Goal: Task Accomplishment & Management: Manage account settings

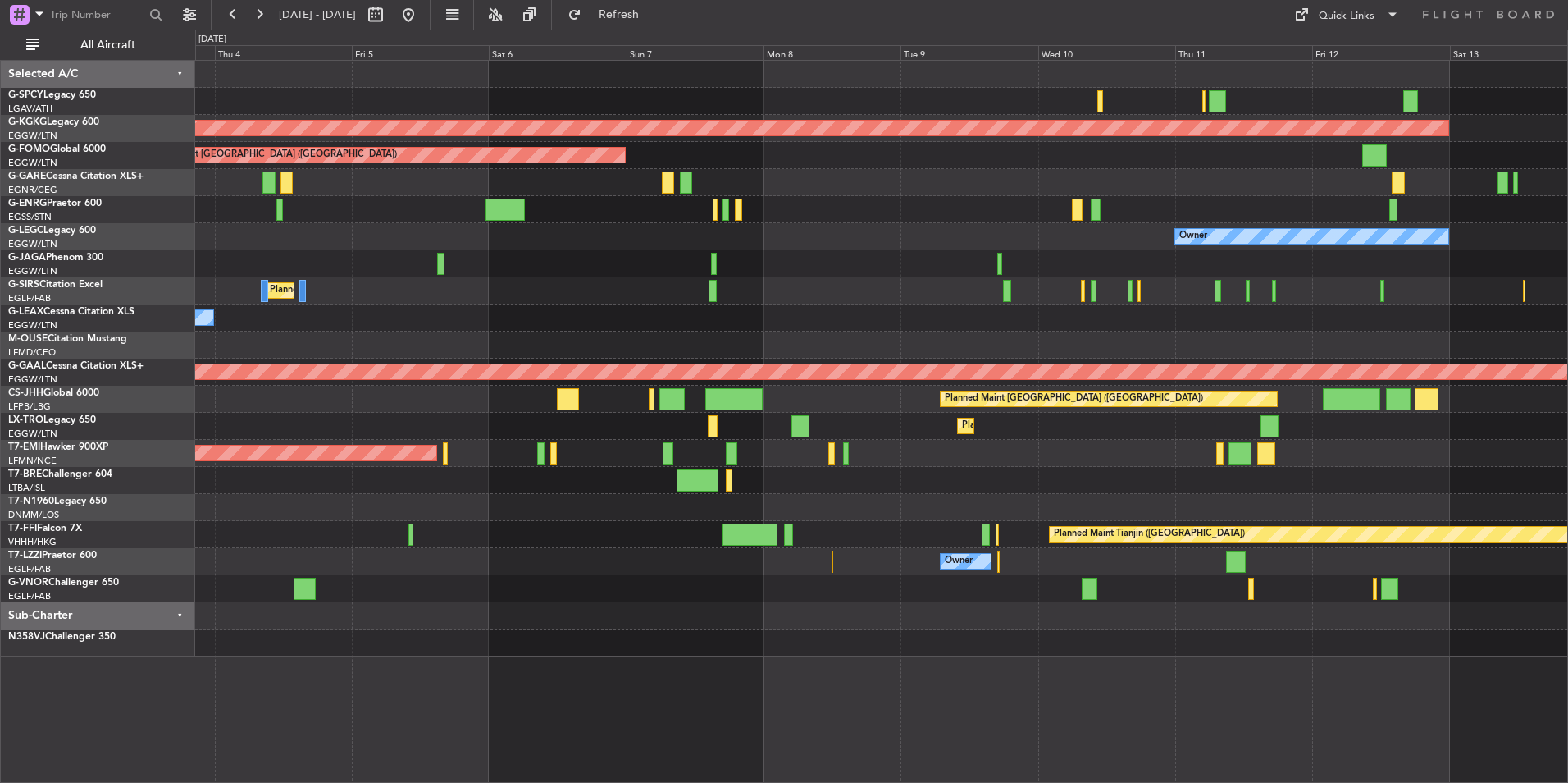
click at [428, 343] on div "Cleaning [GEOGRAPHIC_DATA] ([PERSON_NAME] Intl) AOG Maint [GEOGRAPHIC_DATA] ([G…" at bounding box center [881, 359] width 1372 height 596
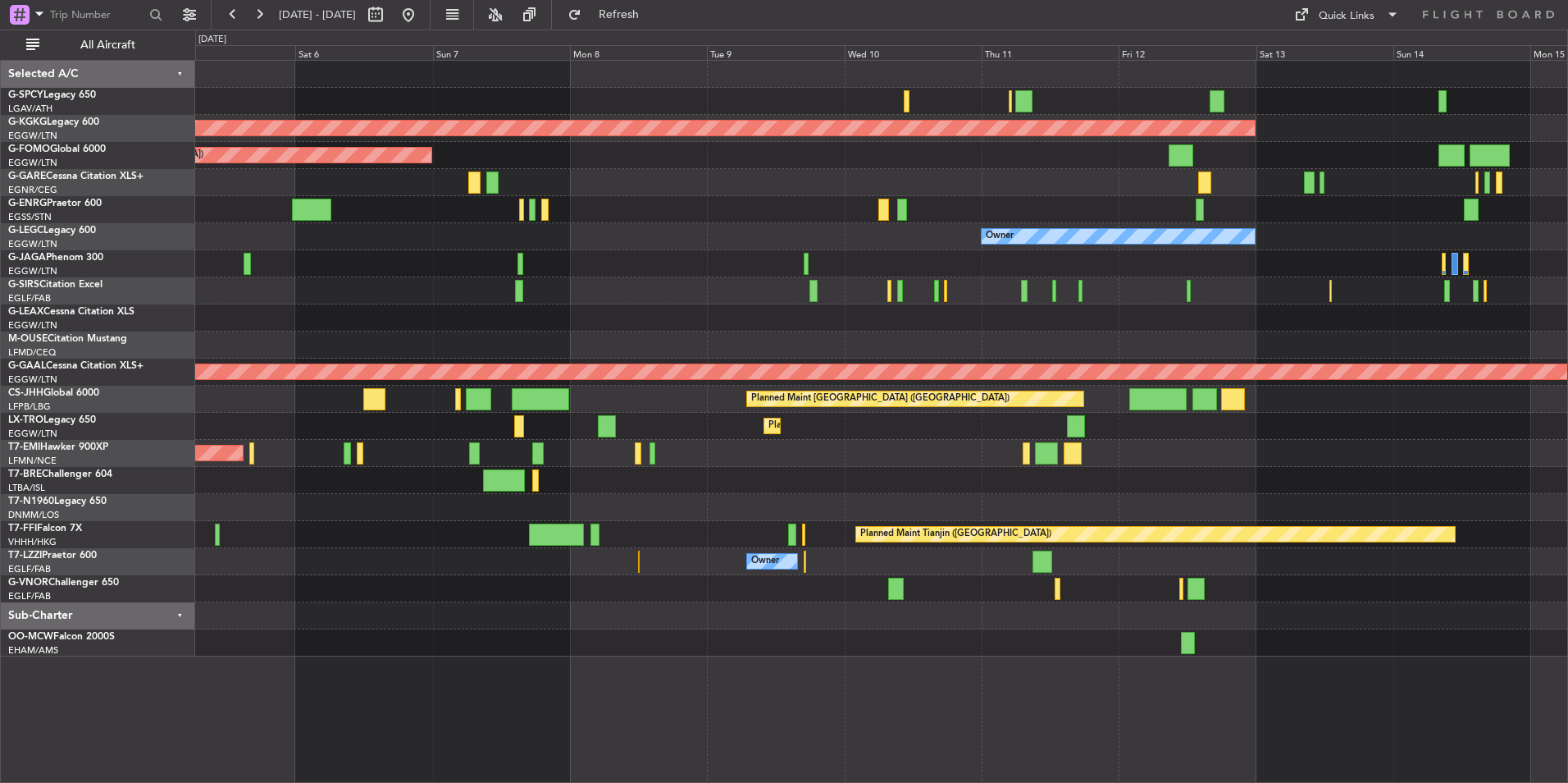
click at [854, 507] on div "Planned Maint [GEOGRAPHIC_DATA] ([GEOGRAPHIC_DATA])" at bounding box center [881, 507] width 1372 height 27
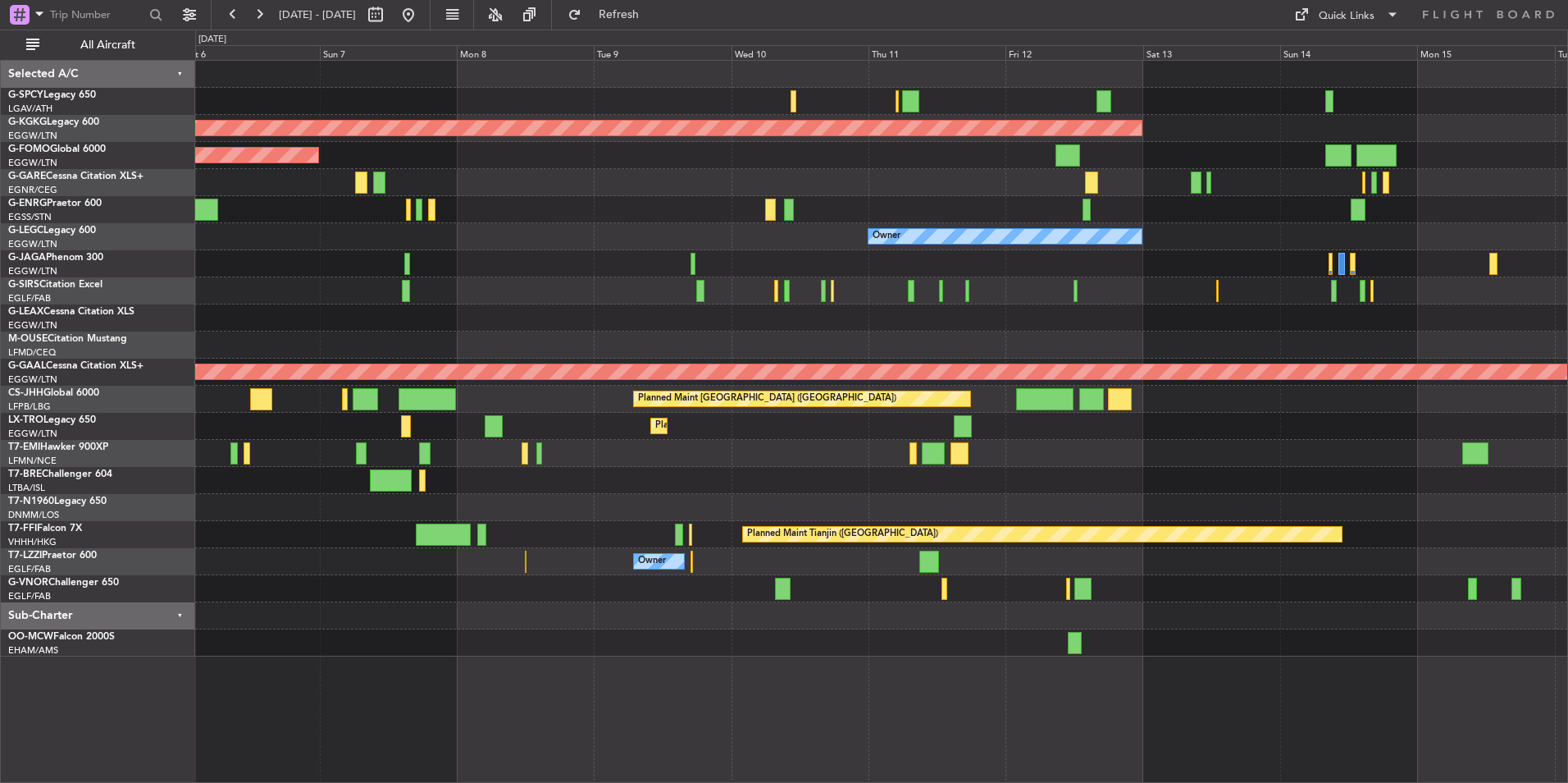
click at [1158, 413] on div "AOG Maint [GEOGRAPHIC_DATA] (Ataturk) Planned Maint [GEOGRAPHIC_DATA] ([GEOGRAP…" at bounding box center [881, 359] width 1372 height 596
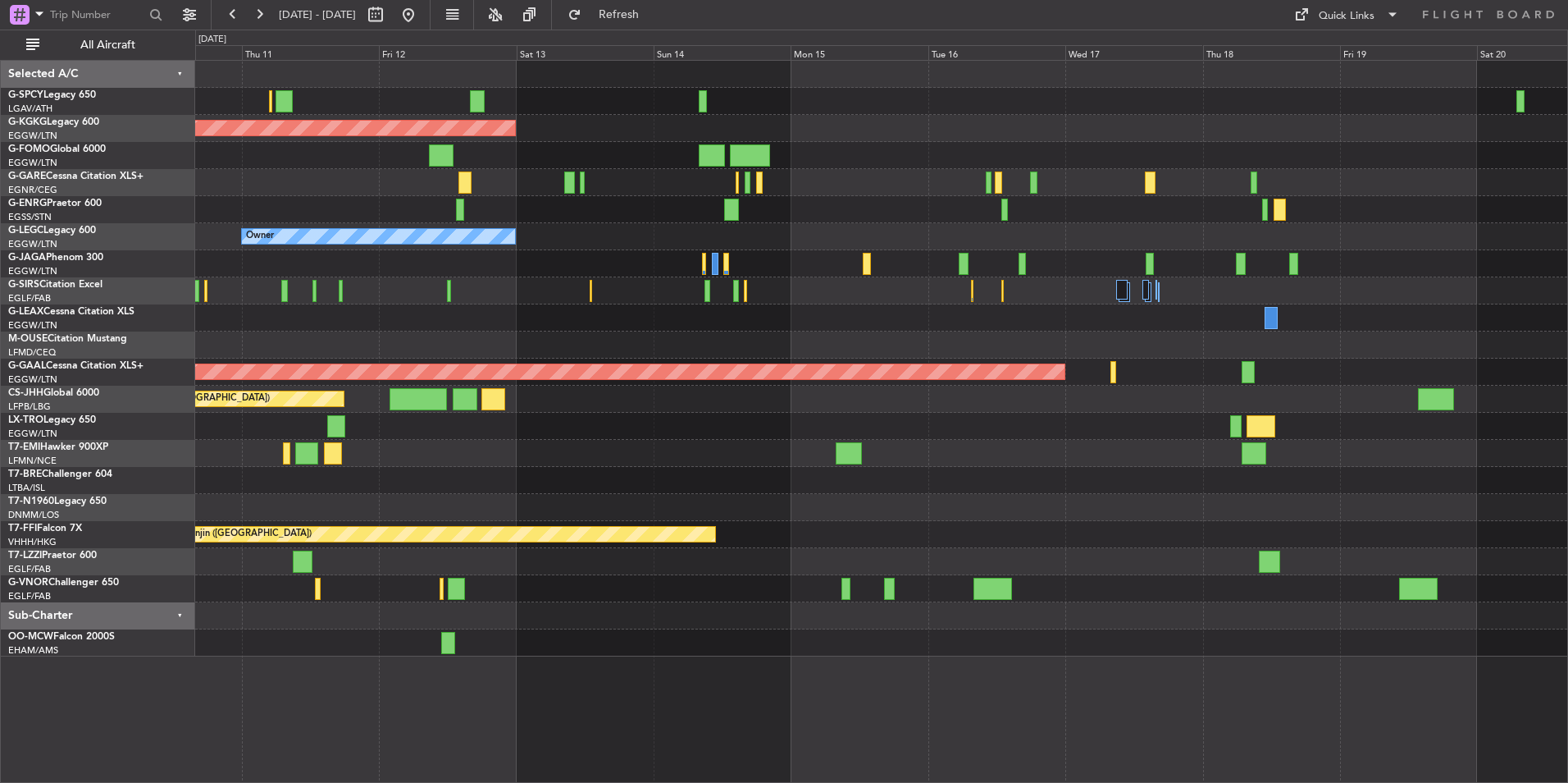
click at [529, 501] on div "AOG Maint [GEOGRAPHIC_DATA] (Ataturk) Owner Planned [GEOGRAPHIC_DATA] Planned M…" at bounding box center [881, 359] width 1372 height 596
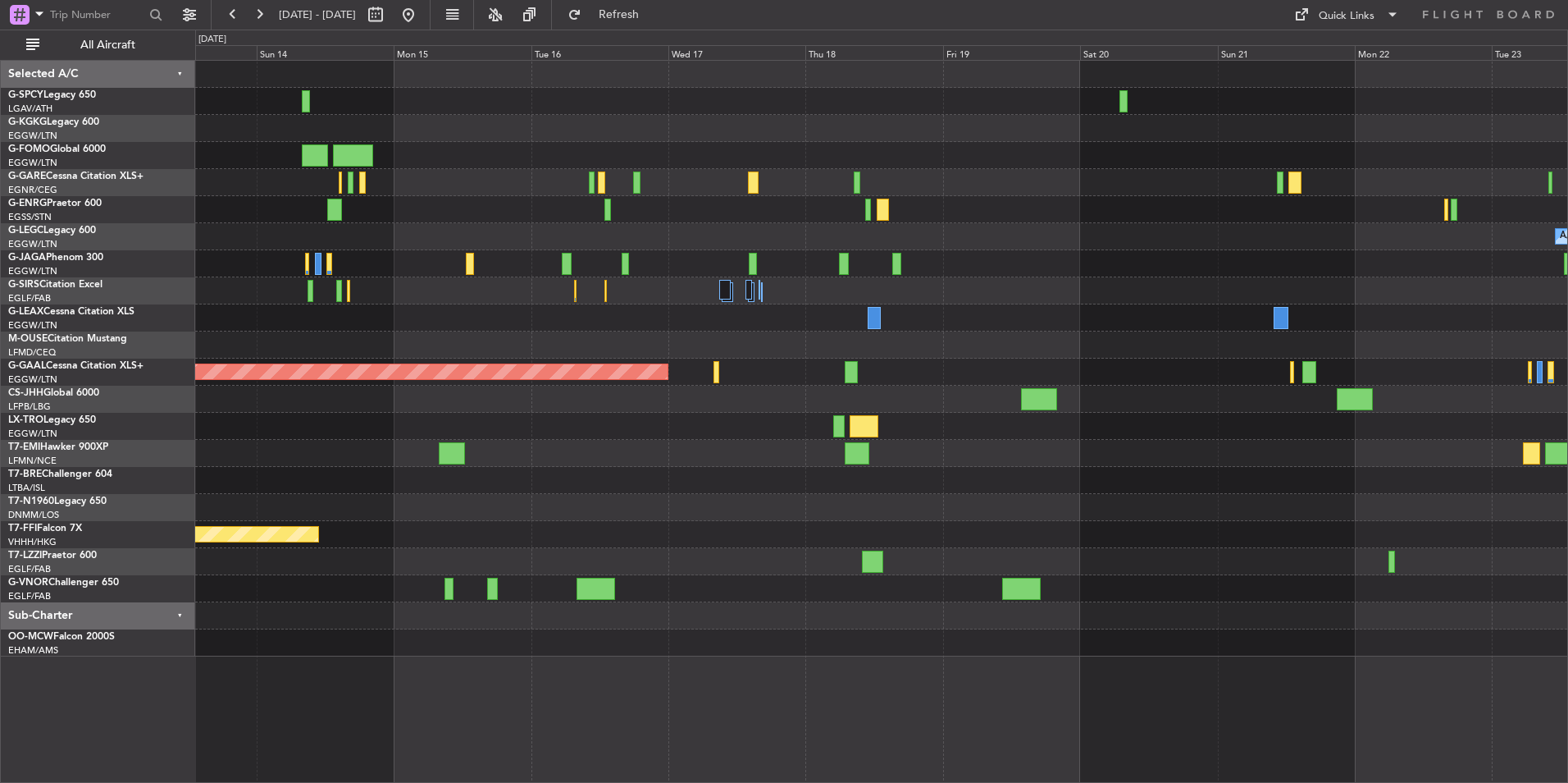
click at [1013, 436] on div "AOG Maint [GEOGRAPHIC_DATA] (Ataturk) A/C Unavailable [GEOGRAPHIC_DATA] ([GEOGR…" at bounding box center [881, 359] width 1372 height 596
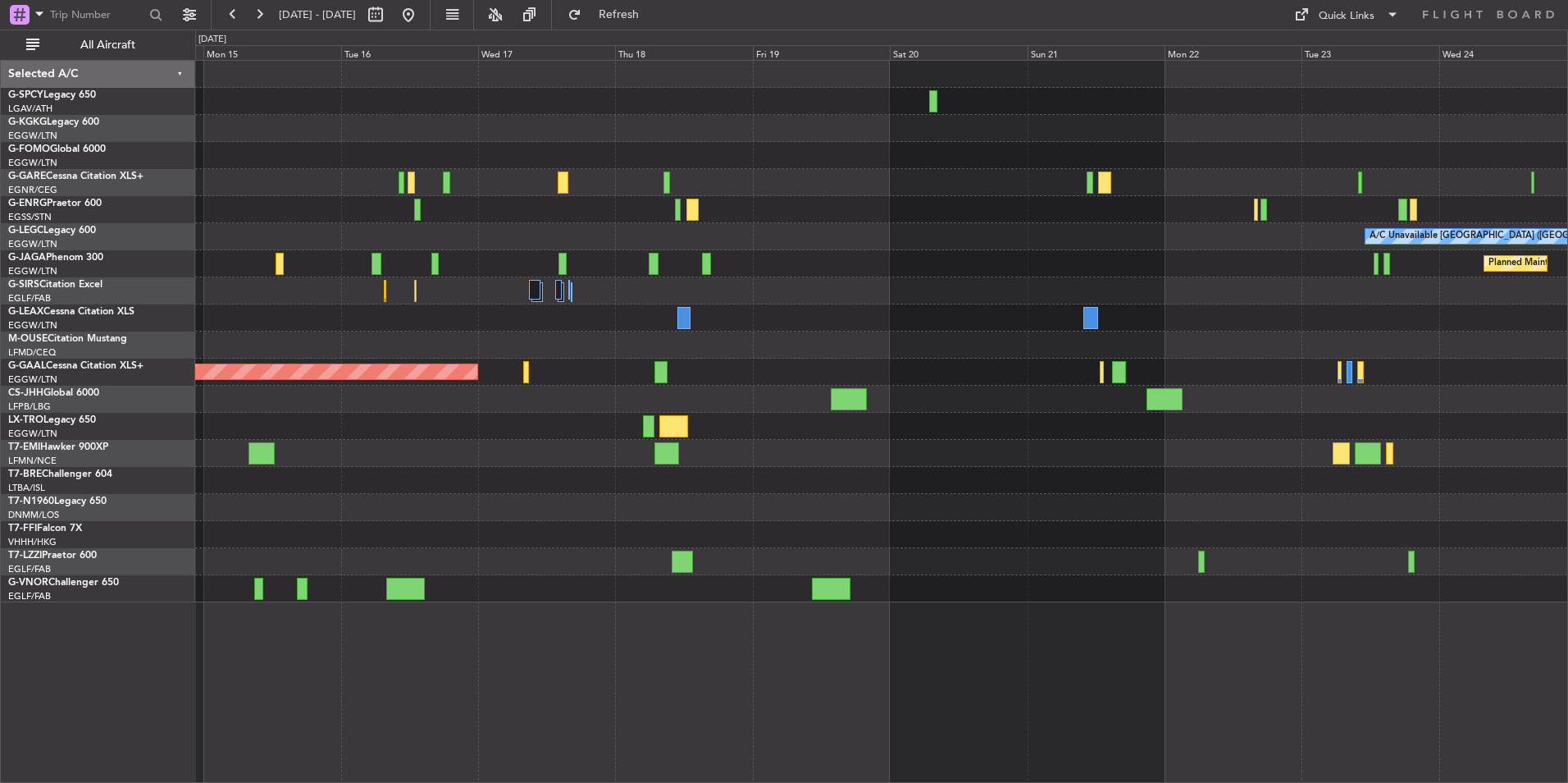
click at [894, 444] on div "AOG Maint [GEOGRAPHIC_DATA] (Ataturk) A/C Unavailable [GEOGRAPHIC_DATA] ([GEOGR…" at bounding box center [881, 331] width 1372 height 541
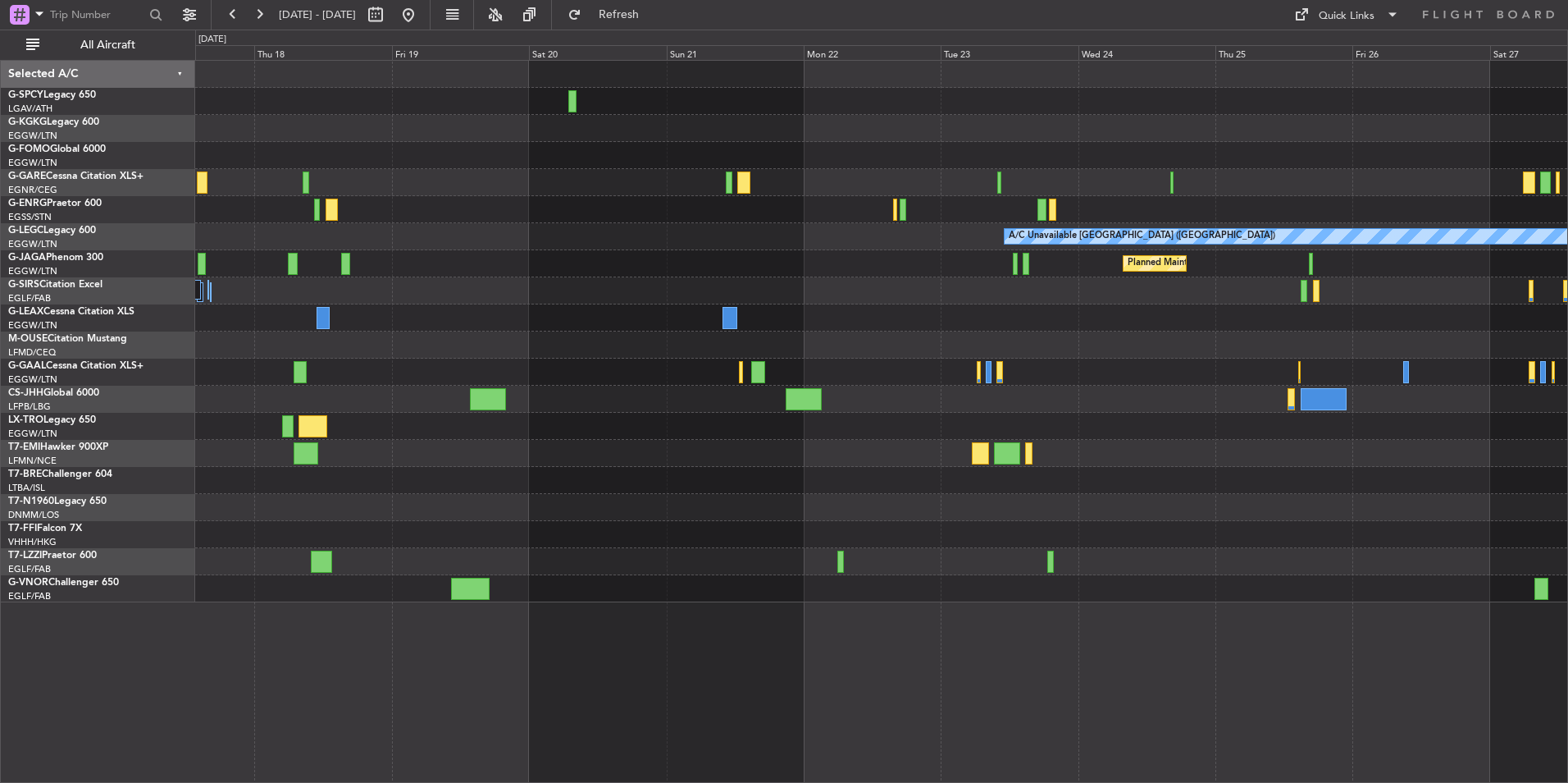
click at [852, 451] on div "A/C Unavailable [GEOGRAPHIC_DATA] ([GEOGRAPHIC_DATA]) Planned Maint [GEOGRAPHIC…" at bounding box center [881, 331] width 1372 height 541
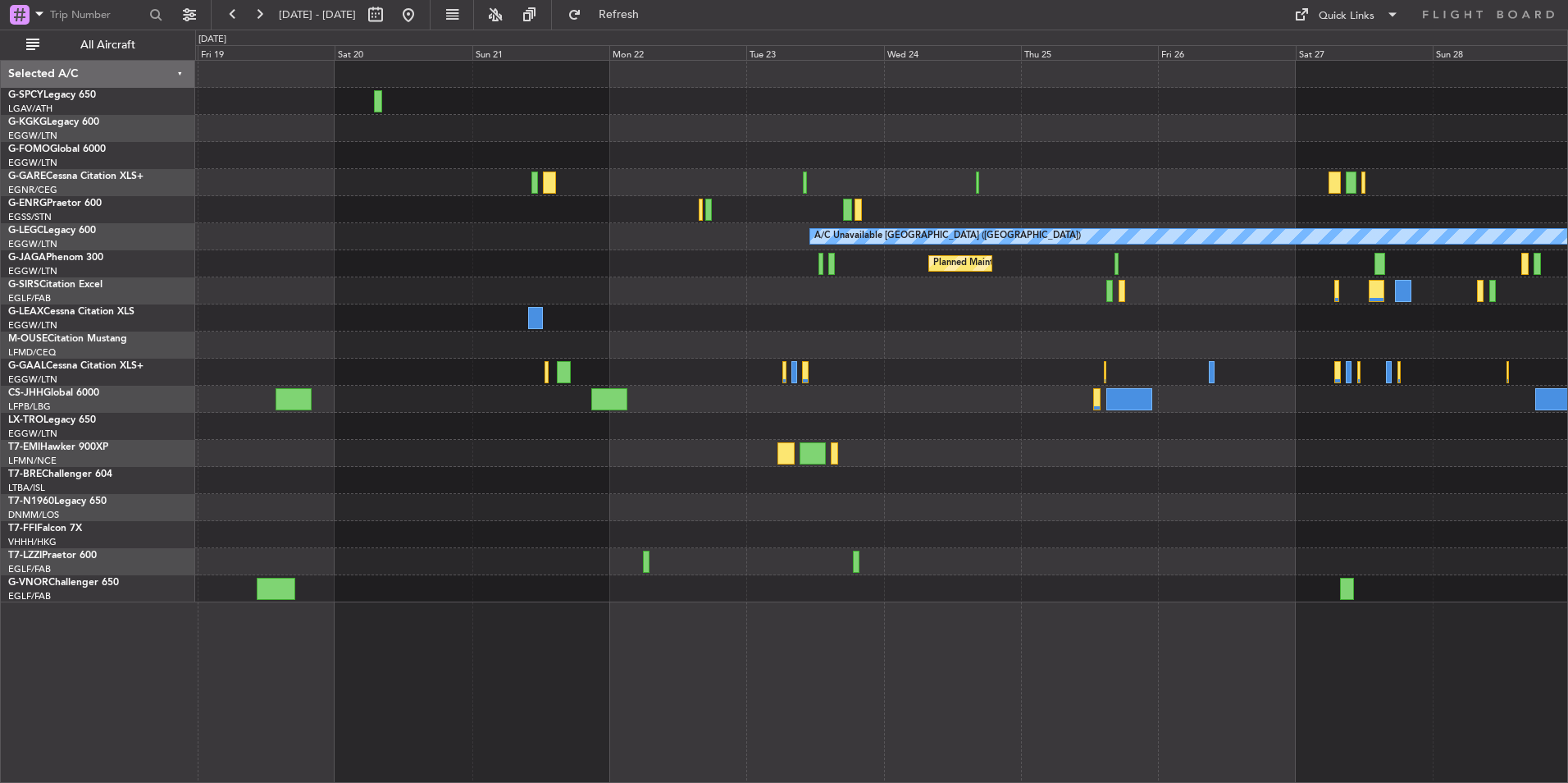
click at [961, 429] on div "A/C Unavailable [GEOGRAPHIC_DATA] ([GEOGRAPHIC_DATA]) Planned Maint [GEOGRAPHIC…" at bounding box center [881, 331] width 1372 height 541
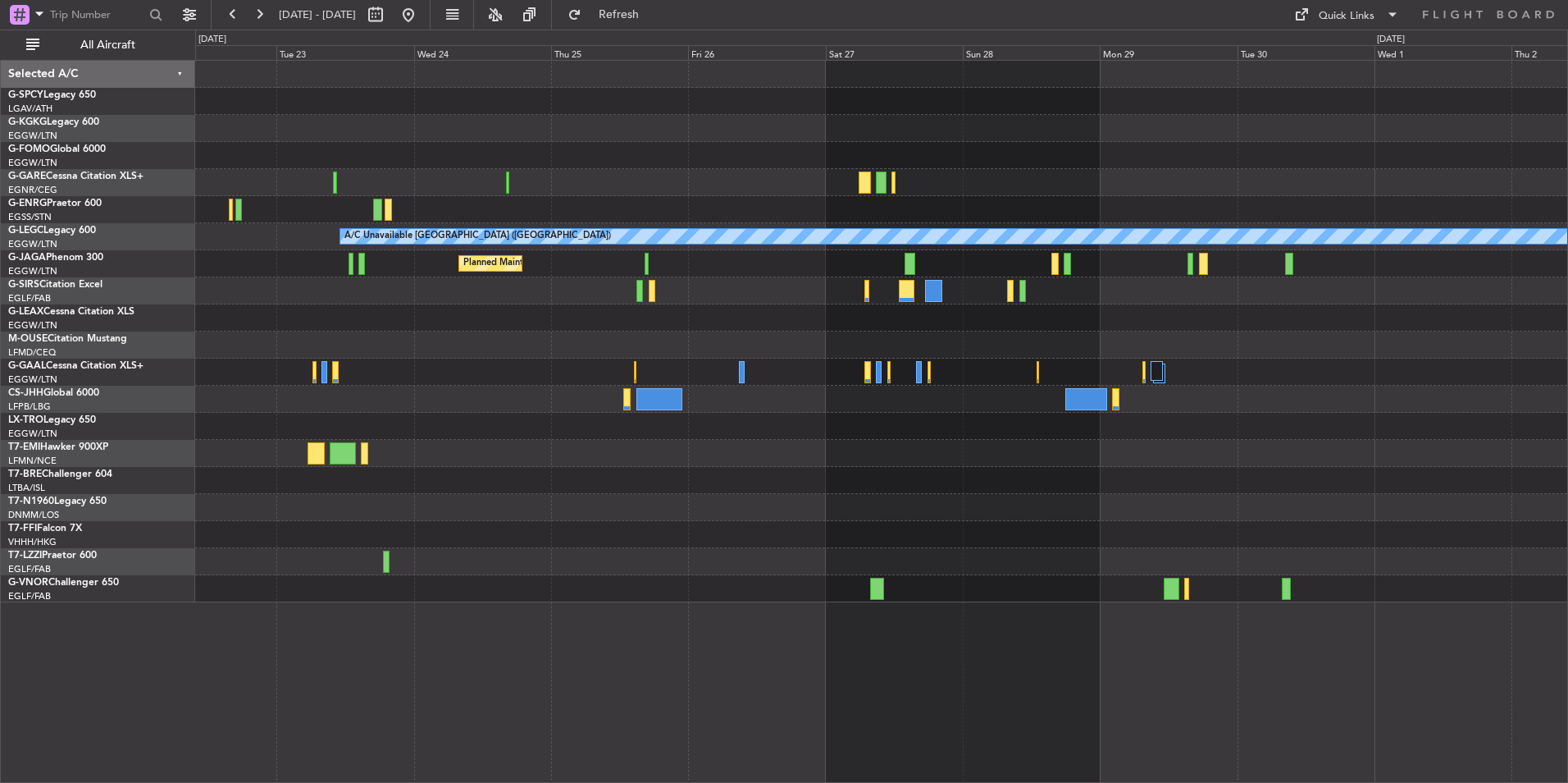
click at [736, 489] on div "A/C Unavailable [GEOGRAPHIC_DATA] ([GEOGRAPHIC_DATA]) Planned Maint [GEOGRAPHIC…" at bounding box center [881, 331] width 1372 height 541
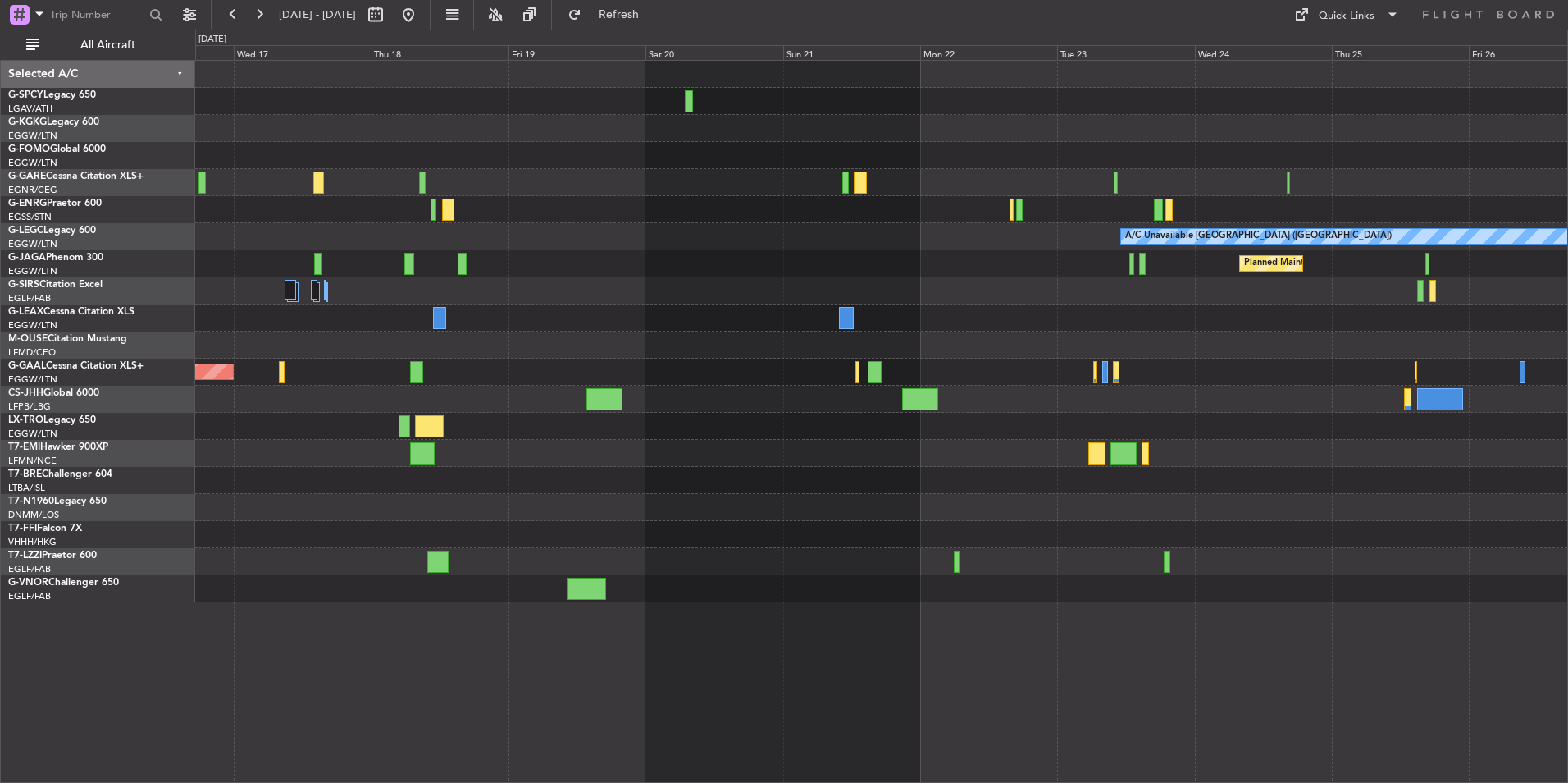
click at [1567, 489] on html "[DATE] - [DATE] Refresh Quick Links All Aircraft A/C Unavailable [GEOGRAPHIC_DA…" at bounding box center [784, 391] width 1568 height 783
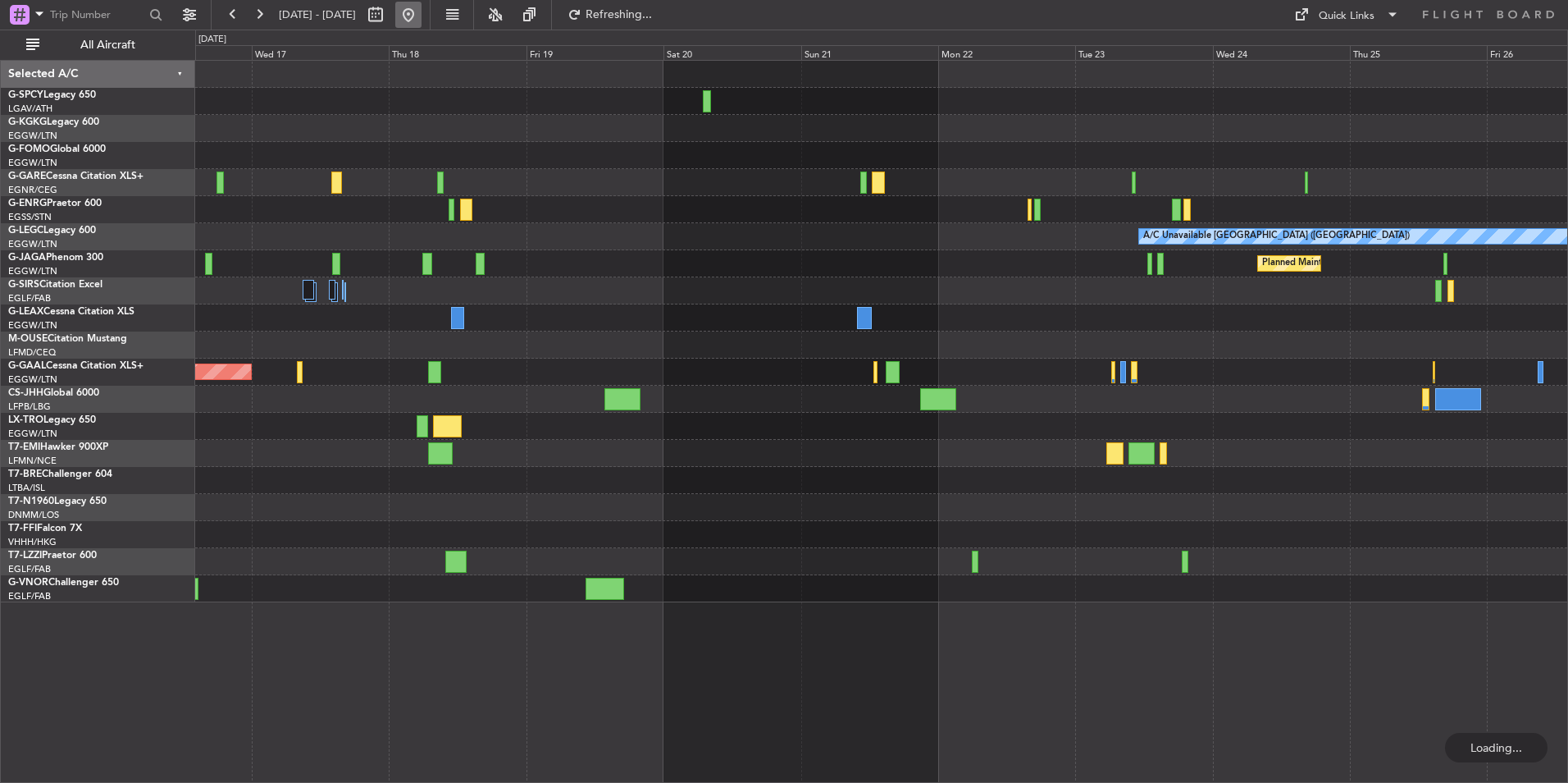
click at [421, 24] on button at bounding box center [408, 14] width 26 height 26
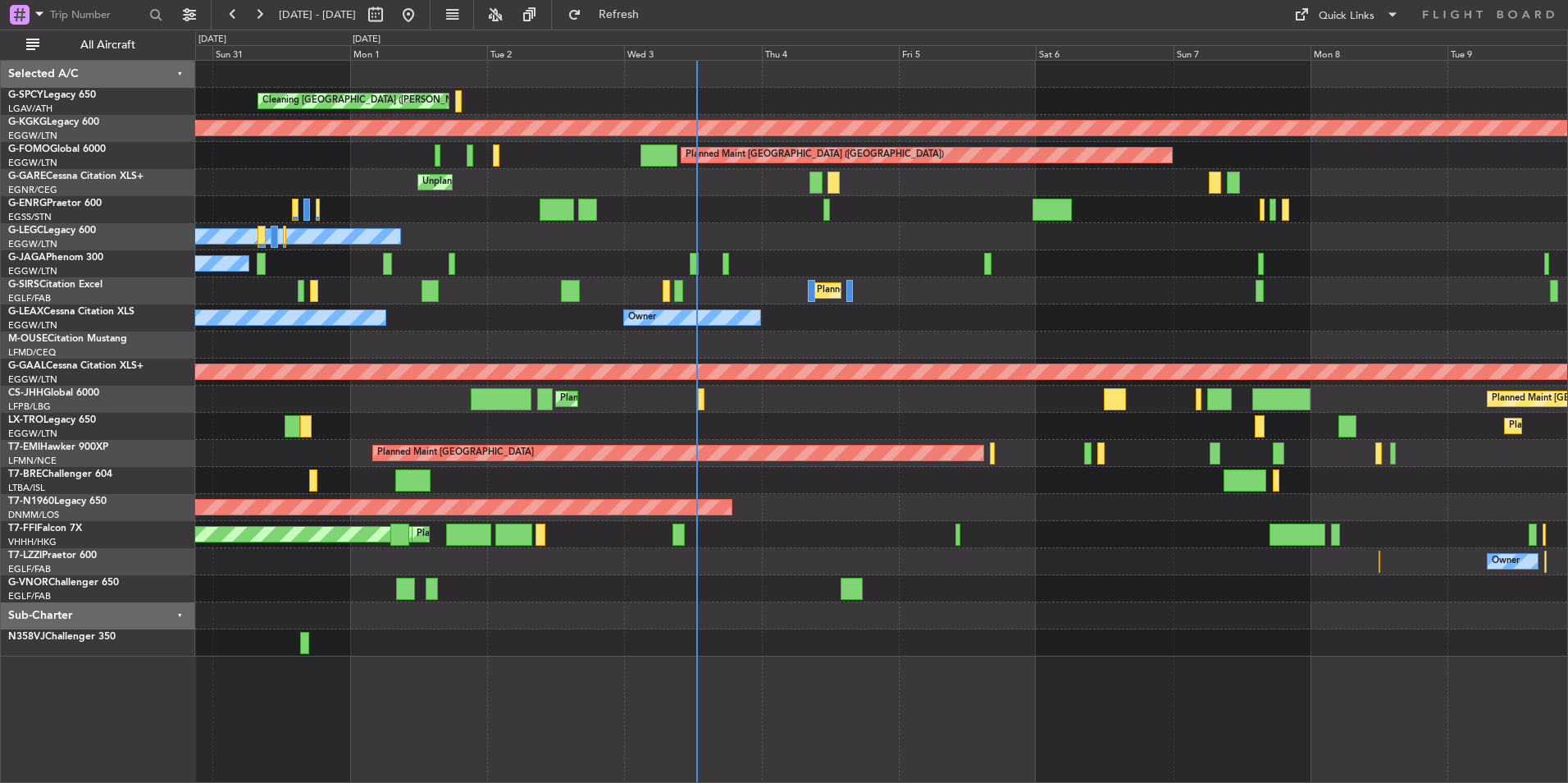
click at [894, 417] on div "Cleaning [GEOGRAPHIC_DATA] ([PERSON_NAME] Intl) Planned Maint [GEOGRAPHIC_DATA]…" at bounding box center [881, 359] width 1372 height 596
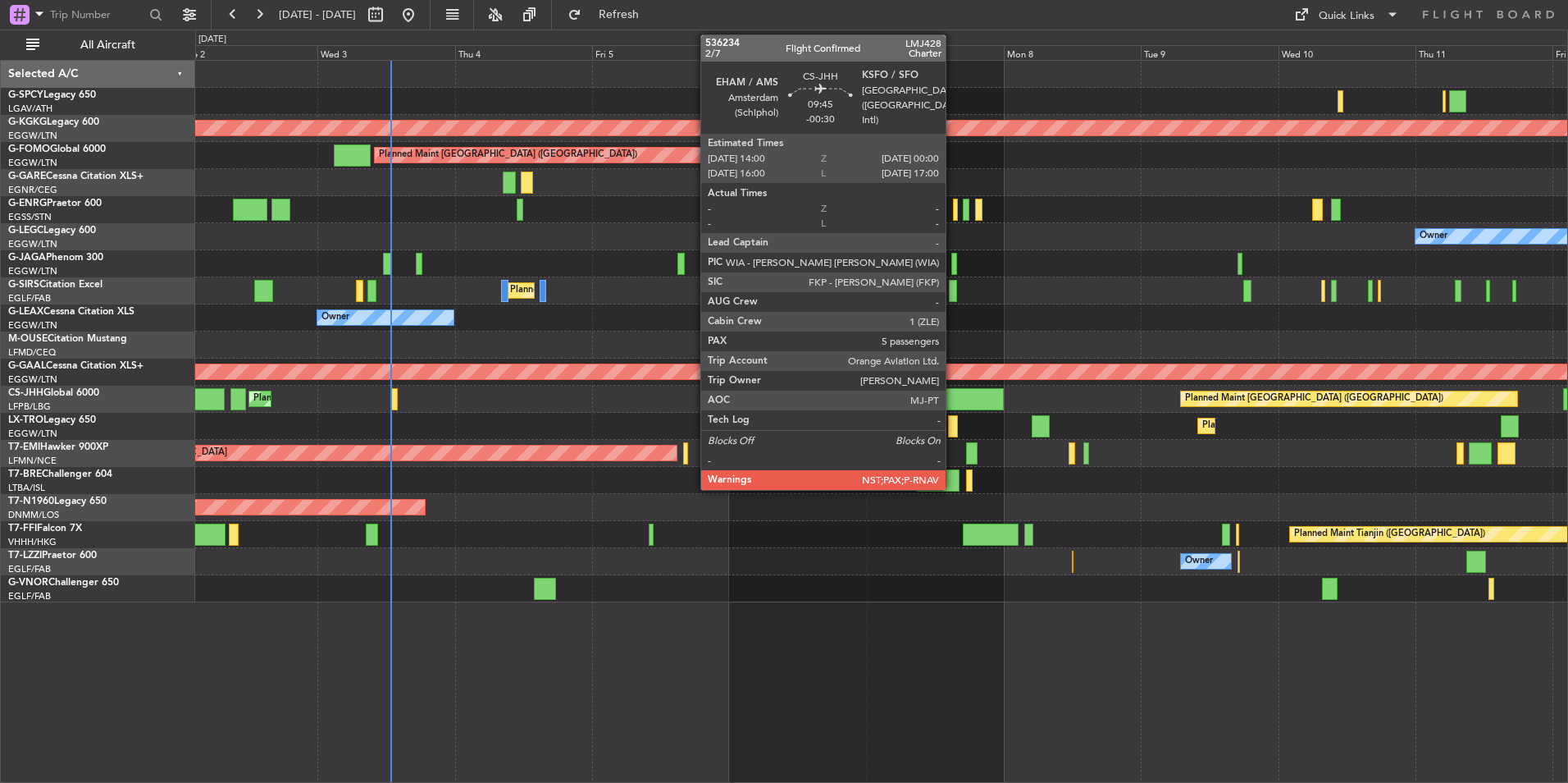
click at [954, 399] on div at bounding box center [974, 399] width 57 height 22
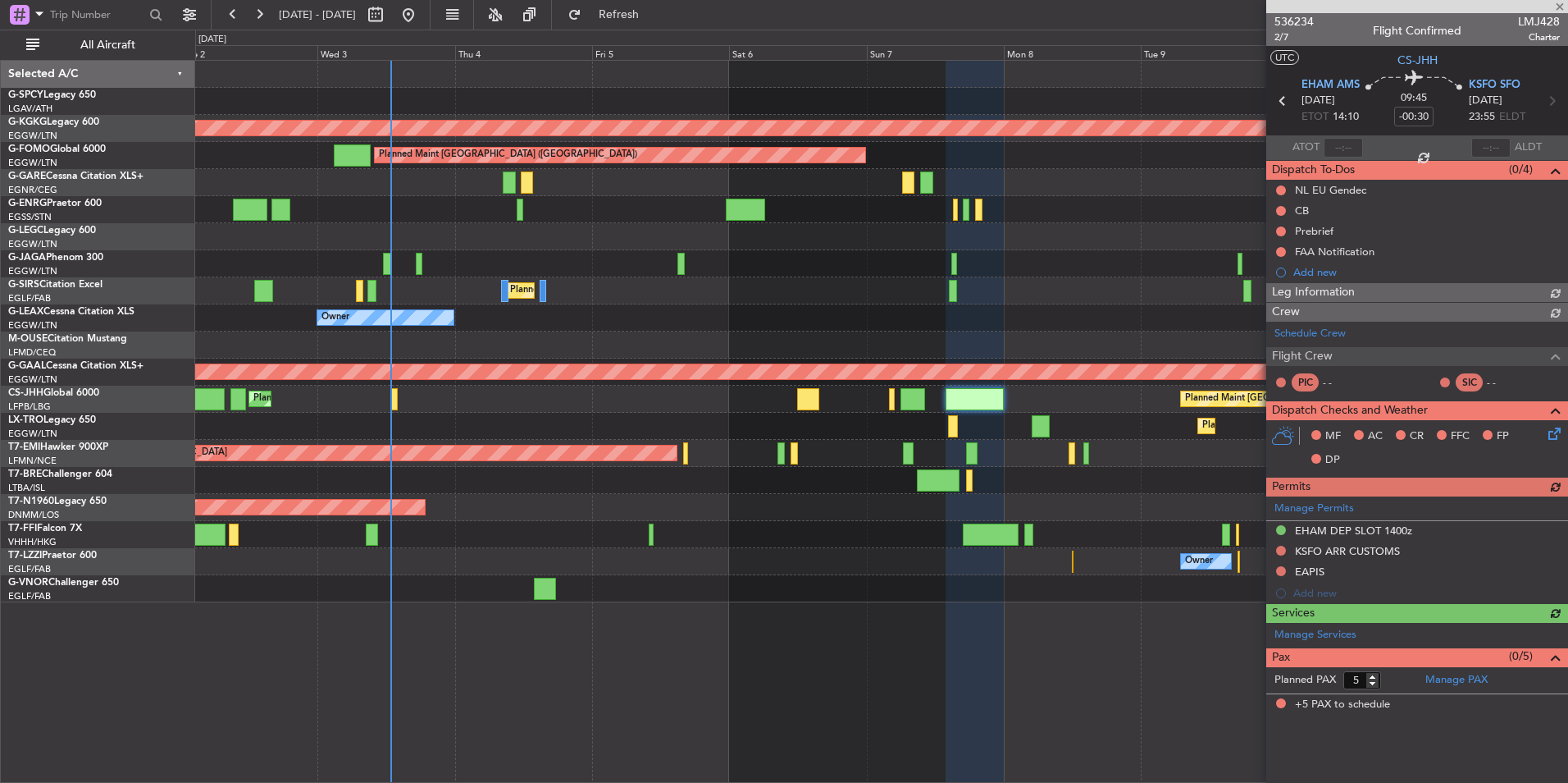
click at [1301, 25] on span "536234" at bounding box center [1294, 21] width 39 height 17
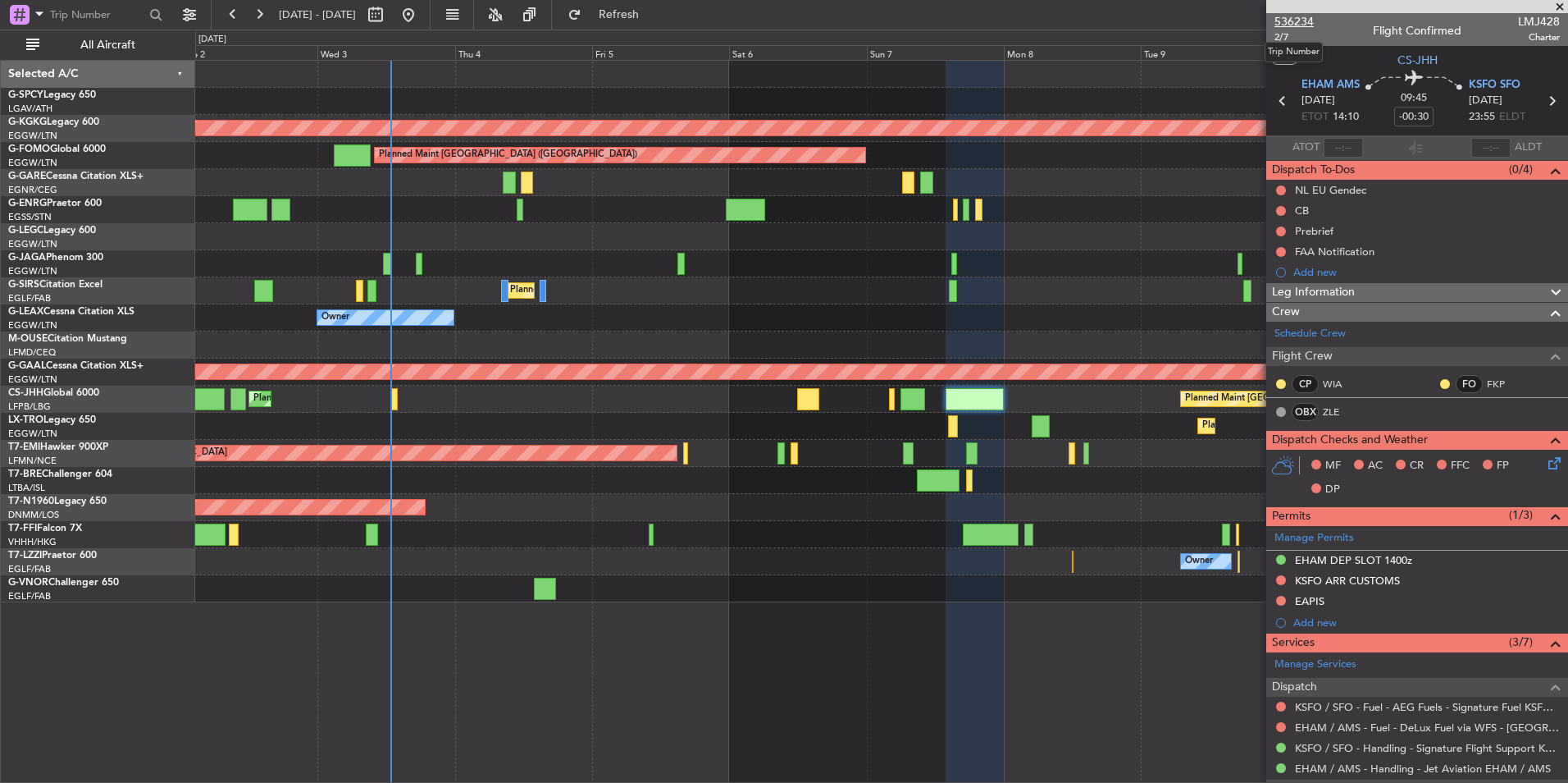
click at [1287, 13] on span "536234" at bounding box center [1294, 21] width 39 height 17
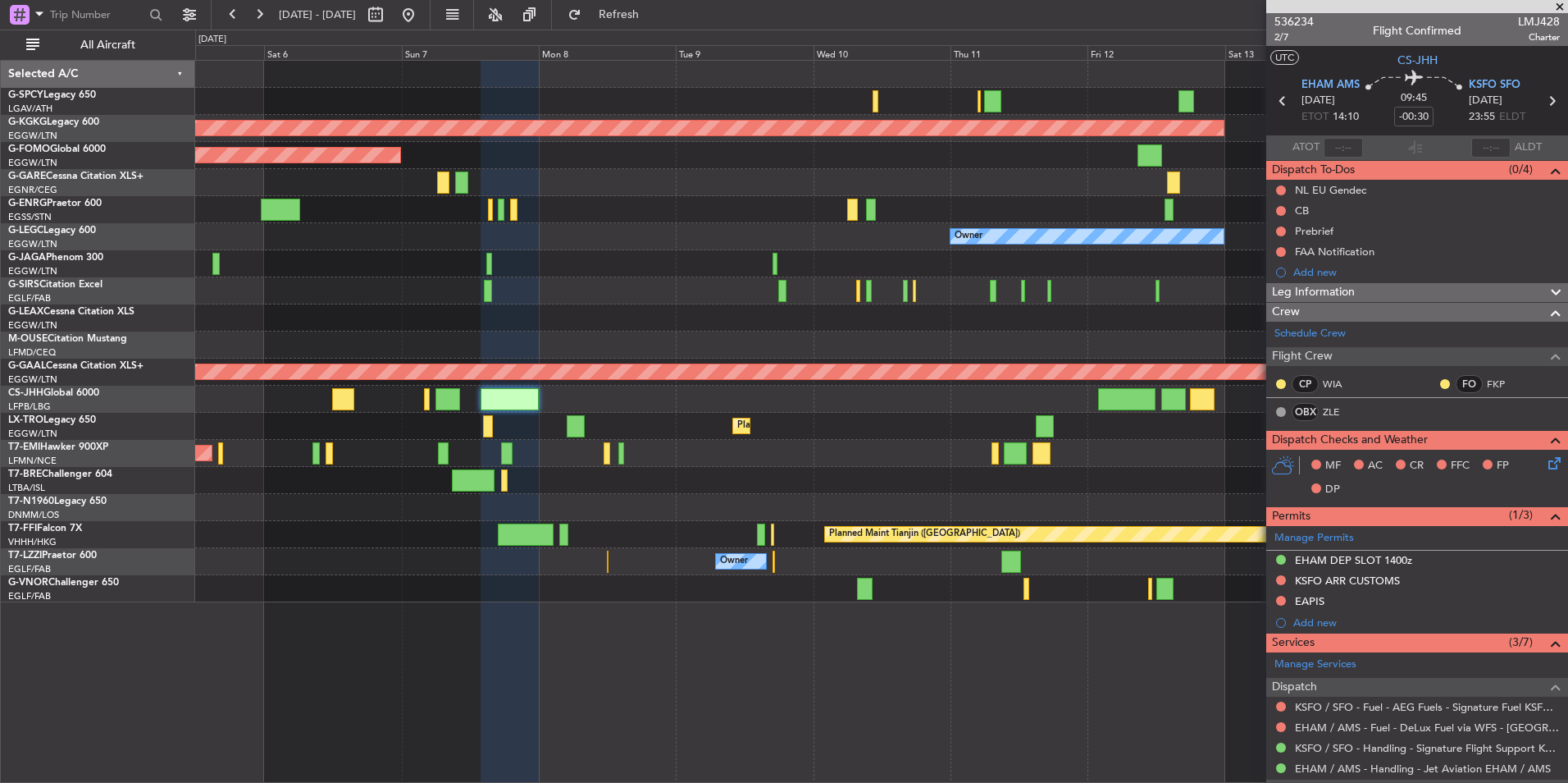
click at [648, 425] on div "Planned Maint Dusseldorf" at bounding box center [881, 426] width 1372 height 27
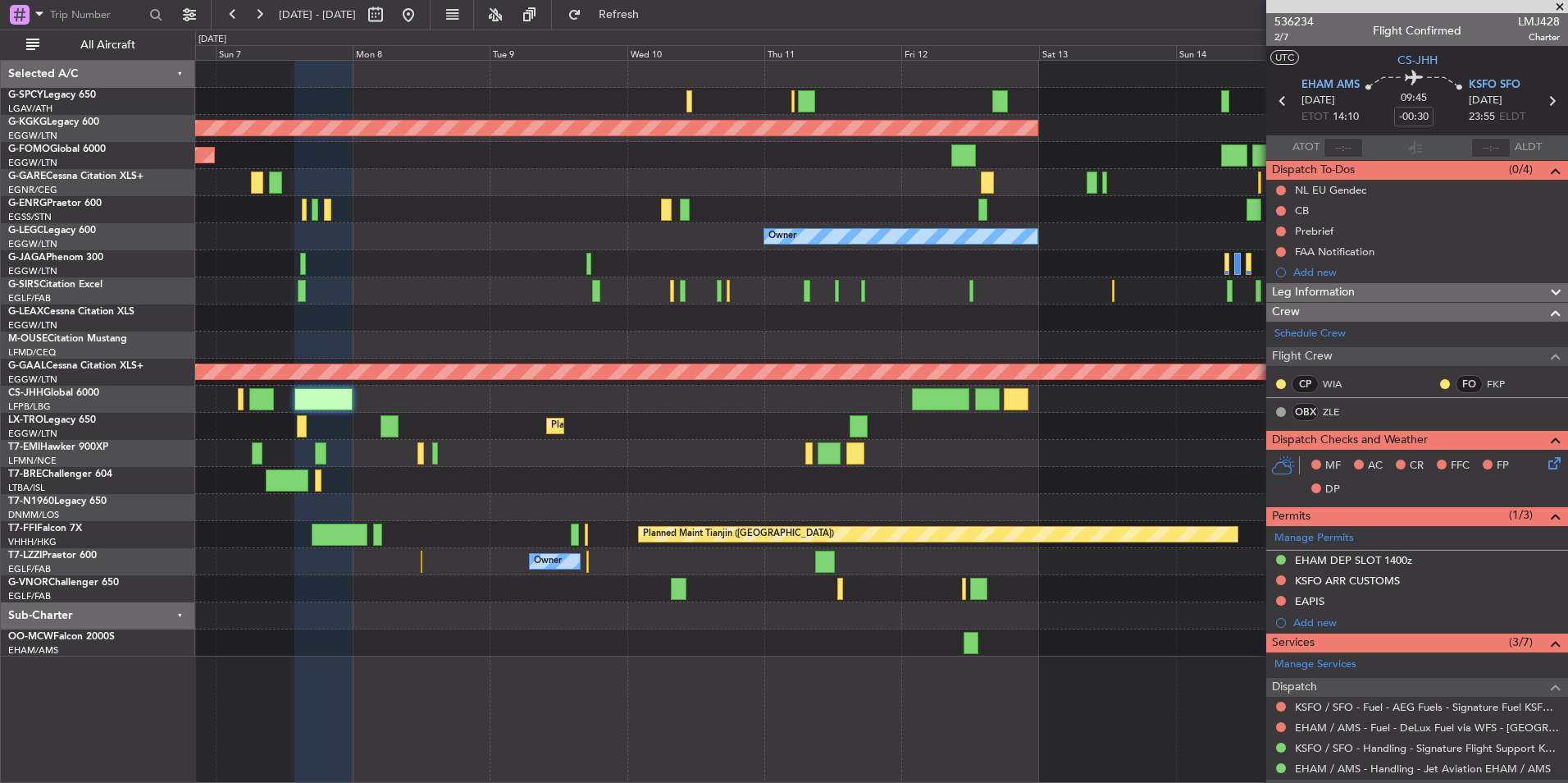
click at [697, 400] on div "Planned Maint [GEOGRAPHIC_DATA] ([GEOGRAPHIC_DATA])" at bounding box center [881, 399] width 1372 height 27
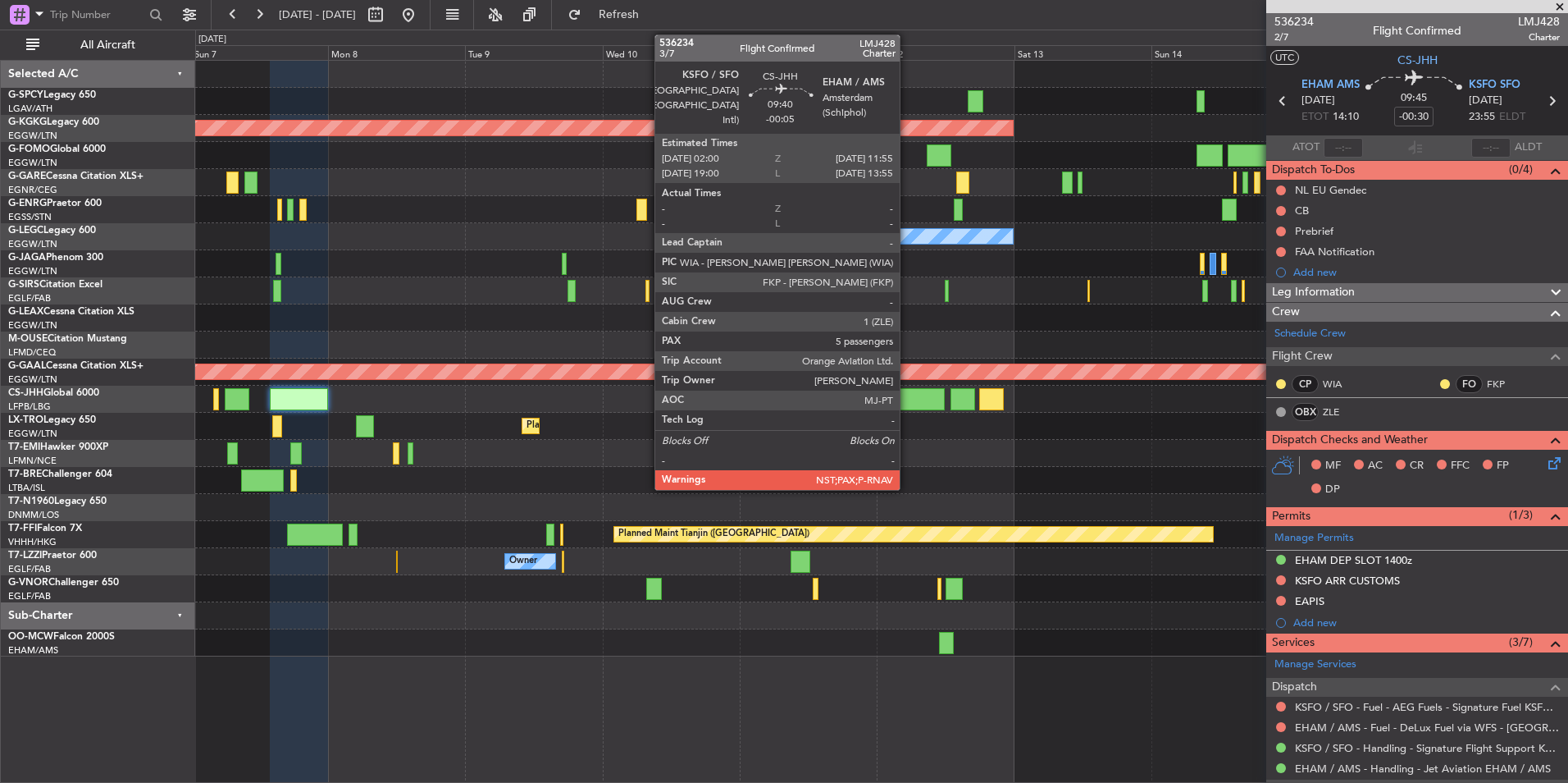
click at [907, 394] on div at bounding box center [916, 399] width 57 height 22
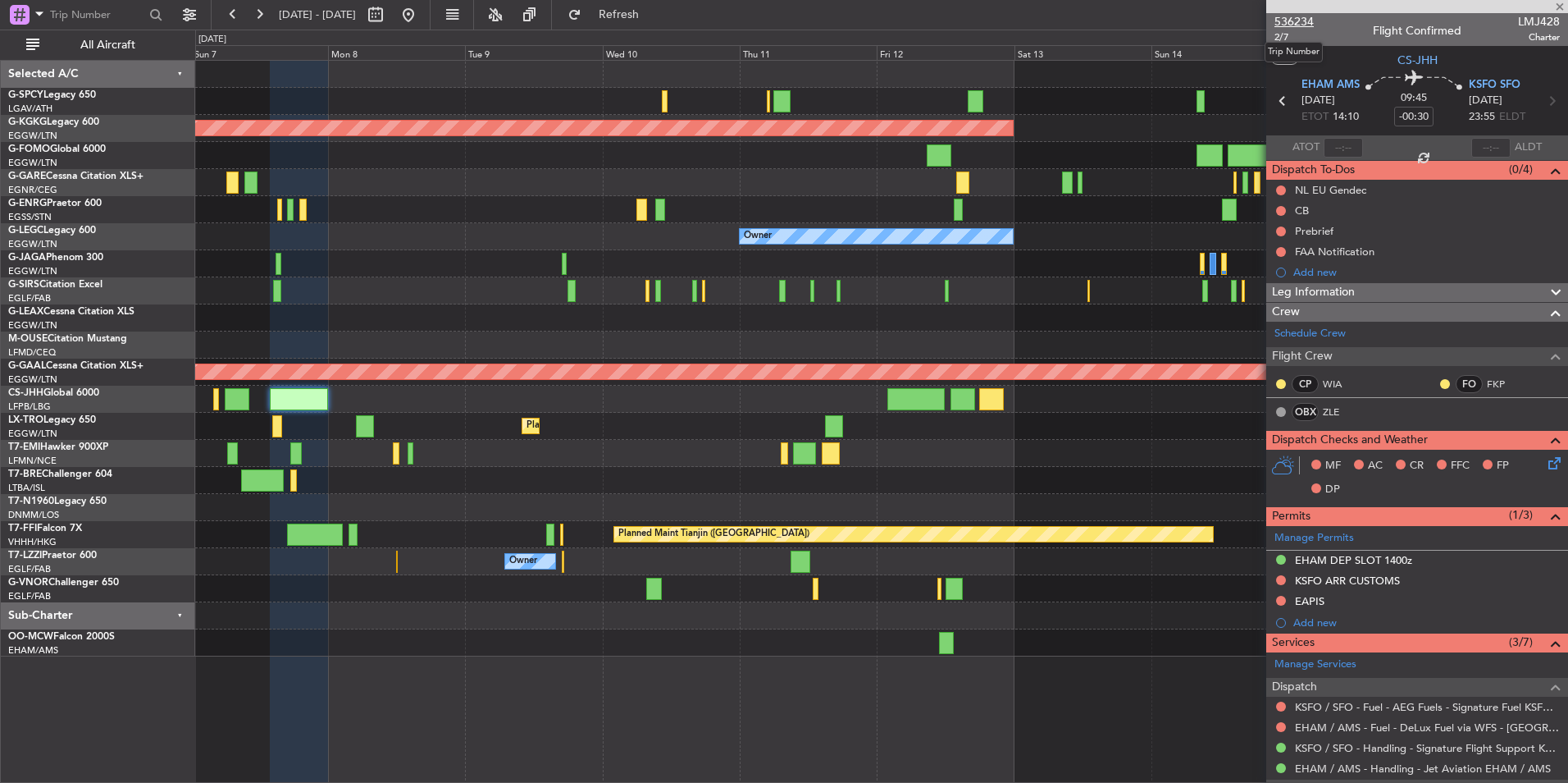
type input "-00:05"
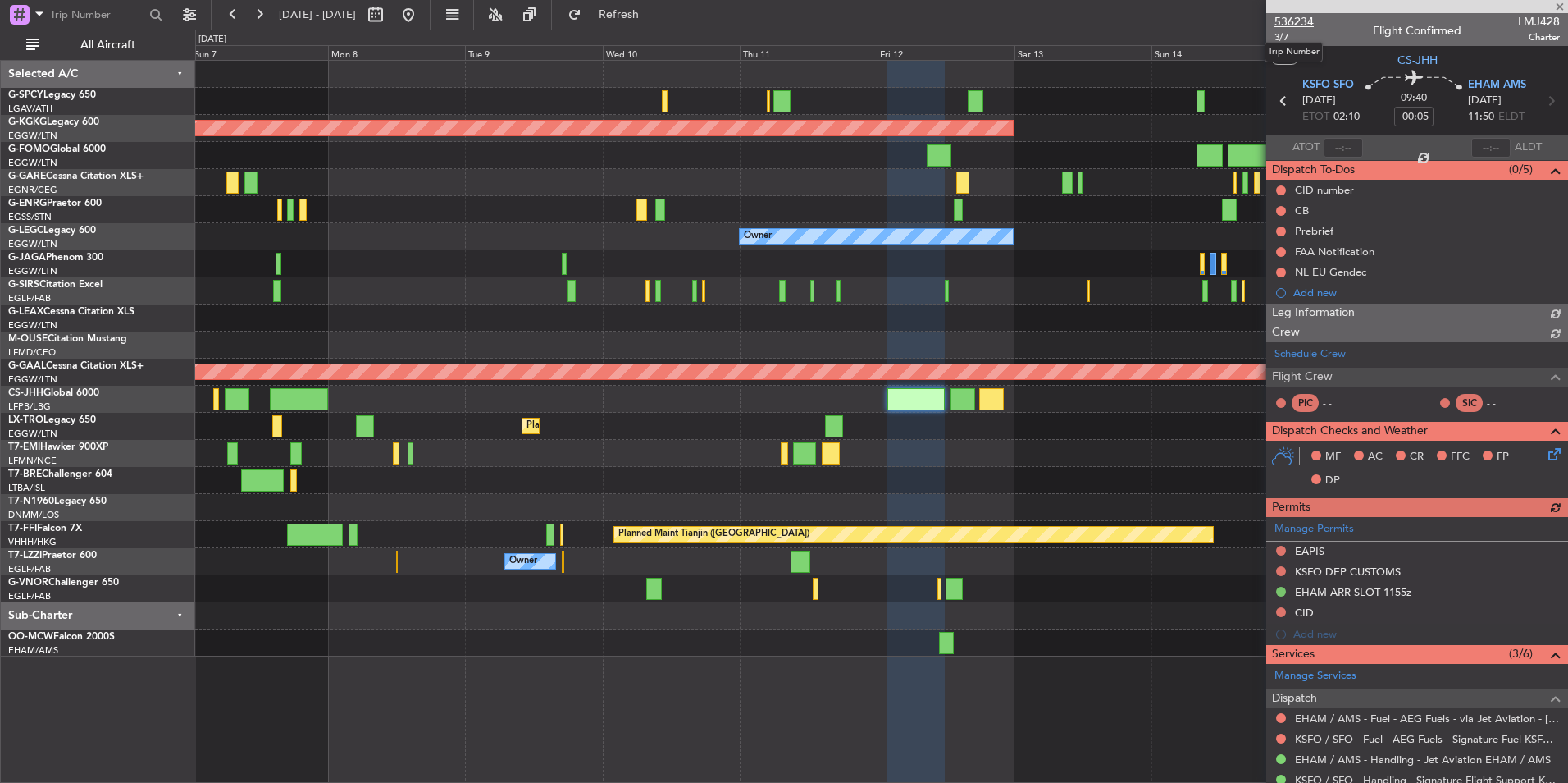
click at [1294, 20] on span "536234" at bounding box center [1294, 21] width 39 height 17
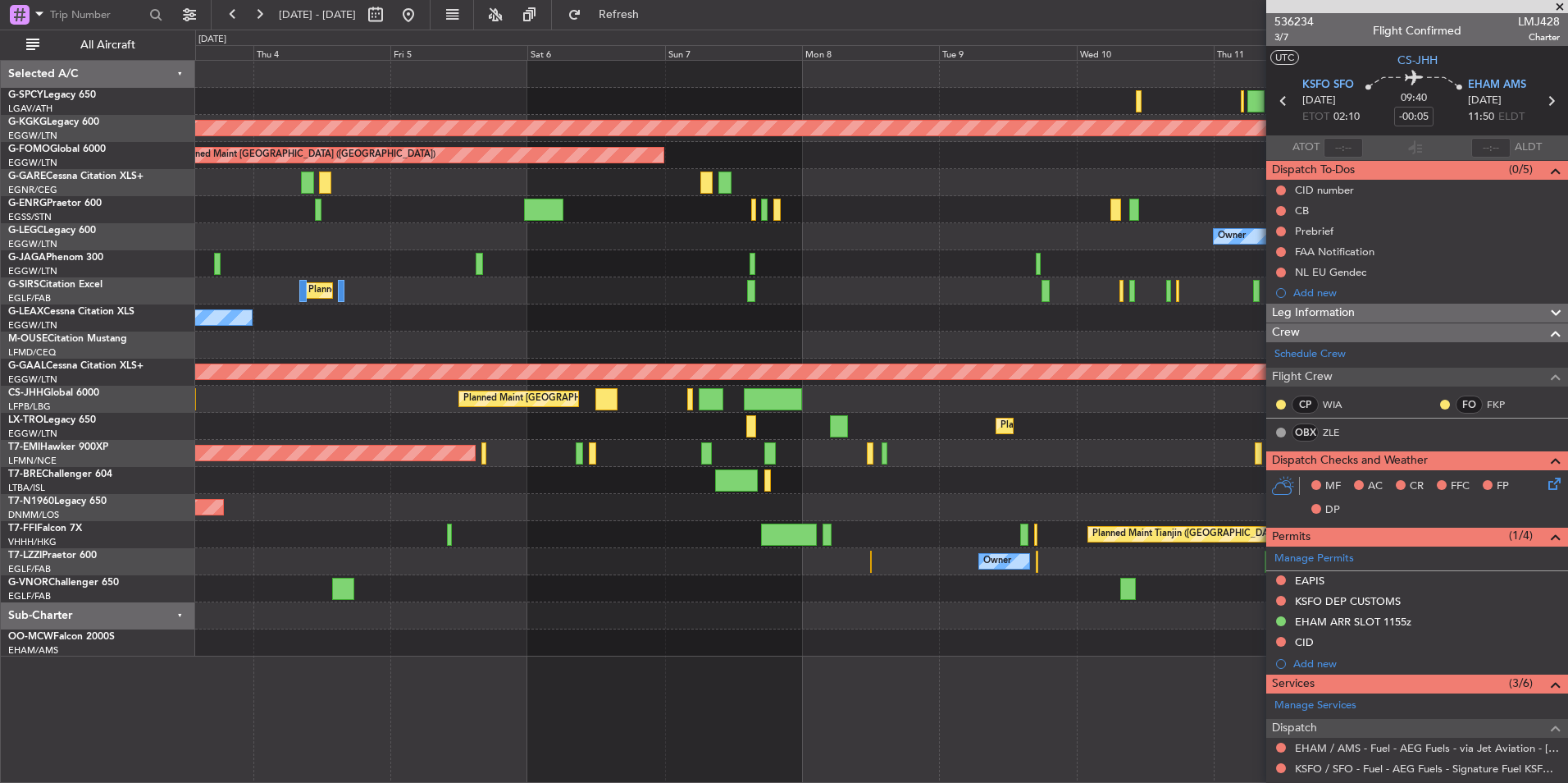
click at [586, 401] on div "Planned Maint [GEOGRAPHIC_DATA] ([GEOGRAPHIC_DATA]) Planned Maint [GEOGRAPHIC_D…" at bounding box center [881, 399] width 1372 height 27
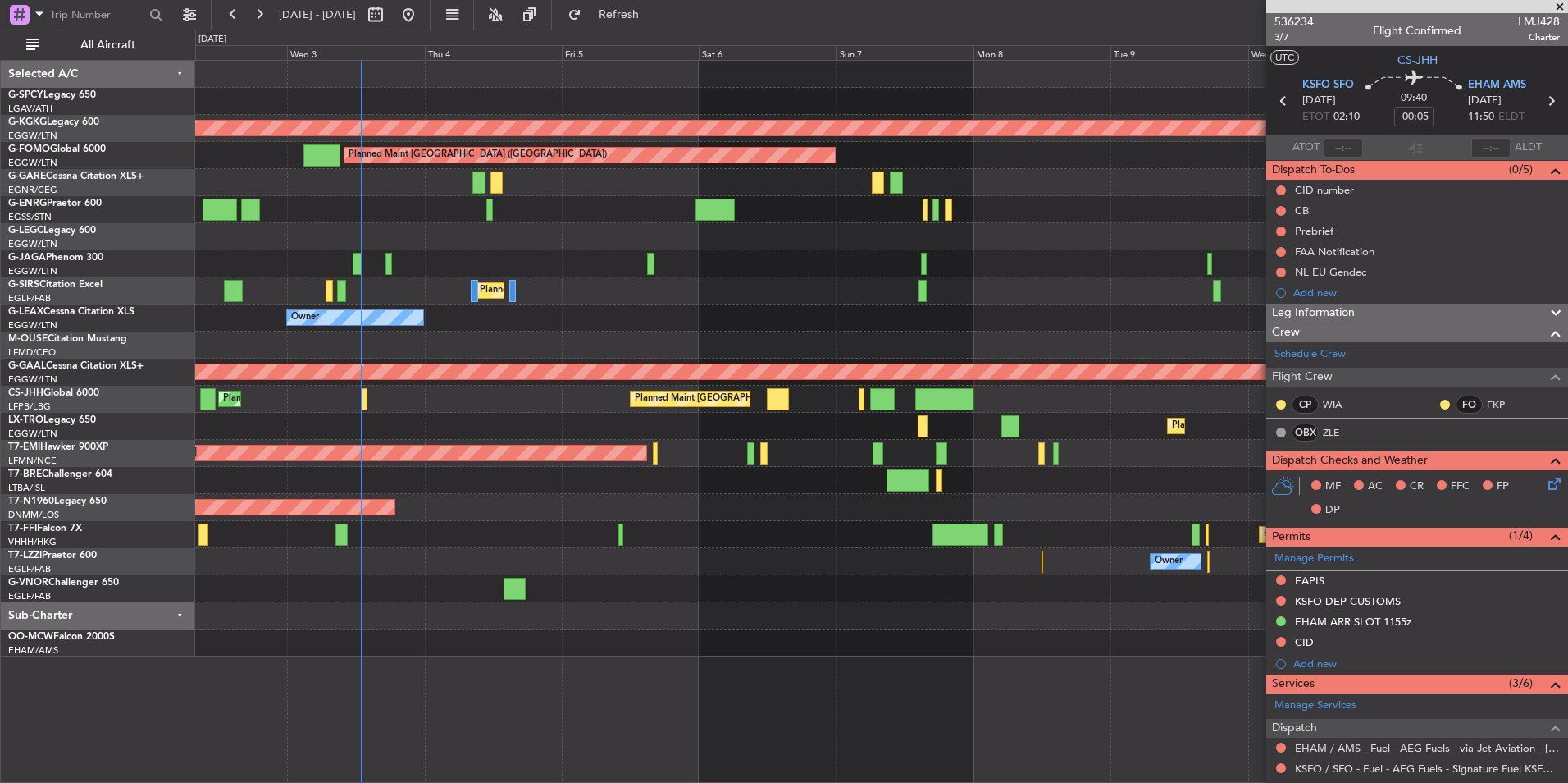
click at [837, 458] on div "Cleaning [GEOGRAPHIC_DATA] ([PERSON_NAME] Intl) AOG Maint [GEOGRAPHIC_DATA] ([G…" at bounding box center [881, 359] width 1372 height 596
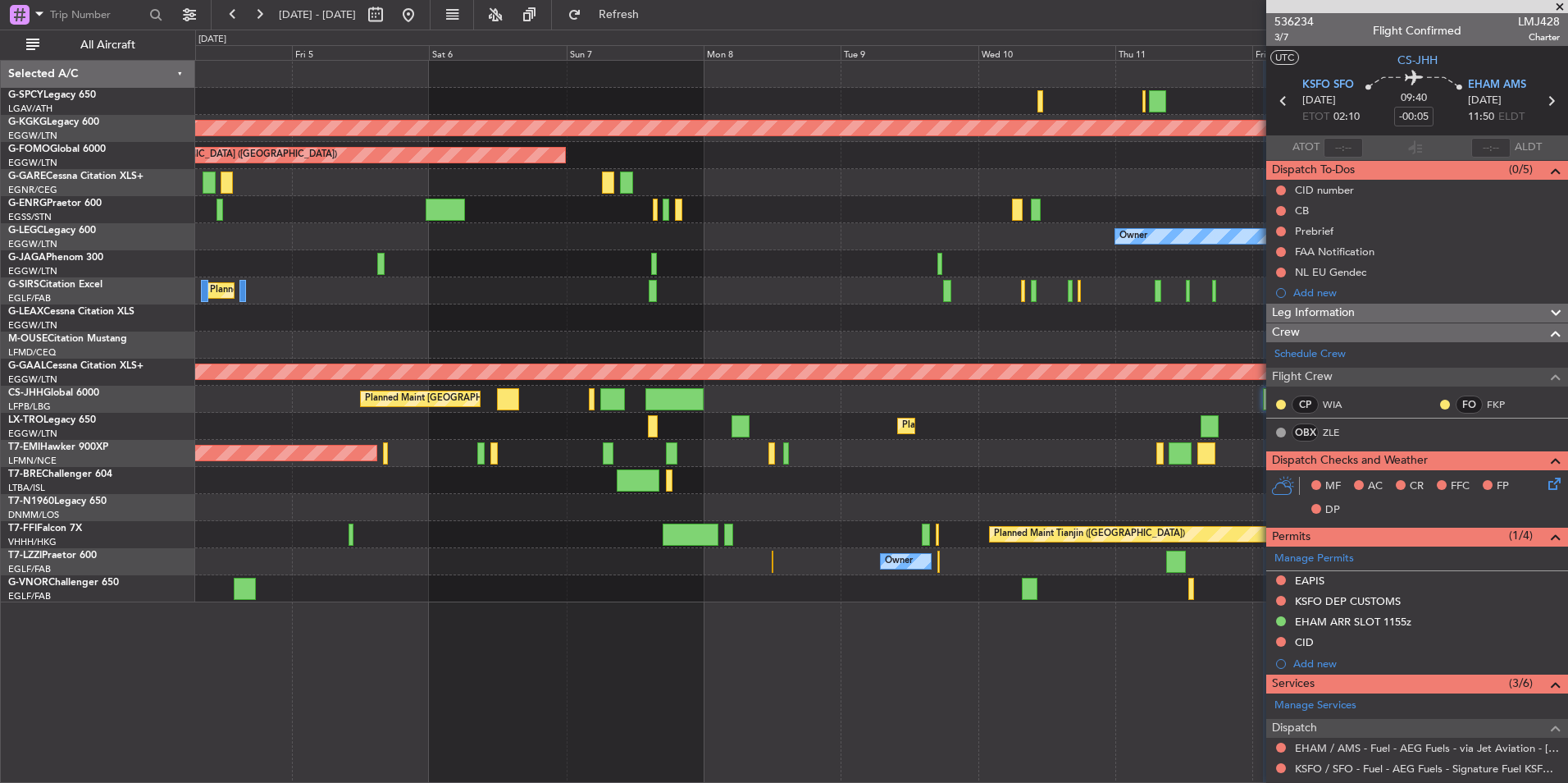
click at [646, 419] on div "Planned Maint Dusseldorf" at bounding box center [881, 426] width 1372 height 27
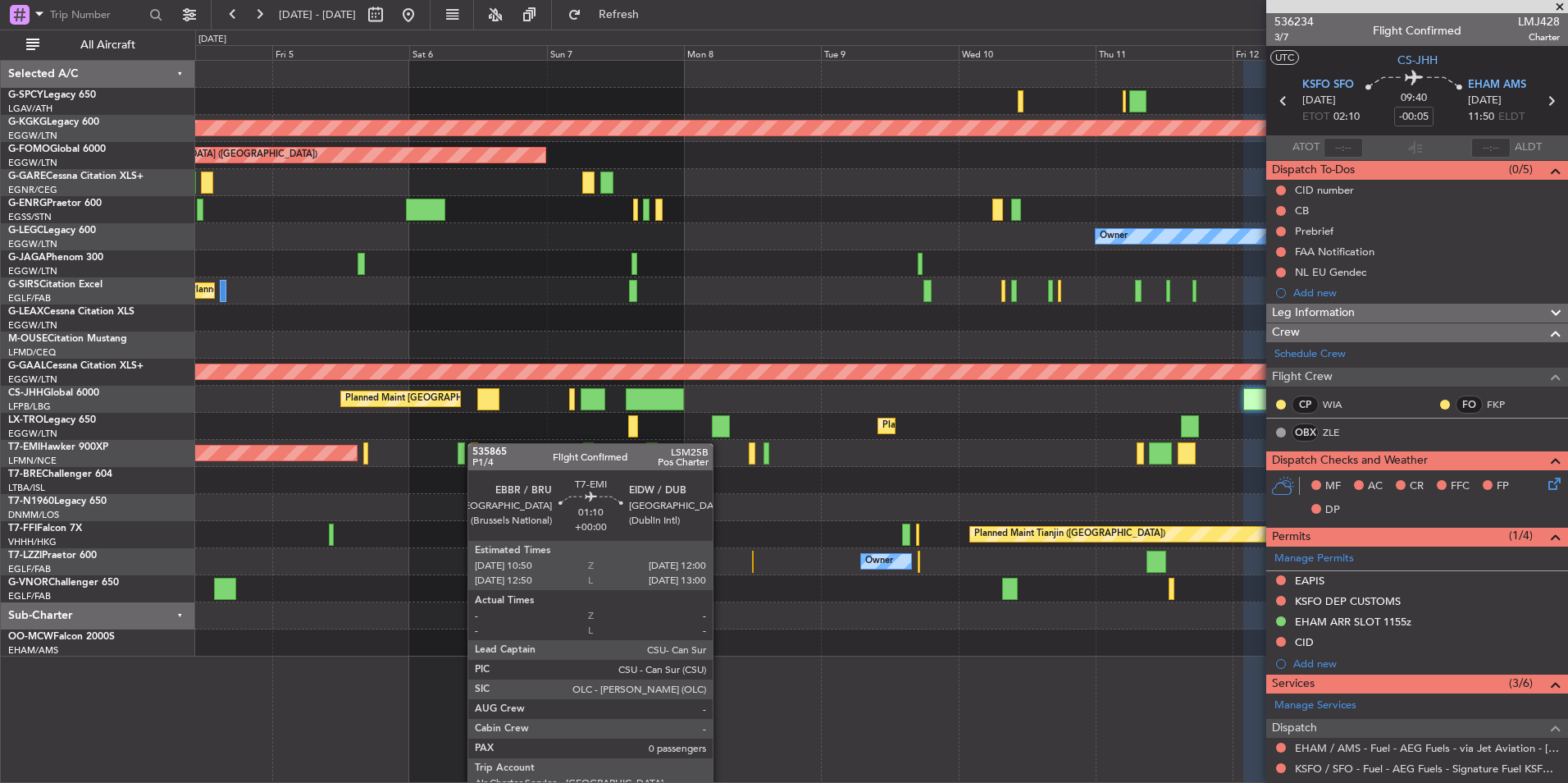
click at [476, 443] on div "AOG Maint [GEOGRAPHIC_DATA] (Ataturk) Planned Maint [GEOGRAPHIC_DATA] ([GEOGRAP…" at bounding box center [881, 359] width 1372 height 596
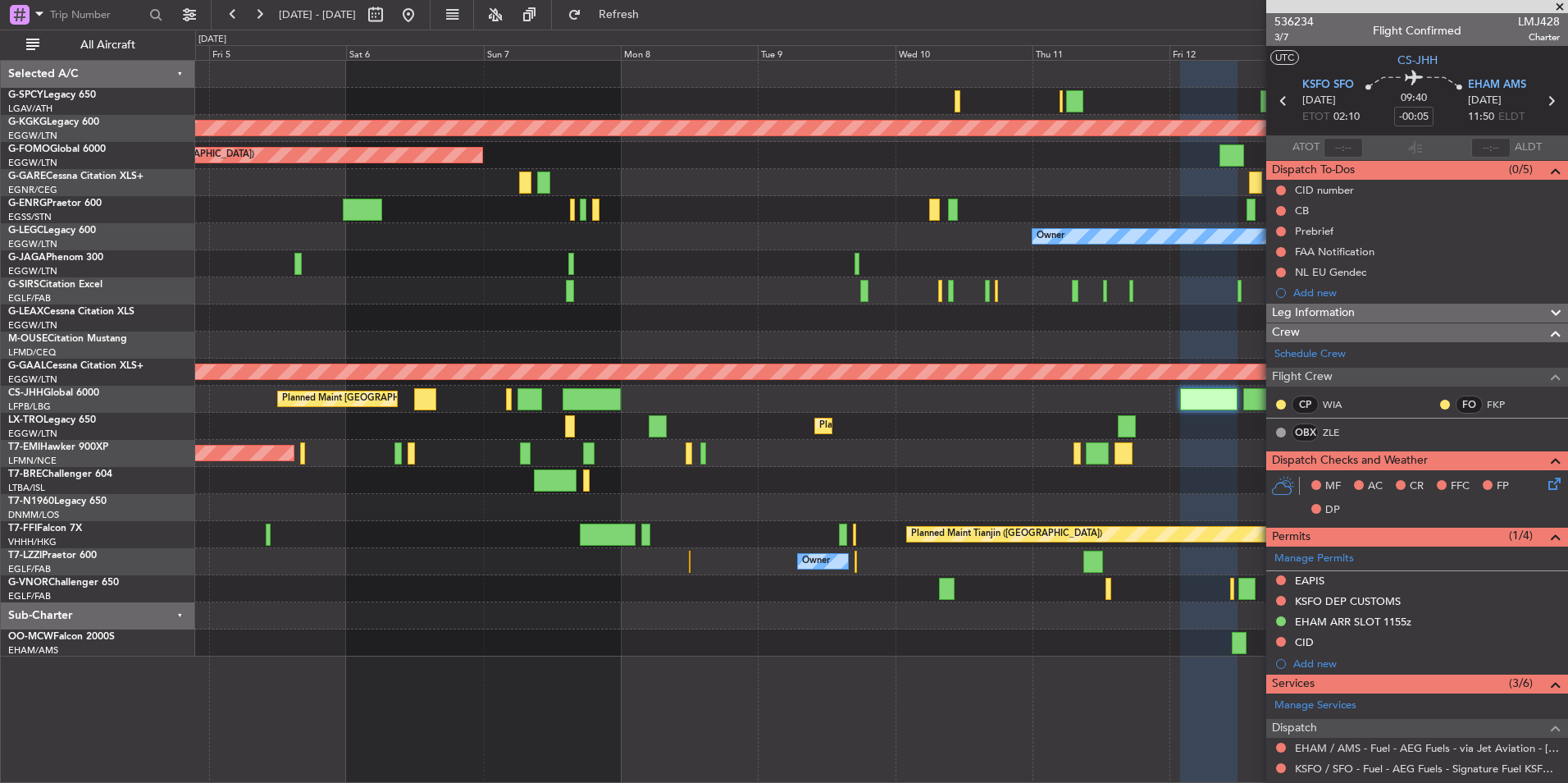
click at [314, 449] on div "AOG Maint [GEOGRAPHIC_DATA] (Ataturk) Planned Maint [GEOGRAPHIC_DATA] ([GEOGRAP…" at bounding box center [881, 359] width 1372 height 596
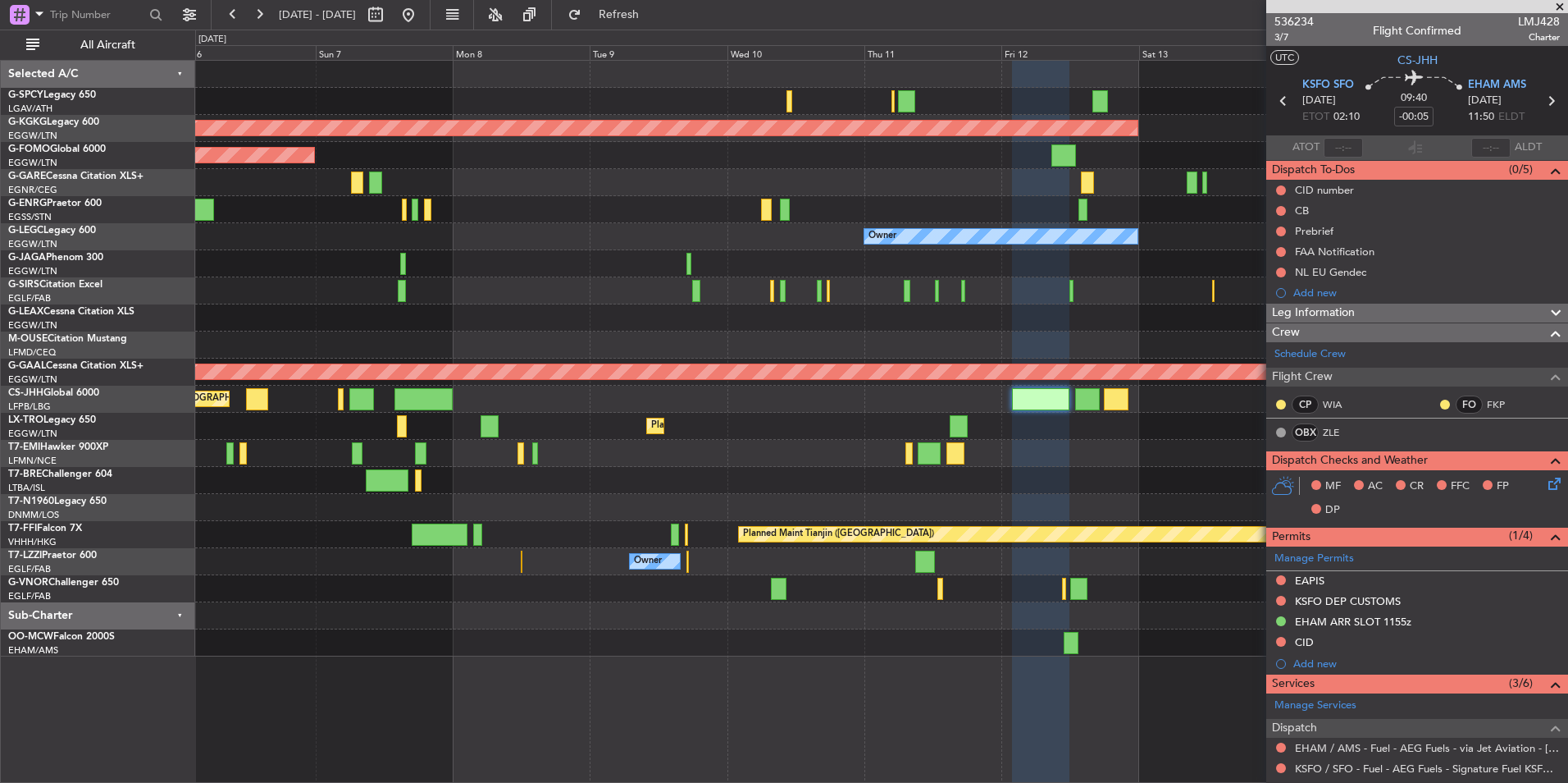
click at [324, 460] on div "AOG Maint [GEOGRAPHIC_DATA] (Ataturk) Planned Maint [GEOGRAPHIC_DATA] ([GEOGRAP…" at bounding box center [881, 359] width 1372 height 596
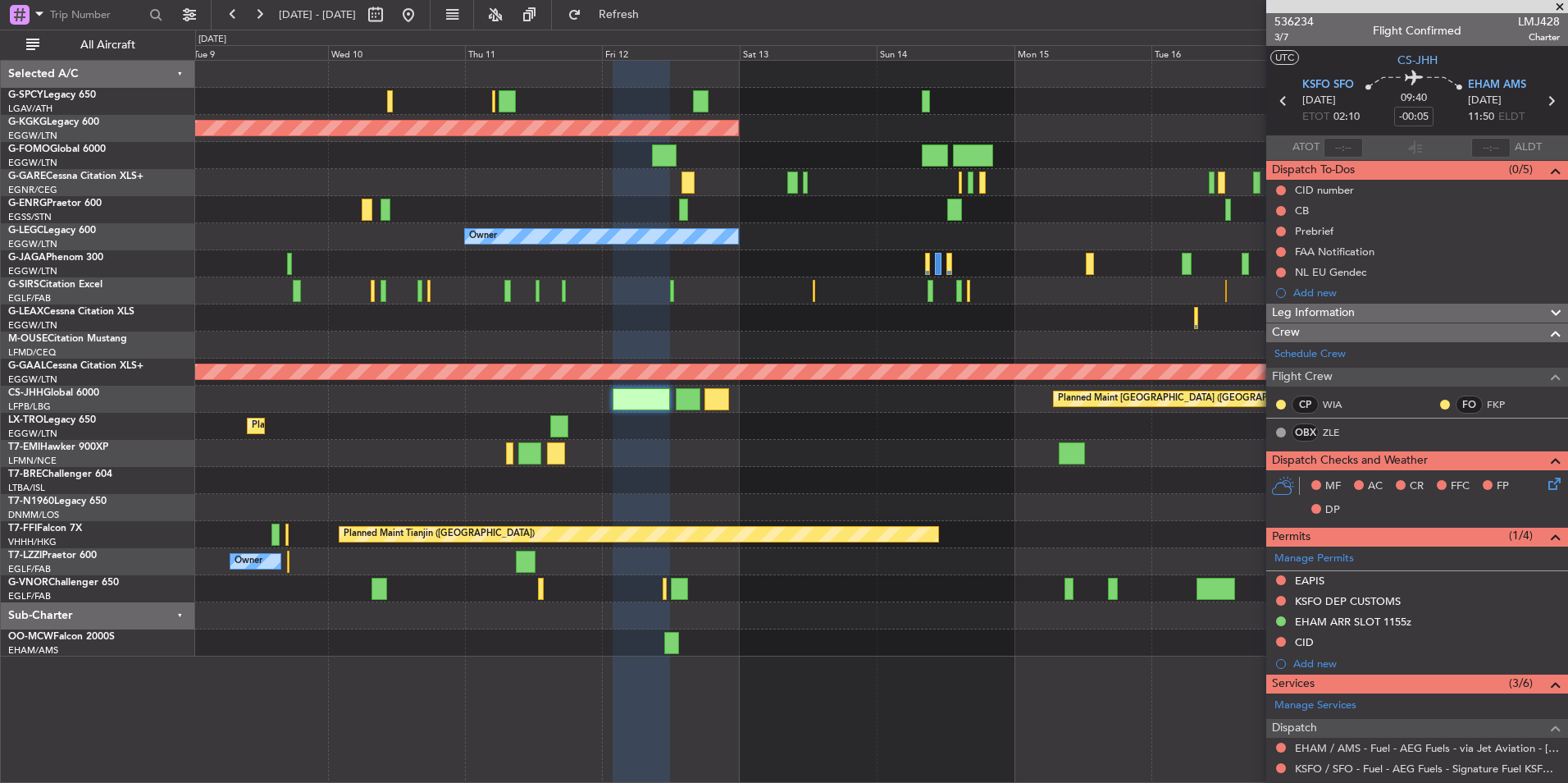
click at [674, 472] on div "AOG Maint [GEOGRAPHIC_DATA] (Ataturk) Planned Maint [GEOGRAPHIC_DATA] ([GEOGRAP…" at bounding box center [881, 359] width 1372 height 596
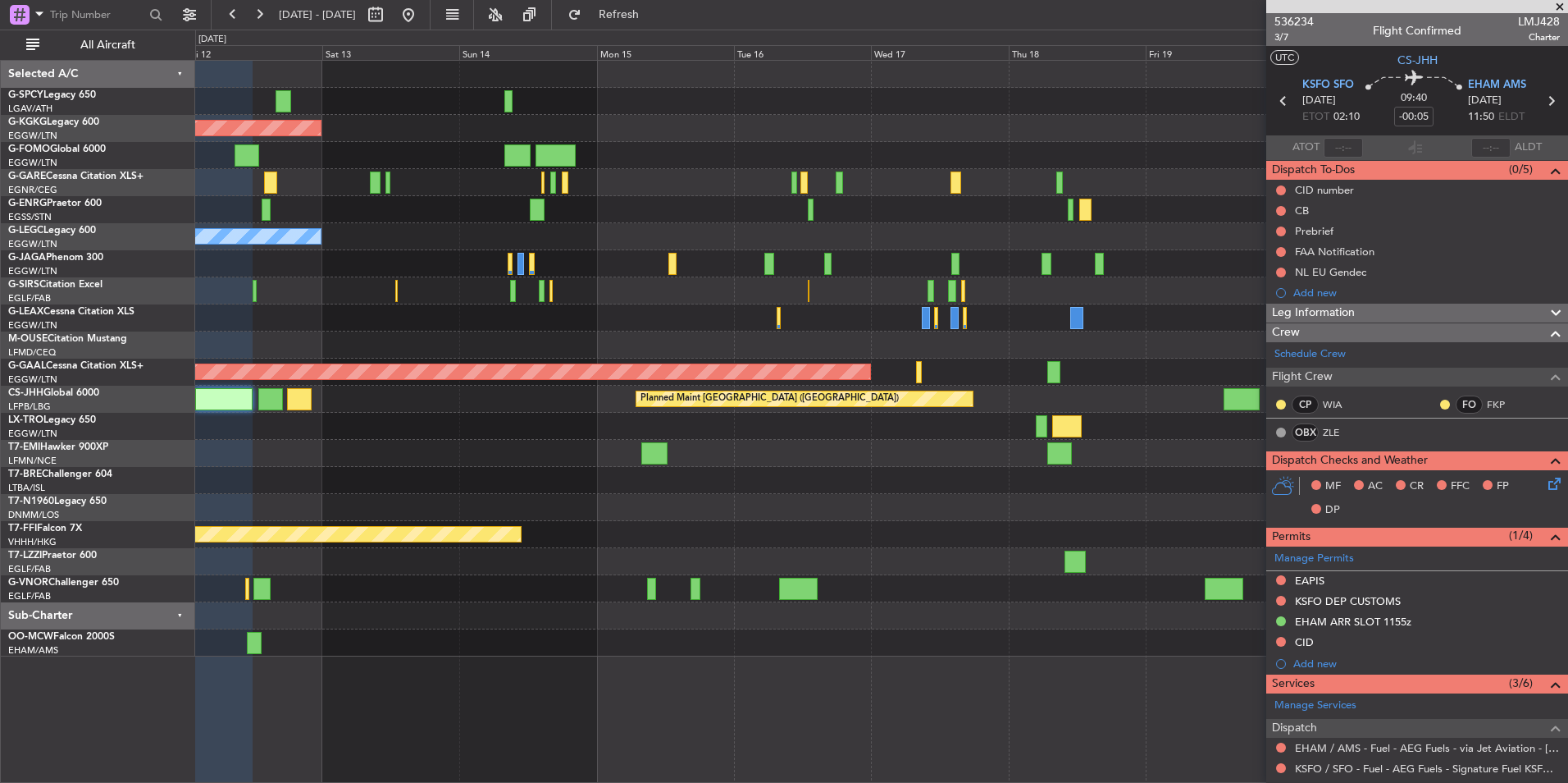
click at [465, 449] on div "AOG Maint [GEOGRAPHIC_DATA] (Ataturk) Owner A/C Unavailable [GEOGRAPHIC_DATA] (…" at bounding box center [881, 359] width 1372 height 596
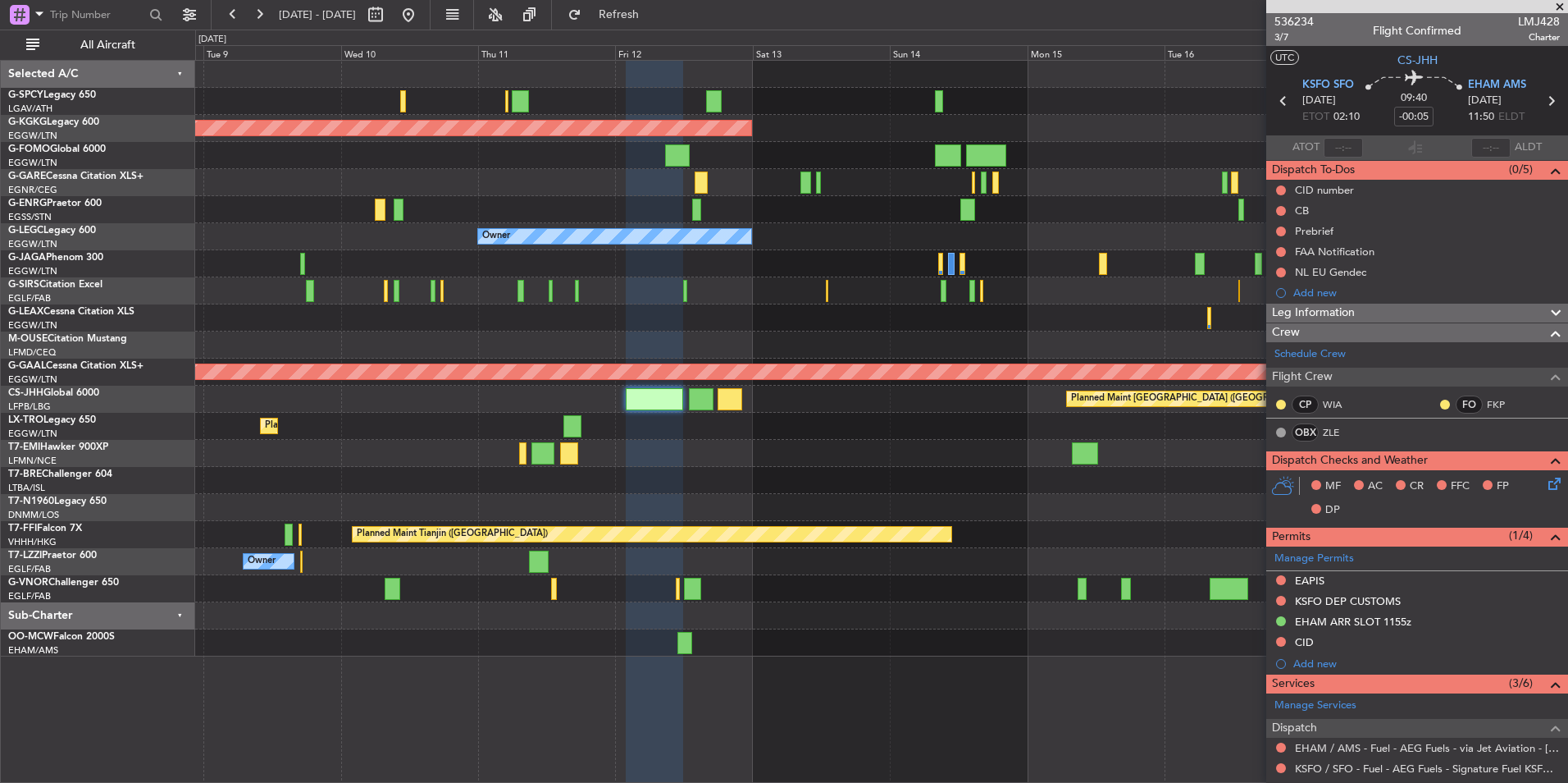
click at [1558, 7] on span at bounding box center [1560, 7] width 16 height 15
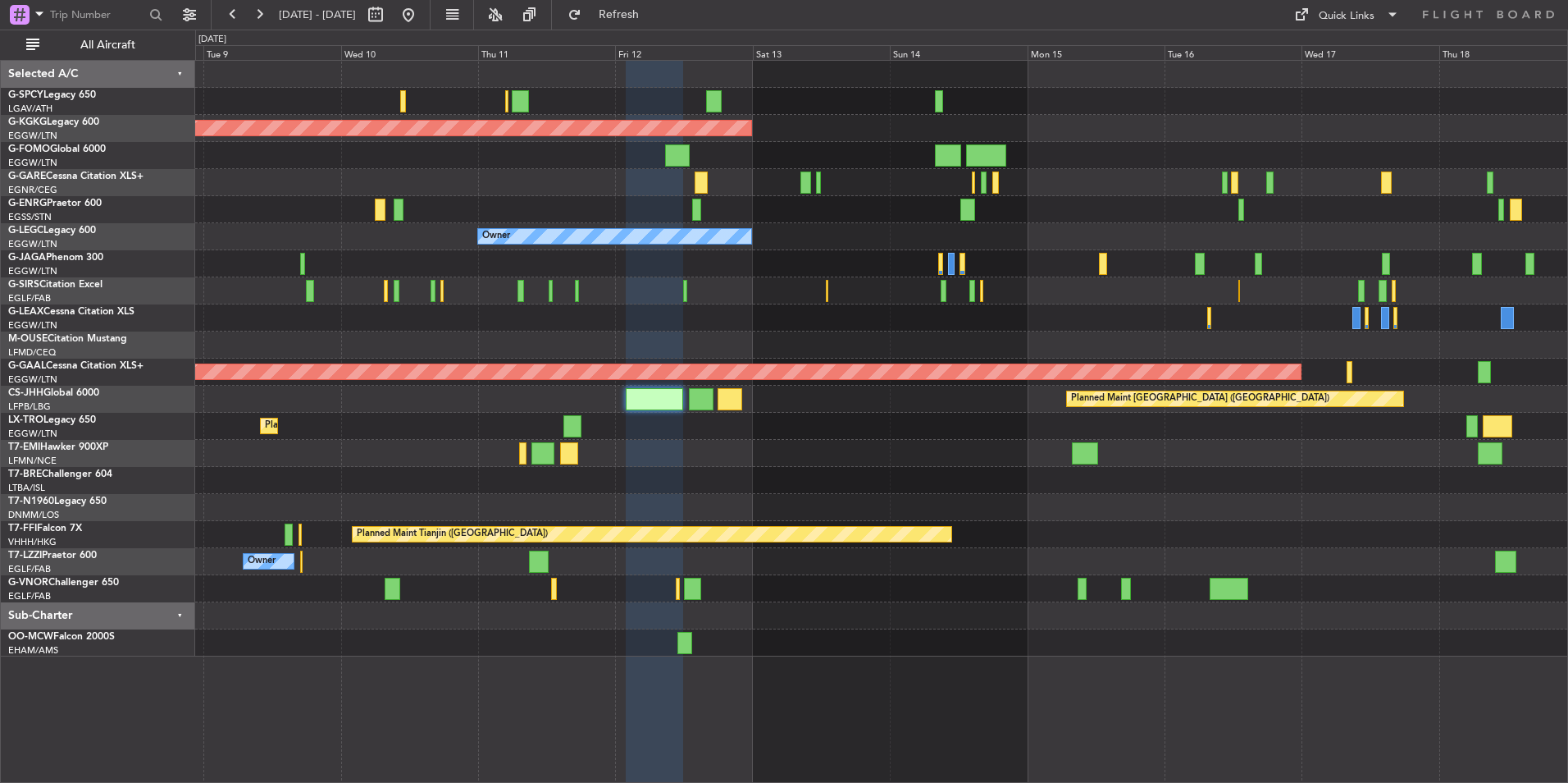
type input "0"
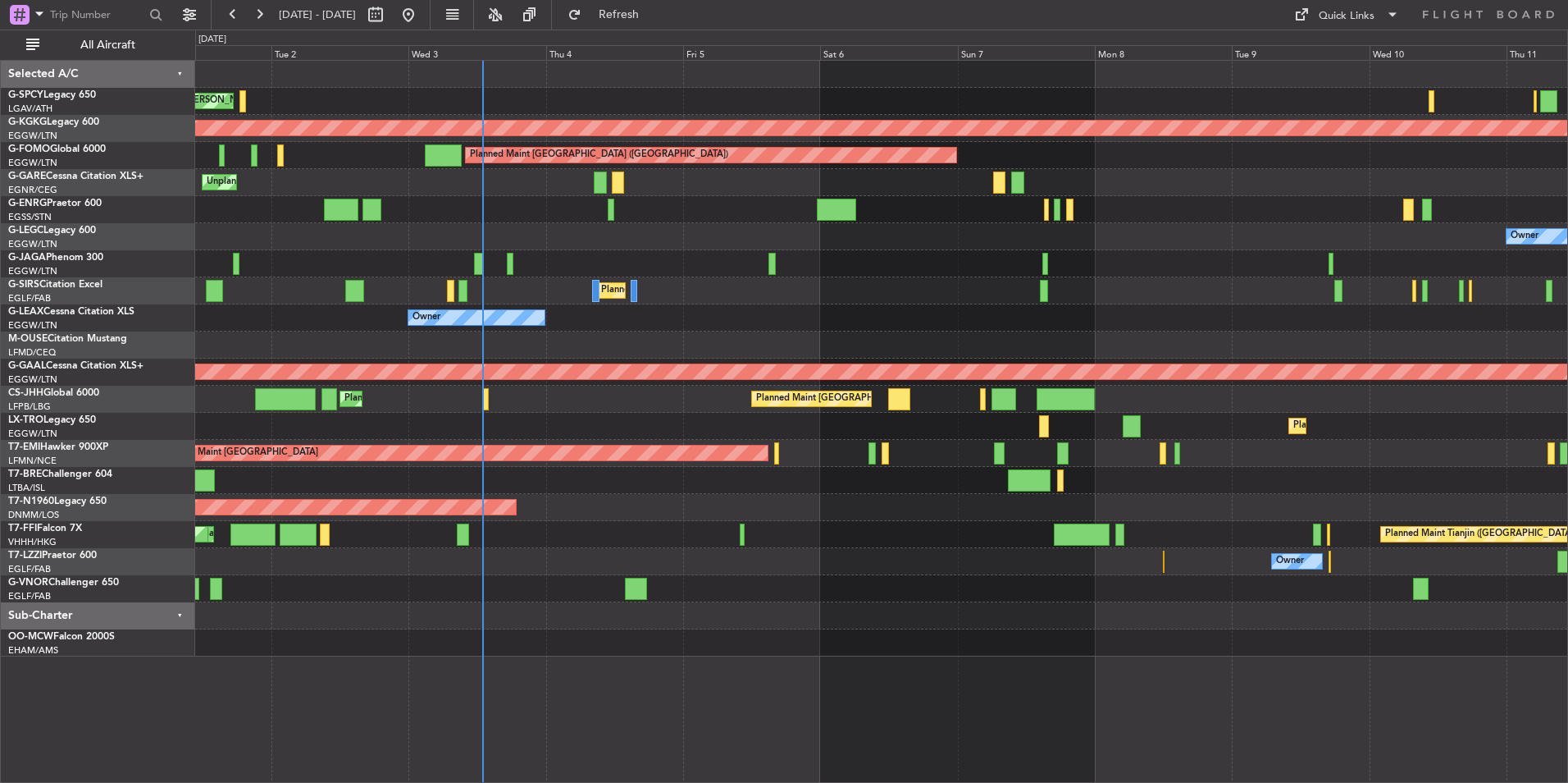
click at [1252, 242] on div "Owner Owner" at bounding box center [881, 236] width 1372 height 27
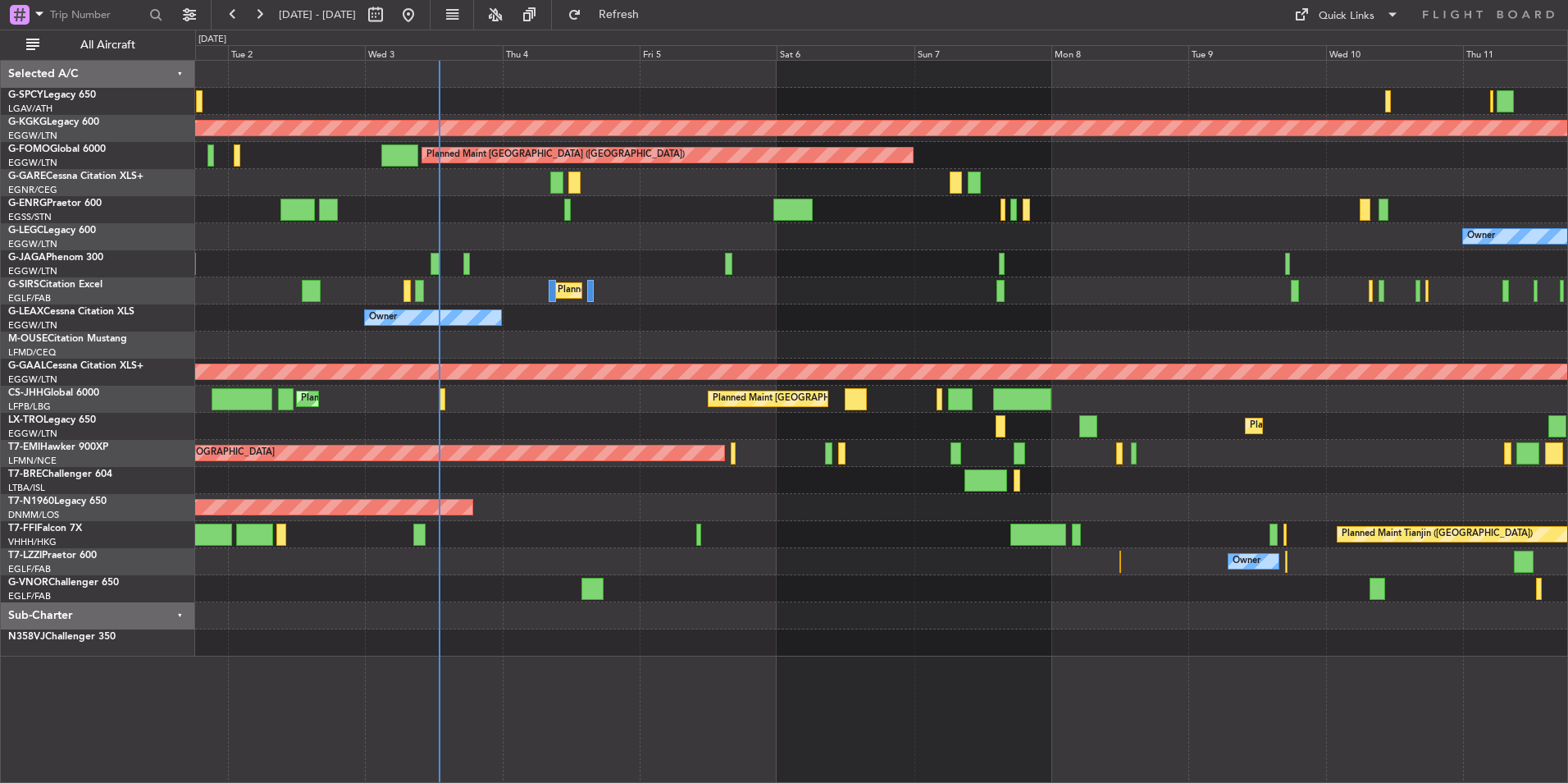
click at [1105, 315] on div "Cleaning [GEOGRAPHIC_DATA] ([PERSON_NAME] Intl) Planned Maint [GEOGRAPHIC_DATA]…" at bounding box center [881, 359] width 1372 height 596
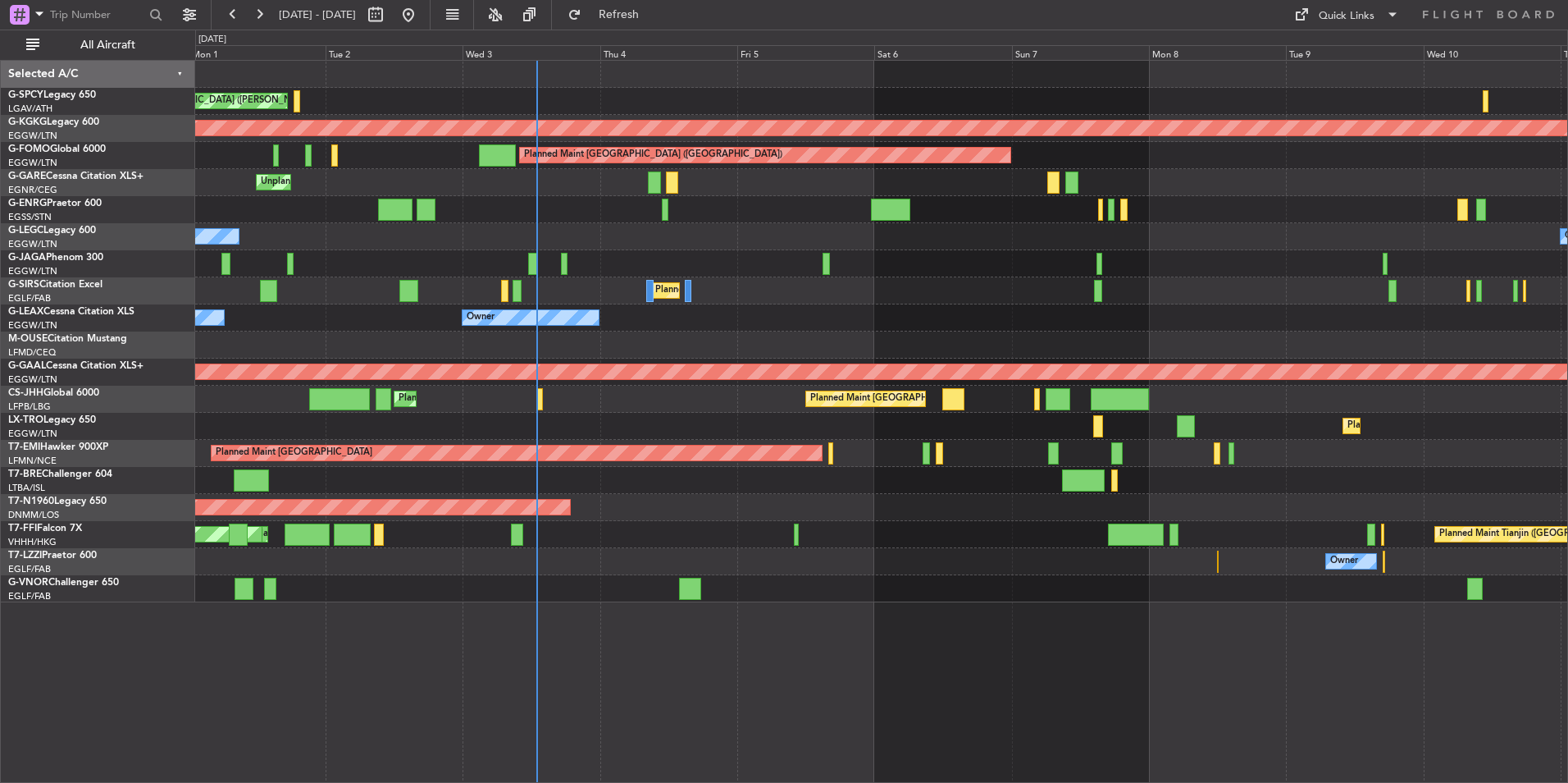
click at [1343, 308] on div "Owner Owner" at bounding box center [881, 318] width 1372 height 27
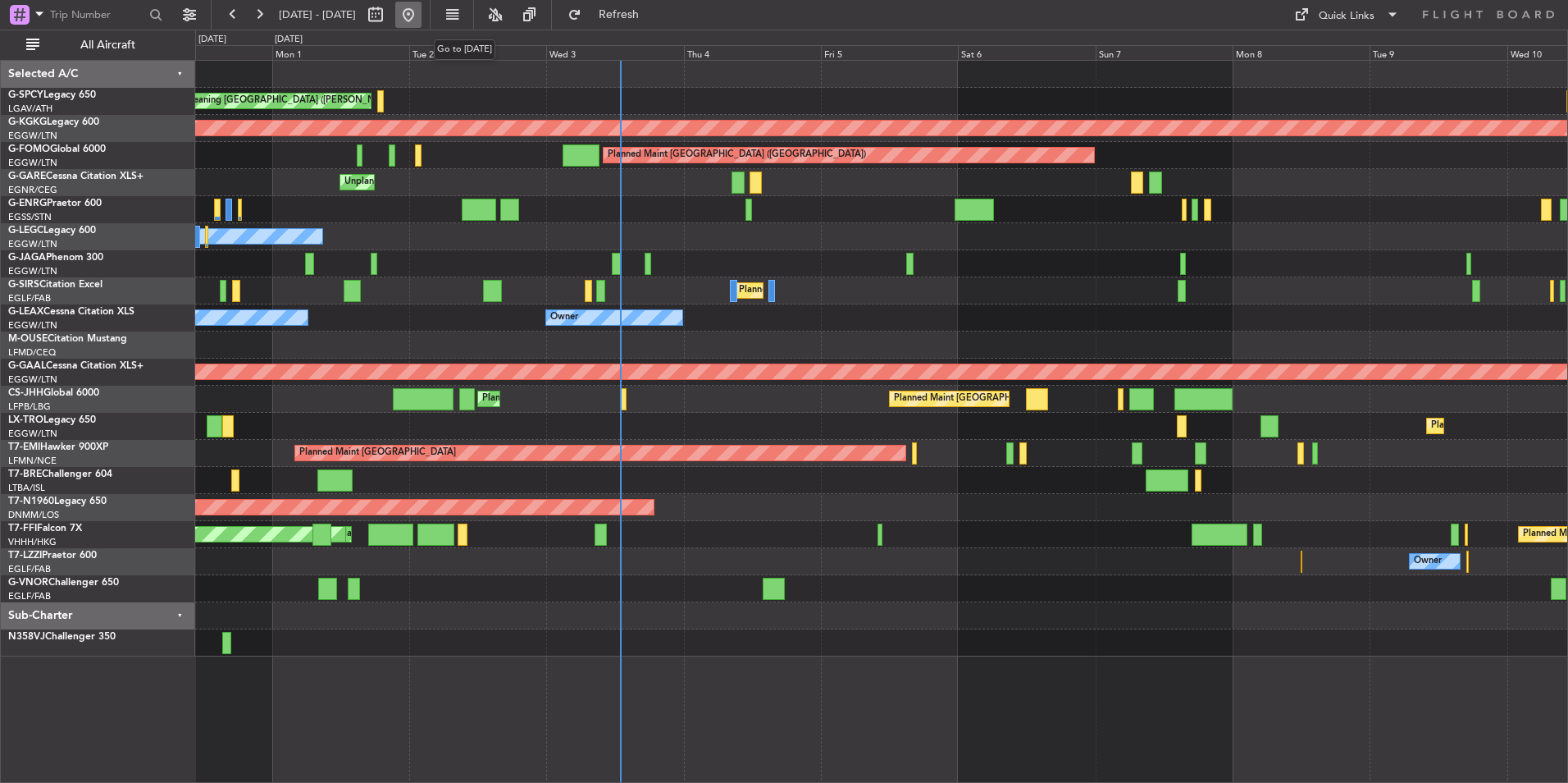
click at [421, 14] on button at bounding box center [408, 14] width 26 height 26
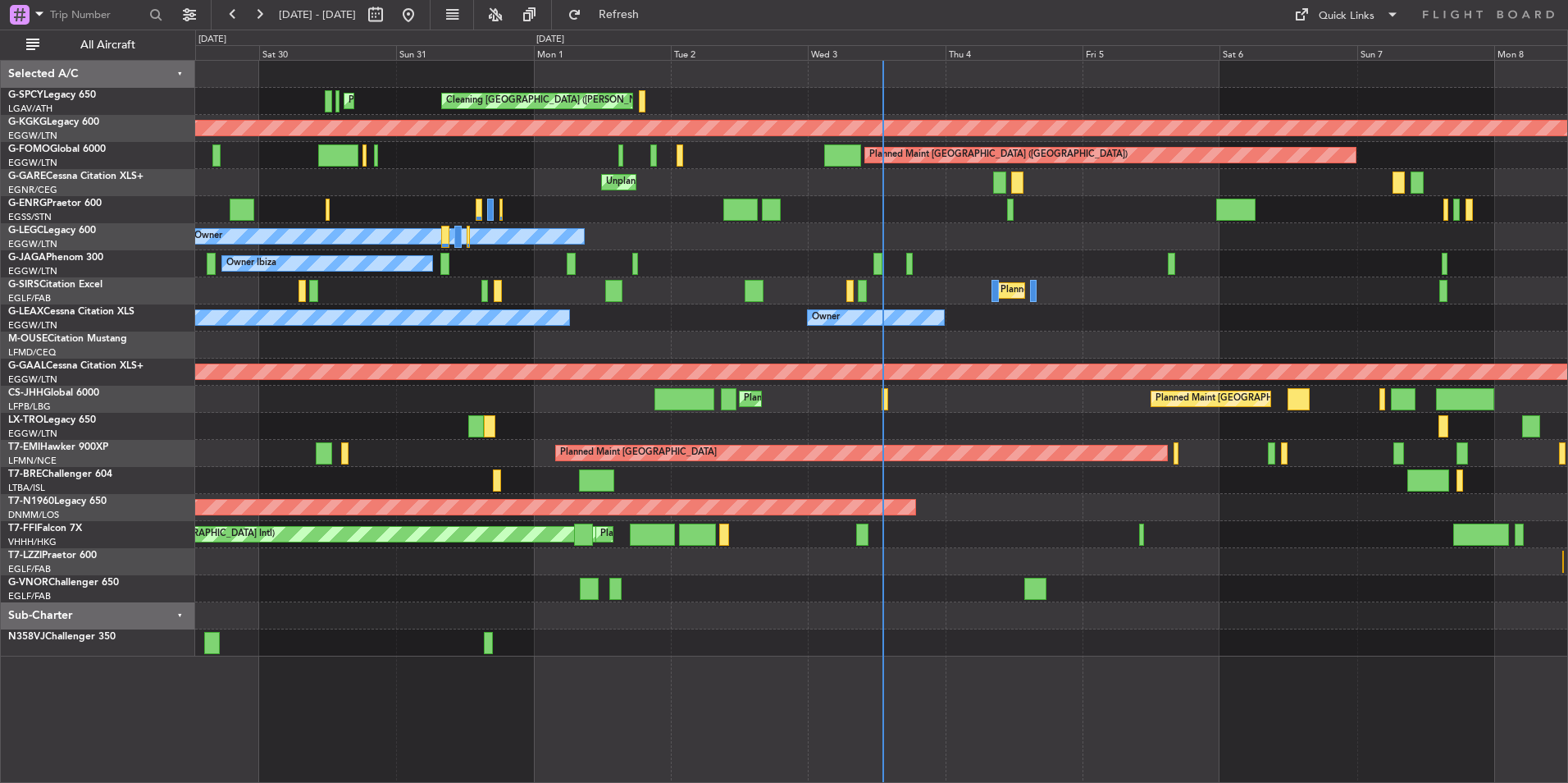
click at [156, 369] on div "Planned Maint Athens ([PERSON_NAME] Intl) Cleaning [GEOGRAPHIC_DATA] ([PERSON_N…" at bounding box center [784, 406] width 1568 height 753
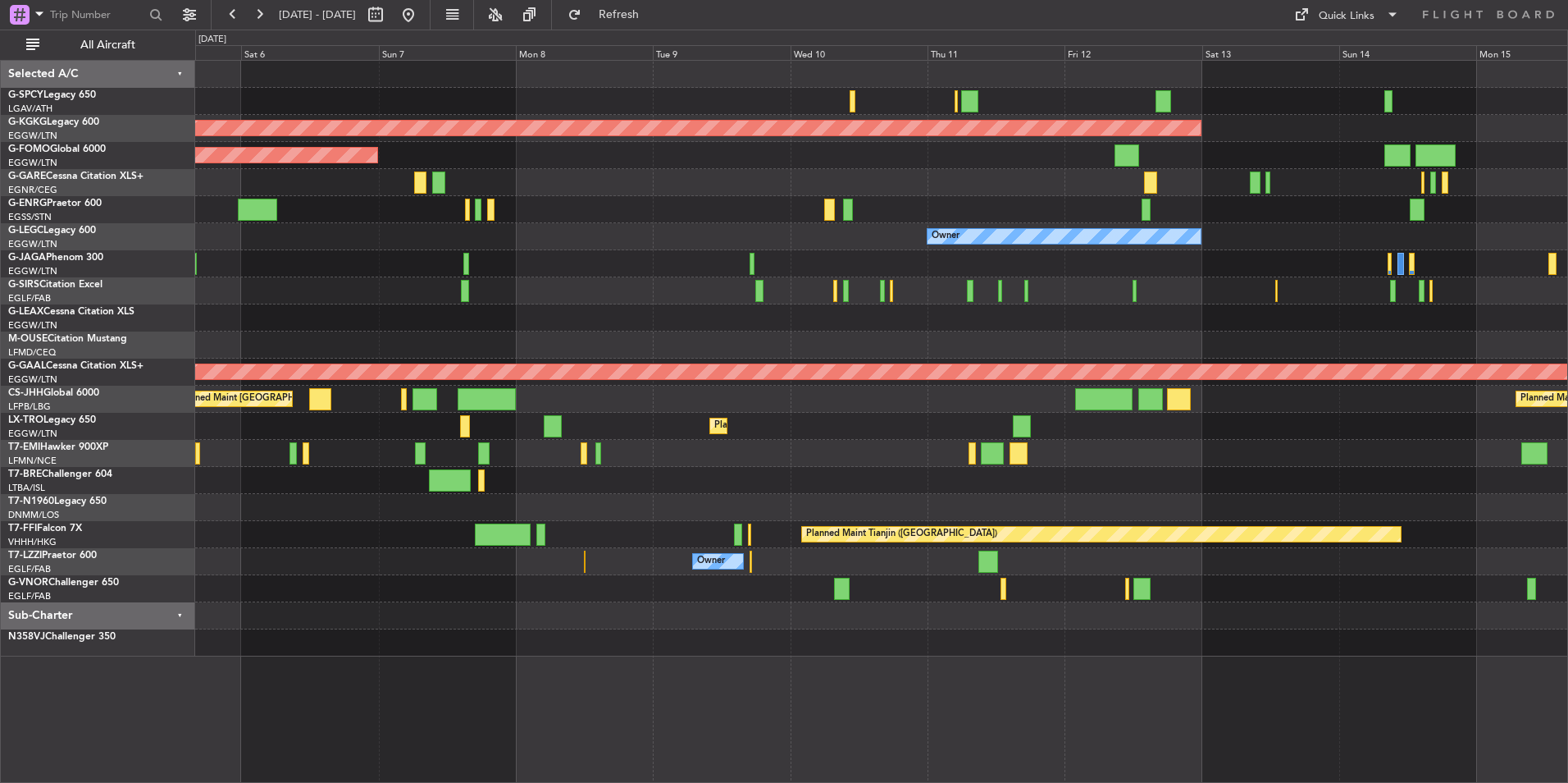
click at [147, 374] on div "AOG Maint [GEOGRAPHIC_DATA] (Ataturk) Planned Maint [GEOGRAPHIC_DATA] ([GEOGRAP…" at bounding box center [784, 406] width 1568 height 753
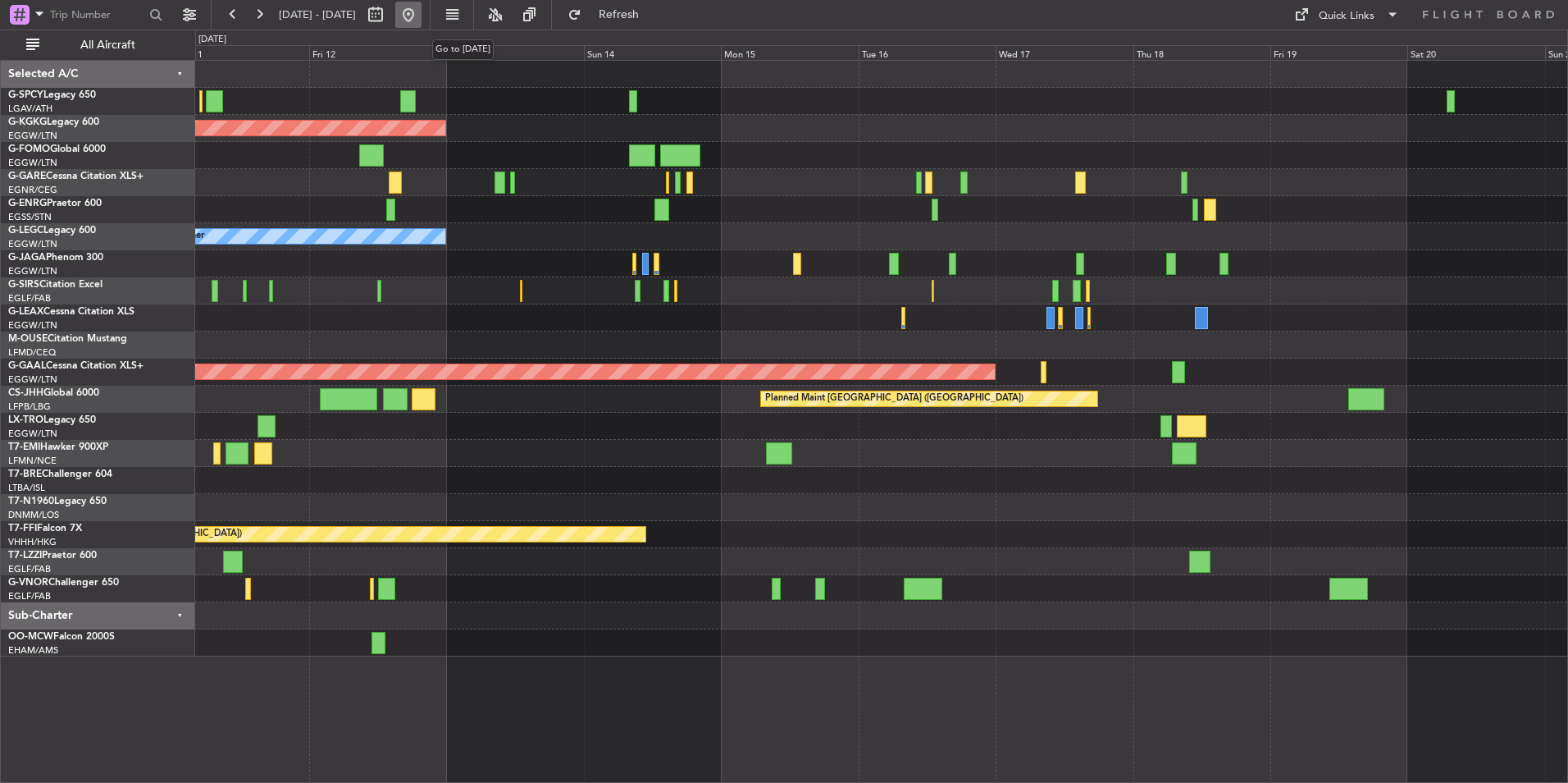
click at [421, 15] on button at bounding box center [408, 14] width 26 height 26
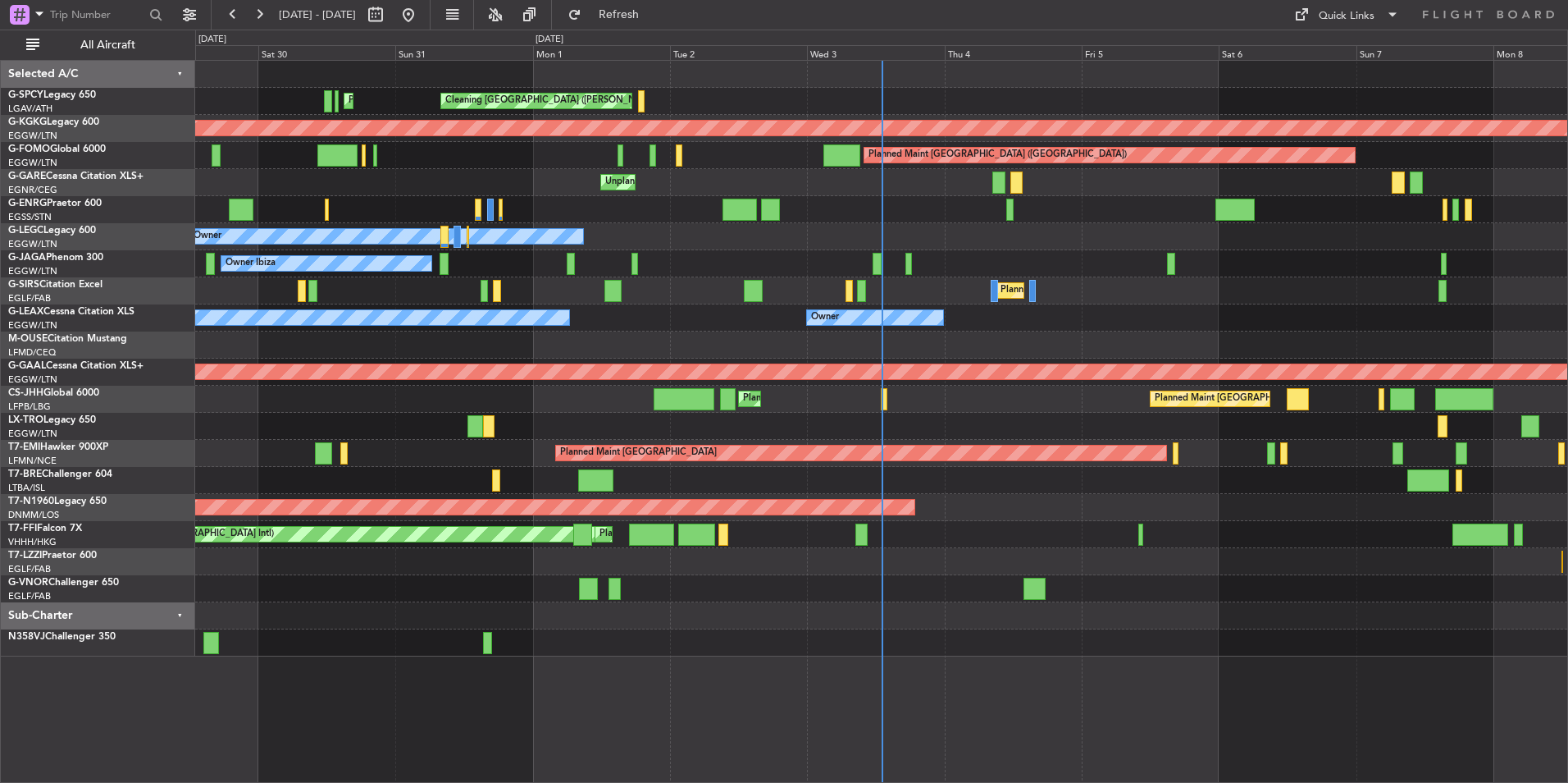
click at [512, 320] on div "Owner Owner Planned Maint [GEOGRAPHIC_DATA] ([GEOGRAPHIC_DATA])" at bounding box center [881, 318] width 1372 height 27
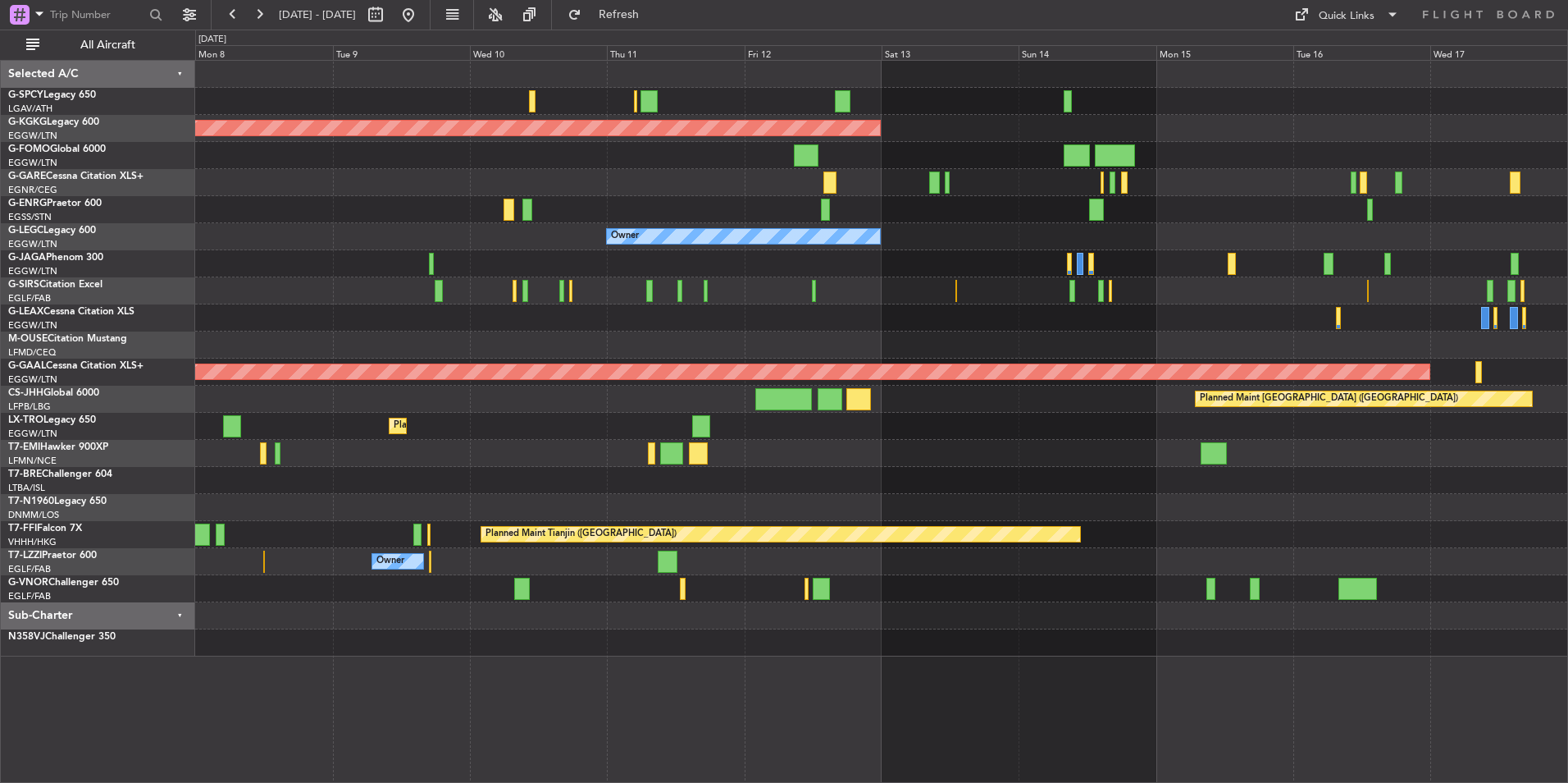
click at [366, 331] on div "AOG Maint [GEOGRAPHIC_DATA] (Ataturk) Planned Maint [GEOGRAPHIC_DATA] ([GEOGRAP…" at bounding box center [881, 359] width 1372 height 596
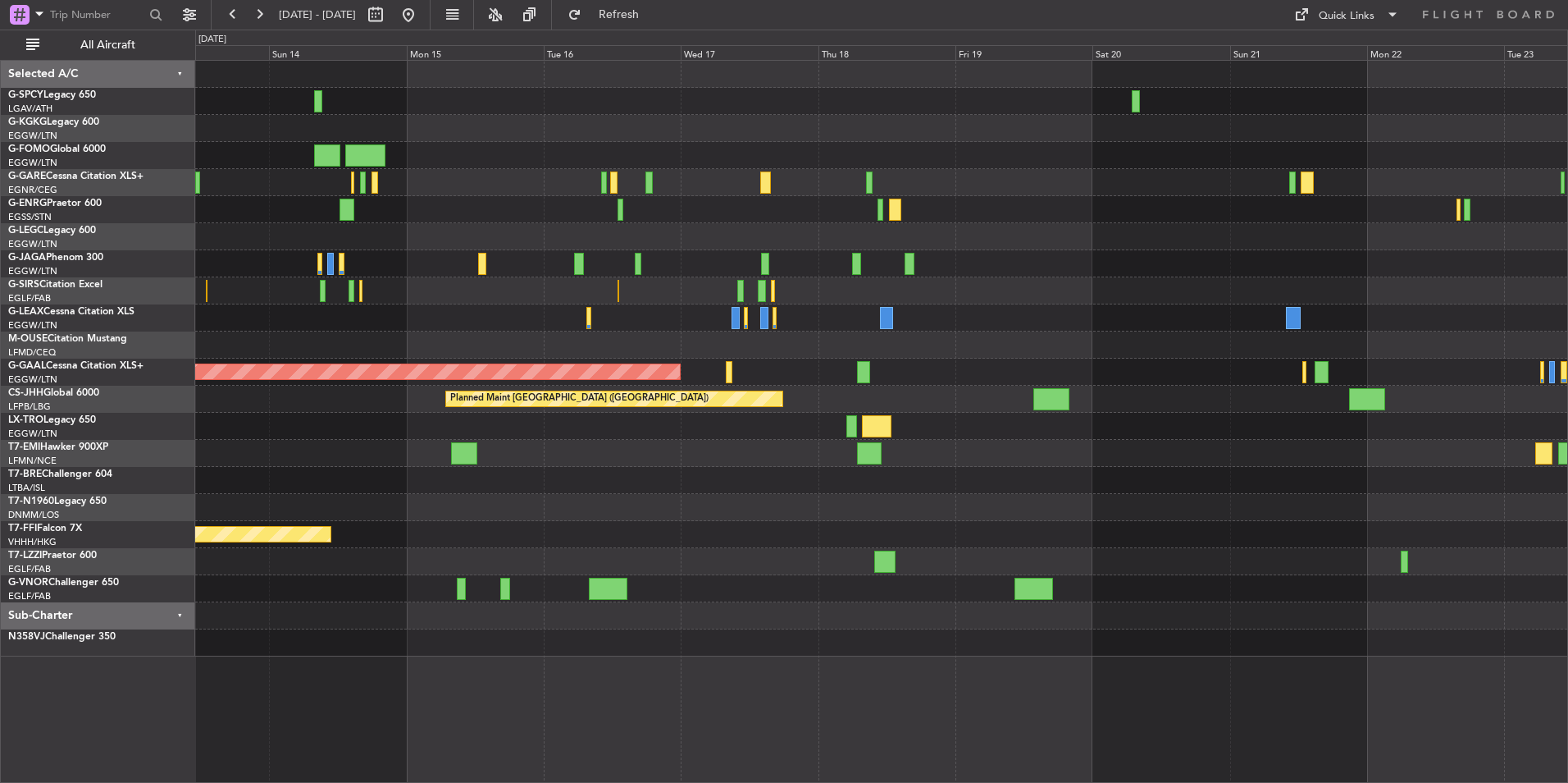
click at [368, 322] on div "AOG Maint [GEOGRAPHIC_DATA] (Ataturk) A/C Unavailable [GEOGRAPHIC_DATA] ([GEOGR…" at bounding box center [881, 359] width 1372 height 596
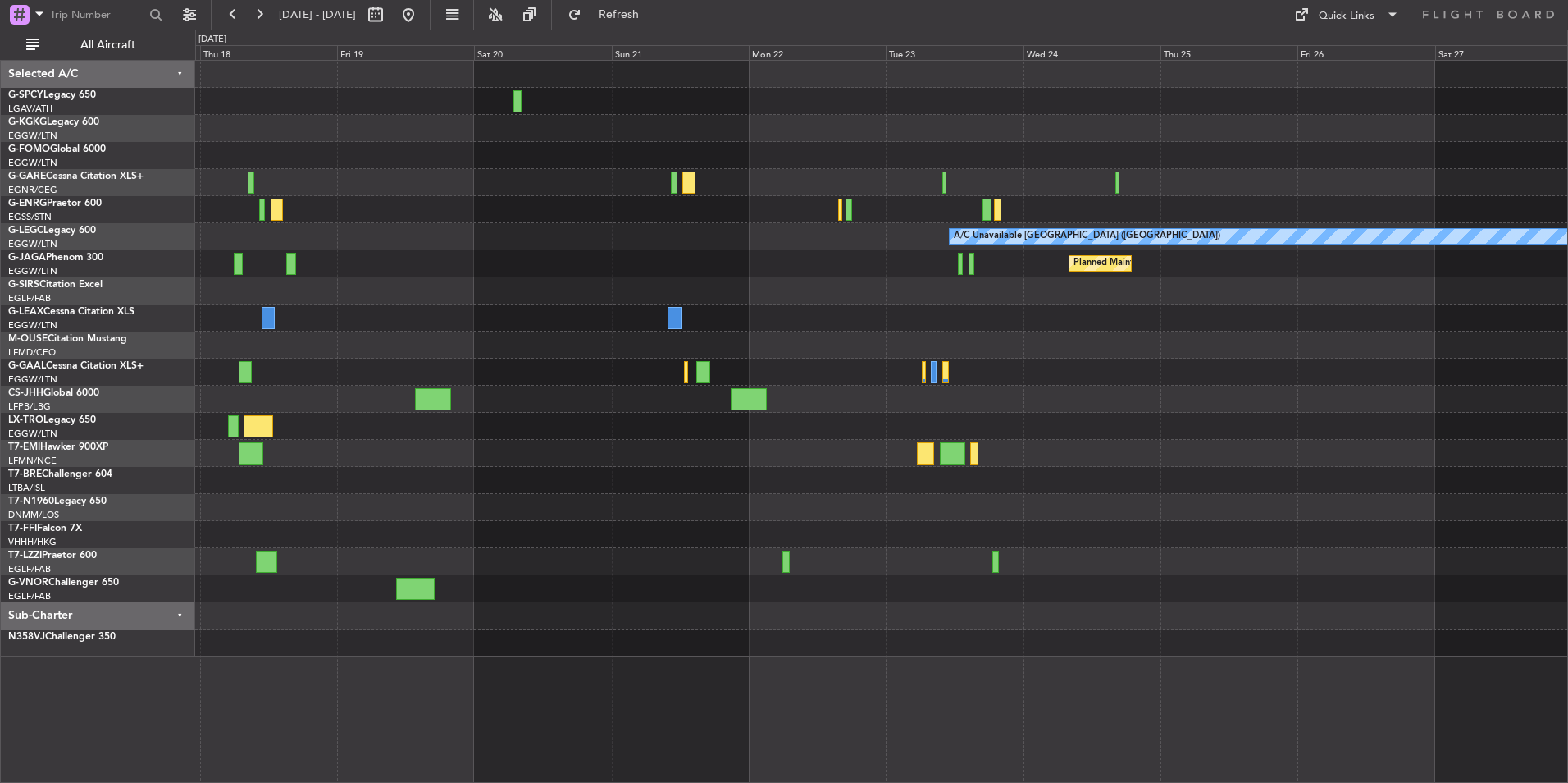
click at [497, 328] on div "A/C Unavailable [GEOGRAPHIC_DATA] ([GEOGRAPHIC_DATA]) Planned Maint [GEOGRAPHIC…" at bounding box center [881, 359] width 1372 height 596
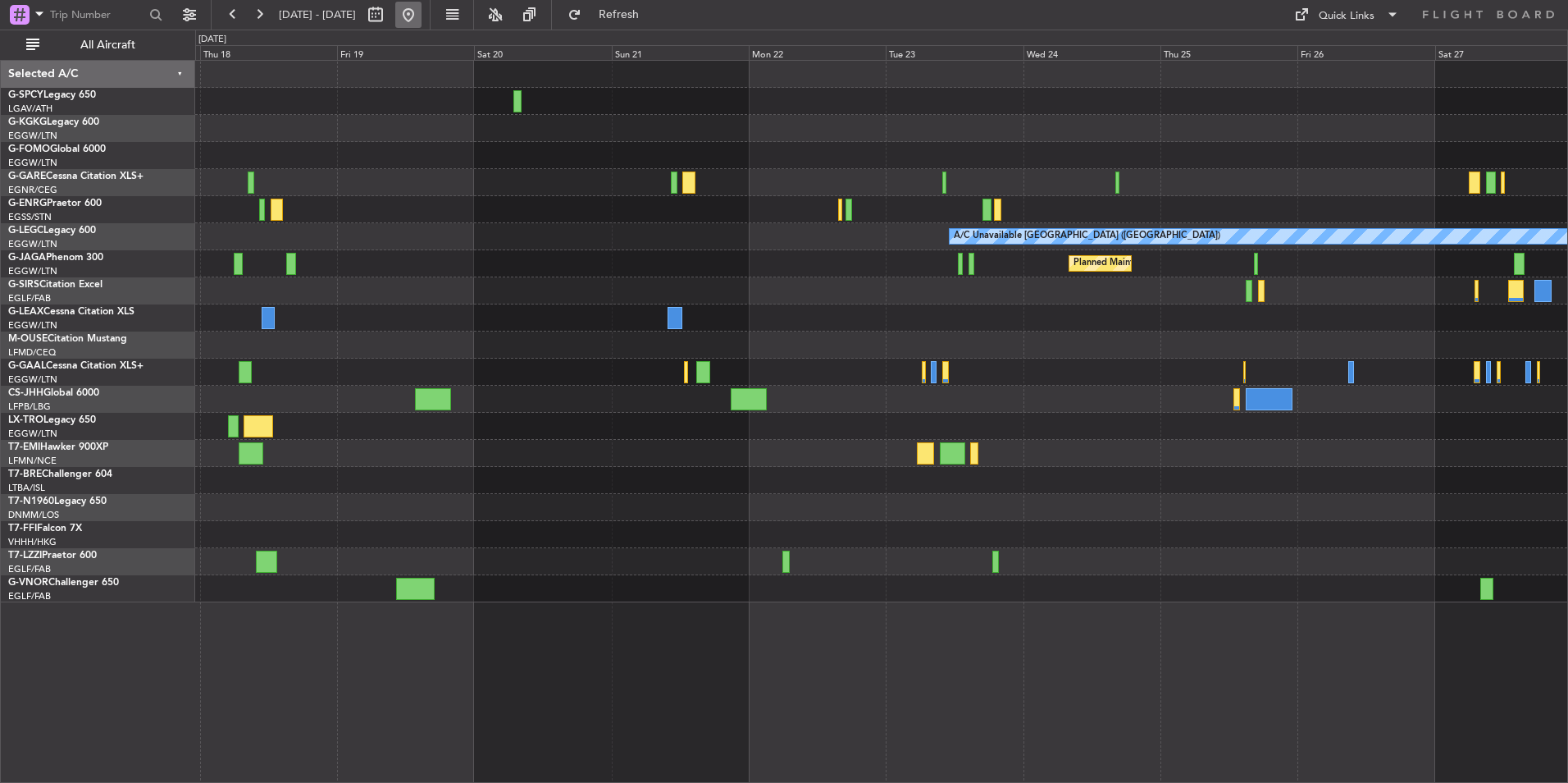
click at [421, 15] on button at bounding box center [408, 14] width 26 height 26
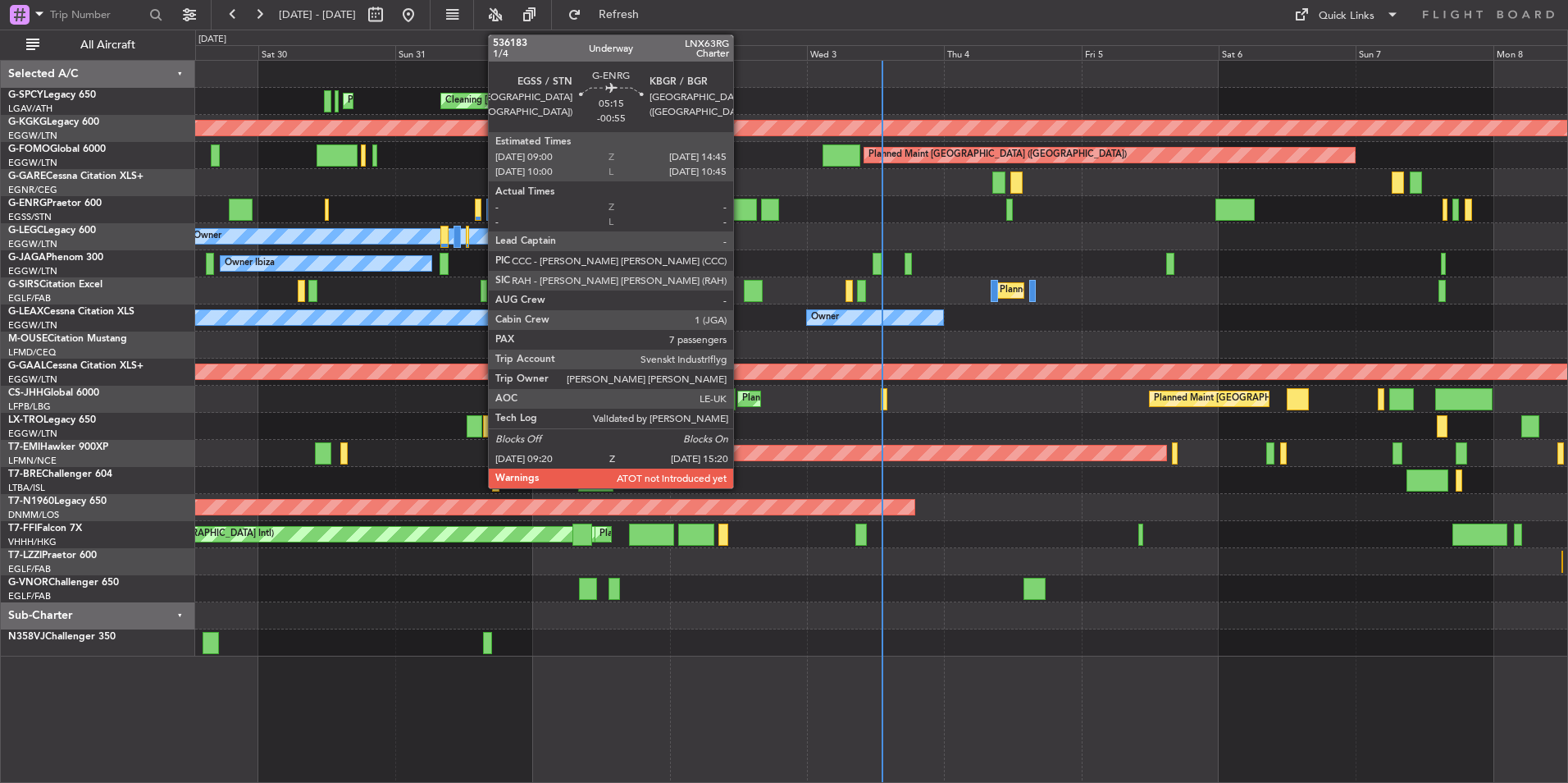
click at [741, 203] on div at bounding box center [740, 209] width 35 height 22
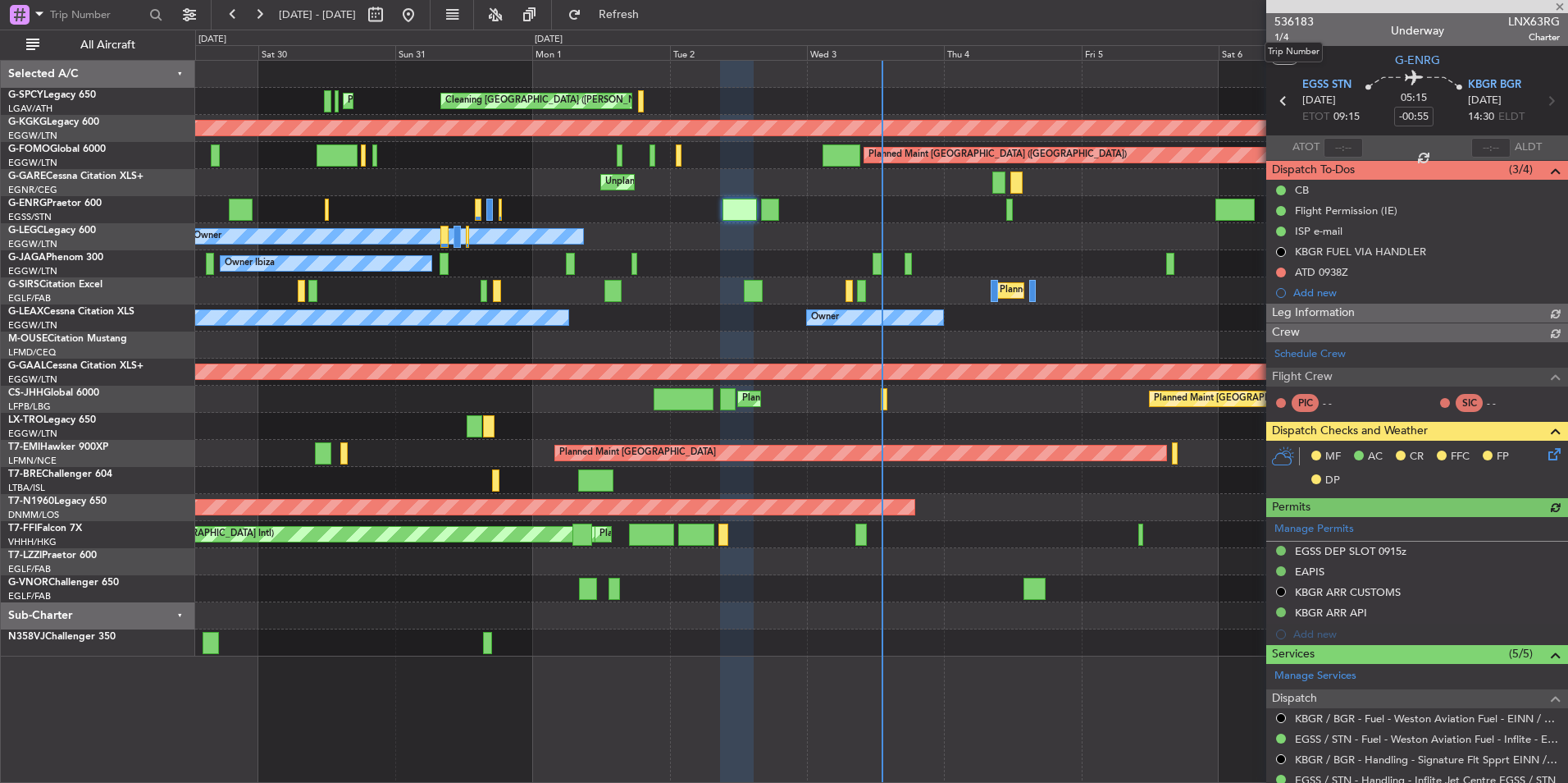
click at [1310, 29] on span "536183" at bounding box center [1294, 21] width 39 height 17
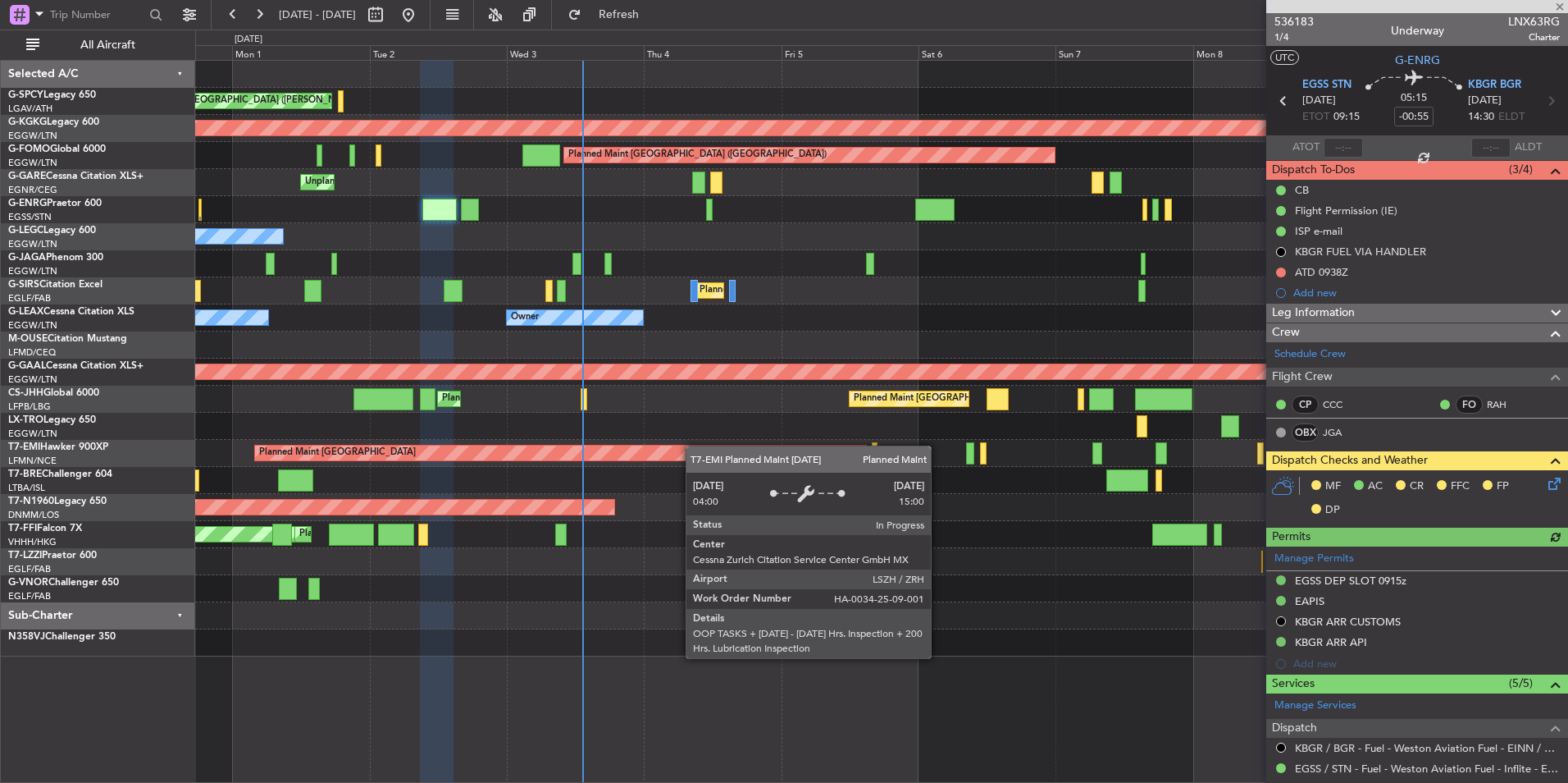
click at [440, 458] on div "Cleaning [GEOGRAPHIC_DATA] ([PERSON_NAME] Intl) Planned Maint [GEOGRAPHIC_DATA]…" at bounding box center [881, 359] width 1372 height 596
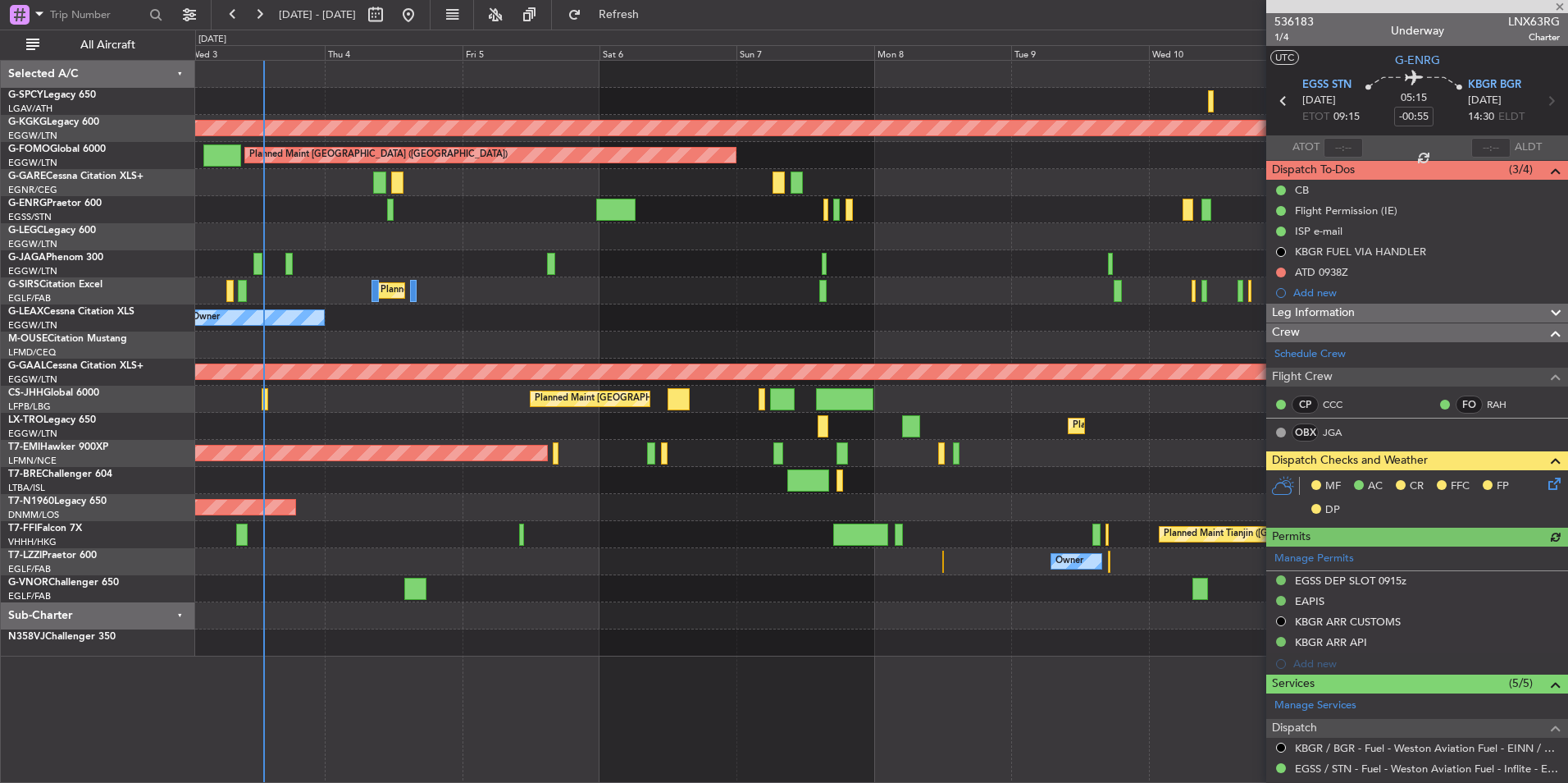
click at [611, 416] on div "Planned Maint Dusseldorf" at bounding box center [881, 426] width 1372 height 27
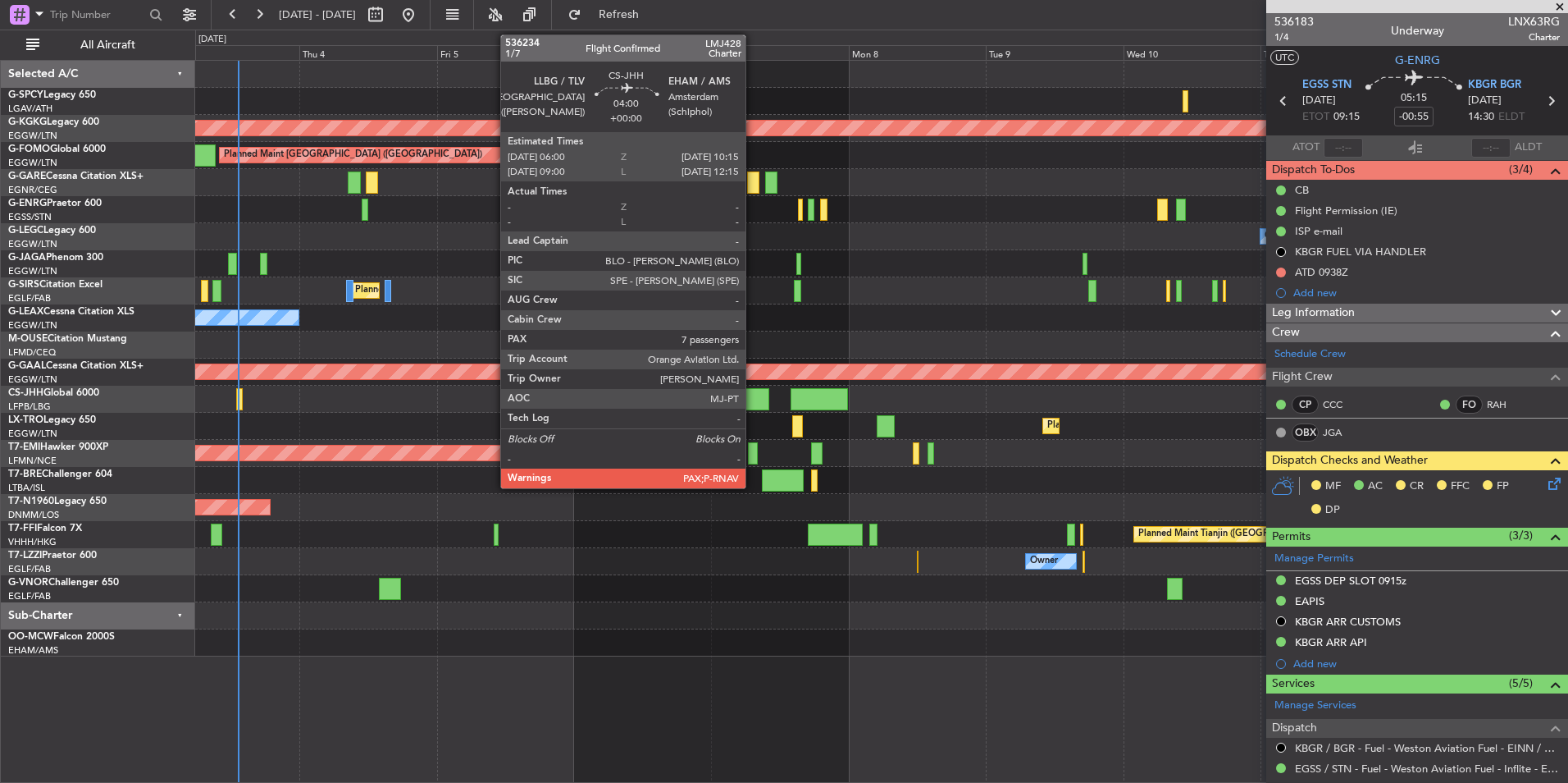
click at [753, 403] on div at bounding box center [758, 399] width 25 height 22
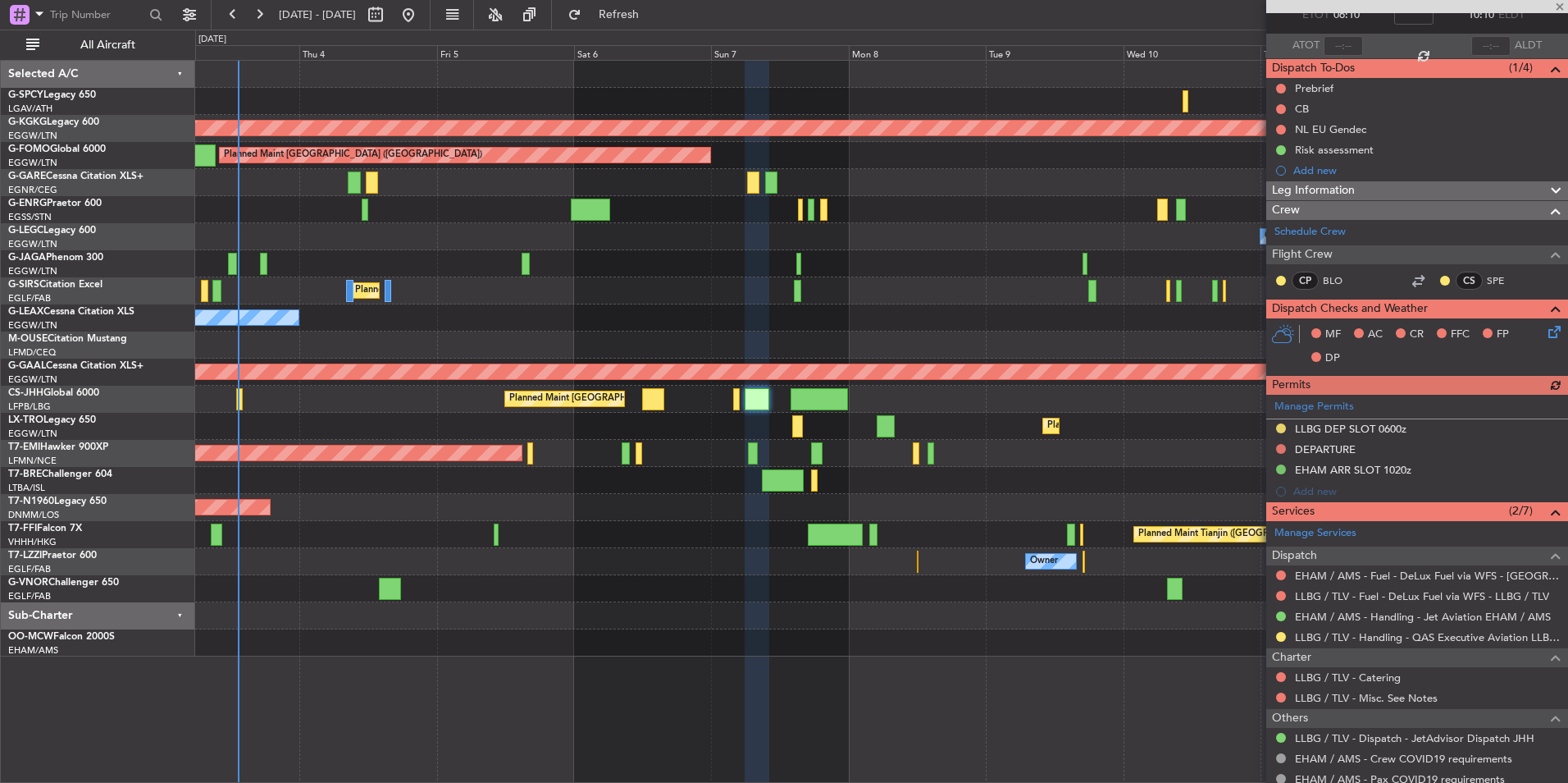
scroll to position [174, 0]
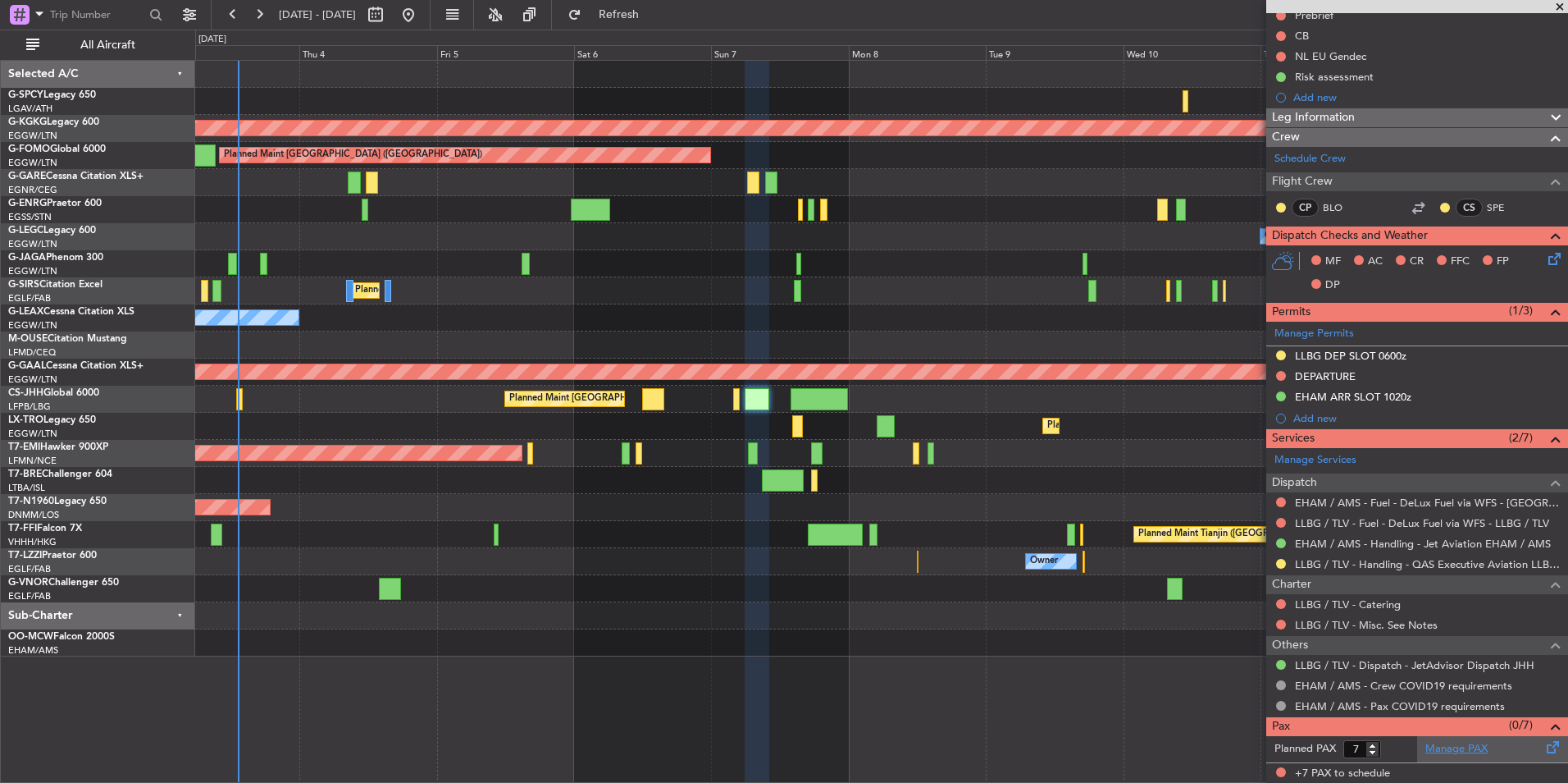
click at [1450, 750] on link "Manage PAX" at bounding box center [1457, 749] width 63 height 16
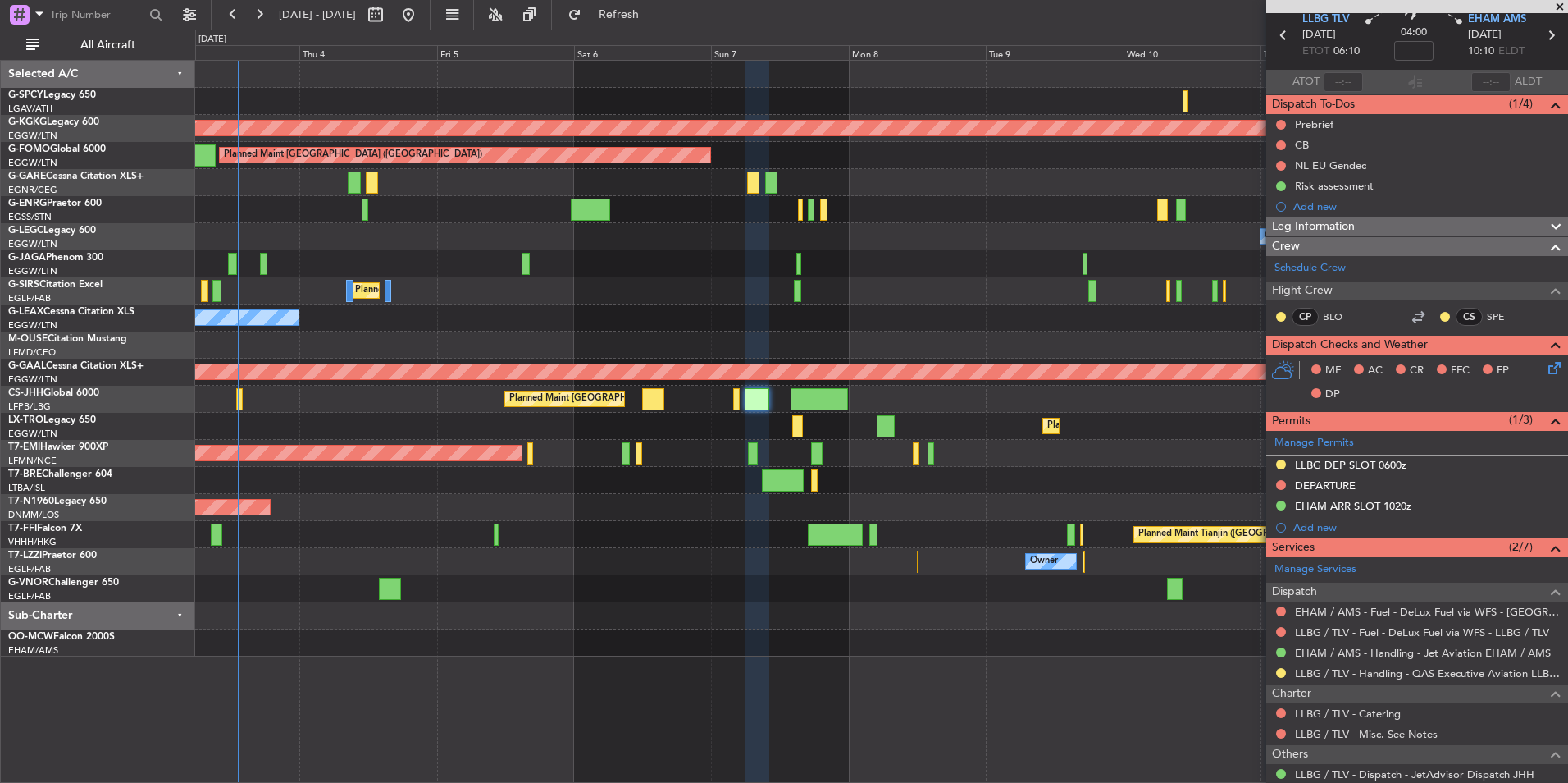
scroll to position [0, 0]
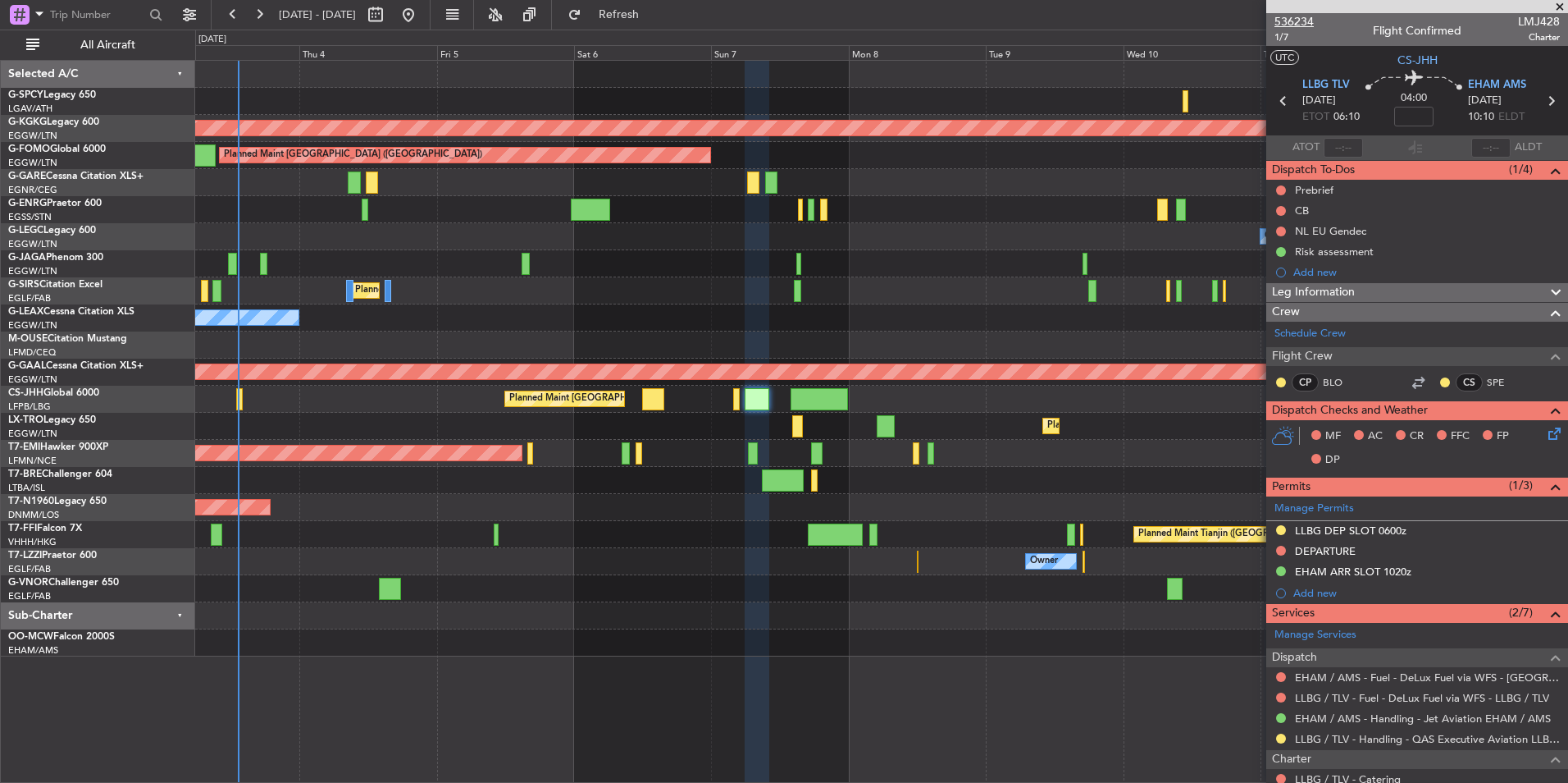
click at [1295, 23] on span "536234" at bounding box center [1294, 21] width 39 height 17
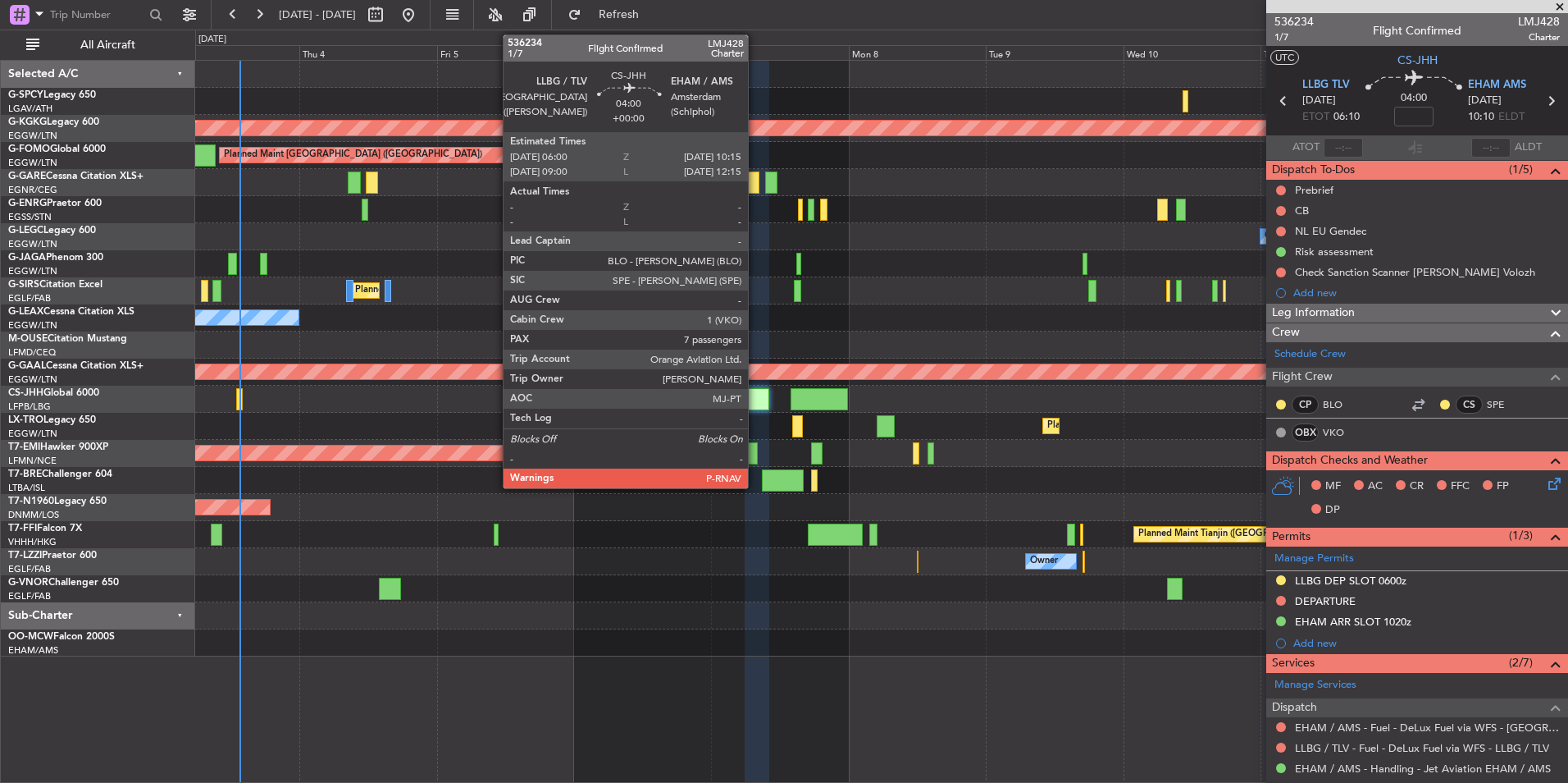
click at [756, 392] on div at bounding box center [758, 399] width 25 height 22
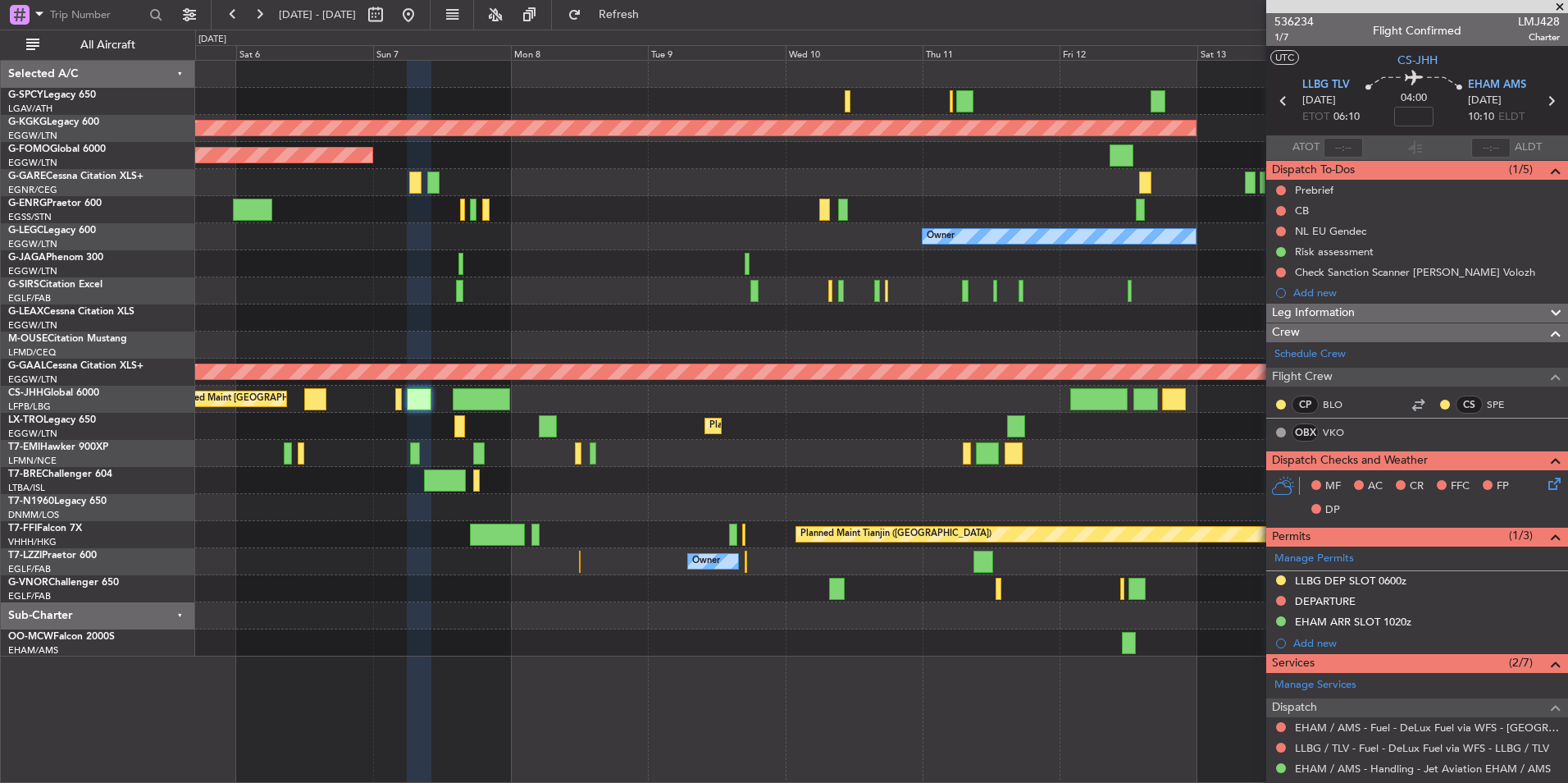
click at [623, 463] on div "AOG Maint [GEOGRAPHIC_DATA] (Ataturk) Planned Maint [GEOGRAPHIC_DATA] ([GEOGRAP…" at bounding box center [881, 359] width 1372 height 596
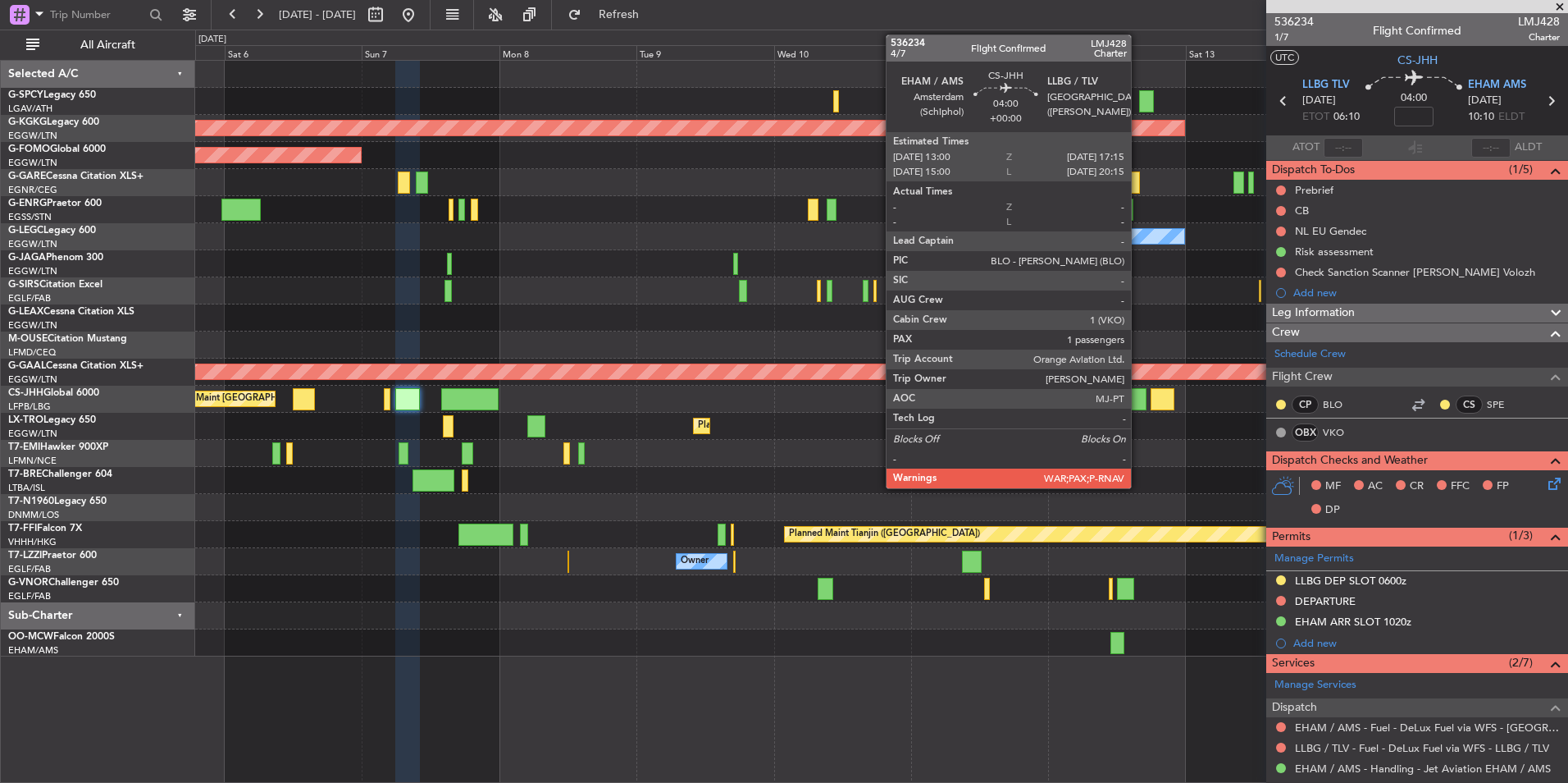
click at [1139, 391] on div at bounding box center [1134, 399] width 25 height 22
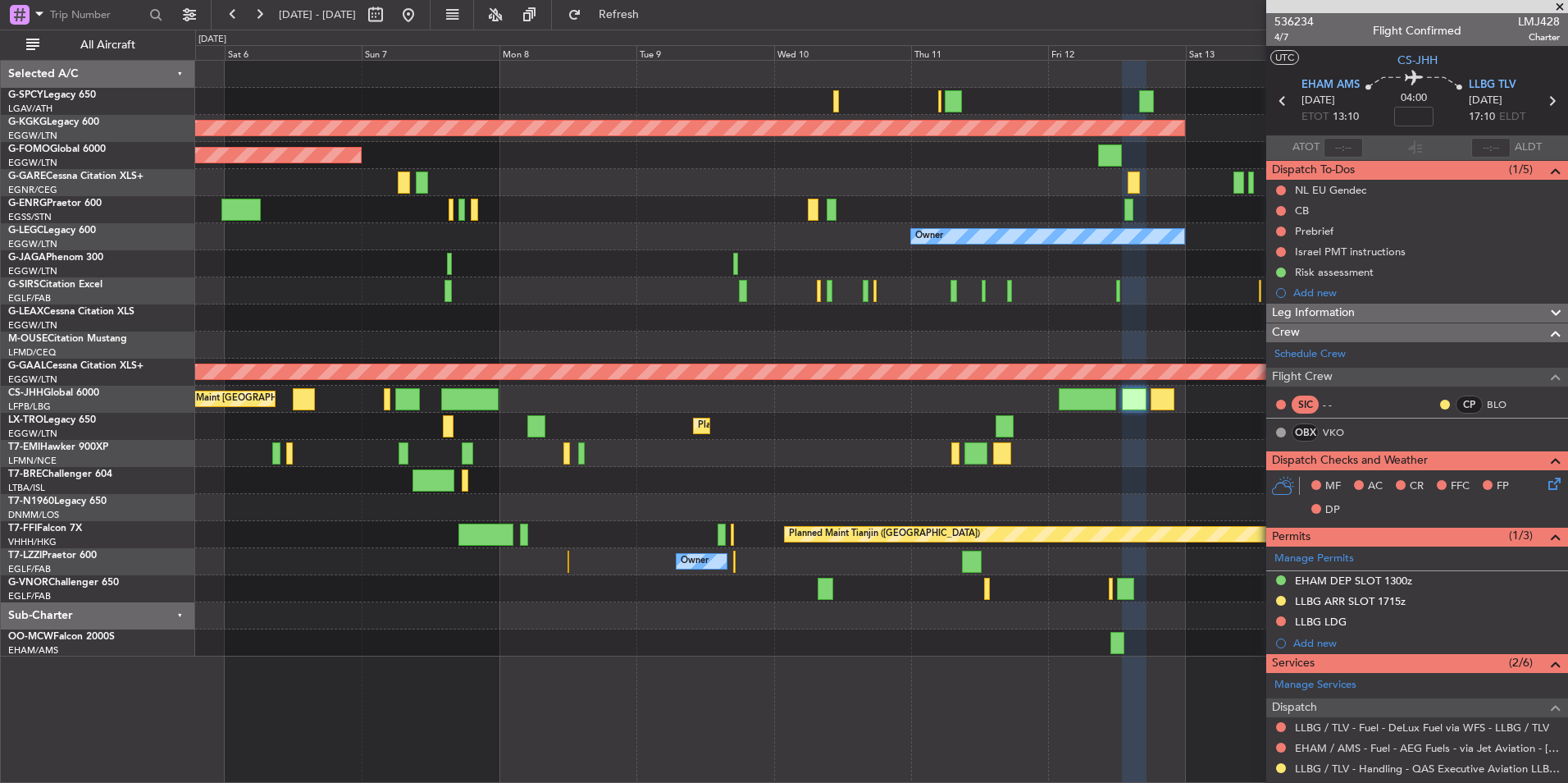
click at [1562, 6] on span at bounding box center [1560, 7] width 16 height 15
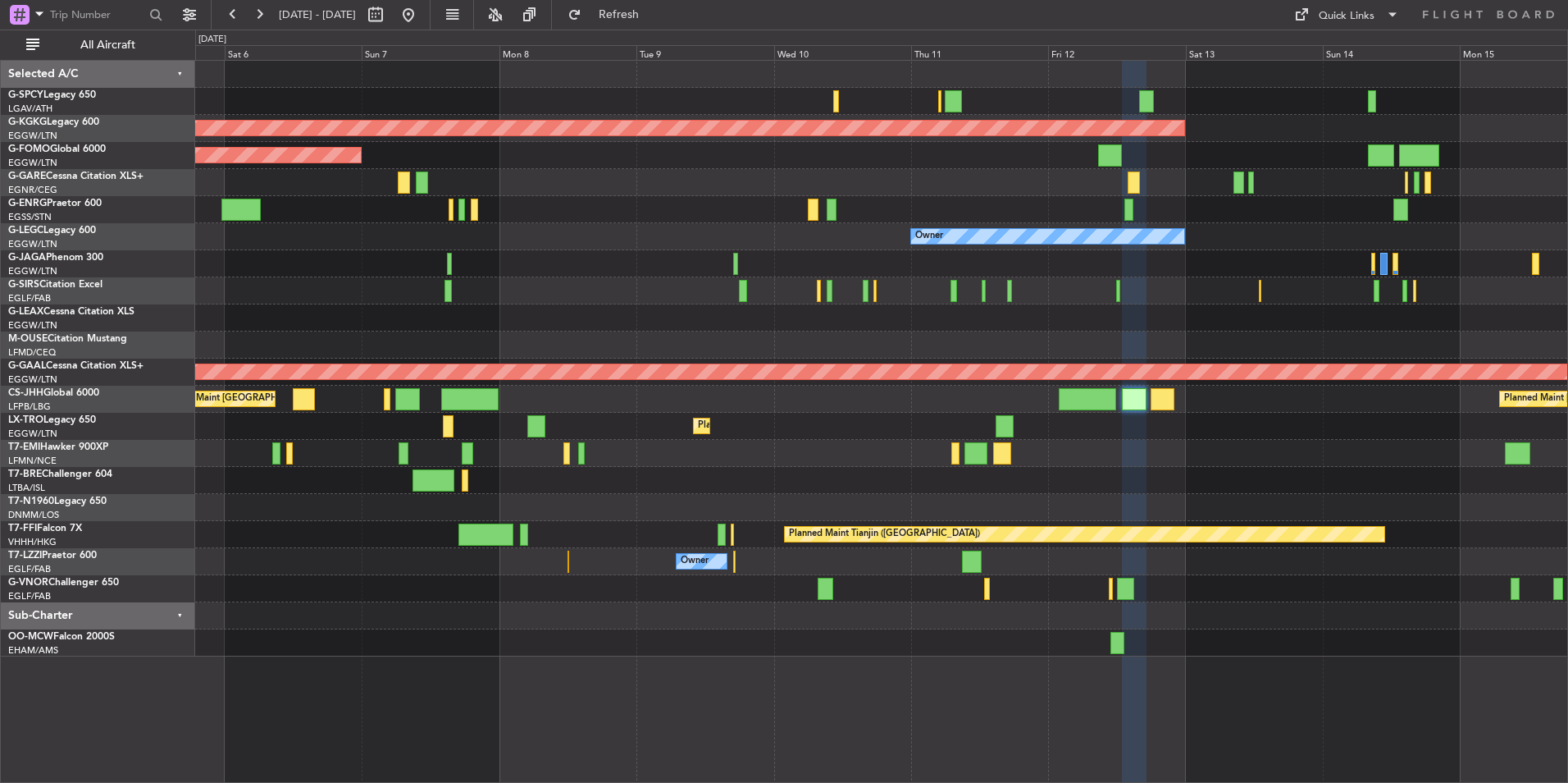
type input "0"
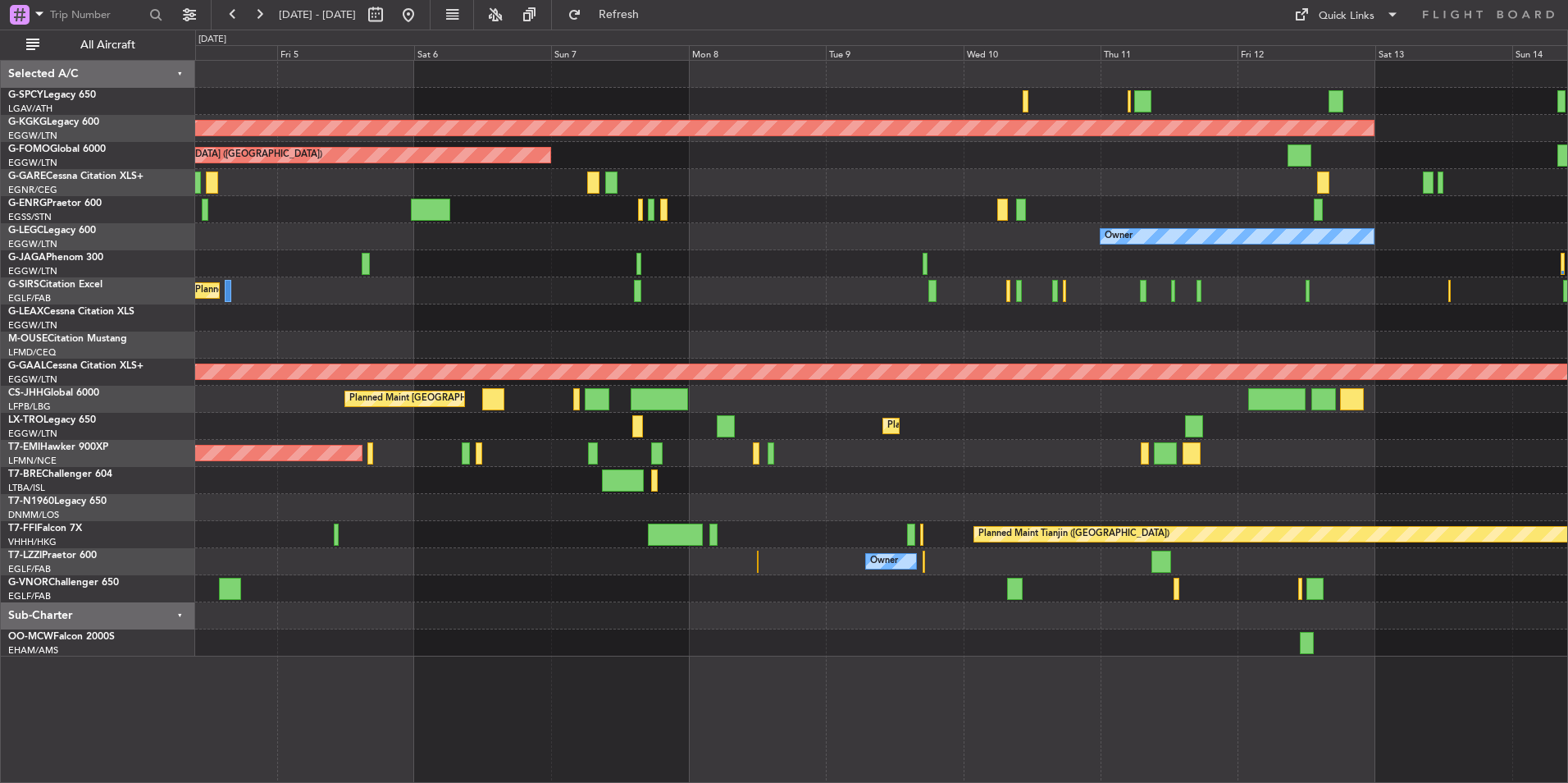
click at [1070, 430] on div "Planned Maint Dusseldorf" at bounding box center [881, 426] width 1372 height 27
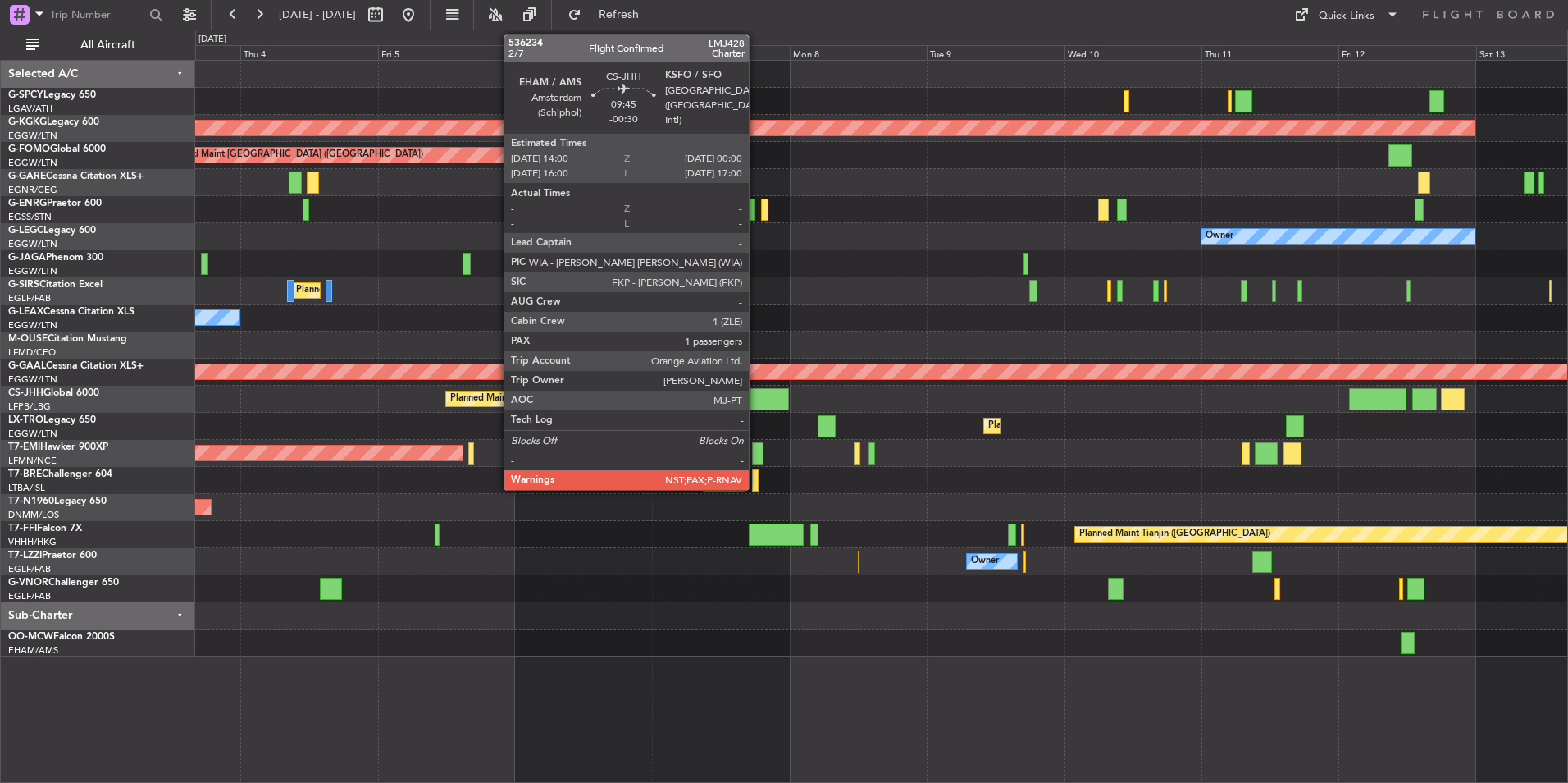
click at [756, 403] on div at bounding box center [760, 399] width 57 height 22
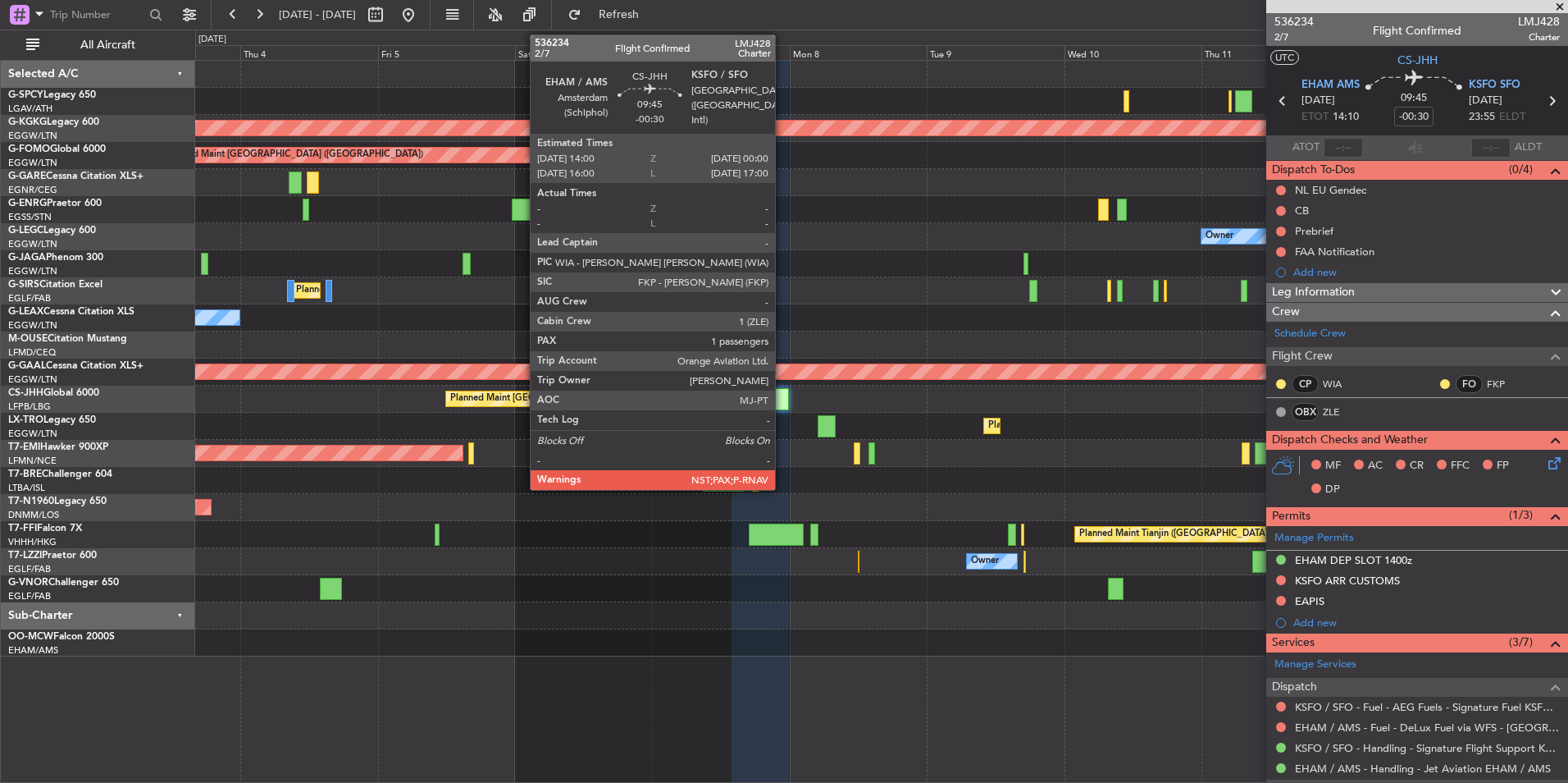
click at [782, 393] on div at bounding box center [760, 399] width 57 height 22
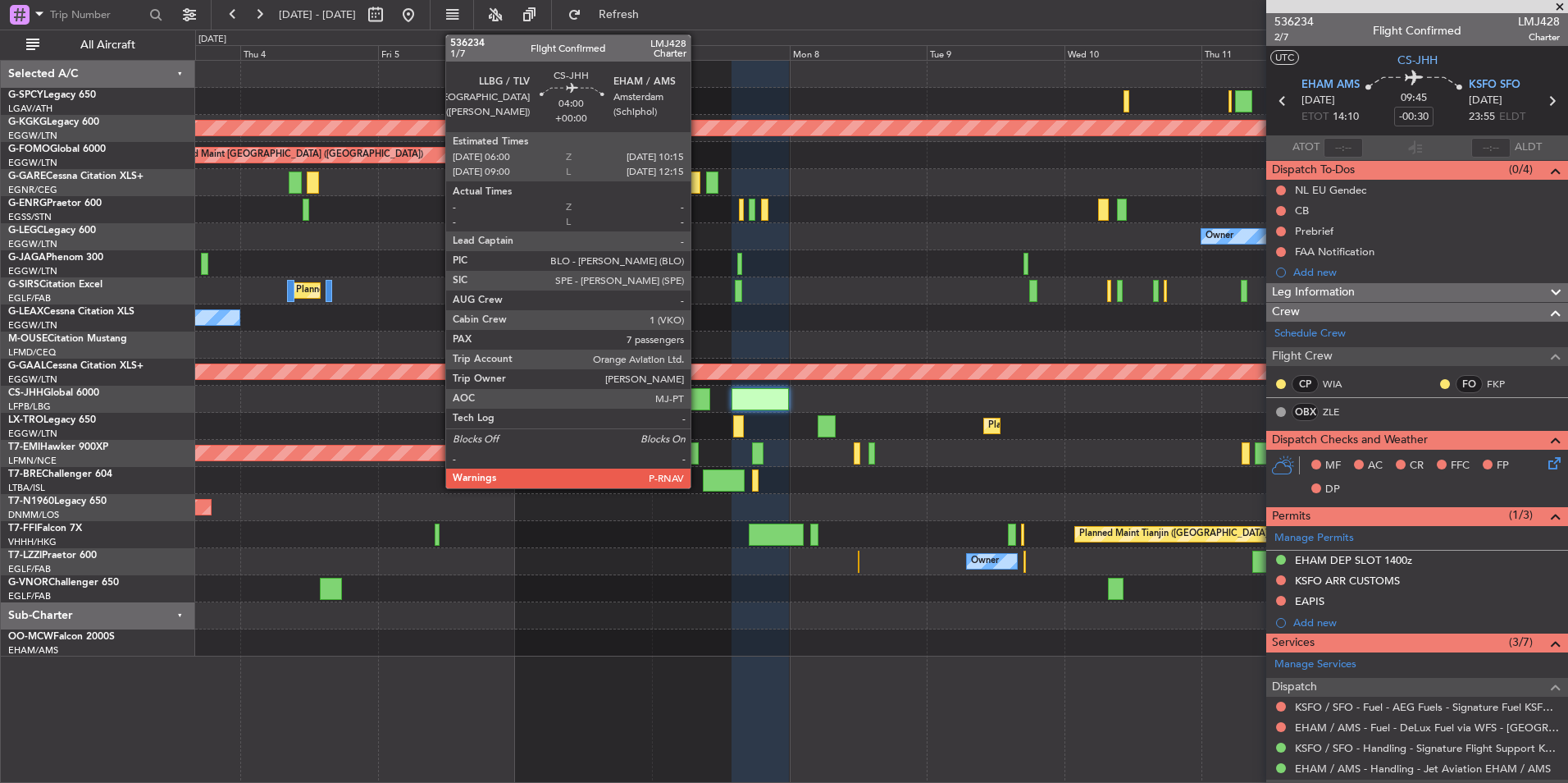
click at [698, 398] on div at bounding box center [699, 399] width 25 height 22
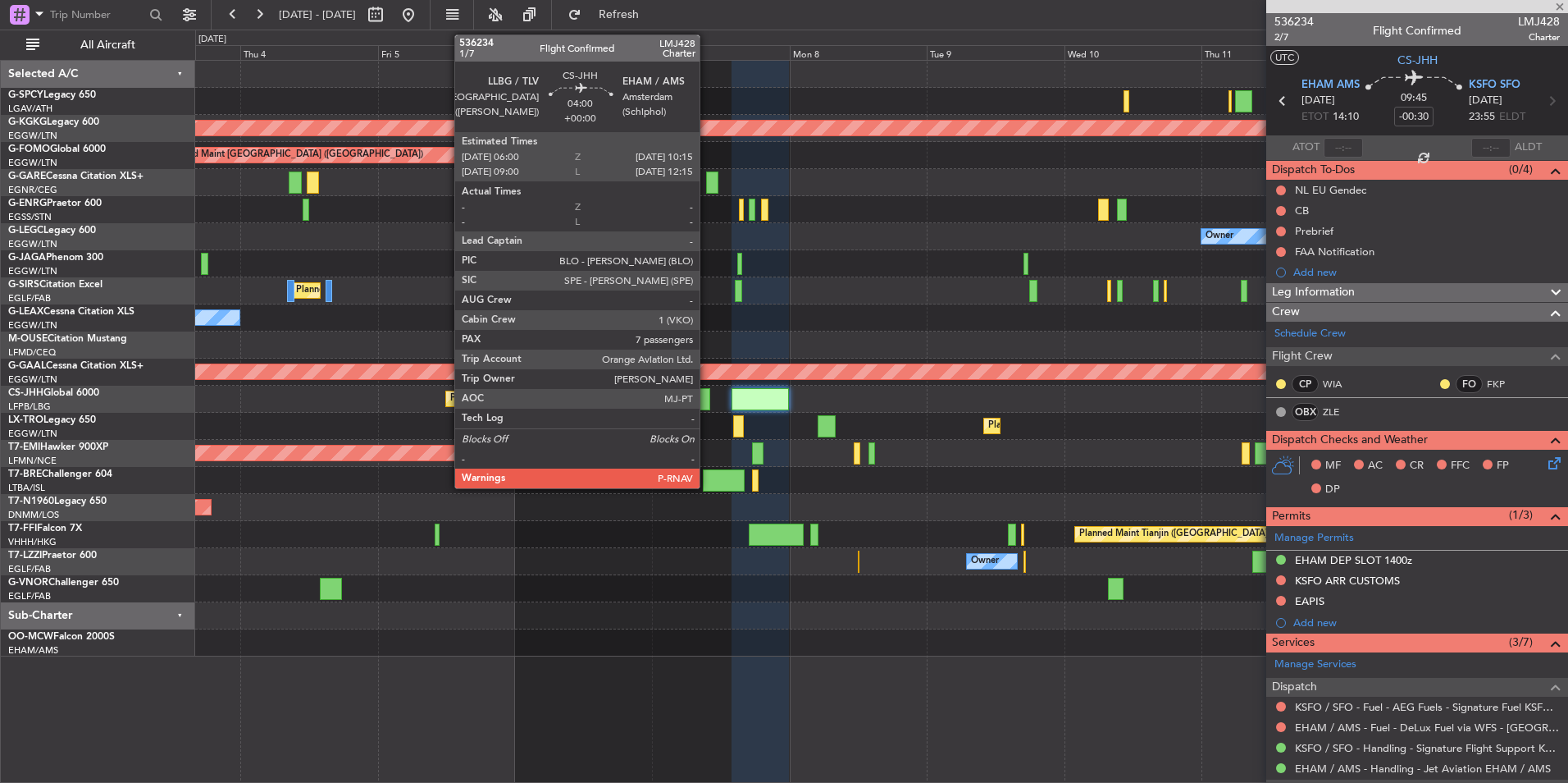
type input "7"
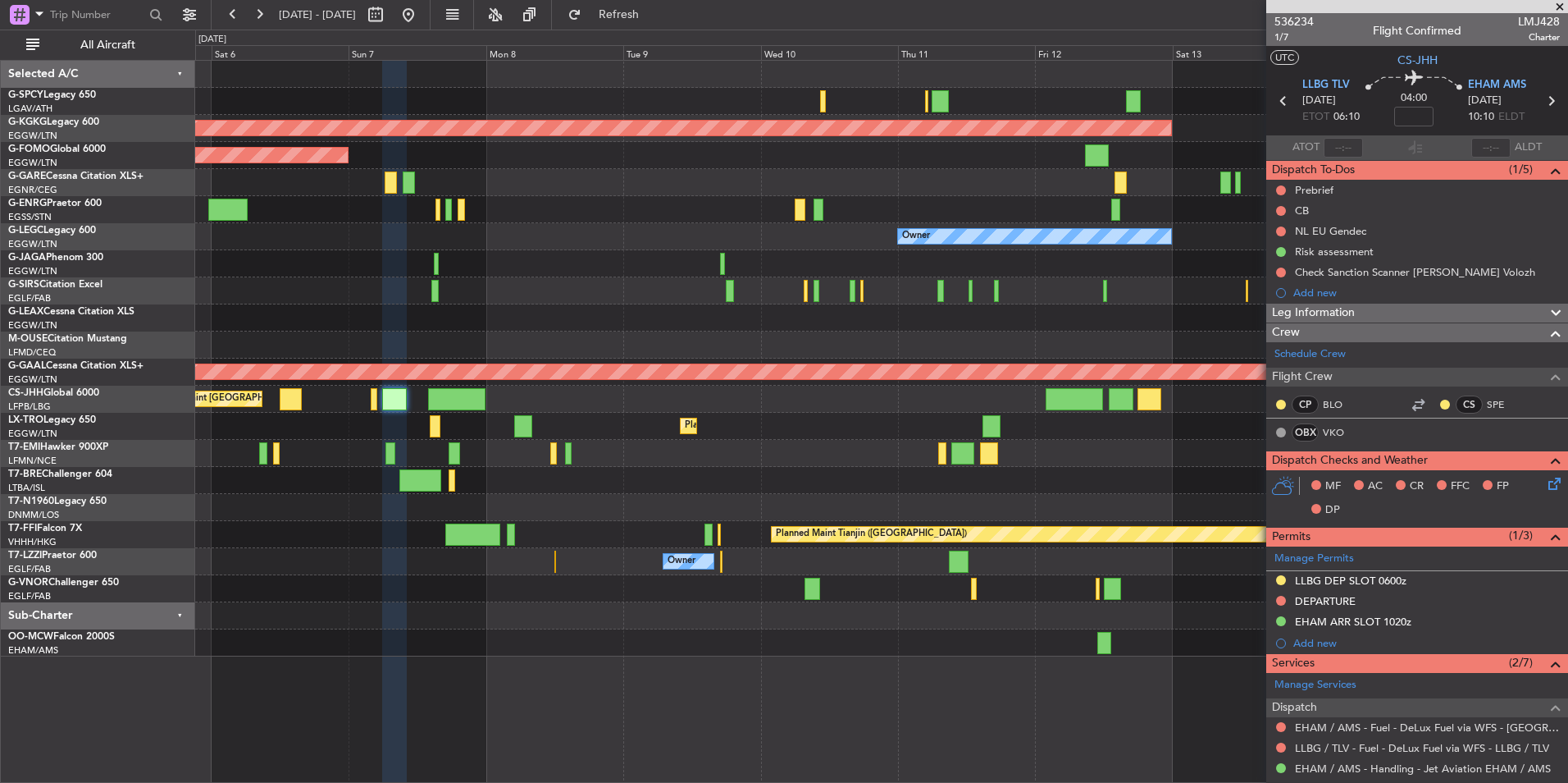
click at [691, 464] on div "Planned Maint [GEOGRAPHIC_DATA]" at bounding box center [881, 454] width 1372 height 27
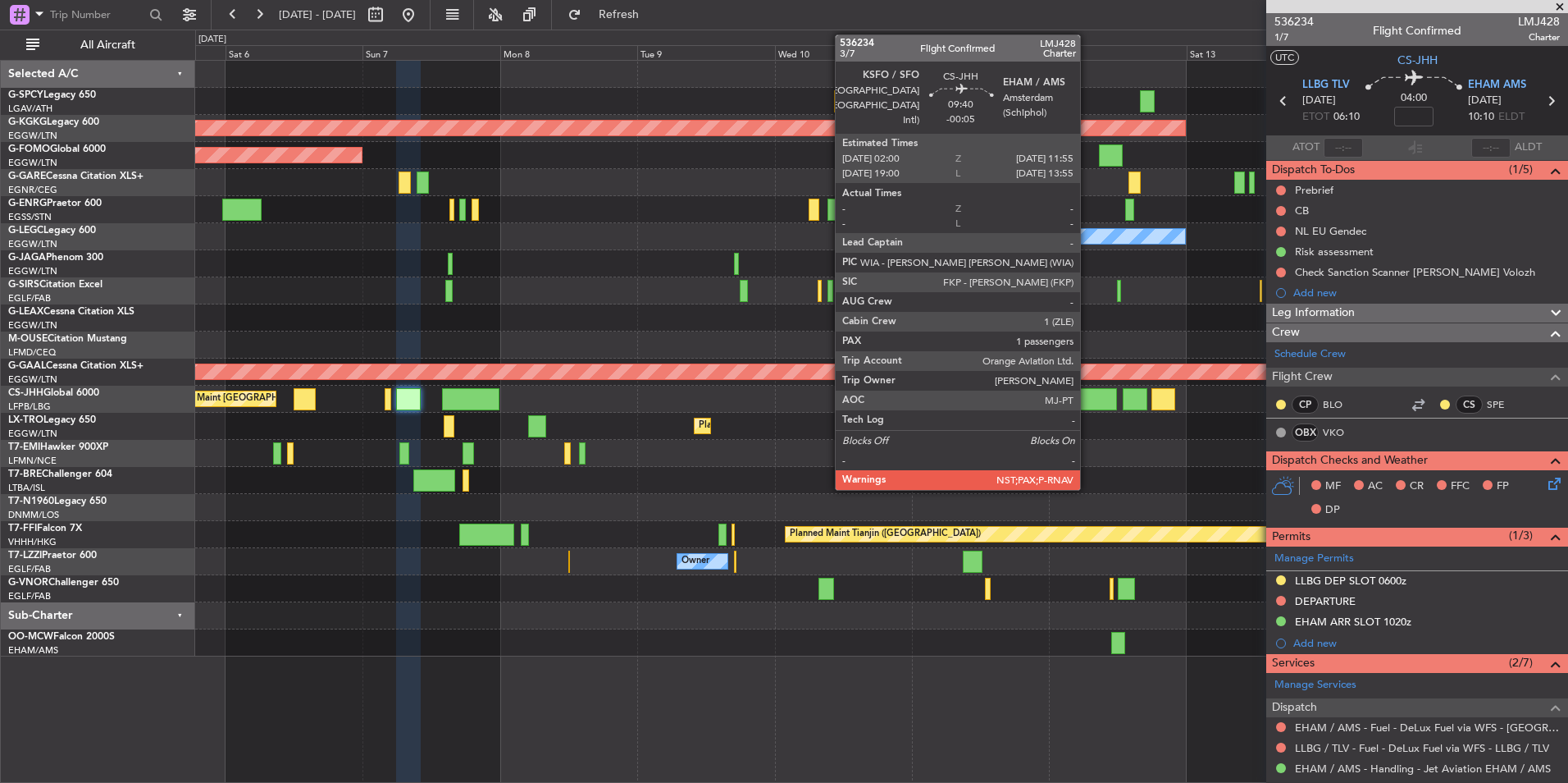
click at [1088, 396] on div at bounding box center [1089, 399] width 57 height 22
type input "-00:05"
type input "5"
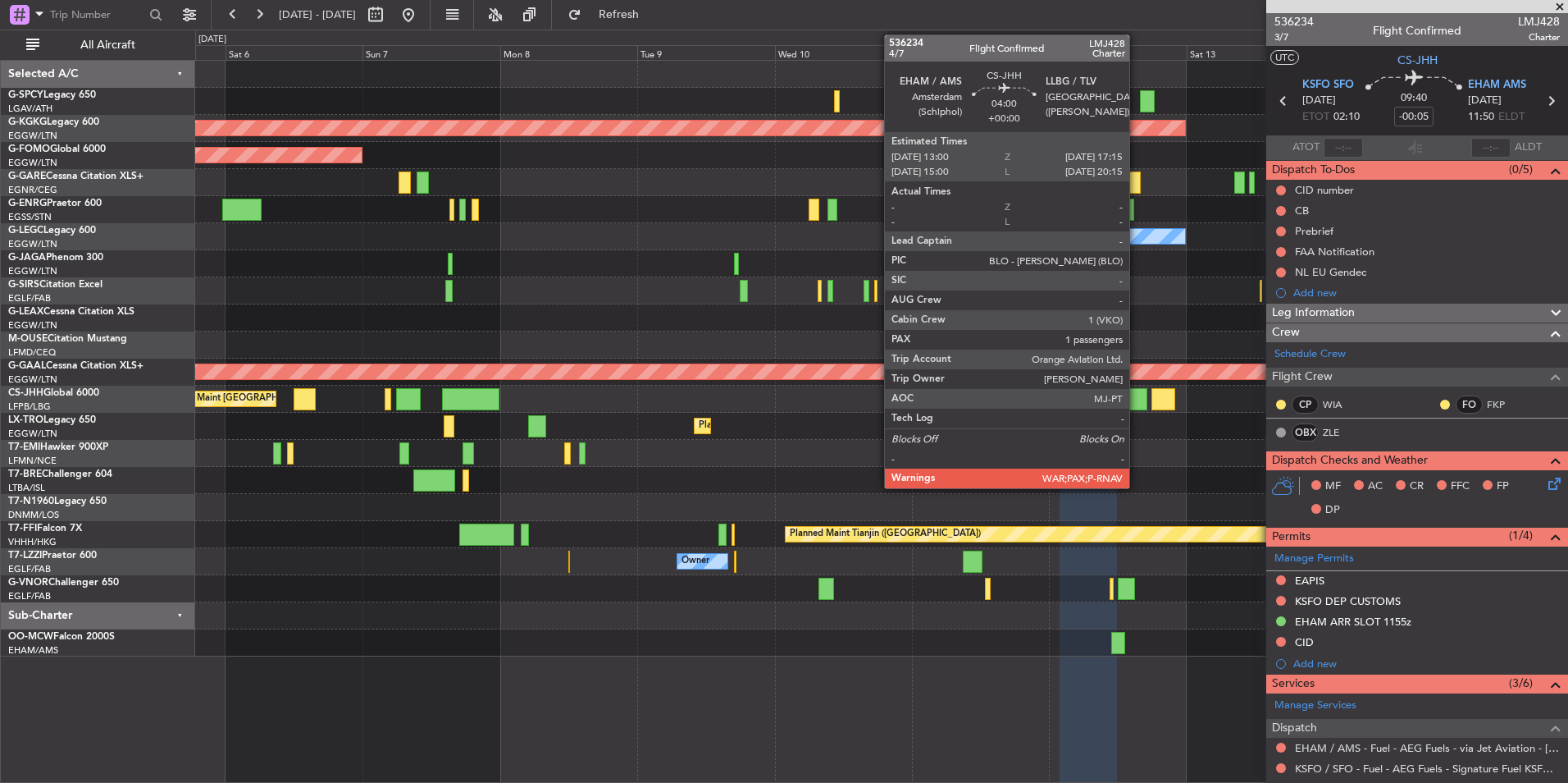
click at [1137, 405] on div at bounding box center [1135, 399] width 25 height 22
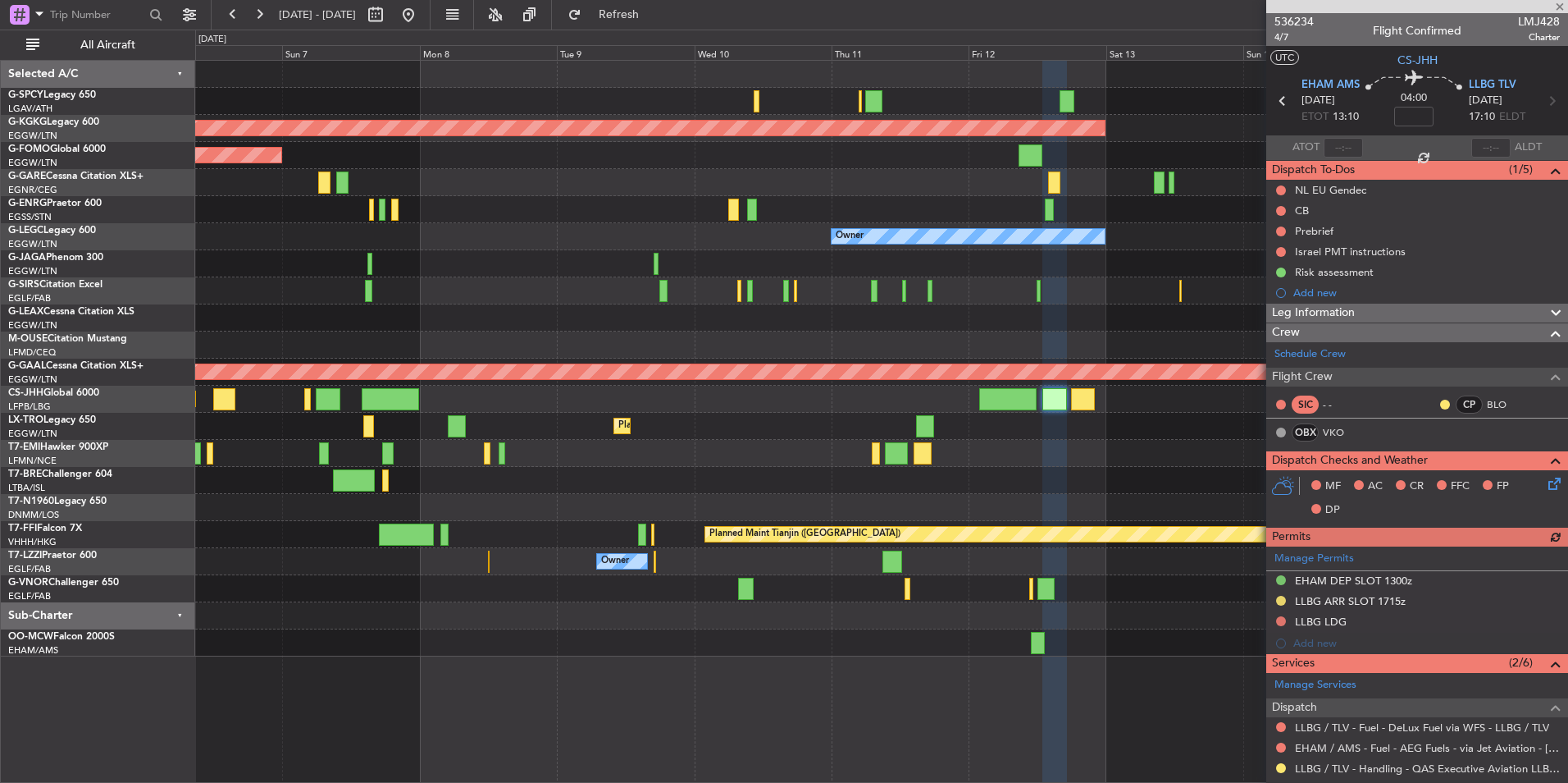
click at [1052, 473] on div "AOG Maint [GEOGRAPHIC_DATA] (Ataturk) Planned Maint [GEOGRAPHIC_DATA] ([GEOGRAP…" at bounding box center [881, 359] width 1372 height 596
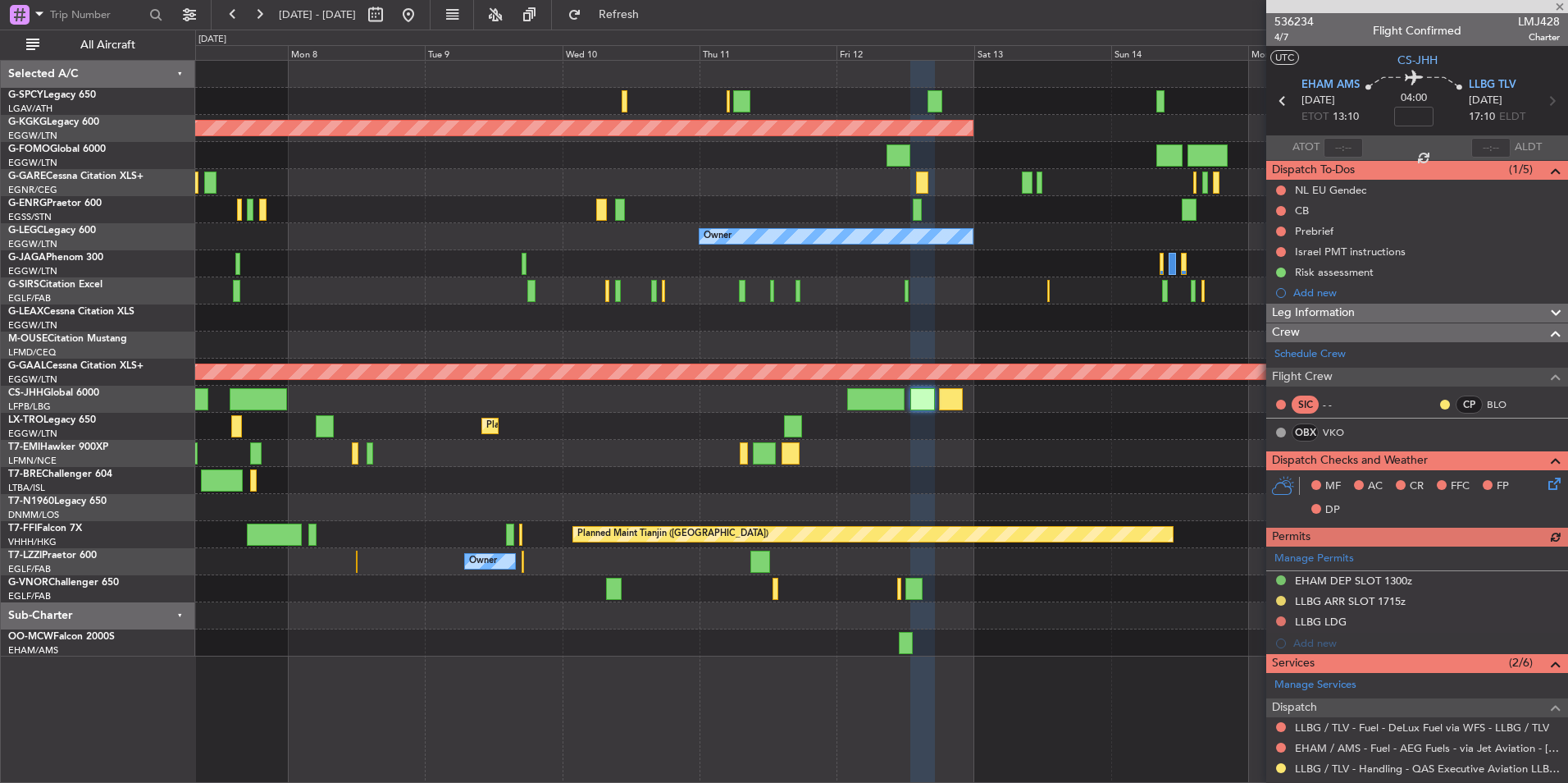
click at [1042, 490] on div "AOG Maint [GEOGRAPHIC_DATA] (Ataturk) Planned Maint [GEOGRAPHIC_DATA] ([GEOGRAP…" at bounding box center [881, 359] width 1372 height 596
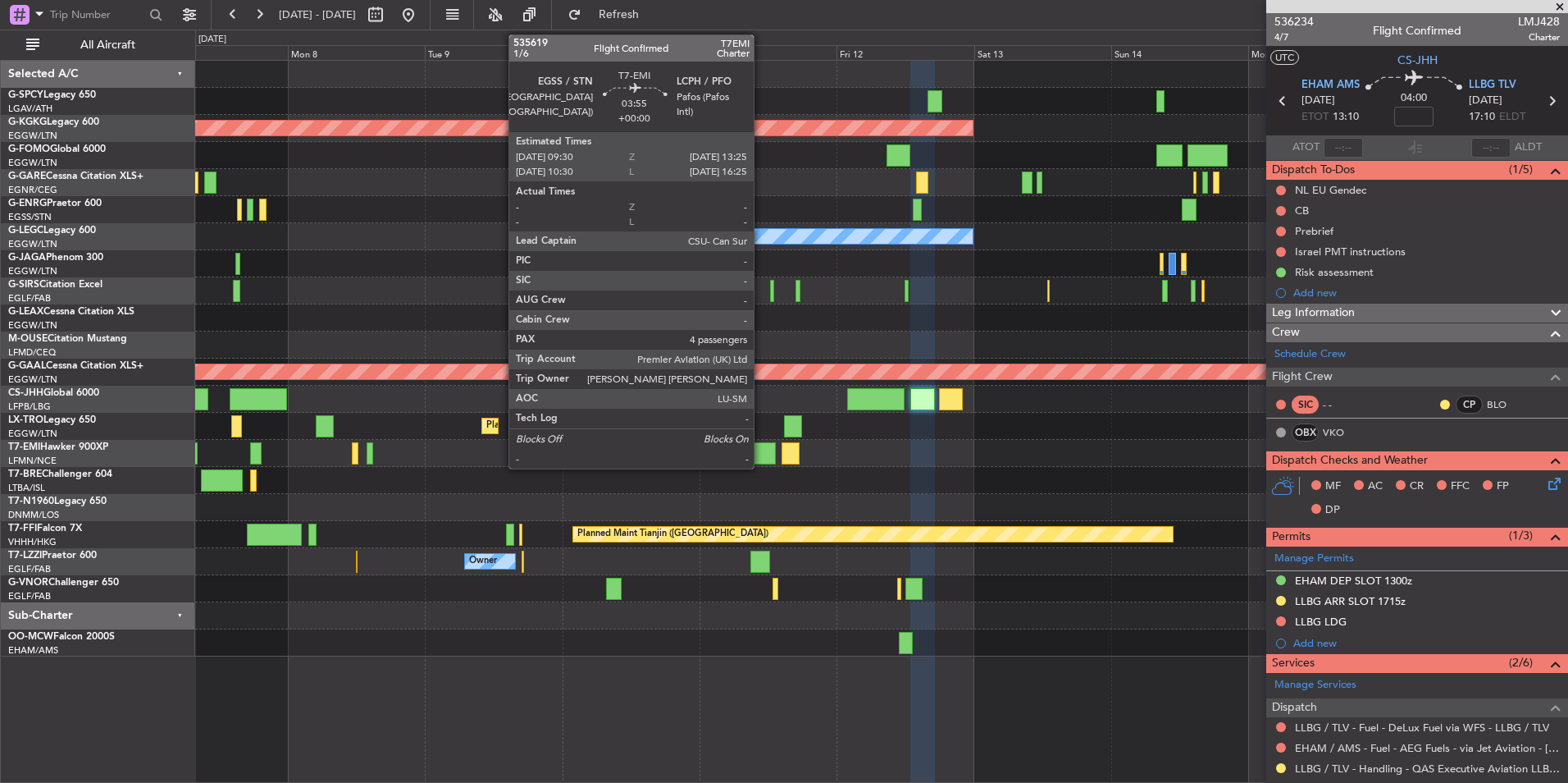
click at [761, 454] on div at bounding box center [765, 453] width 23 height 22
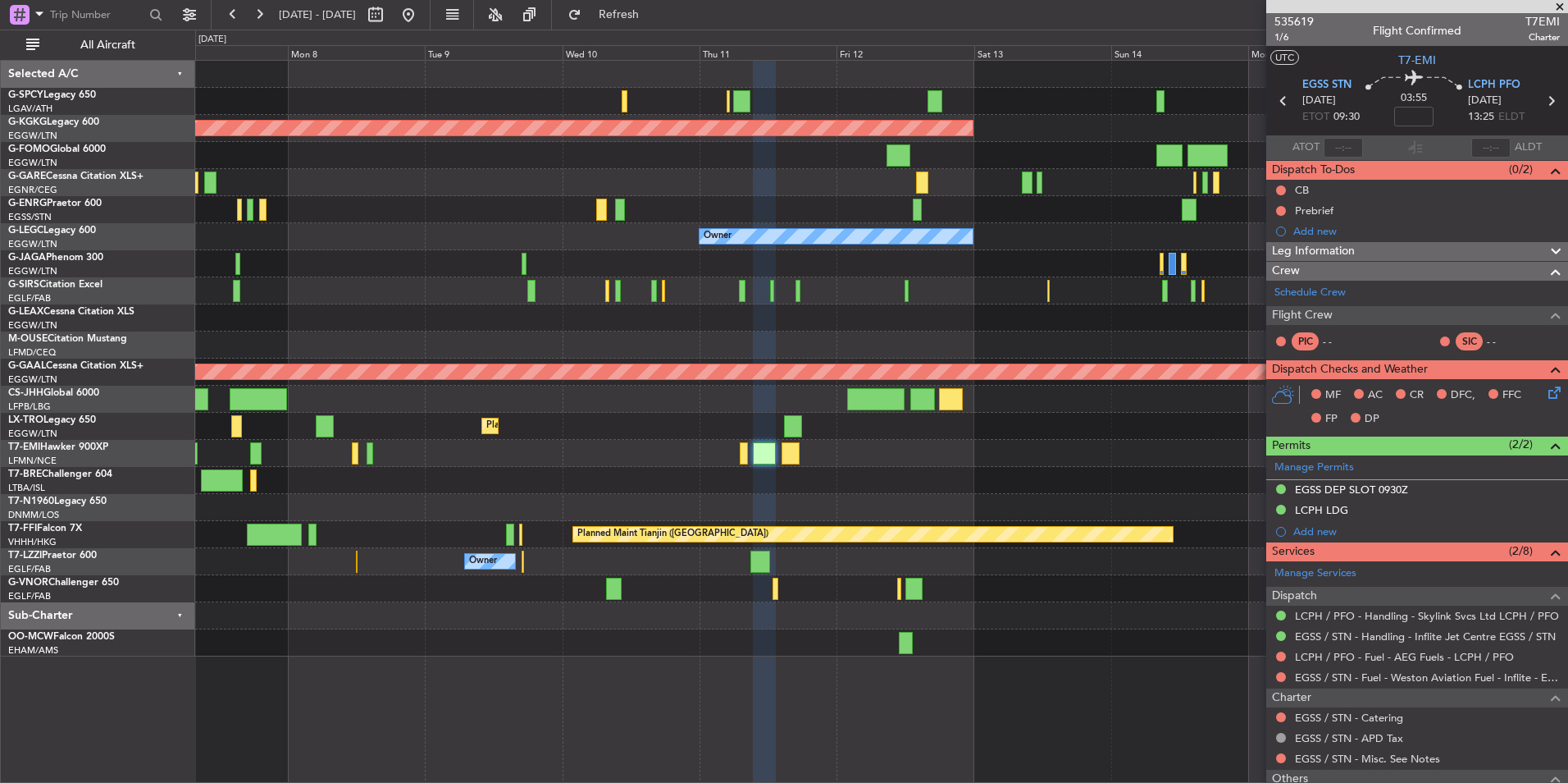
click at [746, 462] on div "AOG Maint [GEOGRAPHIC_DATA] (Ataturk) Planned Maint [GEOGRAPHIC_DATA] ([GEOGRAP…" at bounding box center [881, 359] width 1372 height 596
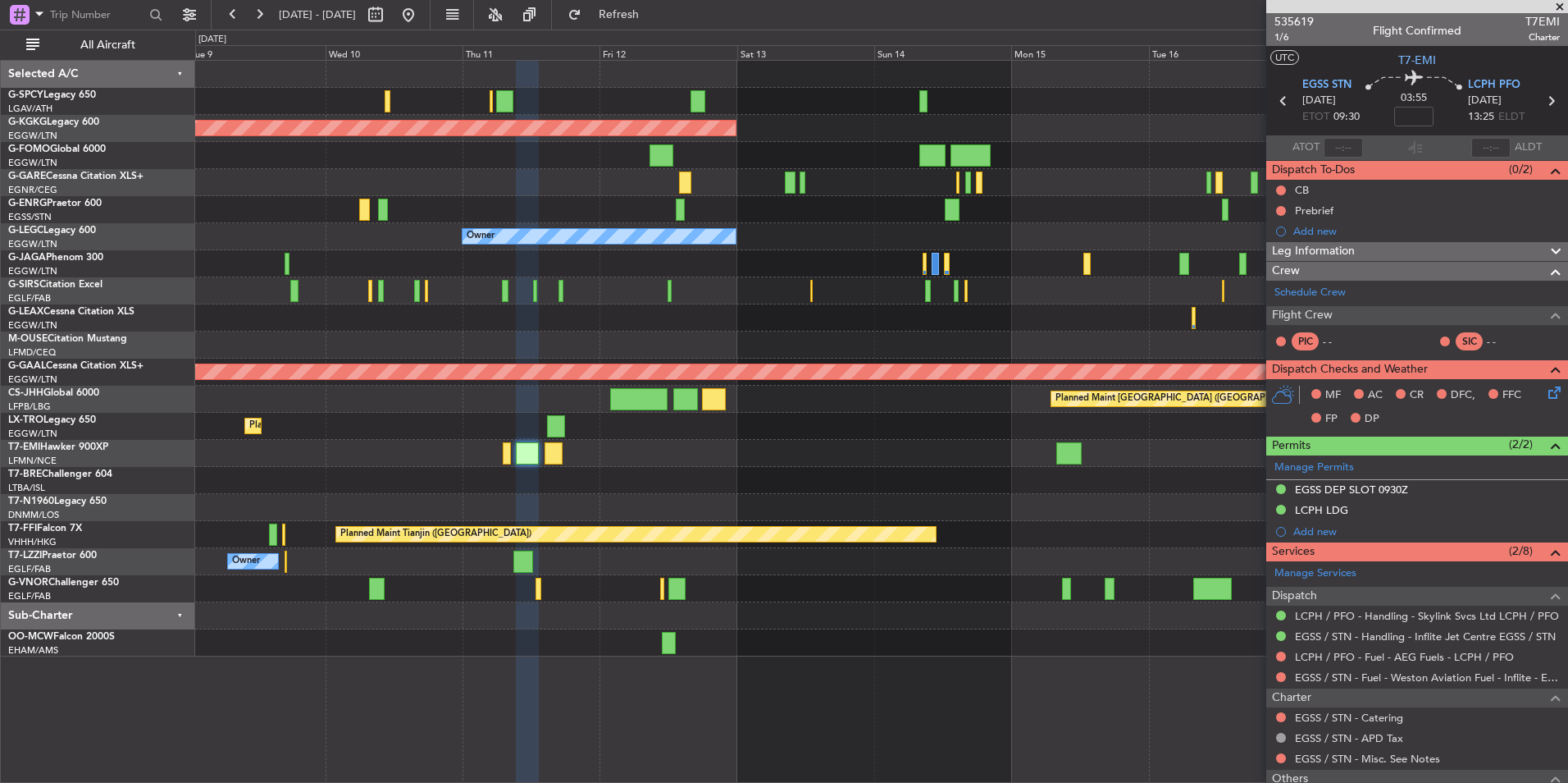
click at [614, 441] on div "AOG Maint [GEOGRAPHIC_DATA] (Ataturk) Planned Maint [GEOGRAPHIC_DATA] ([GEOGRAP…" at bounding box center [881, 359] width 1372 height 596
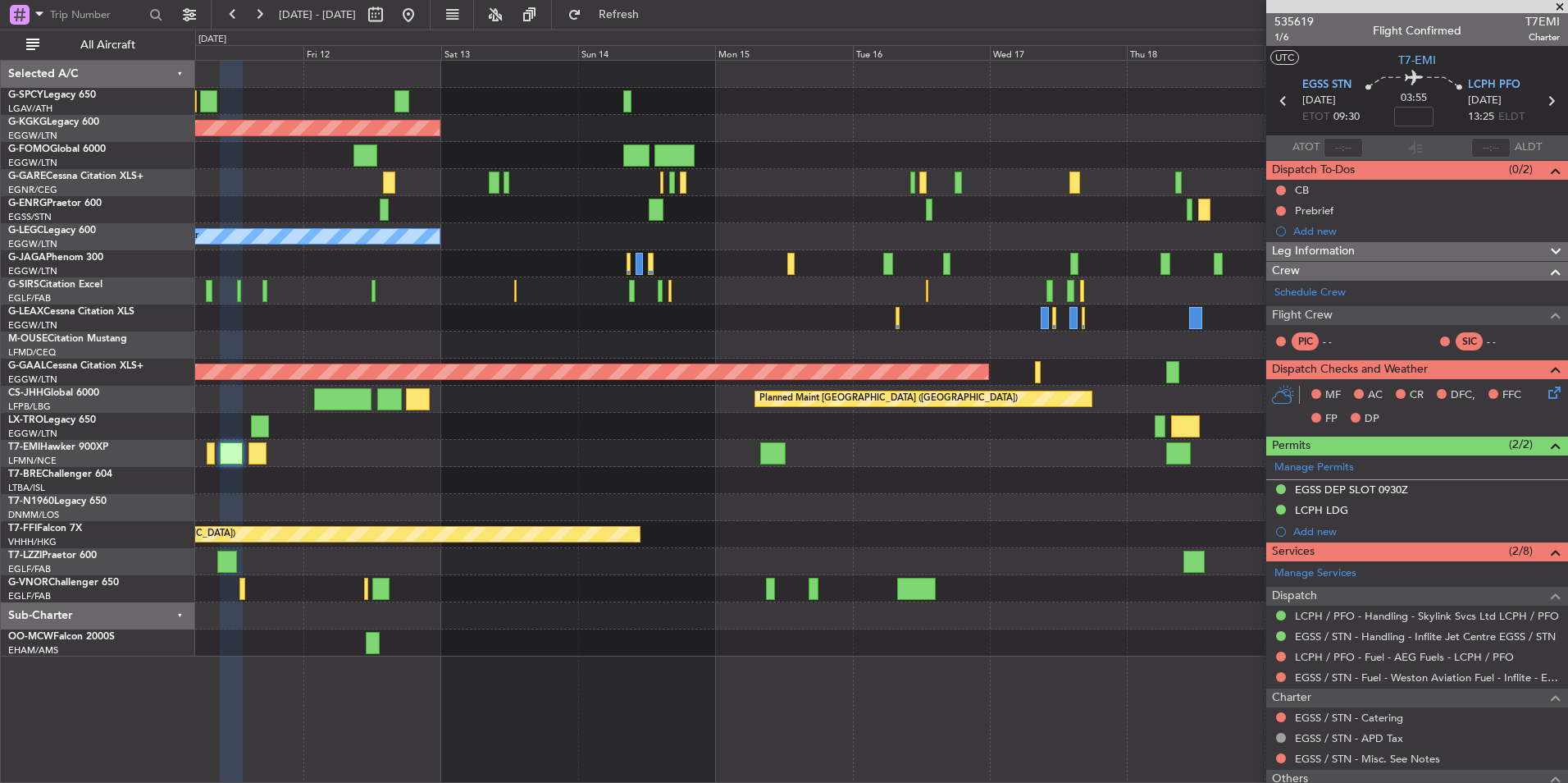
click at [544, 430] on div "Planned Maint Dusseldorf" at bounding box center [881, 426] width 1372 height 27
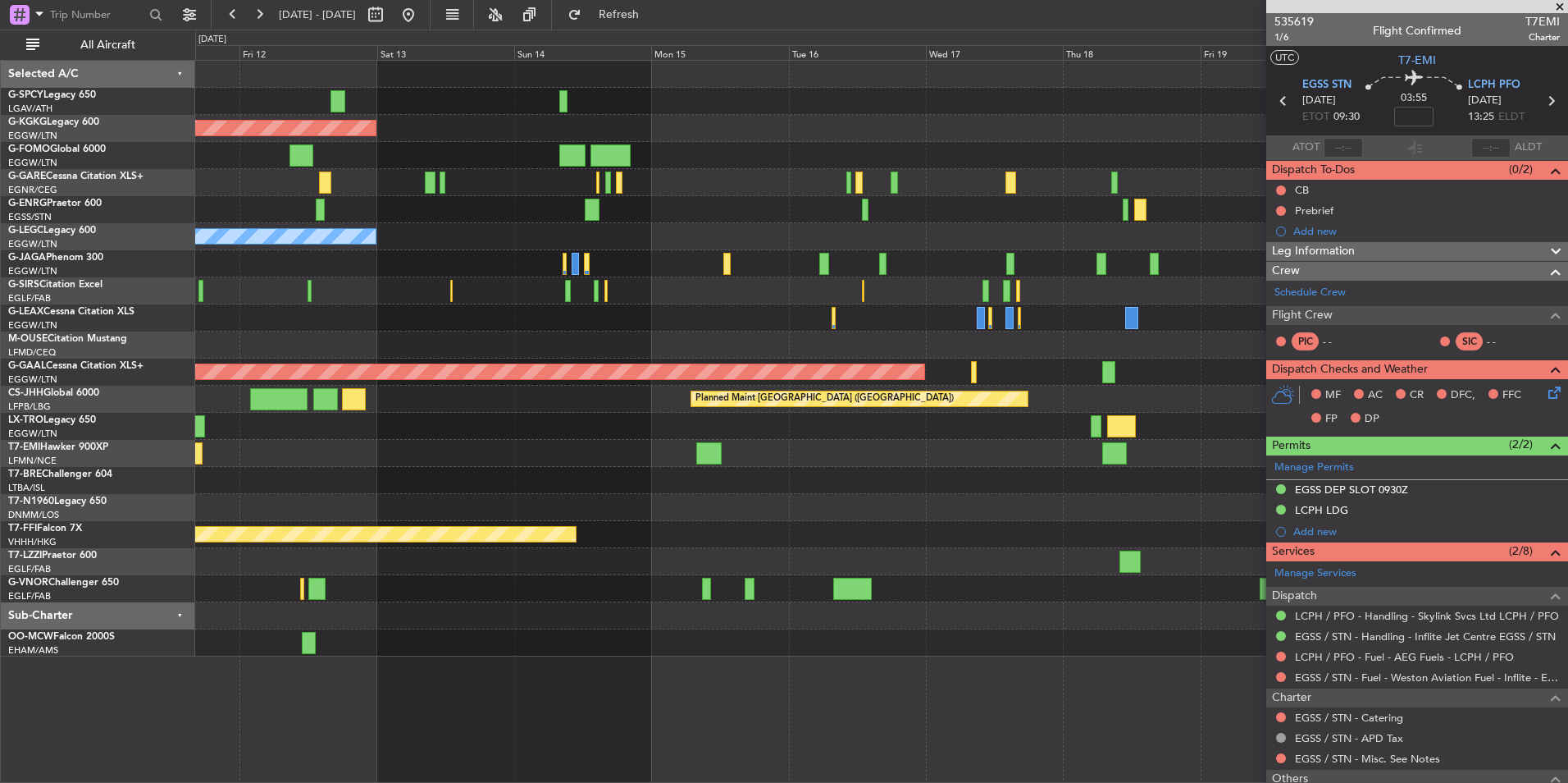
click at [756, 452] on div "AOG Maint [GEOGRAPHIC_DATA] (Ataturk) Owner A/C Unavailable [GEOGRAPHIC_DATA] (…" at bounding box center [881, 359] width 1372 height 596
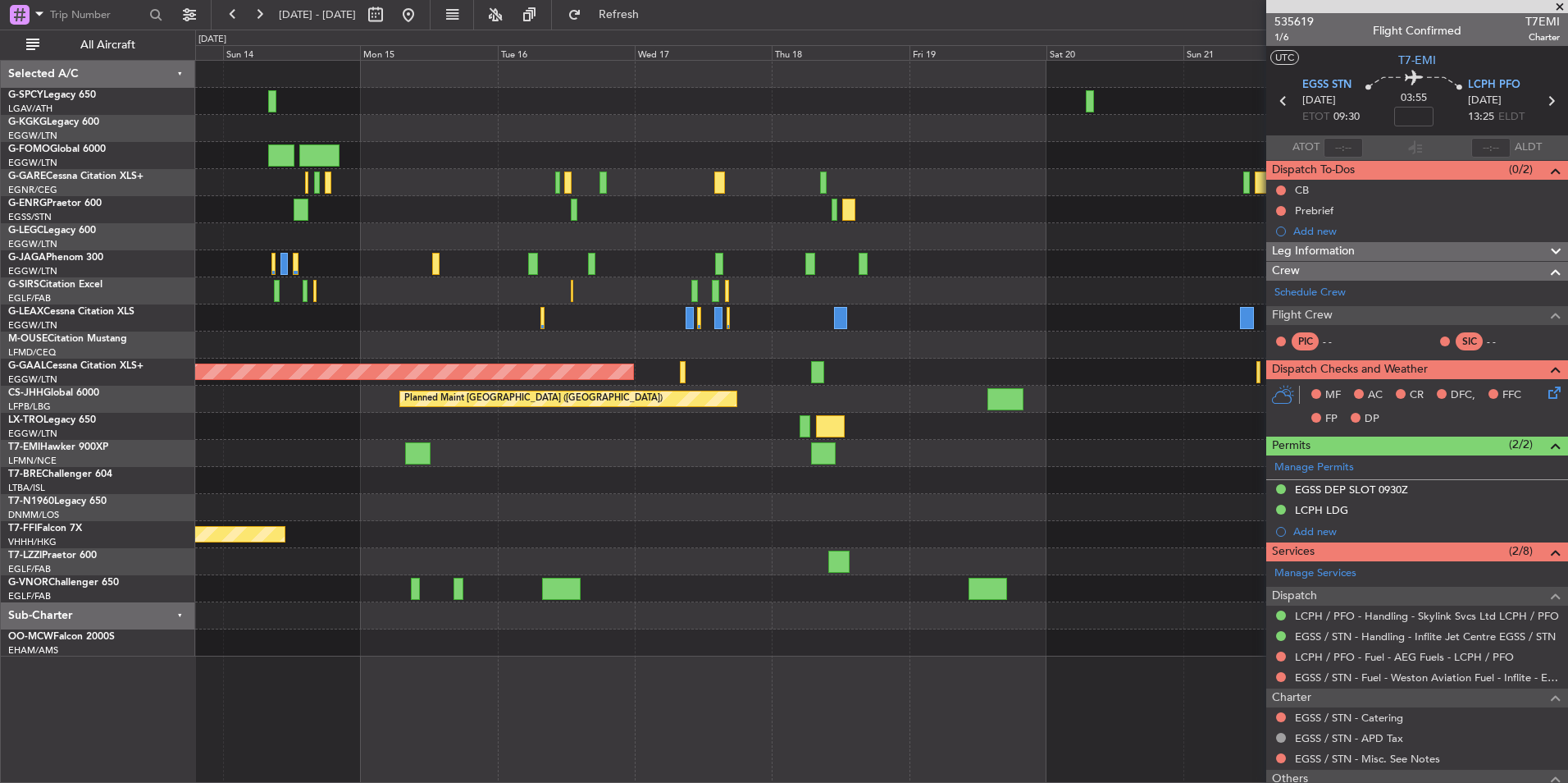
click at [674, 460] on div "AOG Maint [GEOGRAPHIC_DATA] (Ataturk) A/C Unavailable [GEOGRAPHIC_DATA] ([GEOGR…" at bounding box center [881, 359] width 1372 height 596
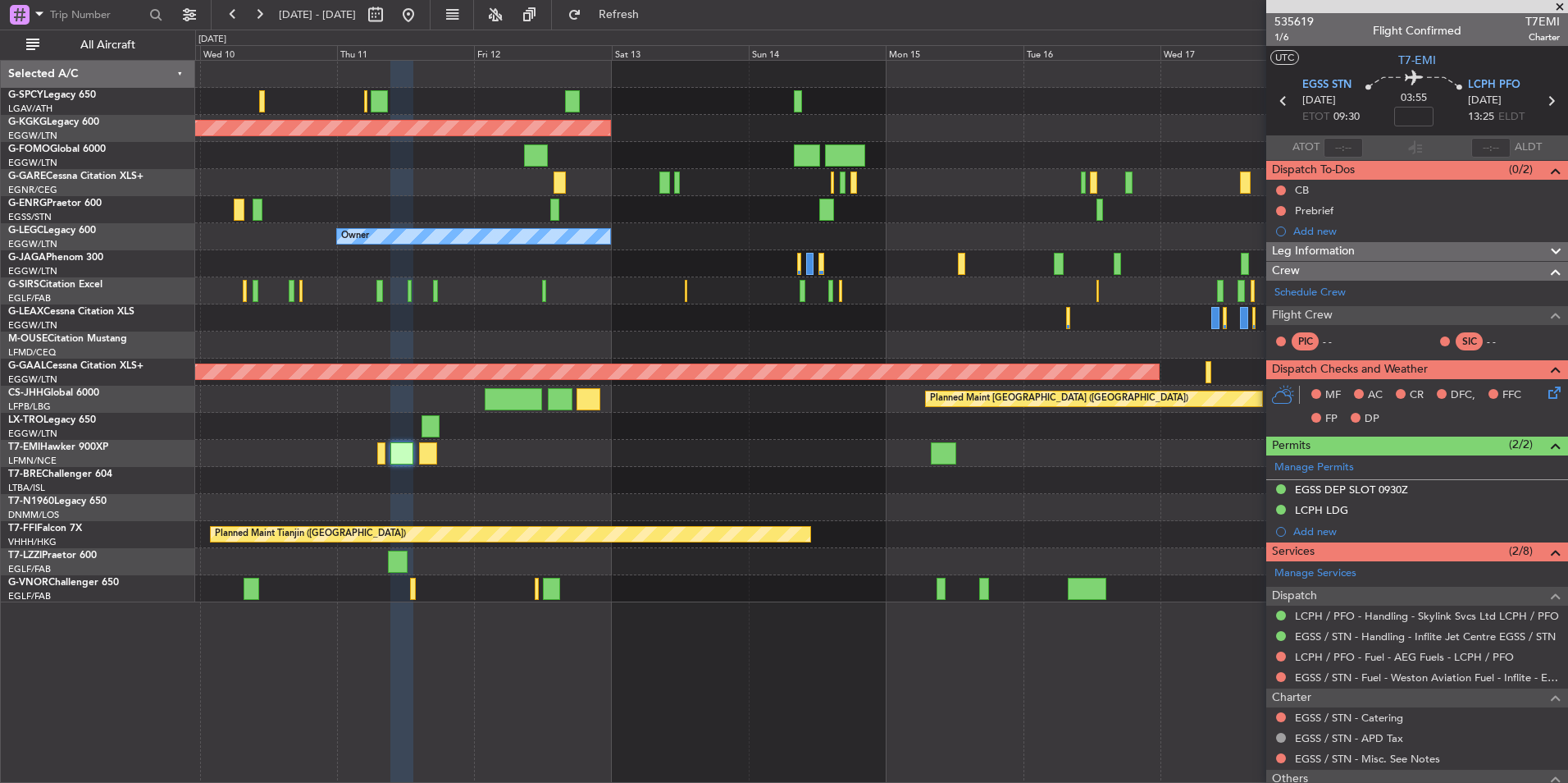
click at [1122, 449] on div at bounding box center [881, 454] width 1372 height 27
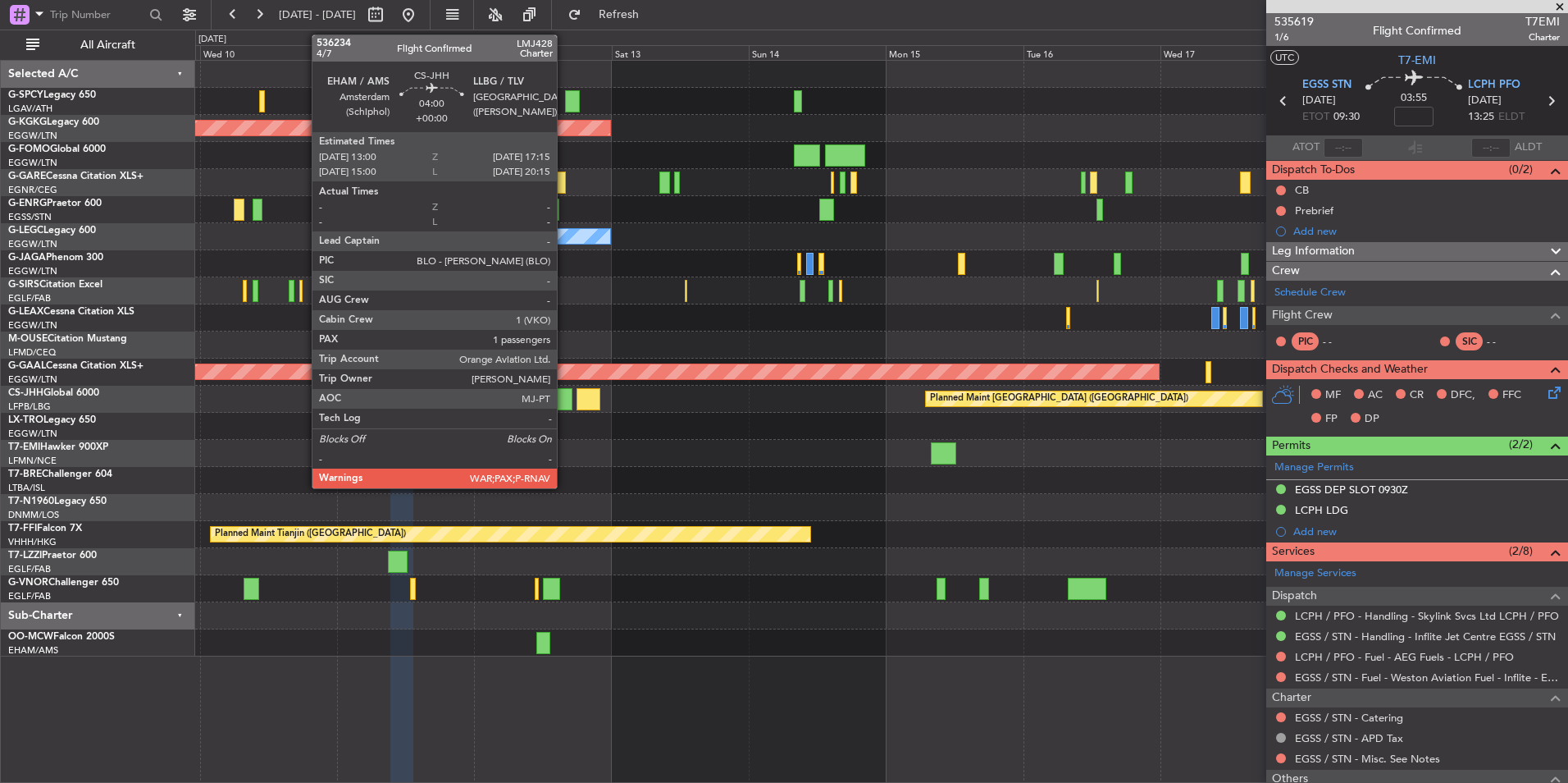
click at [564, 400] on div at bounding box center [561, 399] width 25 height 22
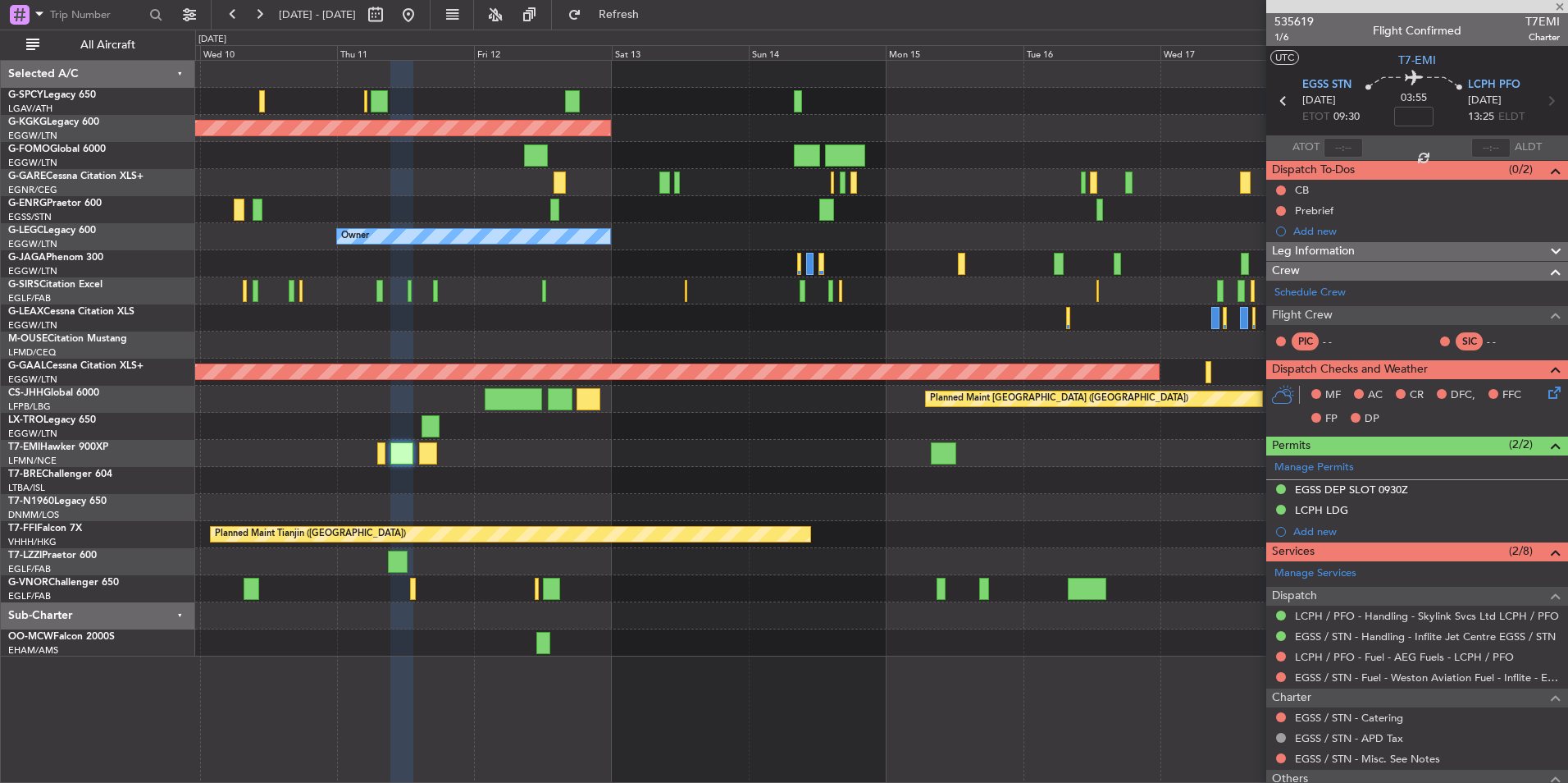
type input "6"
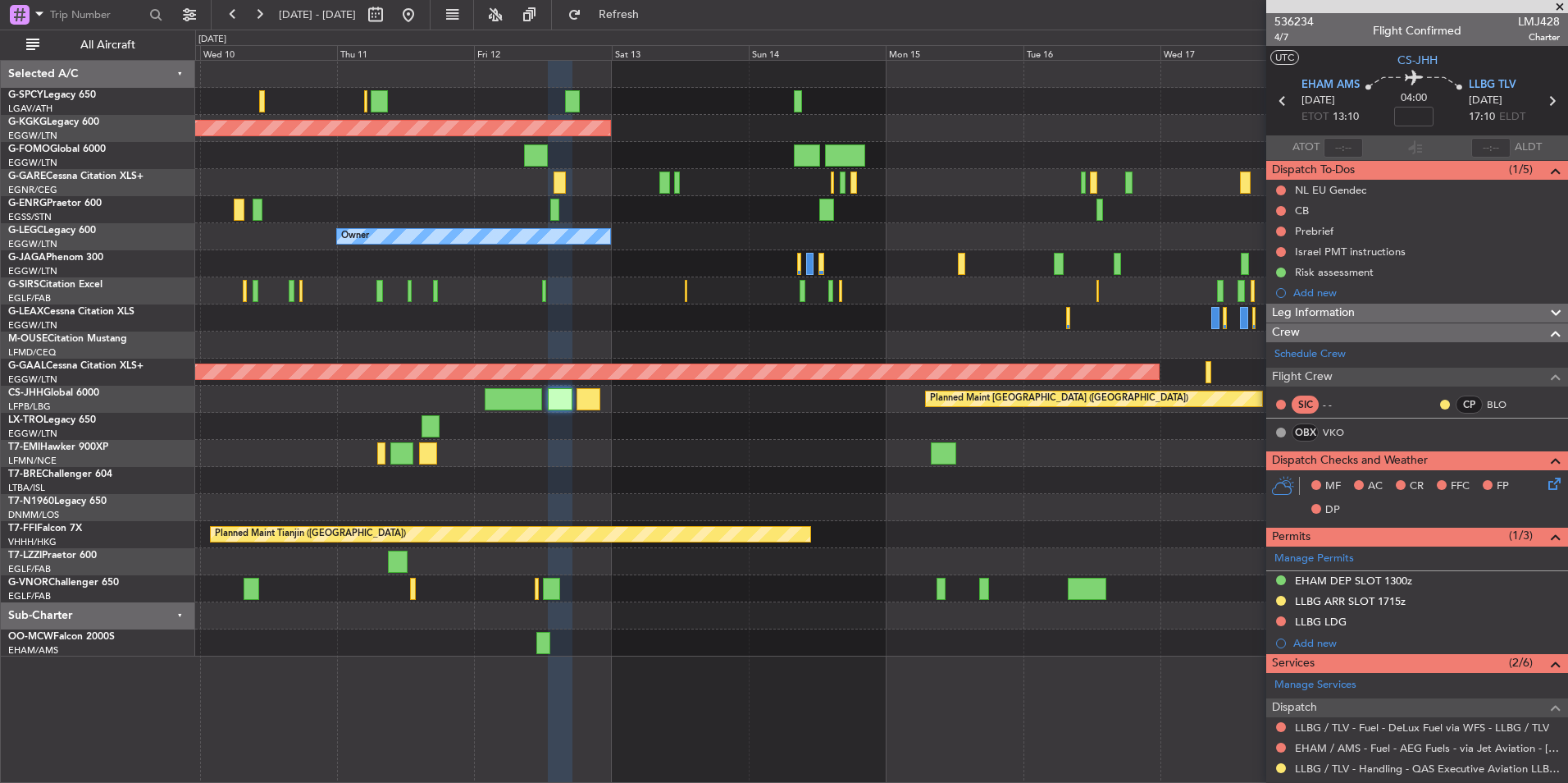
click at [421, 10] on div at bounding box center [392, 14] width 59 height 26
click at [421, 10] on button at bounding box center [408, 14] width 26 height 26
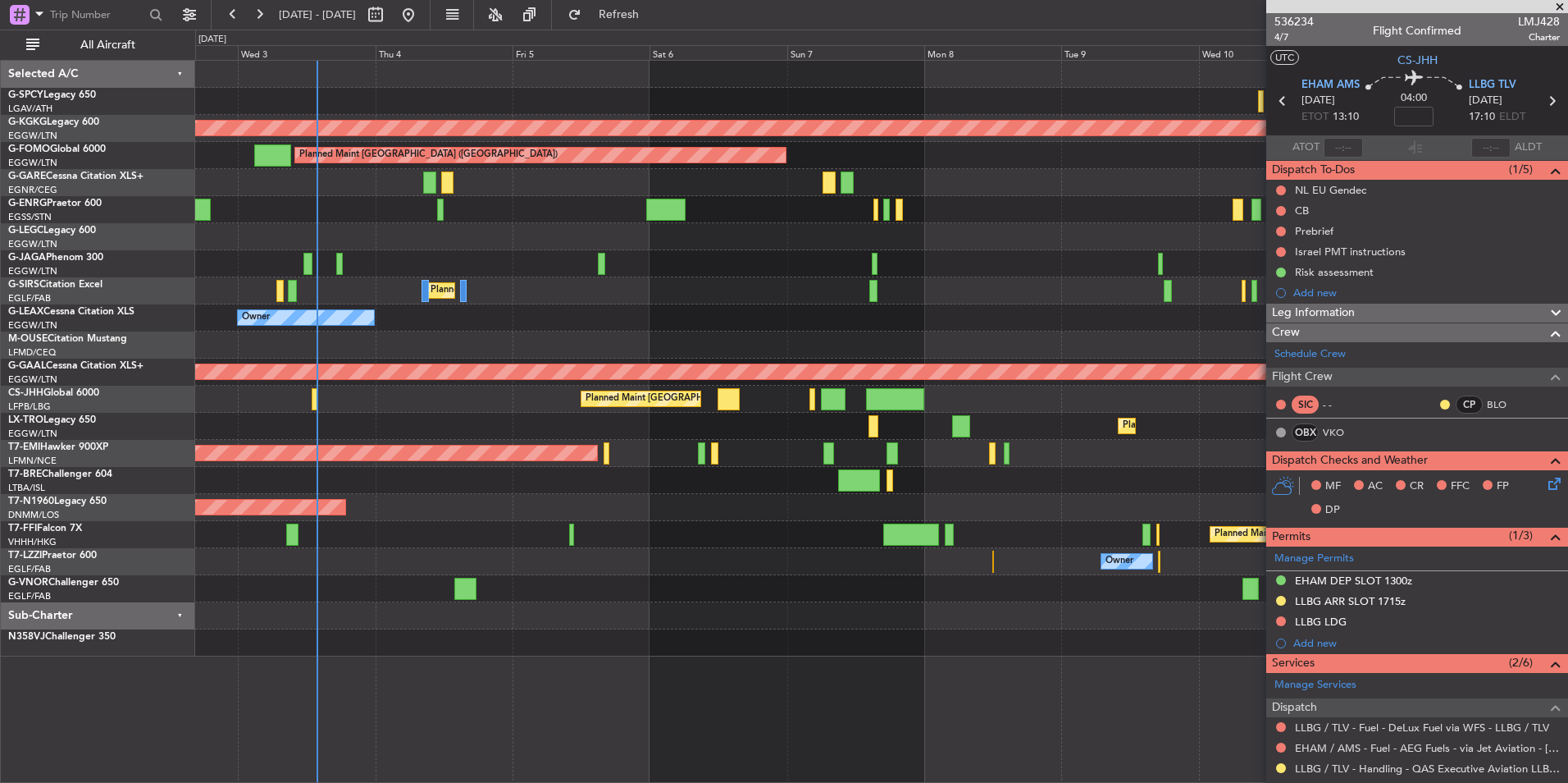
click at [612, 328] on div "Cleaning Athens (Eleftherios Venizelos Intl) AOG Maint Istanbul (Ataturk) Plann…" at bounding box center [881, 359] width 1372 height 596
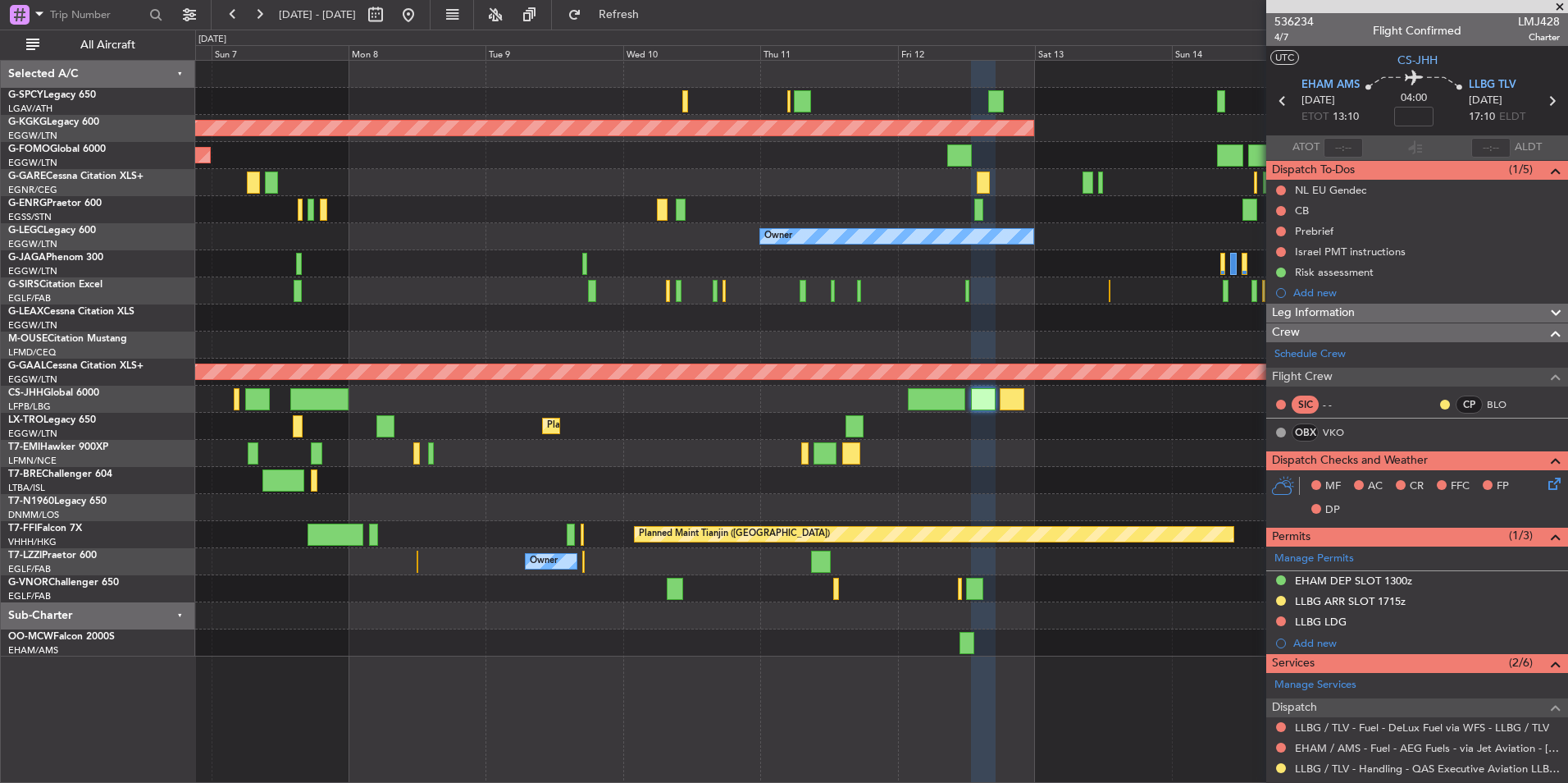
click at [482, 395] on div "AOG Maint Istanbul (Ataturk) Planned Maint London (Luton) Owner Planned Maint L…" at bounding box center [881, 359] width 1372 height 596
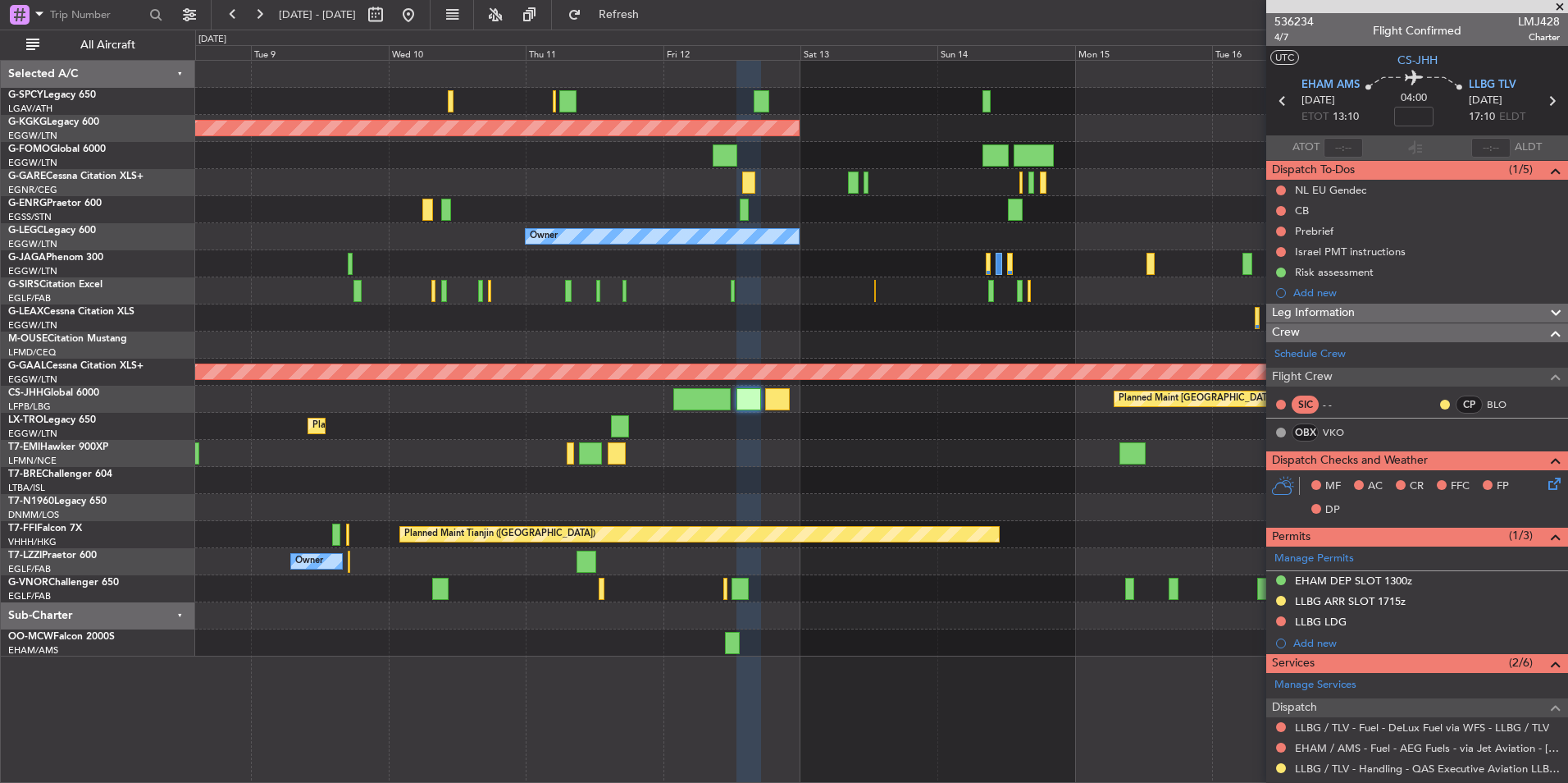
click at [276, 442] on div "AOG Maint Istanbul (Ataturk) Planned Maint London (Luton) Owner Planned Maint D…" at bounding box center [881, 359] width 1372 height 596
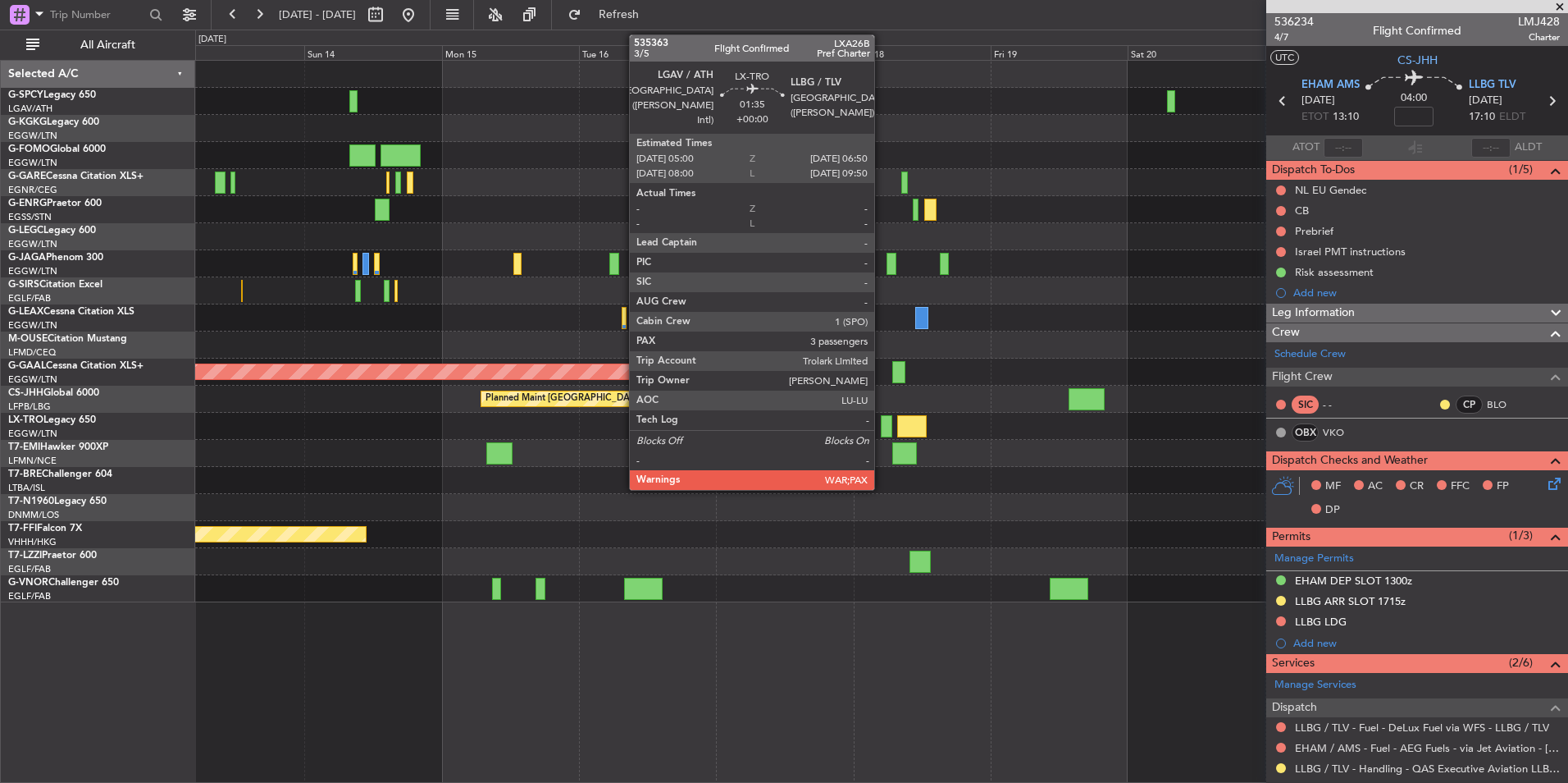
click at [882, 430] on div at bounding box center [886, 426] width 11 height 22
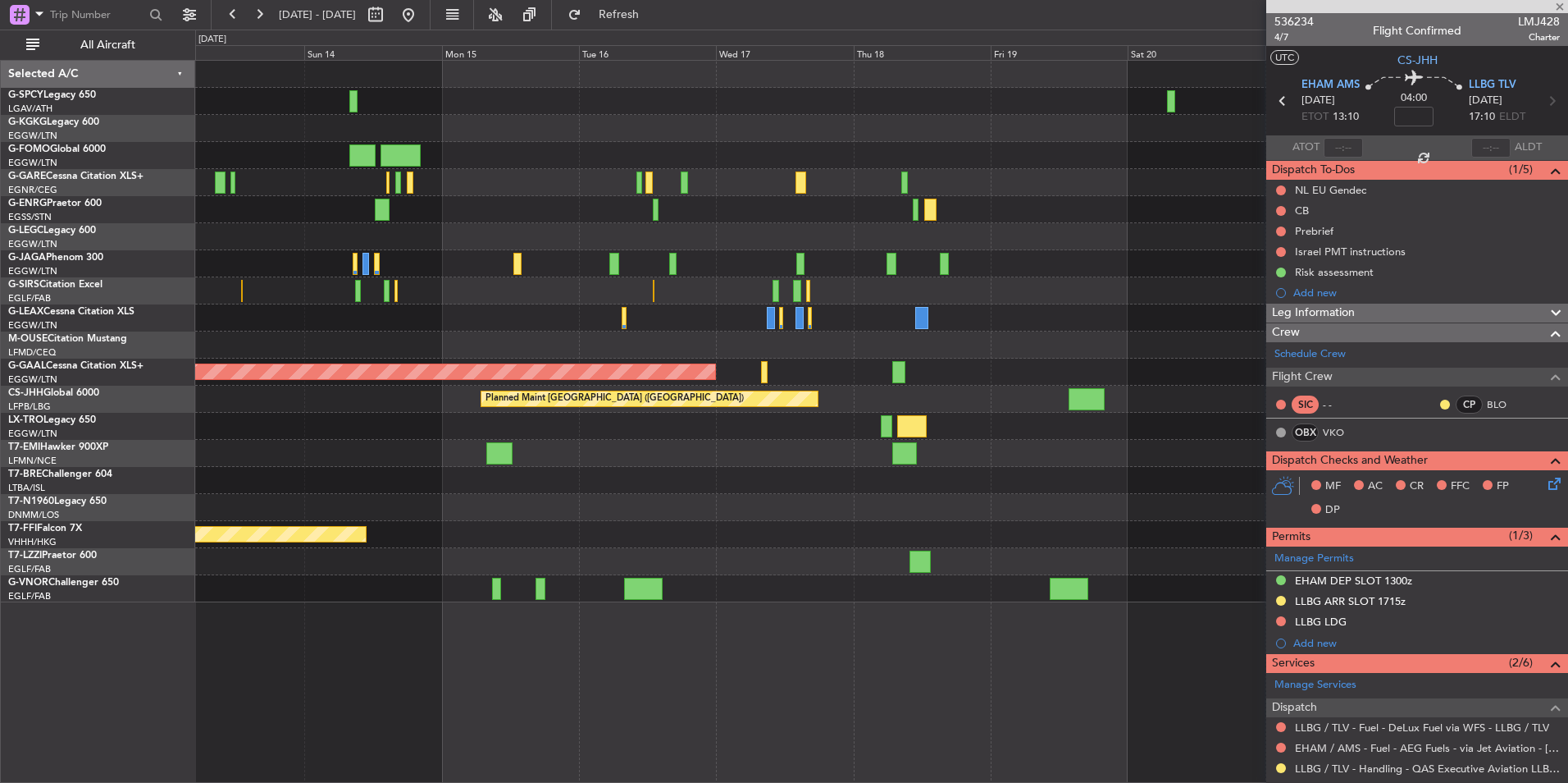
type input "3"
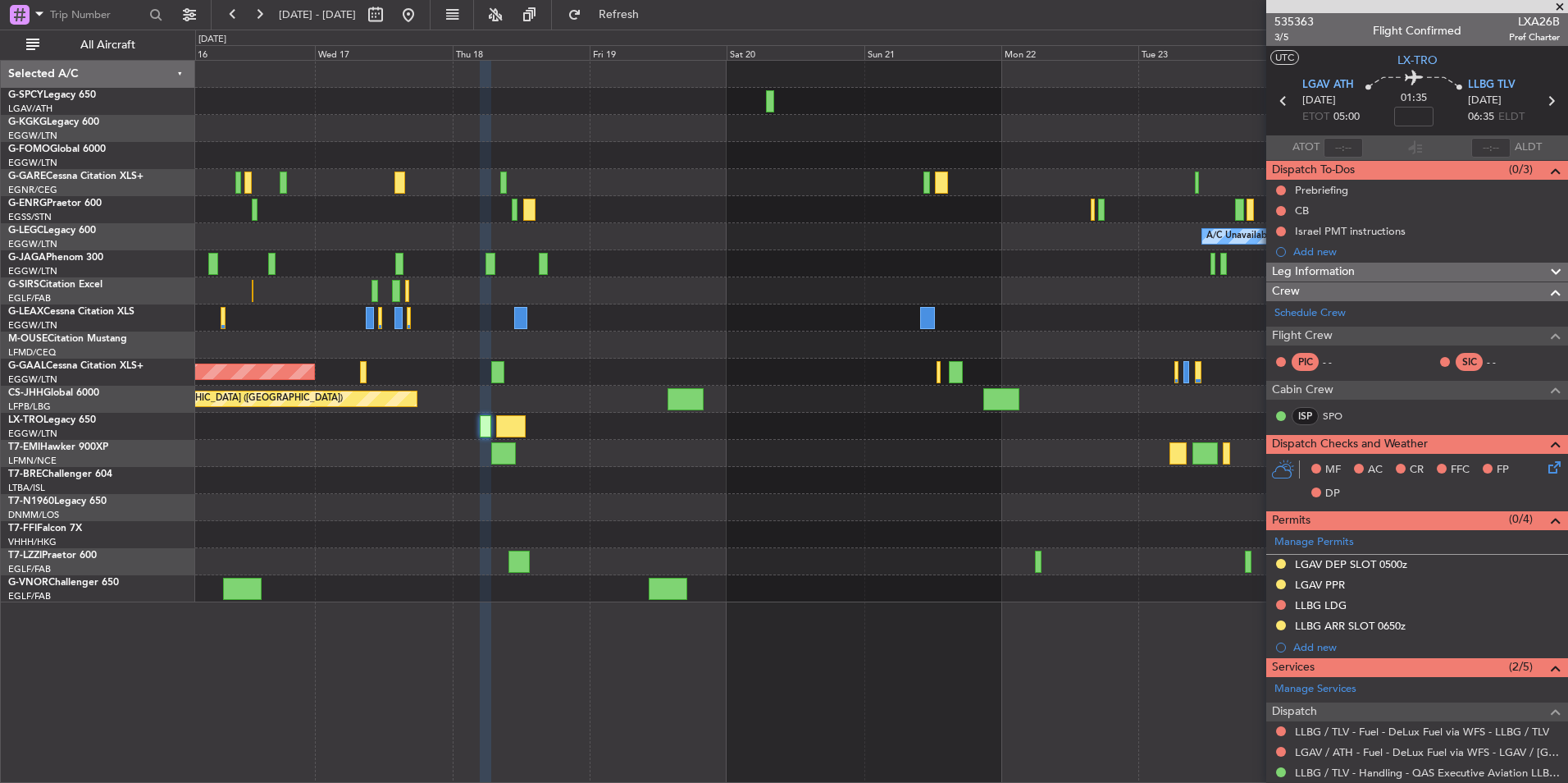
click at [691, 537] on div "A/C Unavailable London (Luton) Planned Maint London (Luton) Planned Maint Dusse…" at bounding box center [881, 331] width 1372 height 541
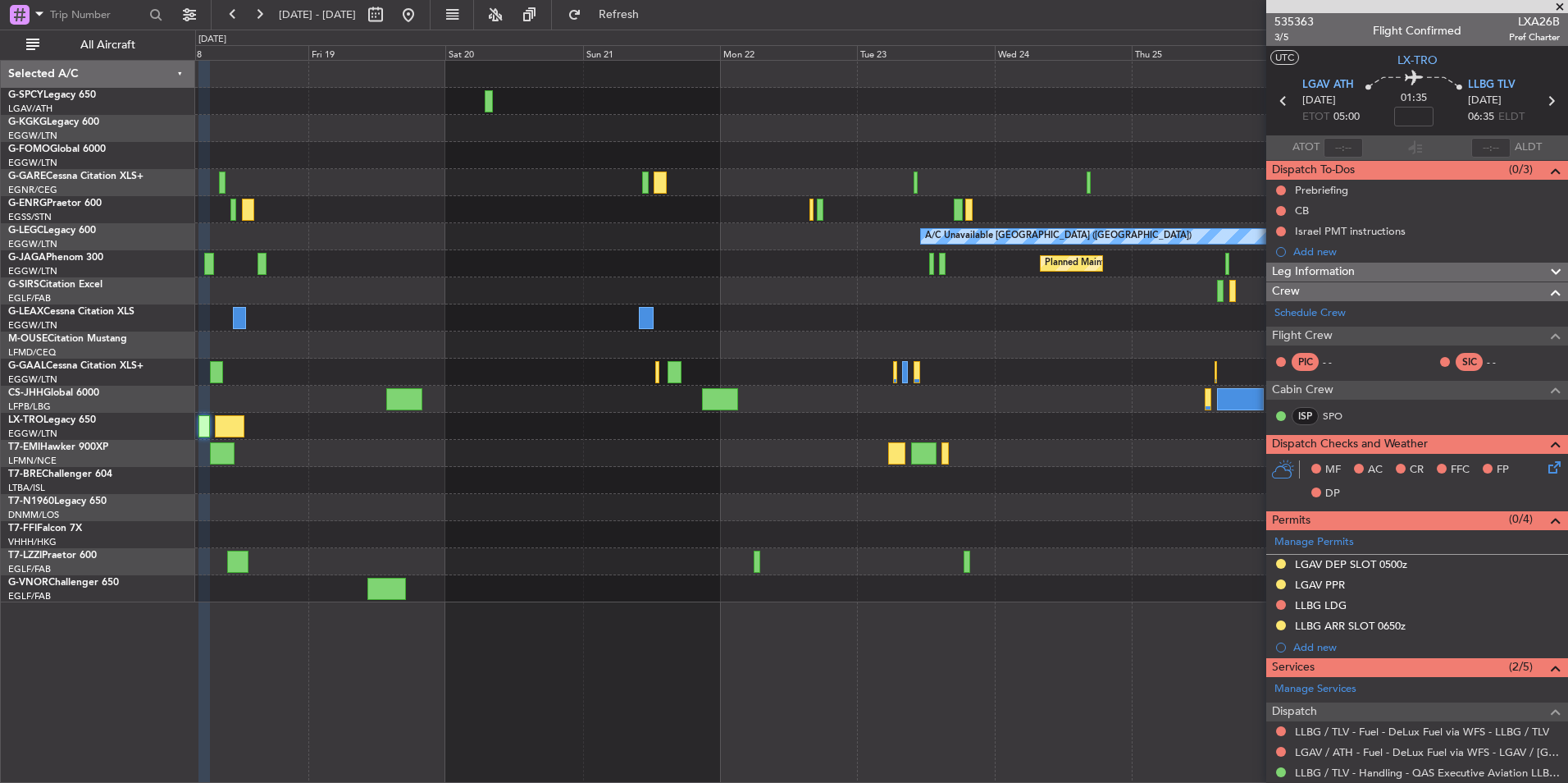
click at [489, 544] on div "A/C Unavailable London (Luton) Planned Maint London (Luton) Planned Maint Dusse…" at bounding box center [881, 331] width 1372 height 541
click at [220, 559] on div "A/C Unavailable London (Luton) Planned Maint London (Luton) Planned Maint Dusse…" at bounding box center [881, 331] width 1372 height 541
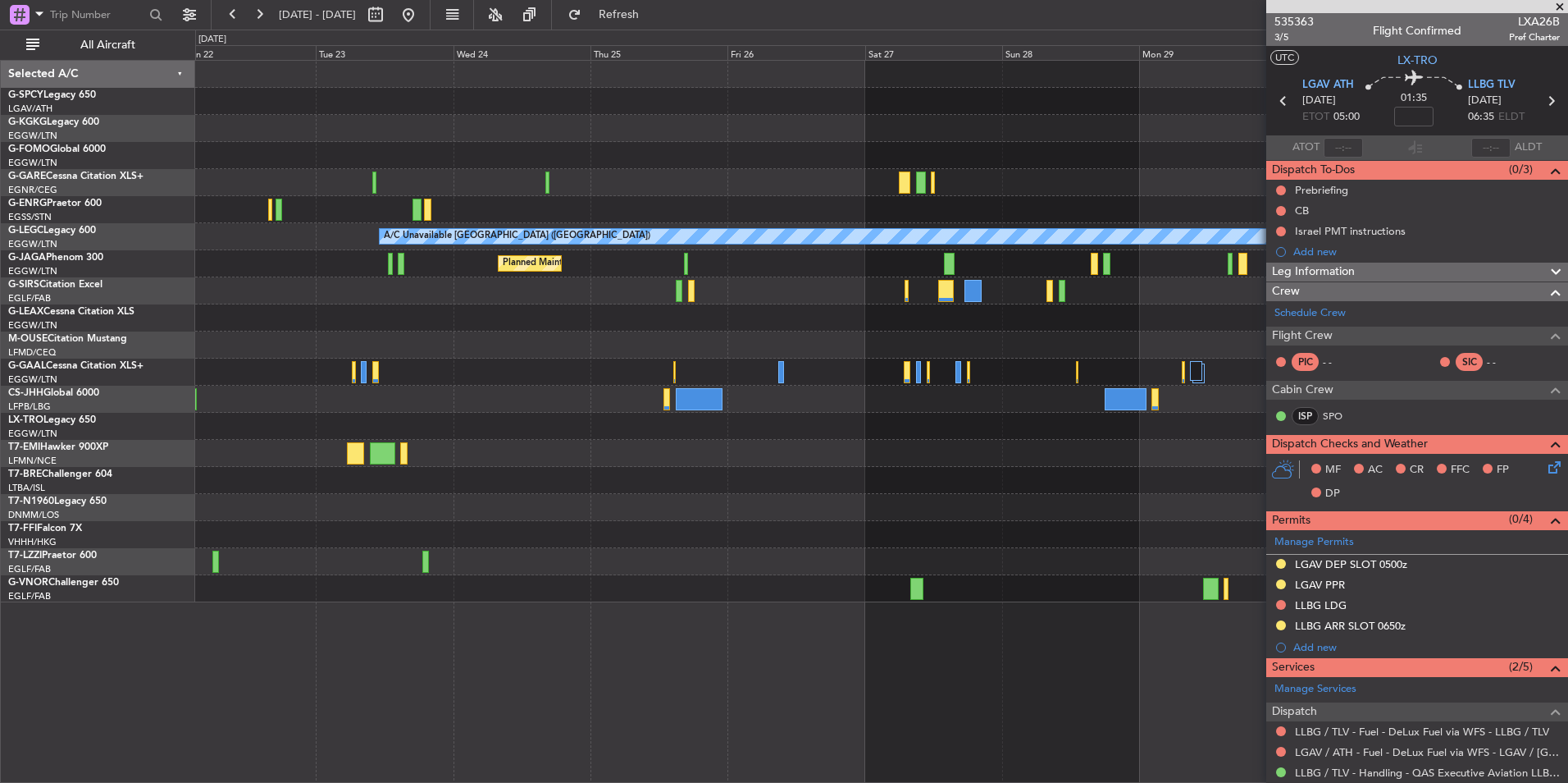
click at [694, 465] on div "A/C Unavailable [GEOGRAPHIC_DATA] ([GEOGRAPHIC_DATA]) Planned Maint [GEOGRAPHIC…" at bounding box center [881, 331] width 1372 height 541
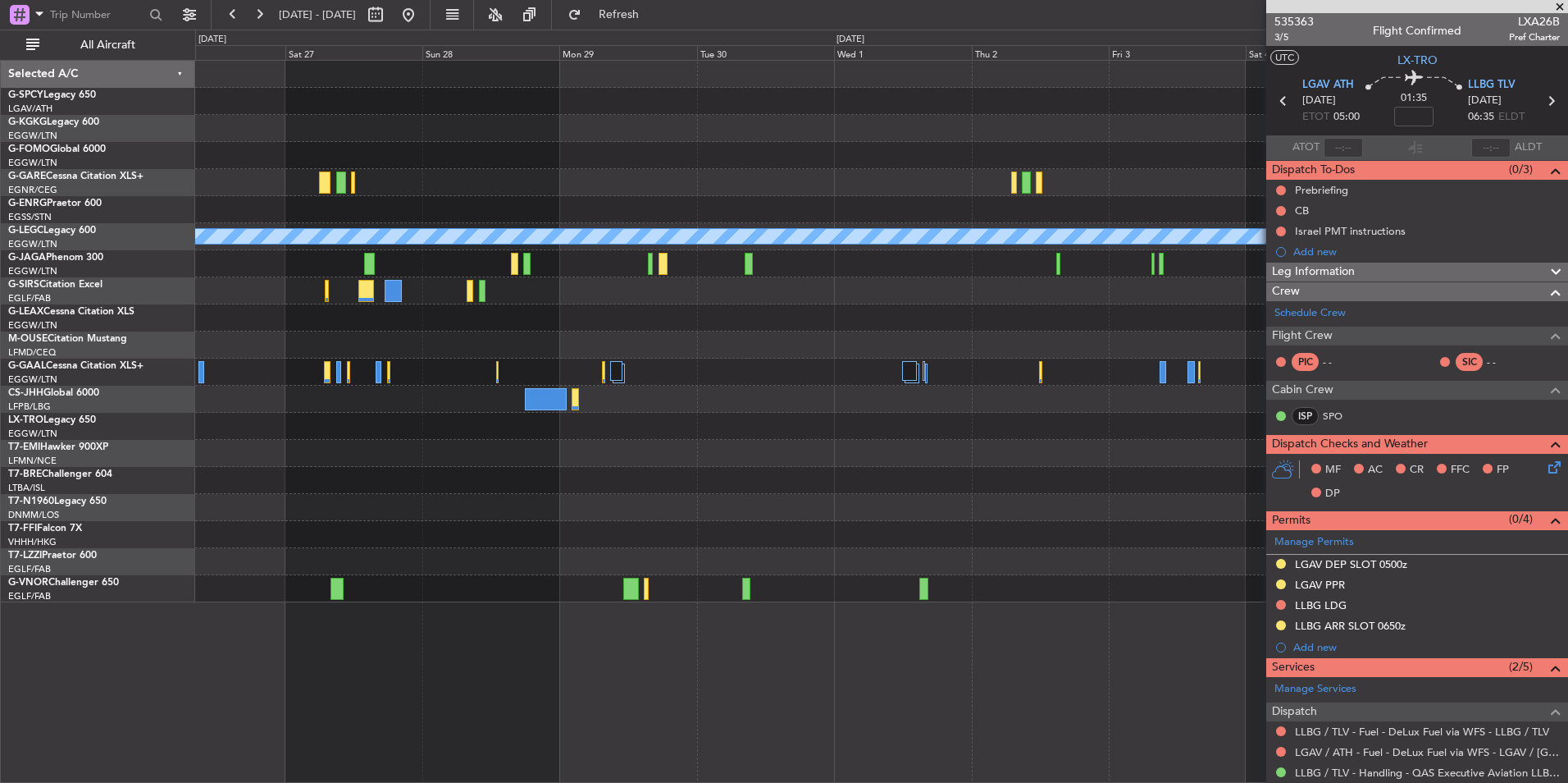
click at [483, 489] on div "A/C Unavailable [GEOGRAPHIC_DATA] ([GEOGRAPHIC_DATA]) Planned Maint [GEOGRAPHIC…" at bounding box center [881, 331] width 1372 height 541
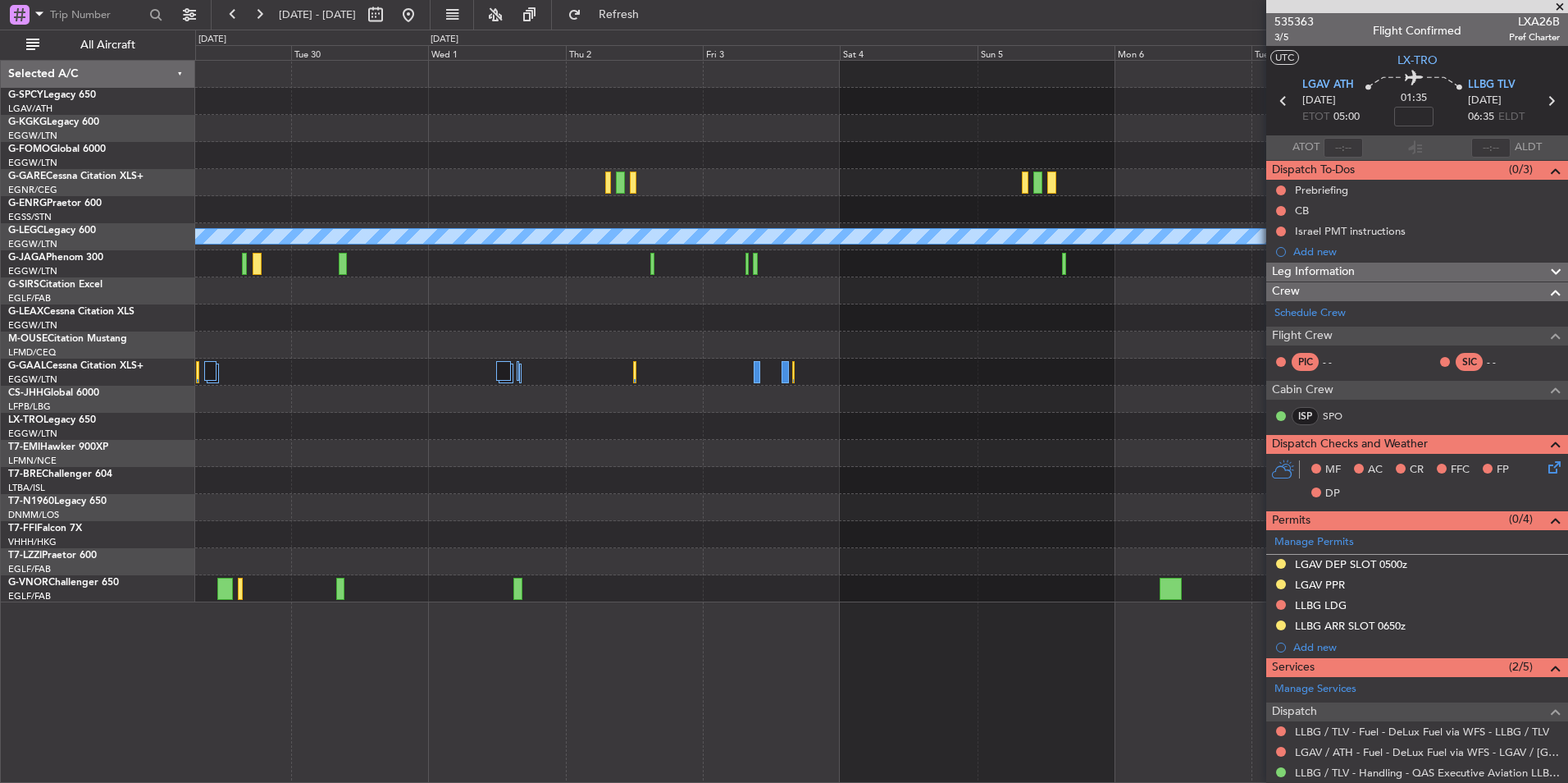
click at [259, 494] on div "A/C Unavailable London (Luton) Planned Maint Geneva (Cointrin)" at bounding box center [881, 331] width 1372 height 541
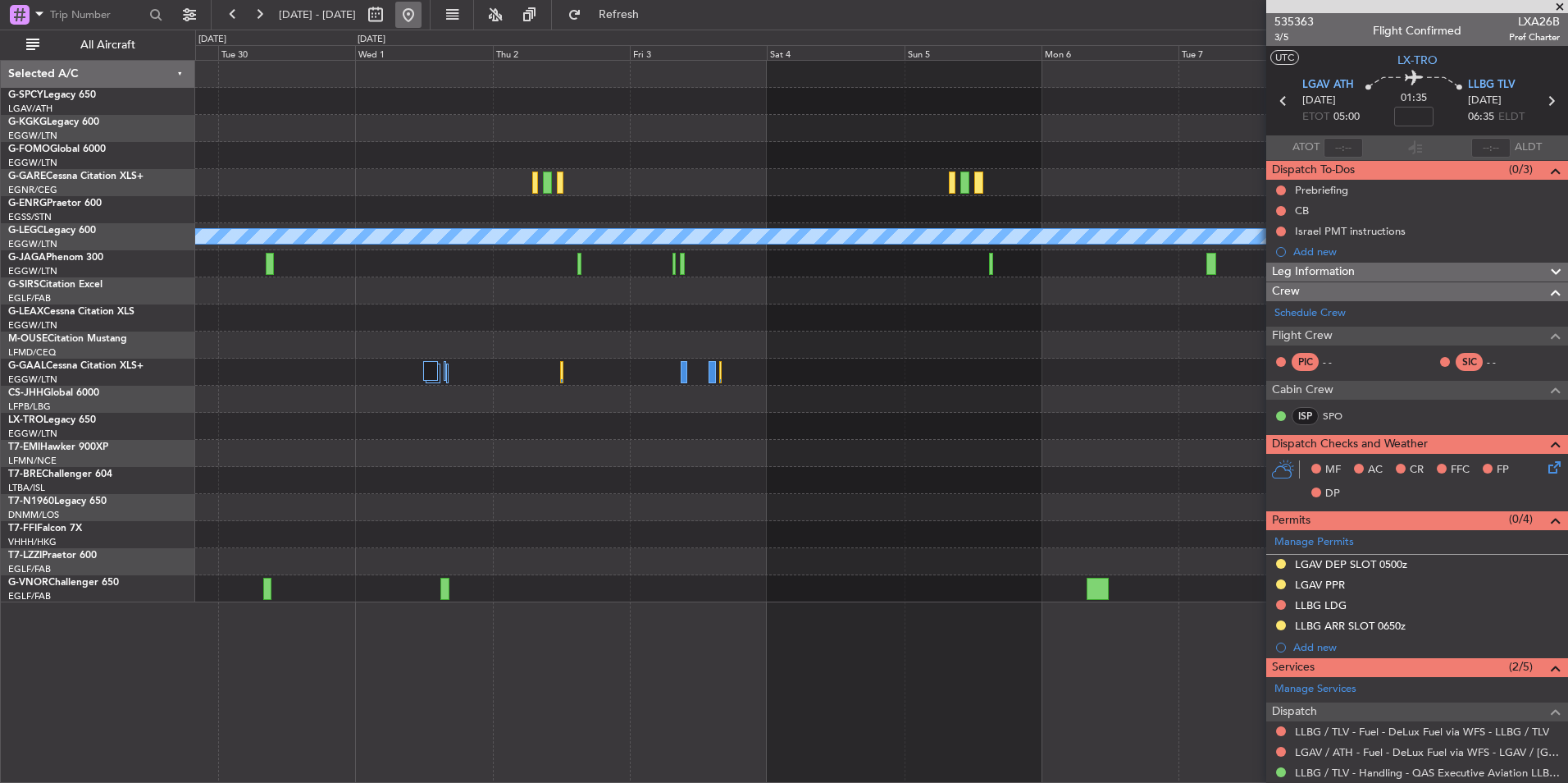
click at [421, 16] on button at bounding box center [408, 14] width 26 height 26
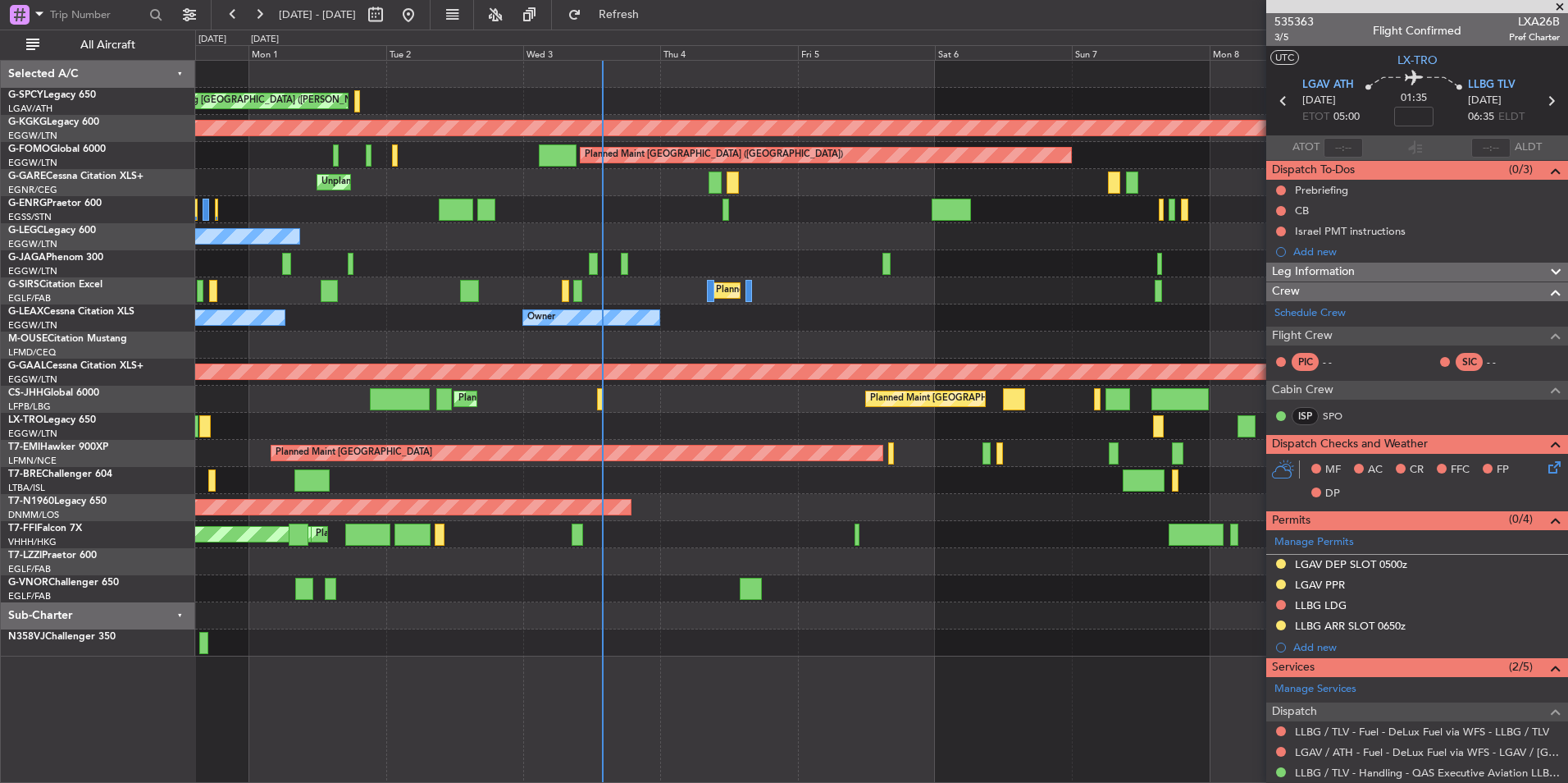
click at [638, 404] on div "Planned Maint Paris (Le Bourget) Planned Maint London (Luton)" at bounding box center [881, 399] width 1372 height 27
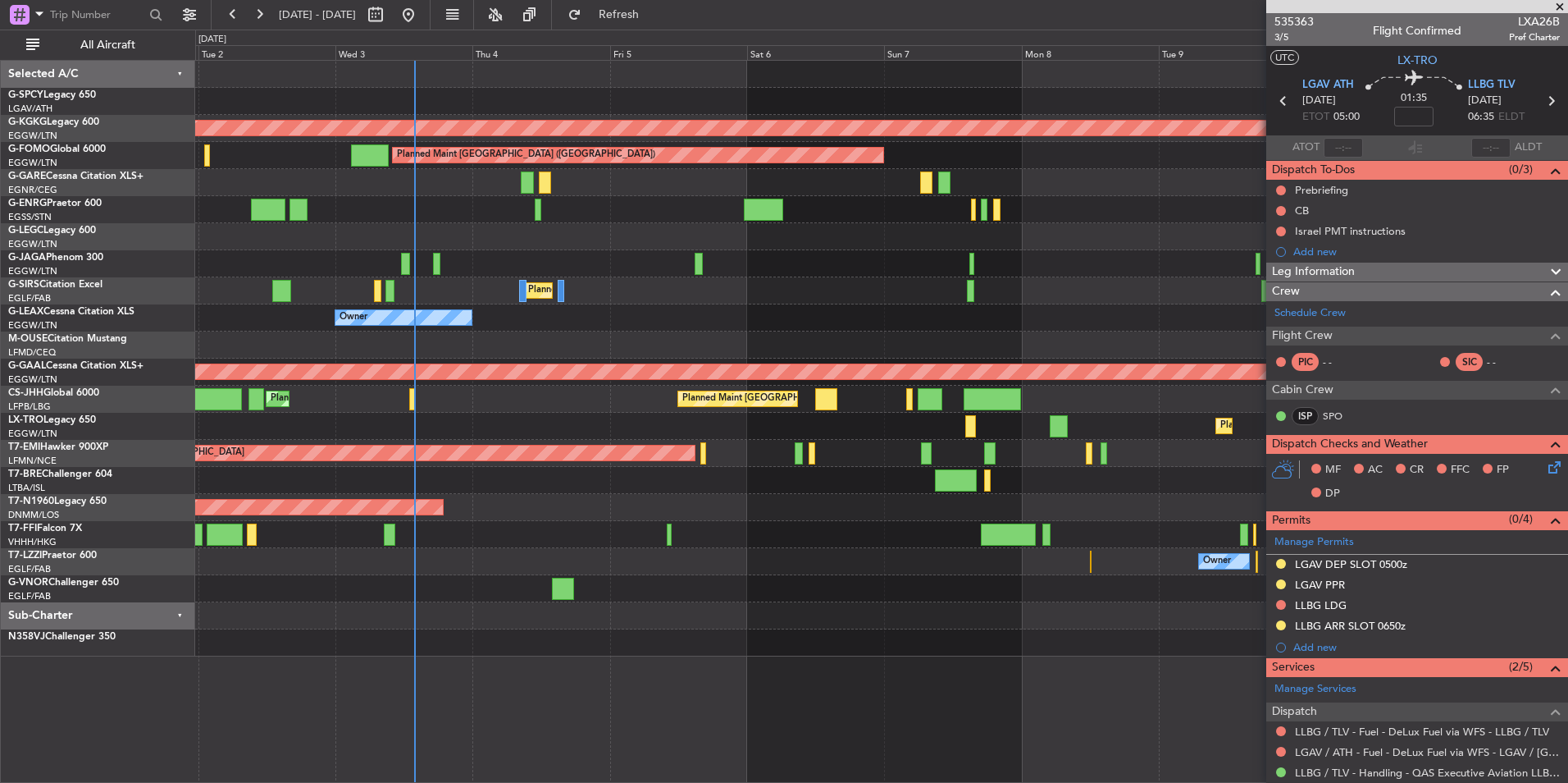
click at [873, 426] on div "Planned Maint Dusseldorf" at bounding box center [881, 426] width 1372 height 27
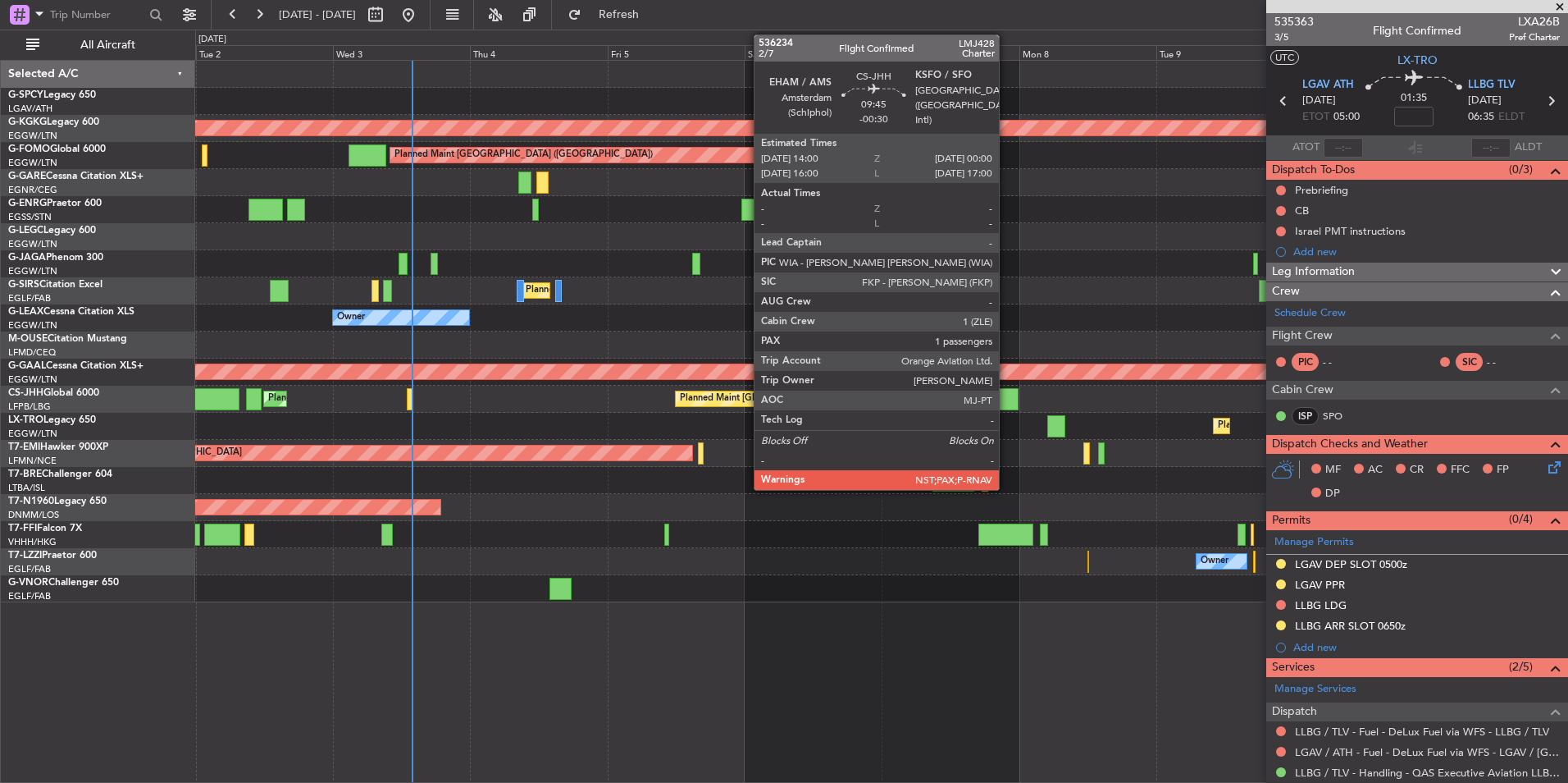
click at [1006, 403] on div at bounding box center [990, 399] width 57 height 22
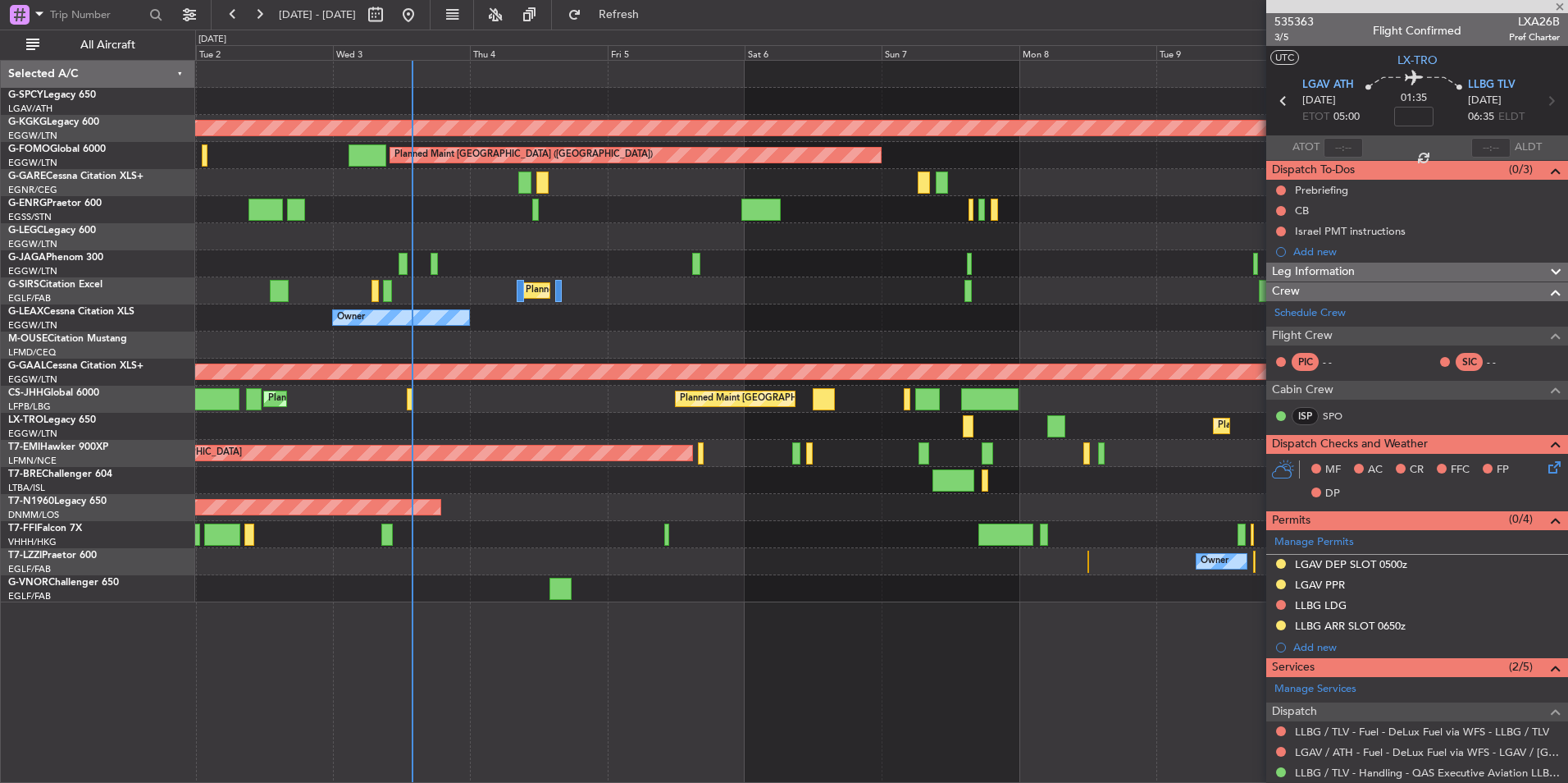
type input "-00:30"
type input "5"
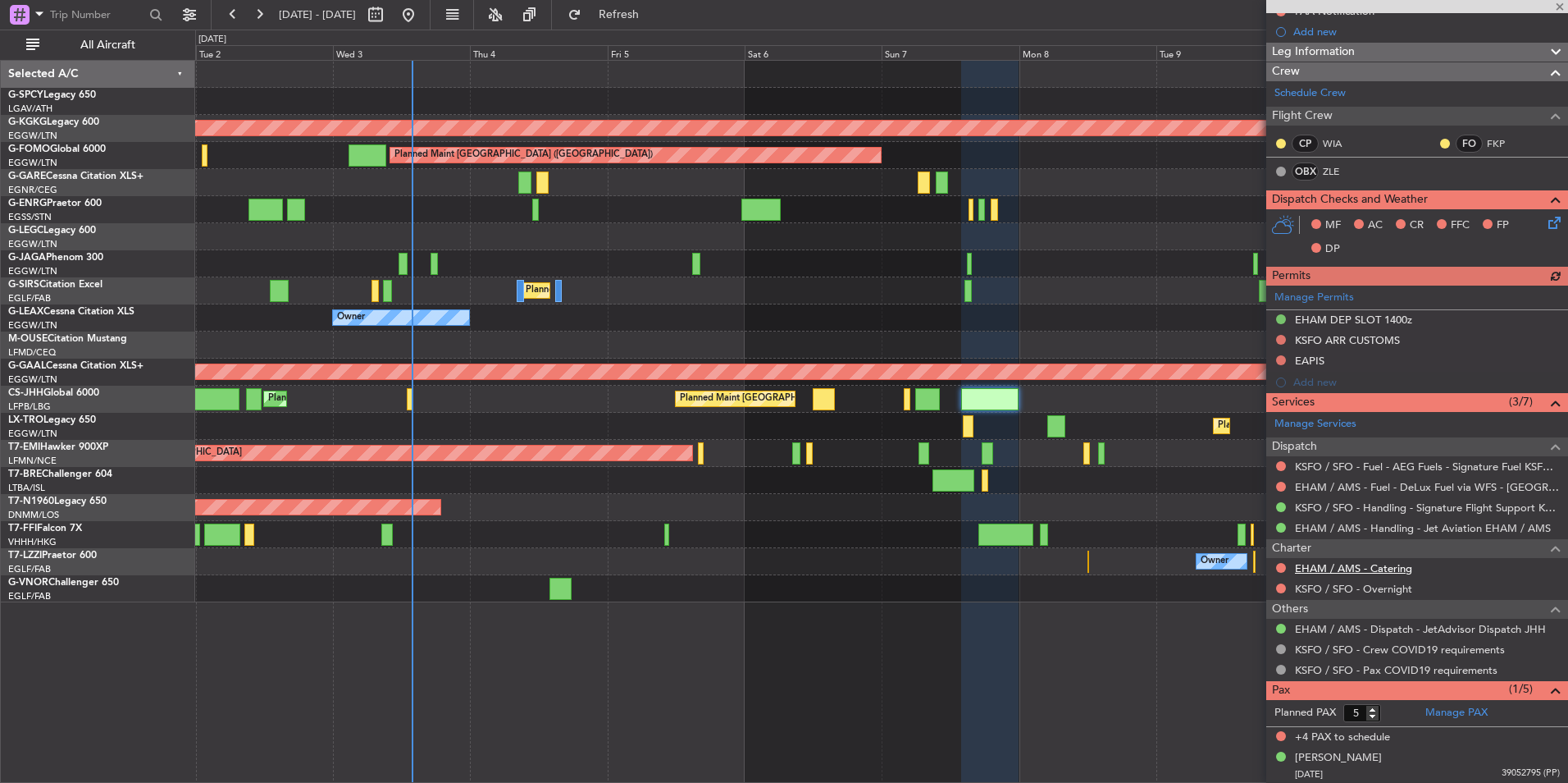
scroll to position [242, 0]
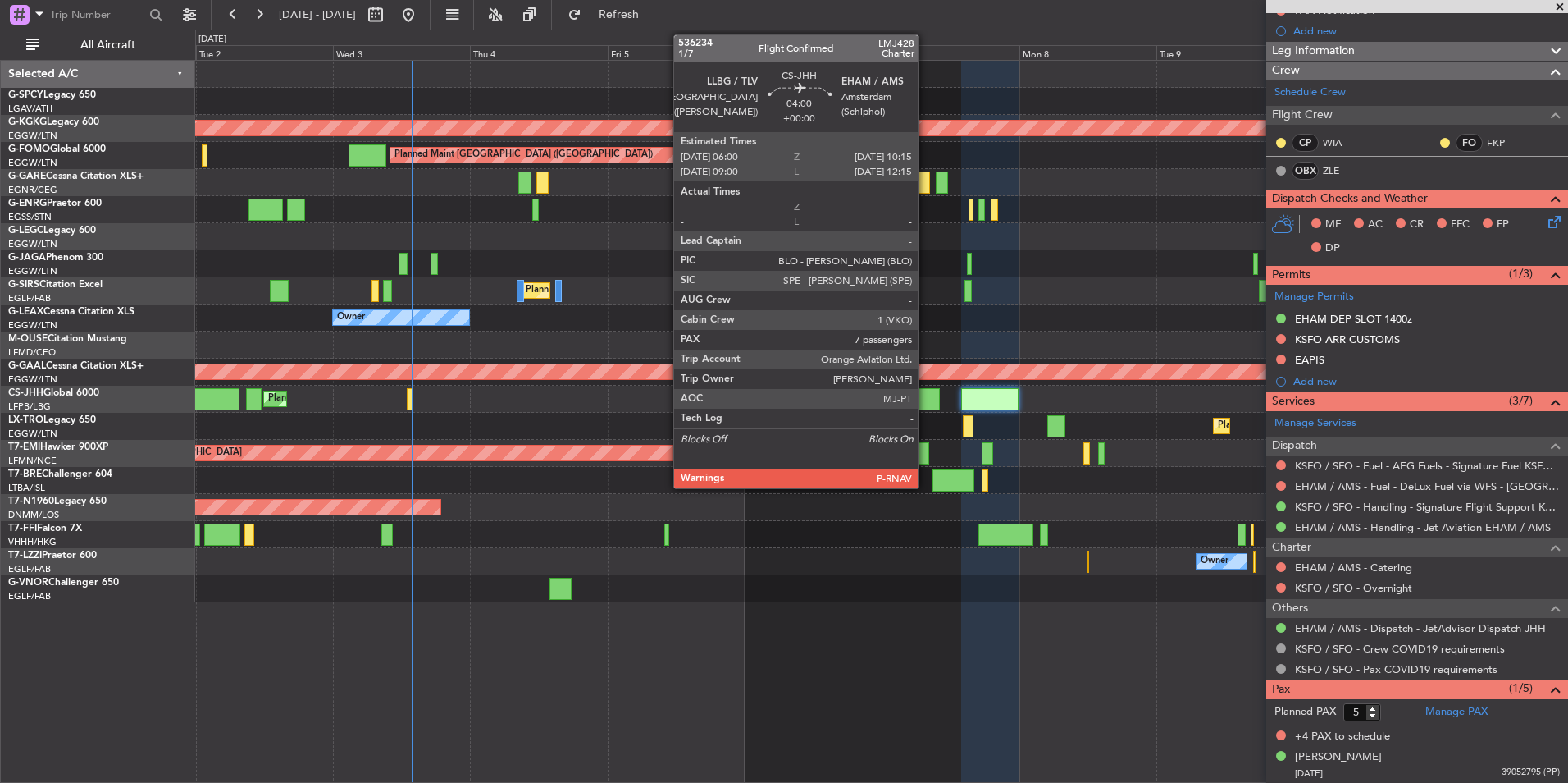
click at [926, 401] on div at bounding box center [928, 399] width 25 height 22
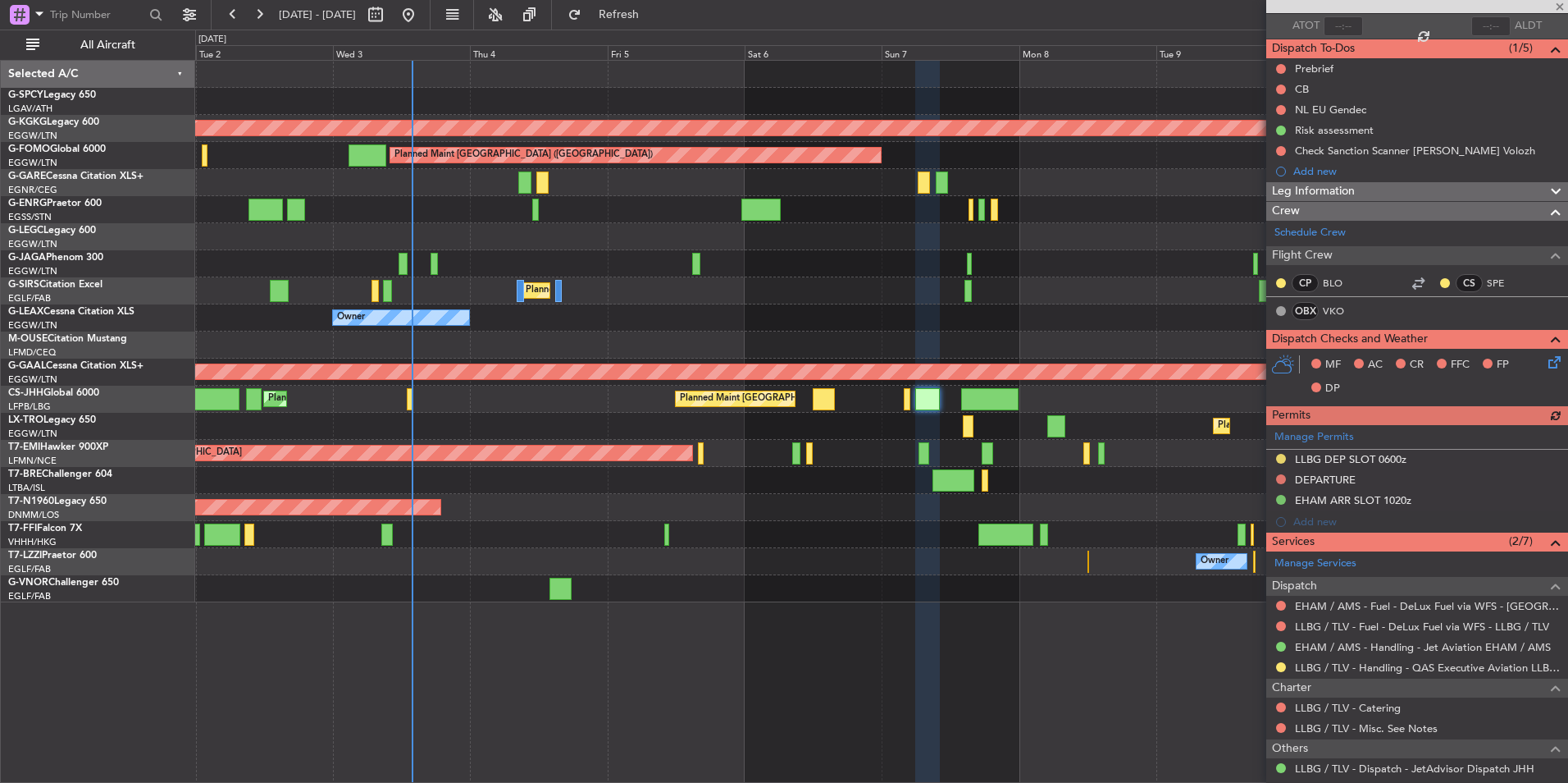
scroll to position [0, 0]
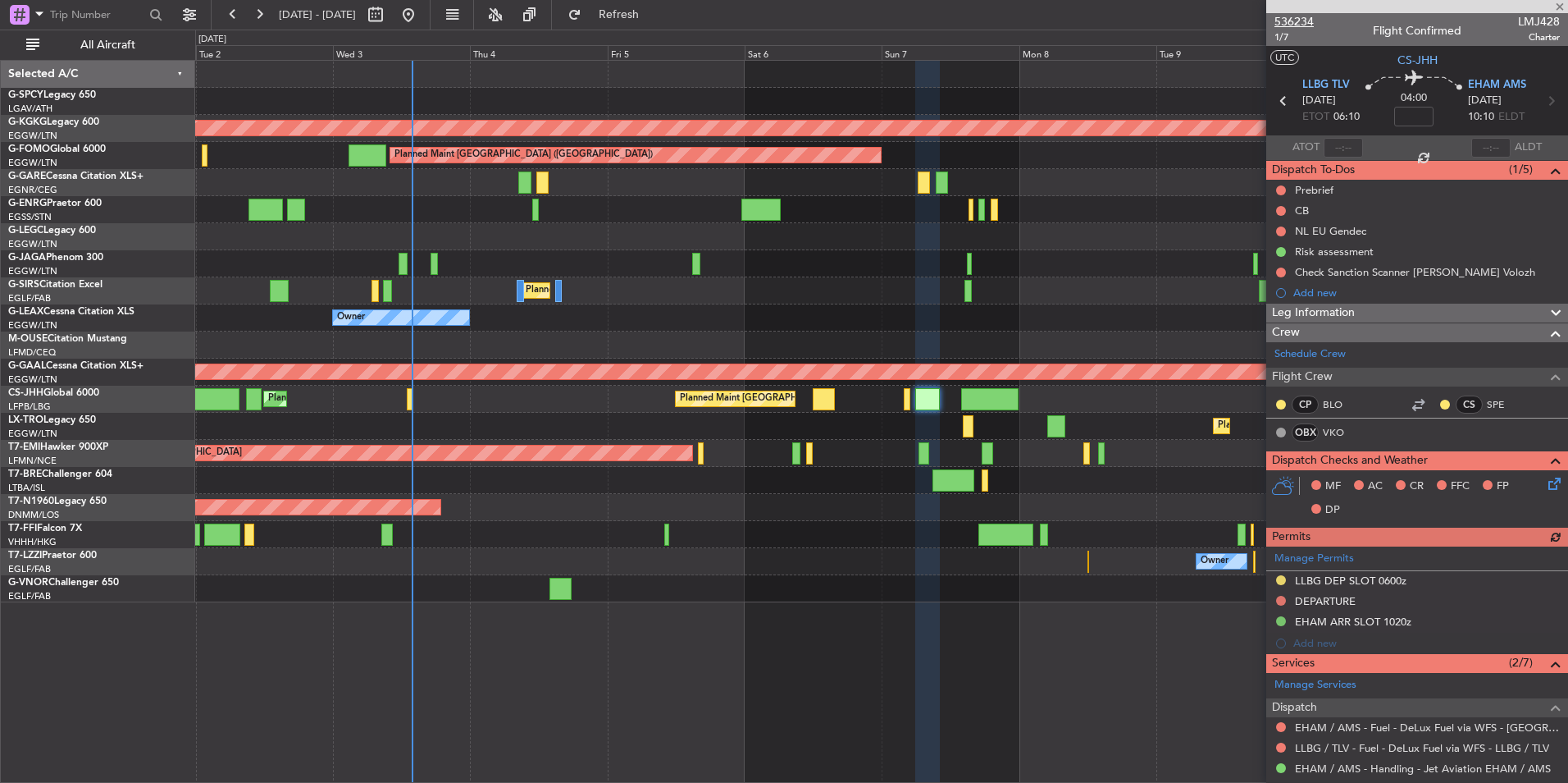
click at [1306, 18] on span "536234" at bounding box center [1294, 21] width 39 height 17
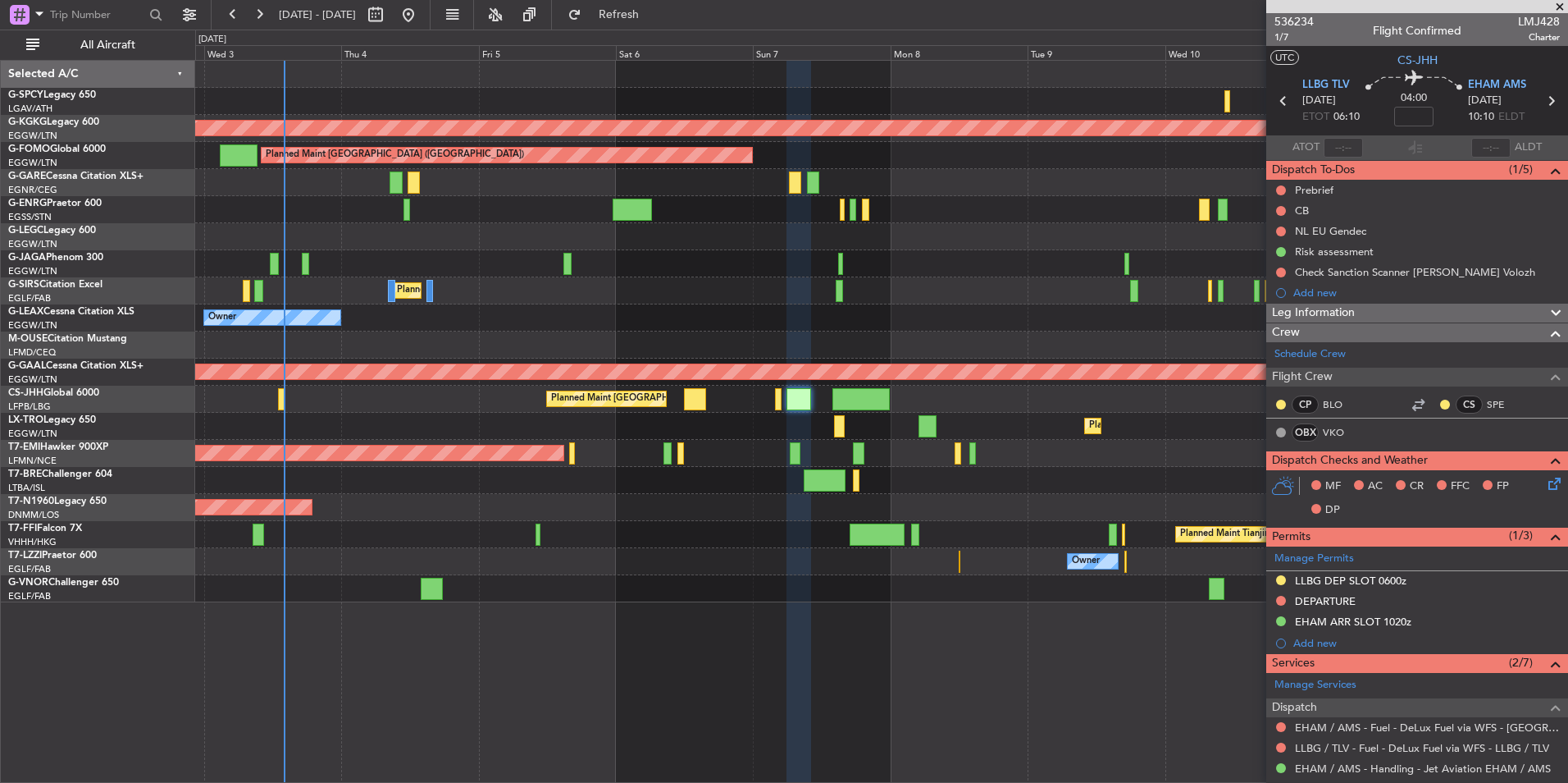
click at [300, 429] on div "Planned Maint Dusseldorf" at bounding box center [881, 426] width 1372 height 27
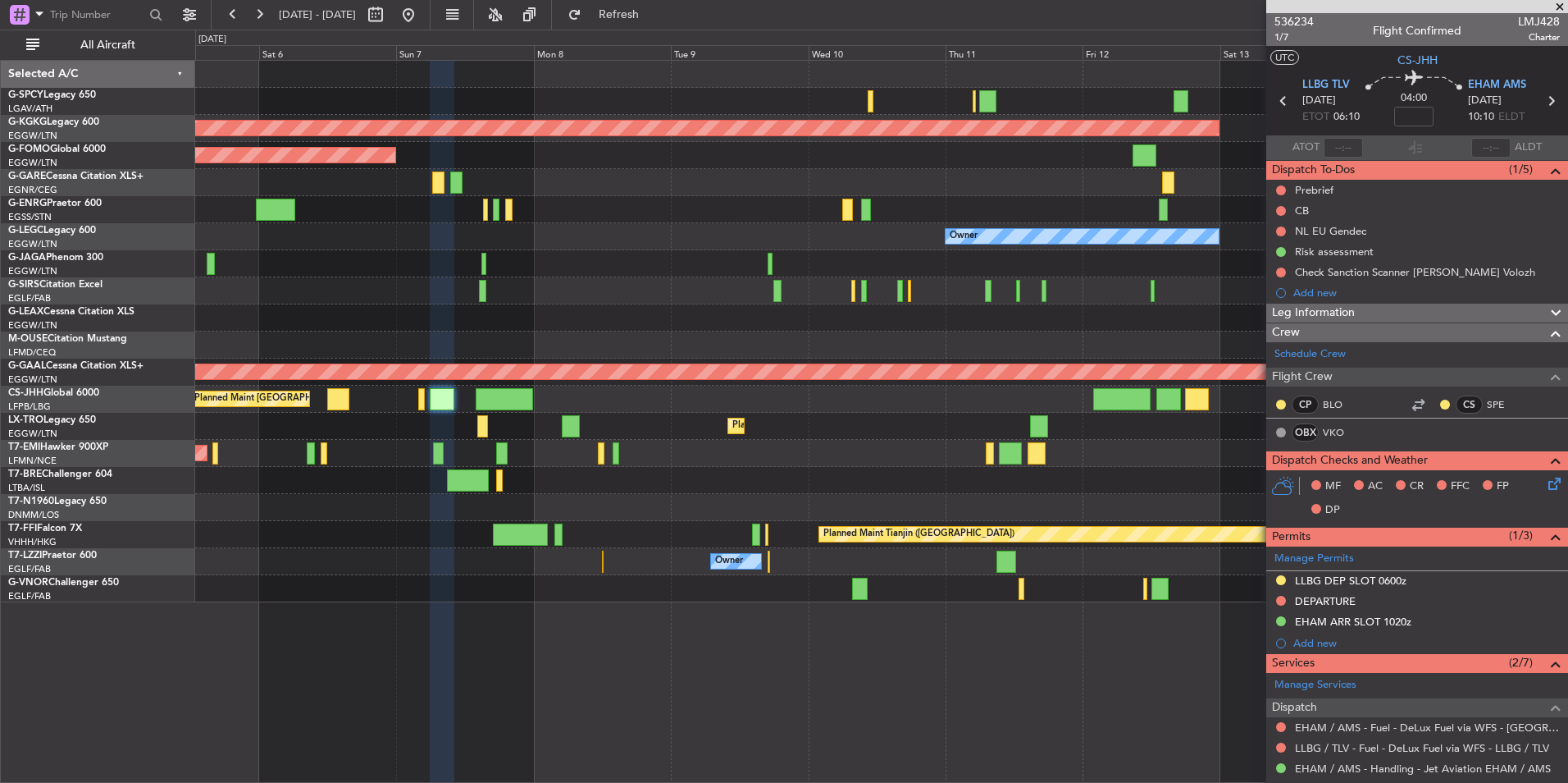
click at [560, 467] on div at bounding box center [881, 481] width 1372 height 27
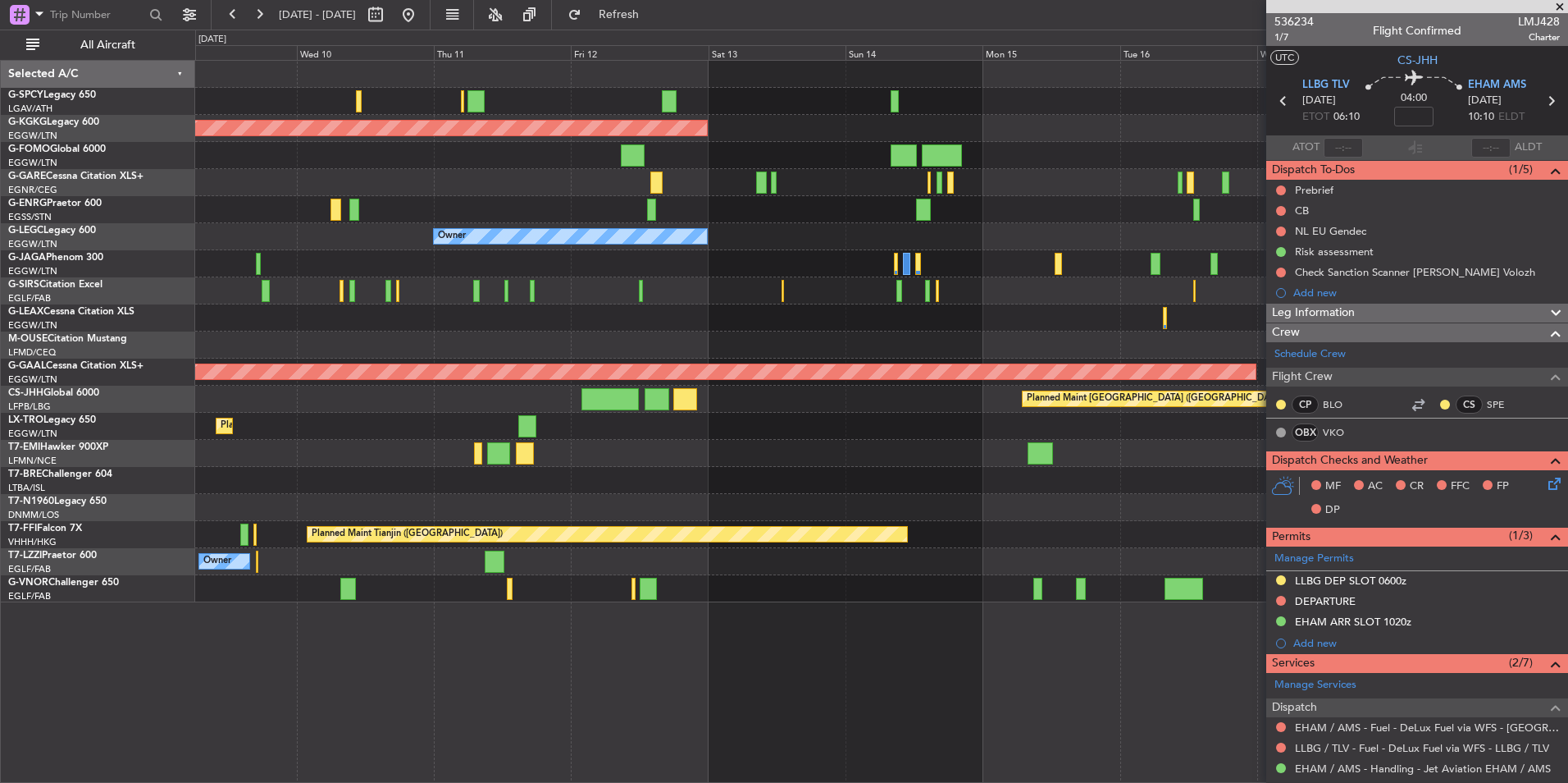
click at [530, 480] on div "AOG Maint [GEOGRAPHIC_DATA] (Ataturk) Planned Maint [GEOGRAPHIC_DATA] ([GEOGRAP…" at bounding box center [881, 331] width 1372 height 541
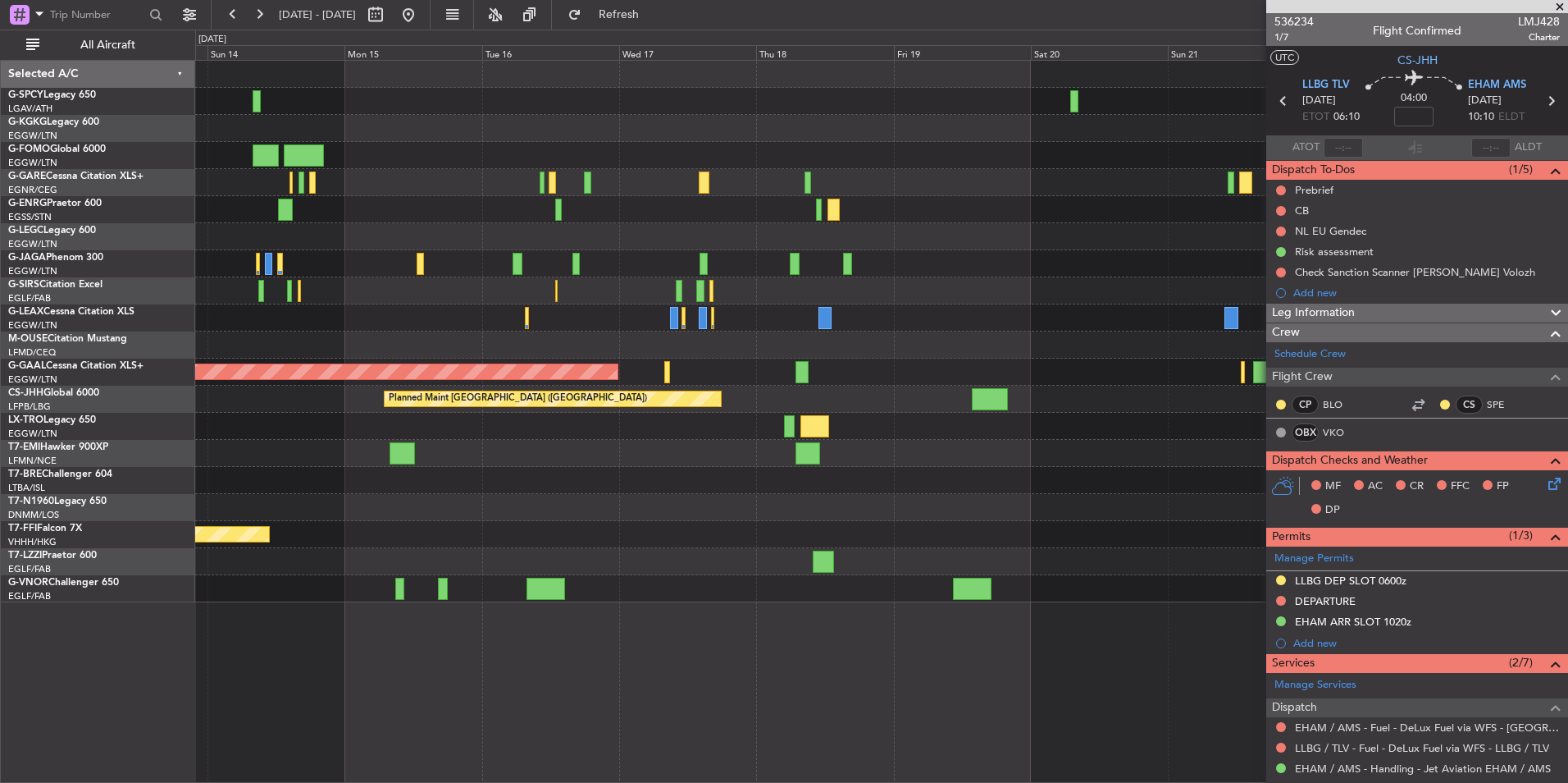
click at [206, 481] on div "AOG Maint [GEOGRAPHIC_DATA] (Ataturk) A/C Unavailable [GEOGRAPHIC_DATA] ([GEOGR…" at bounding box center [881, 331] width 1372 height 541
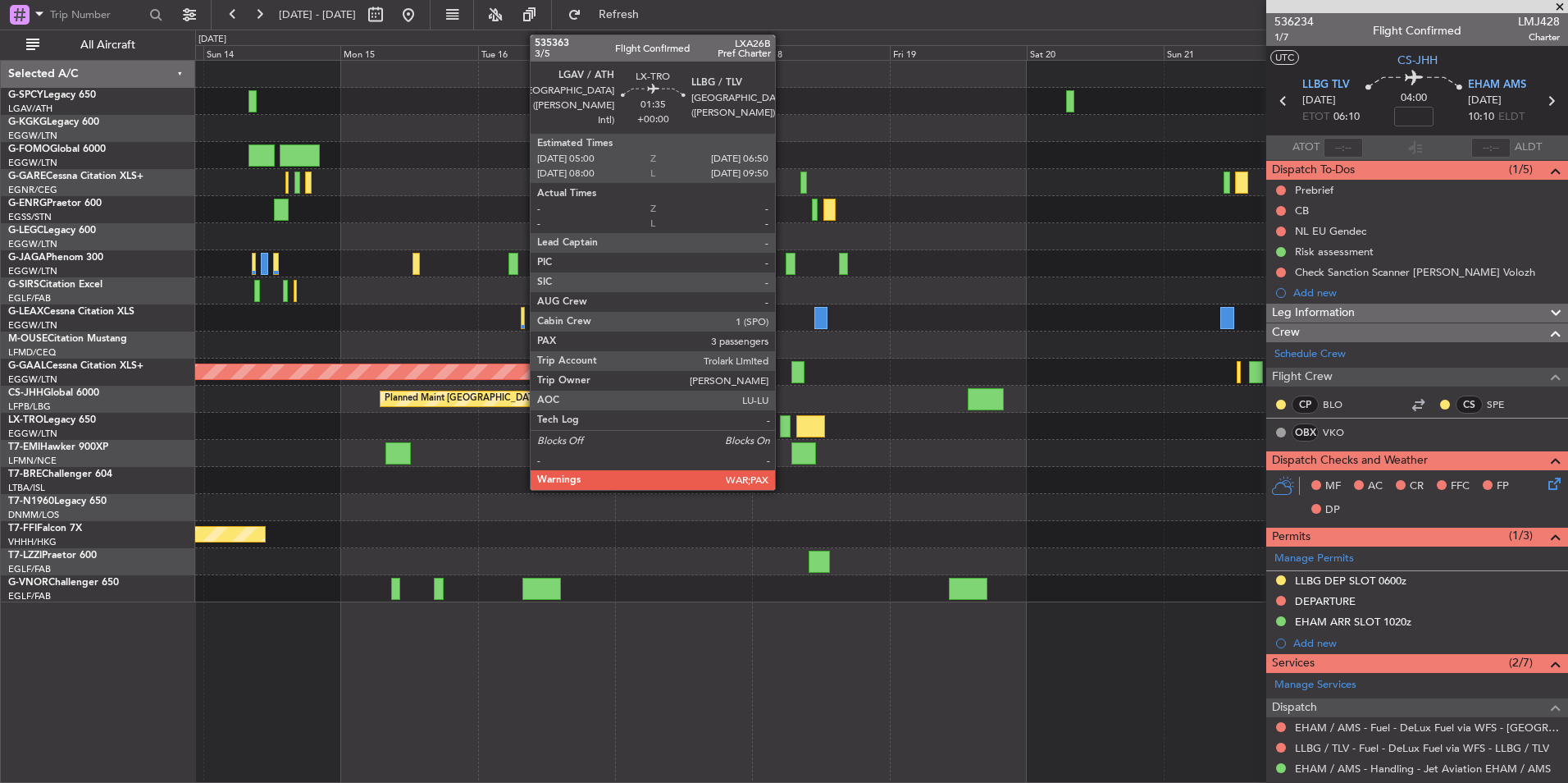
click at [783, 430] on div at bounding box center [785, 426] width 11 height 22
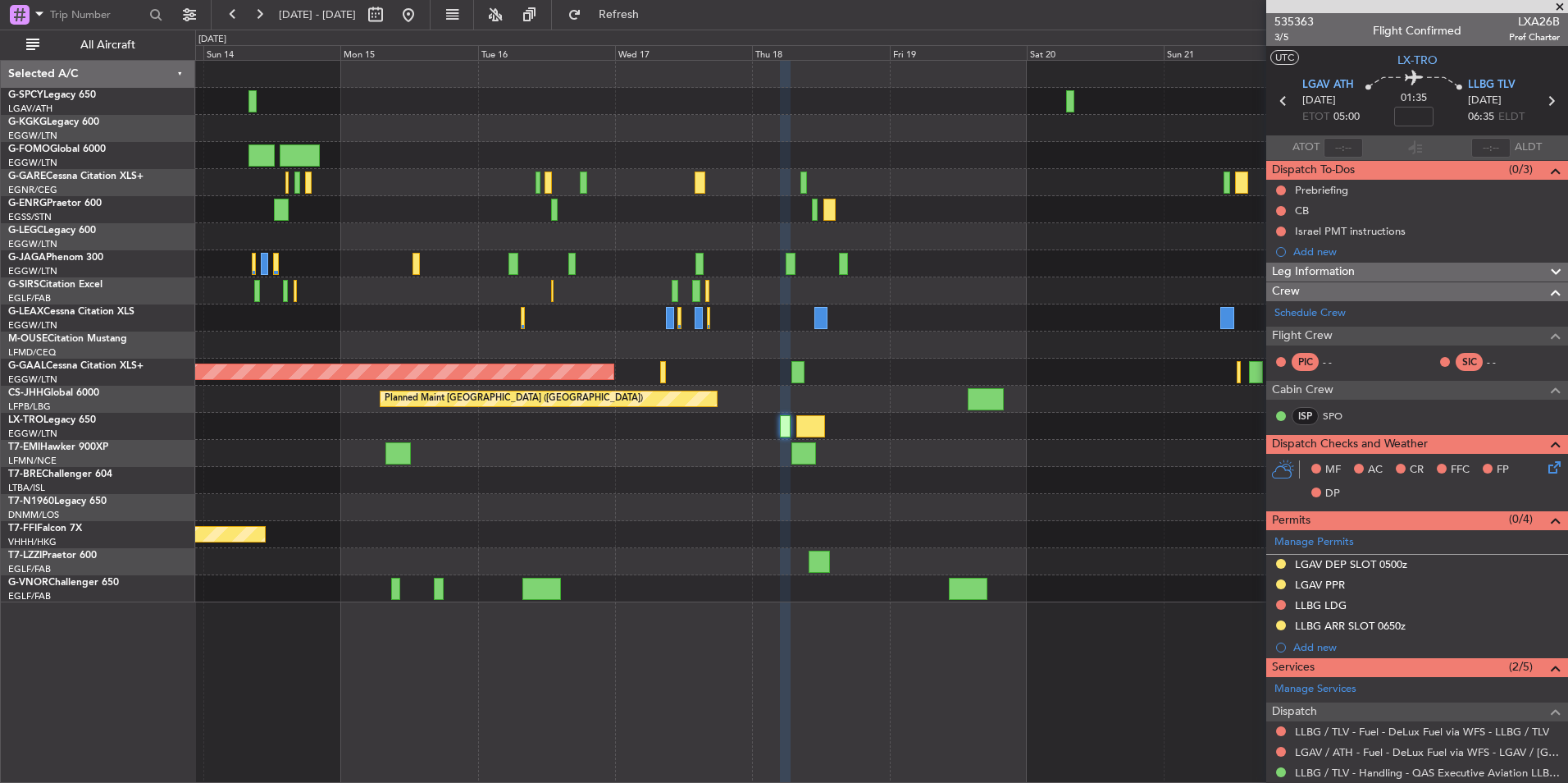
click at [1567, 4] on span at bounding box center [1560, 7] width 16 height 15
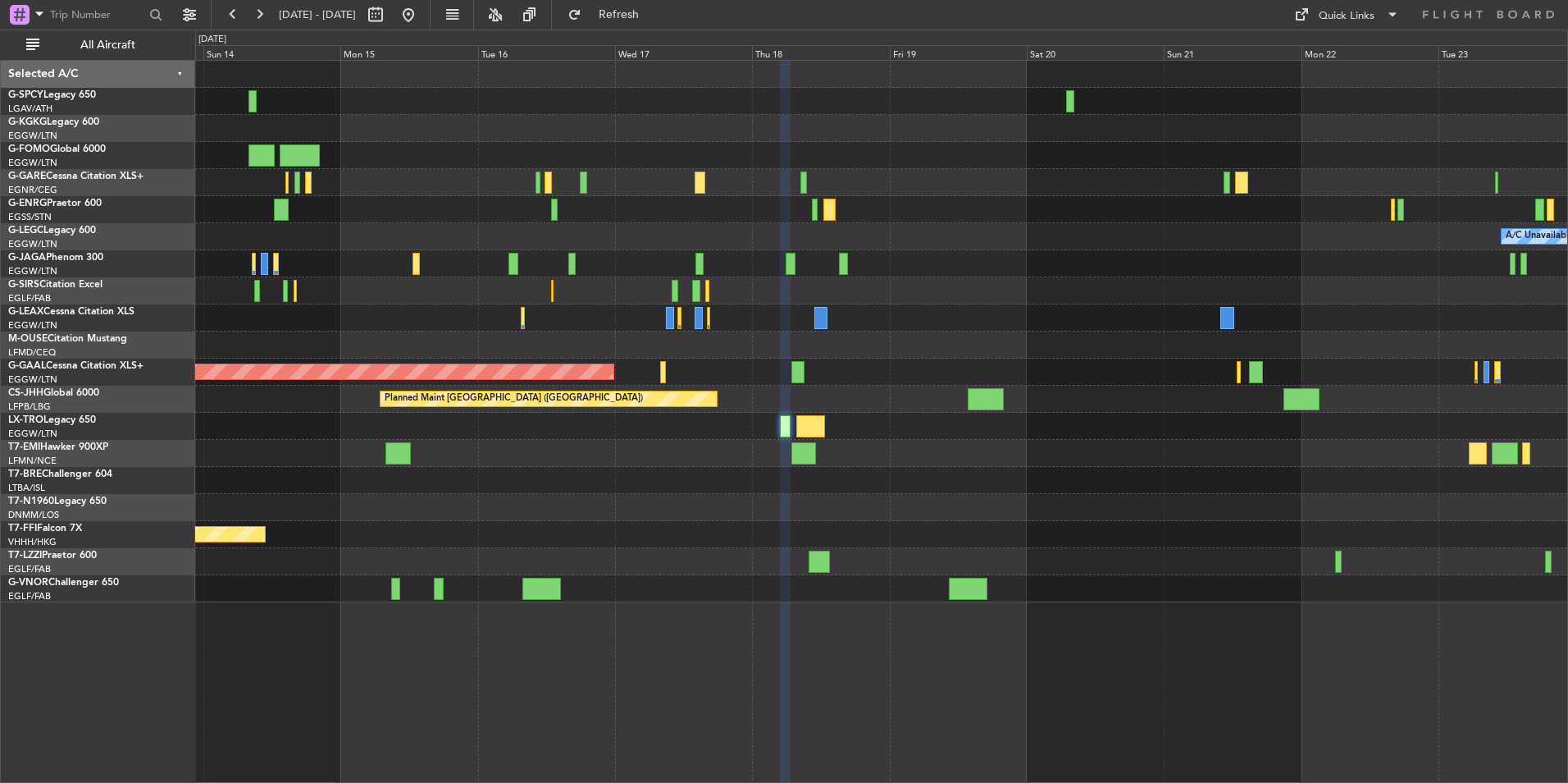
type input "0"
click at [421, 20] on button at bounding box center [408, 14] width 26 height 26
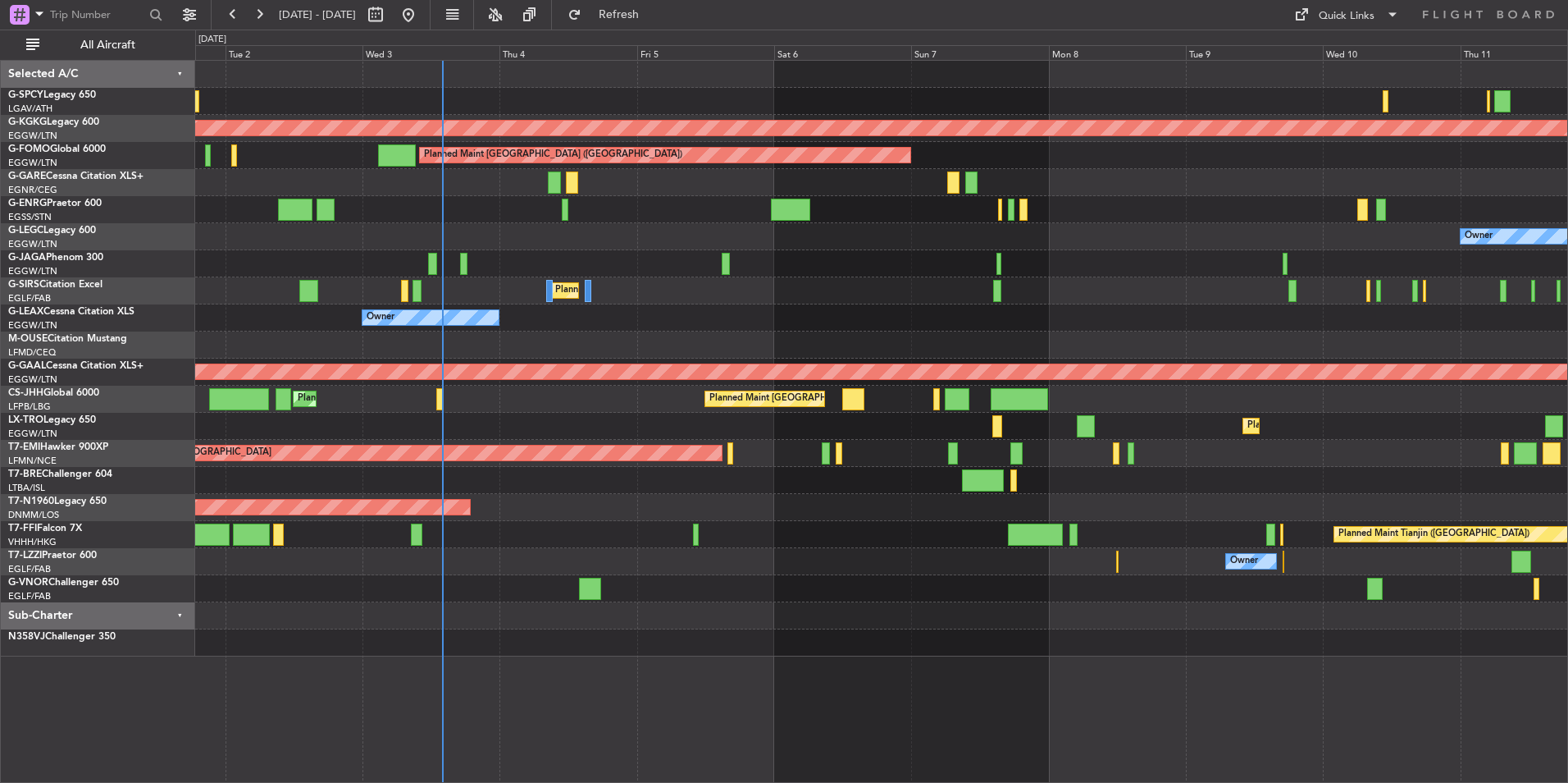
click at [509, 191] on div "Cleaning [GEOGRAPHIC_DATA] ([PERSON_NAME] Intl) Planned Maint [GEOGRAPHIC_DATA]…" at bounding box center [881, 359] width 1372 height 596
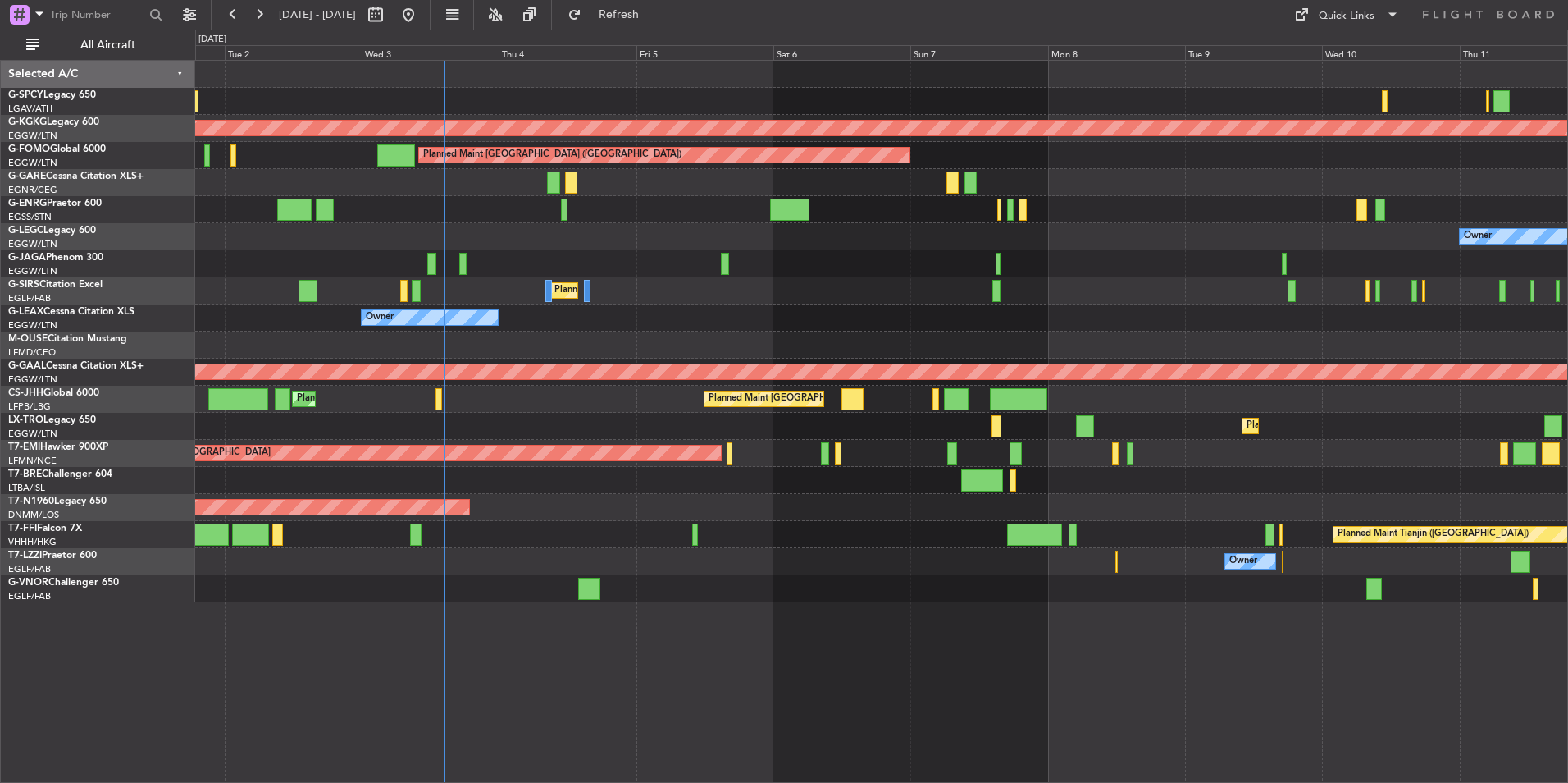
click at [791, 310] on div "Owner Owner" at bounding box center [881, 318] width 1372 height 27
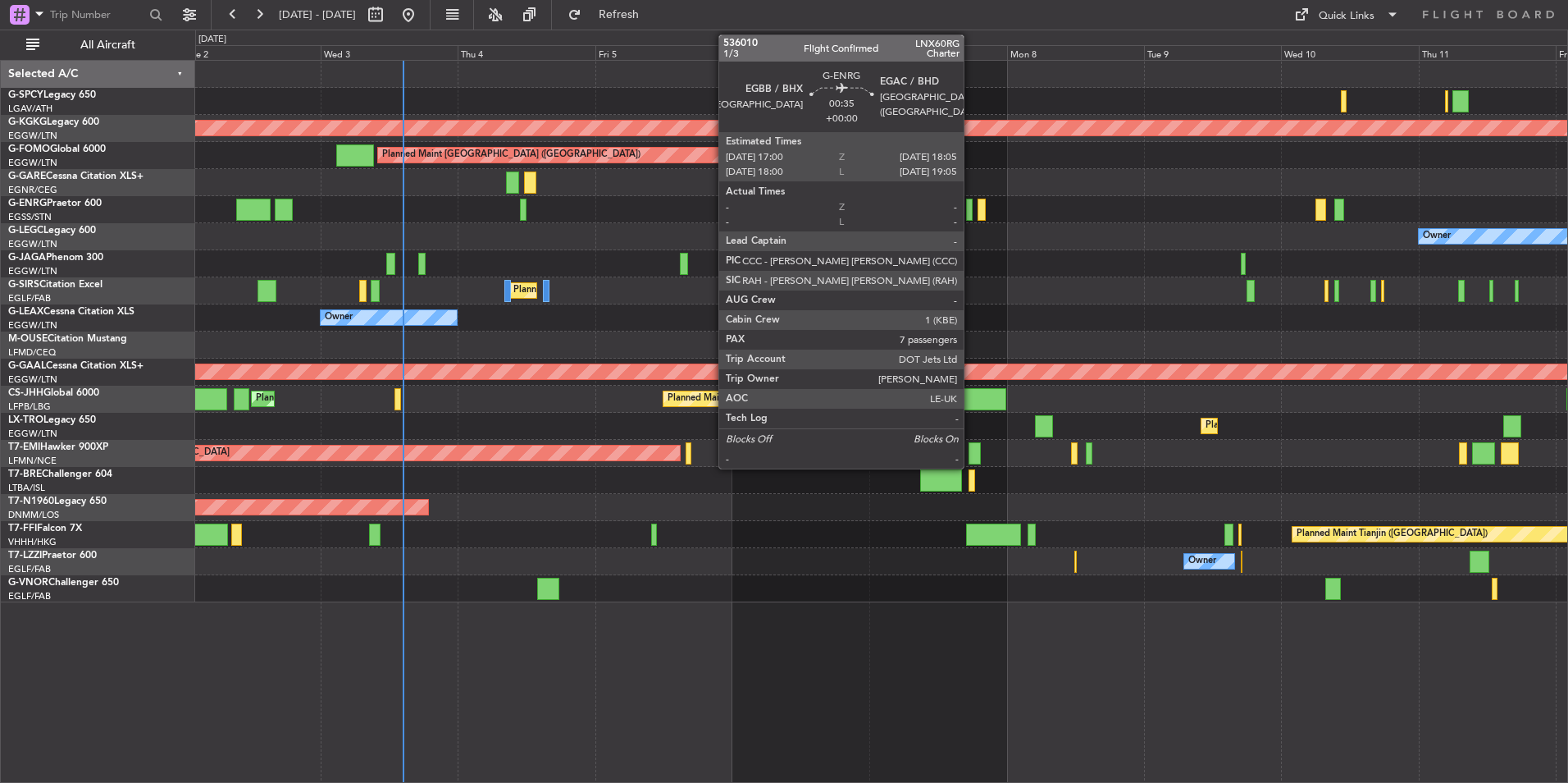
click at [971, 212] on div at bounding box center [969, 209] width 6 height 22
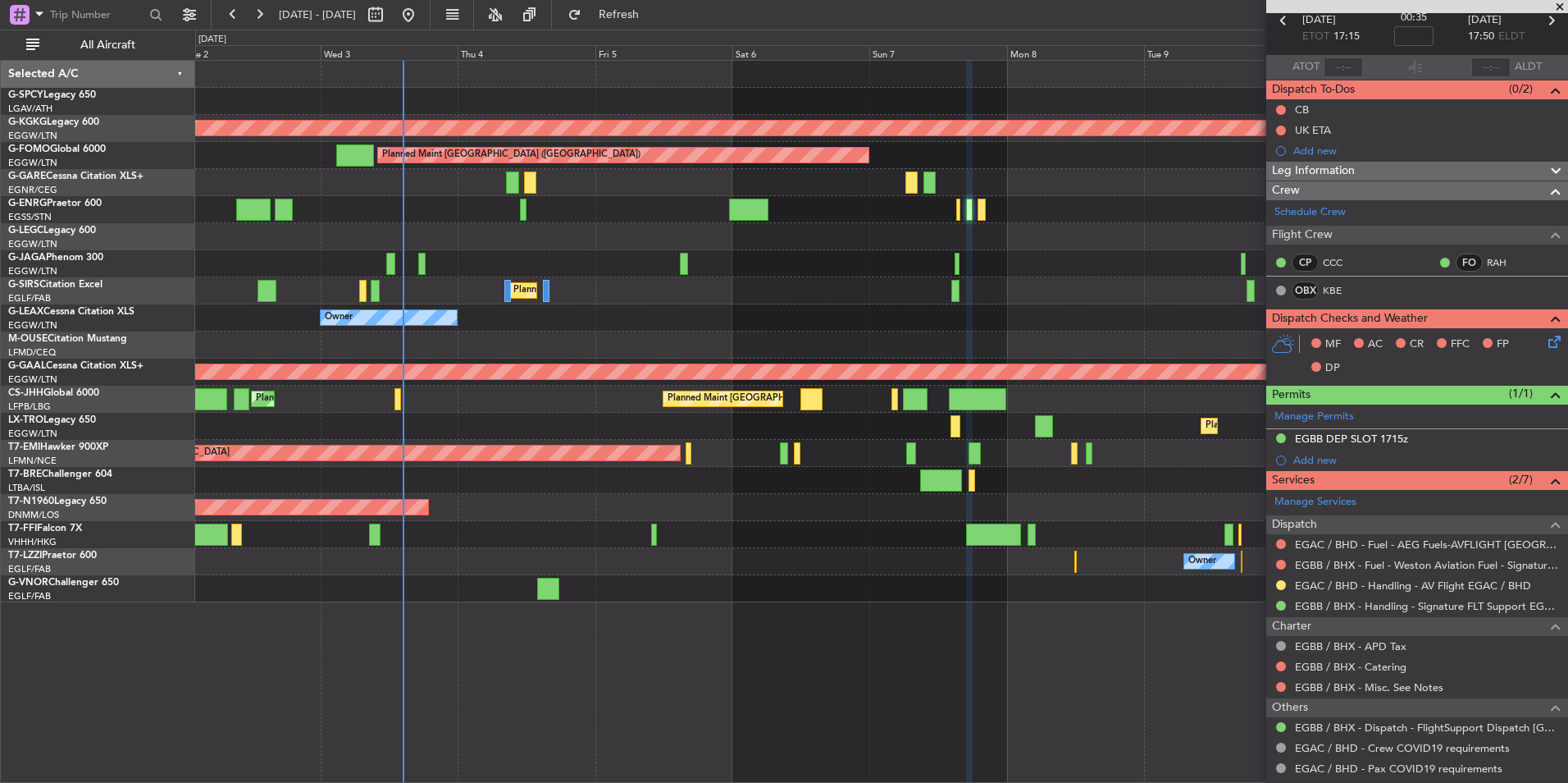
scroll to position [164, 0]
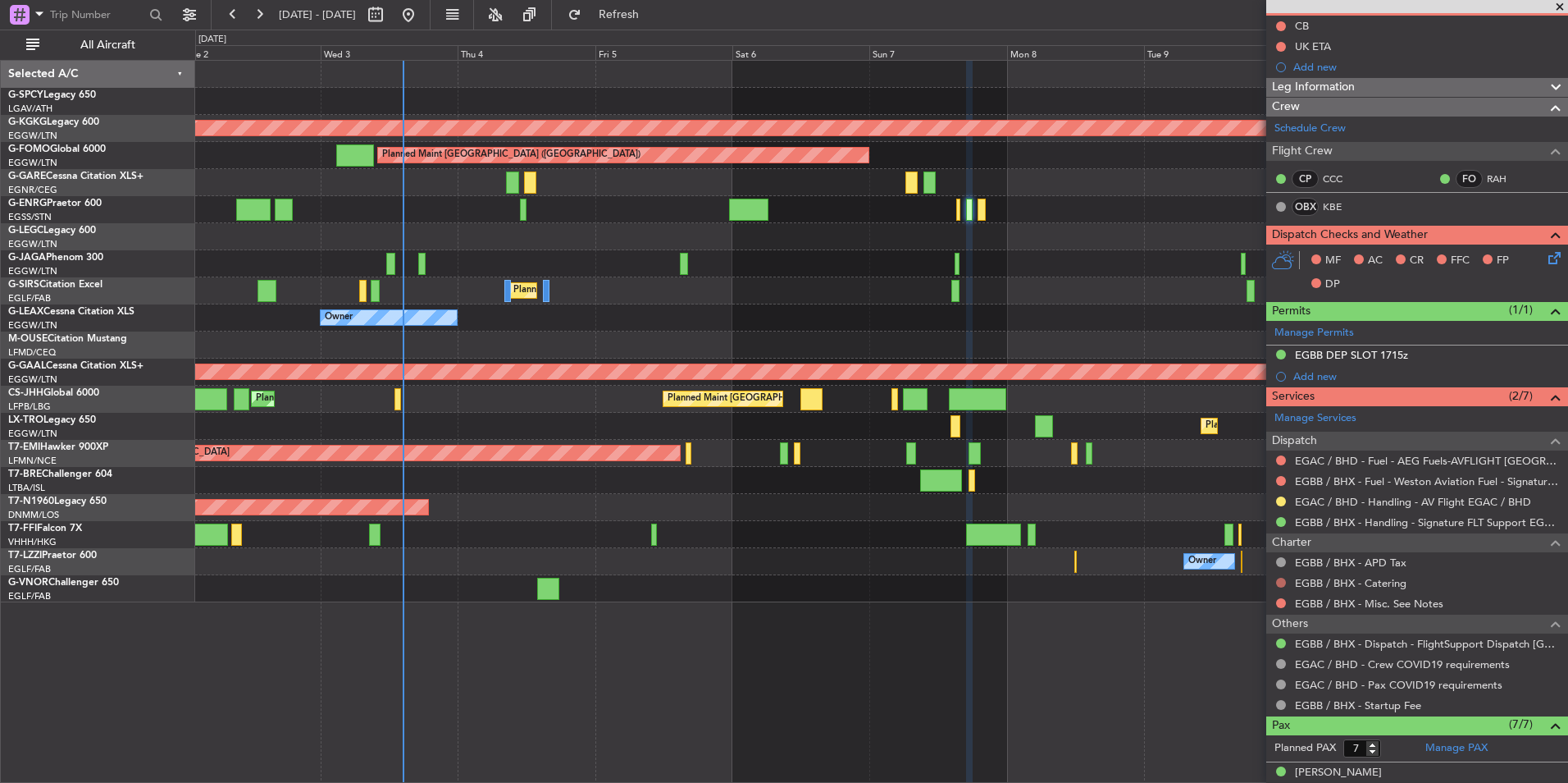
click at [1282, 583] on button at bounding box center [1281, 583] width 10 height 10
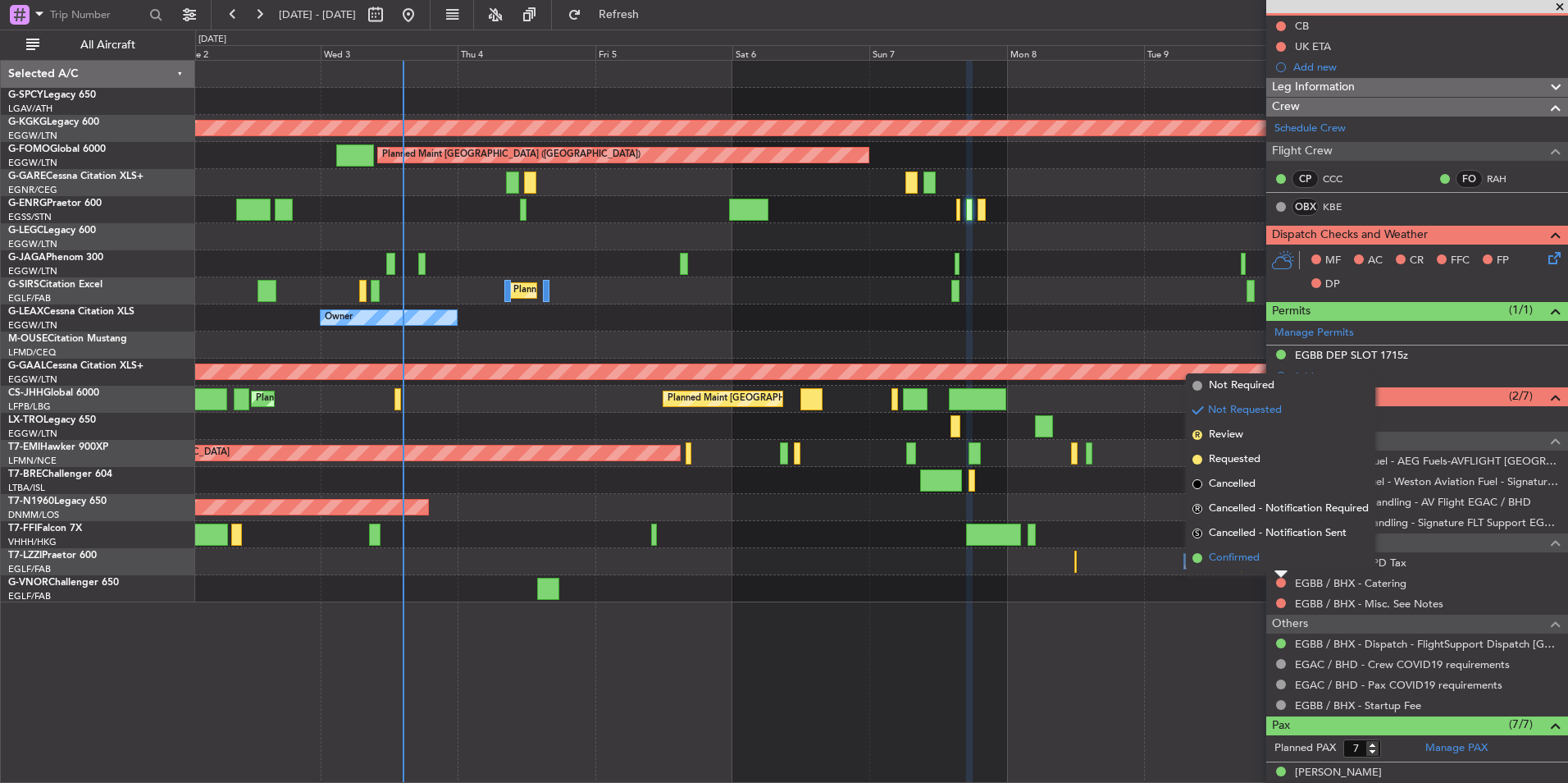
click at [1246, 552] on span "Confirmed" at bounding box center [1234, 557] width 51 height 16
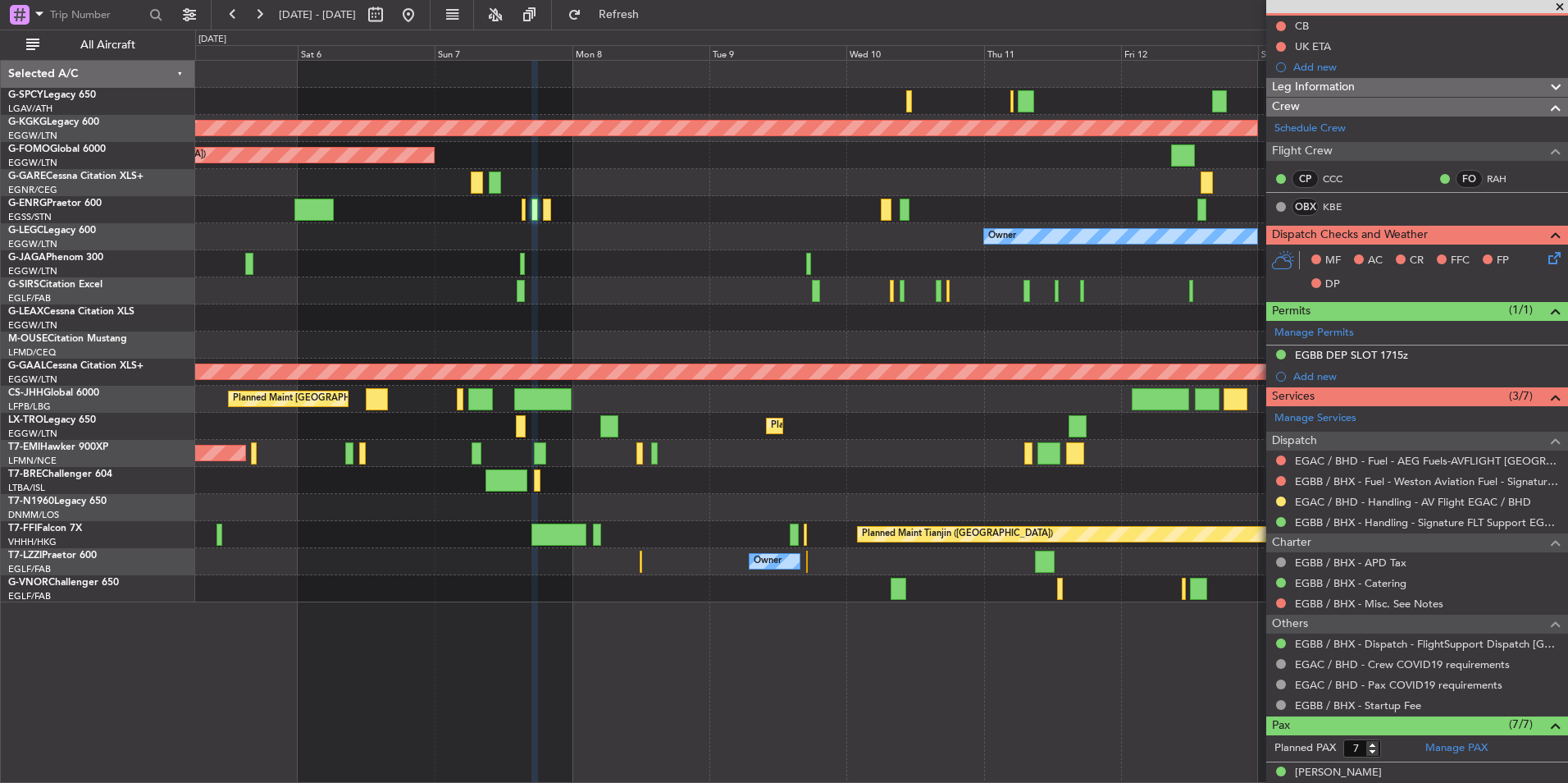
click at [450, 342] on div at bounding box center [881, 345] width 1372 height 27
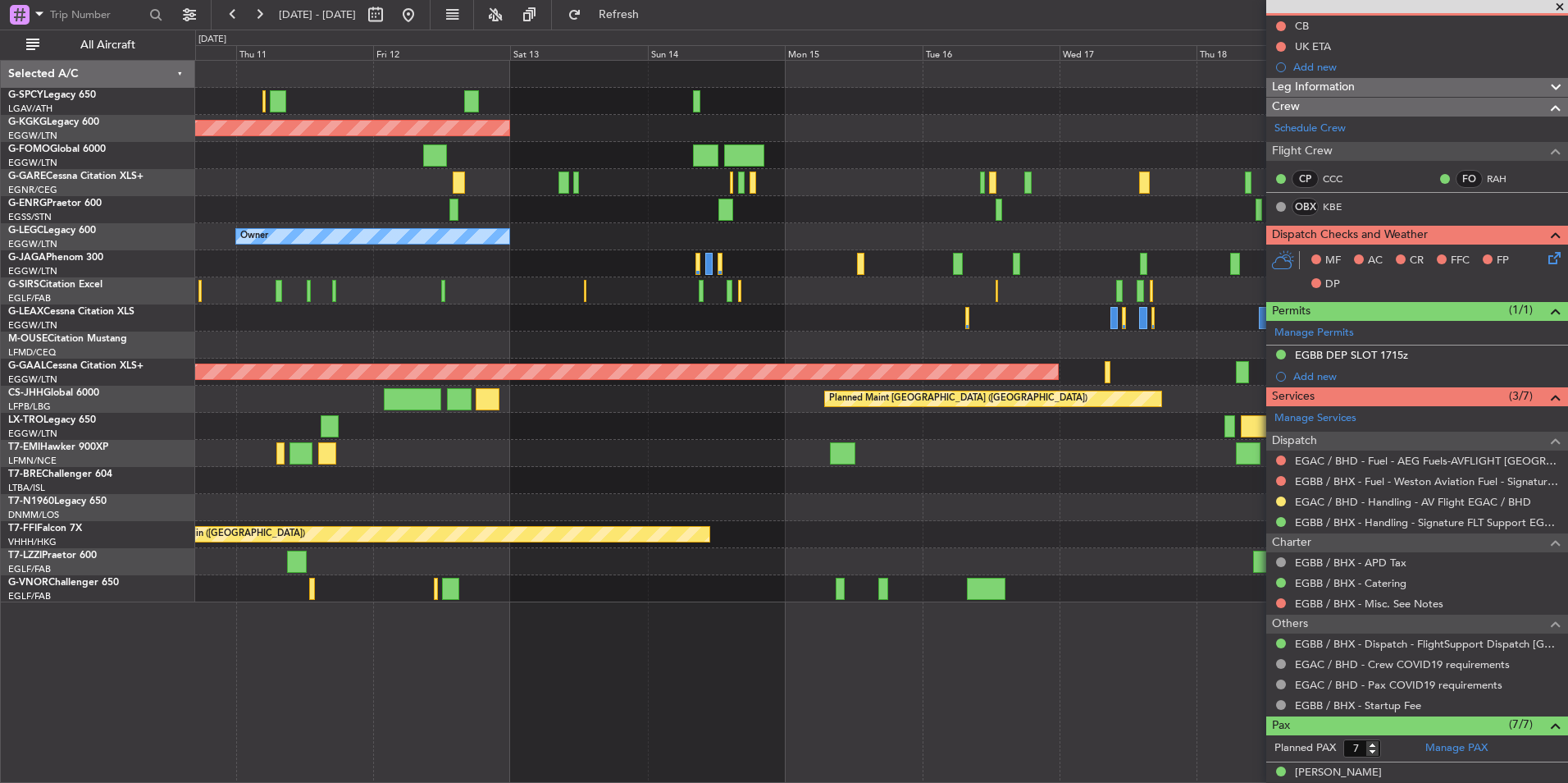
click at [271, 380] on div "AOG Maint Istanbul (Ataturk) Owner Planned Maint Dusseldorf Planned Maint Paris…" at bounding box center [881, 331] width 1372 height 541
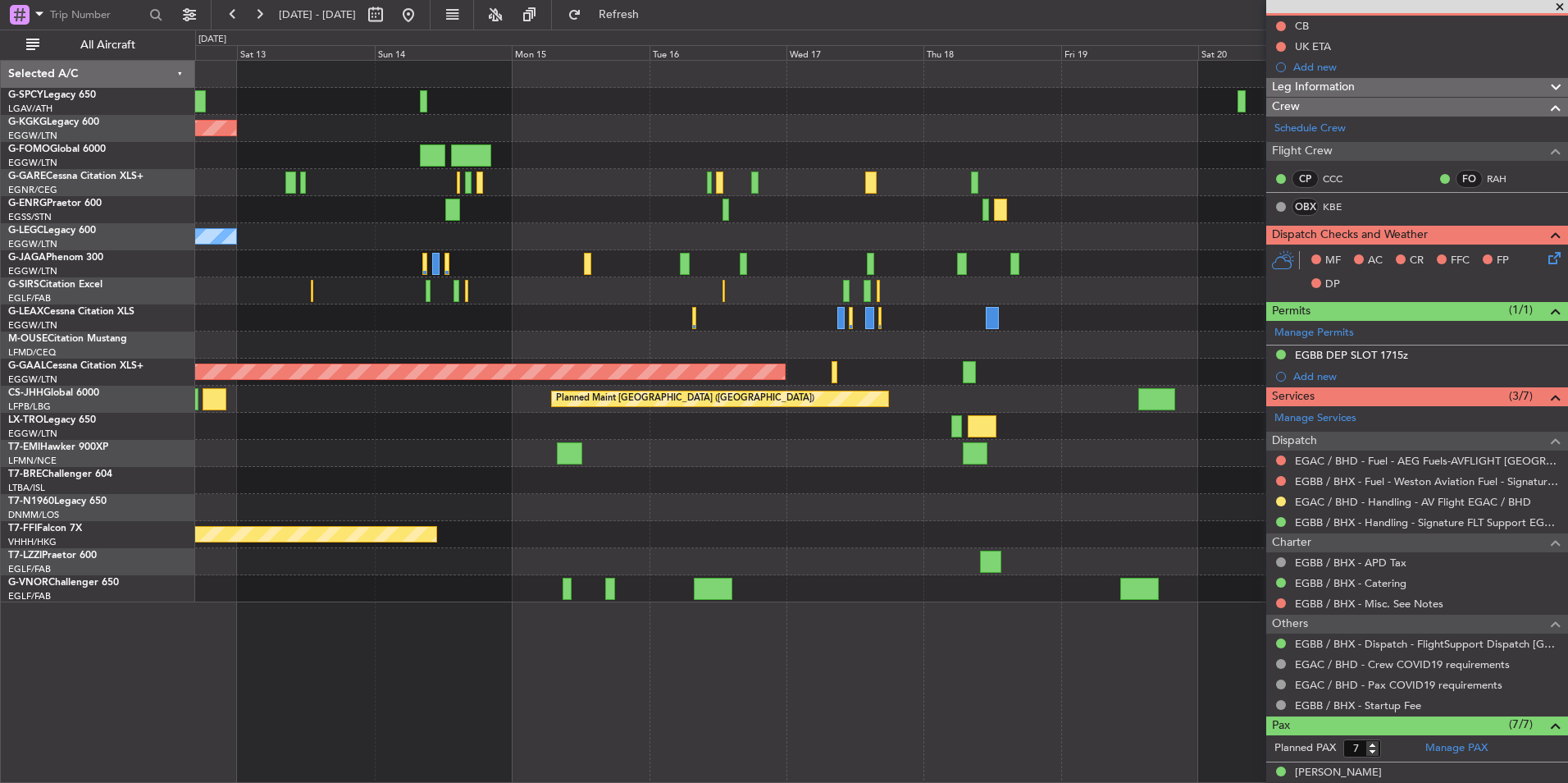
click at [447, 392] on div "AOG Maint Istanbul (Ataturk) Owner A/C Unavailable London (Luton) Planned Maint…" at bounding box center [881, 331] width 1372 height 541
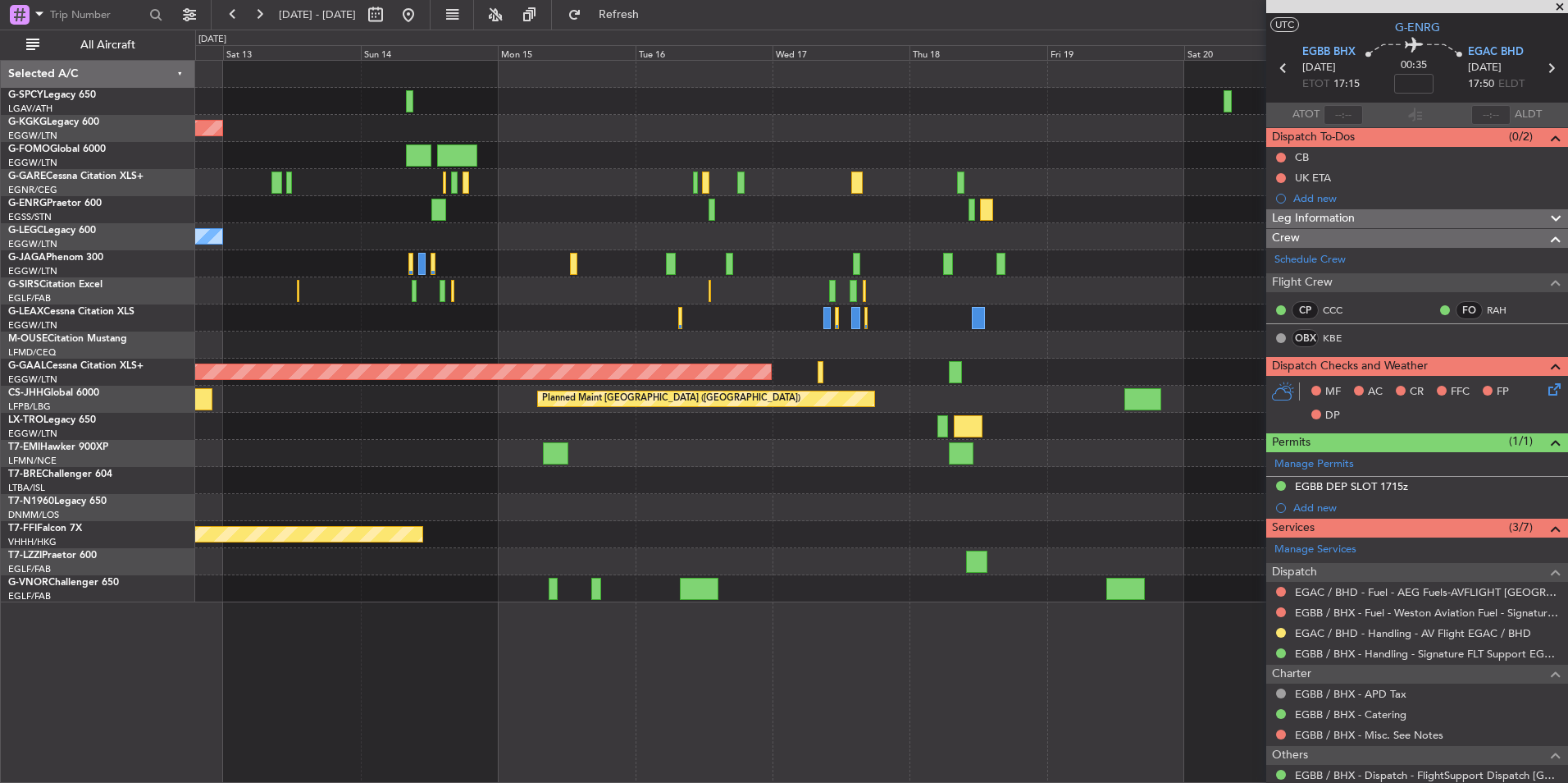
scroll to position [0, 0]
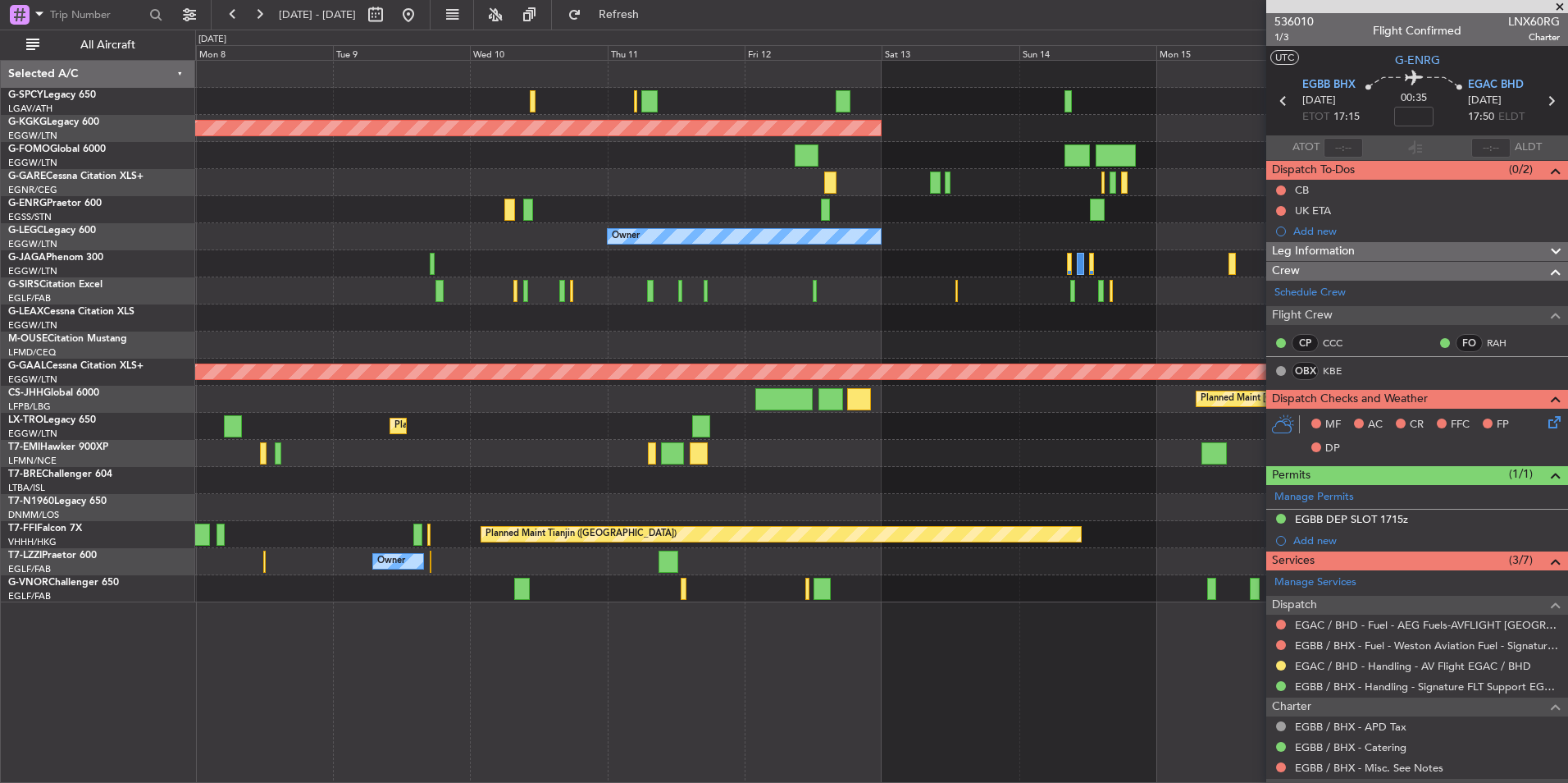
click at [1160, 329] on div at bounding box center [881, 318] width 1372 height 27
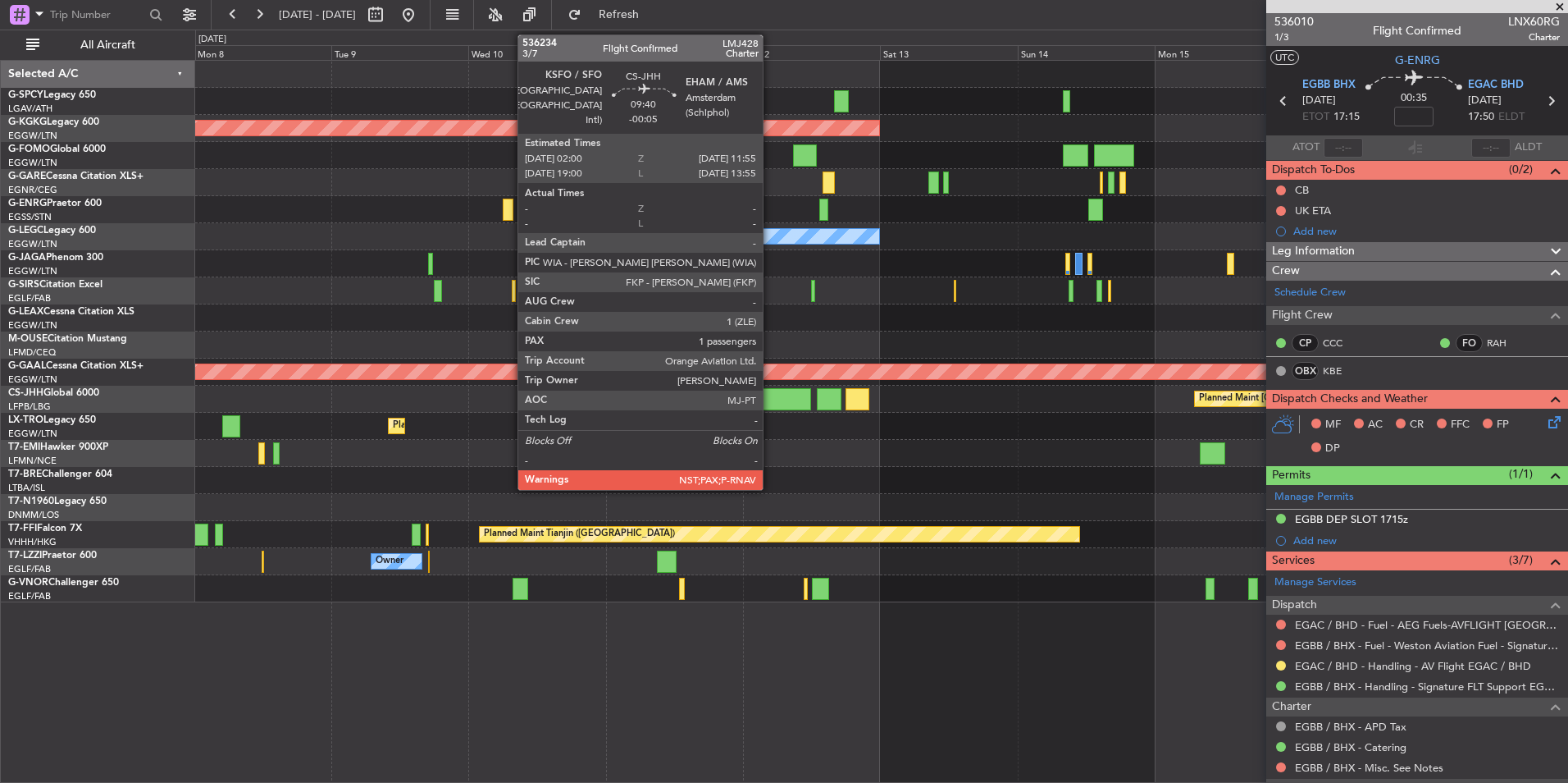
click at [770, 400] on div at bounding box center [783, 399] width 57 height 22
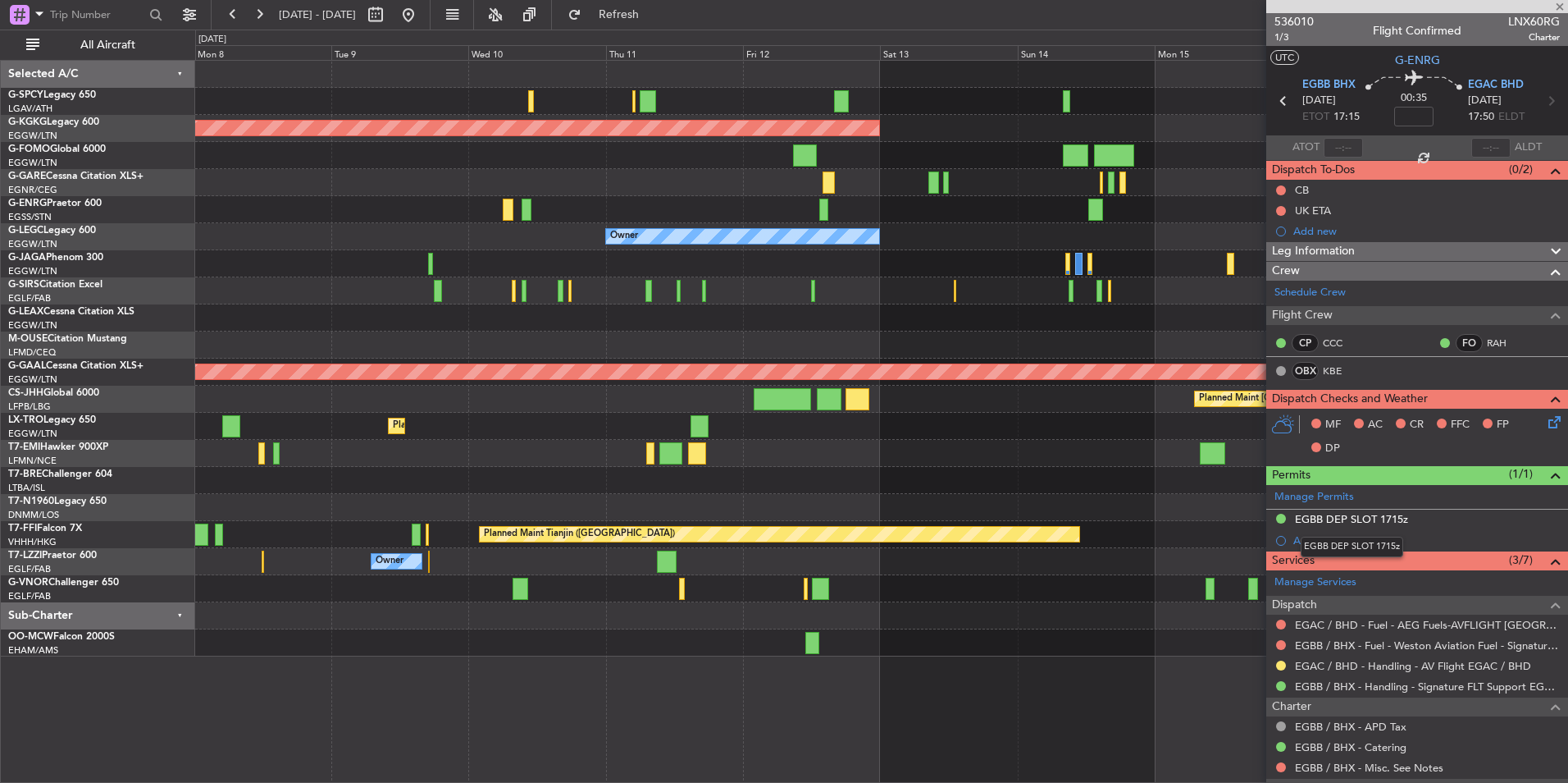
type input "-00:05"
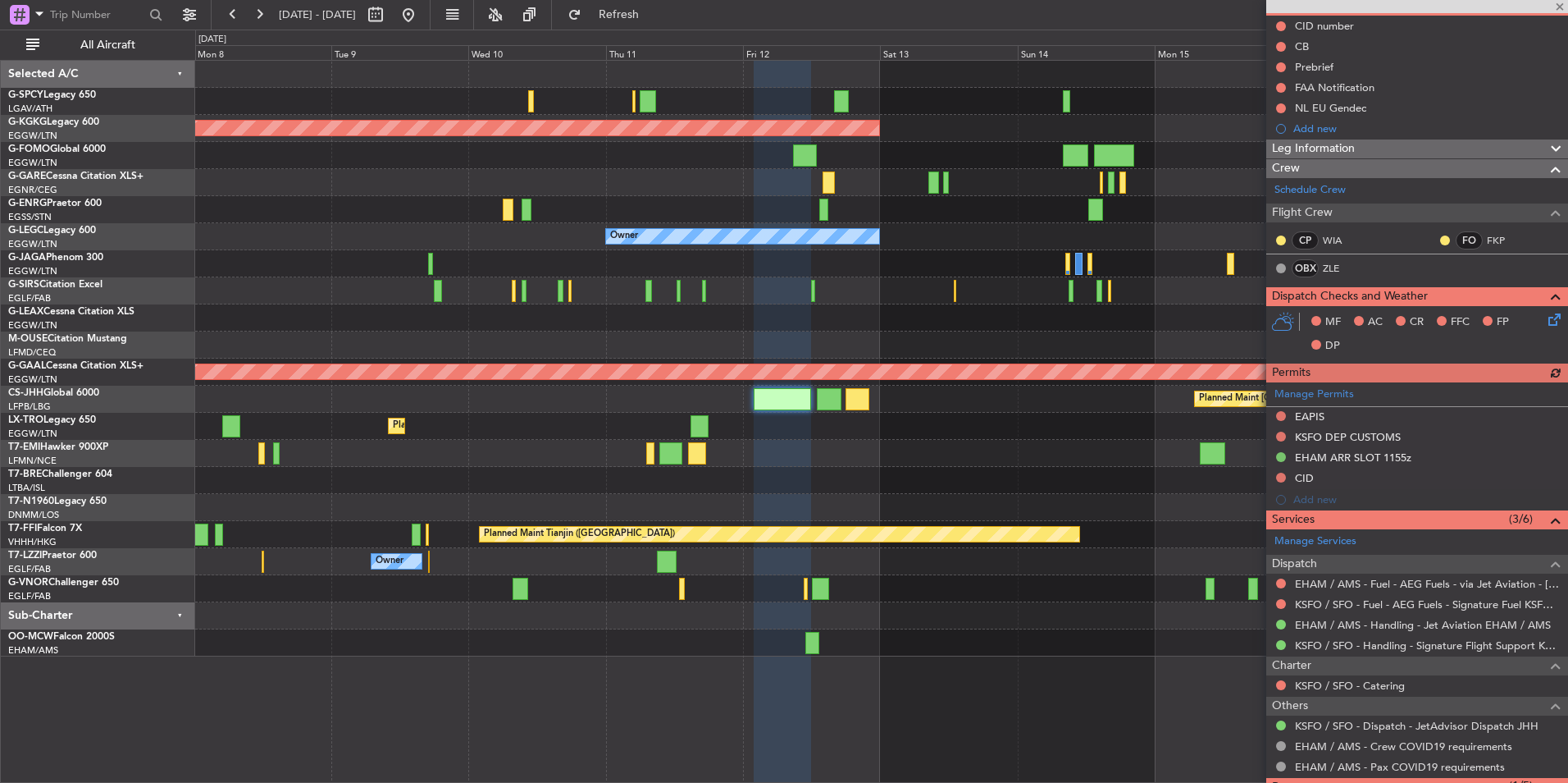
scroll to position [262, 0]
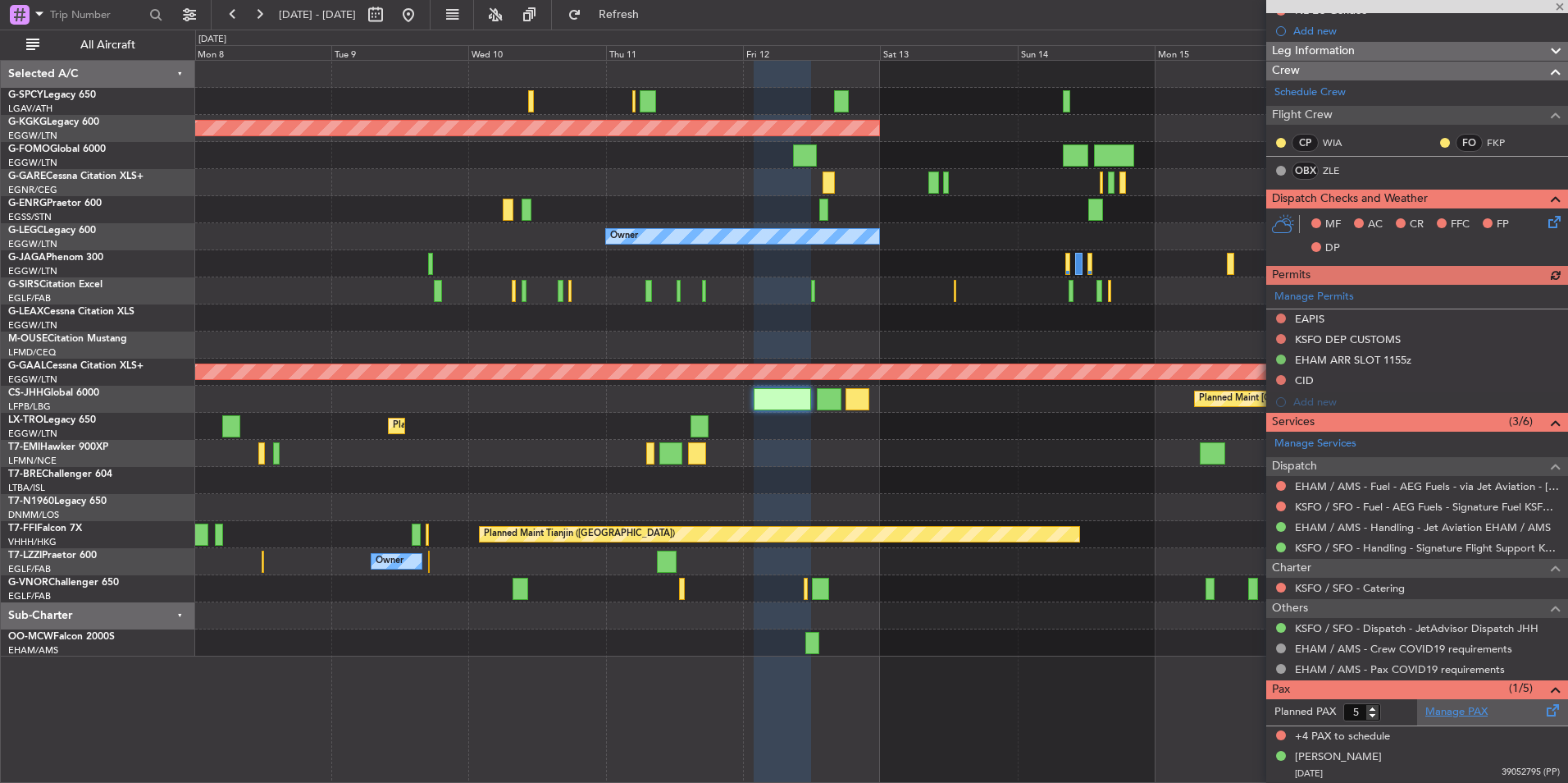
click at [1458, 705] on link "Manage PAX" at bounding box center [1457, 712] width 63 height 16
click at [658, 2] on button "Refresh" at bounding box center [609, 14] width 98 height 26
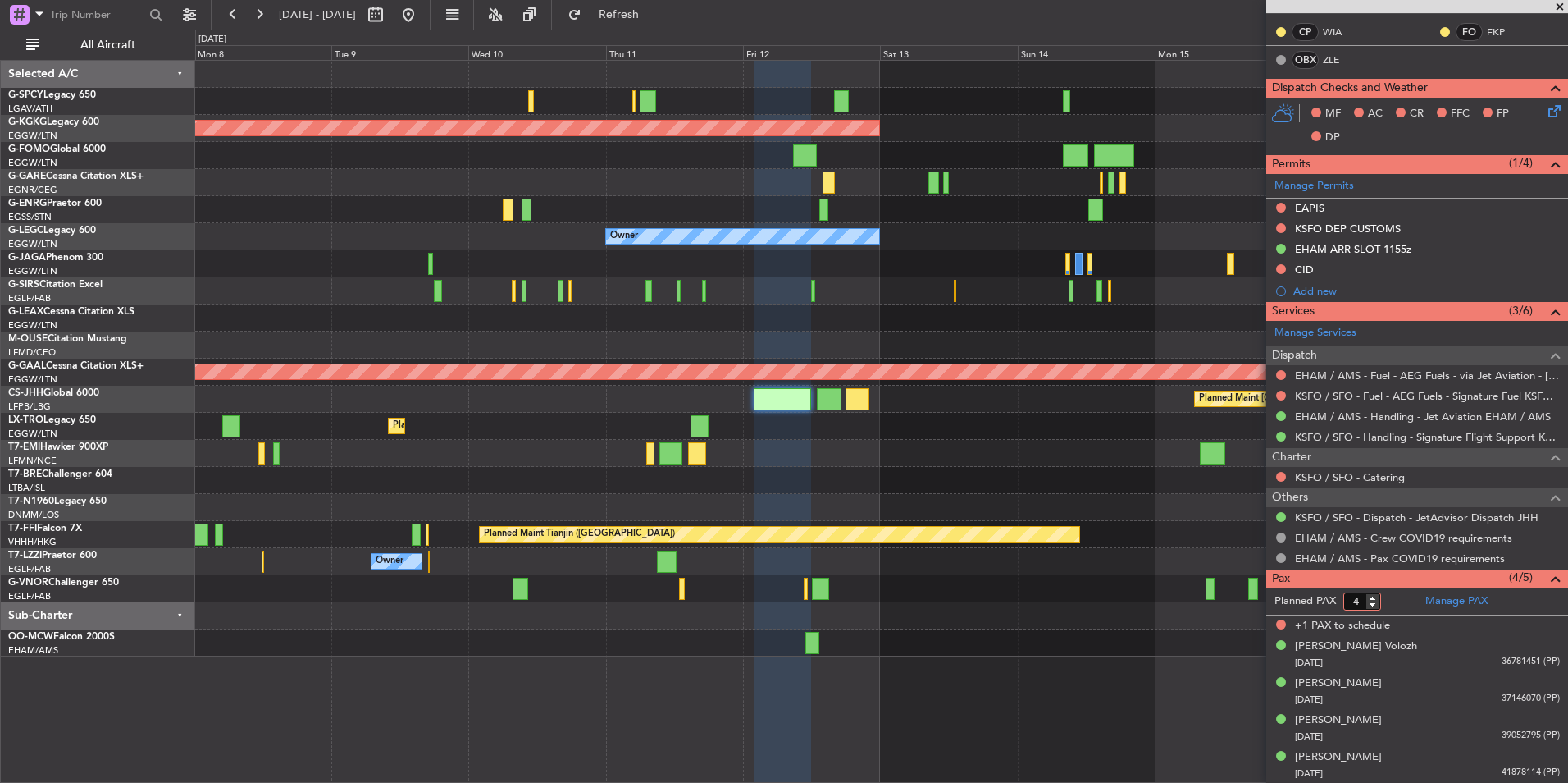
type input "4"
click at [1371, 603] on input "4" at bounding box center [1362, 601] width 38 height 18
click at [1390, 605] on form "Planned PAX 4" at bounding box center [1342, 600] width 151 height 26
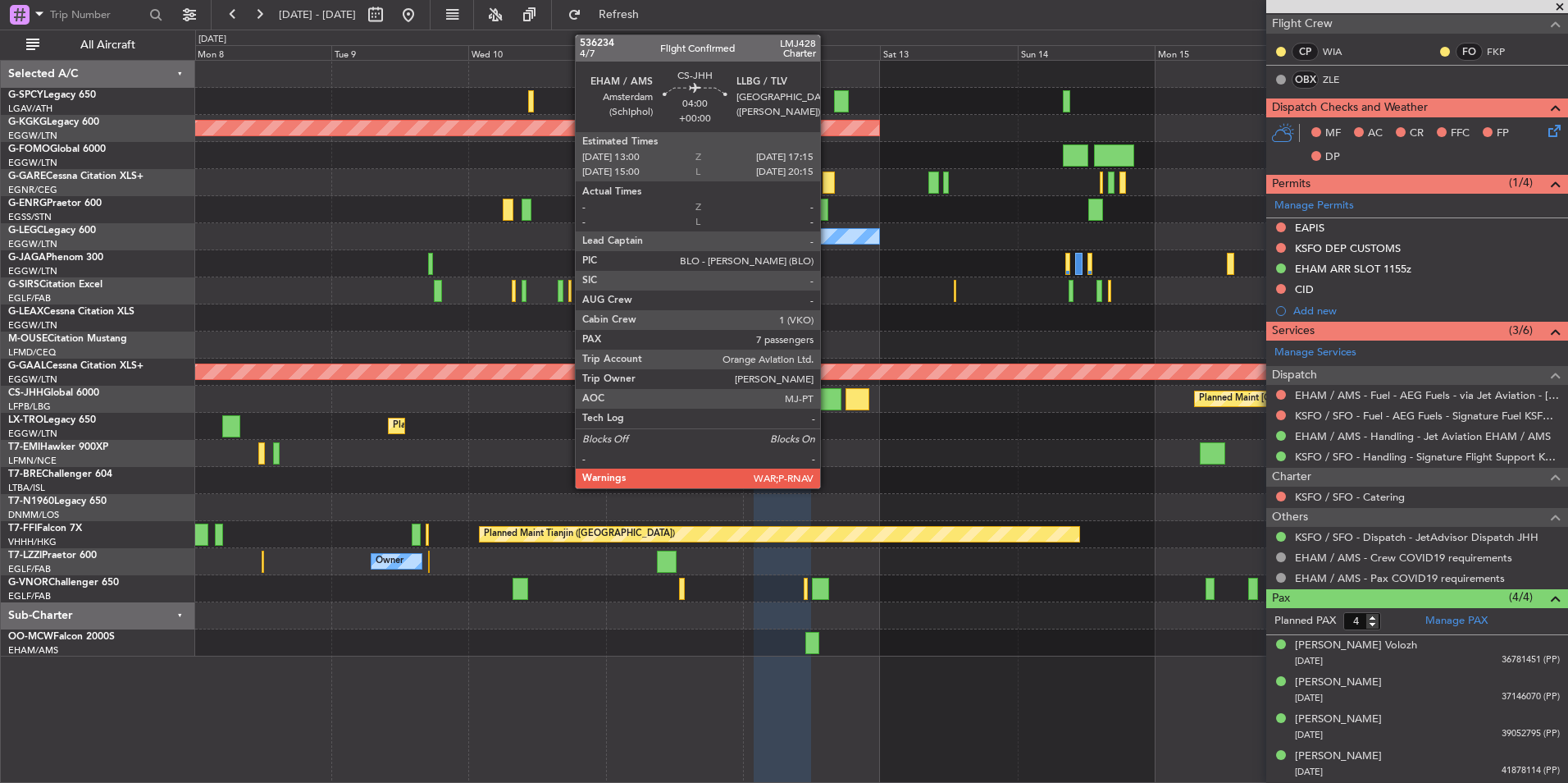
scroll to position [372, 0]
click at [828, 405] on div at bounding box center [829, 399] width 25 height 22
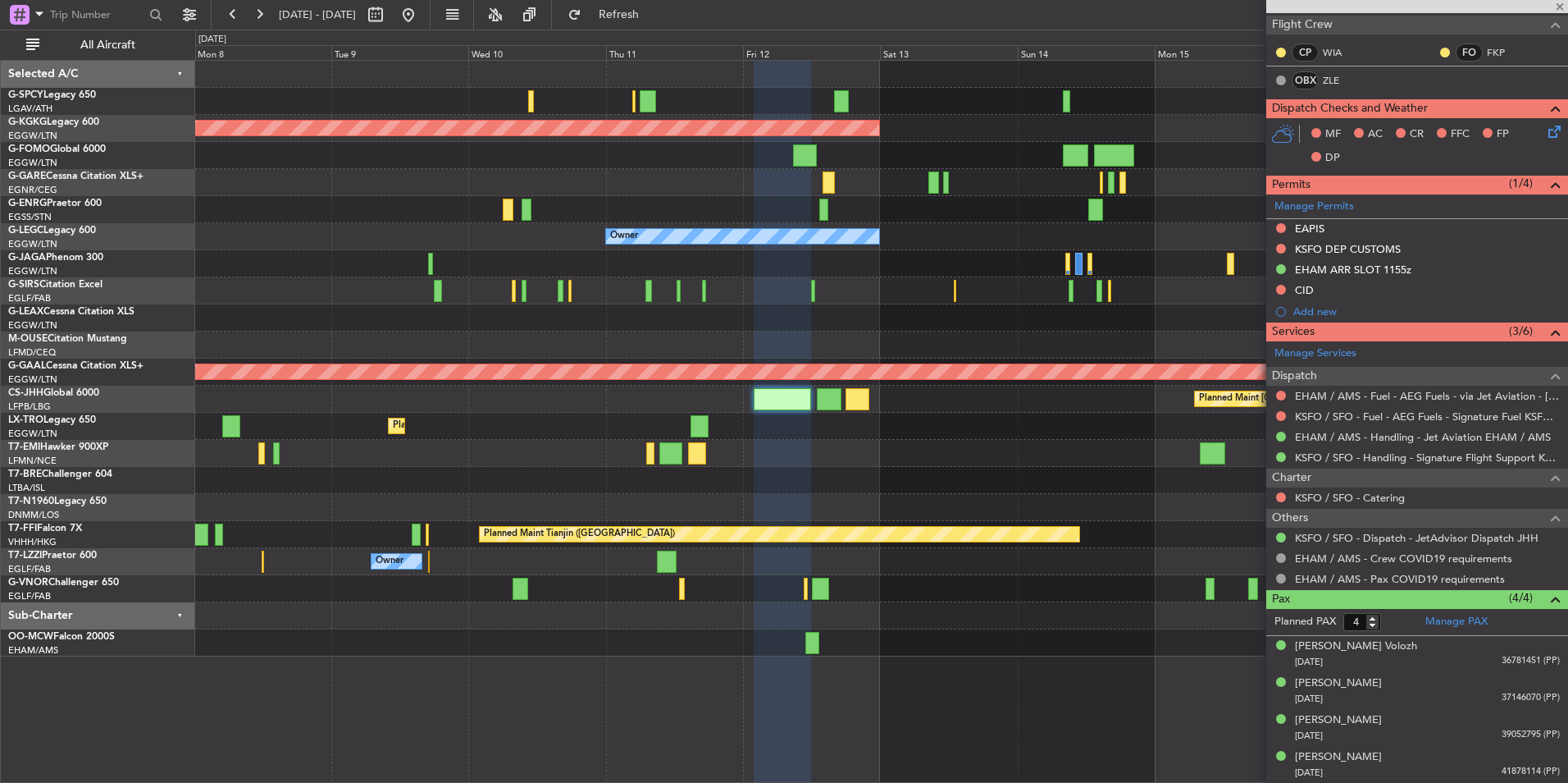
type input "7"
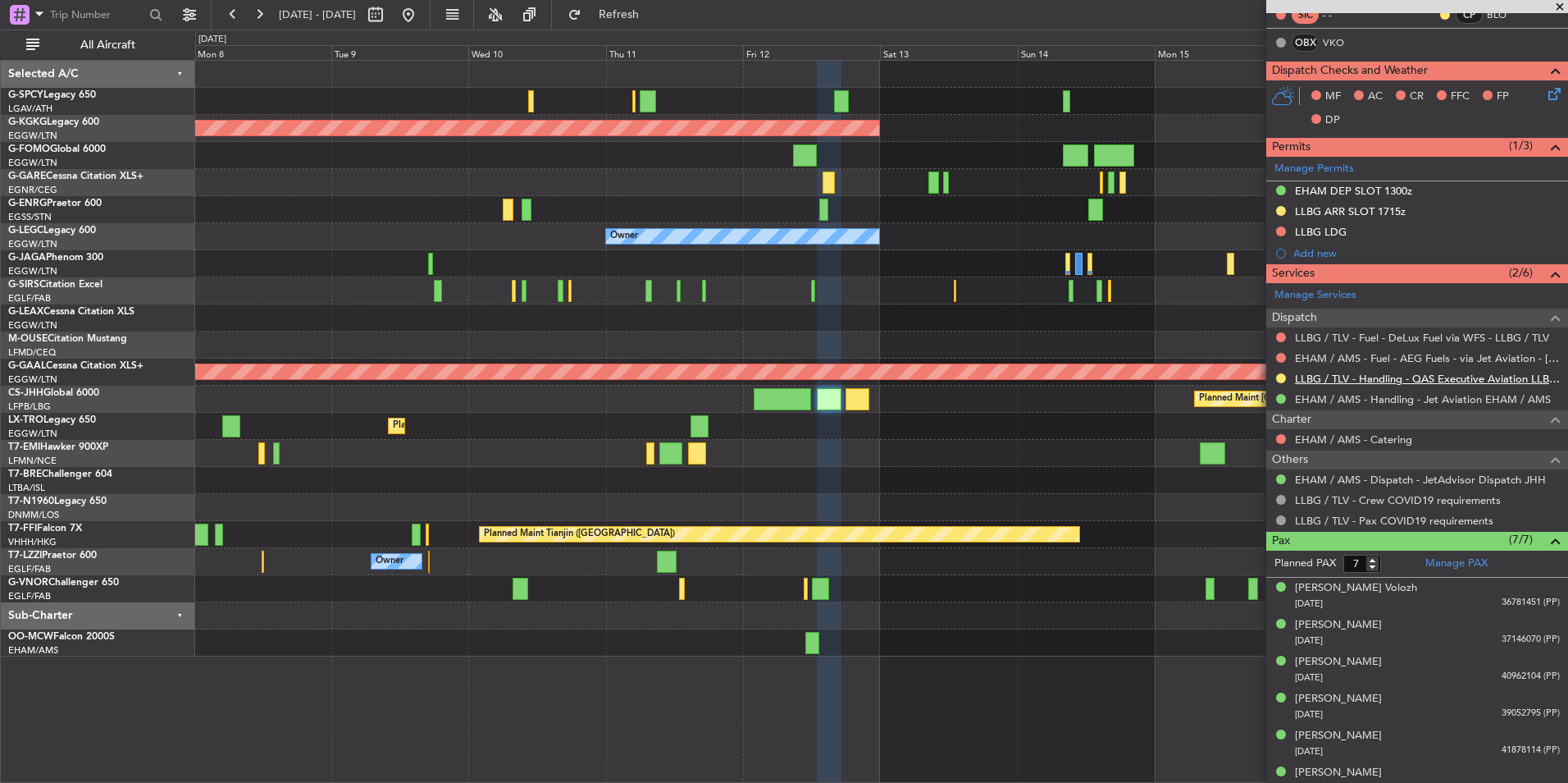
scroll to position [463, 0]
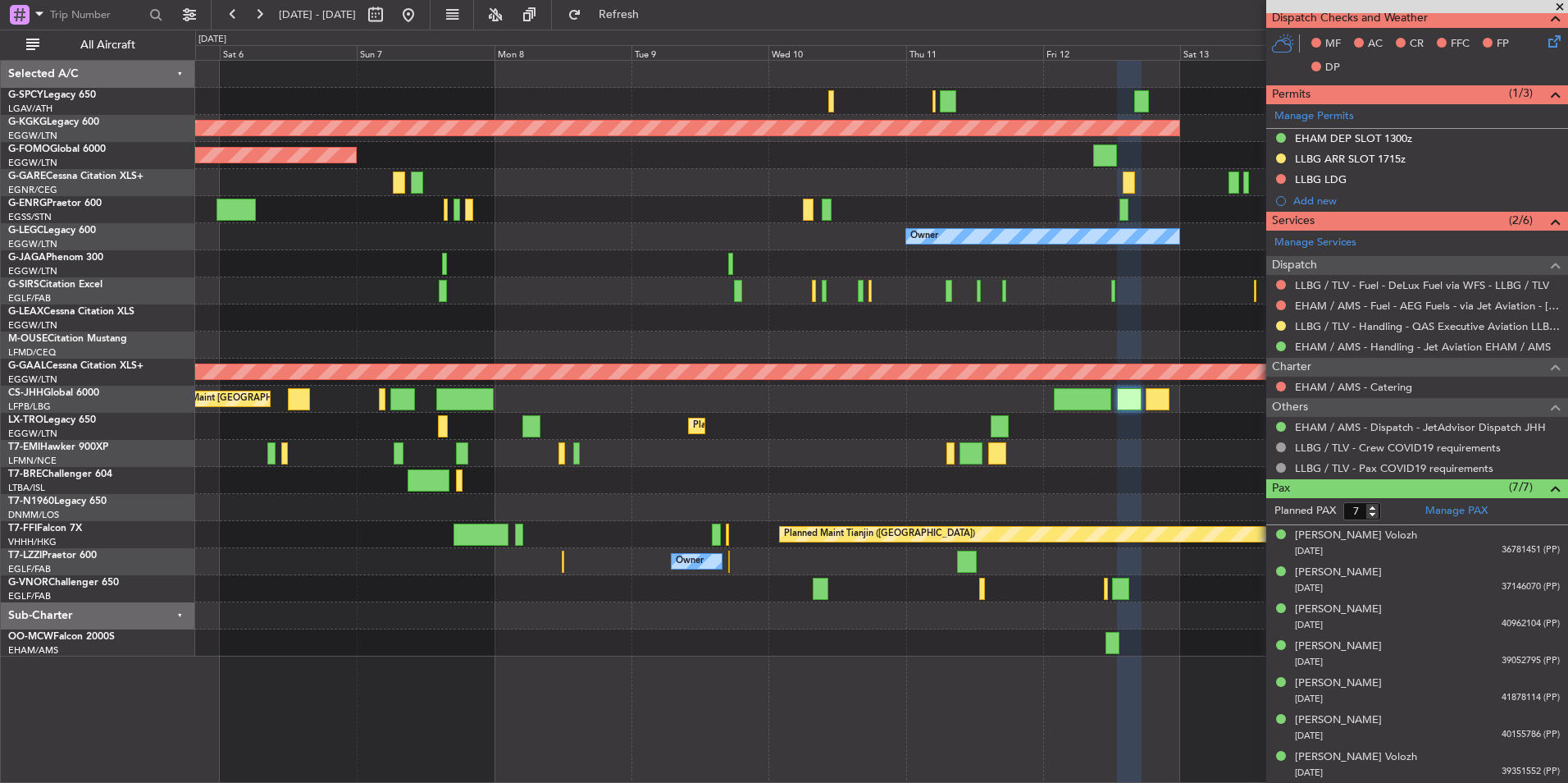
click at [1262, 390] on div "AOG Maint [GEOGRAPHIC_DATA] (Ataturk) Planned Maint [GEOGRAPHIC_DATA] ([GEOGRAP…" at bounding box center [881, 359] width 1372 height 596
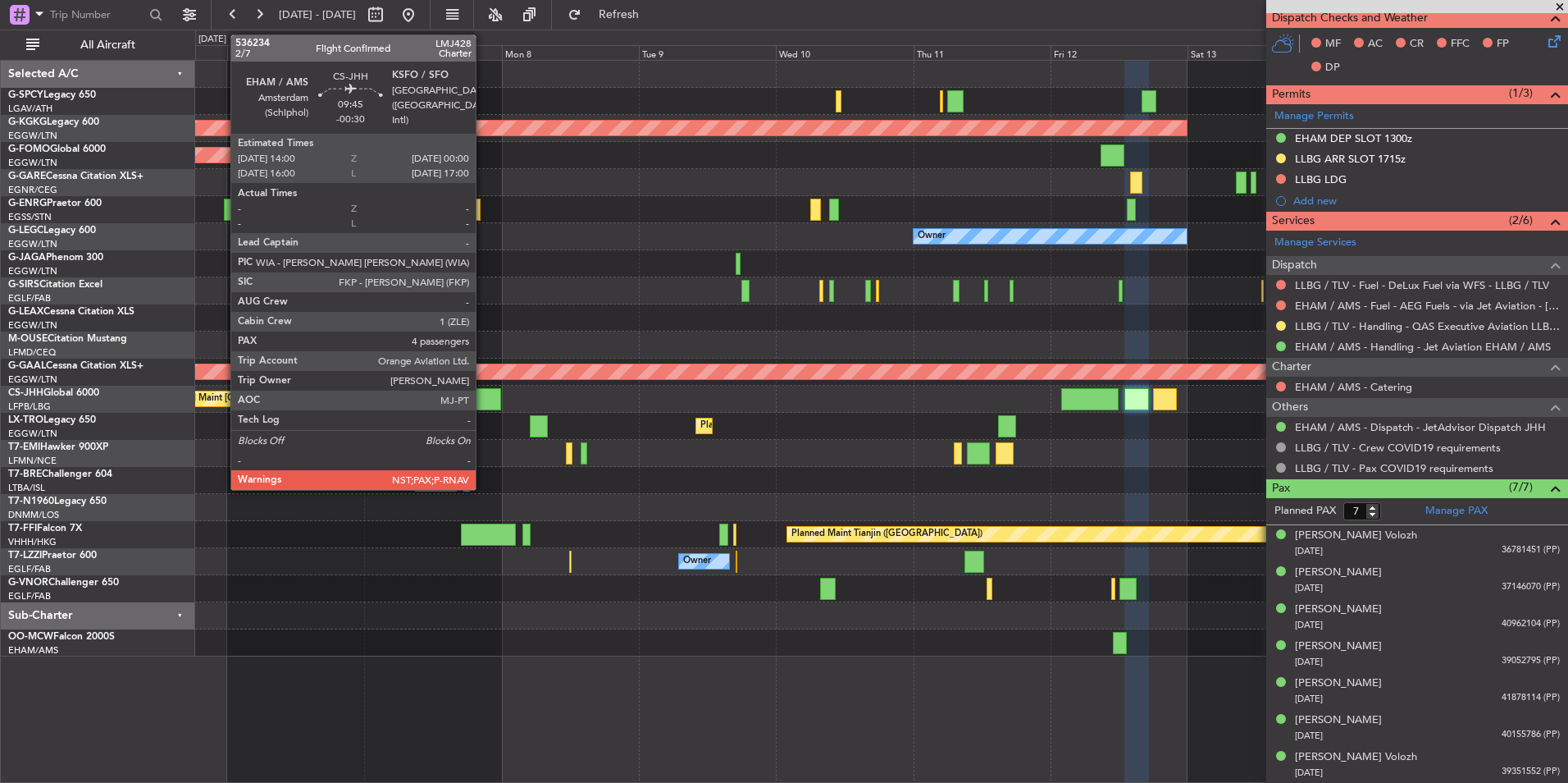
click at [483, 404] on div at bounding box center [472, 399] width 57 height 22
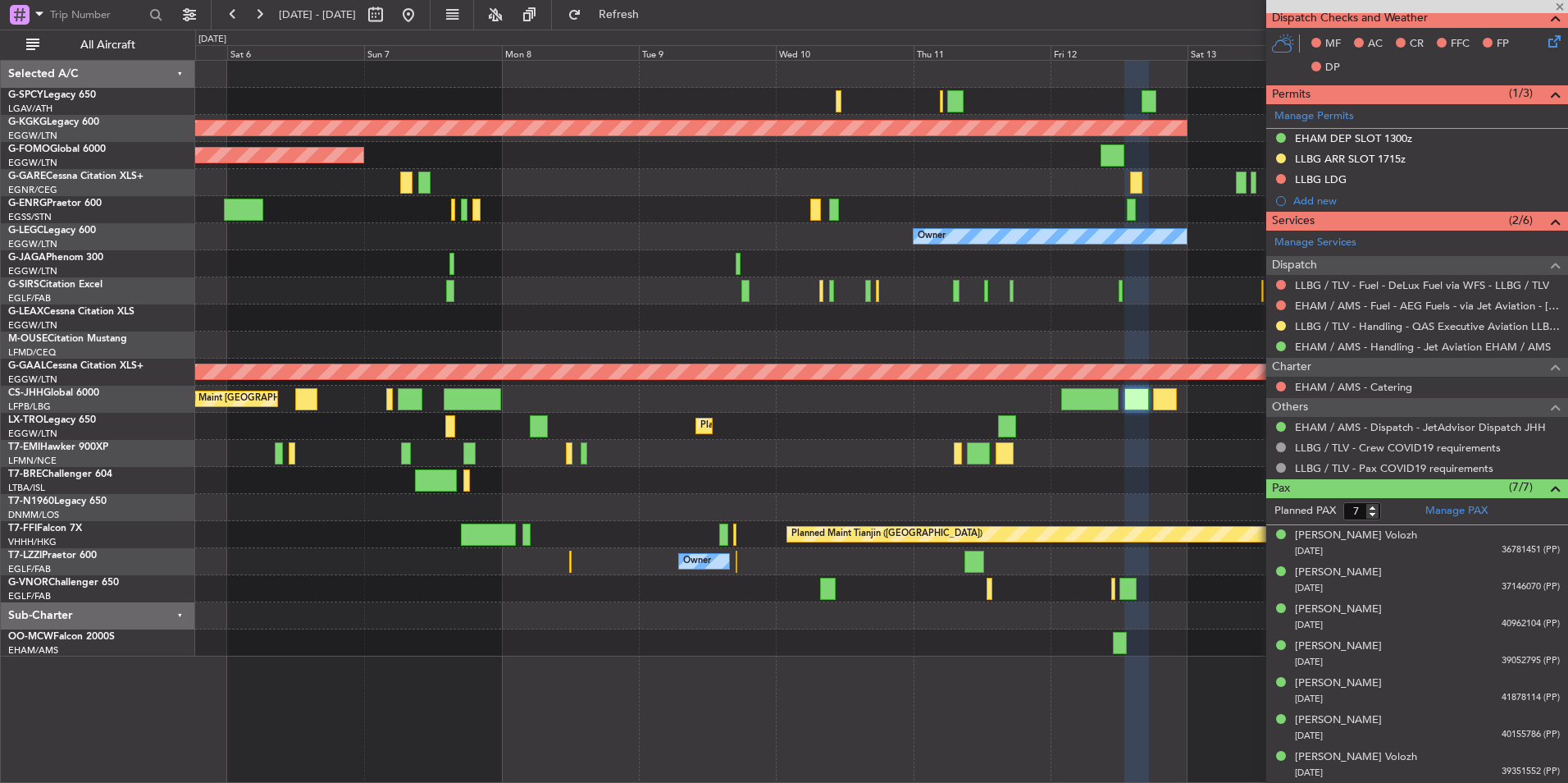
type input "-00:30"
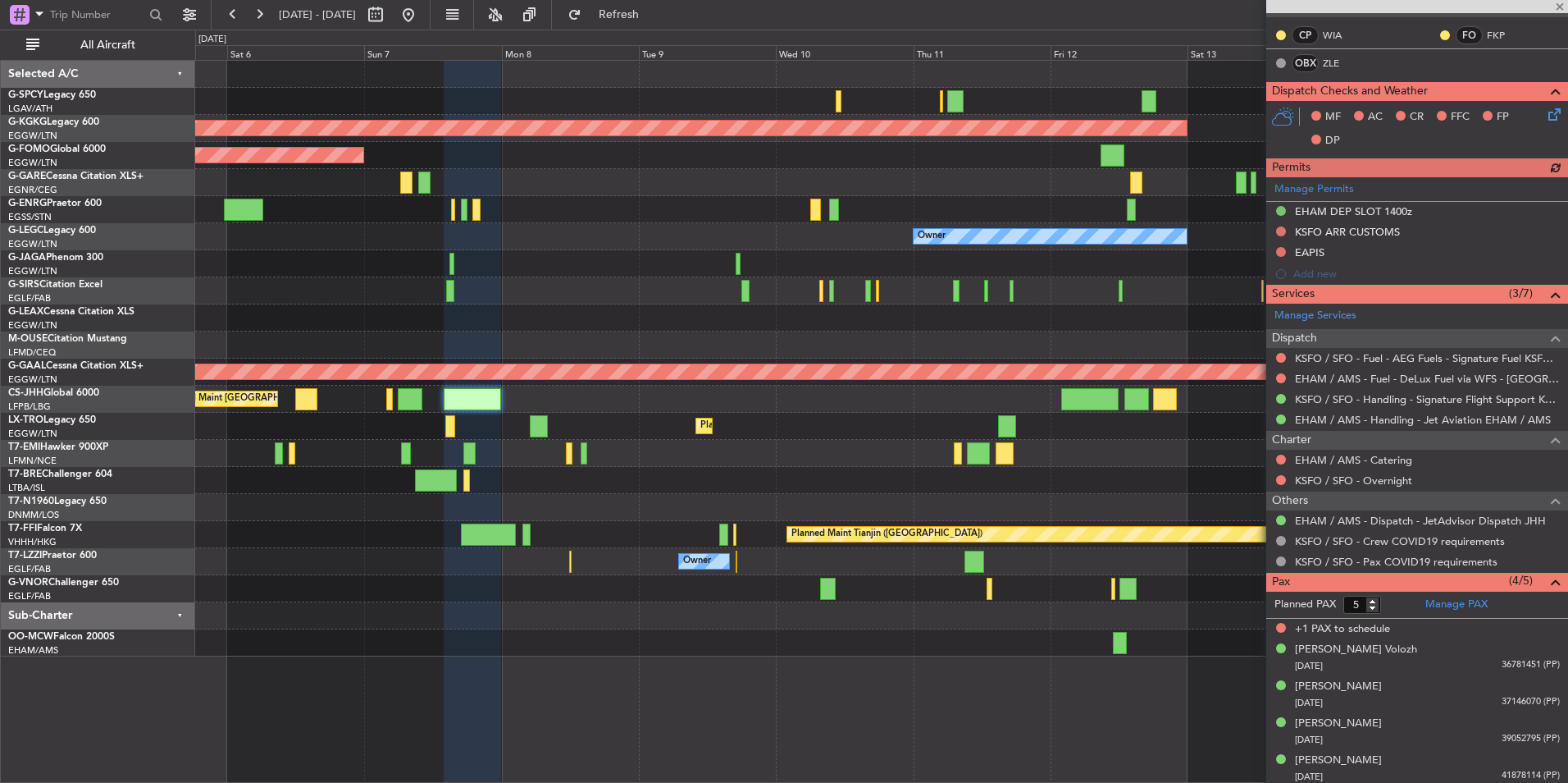
scroll to position [372, 0]
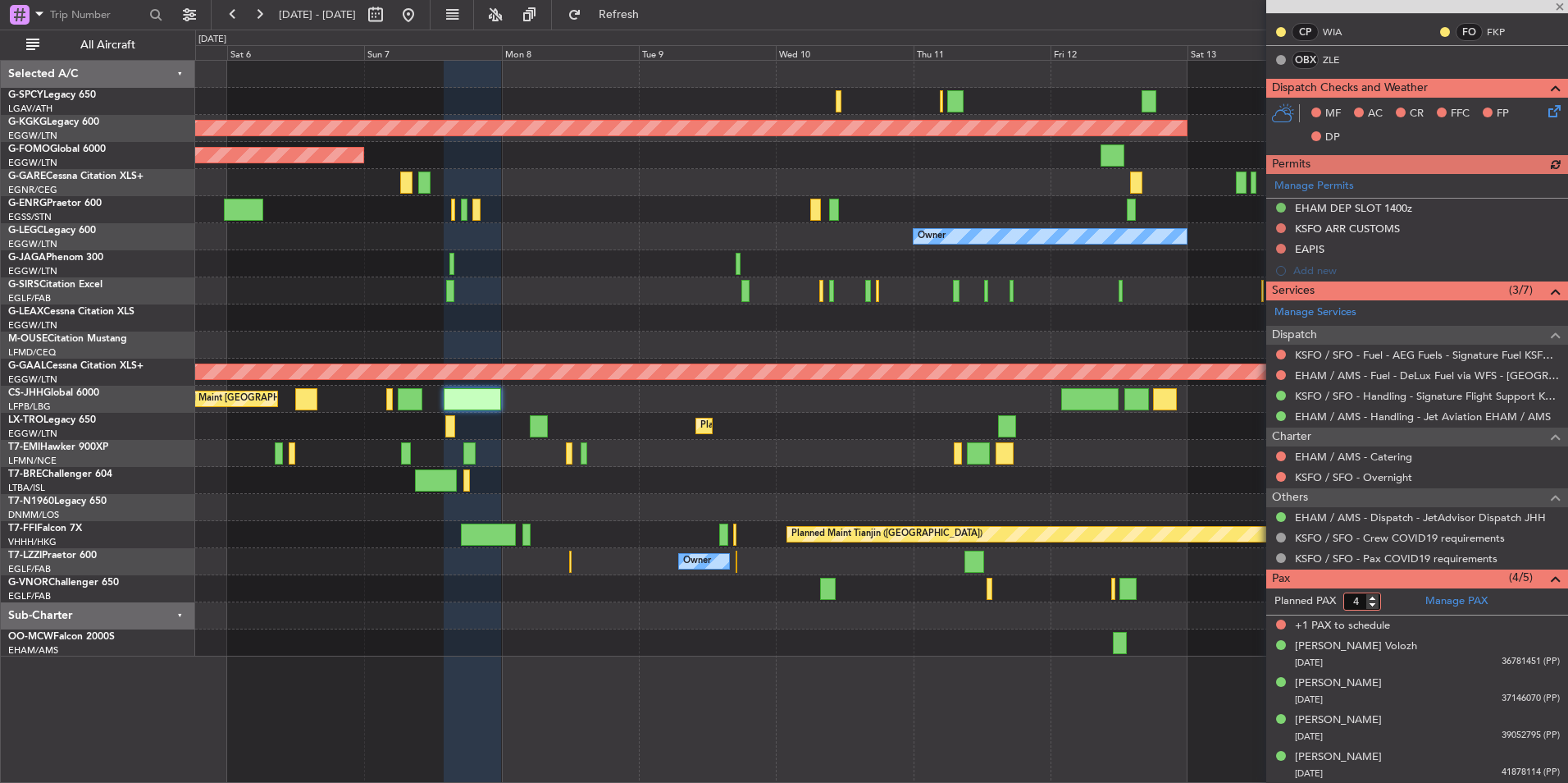
type input "4"
click at [1371, 605] on input "4" at bounding box center [1362, 601] width 38 height 18
click at [1386, 604] on form "Planned PAX" at bounding box center [1342, 600] width 151 height 26
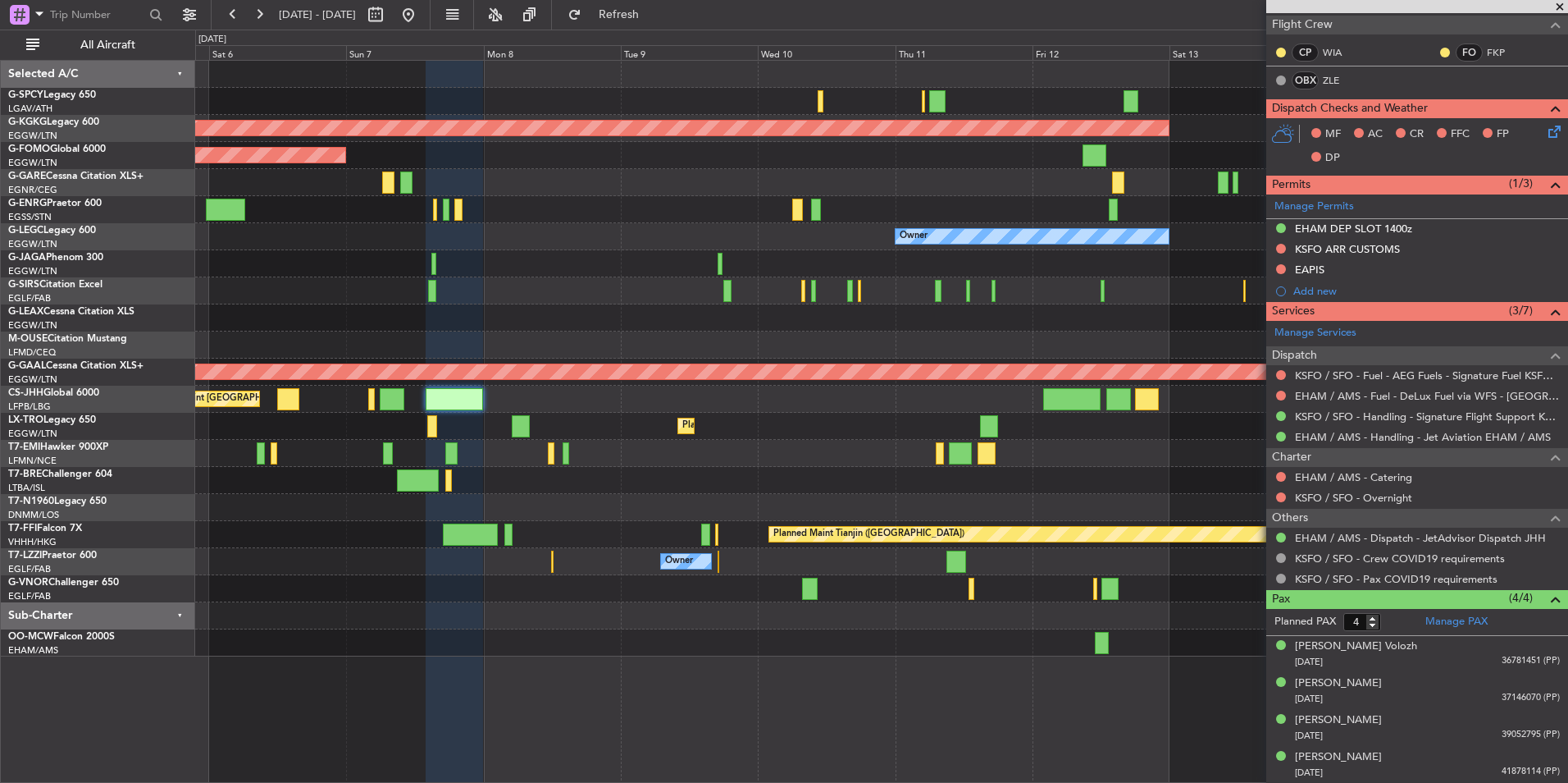
click at [529, 300] on div "Planned Maint [GEOGRAPHIC_DATA] ([GEOGRAPHIC_DATA])" at bounding box center [881, 291] width 1372 height 27
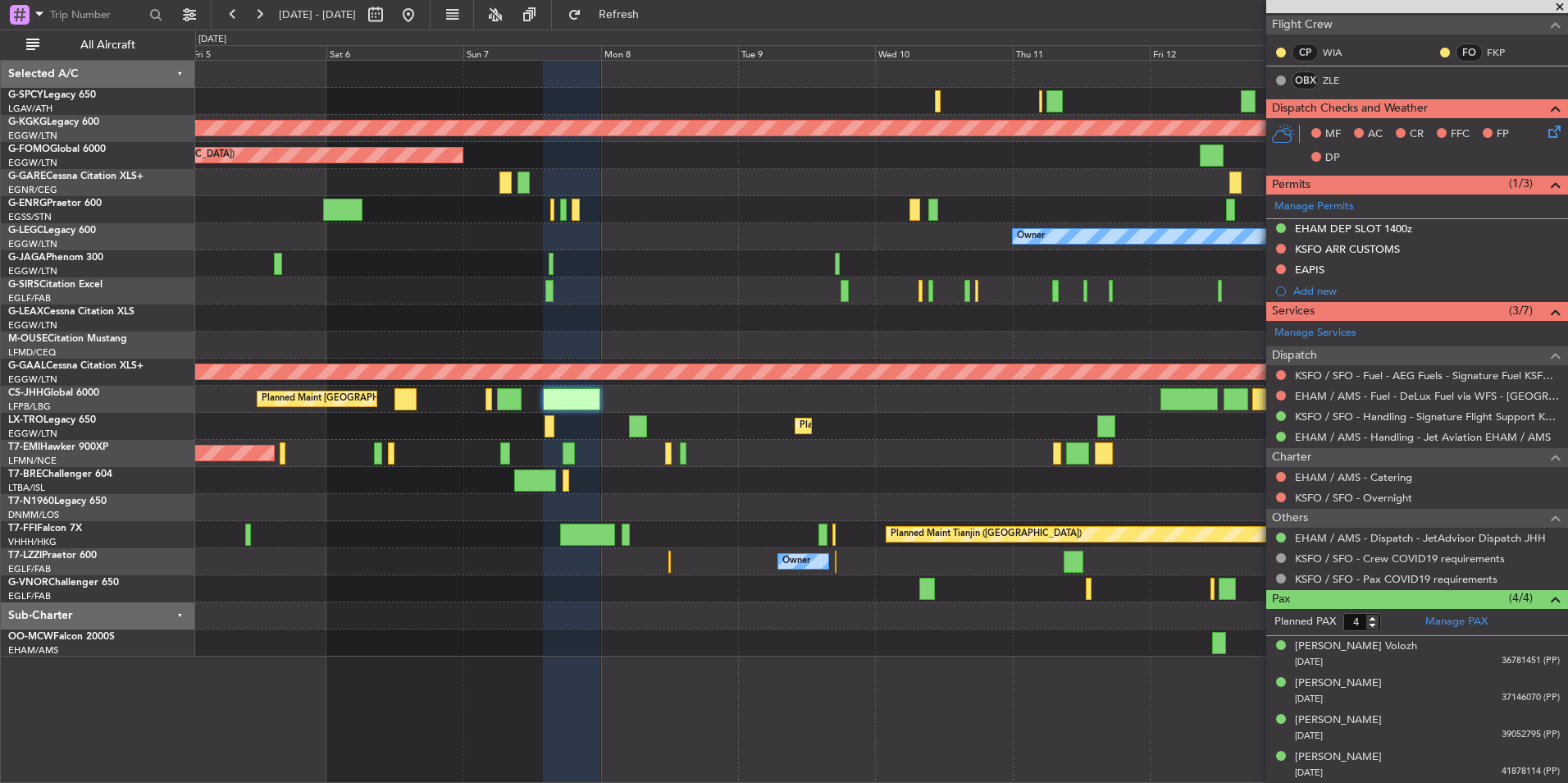
click at [661, 319] on div "AOG Maint Istanbul (Ataturk) Planned Maint London (Luton) Owner Planned Maint L…" at bounding box center [881, 359] width 1372 height 596
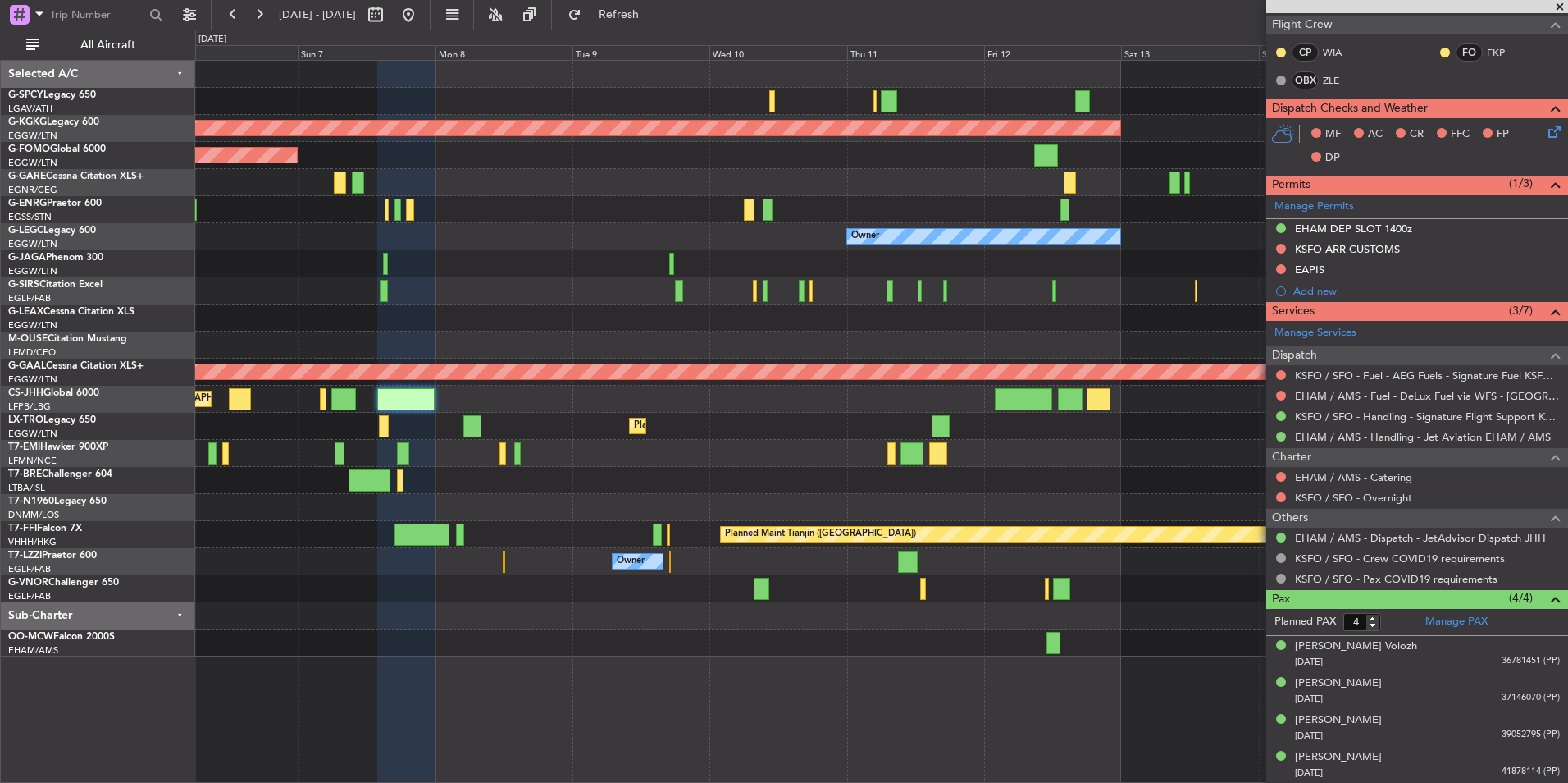
click at [410, 345] on div "AOG Maint [GEOGRAPHIC_DATA] (Ataturk) Planned Maint [GEOGRAPHIC_DATA] ([GEOGRAP…" at bounding box center [881, 359] width 1372 height 596
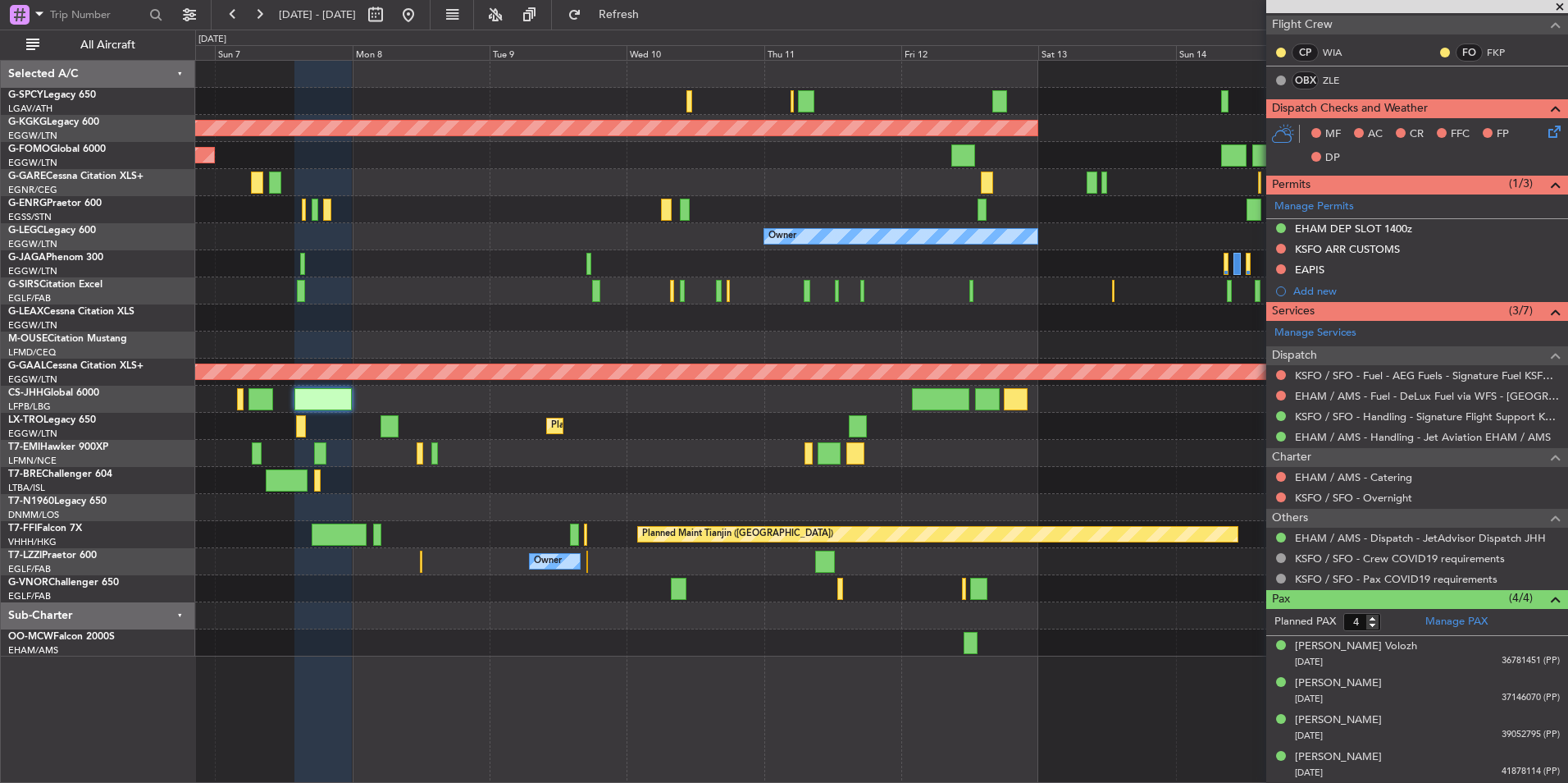
click at [936, 447] on div "AOG Maint [GEOGRAPHIC_DATA] (Ataturk) Planned Maint [GEOGRAPHIC_DATA] ([GEOGRAP…" at bounding box center [881, 359] width 1372 height 596
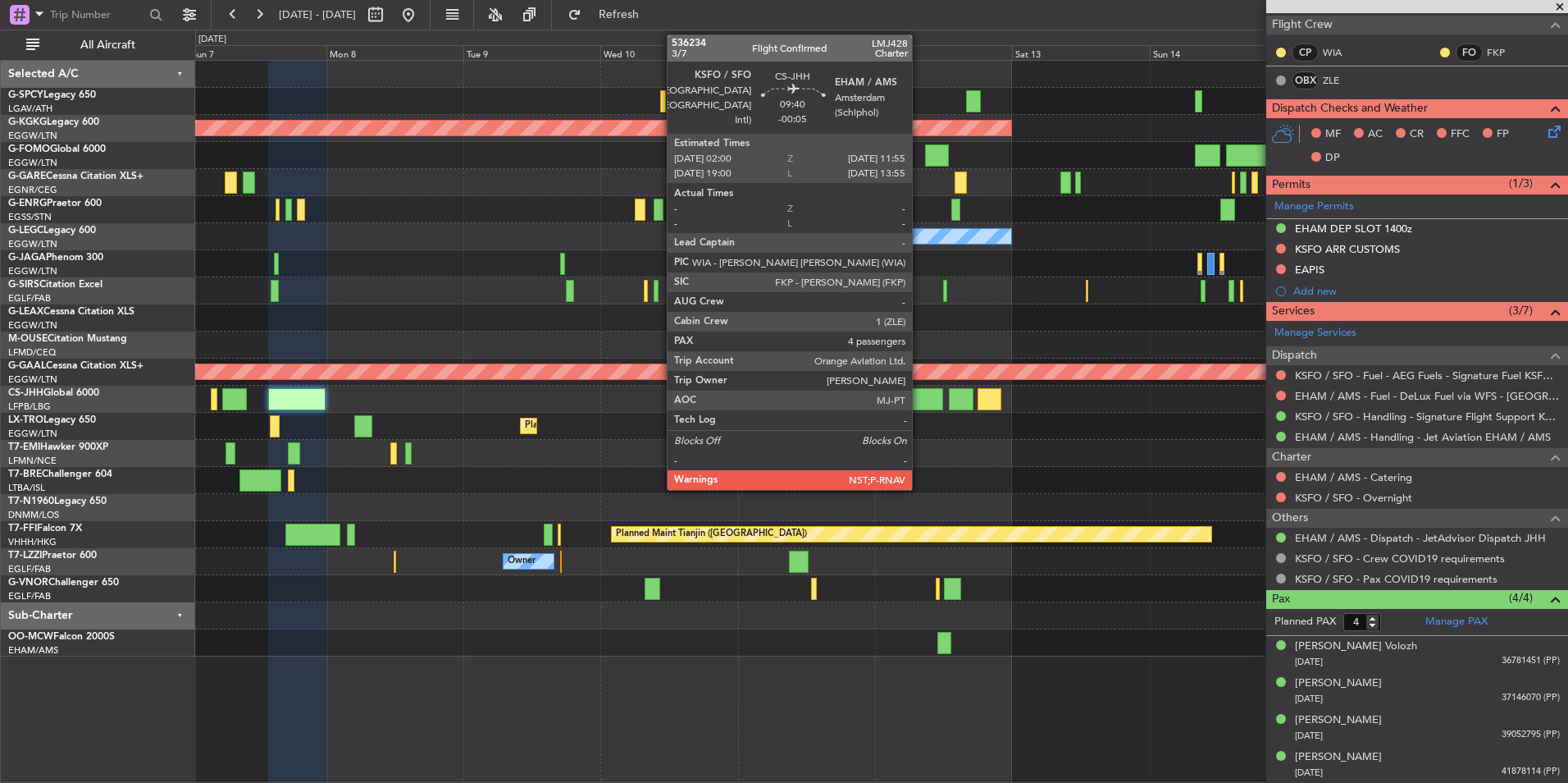
click at [920, 398] on div at bounding box center [914, 399] width 57 height 22
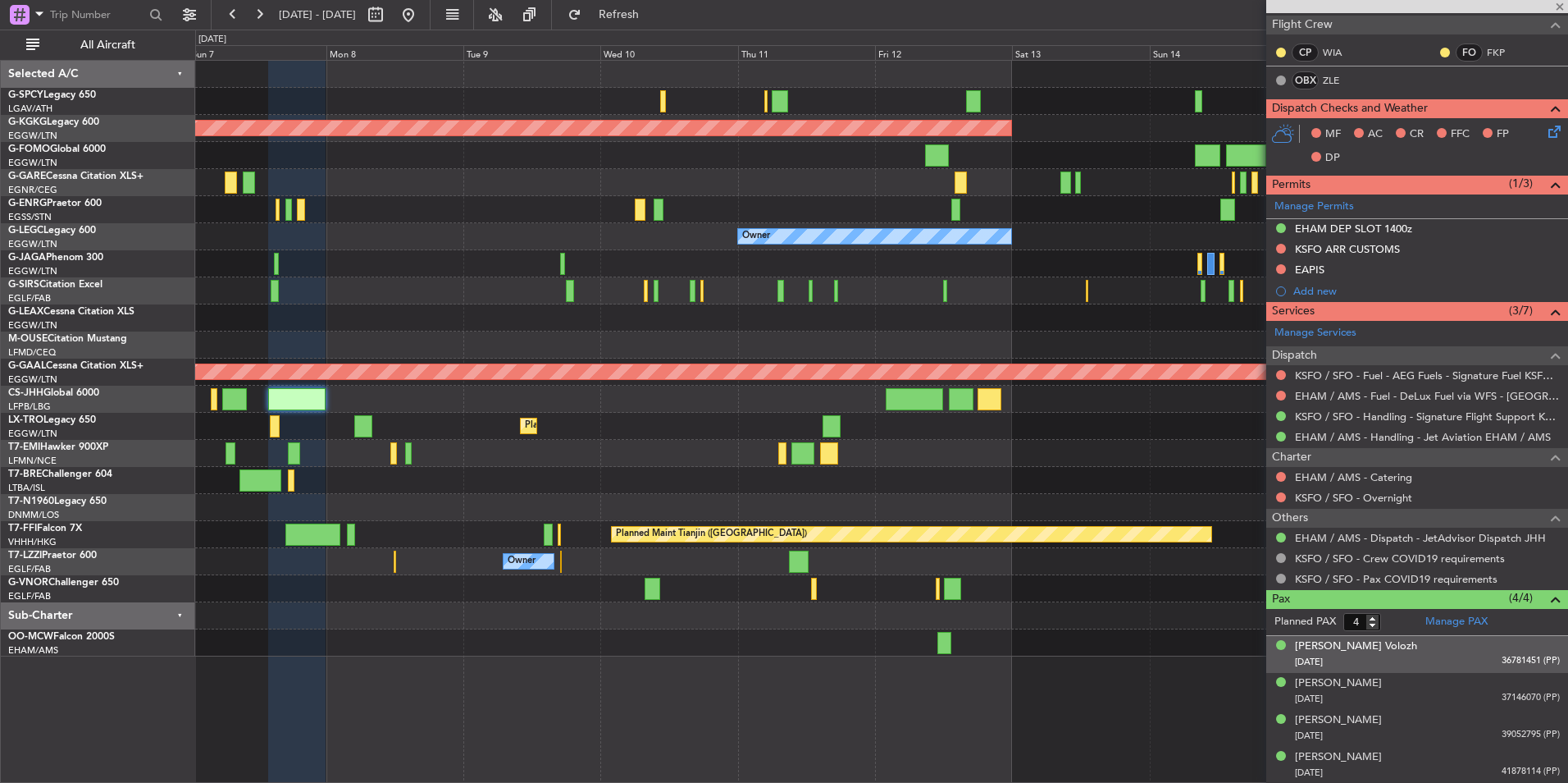
type input "-00:05"
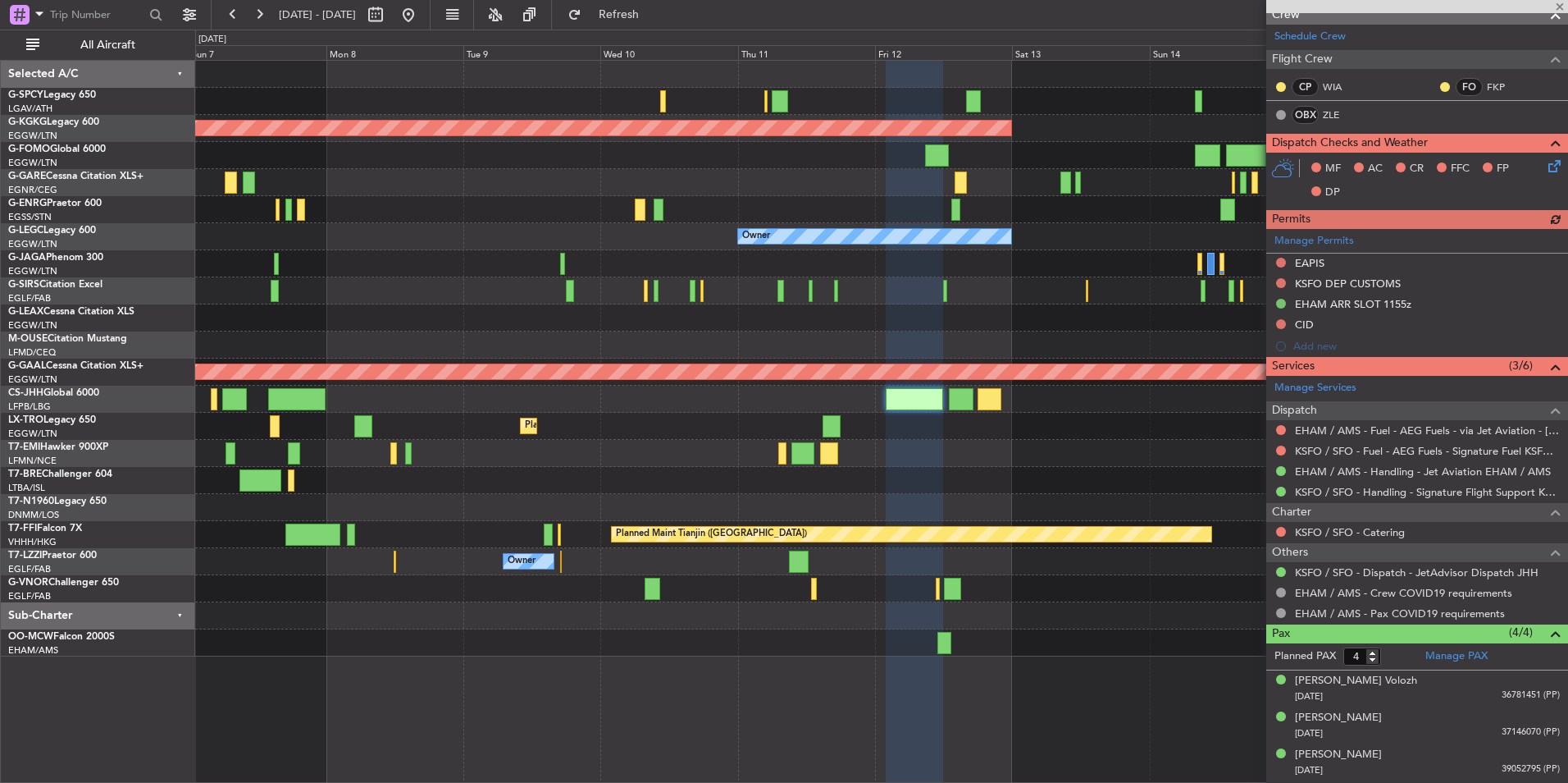
scroll to position [372, 0]
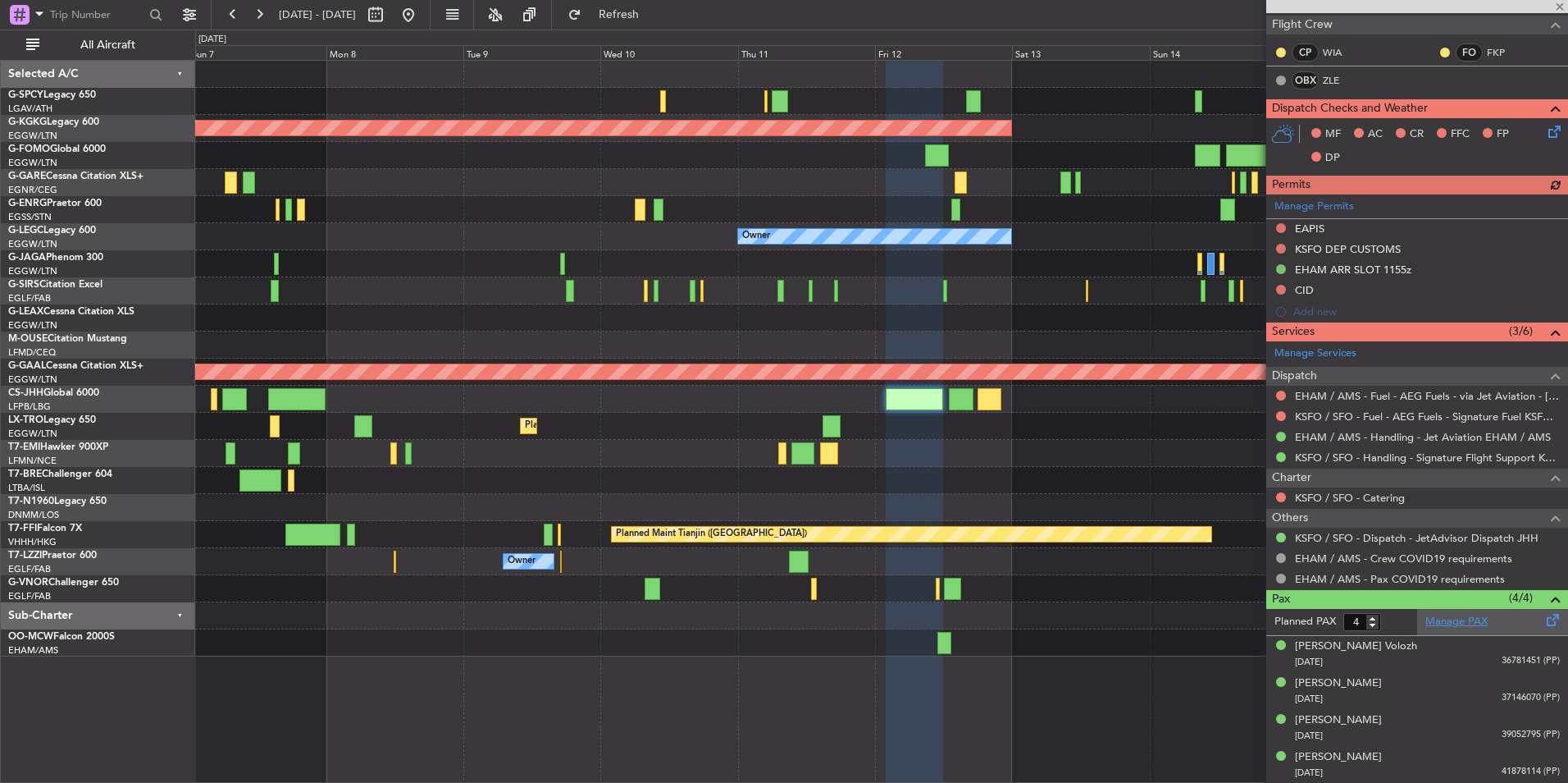
click at [1438, 627] on link "Manage PAX" at bounding box center [1457, 622] width 63 height 16
click at [645, 5] on button "Refresh" at bounding box center [609, 14] width 98 height 26
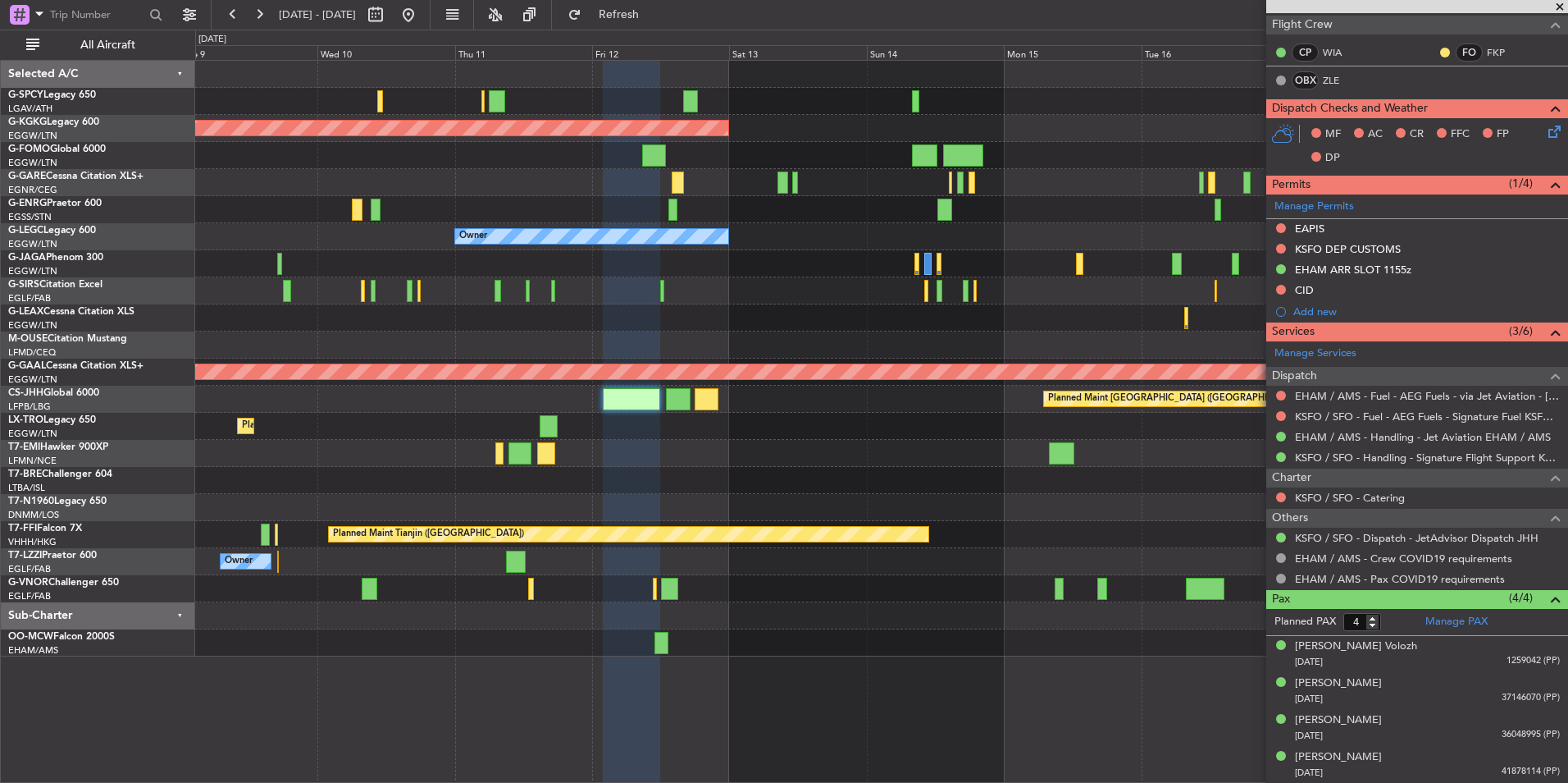
click at [725, 485] on div at bounding box center [881, 481] width 1372 height 27
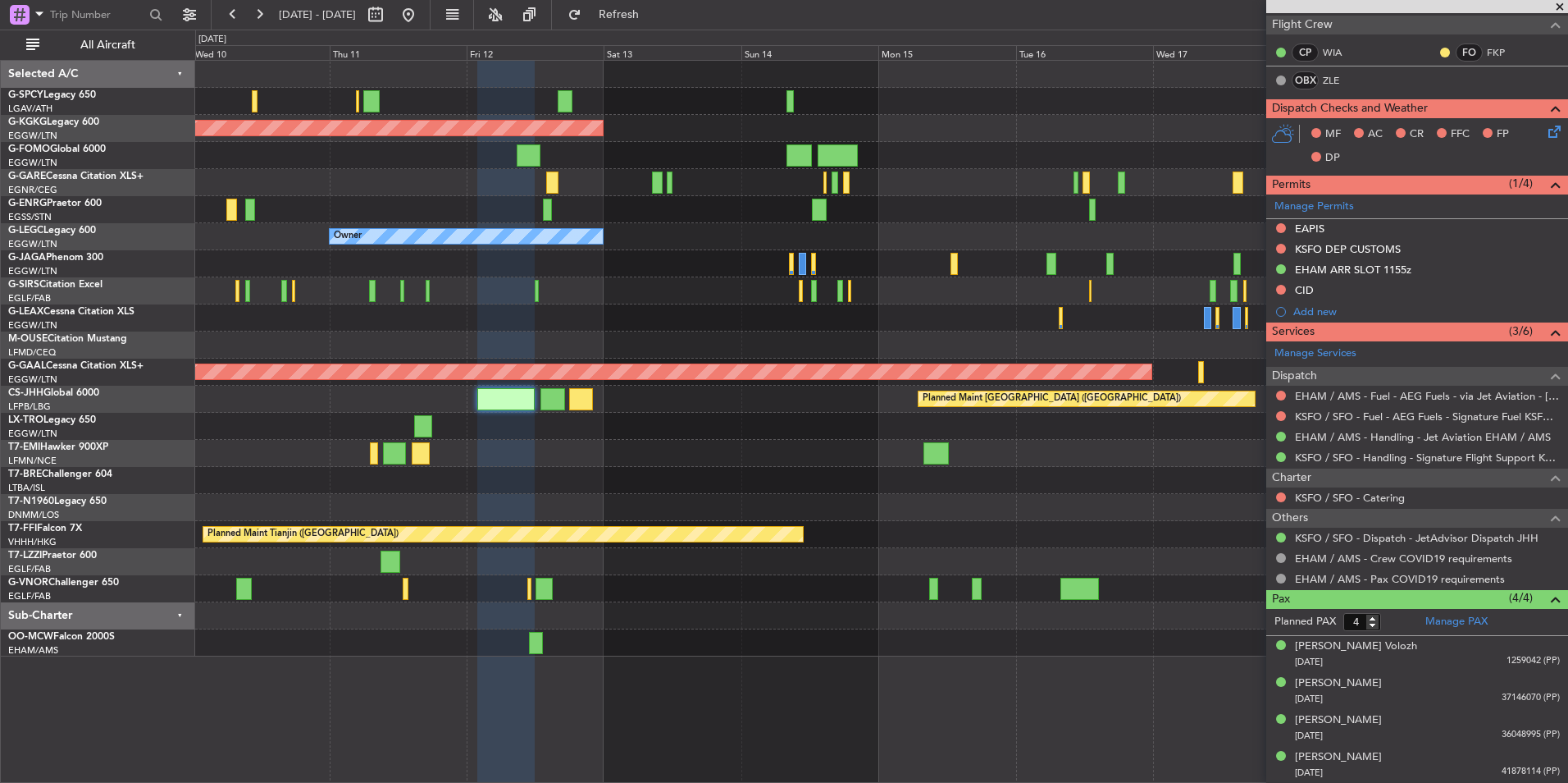
click at [529, 435] on div "Planned Maint Dusseldorf" at bounding box center [881, 426] width 1372 height 27
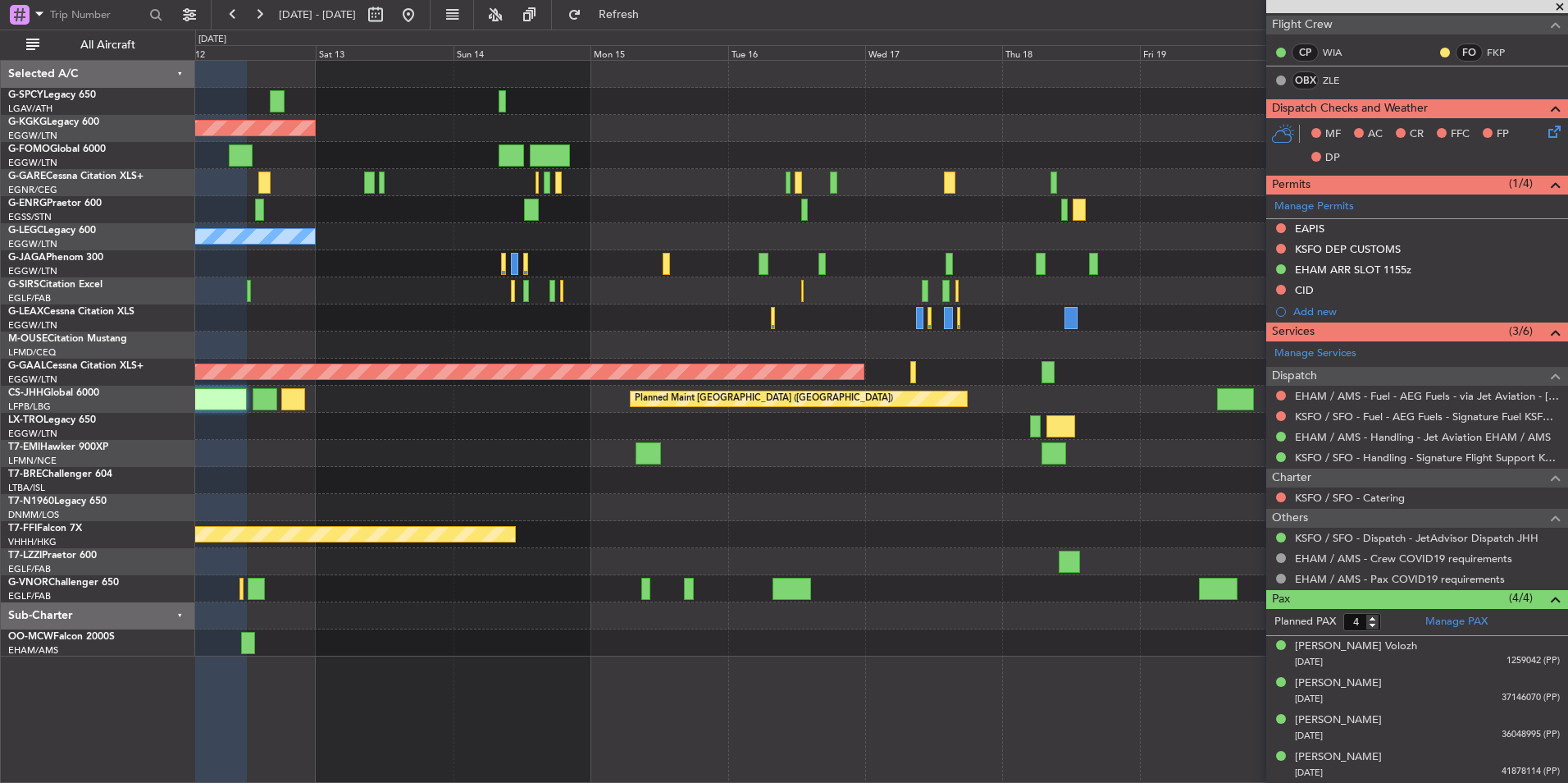
click at [386, 450] on div at bounding box center [881, 454] width 1372 height 27
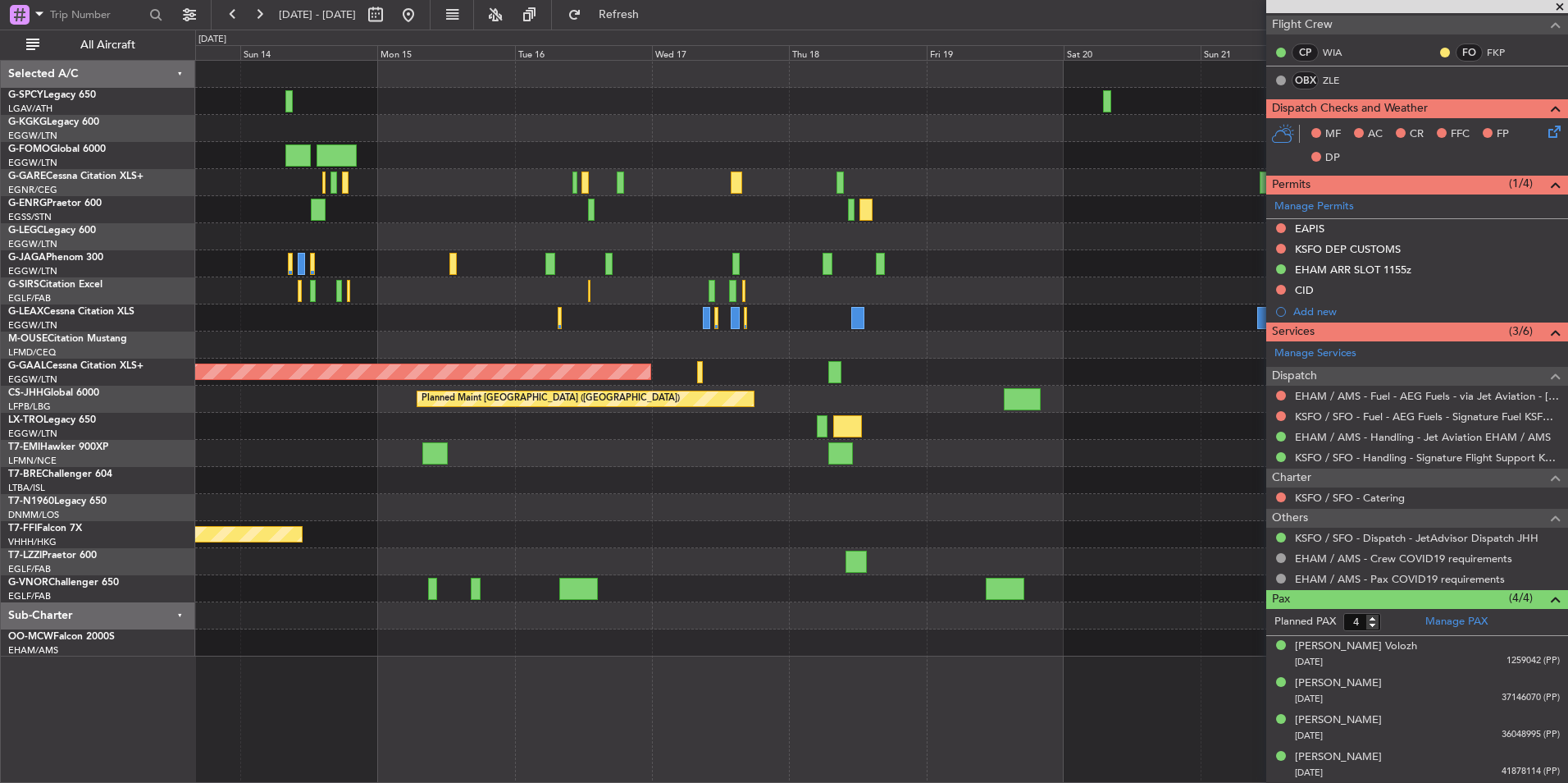
click at [548, 463] on div at bounding box center [881, 454] width 1372 height 27
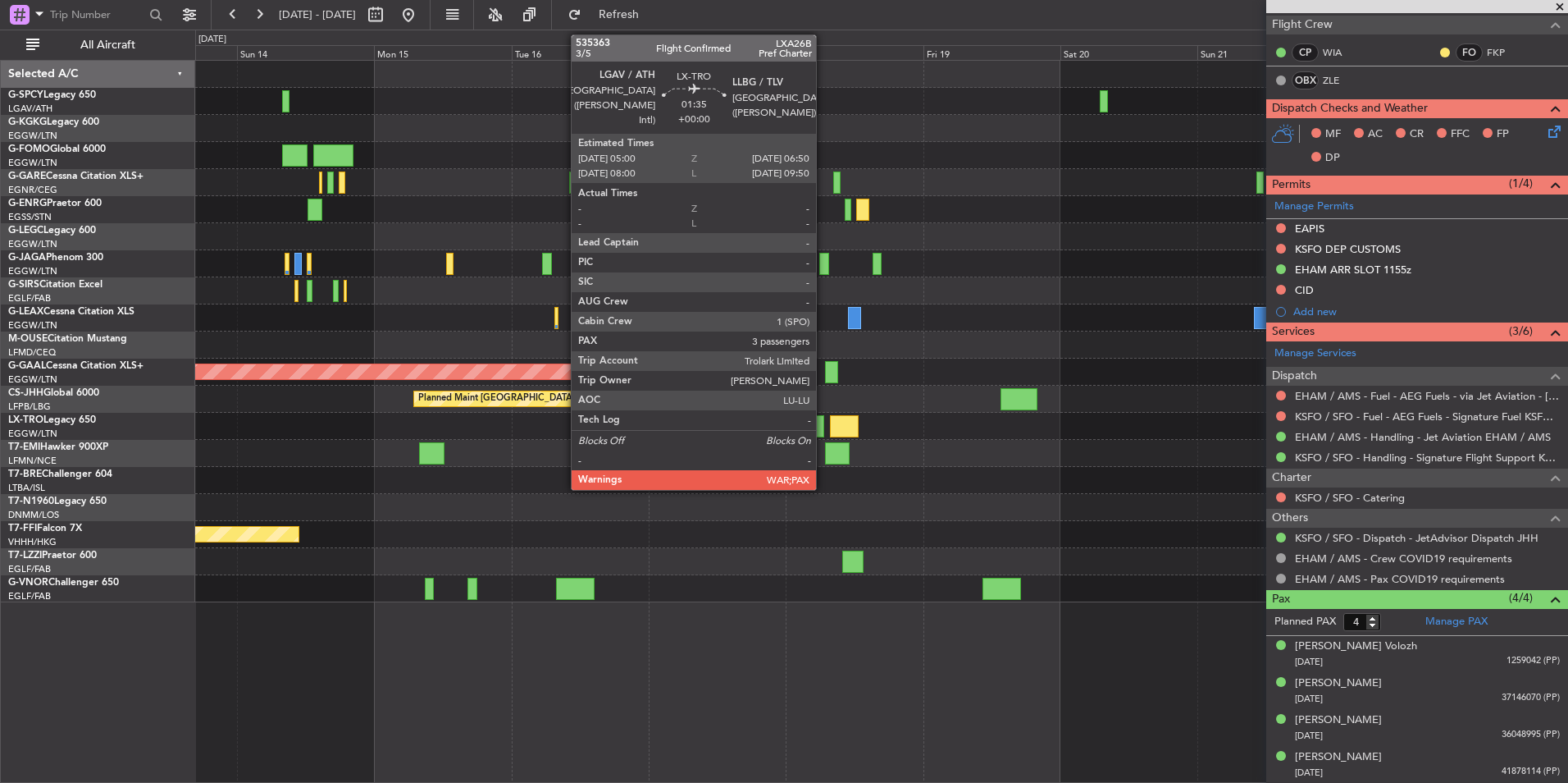
click at [824, 430] on div at bounding box center [819, 426] width 11 height 22
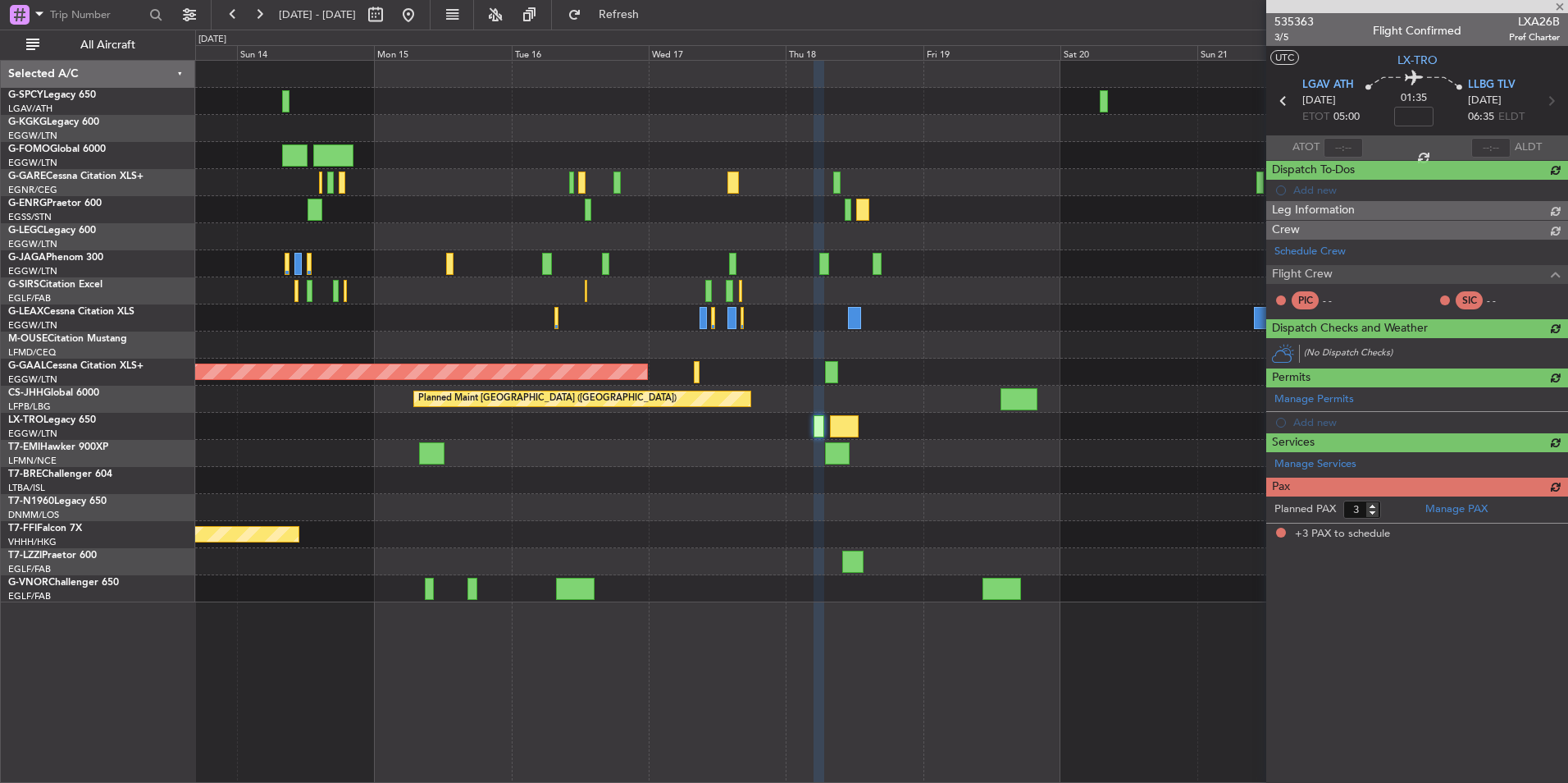
scroll to position [0, 0]
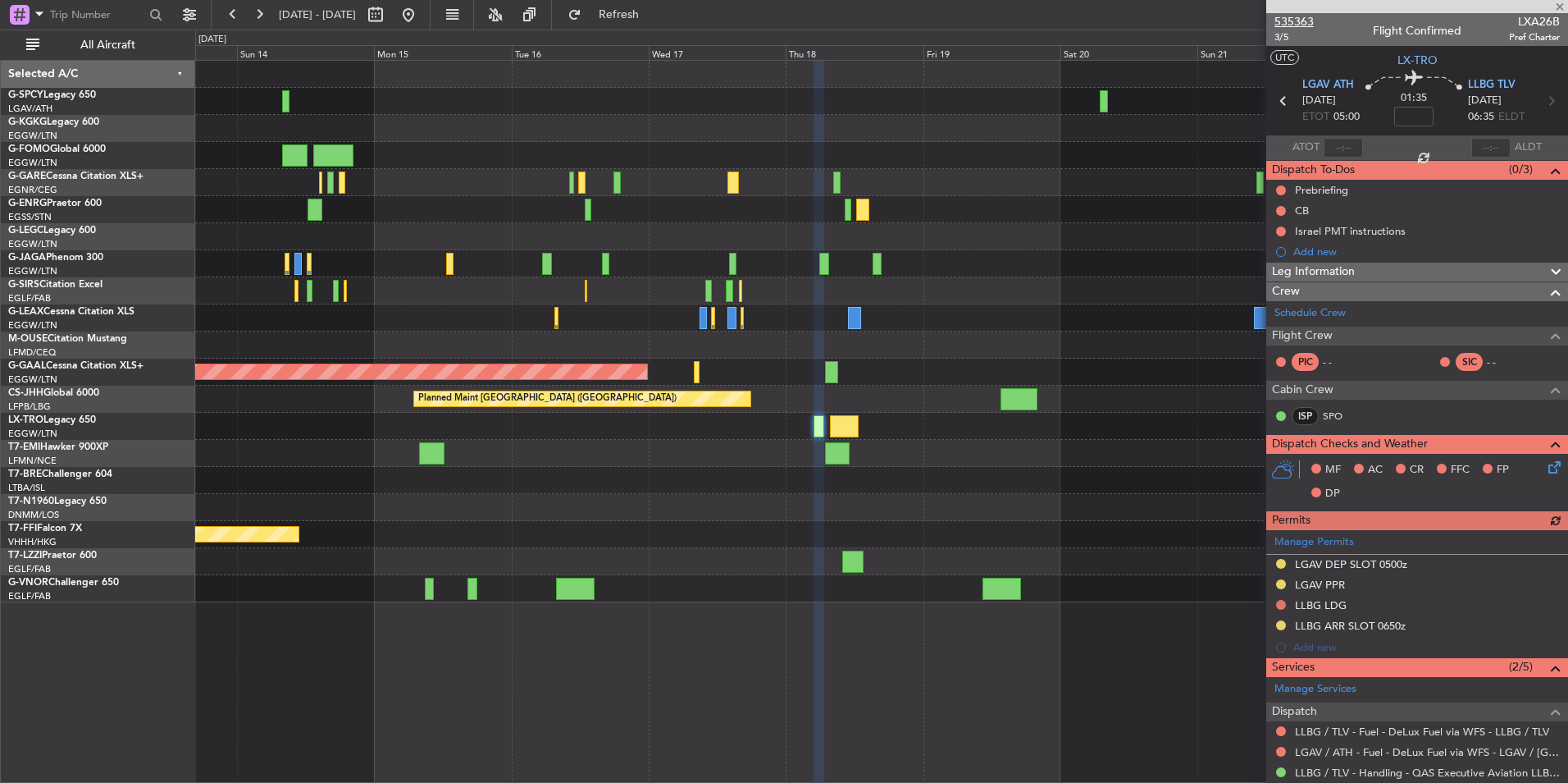
click at [1300, 25] on span "535363" at bounding box center [1294, 21] width 39 height 17
click at [654, 21] on span "Refresh" at bounding box center [619, 14] width 69 height 12
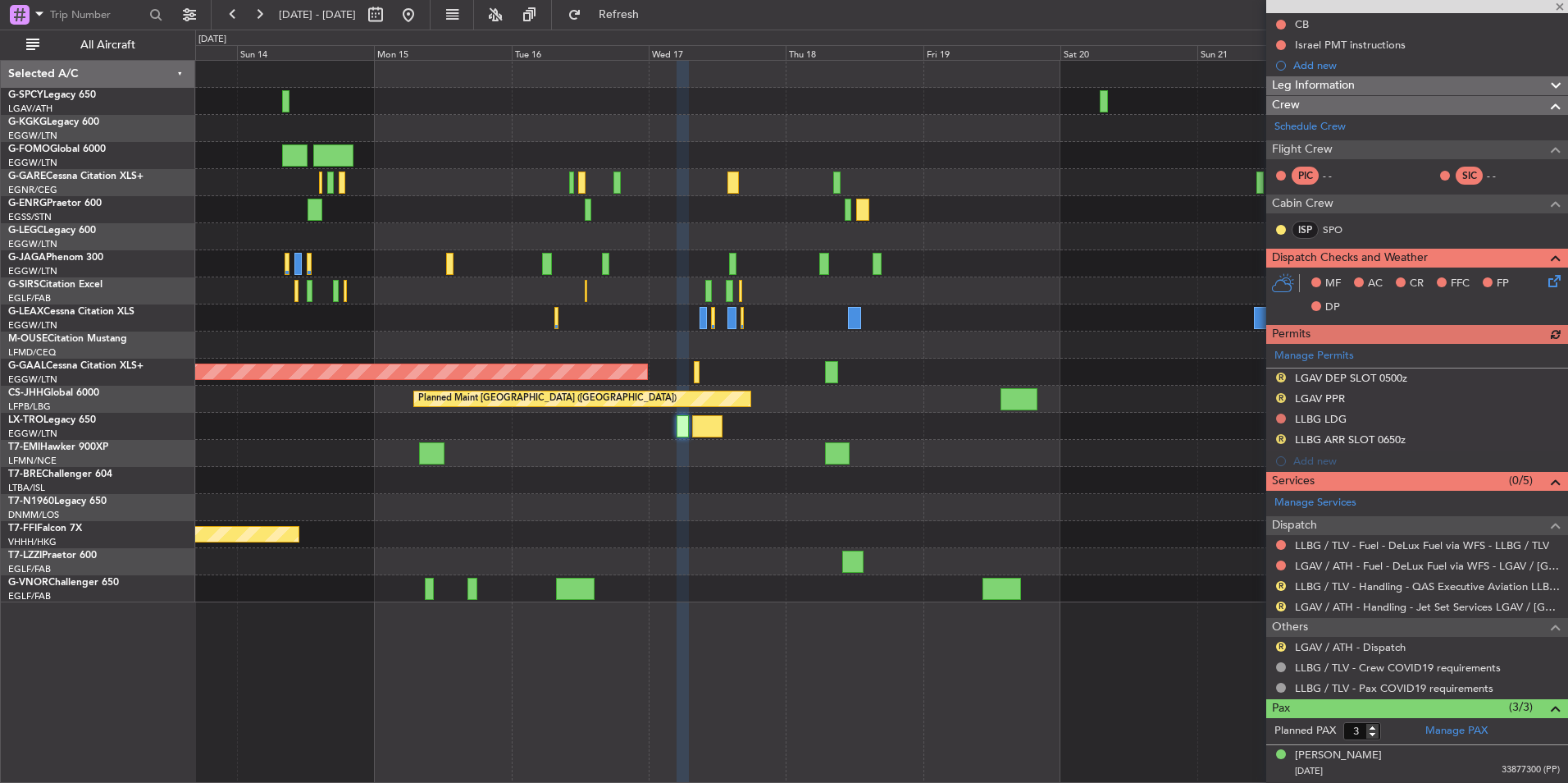
scroll to position [259, 0]
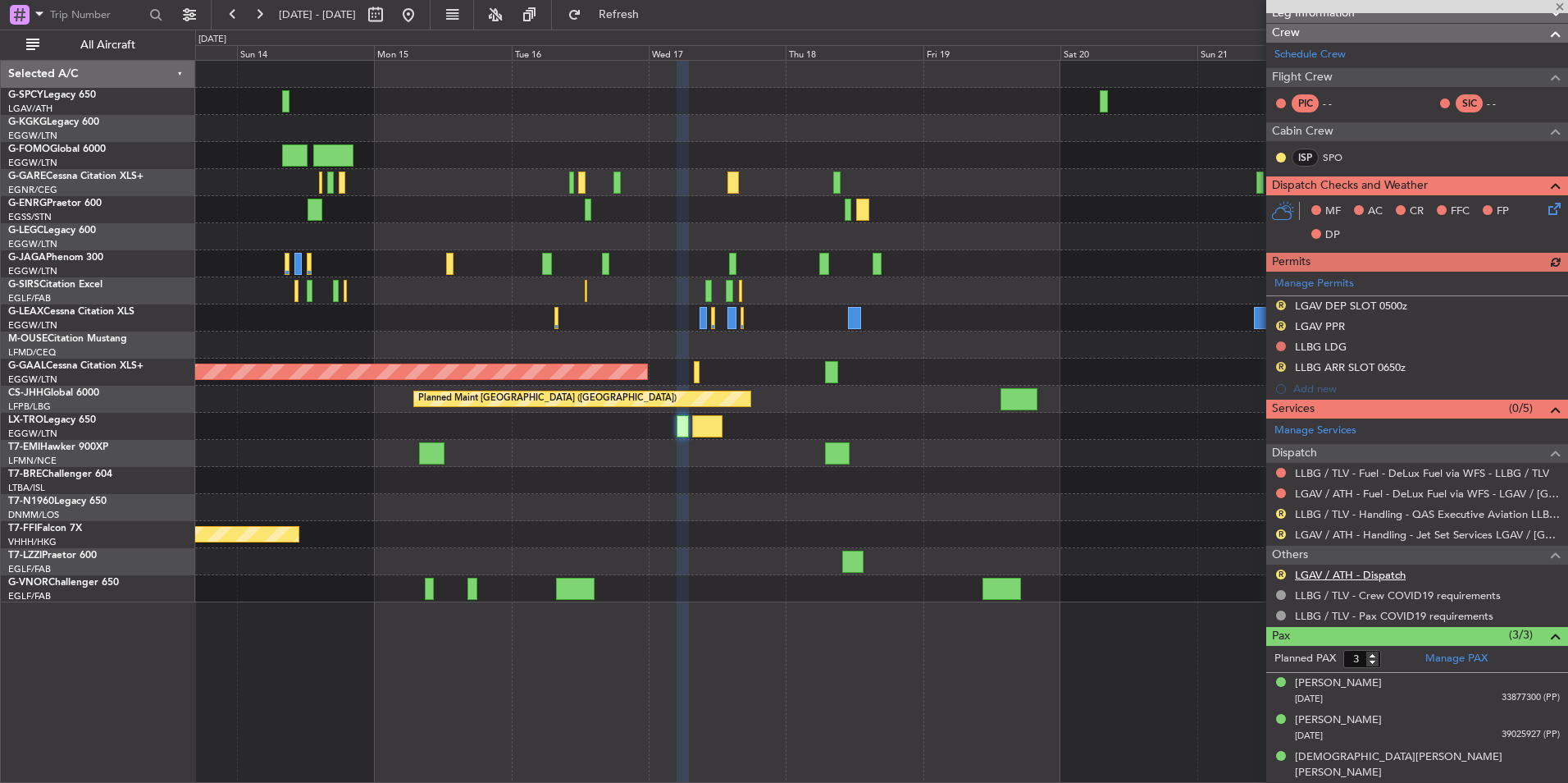
click at [1371, 574] on link "LGAV / ATH - Dispatch" at bounding box center [1351, 575] width 111 height 14
click at [636, 6] on button "Refresh" at bounding box center [609, 14] width 98 height 26
click at [421, 27] on button at bounding box center [408, 14] width 26 height 26
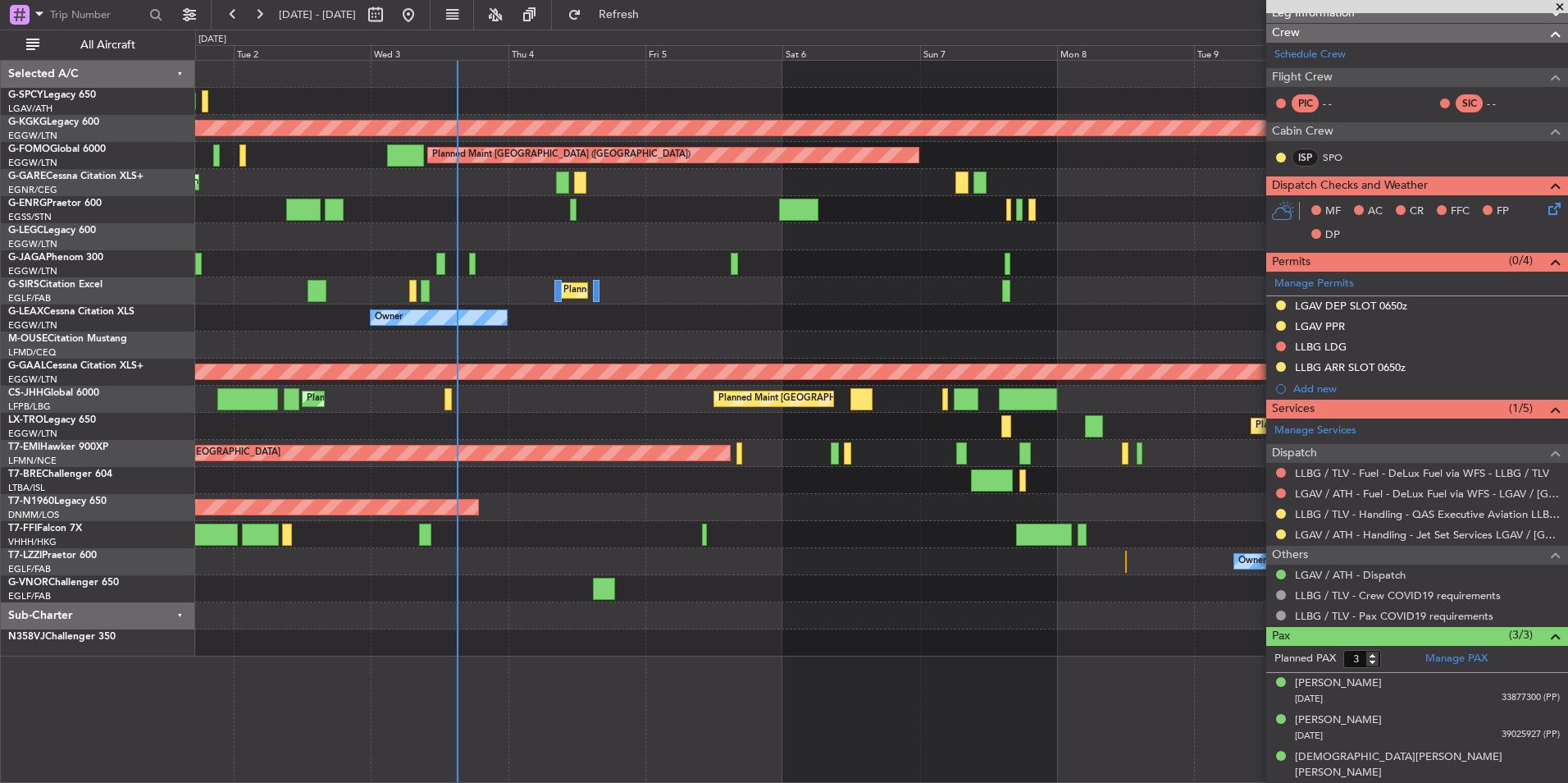
click at [462, 430] on div "Planned Maint Dusseldorf" at bounding box center [881, 426] width 1372 height 27
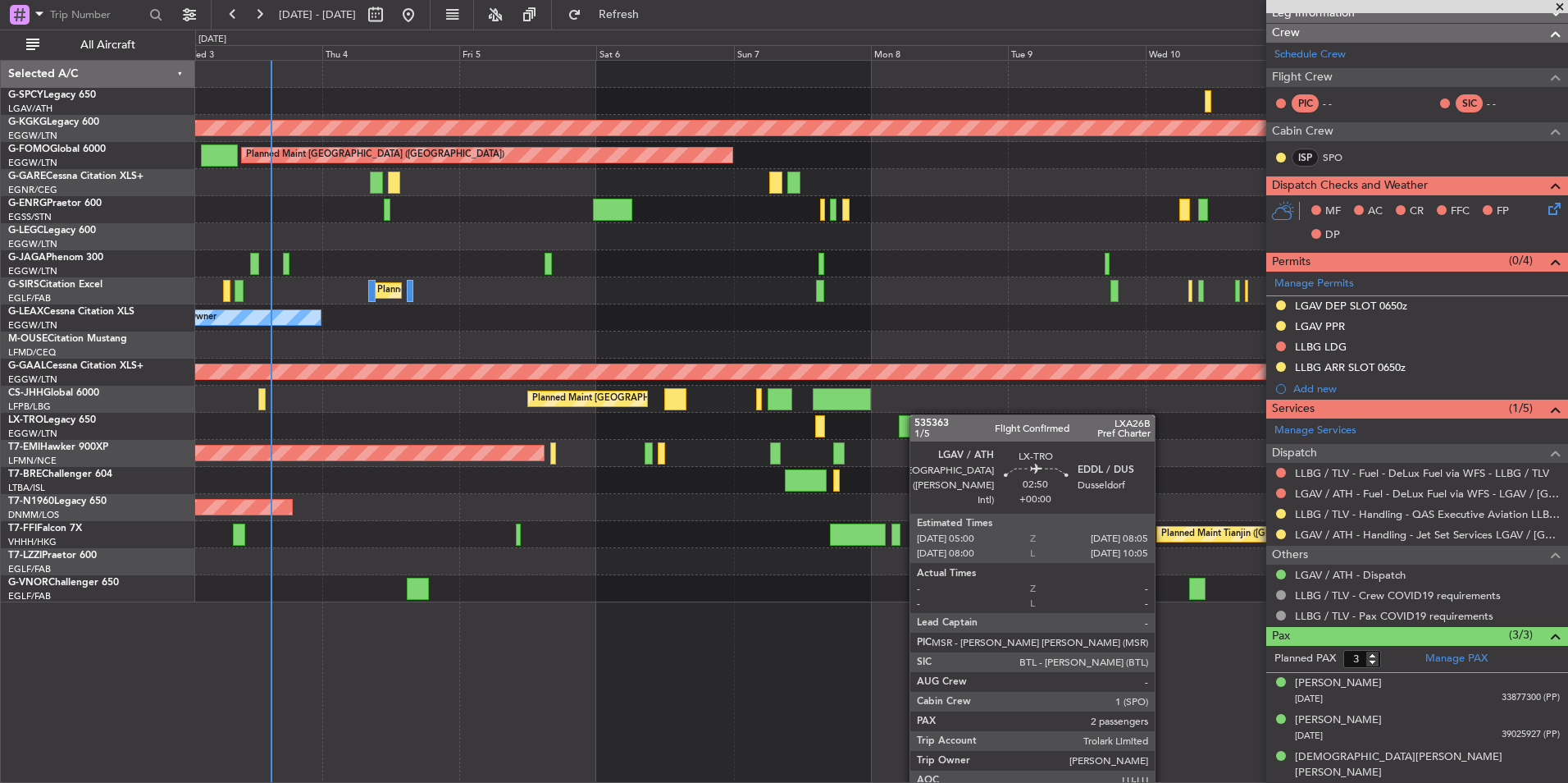
click at [911, 417] on div "Cleaning Athens (Eleftherios Venizelos Intl) AOG Maint Istanbul (Ataturk) Plann…" at bounding box center [881, 331] width 1372 height 541
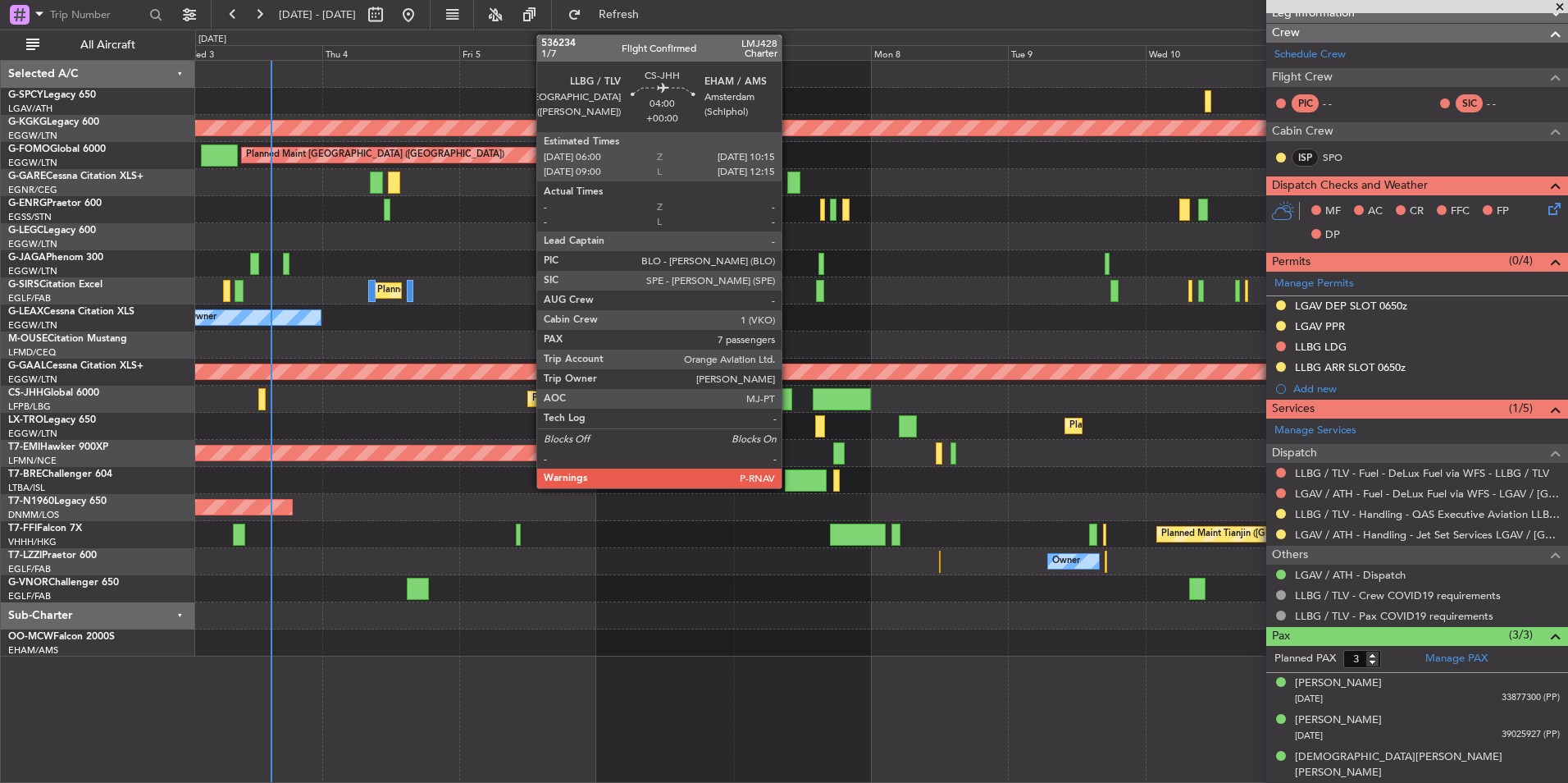
click at [789, 401] on div at bounding box center [780, 399] width 25 height 22
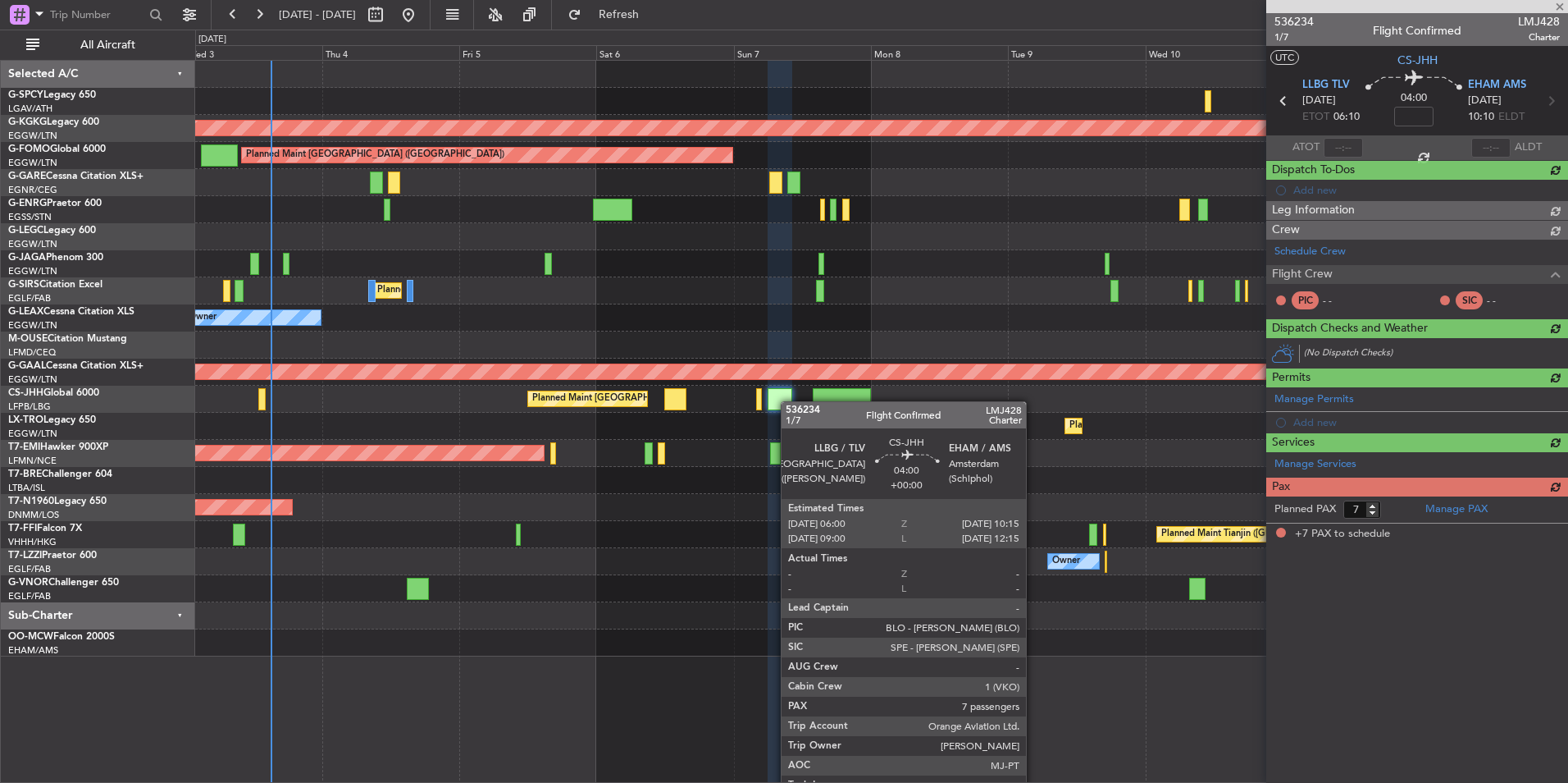
scroll to position [0, 0]
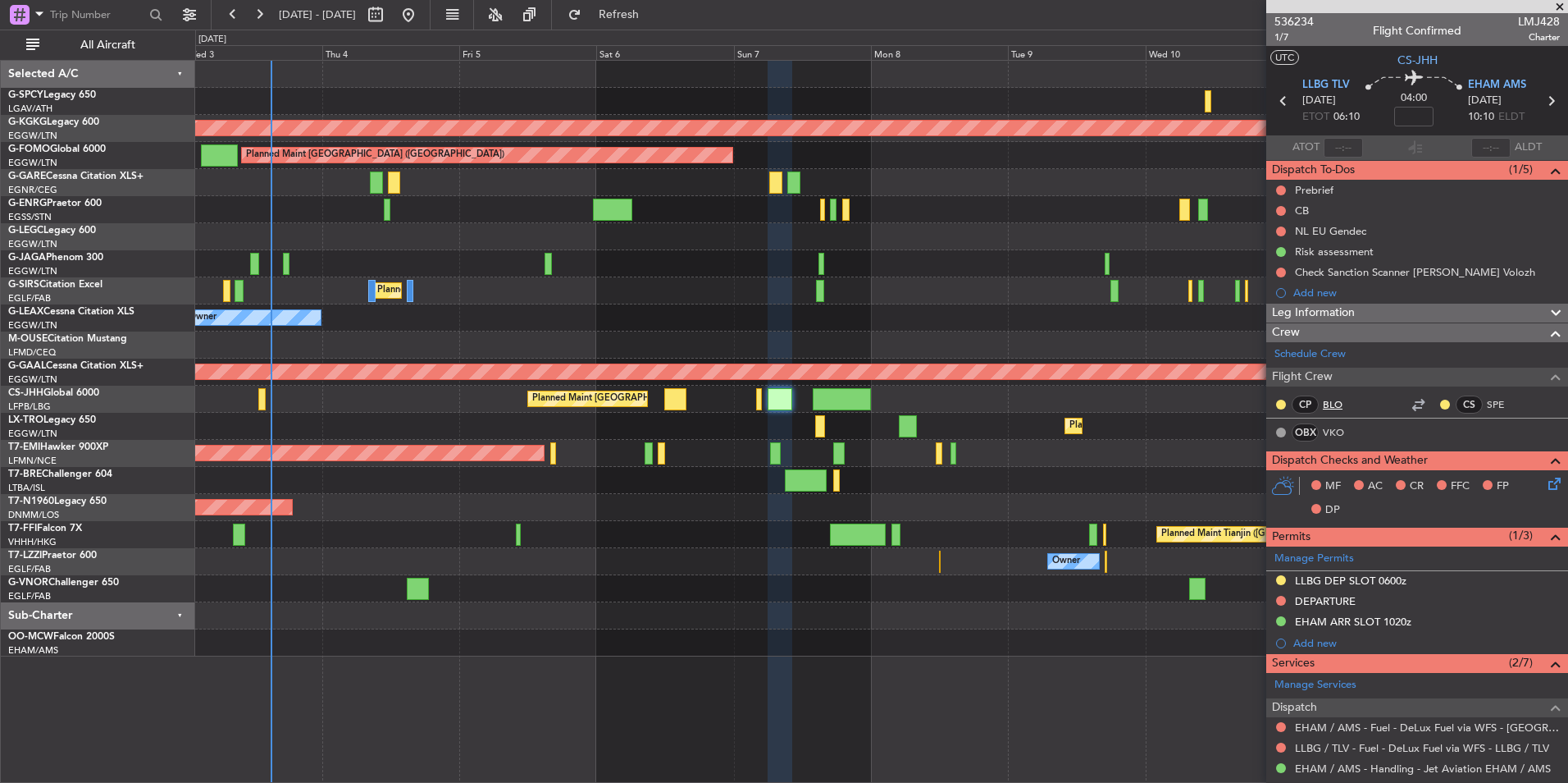
click at [1326, 398] on link "BLO" at bounding box center [1341, 404] width 37 height 15
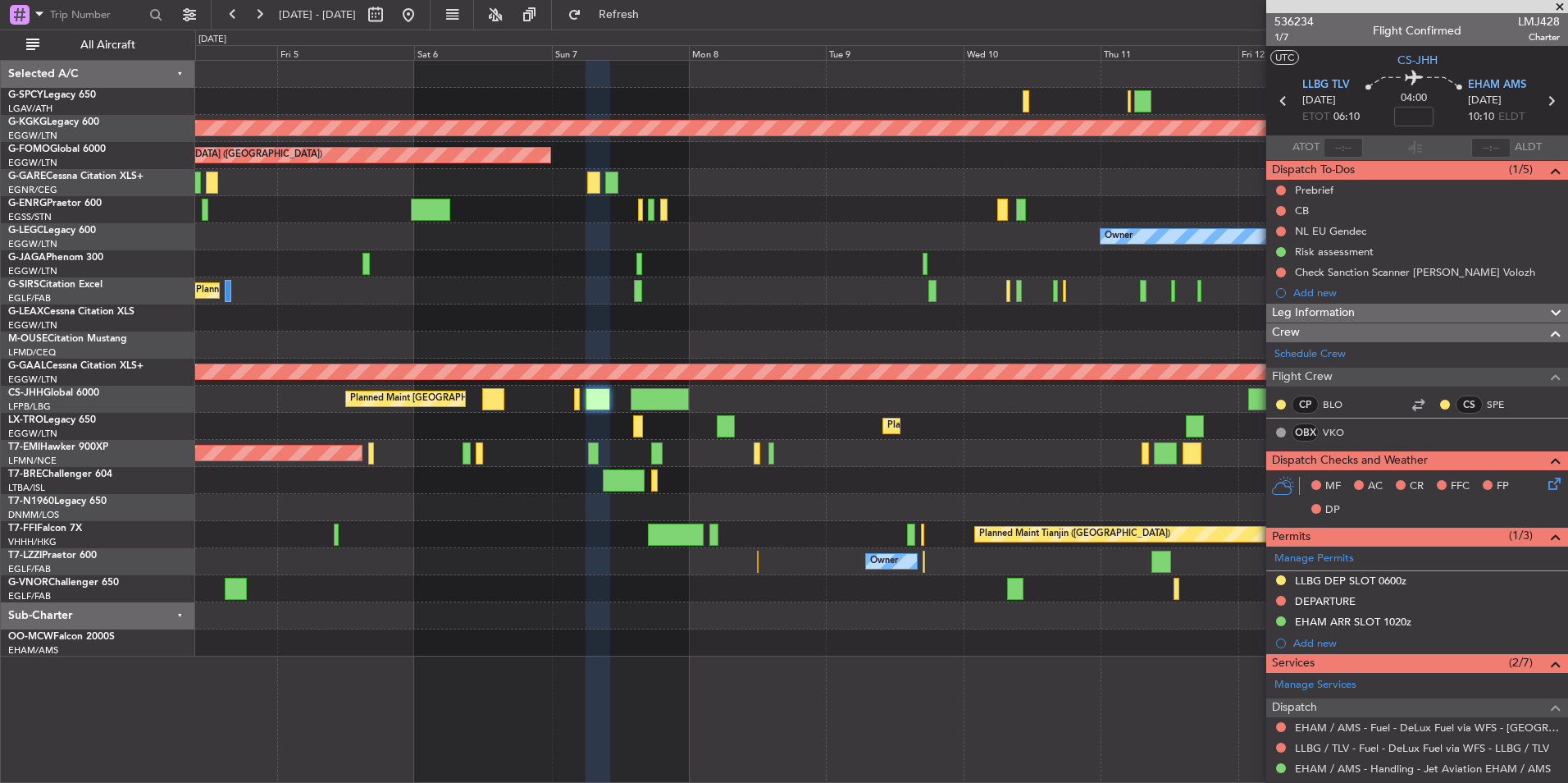
click at [813, 441] on div "Planned Maint [GEOGRAPHIC_DATA]" at bounding box center [881, 454] width 1372 height 27
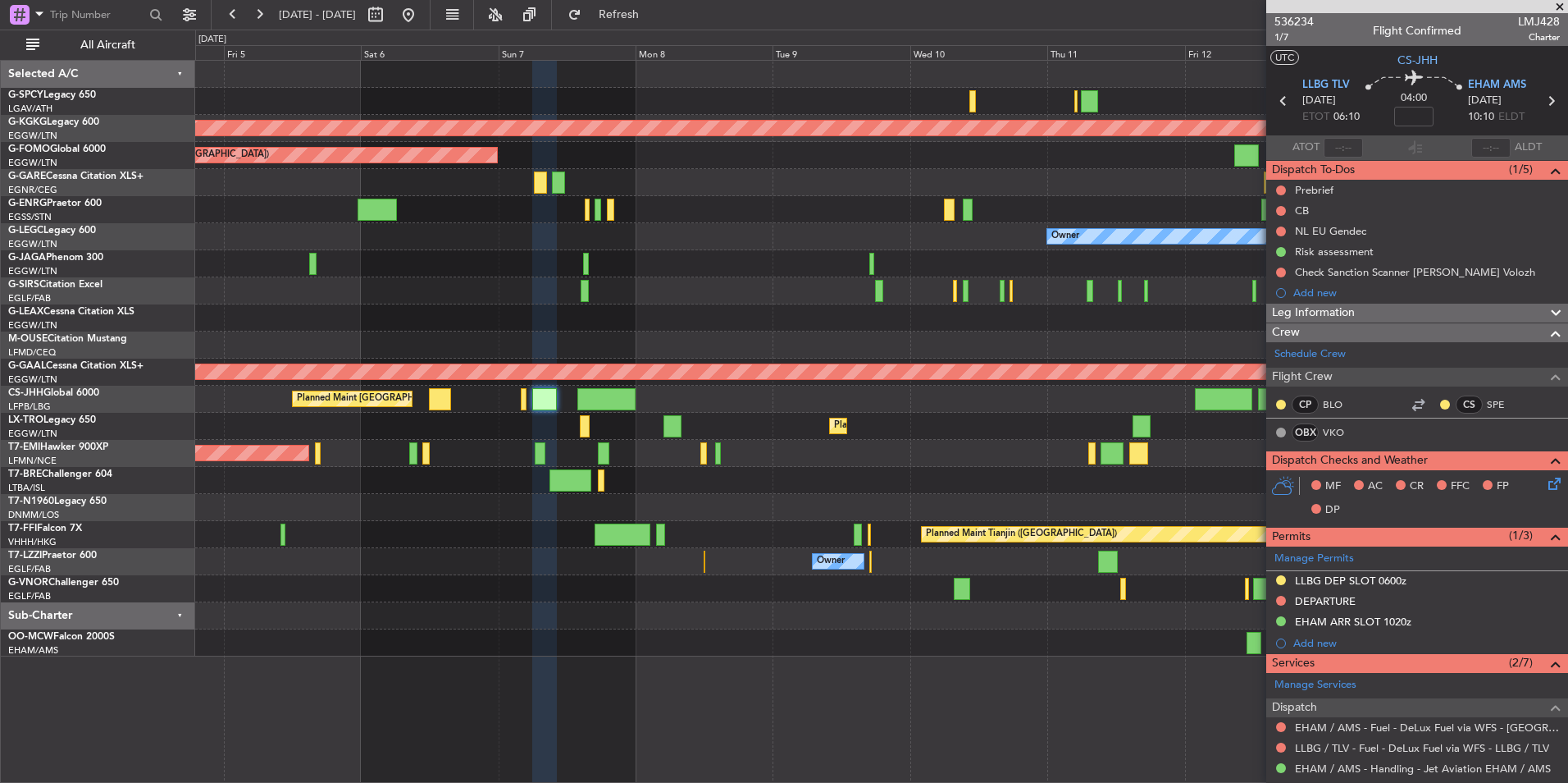
click at [1026, 398] on div "Planned Maint Paris (Le Bourget) Planned Maint London (Luton) Planned Maint Par…" at bounding box center [881, 399] width 1372 height 27
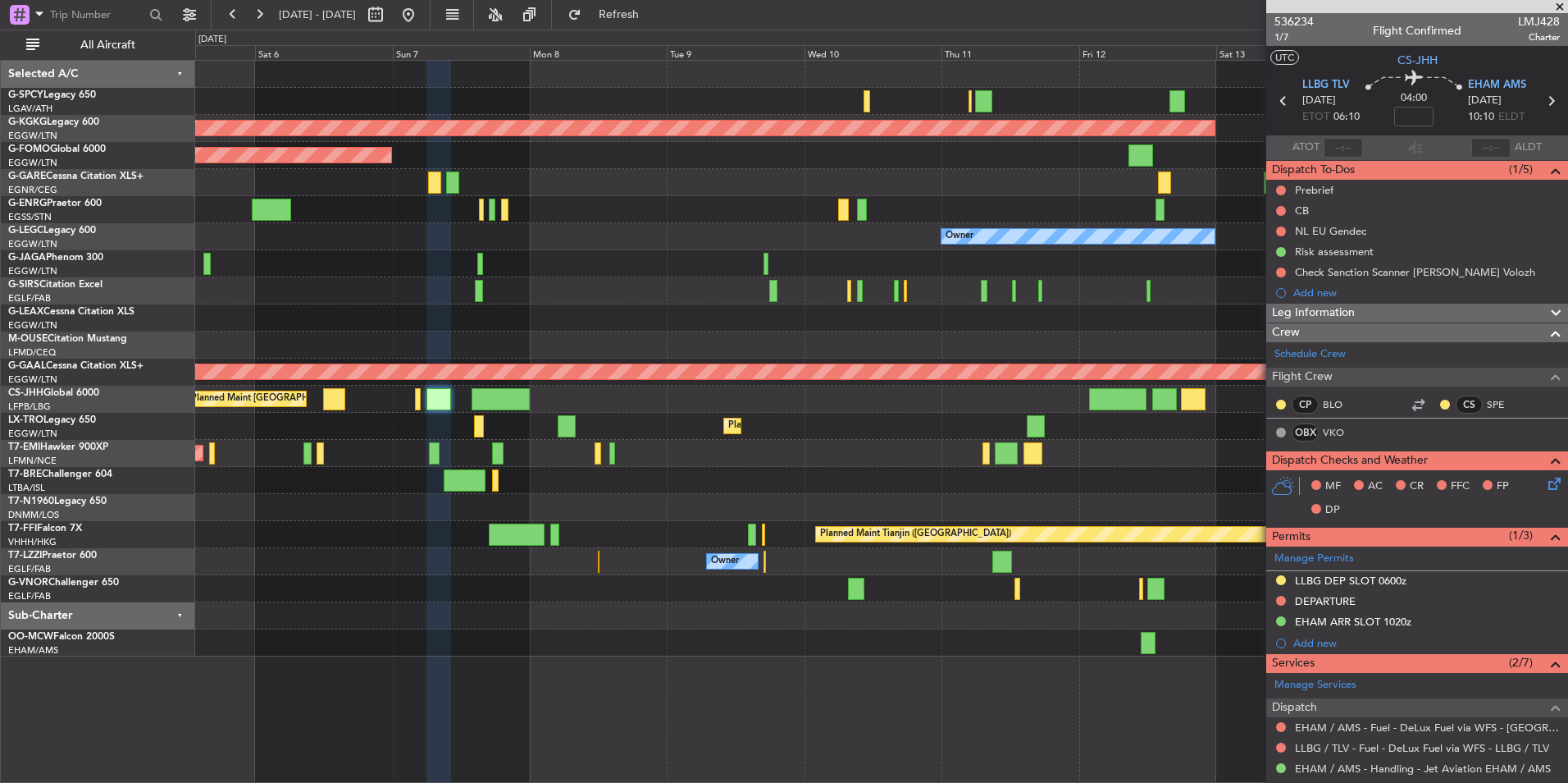
click at [1076, 443] on div "Planned Maint [GEOGRAPHIC_DATA]" at bounding box center [881, 454] width 1372 height 27
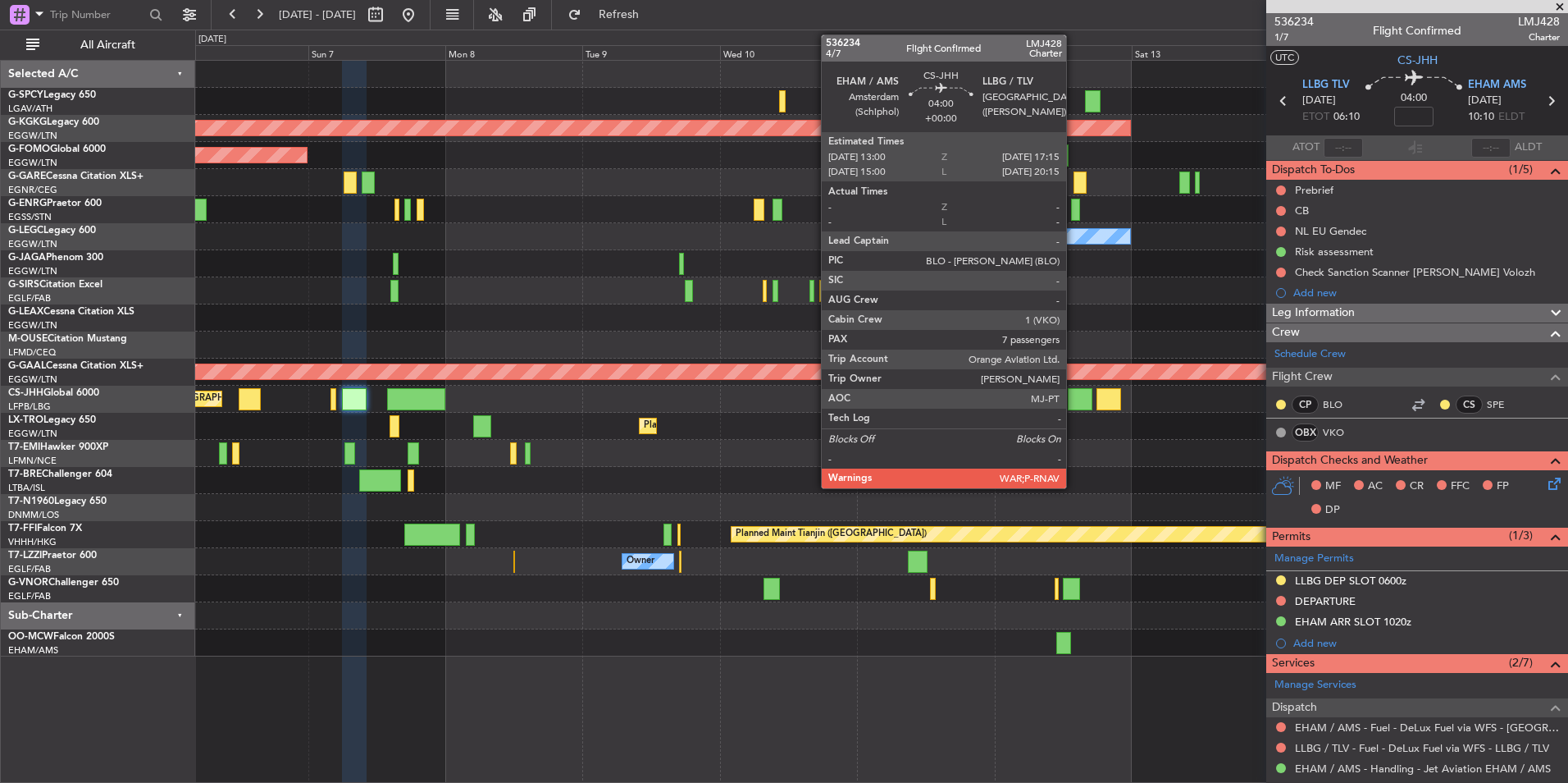
click at [1073, 401] on div at bounding box center [1081, 399] width 25 height 22
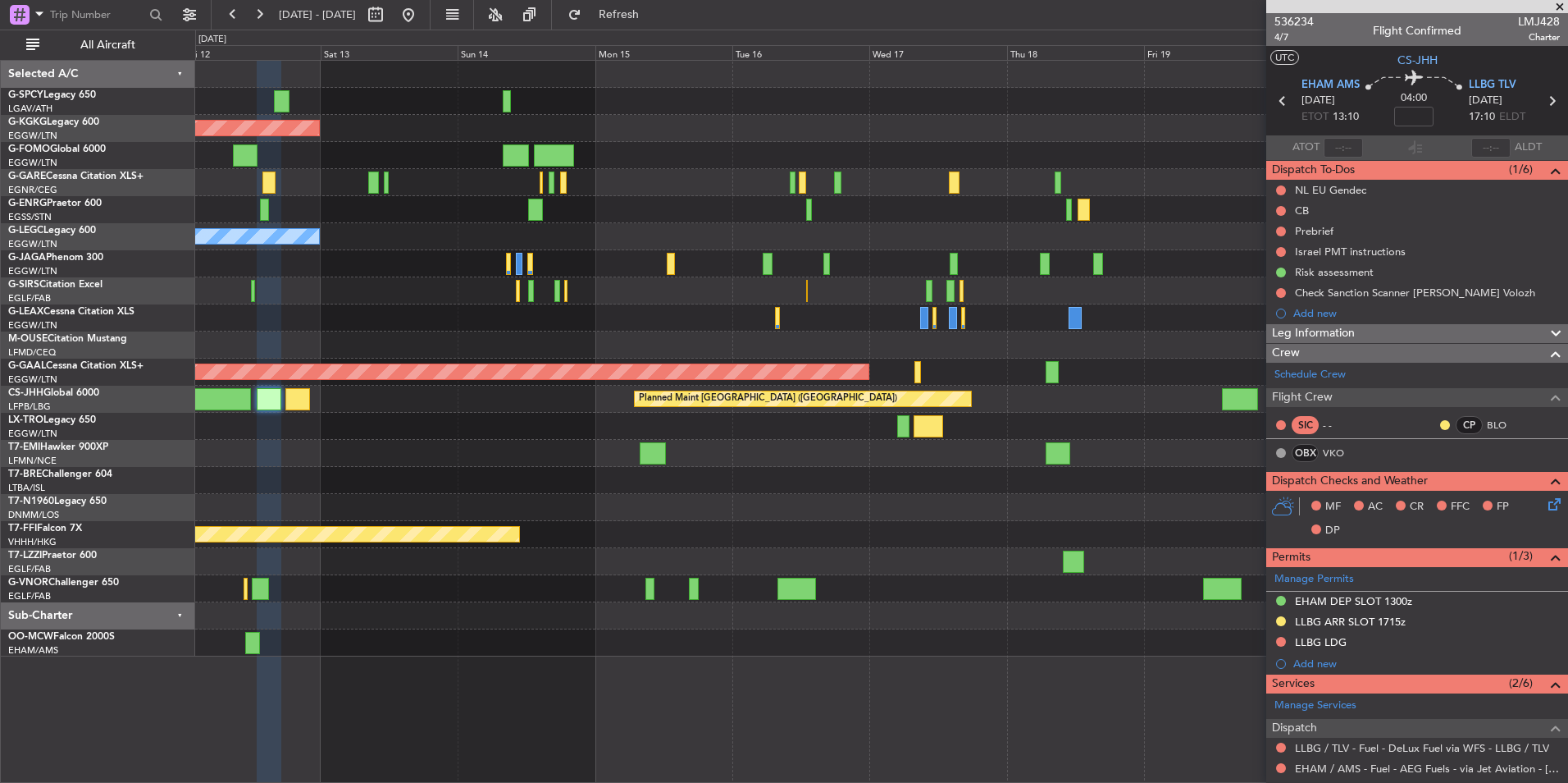
click at [277, 522] on div "AOG Maint Istanbul (Ataturk) Owner A/C Unavailable London (Luton) Planned Maint…" at bounding box center [881, 359] width 1372 height 596
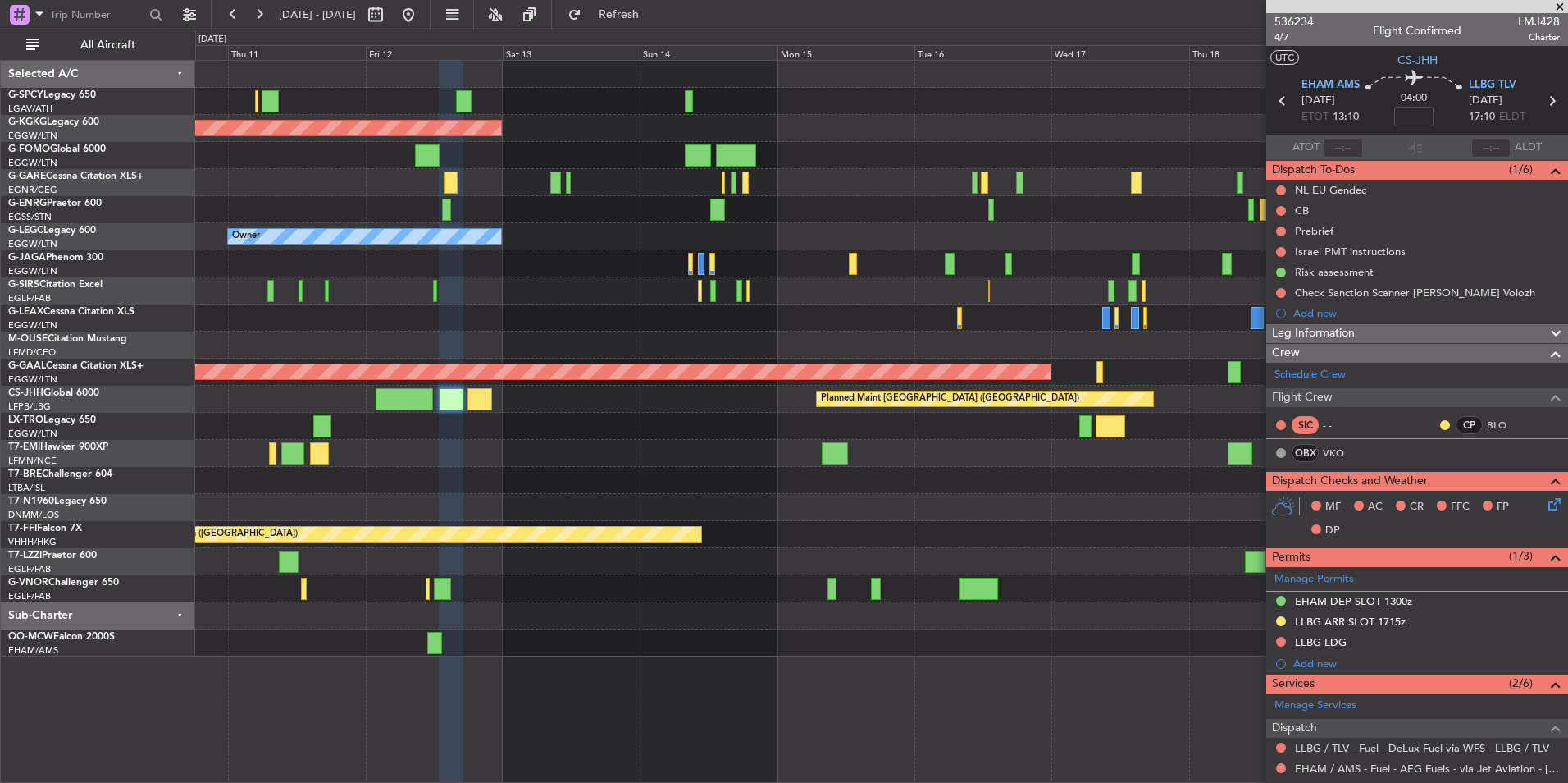
click at [1030, 438] on div "Planned Maint Dusseldorf" at bounding box center [881, 426] width 1372 height 27
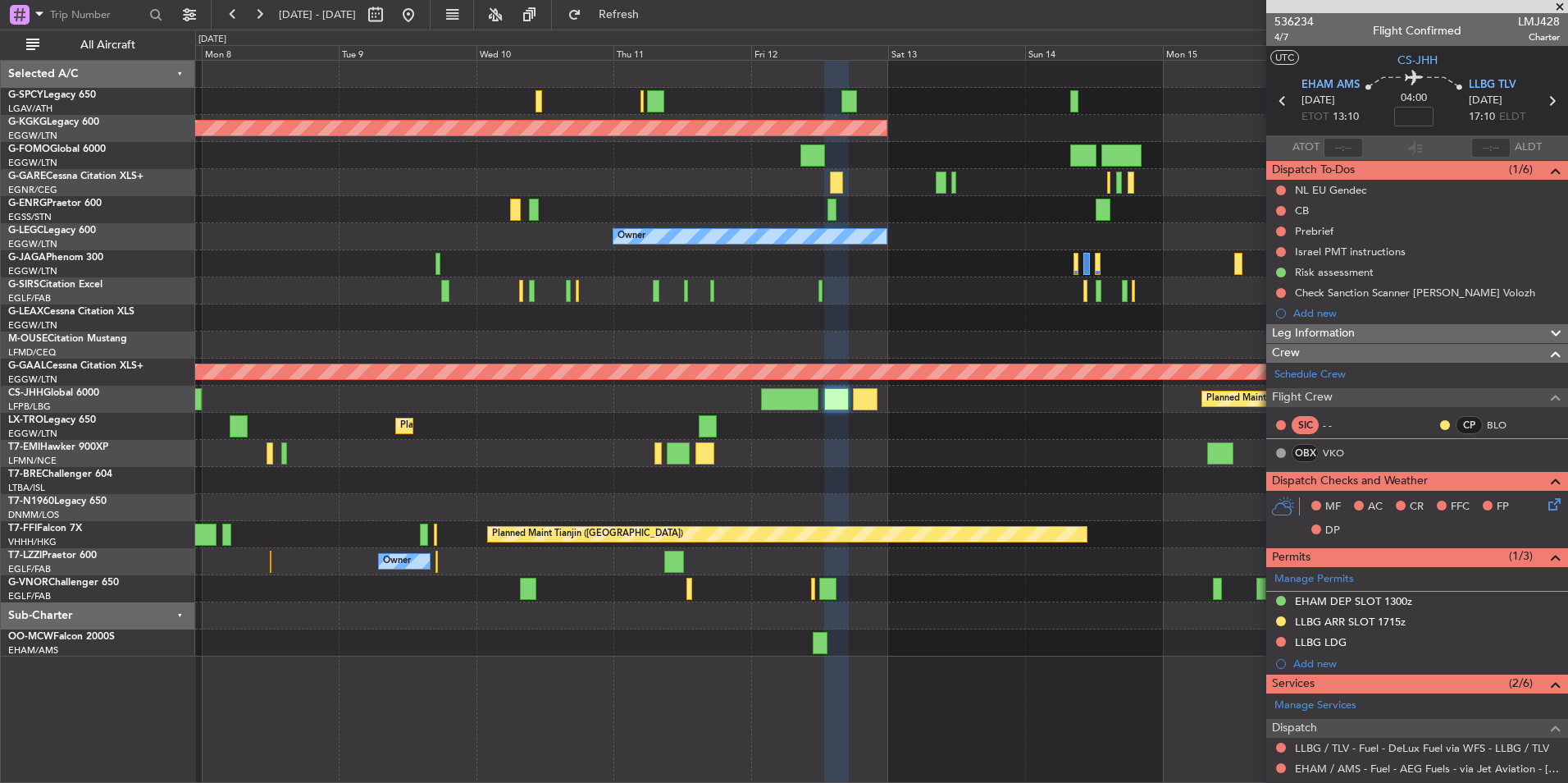
click at [1346, 330] on fb-app "11 Sep 2025 - 21 Sep 2025 Refresh Quick Links All Aircraft AOG Maint Istanbul (…" at bounding box center [784, 397] width 1568 height 770
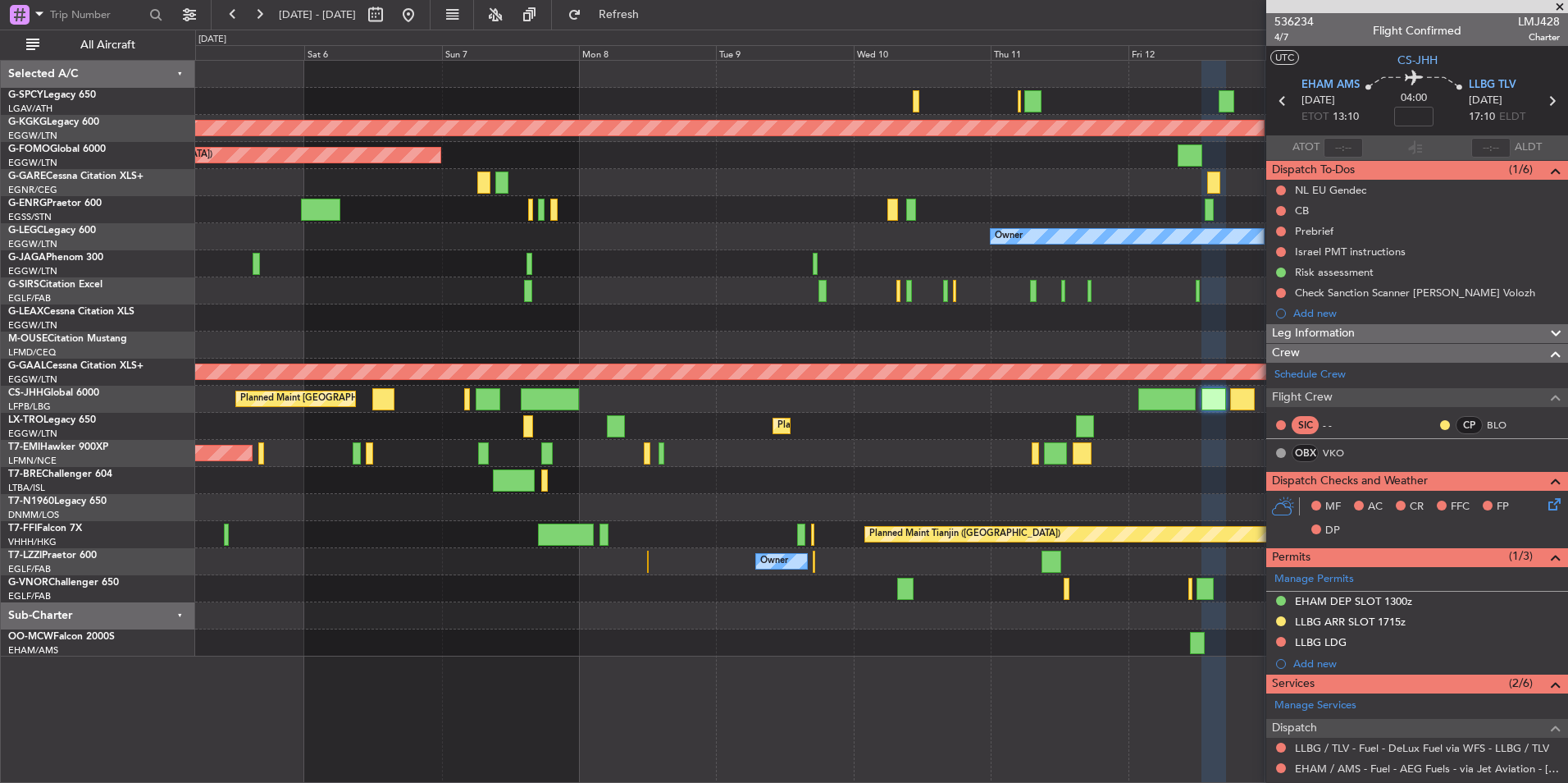
click at [1318, 330] on fb-app "11 Sep 2025 - 21 Sep 2025 Refresh Quick Links All Aircraft AOG Maint Istanbul (…" at bounding box center [784, 397] width 1568 height 770
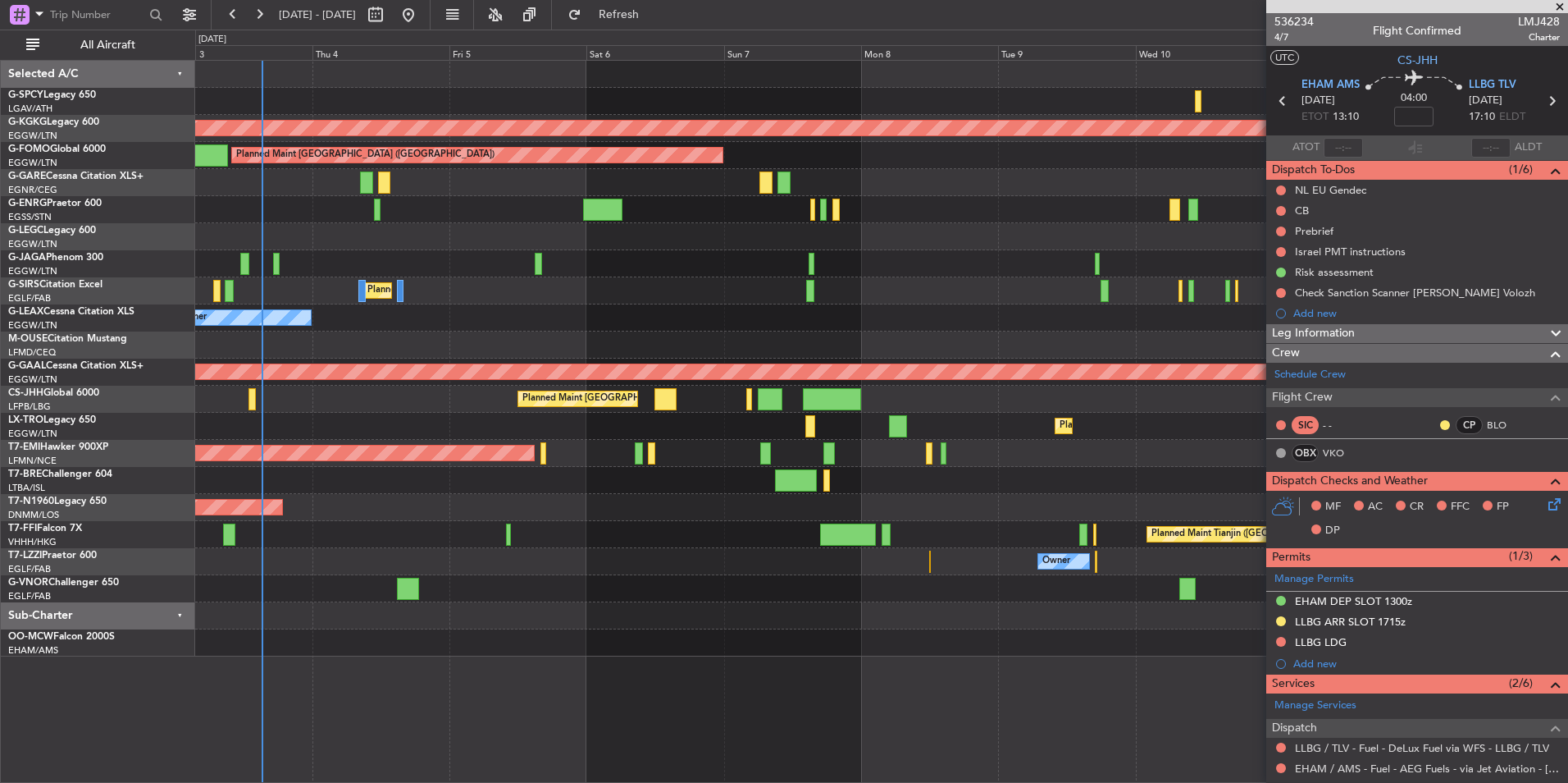
click at [1323, 296] on fb-app "11 Sep 2025 - 21 Sep 2025 Refresh Quick Links All Aircraft Cleaning Athens (Ele…" at bounding box center [784, 397] width 1568 height 770
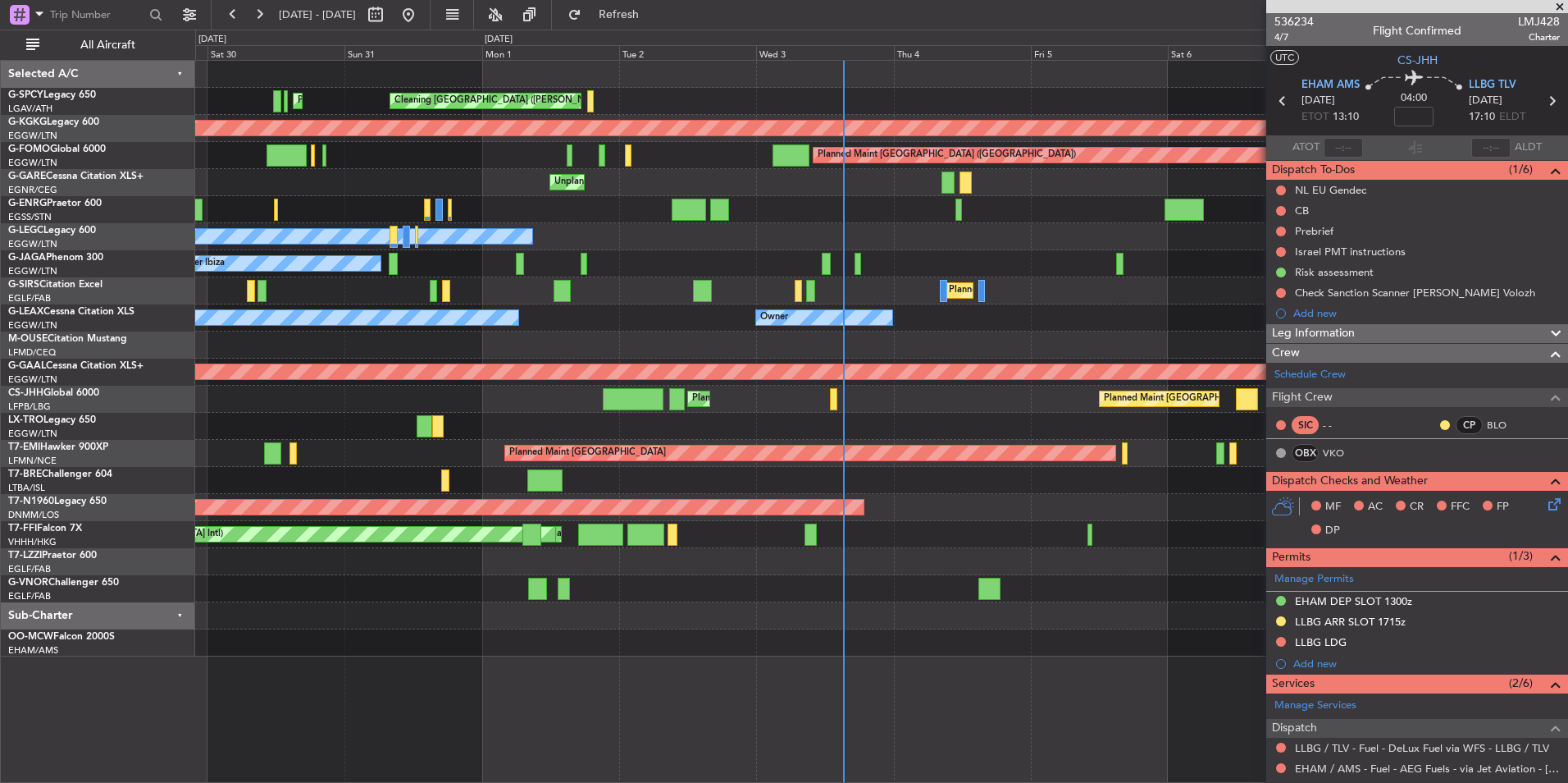
click at [1204, 283] on div "Planned Maint [GEOGRAPHIC_DATA] ([GEOGRAPHIC_DATA])" at bounding box center [881, 291] width 1372 height 27
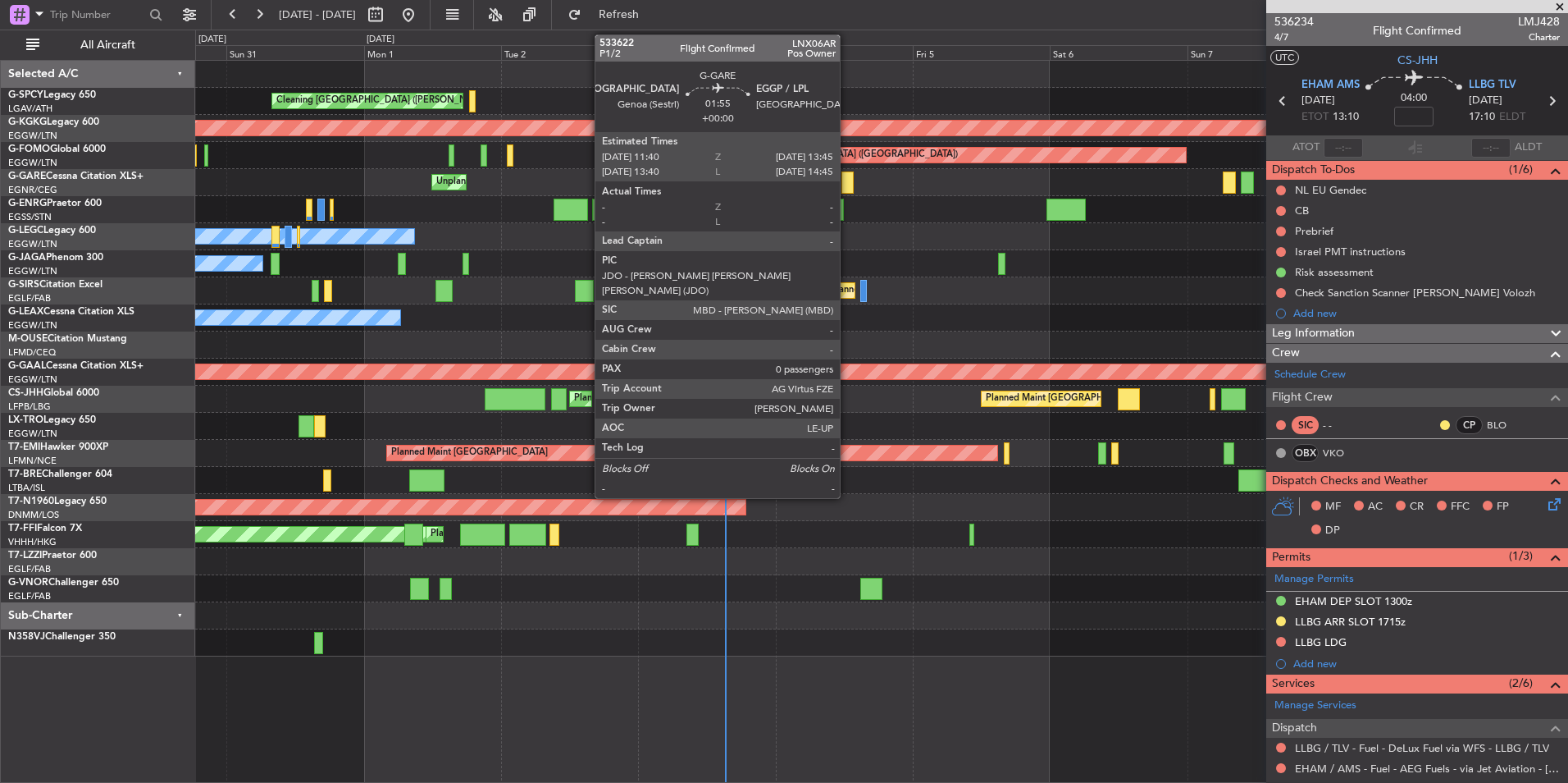
click at [847, 183] on div at bounding box center [848, 183] width 13 height 22
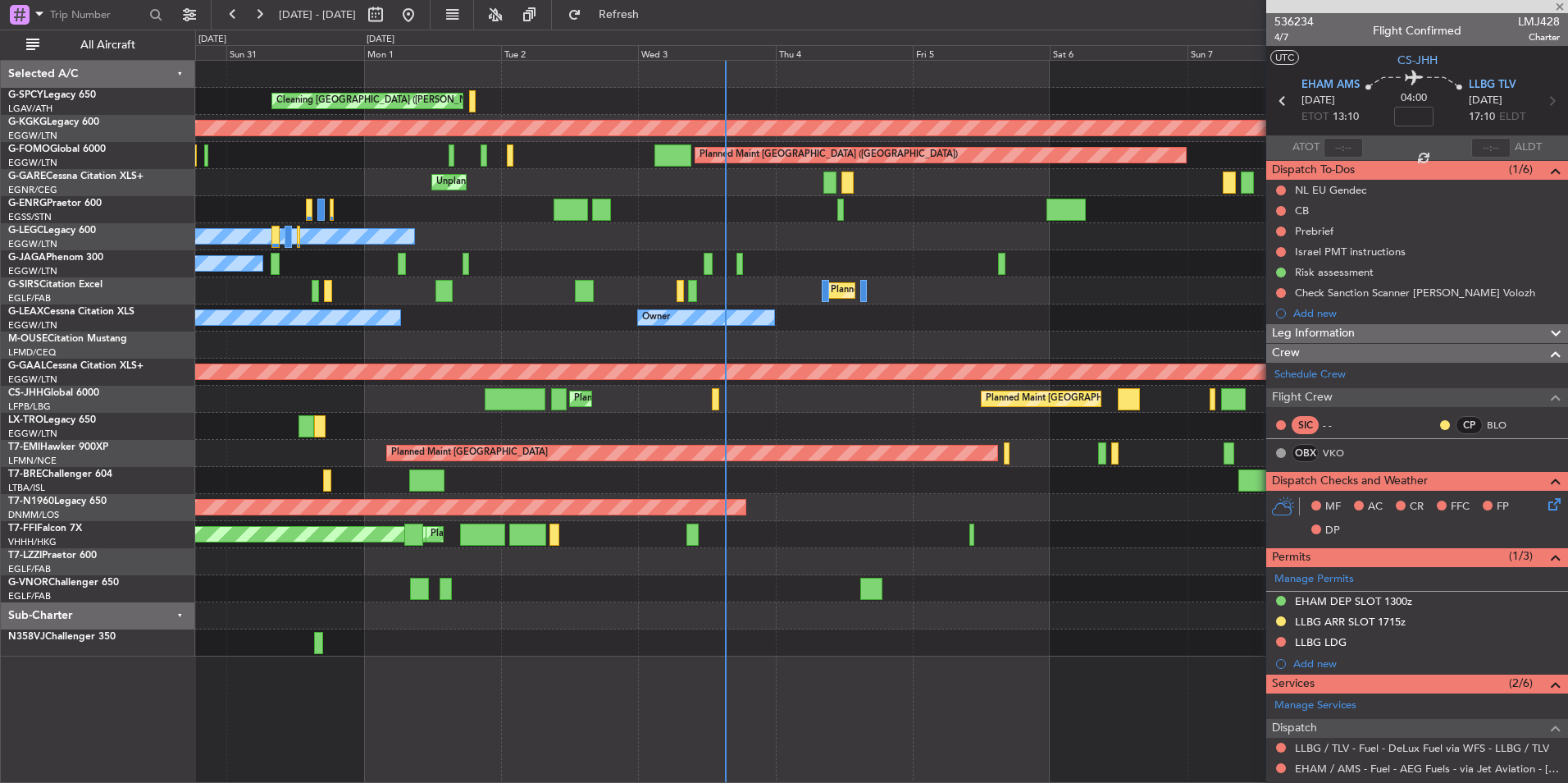
type input "0"
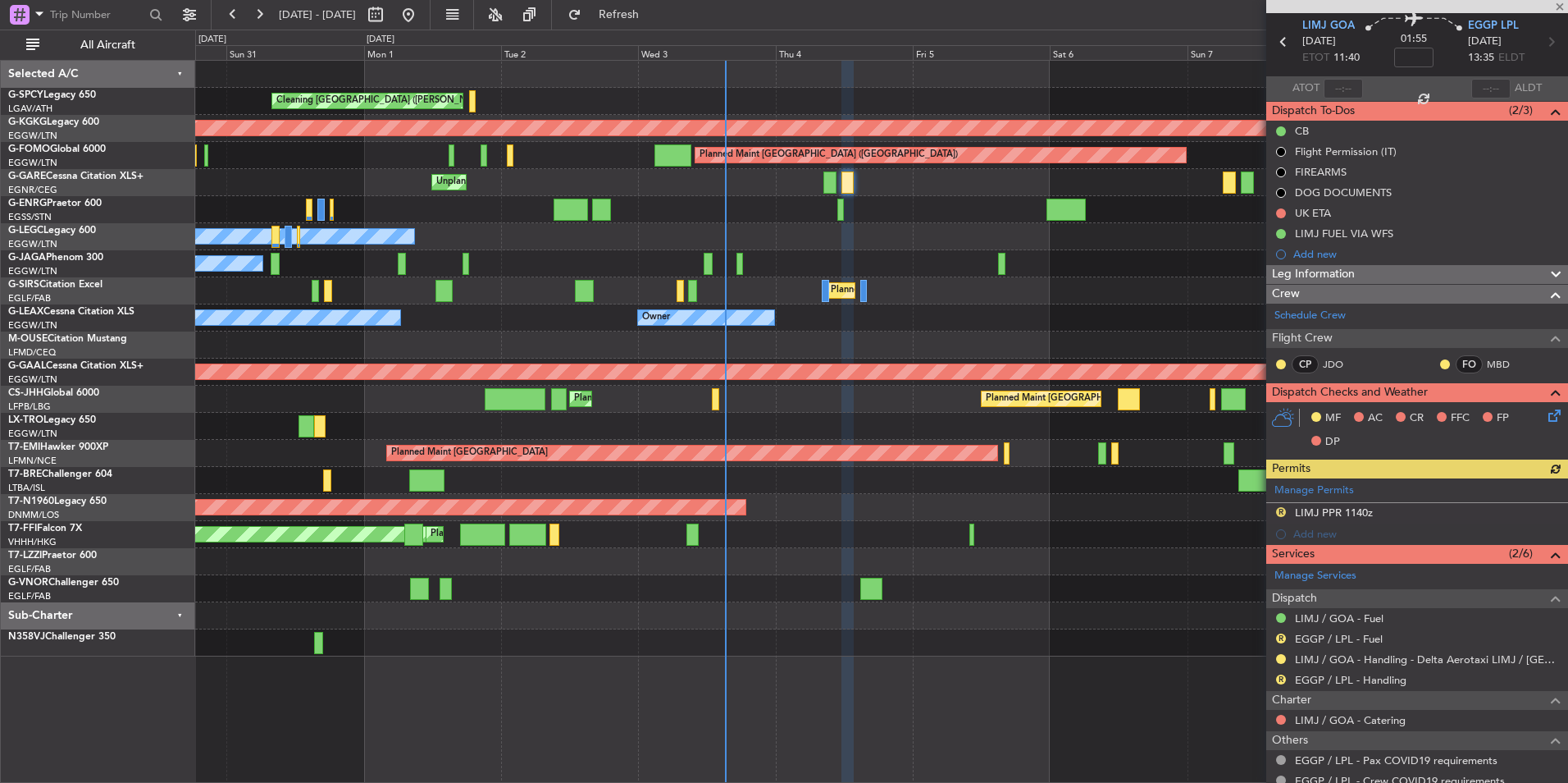
scroll to position [133, 0]
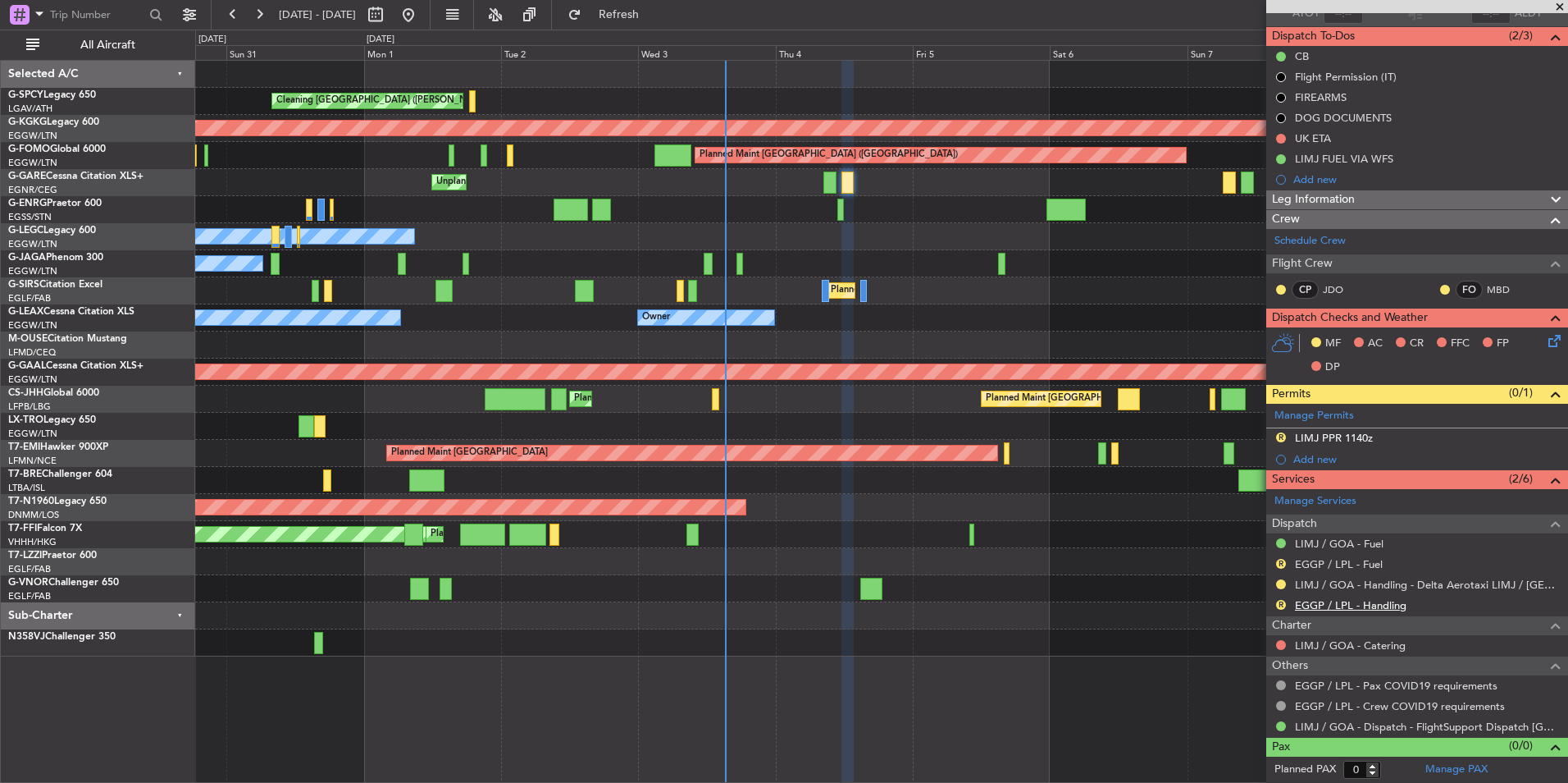
click at [1329, 609] on link "EGGP / LPL - Handling" at bounding box center [1351, 605] width 112 height 14
click at [654, 17] on span "Refresh" at bounding box center [619, 14] width 69 height 12
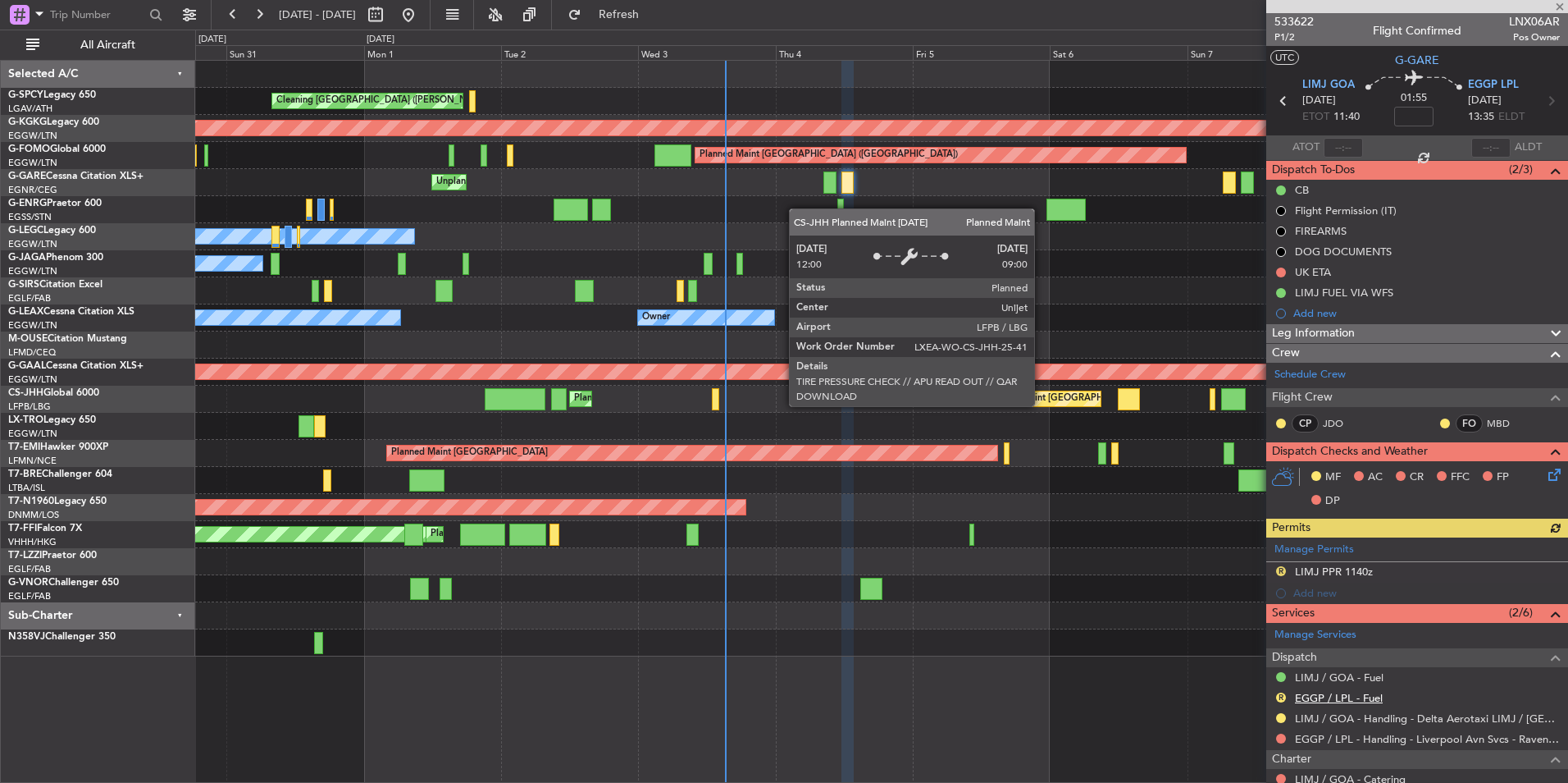
scroll to position [133, 0]
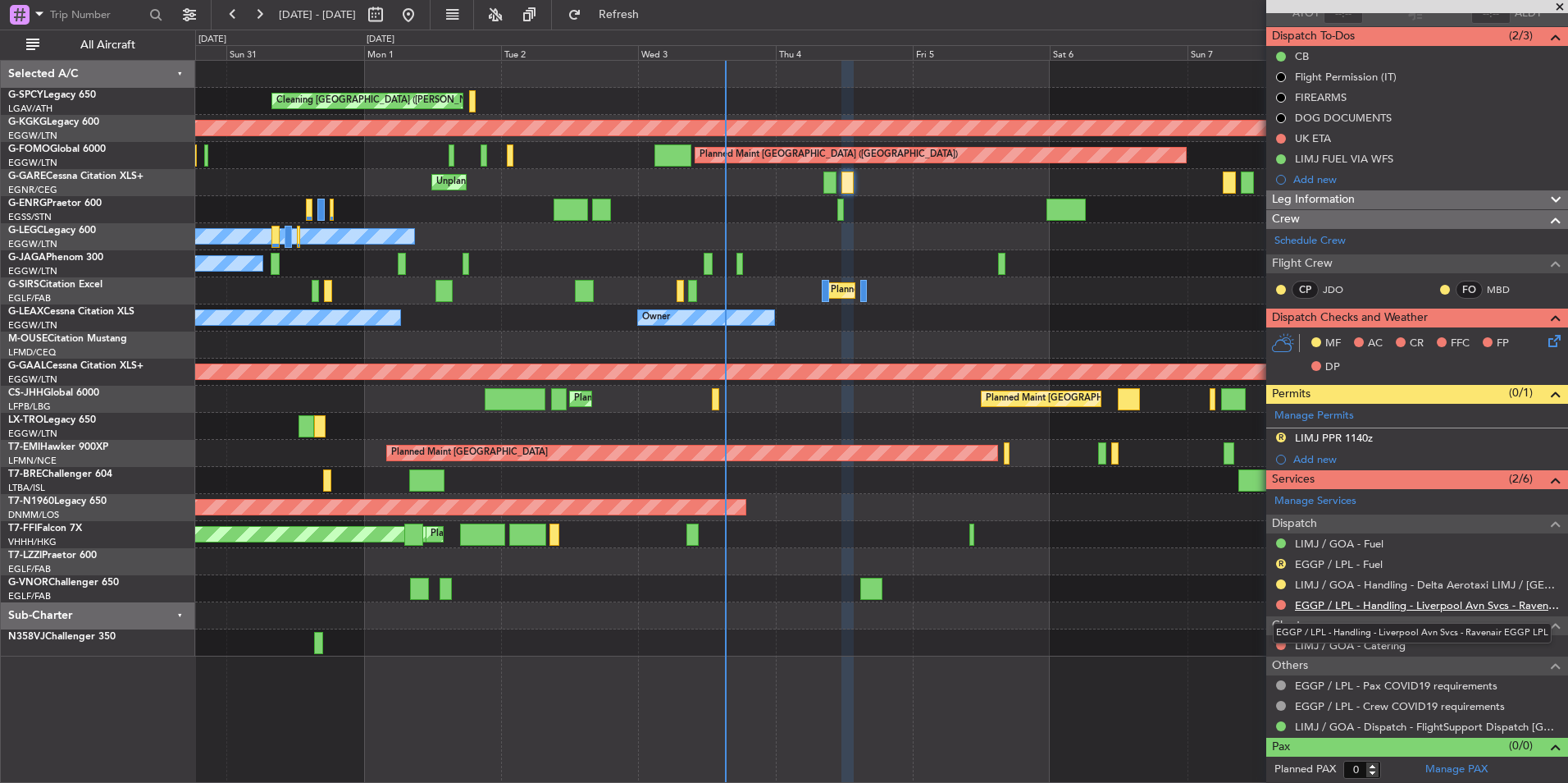
click at [1427, 608] on link "EGGP / LPL - Handling - Liverpool Avn Svcs - Ravenair EGGP LPL" at bounding box center [1428, 605] width 265 height 14
click at [1360, 563] on link "EGGP / LPL - Fuel" at bounding box center [1339, 565] width 88 height 14
click at [658, 22] on button "Refresh" at bounding box center [609, 14] width 98 height 26
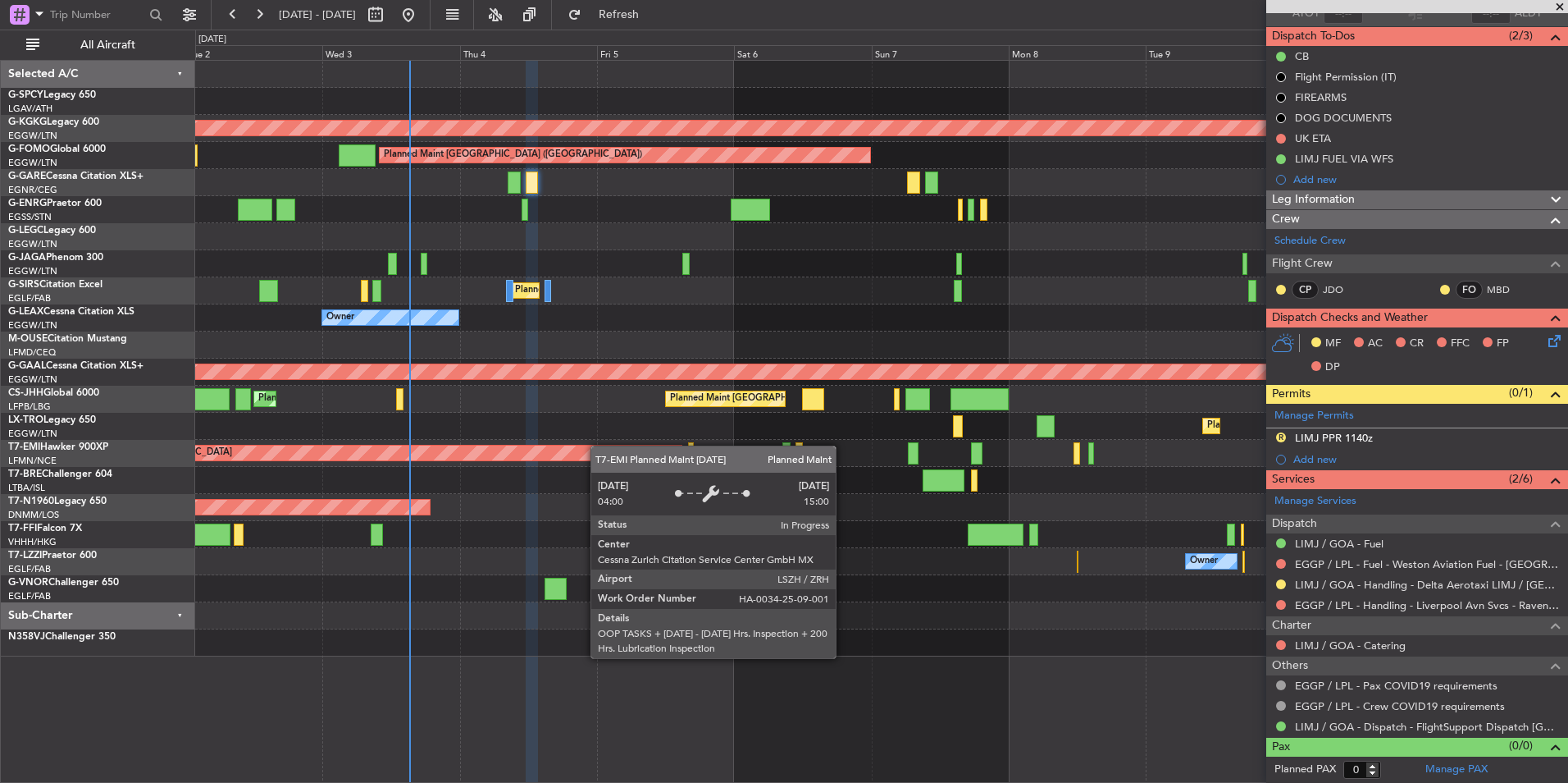
click at [544, 447] on div "Cleaning [GEOGRAPHIC_DATA] ([PERSON_NAME] Intl) Planned Maint [GEOGRAPHIC_DATA]…" at bounding box center [881, 359] width 1372 height 596
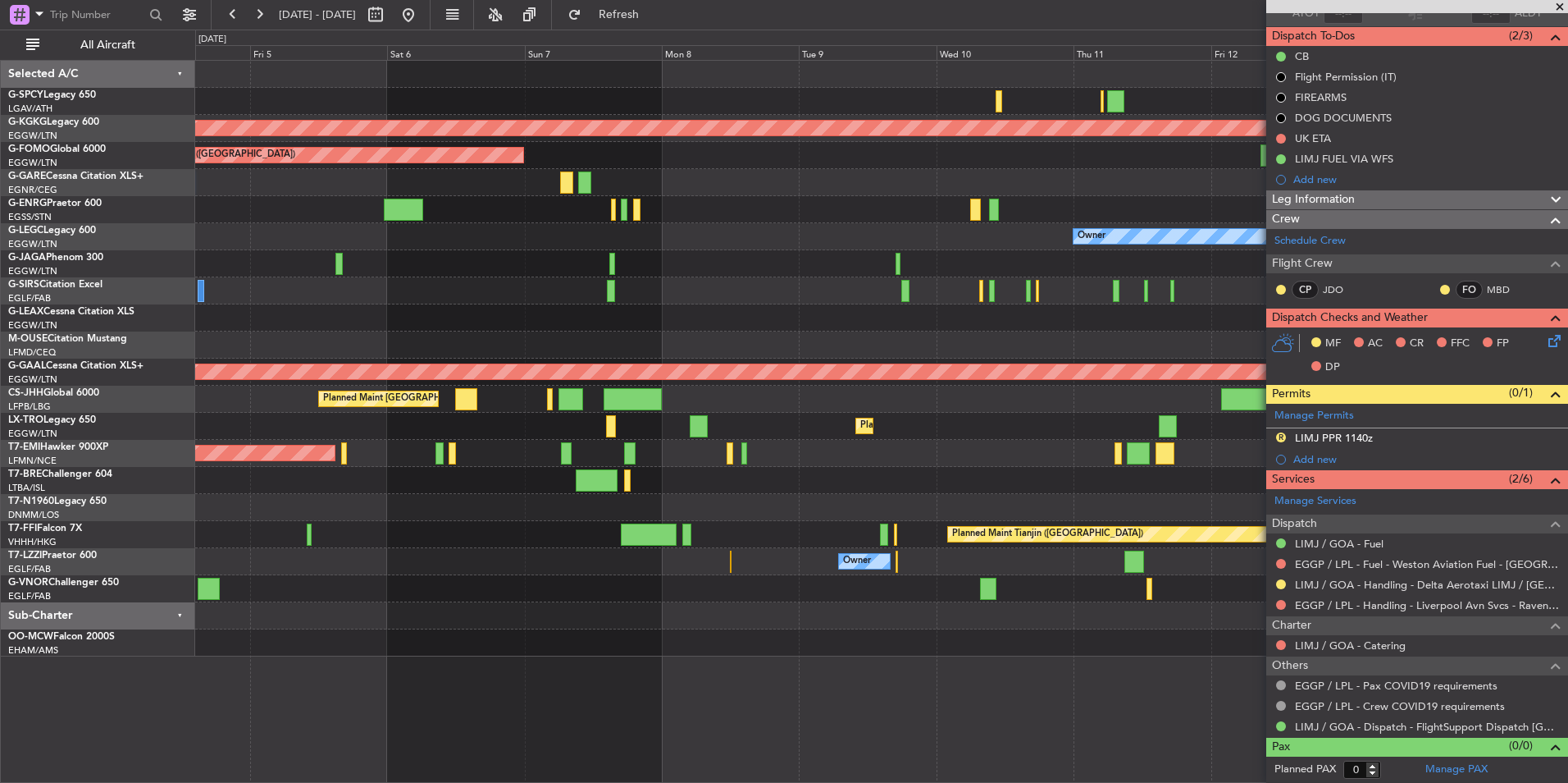
click at [406, 432] on div "Planned Maint Dusseldorf" at bounding box center [881, 426] width 1372 height 27
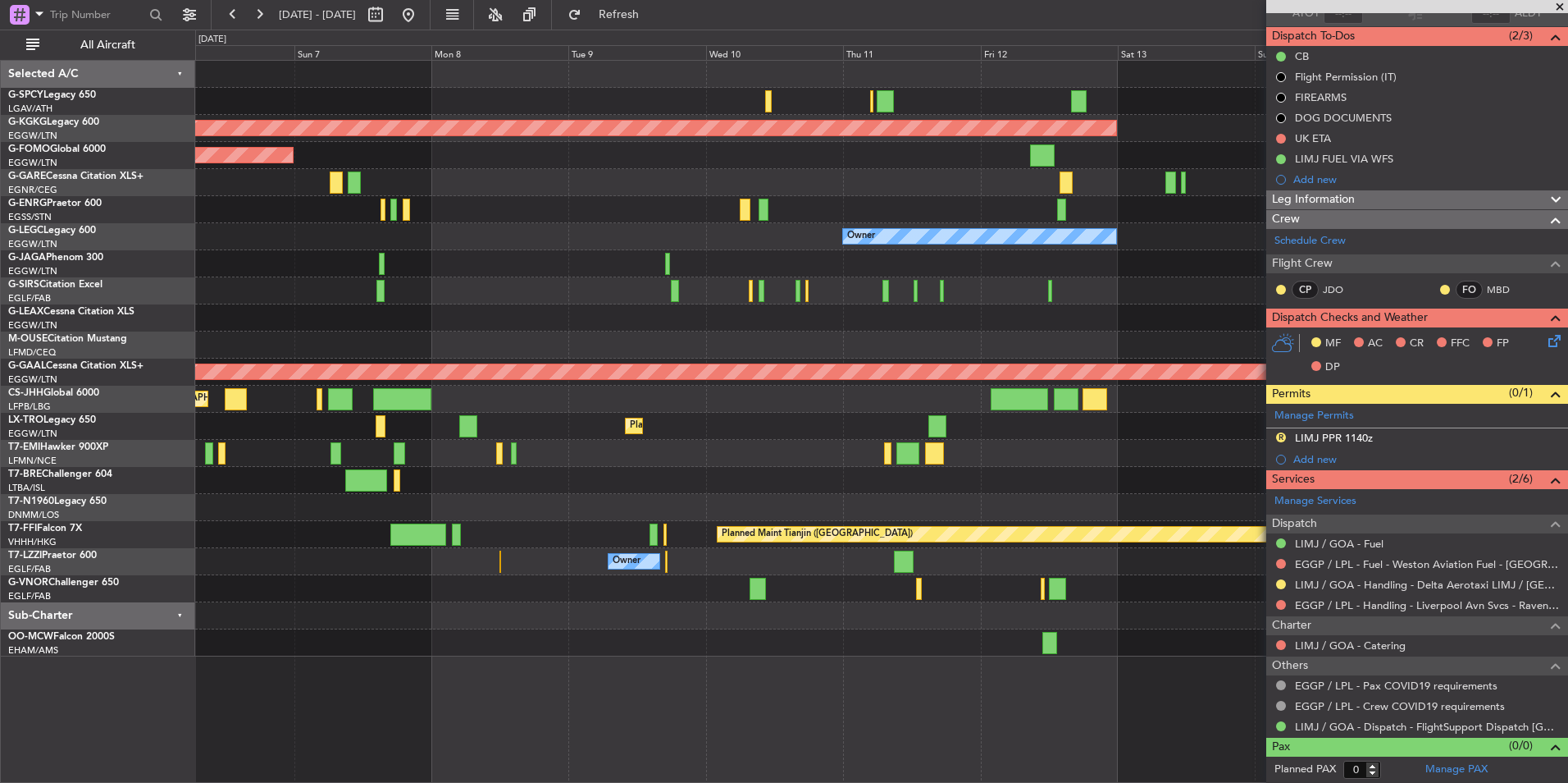
click at [428, 422] on div "AOG Maint [GEOGRAPHIC_DATA] (Ataturk) Planned Maint [GEOGRAPHIC_DATA] ([GEOGRAP…" at bounding box center [881, 359] width 1372 height 596
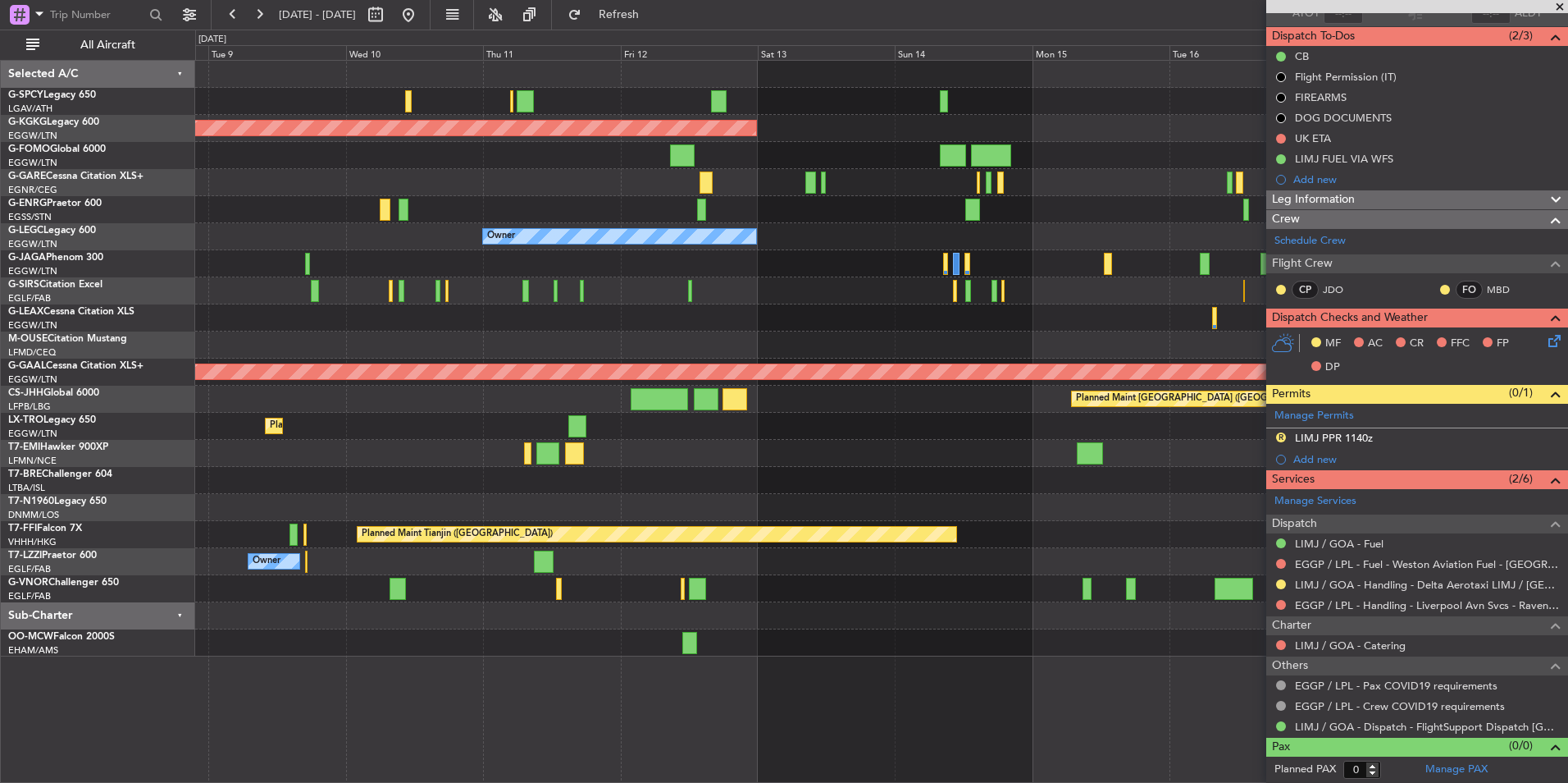
click at [802, 451] on div at bounding box center [881, 454] width 1372 height 27
click at [421, 12] on button at bounding box center [408, 14] width 26 height 26
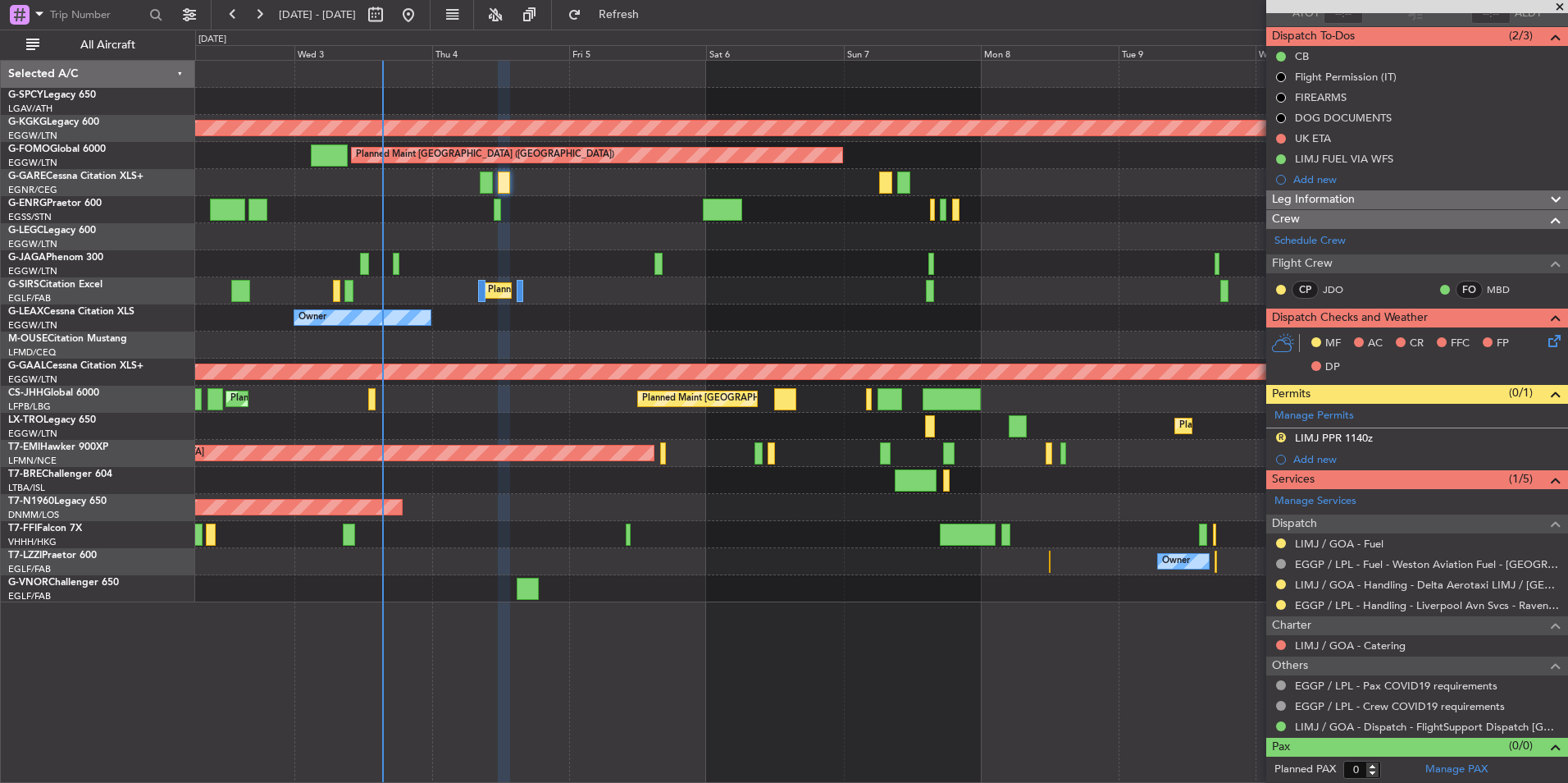
click at [613, 297] on div "Cleaning [GEOGRAPHIC_DATA] ([PERSON_NAME] Intl) AOG Maint [GEOGRAPHIC_DATA] ([G…" at bounding box center [881, 331] width 1372 height 541
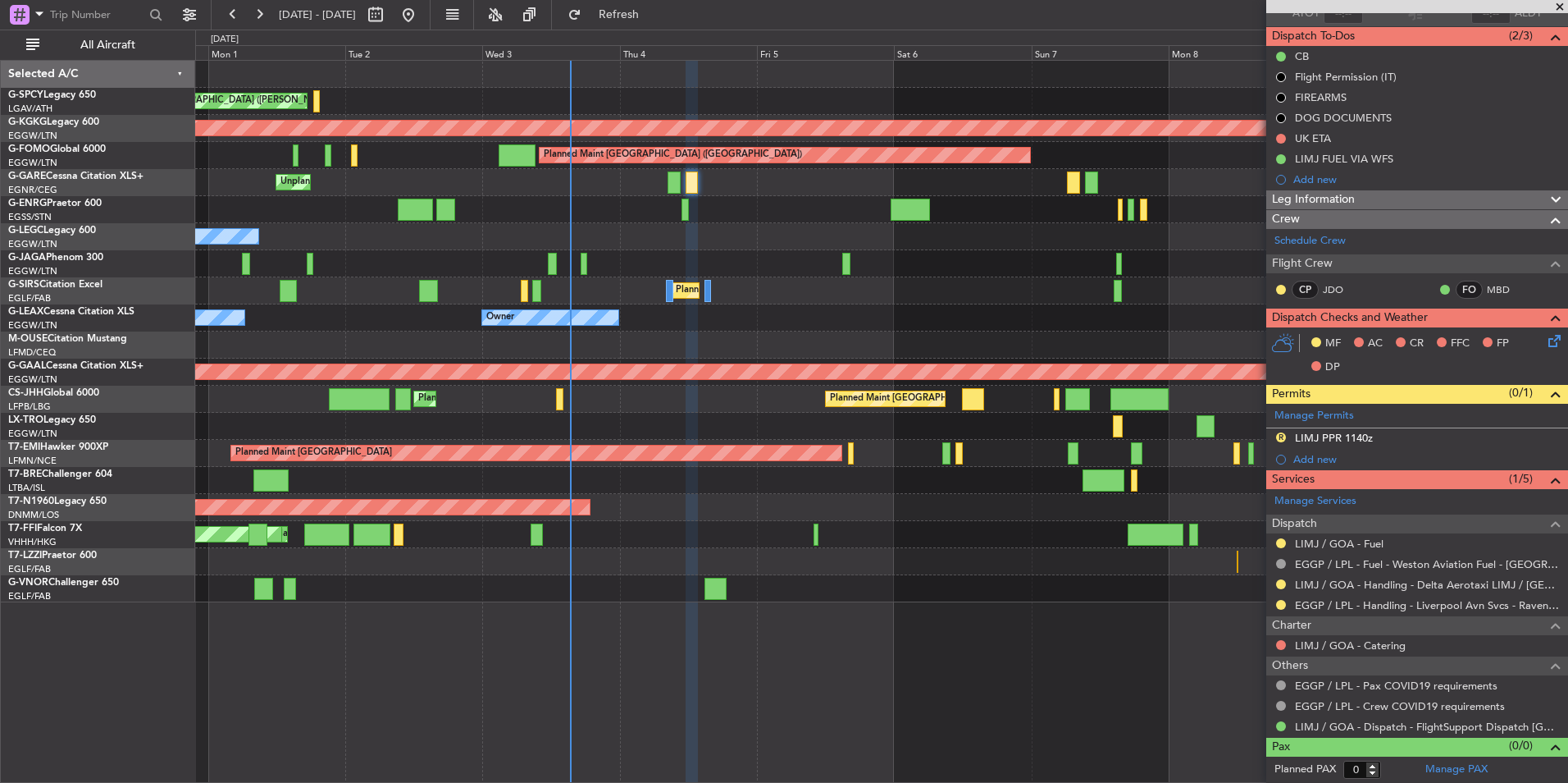
click at [860, 296] on div "Planned Maint [GEOGRAPHIC_DATA] ([GEOGRAPHIC_DATA])" at bounding box center [881, 291] width 1372 height 27
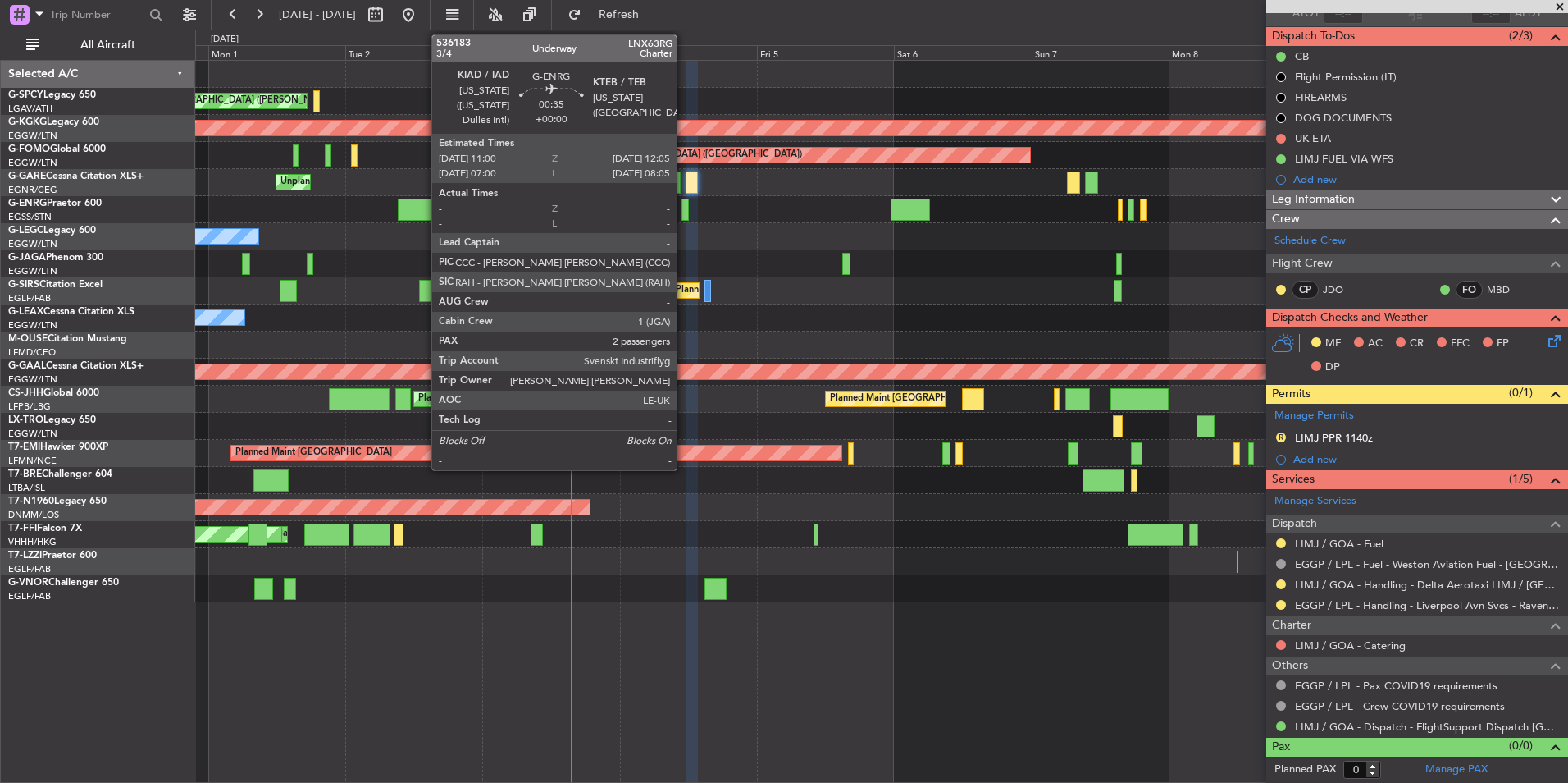
click at [684, 209] on div at bounding box center [684, 209] width 6 height 22
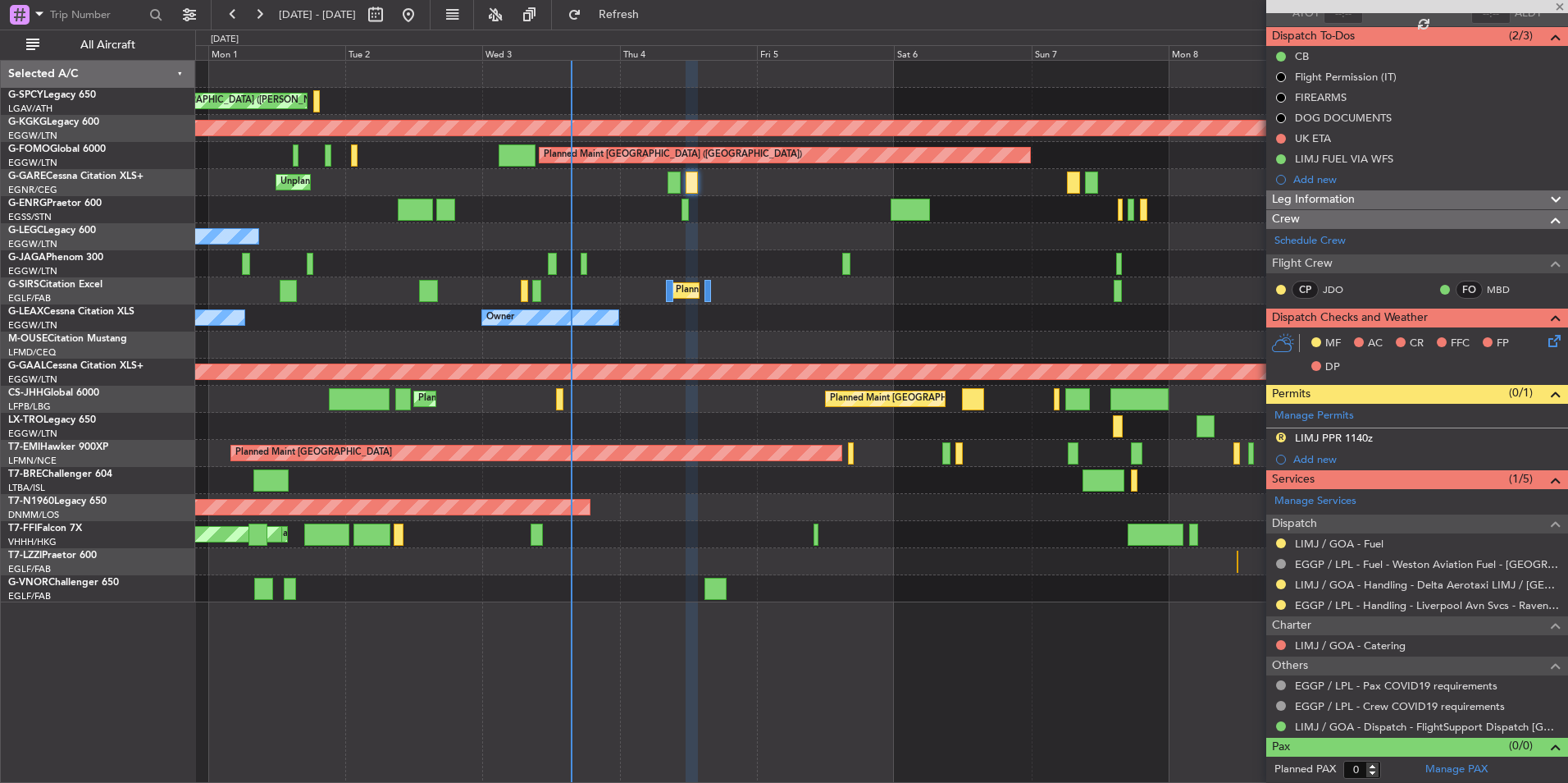
type input "2"
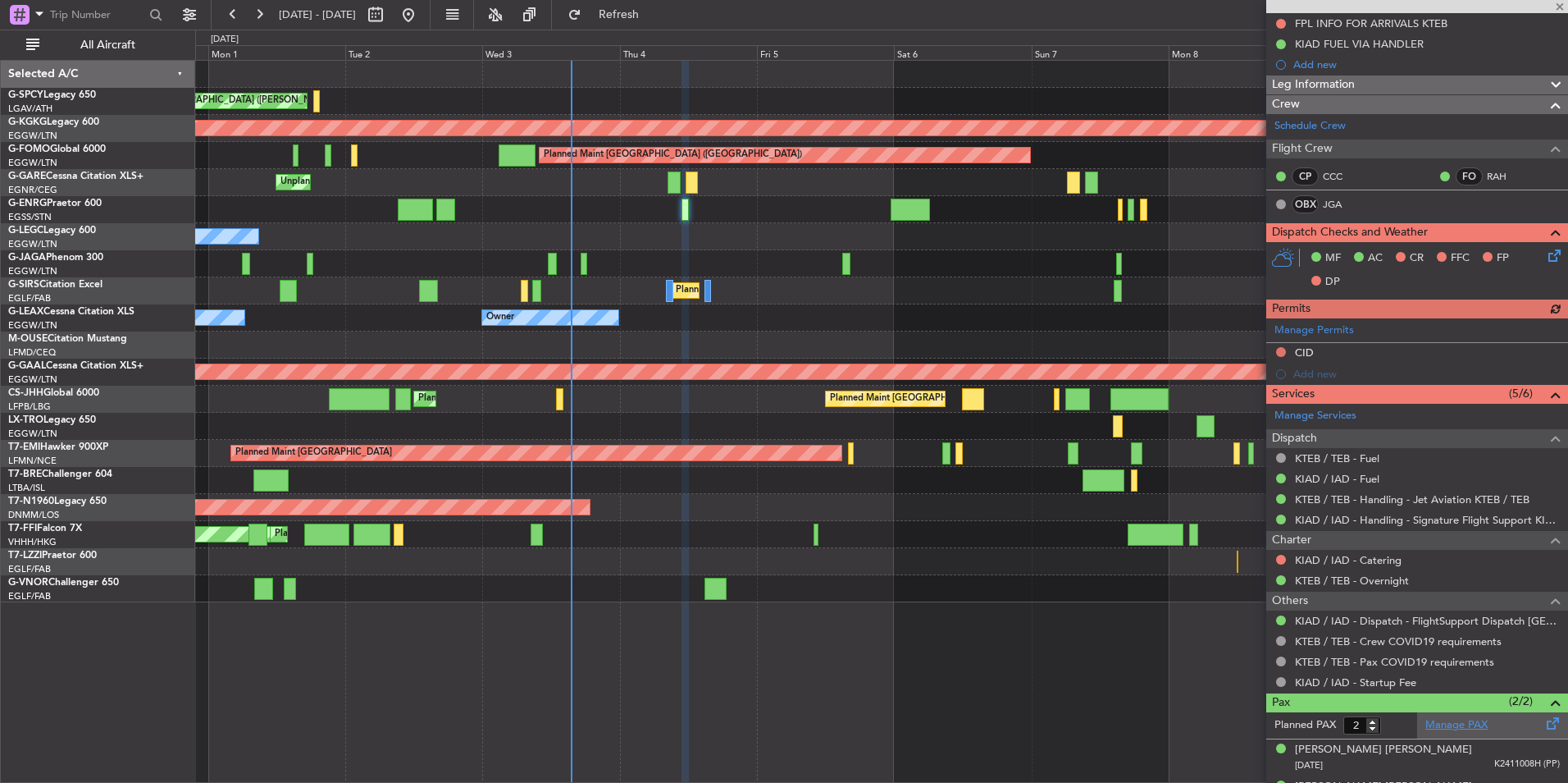
scroll to position [237, 0]
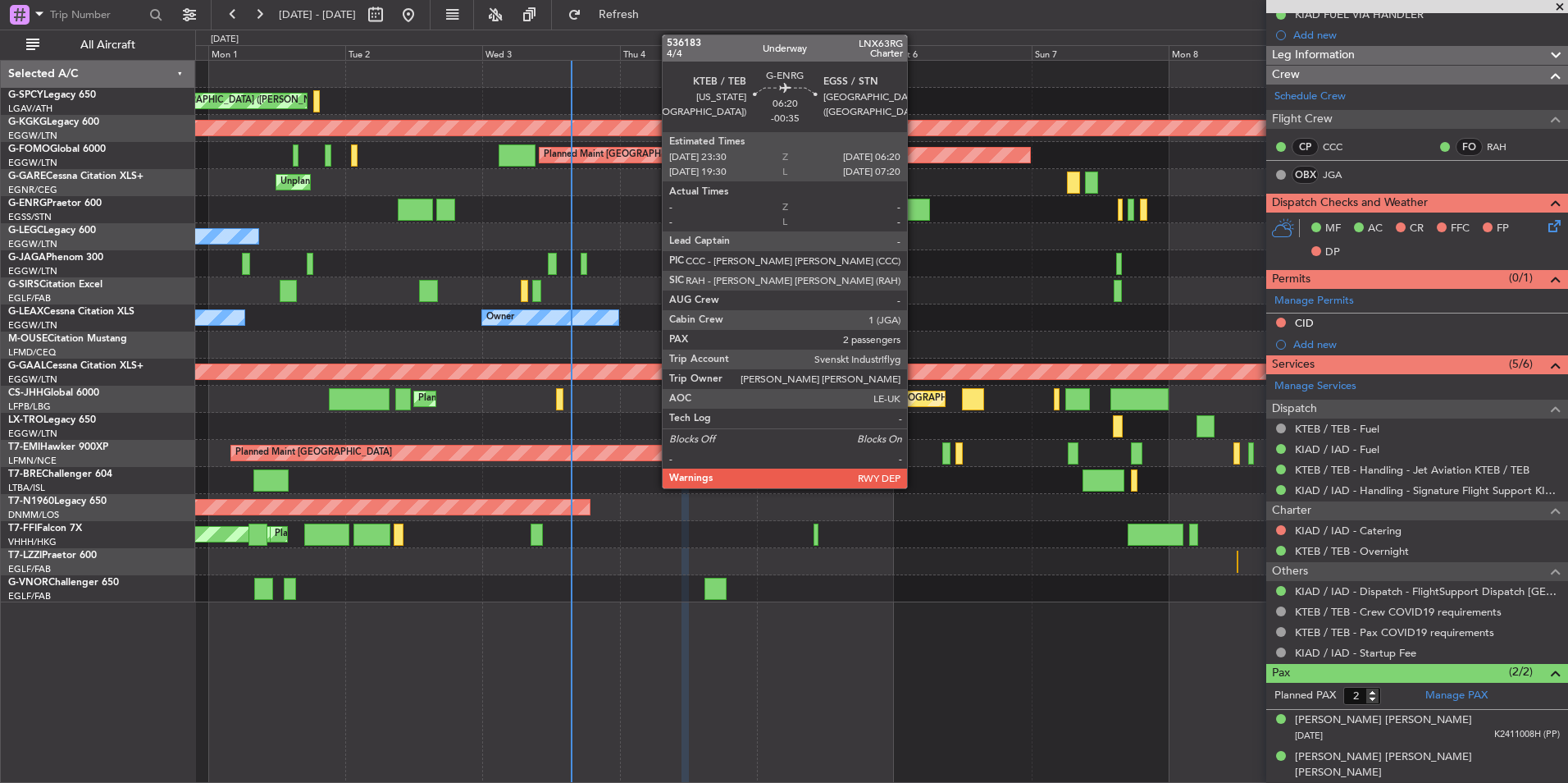
click at [914, 206] on div at bounding box center [911, 209] width 39 height 22
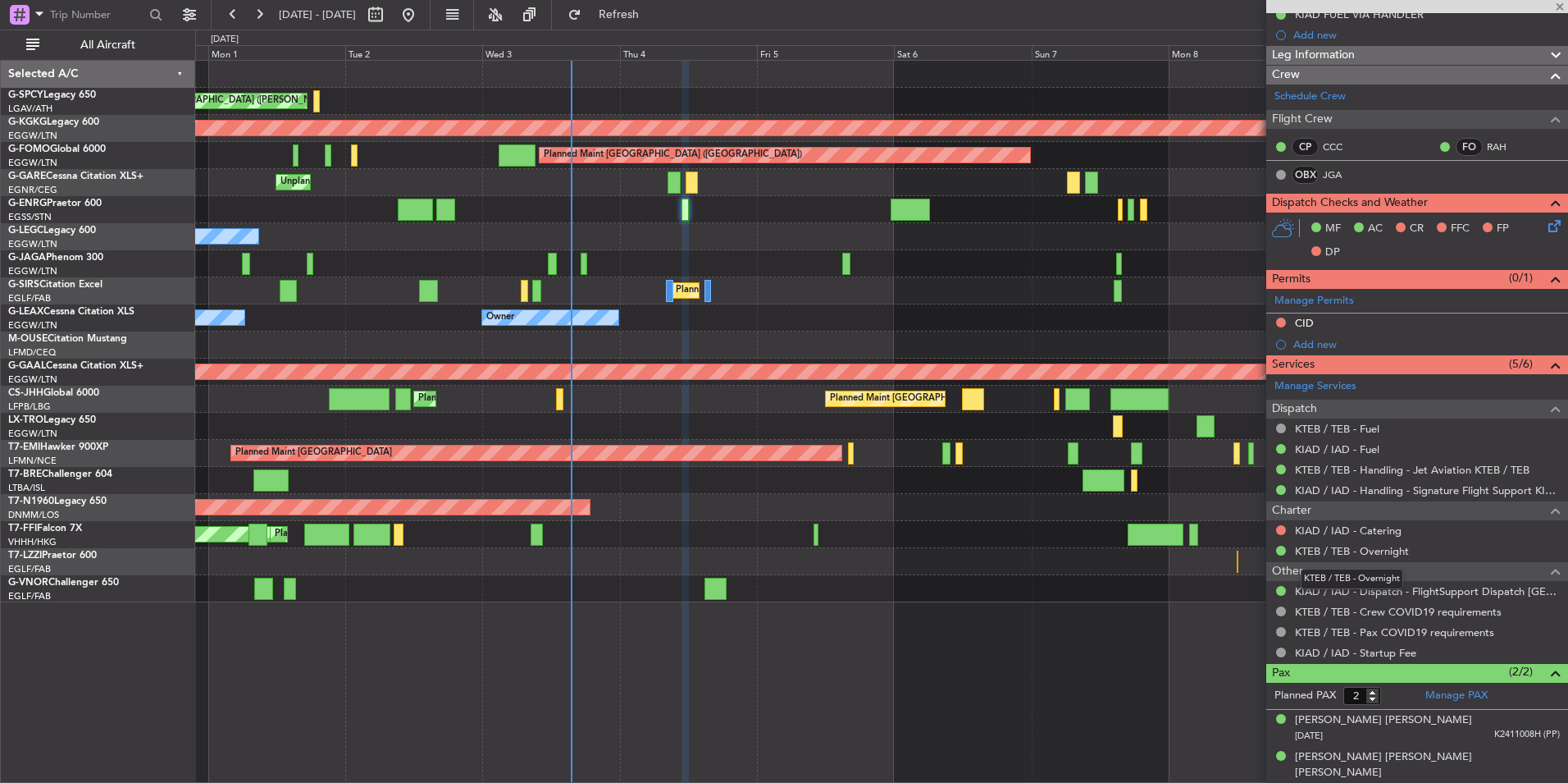
type input "-00:35"
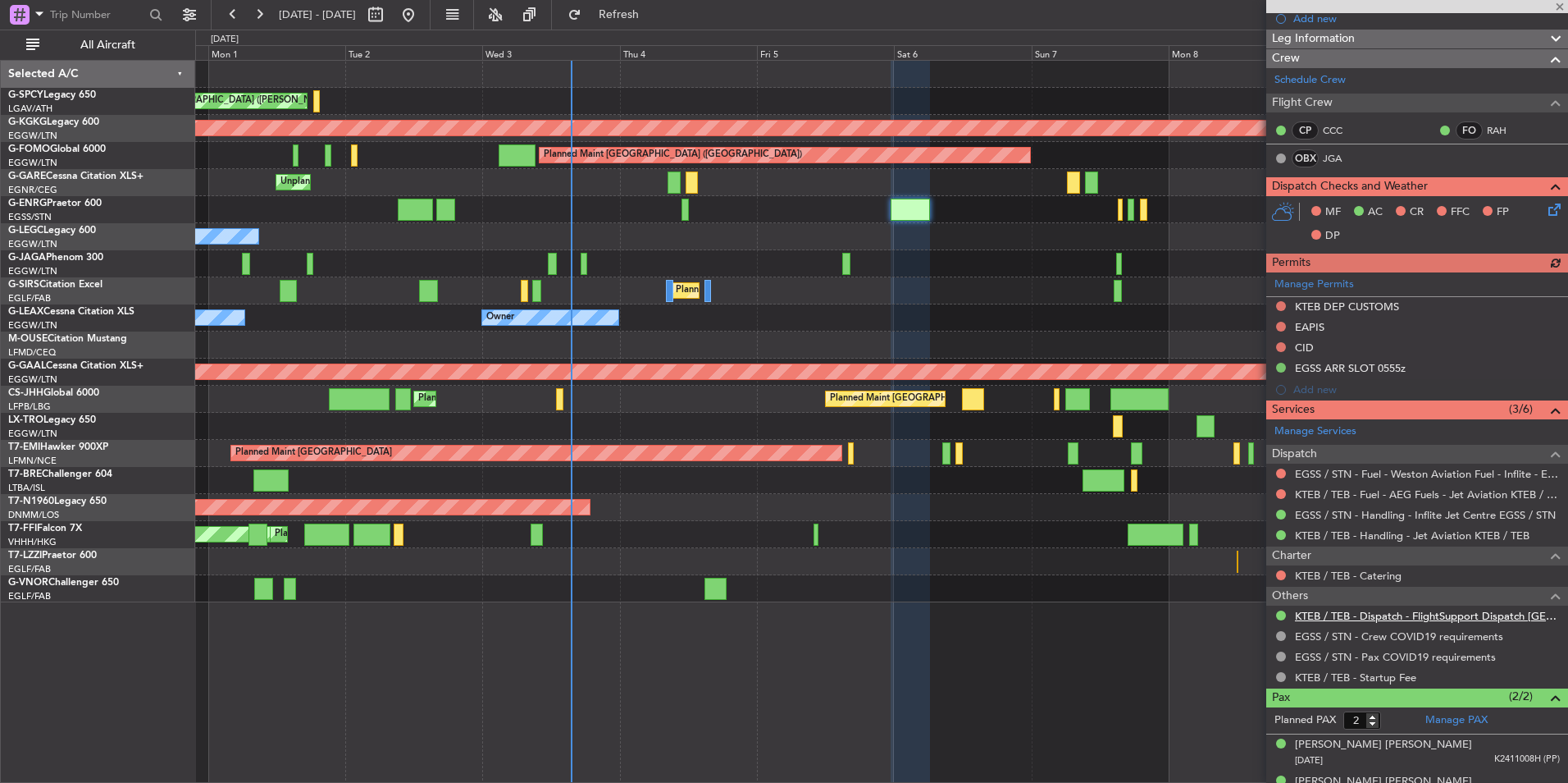
scroll to position [278, 0]
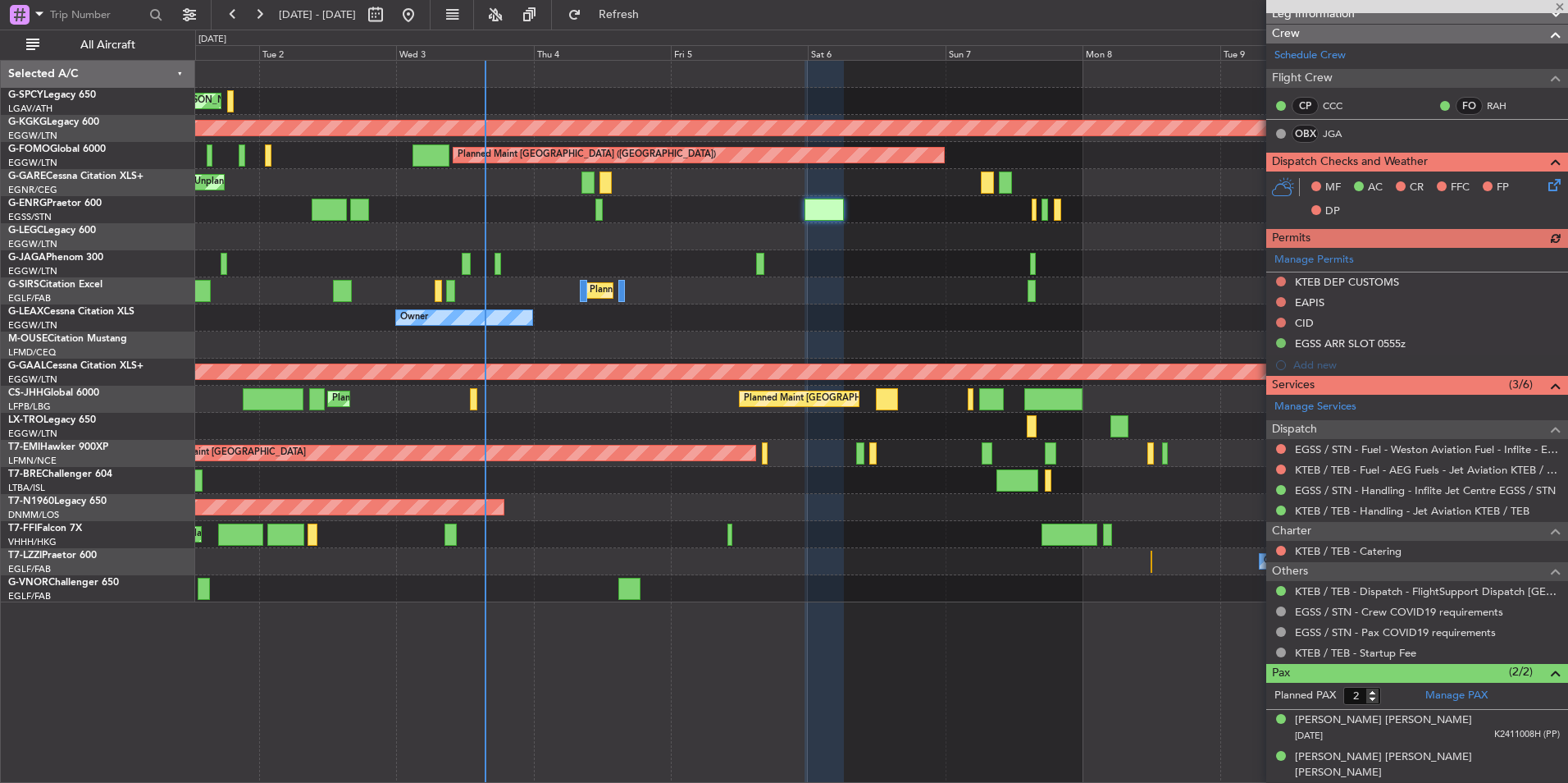
click at [761, 311] on div "Cleaning Athens (Eleftherios Venizelos Intl) Planned Maint Athens (Eleftherios …" at bounding box center [881, 331] width 1372 height 541
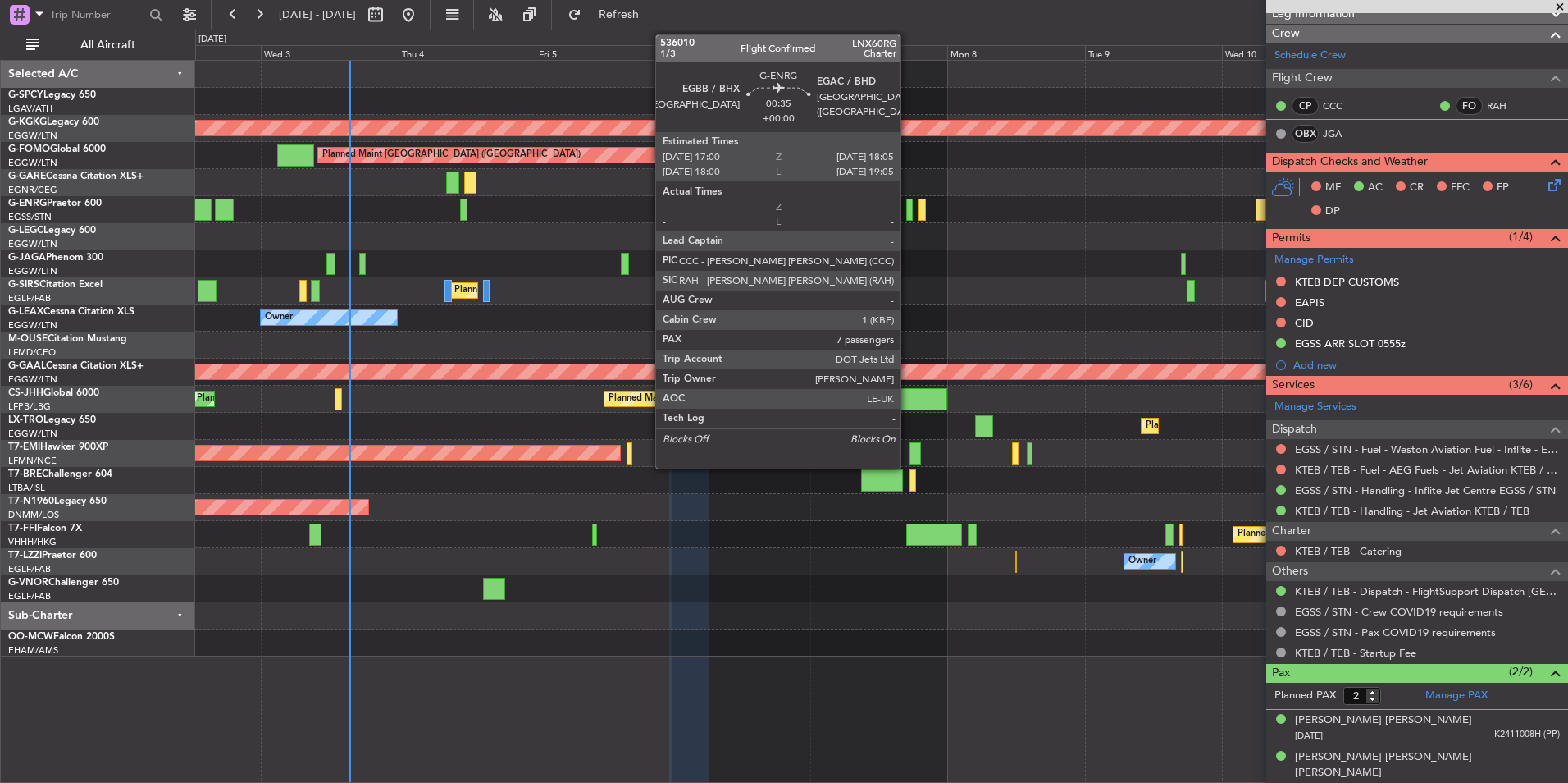
click at [908, 216] on div at bounding box center [909, 209] width 6 height 22
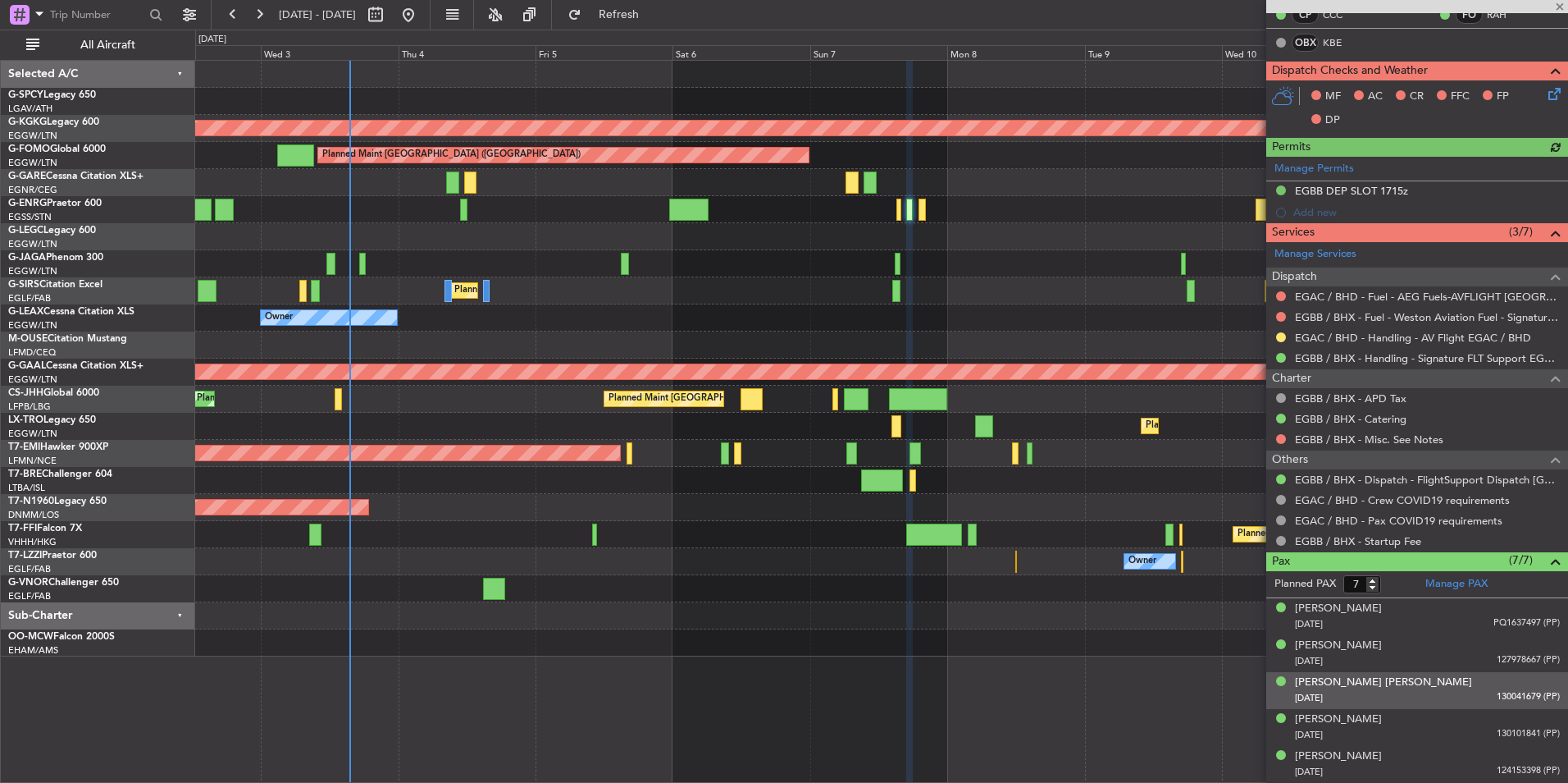
scroll to position [401, 0]
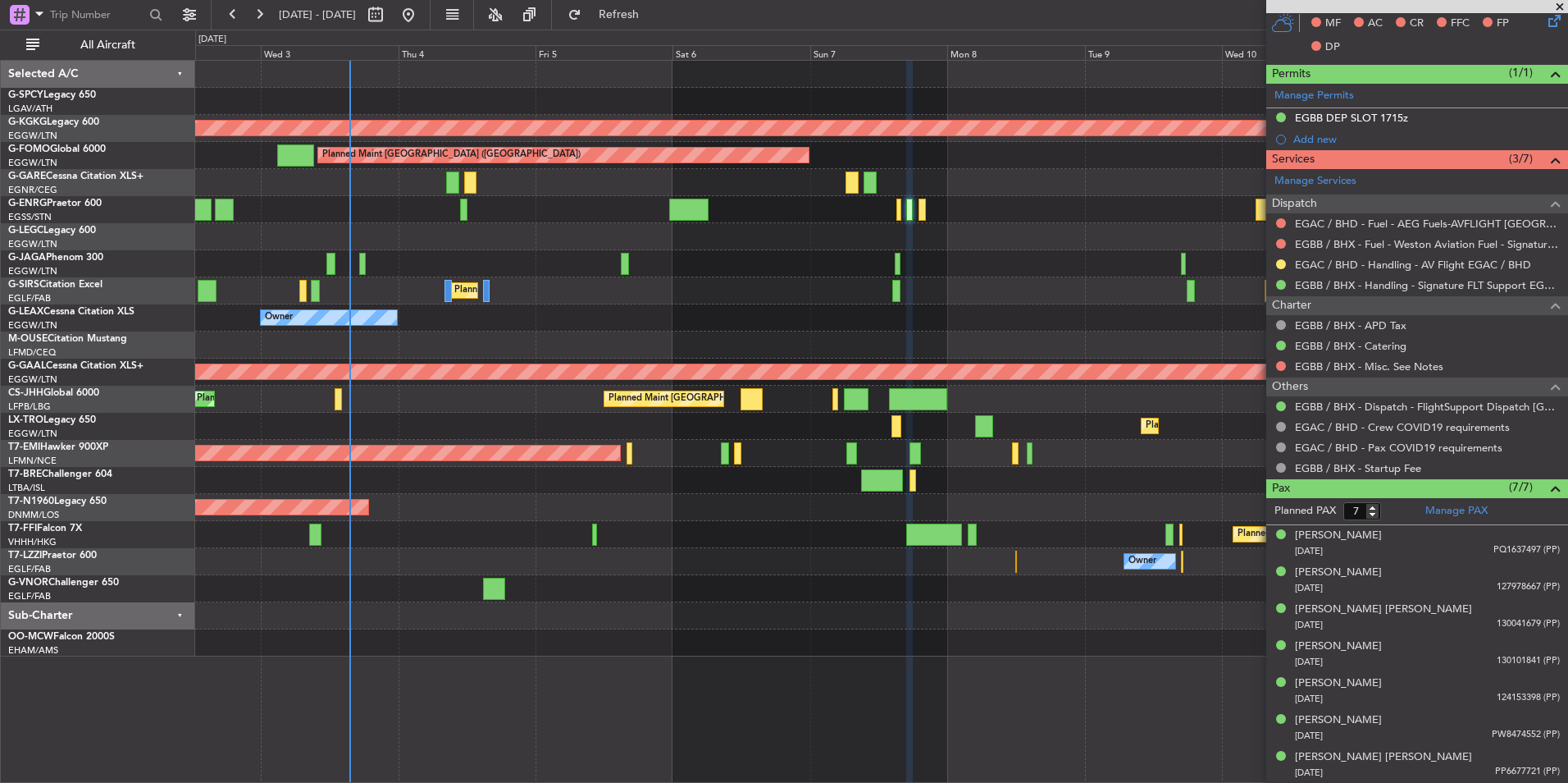
click at [1556, 9] on span at bounding box center [1560, 7] width 16 height 15
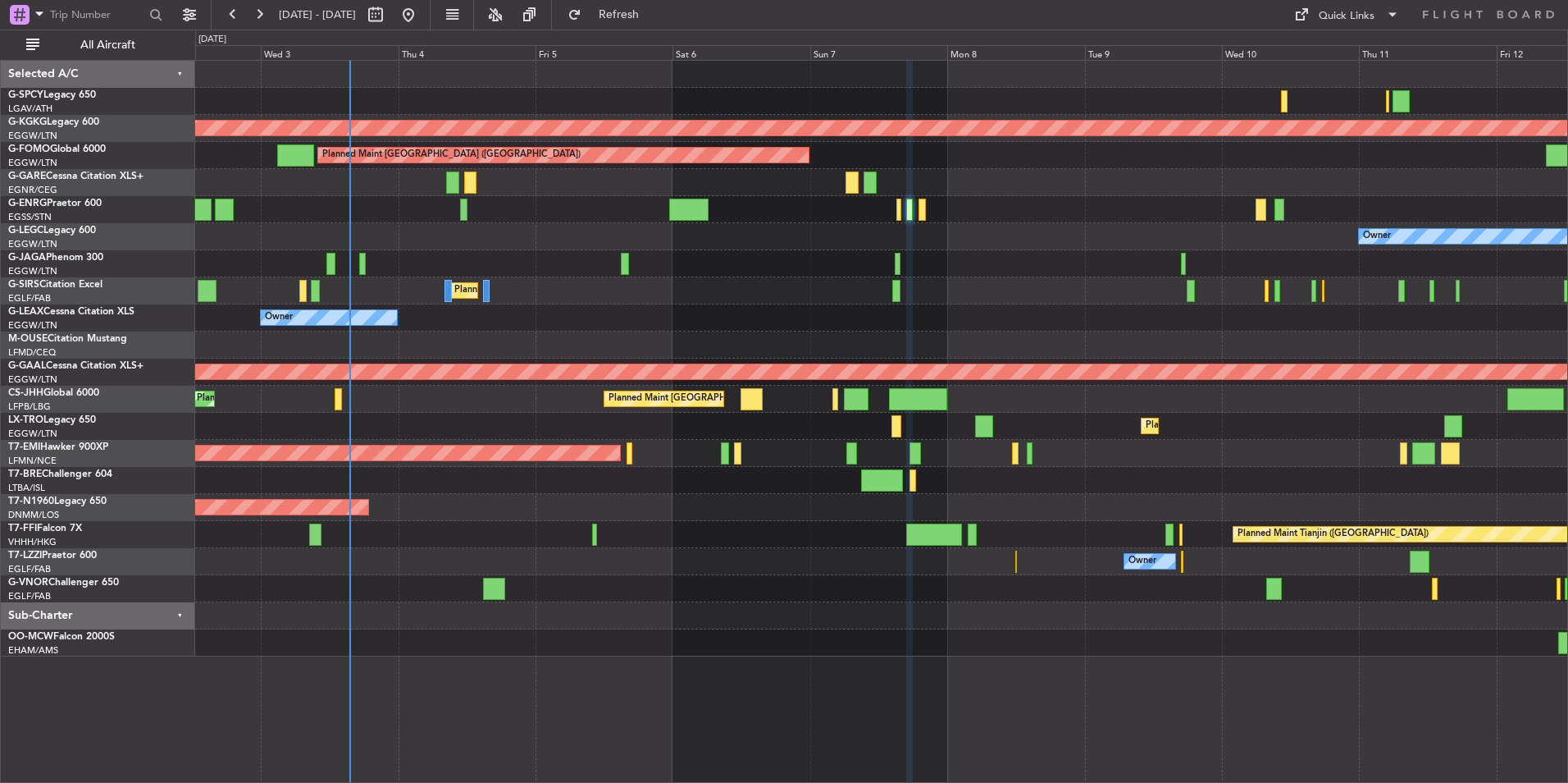
type input "0"
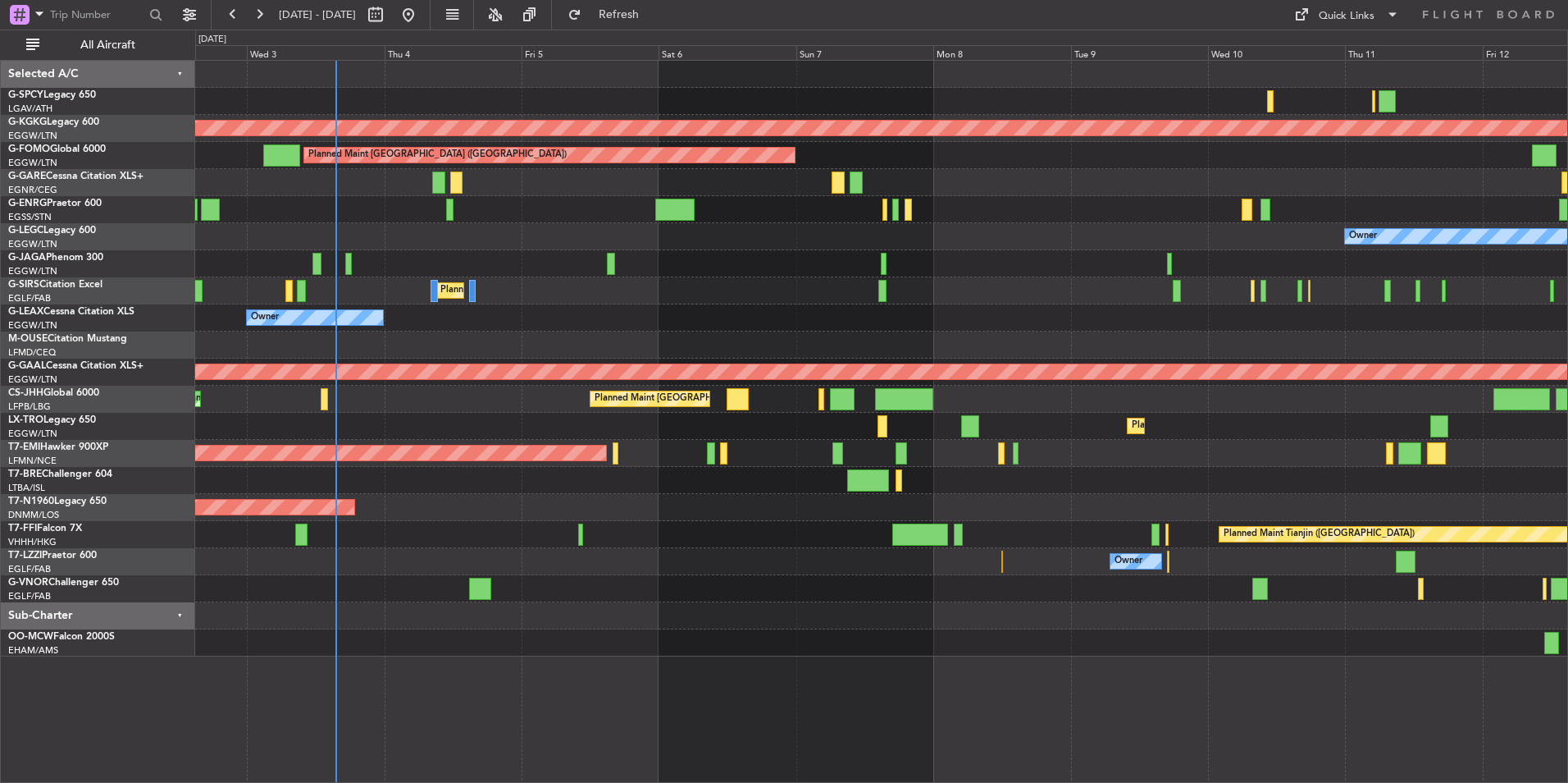
click at [933, 233] on div "Owner Owner" at bounding box center [881, 236] width 1372 height 27
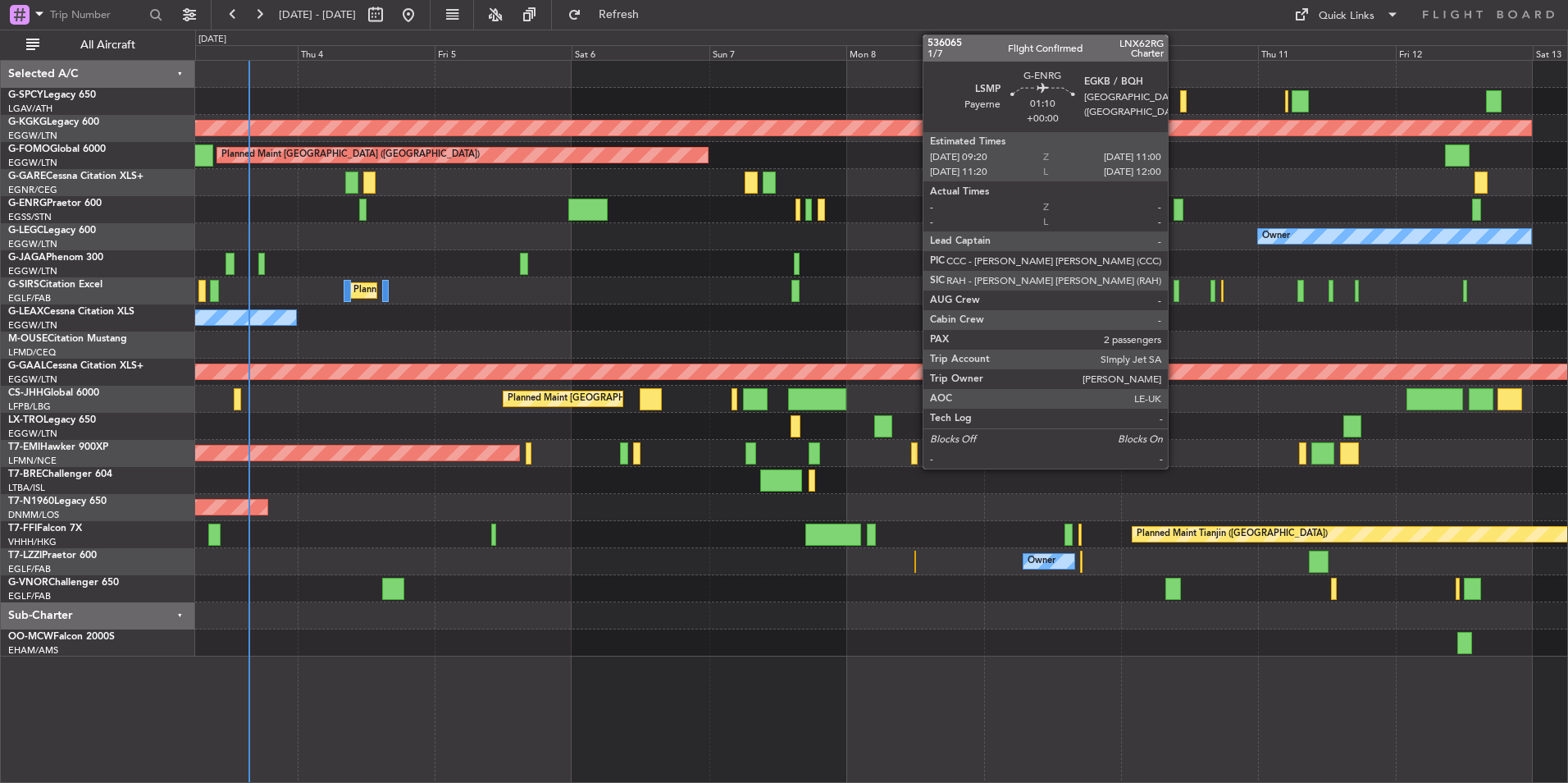
click at [1175, 210] on div at bounding box center [1178, 209] width 10 height 22
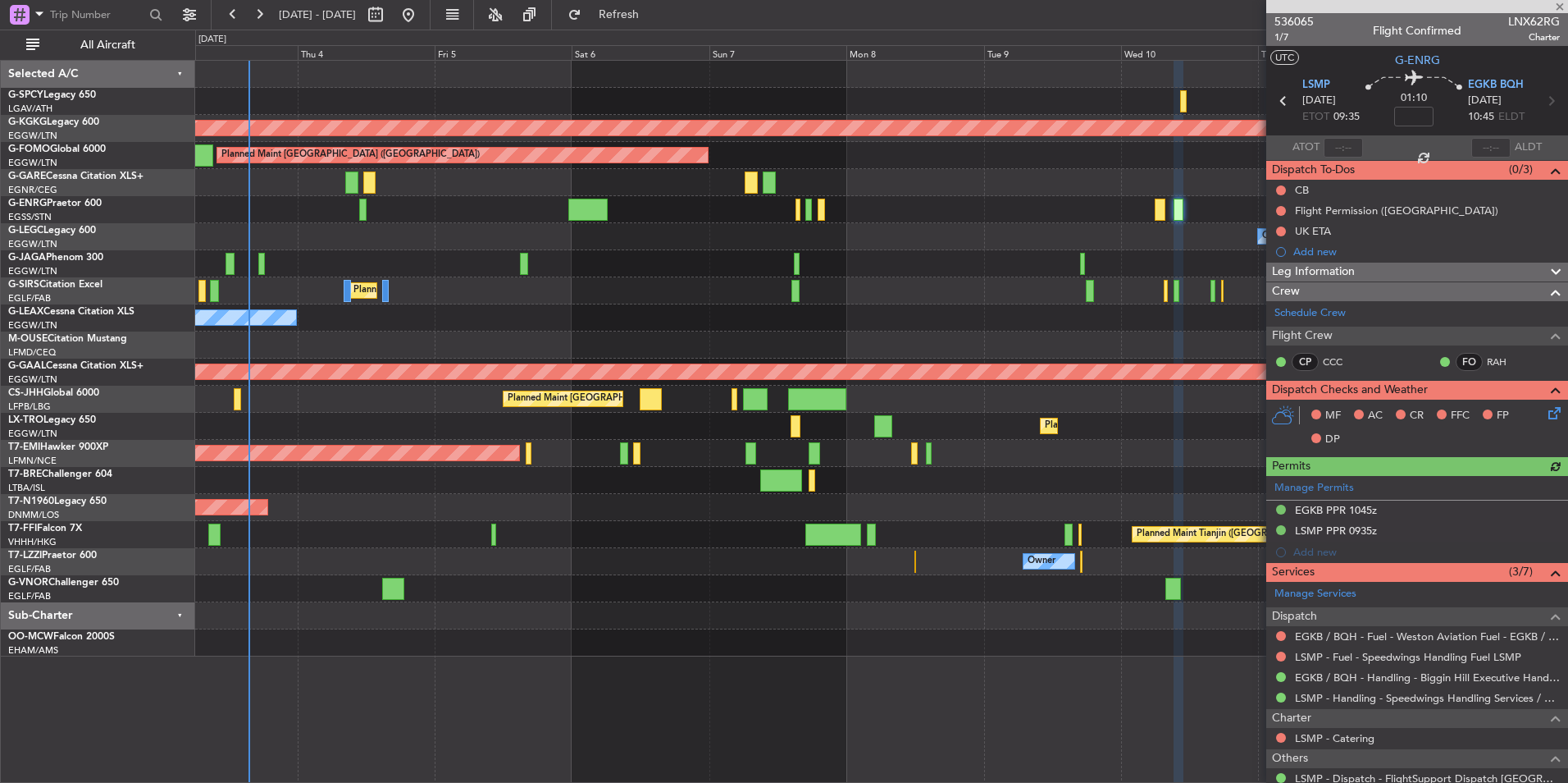
click at [1166, 213] on div at bounding box center [881, 209] width 1372 height 27
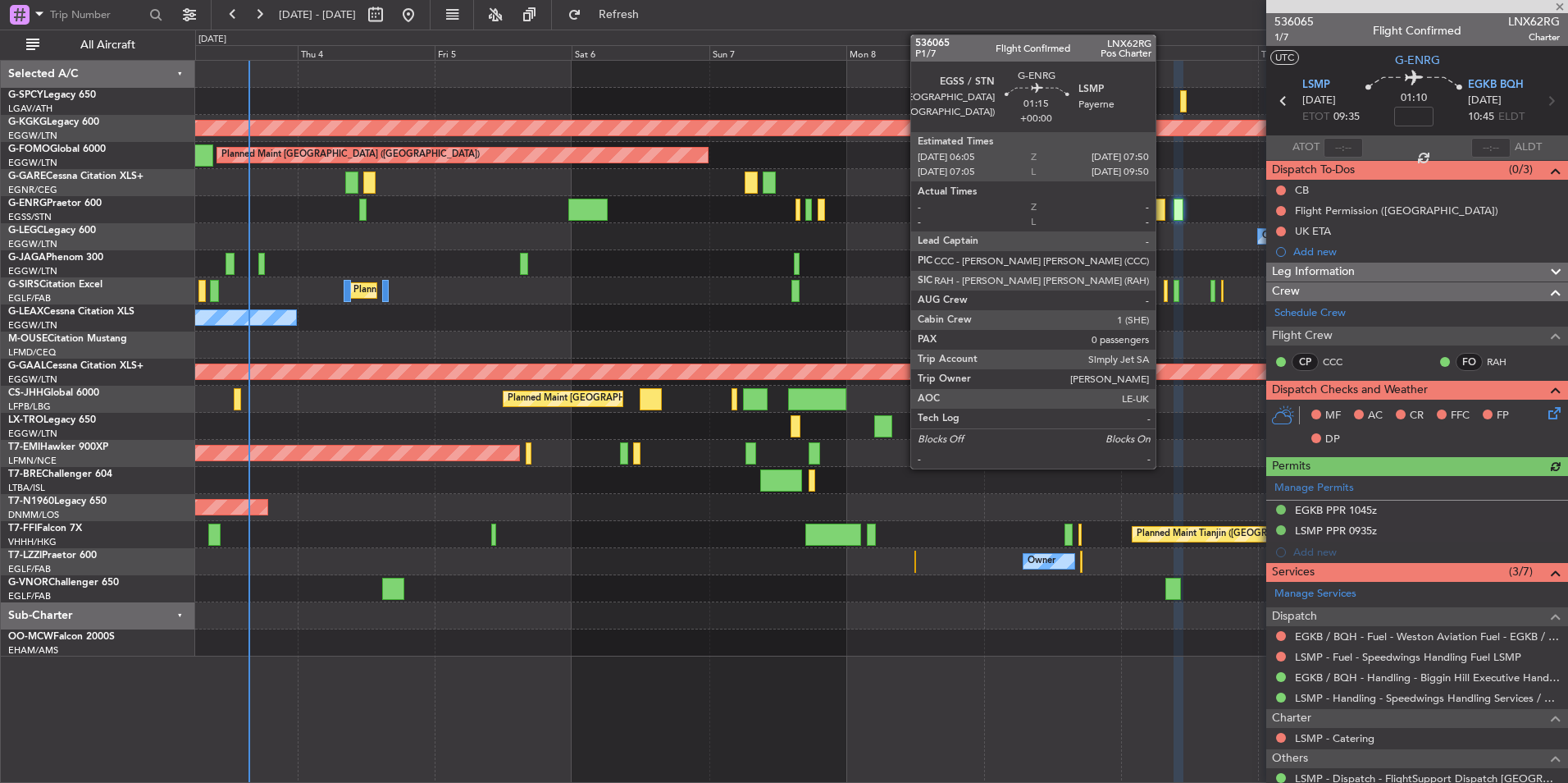
click at [1163, 213] on div at bounding box center [1160, 209] width 11 height 22
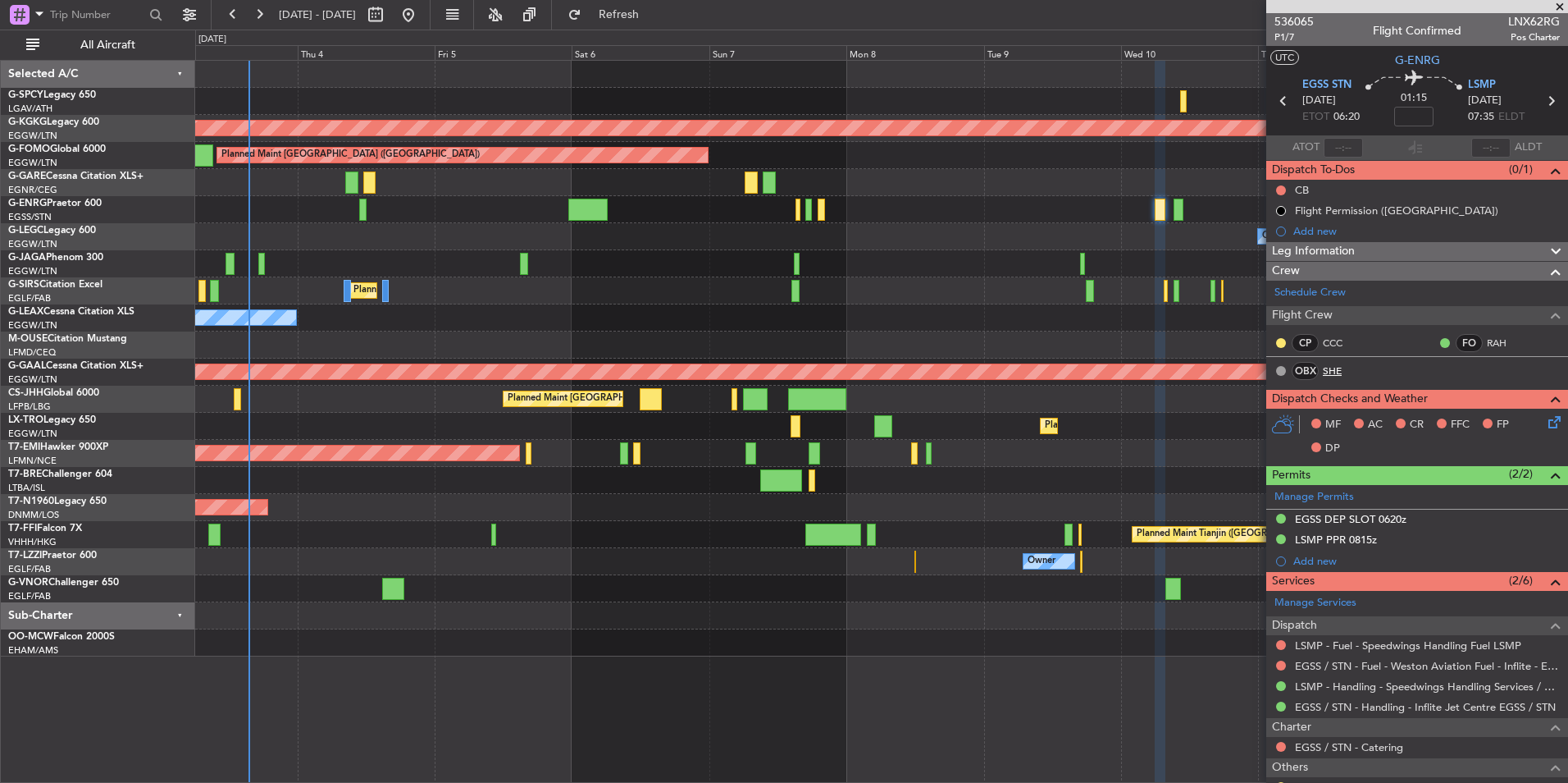
click at [1326, 365] on link "SHE" at bounding box center [1341, 370] width 37 height 15
click at [1331, 372] on link "SHE" at bounding box center [1341, 370] width 37 height 15
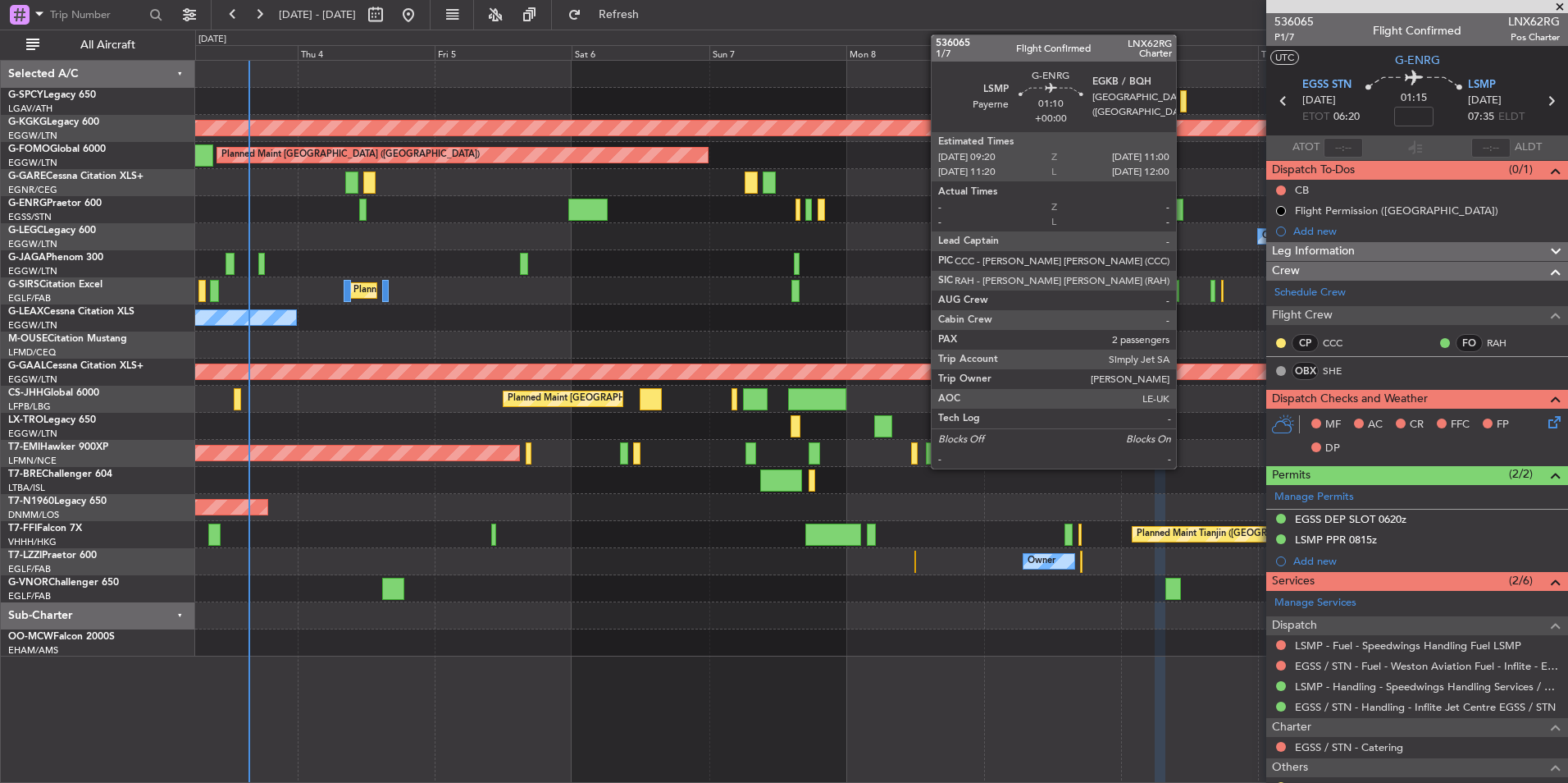
click at [1183, 213] on div at bounding box center [1178, 209] width 10 height 22
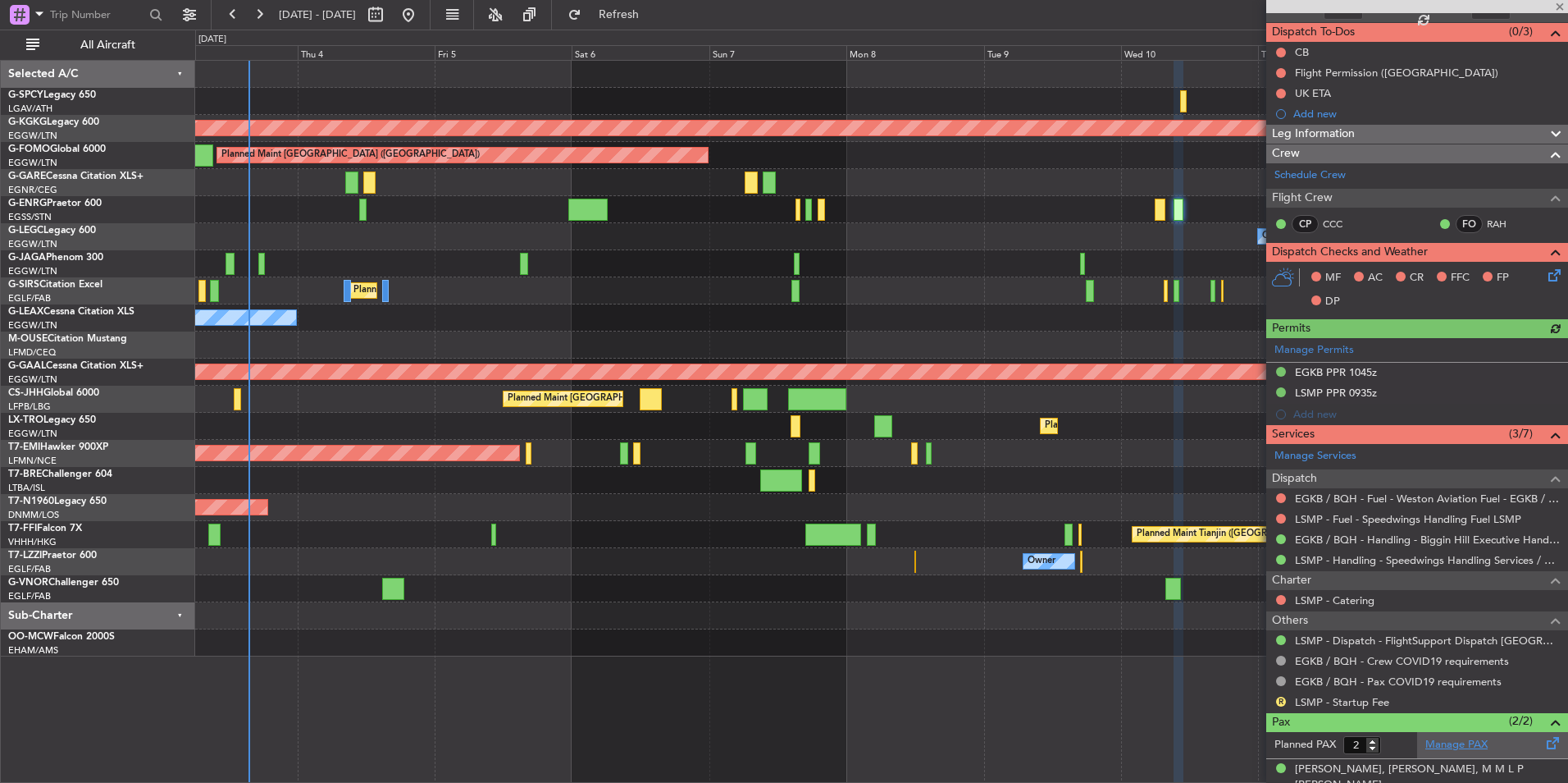
scroll to position [187, 0]
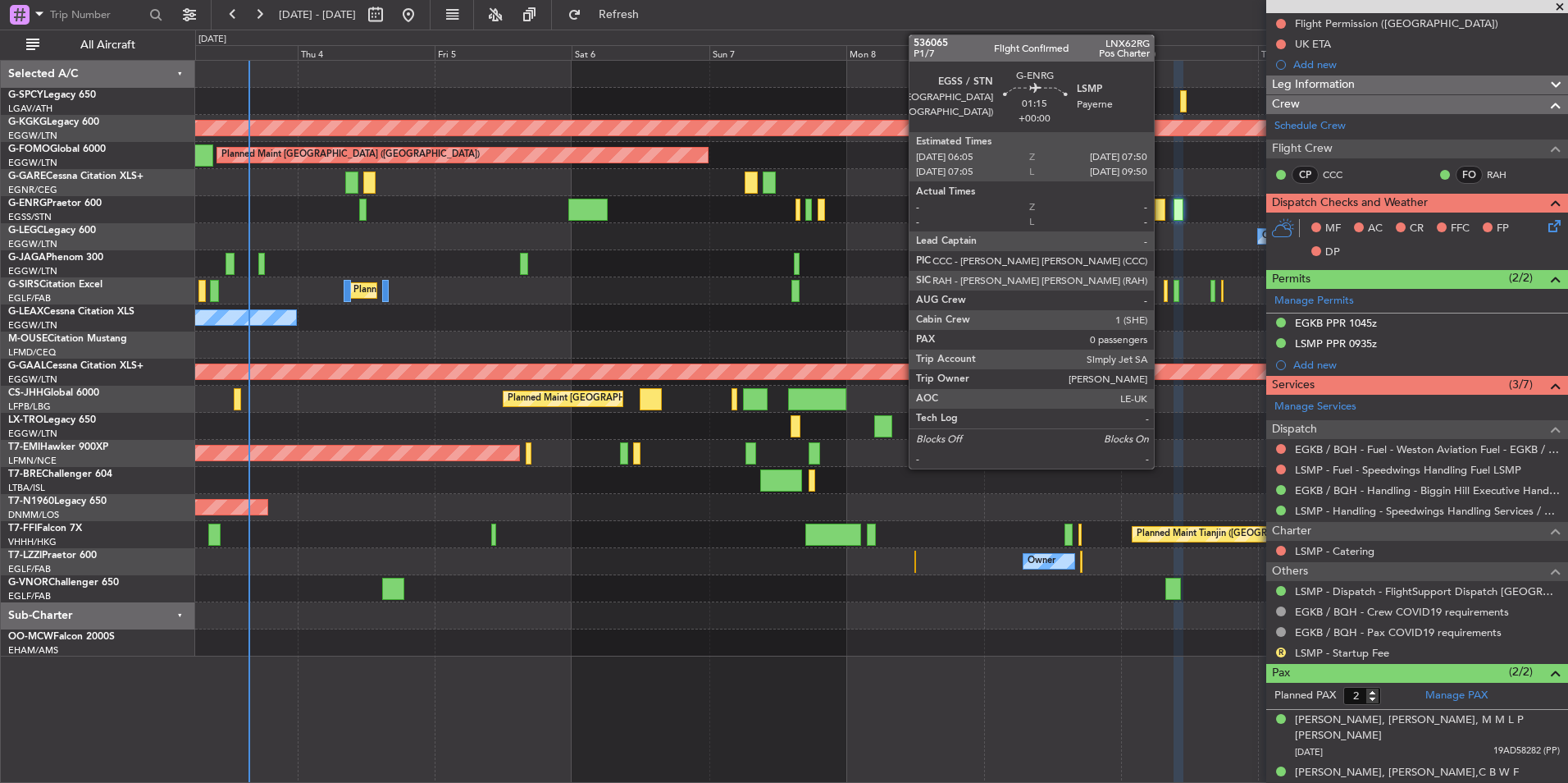
click at [1153, 211] on div at bounding box center [881, 209] width 1372 height 27
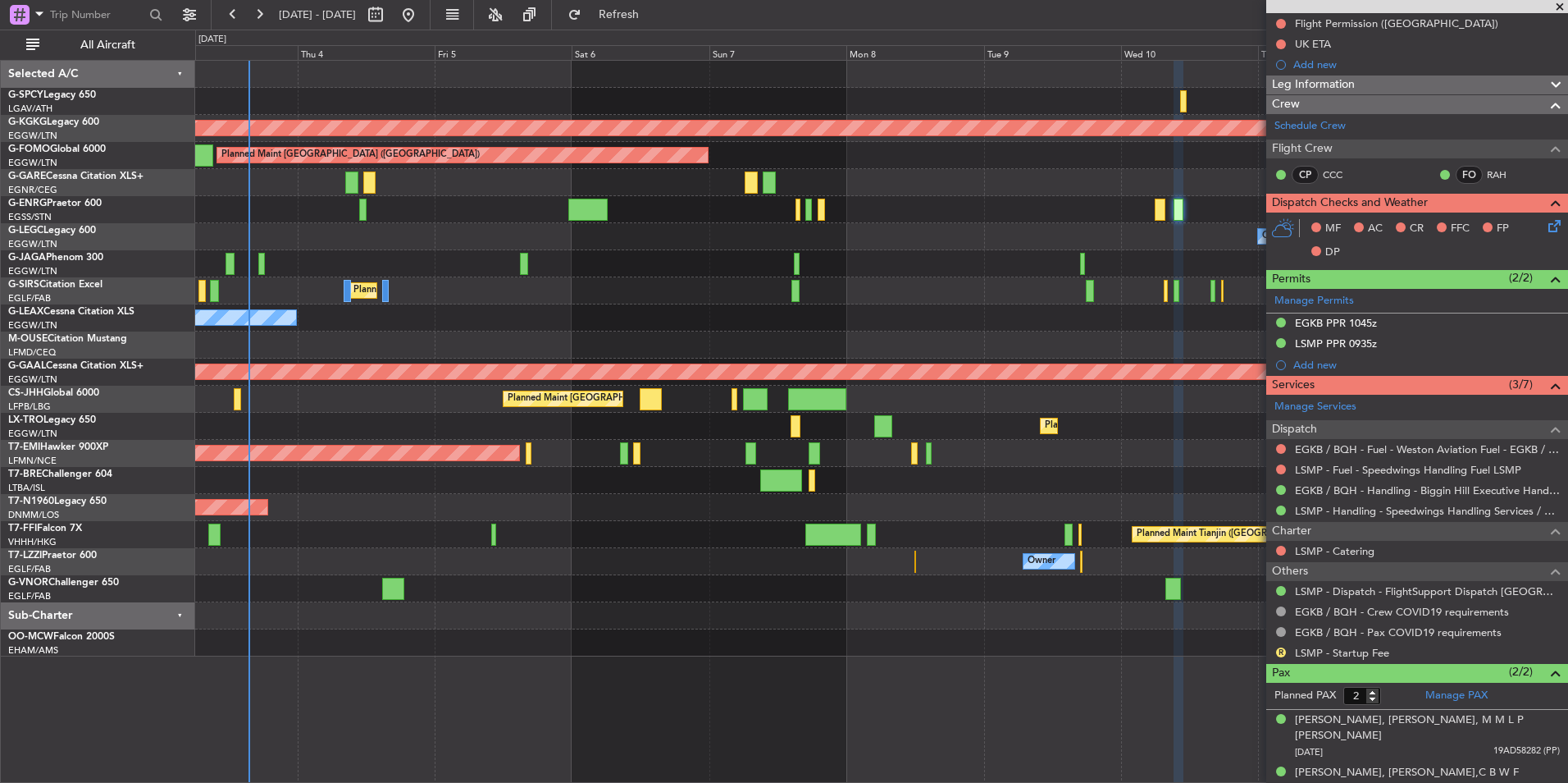
click at [1153, 209] on div at bounding box center [881, 209] width 1372 height 27
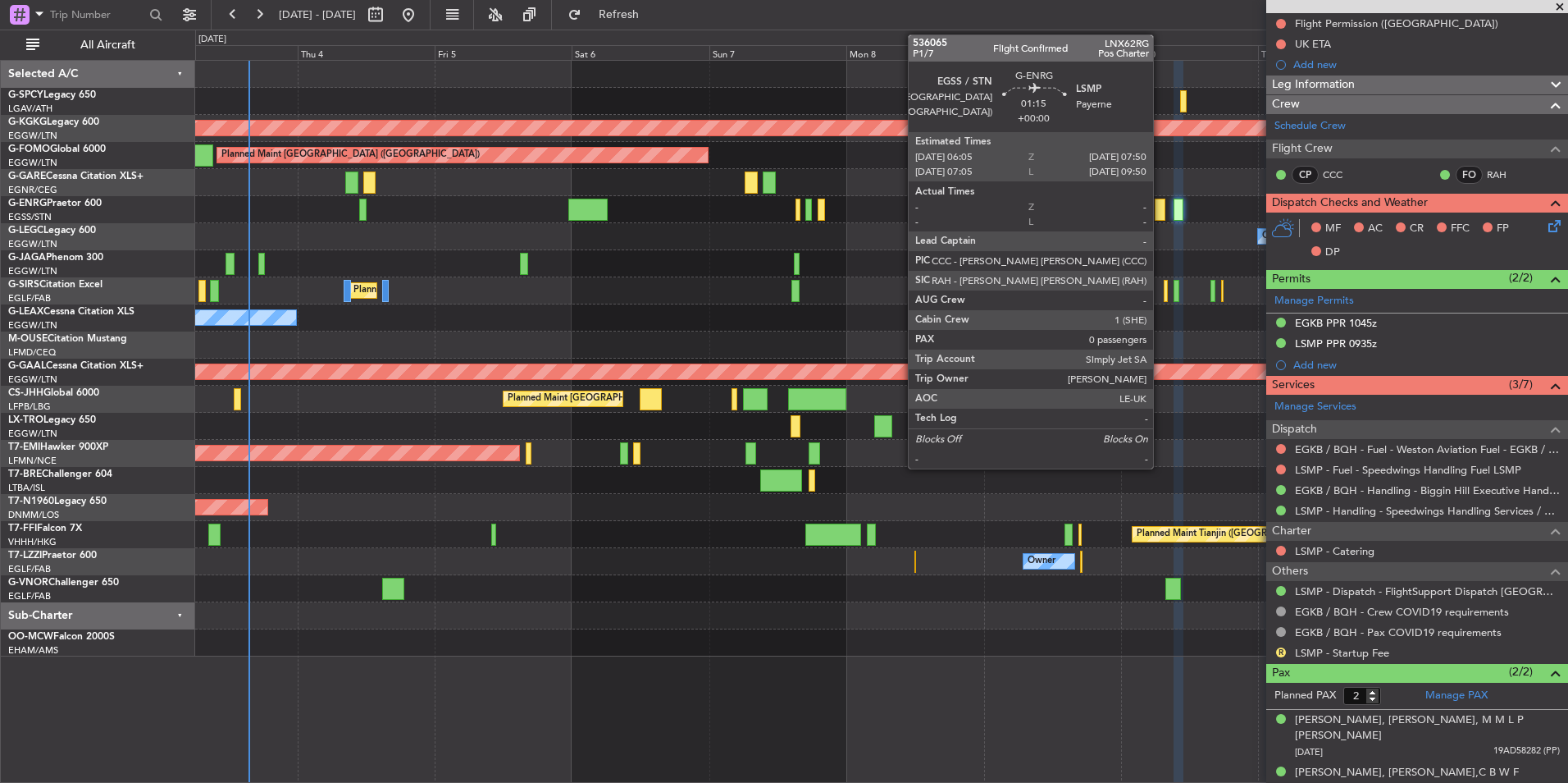
click at [1161, 208] on div at bounding box center [1160, 209] width 11 height 22
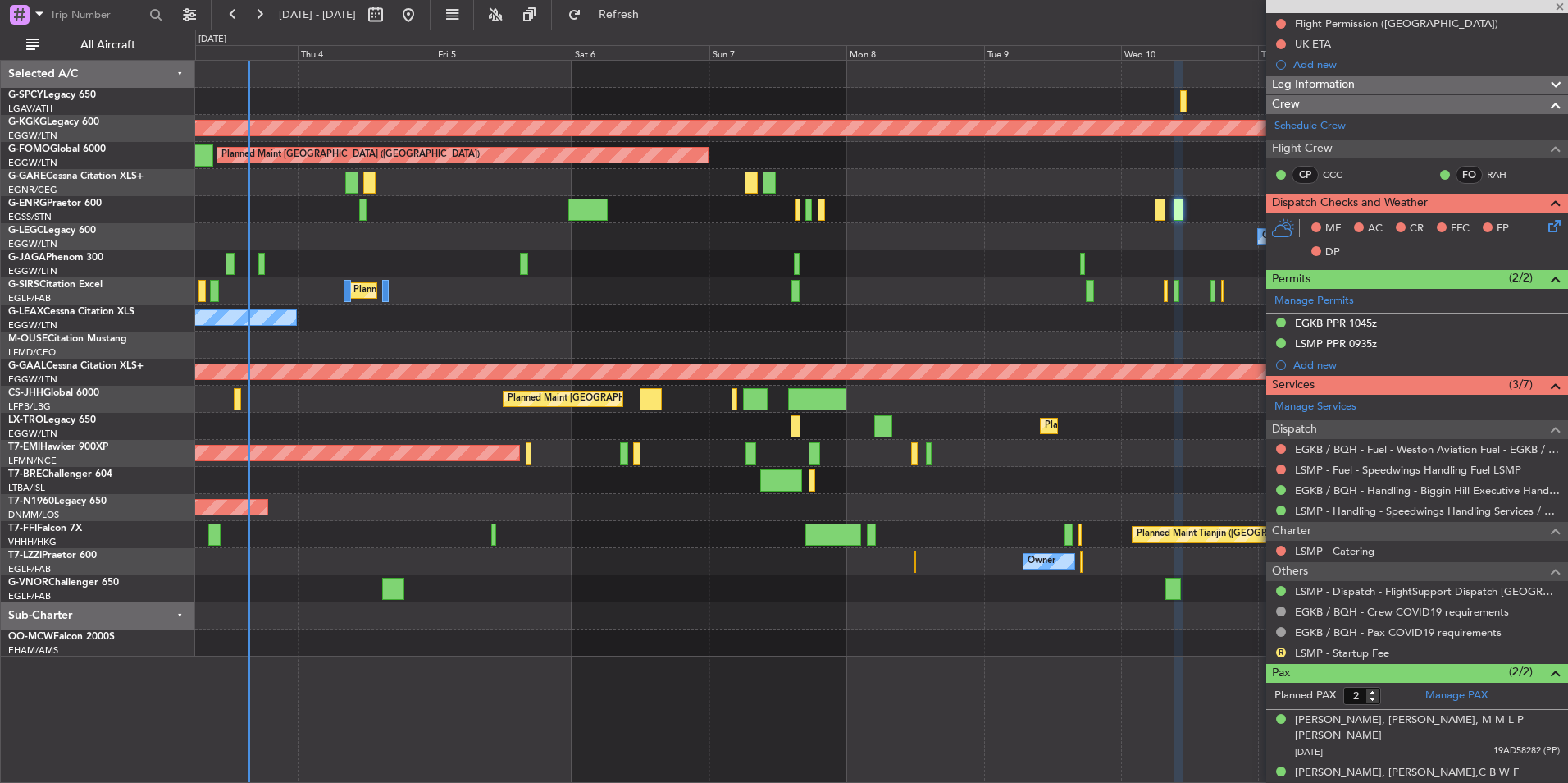
type input "0"
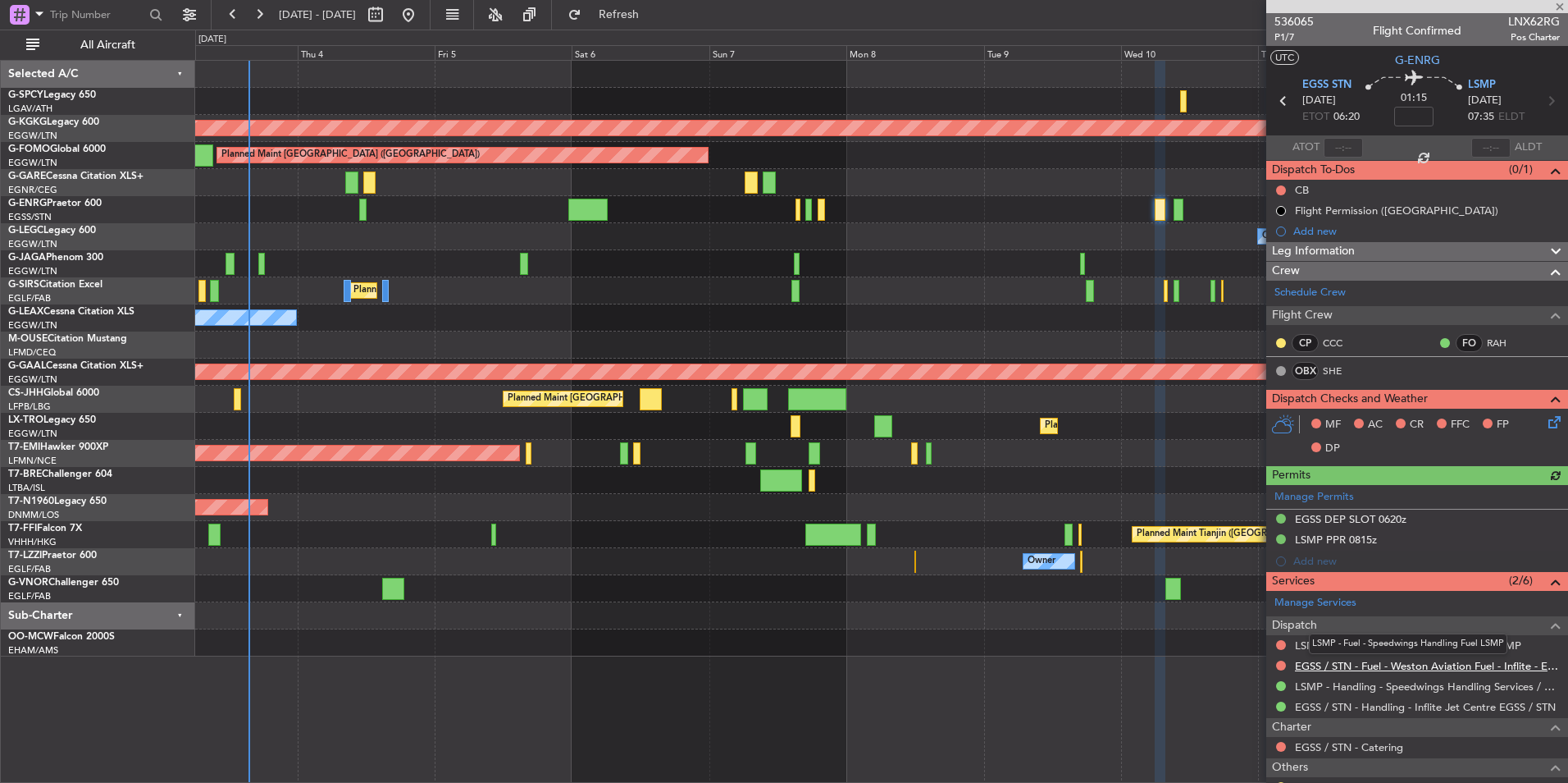
scroll to position [123, 0]
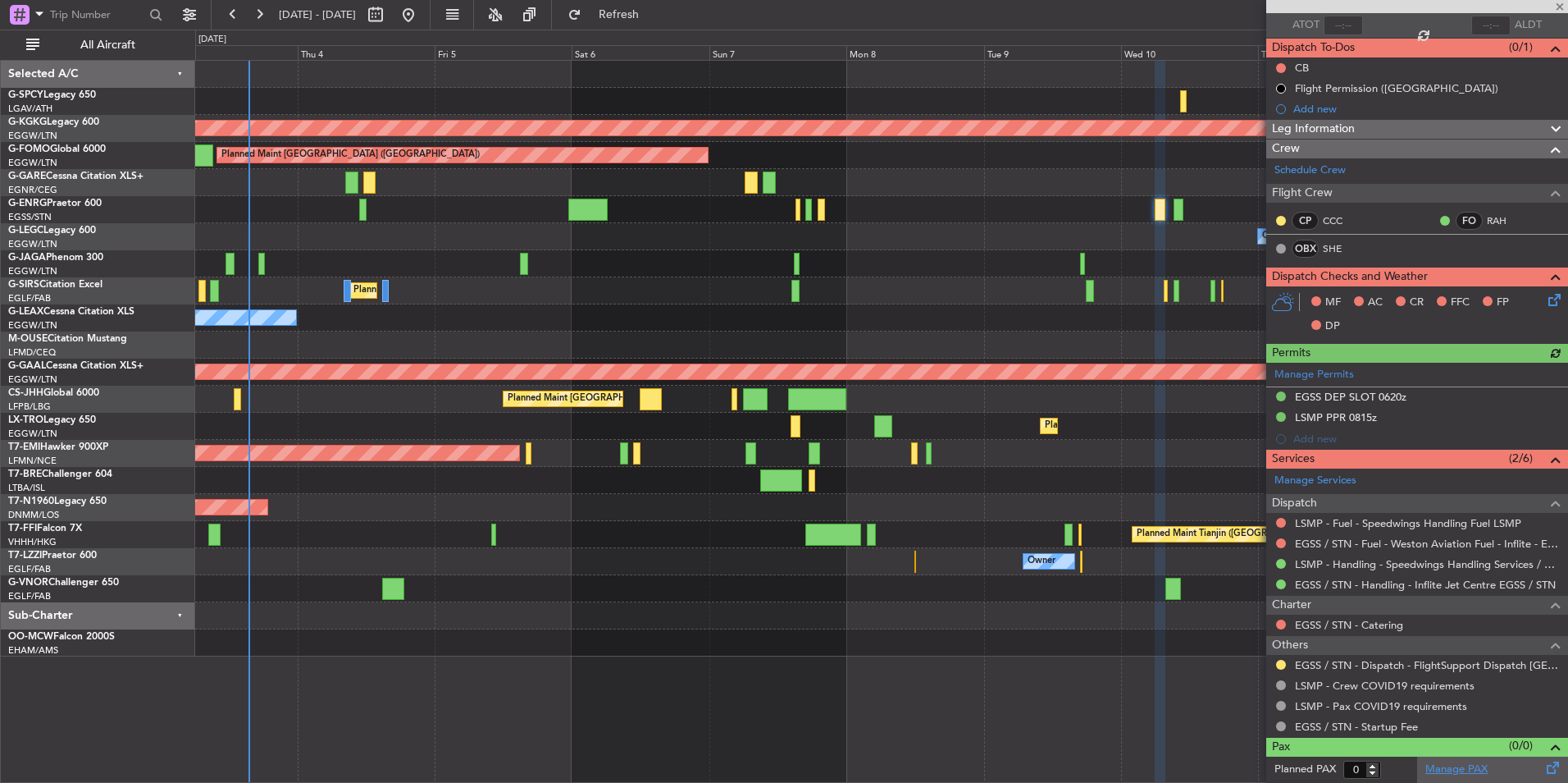
click at [1445, 766] on link "Manage PAX" at bounding box center [1457, 770] width 63 height 16
click at [1343, 305] on fb-app "03 Sep 2025 - 13 Sep 2025 Refreshing... Quick Links All Aircraft Cleaning Athen…" at bounding box center [784, 397] width 1568 height 770
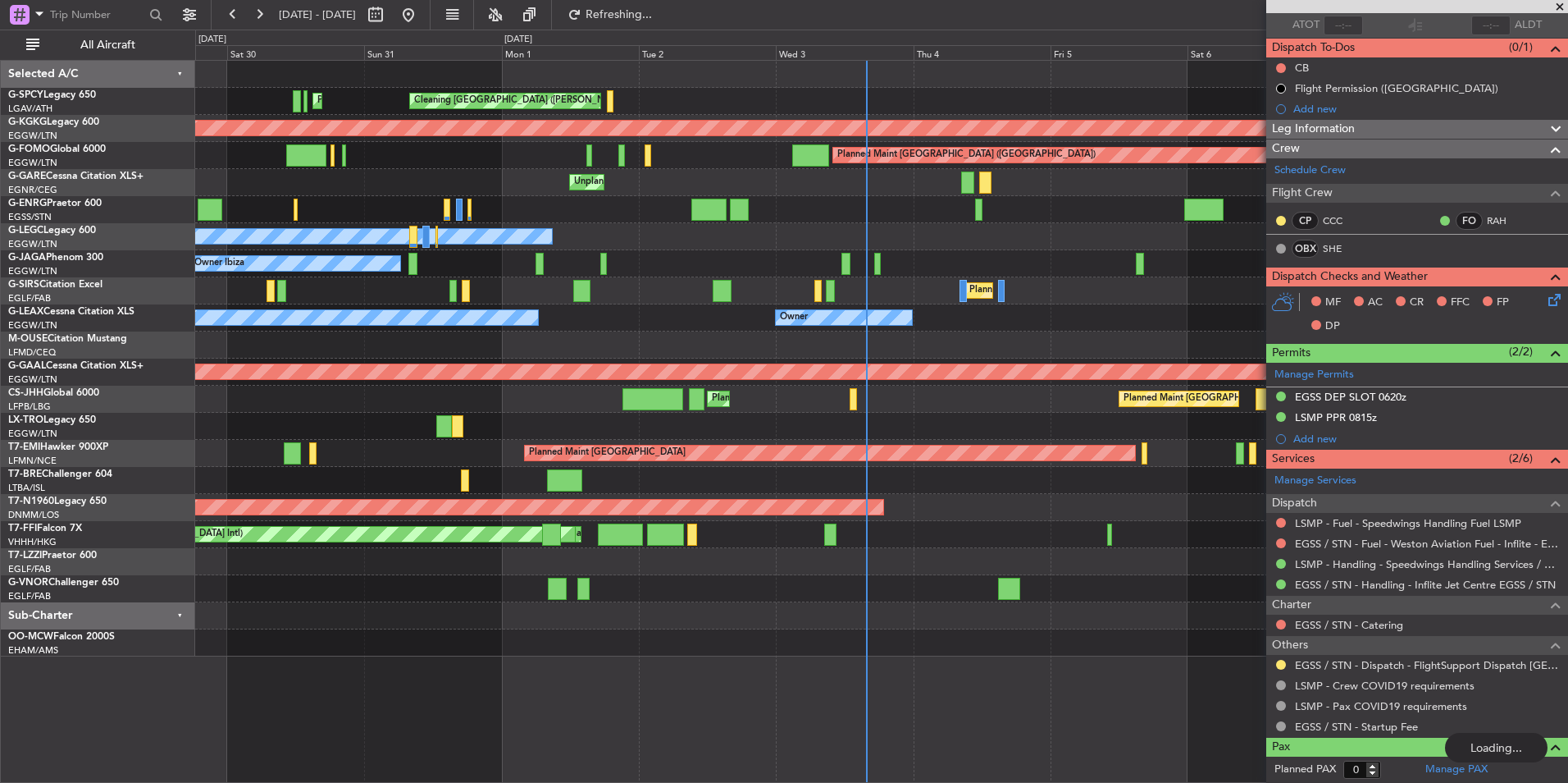
click at [699, 290] on div "Planned Maint [GEOGRAPHIC_DATA] ([GEOGRAPHIC_DATA])" at bounding box center [881, 291] width 1372 height 27
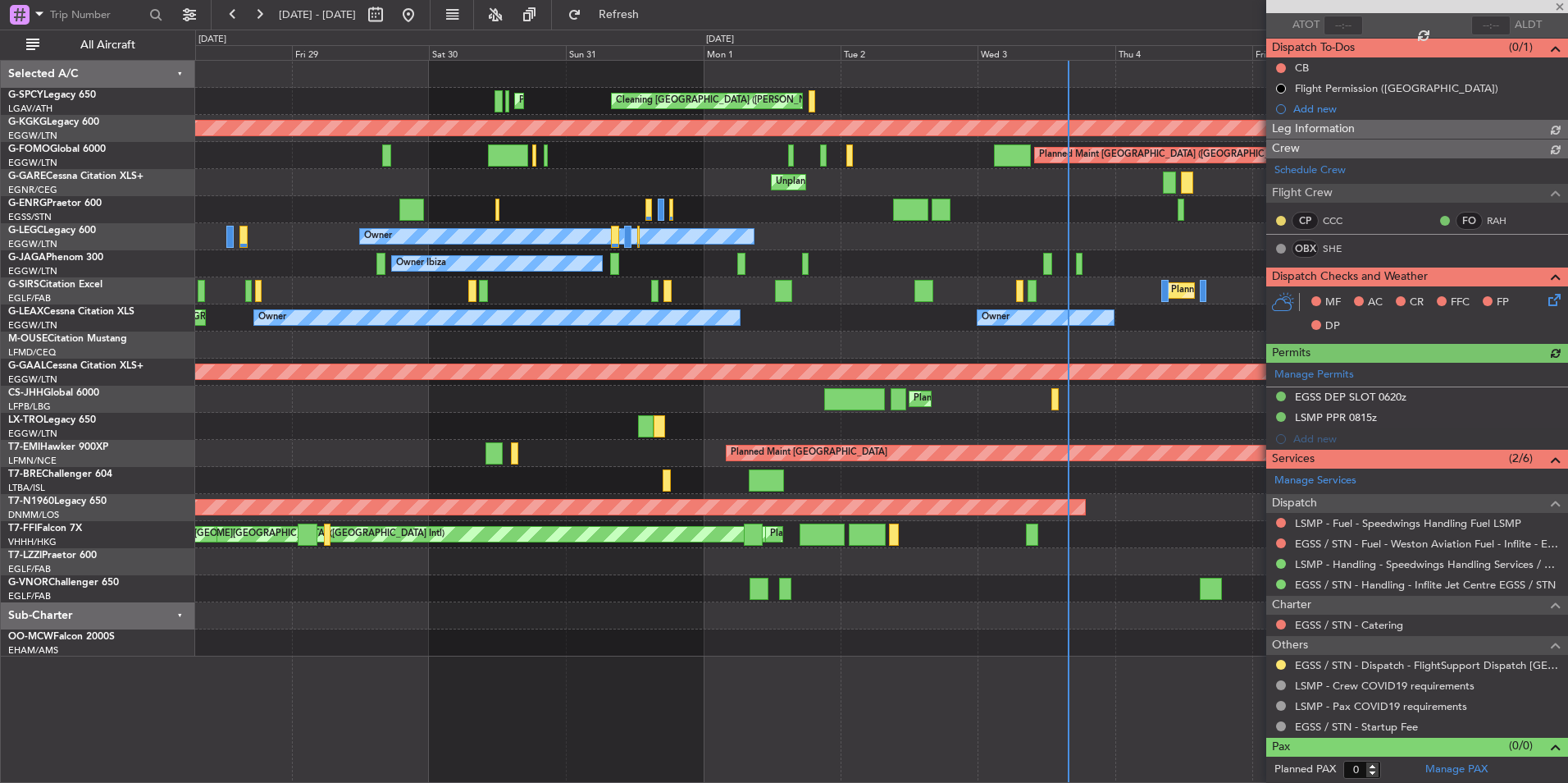
click at [599, 173] on div "Unplanned Maint [PERSON_NAME]" at bounding box center [881, 183] width 1372 height 27
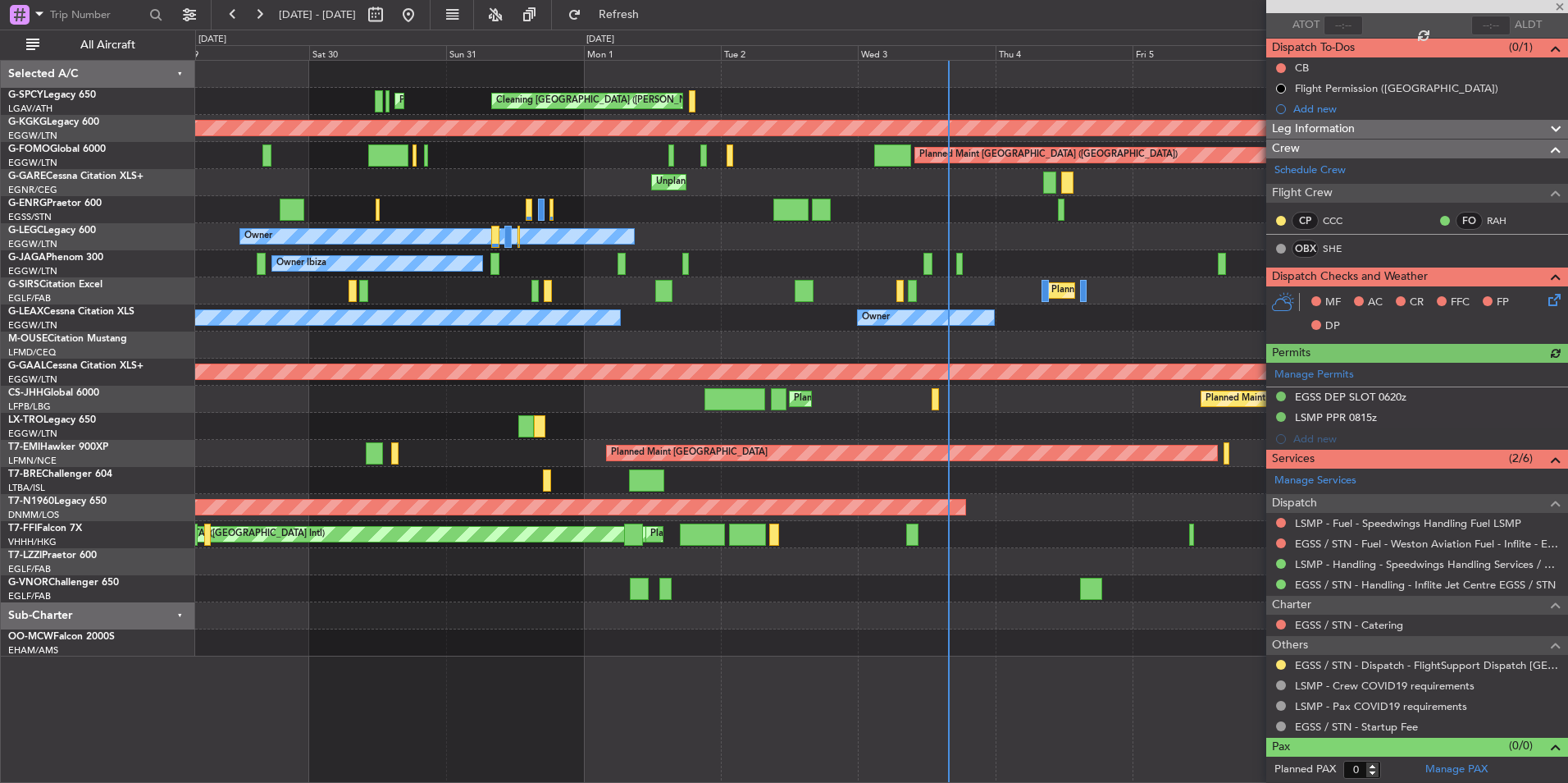
click at [250, 186] on div "Unplanned Maint [PERSON_NAME]" at bounding box center [881, 183] width 1372 height 27
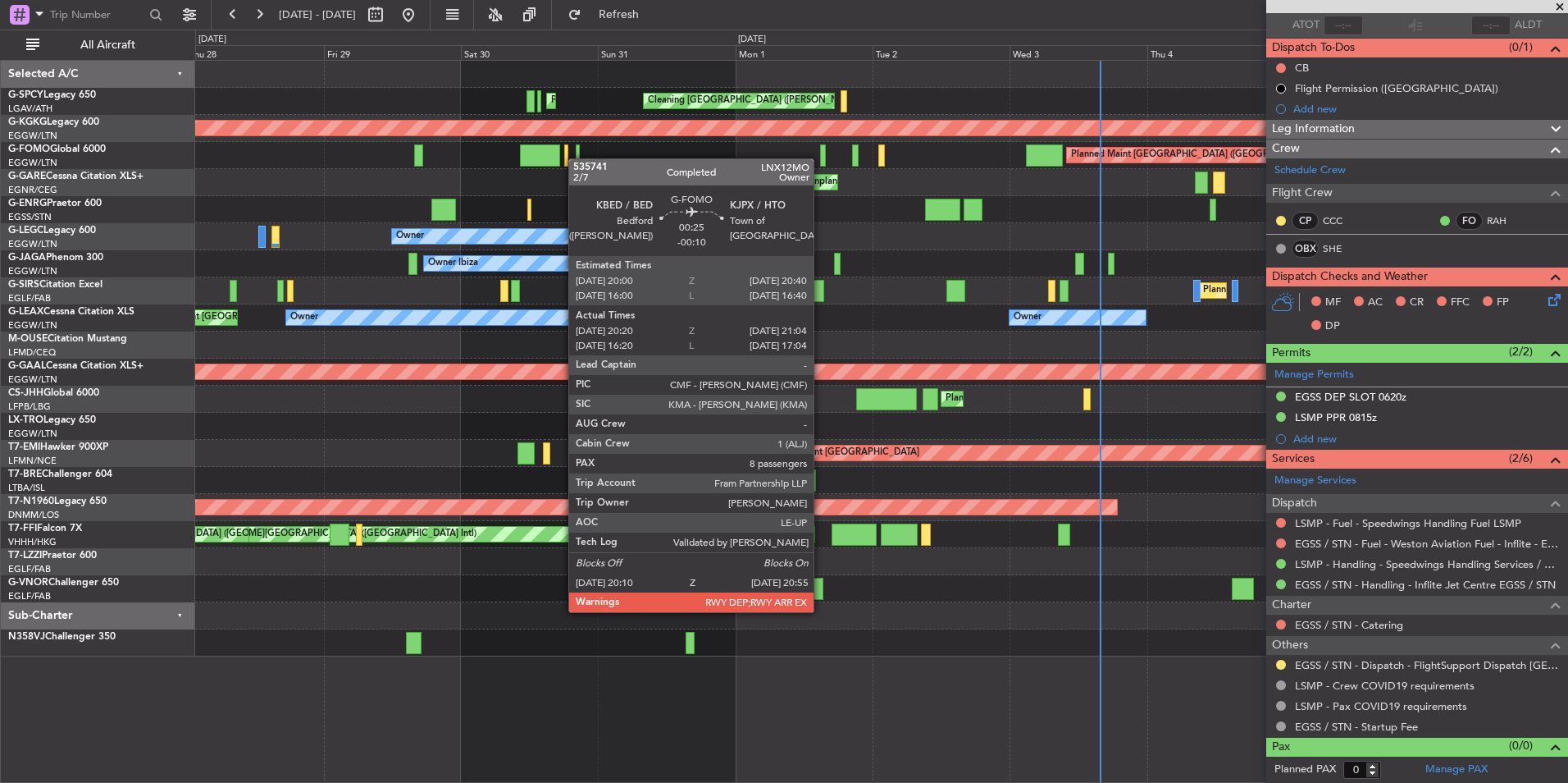
click at [581, 162] on div at bounding box center [579, 155] width 5 height 22
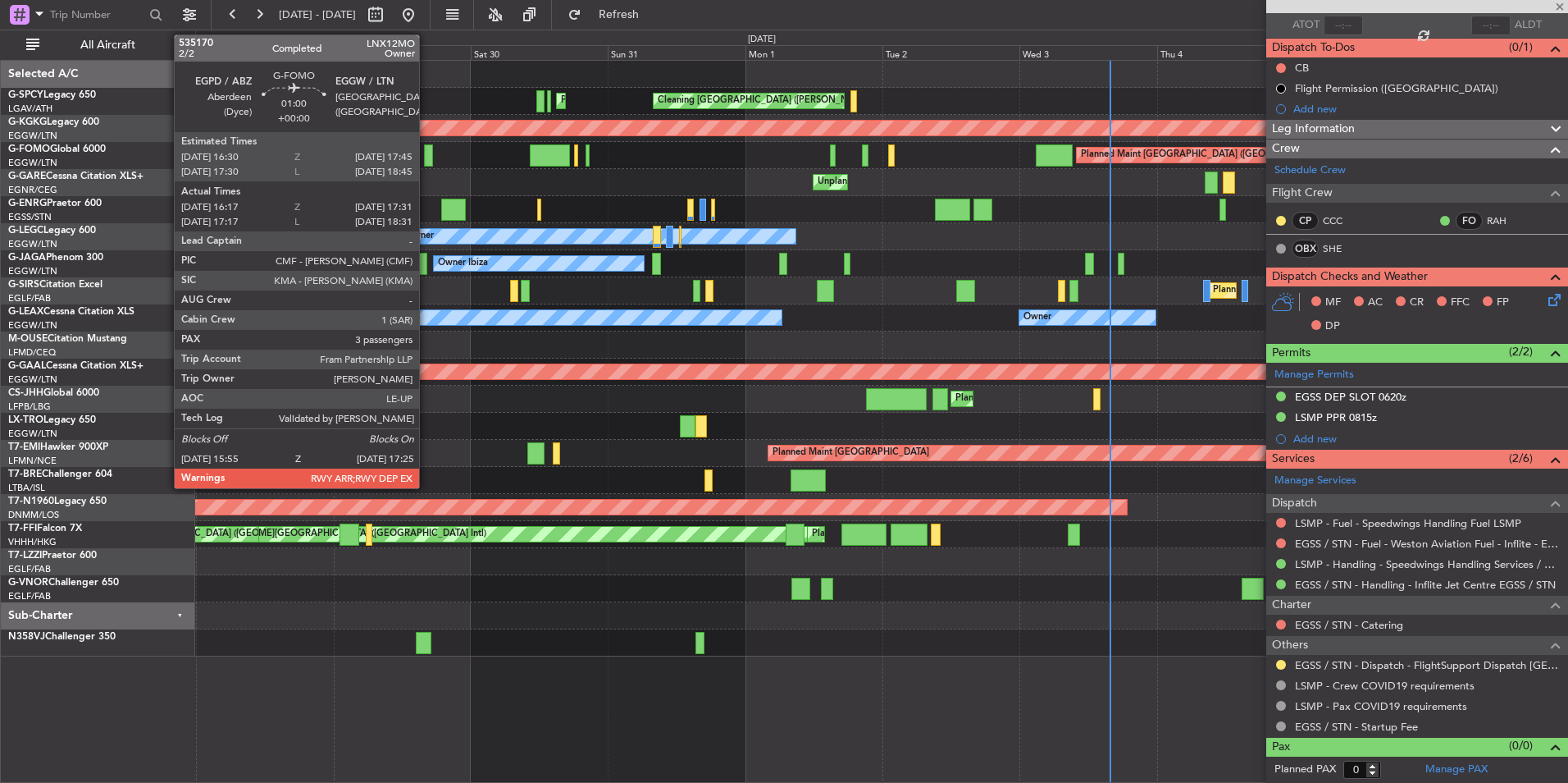
type input "-00:10"
type input "20:20"
type input "20:49"
type input "8"
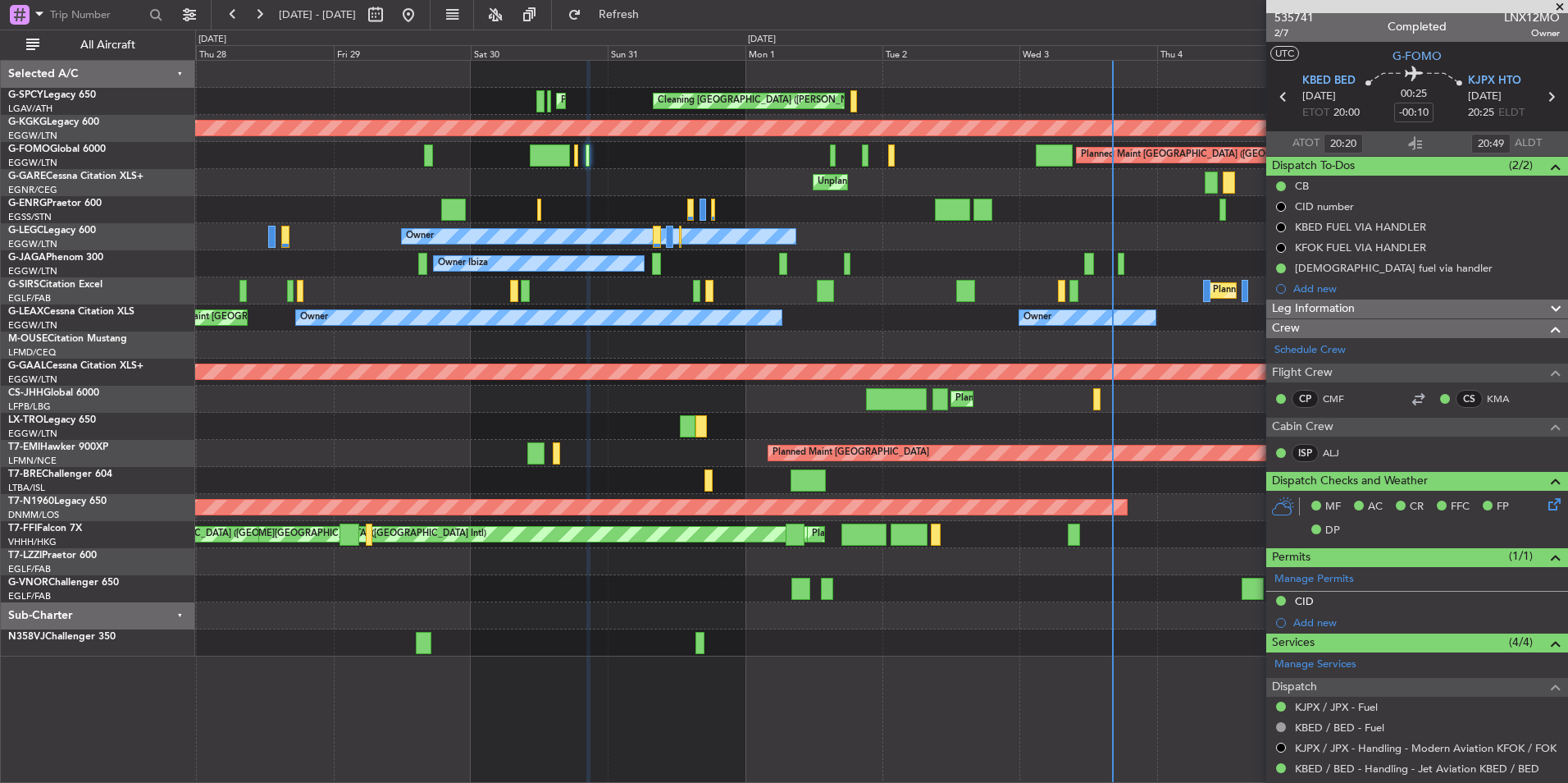
scroll to position [0, 0]
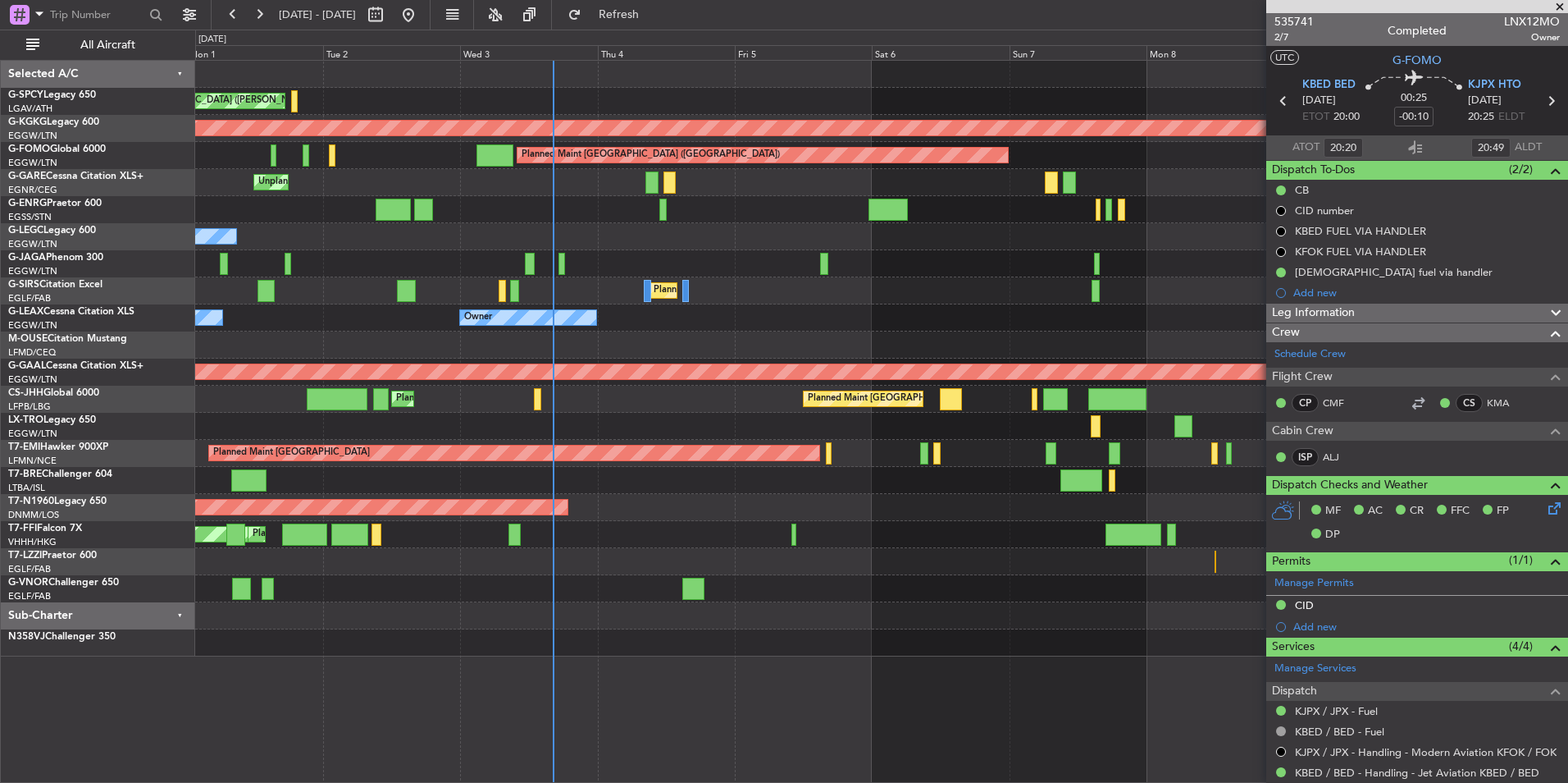
click at [590, 223] on div "Cleaning [GEOGRAPHIC_DATA] ([PERSON_NAME] Intl) Planned Maint [GEOGRAPHIC_DATA]…" at bounding box center [881, 359] width 1372 height 596
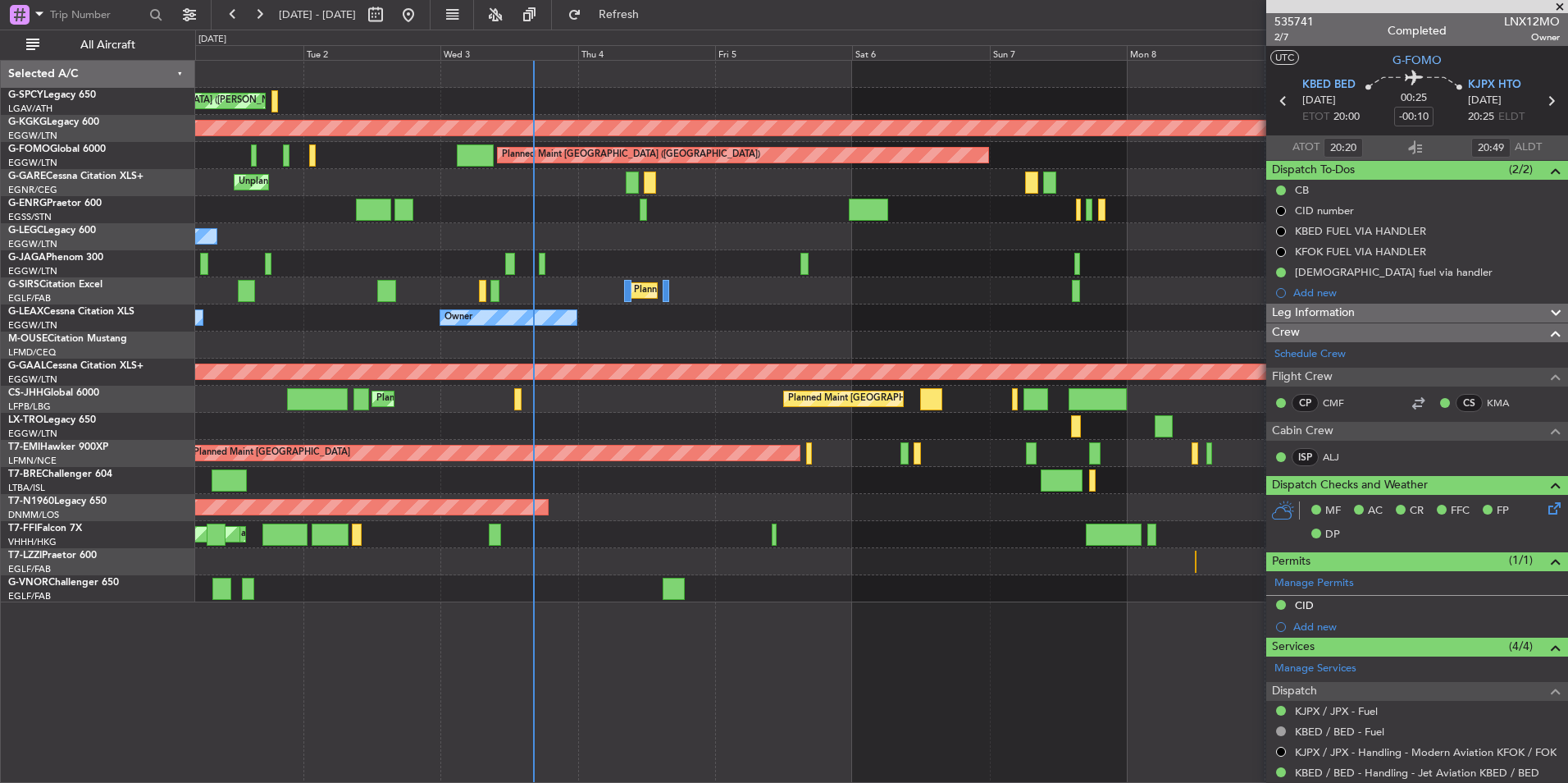
click at [924, 421] on div "Cleaning [GEOGRAPHIC_DATA] ([PERSON_NAME] Intl) Planned Maint [GEOGRAPHIC_DATA]…" at bounding box center [881, 331] width 1372 height 541
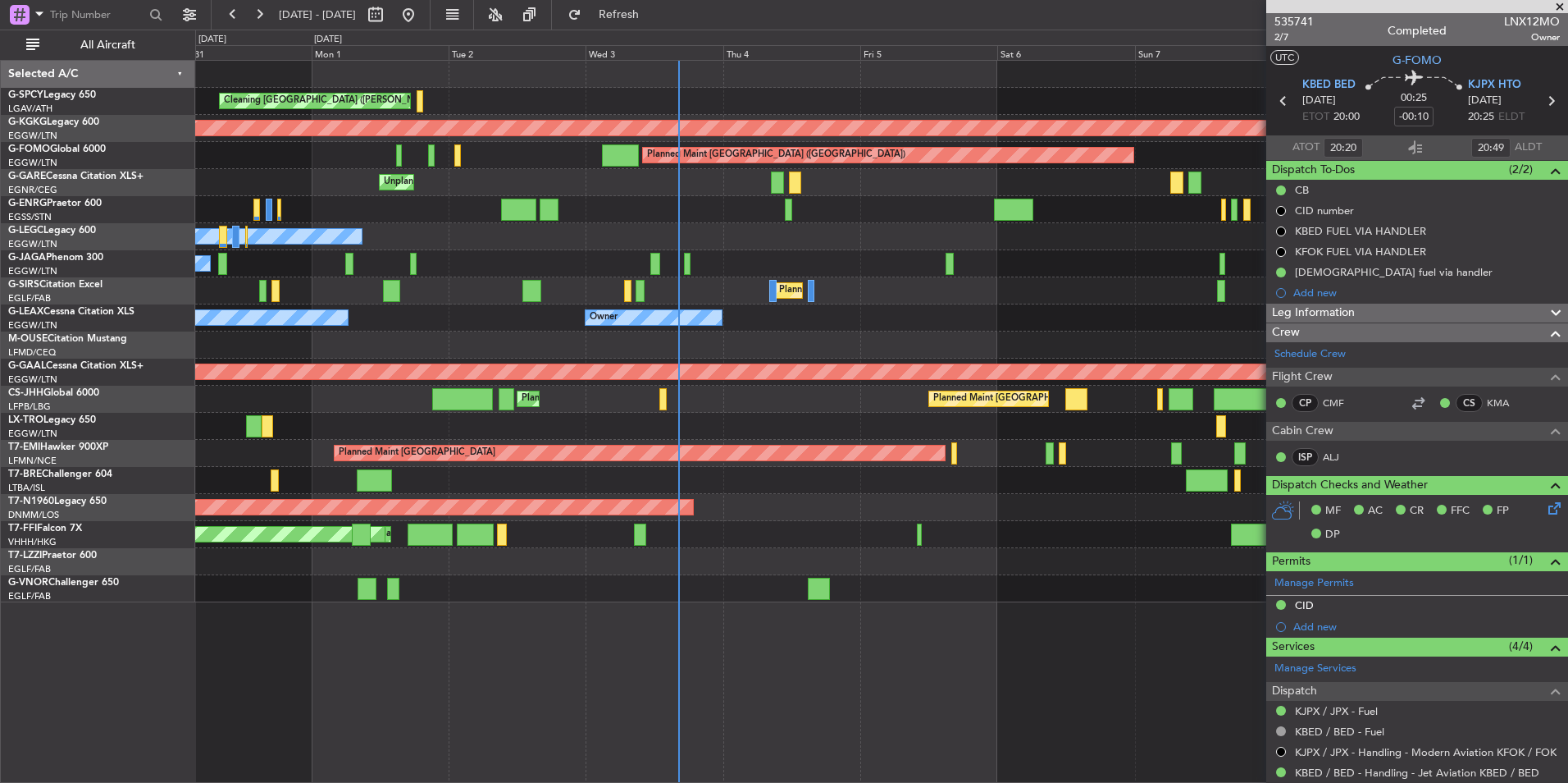
click at [1004, 346] on div at bounding box center [881, 345] width 1372 height 27
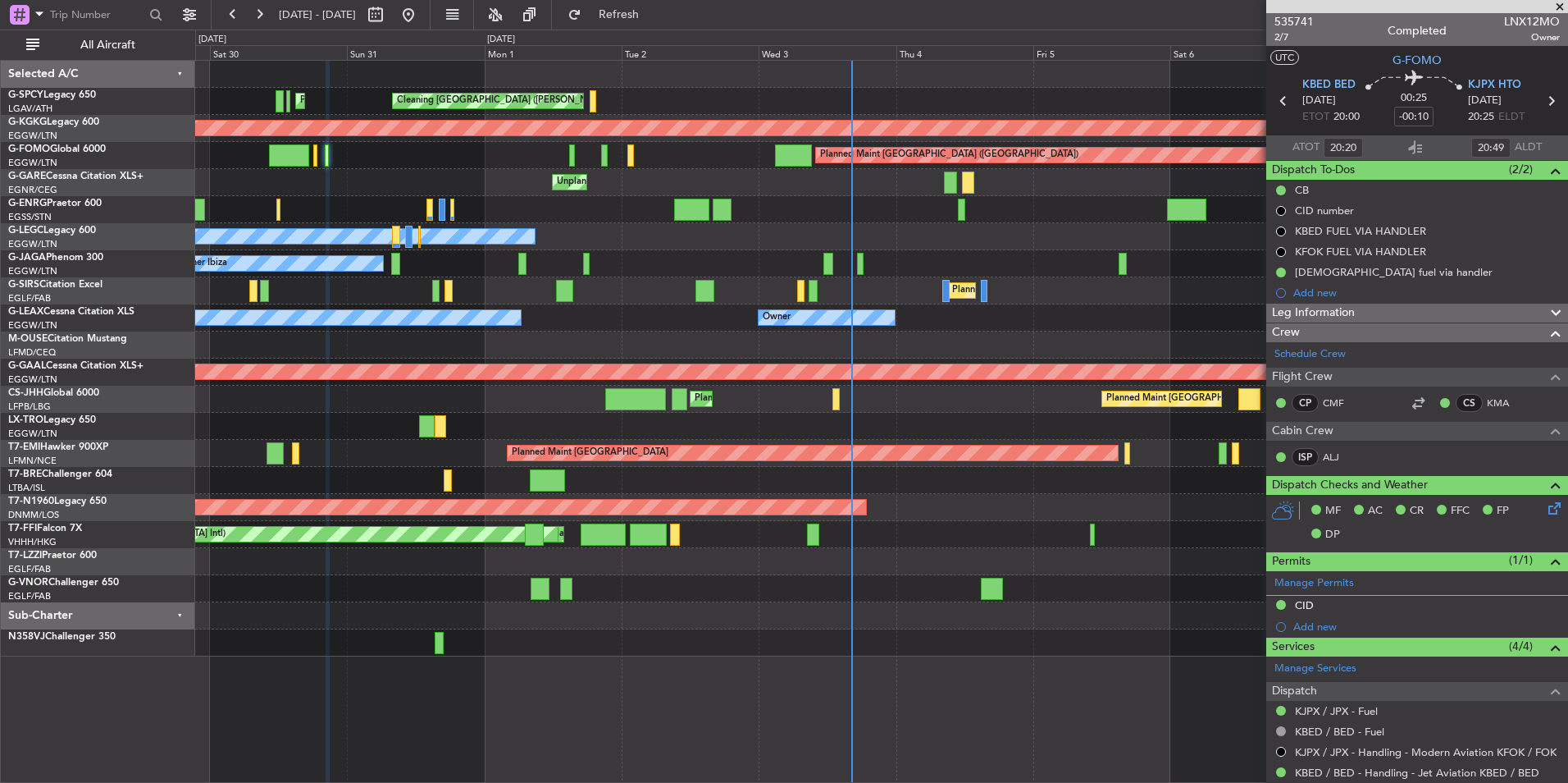
click at [634, 739] on div "Cleaning Athens (Eleftherios Venizelos Intl) Planned Maint Athens (Eleftherios …" at bounding box center [881, 421] width 1373 height 723
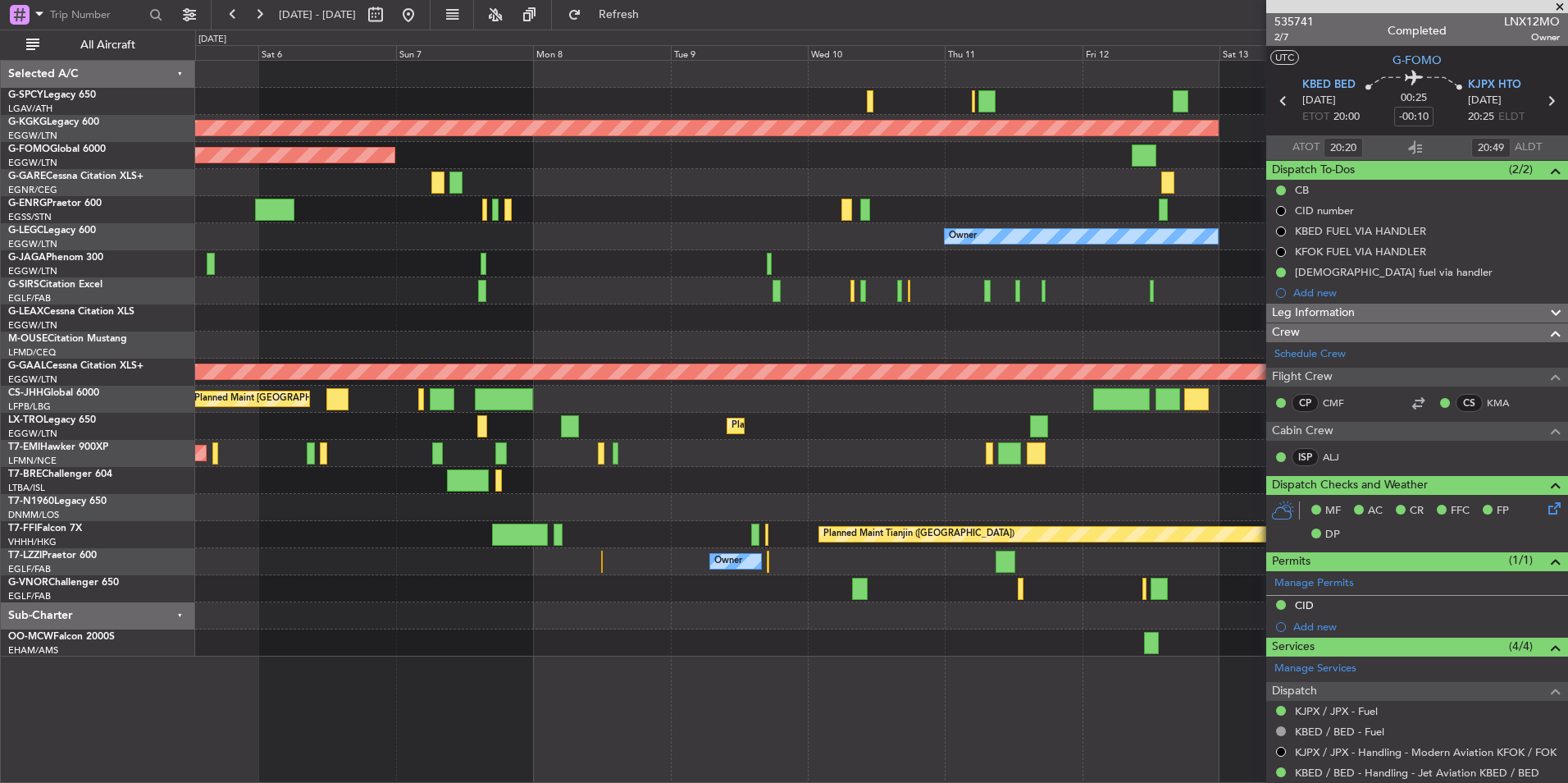
click at [393, 474] on div at bounding box center [881, 481] width 1372 height 27
click at [618, 435] on div "AOG Maint [GEOGRAPHIC_DATA] (Ataturk) Planned Maint [GEOGRAPHIC_DATA] ([GEOGRAP…" at bounding box center [881, 359] width 1372 height 596
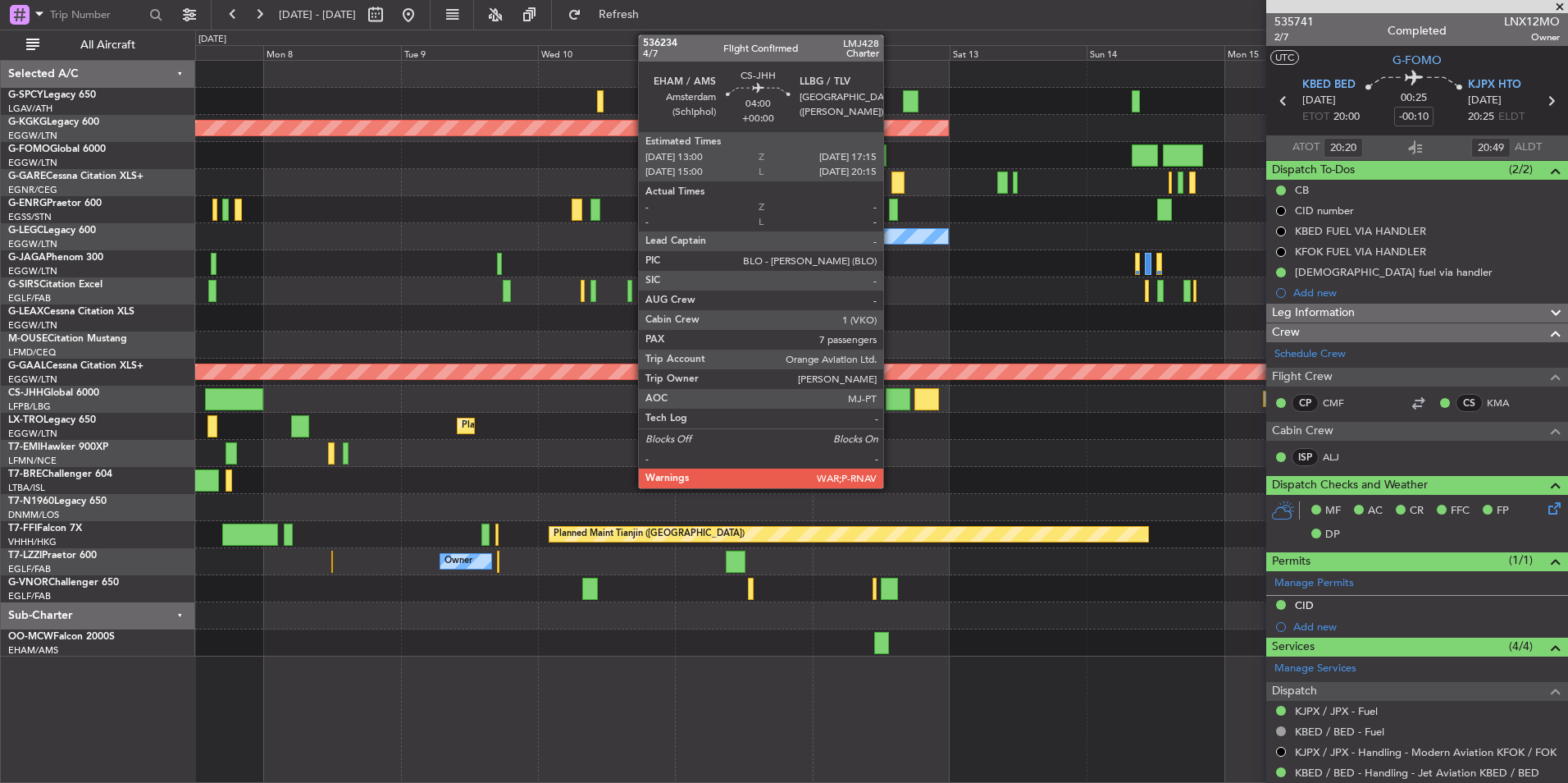
click at [891, 401] on div at bounding box center [898, 399] width 25 height 22
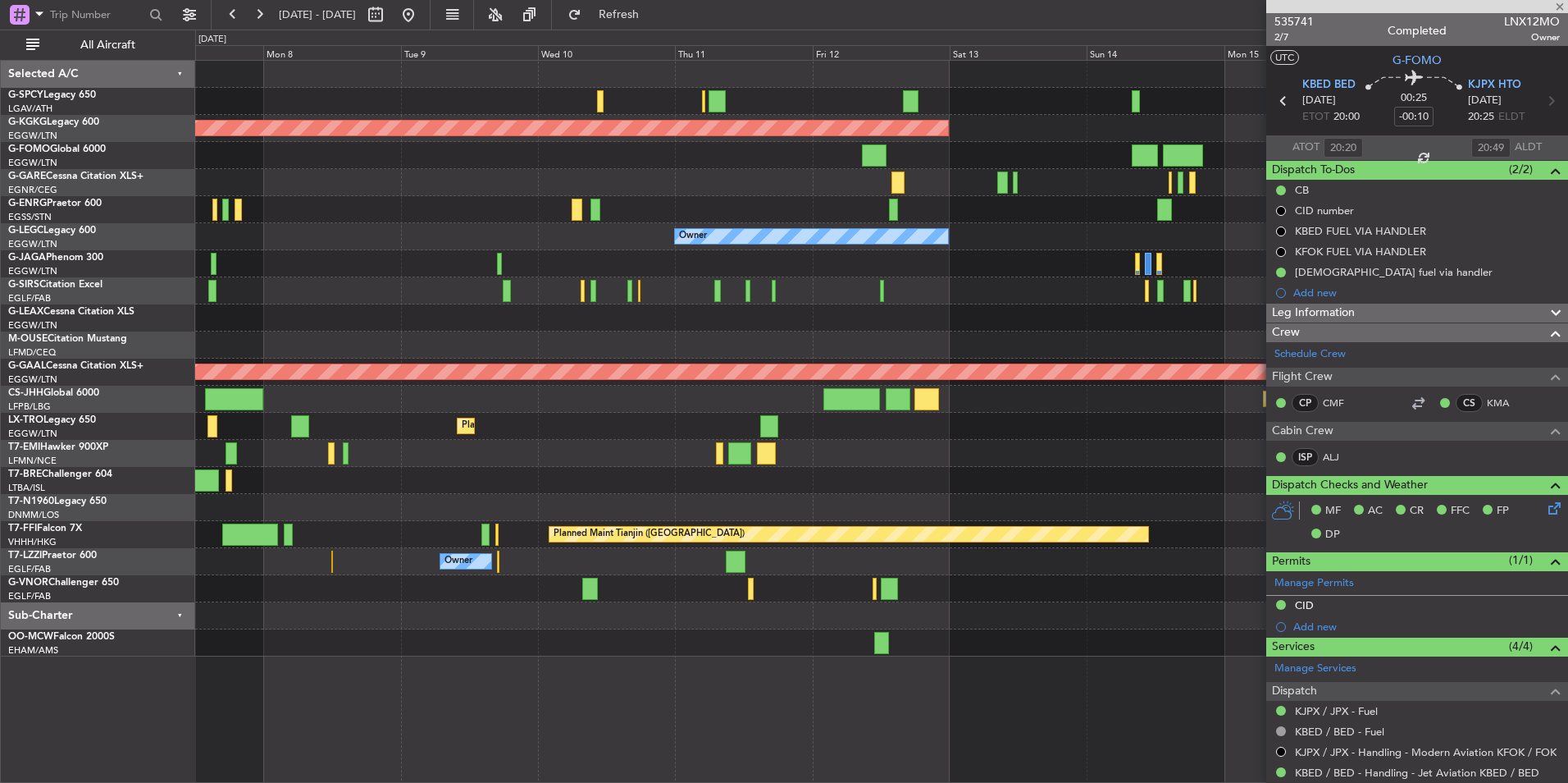
type input "7"
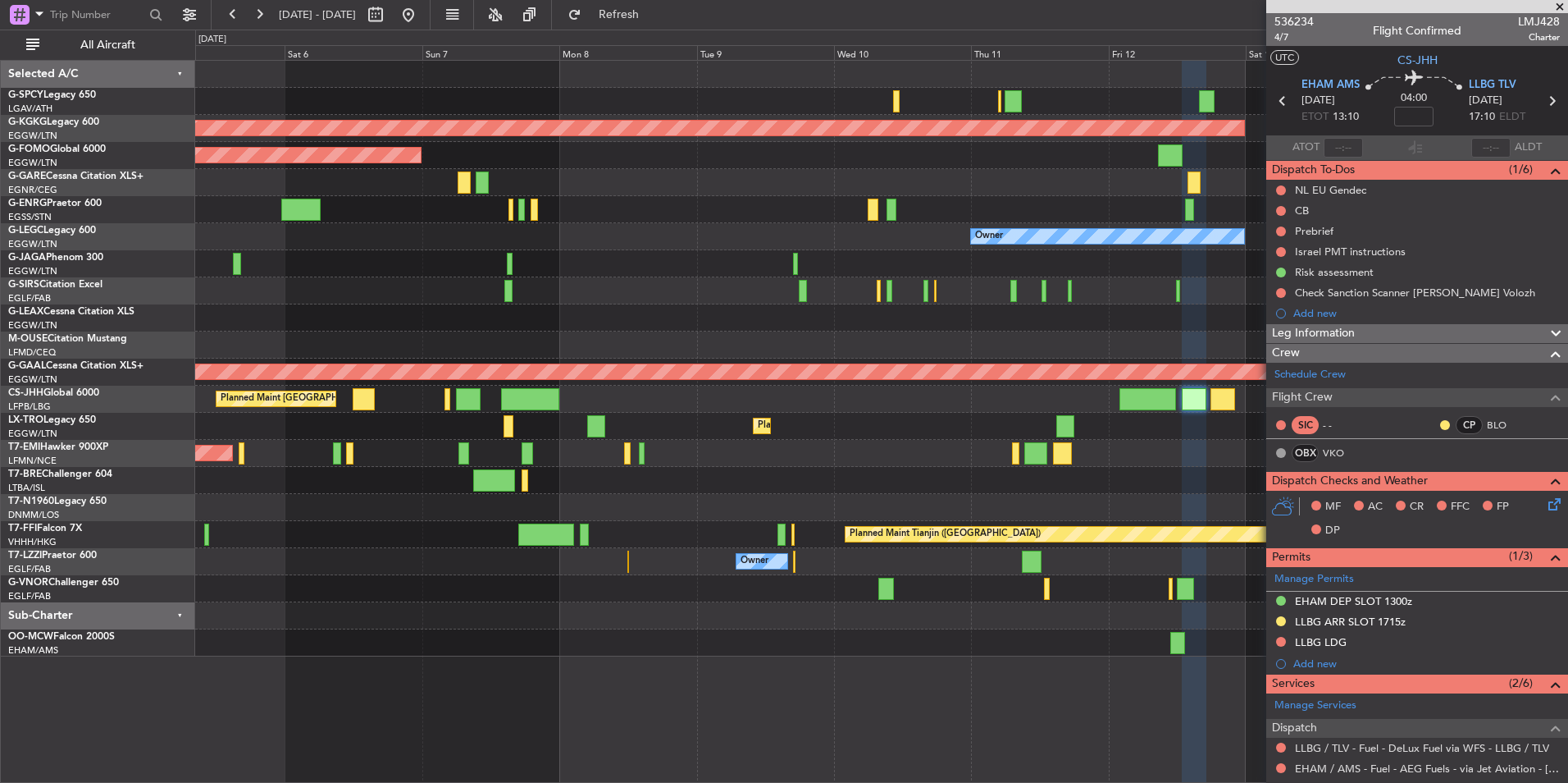
click at [1294, 445] on fb-app "07 Sep 2025 - 17 Sep 2025 Refresh Quick Links All Aircraft AOG Maint Istanbul (…" at bounding box center [784, 397] width 1568 height 770
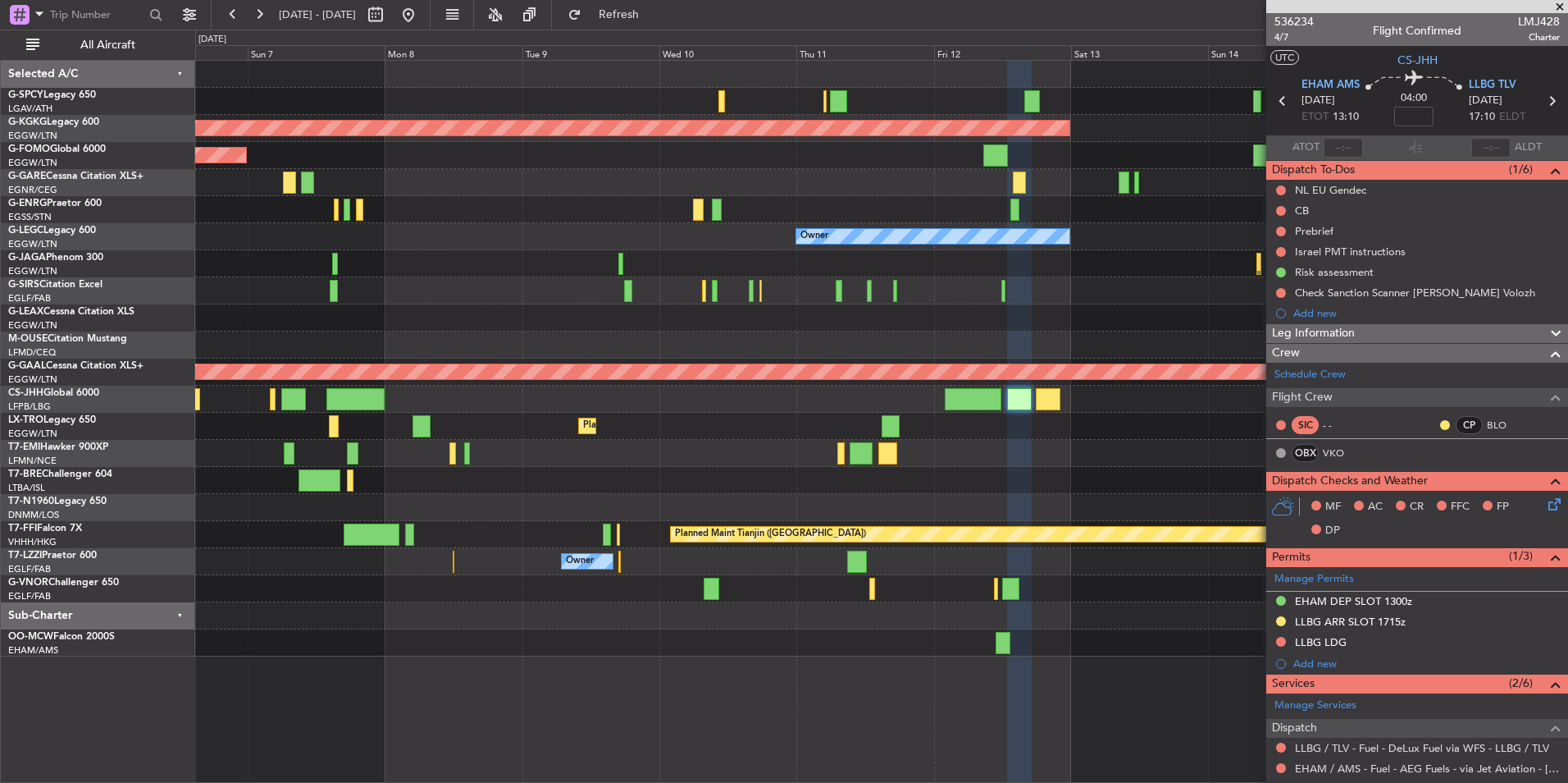
click at [705, 445] on div "Planned Maint [GEOGRAPHIC_DATA]" at bounding box center [881, 454] width 1372 height 27
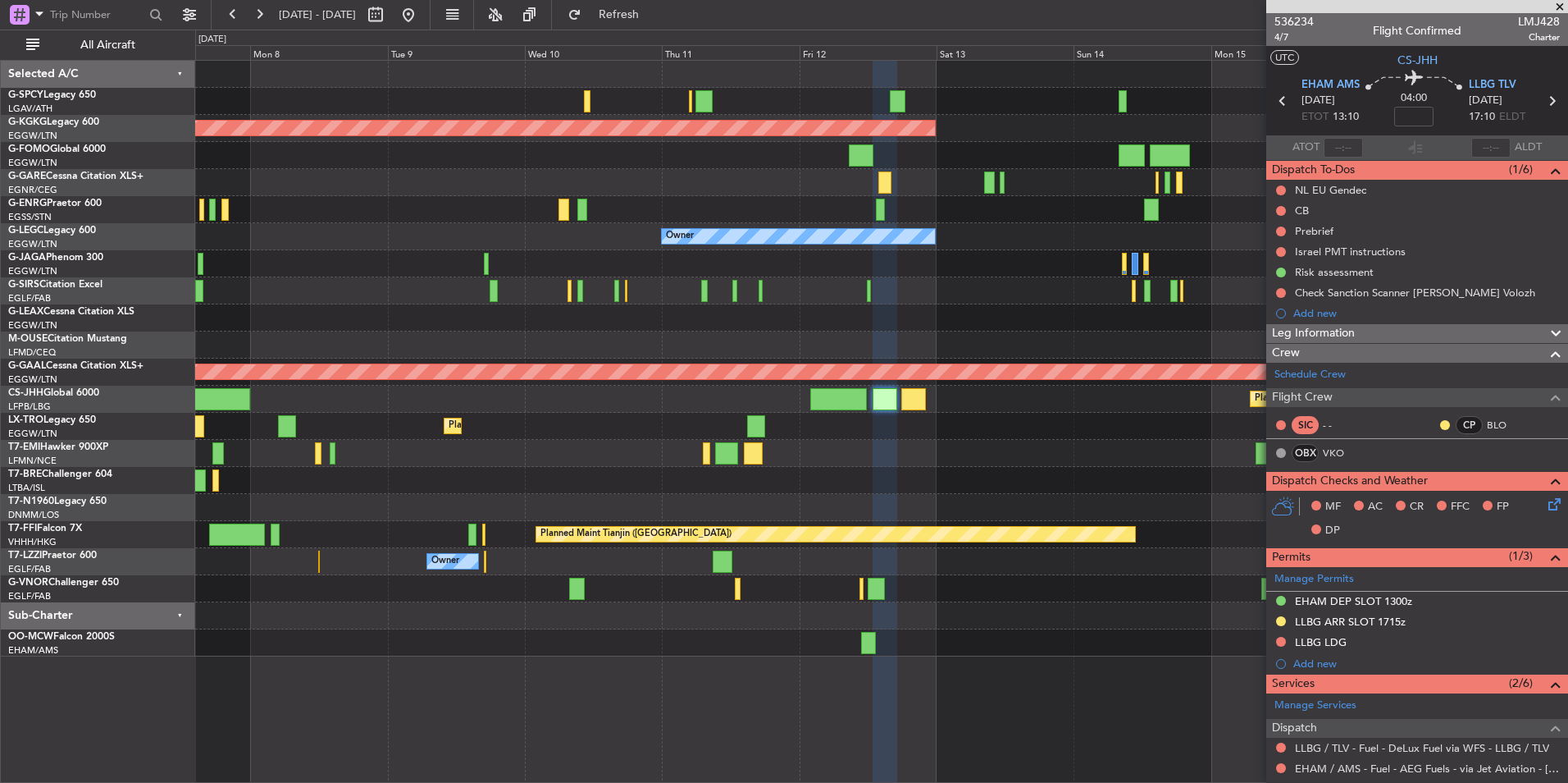
click at [820, 440] on div "AOG Maint [GEOGRAPHIC_DATA] (Ataturk) Planned Maint [GEOGRAPHIC_DATA] ([GEOGRAP…" at bounding box center [881, 359] width 1372 height 596
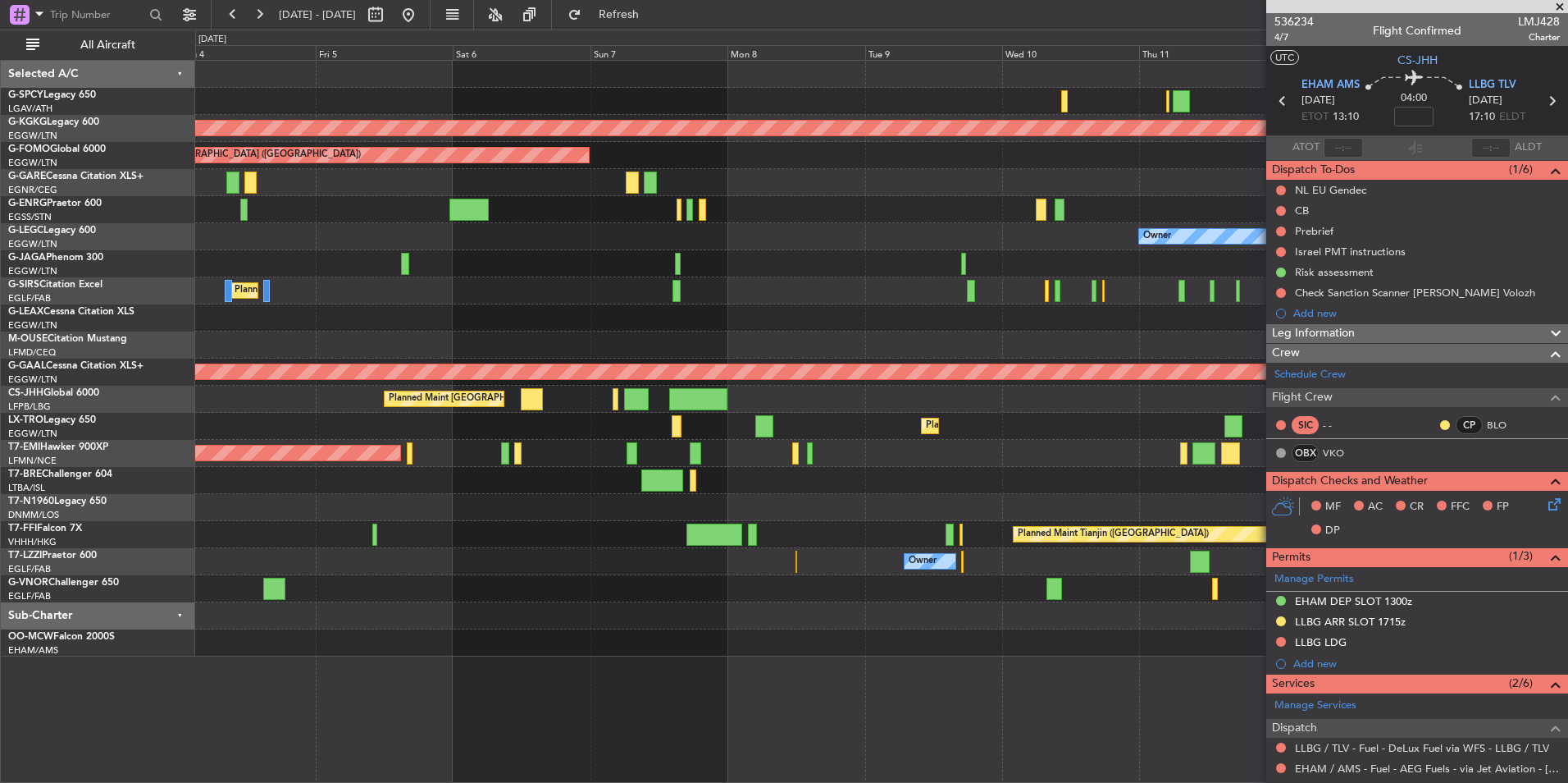
click at [1341, 351] on fb-app "07 Sep 2025 - 17 Sep 2025 Refresh Quick Links All Aircraft Cleaning Athens (Ele…" at bounding box center [784, 397] width 1568 height 770
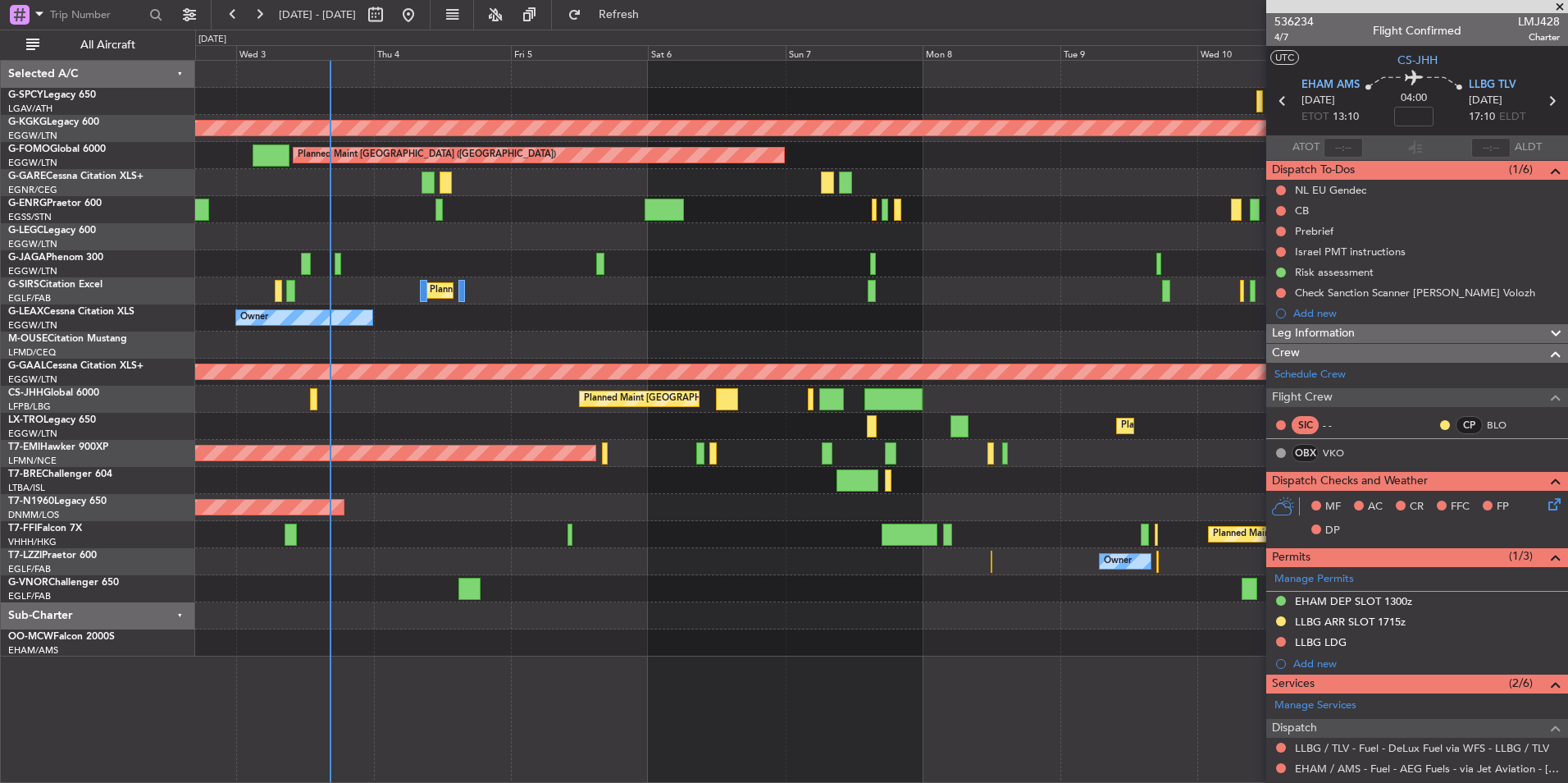
click at [877, 411] on div "Planned Maint Paris (Le Bourget) Planned Maint London (Luton)" at bounding box center [881, 399] width 1372 height 27
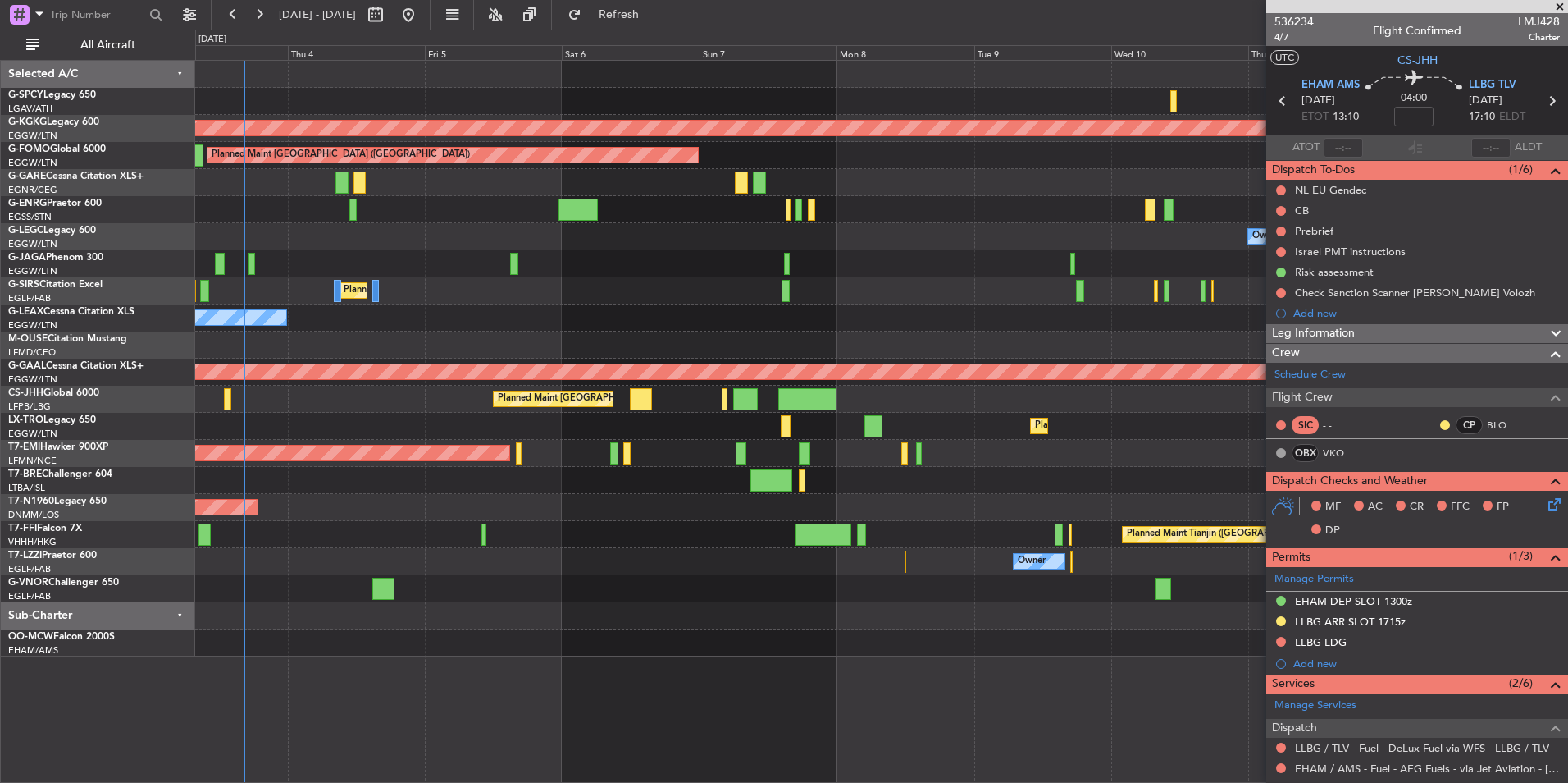
click at [658, 445] on div "Cleaning Athens (Eleftherios Venizelos Intl) AOG Maint Istanbul (Ataturk) Plann…" at bounding box center [881, 359] width 1372 height 596
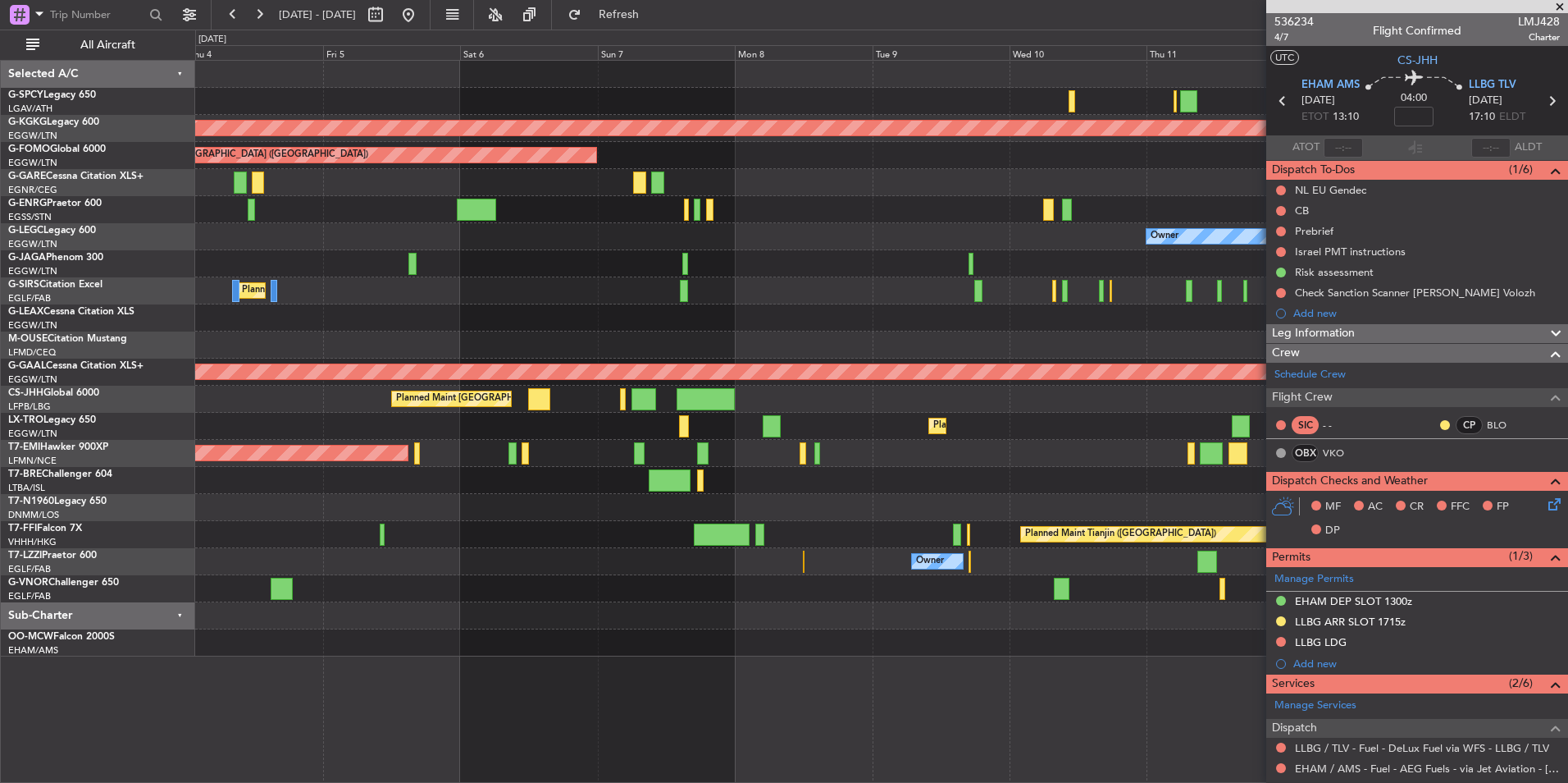
click at [519, 62] on div at bounding box center [881, 74] width 1372 height 27
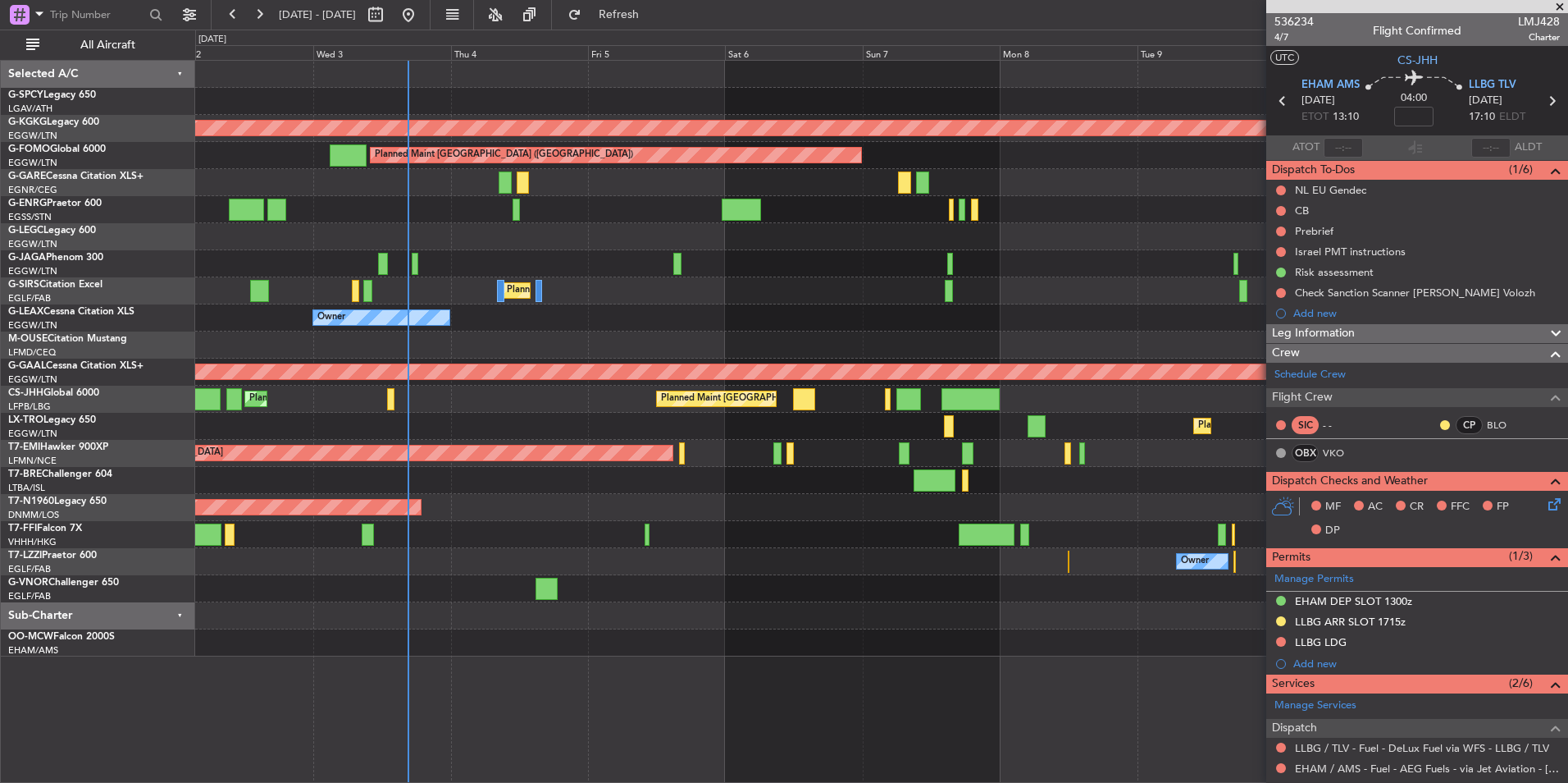
click at [1383, 153] on fb-app "05 Sep 2025 - 15 Sep 2025 Refresh Quick Links All Aircraft Cleaning Athens (Ele…" at bounding box center [784, 397] width 1568 height 770
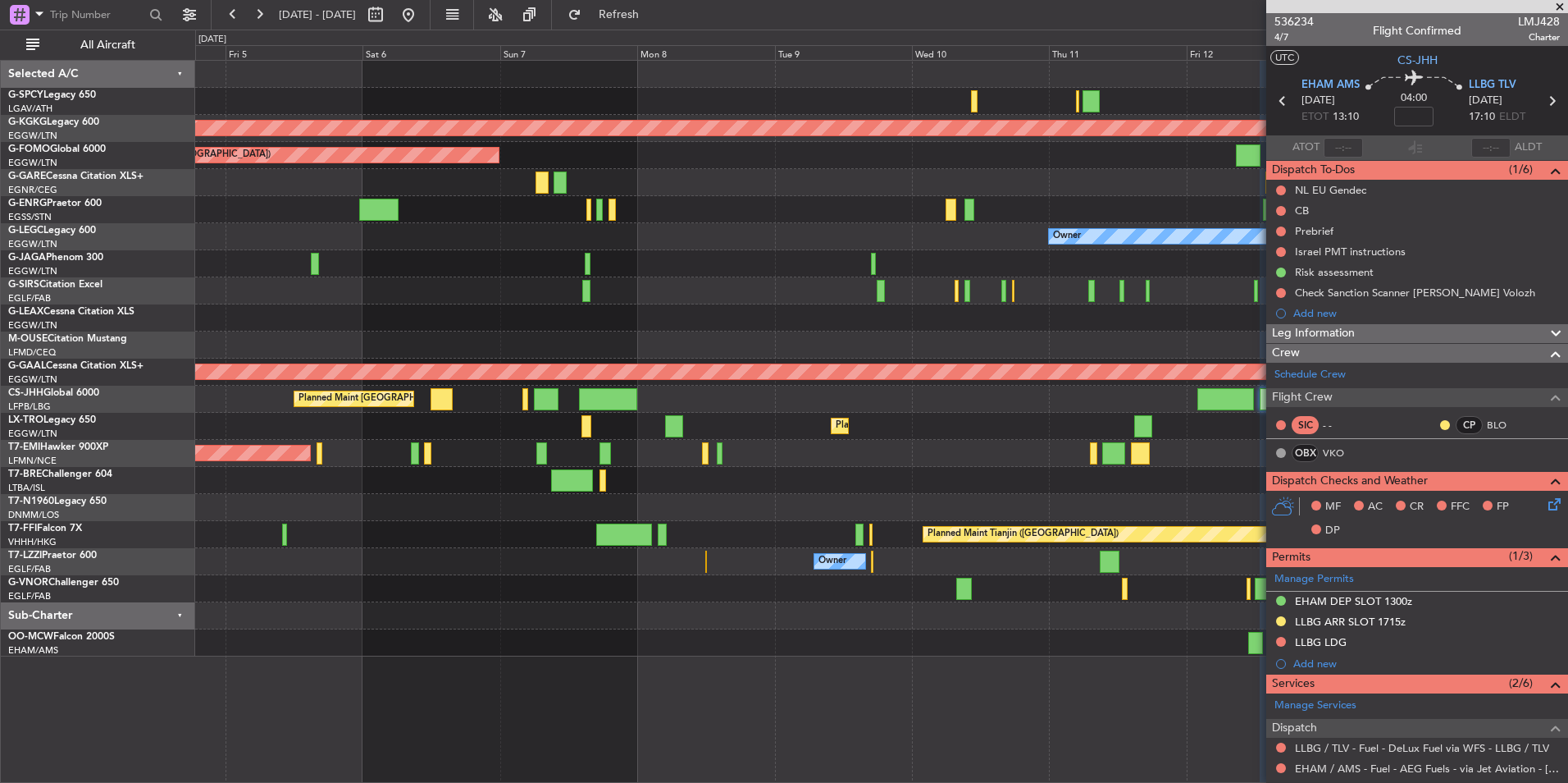
click at [684, 233] on div "AOG Maint [GEOGRAPHIC_DATA] (Ataturk) Planned Maint [GEOGRAPHIC_DATA] ([GEOGRAP…" at bounding box center [881, 359] width 1372 height 596
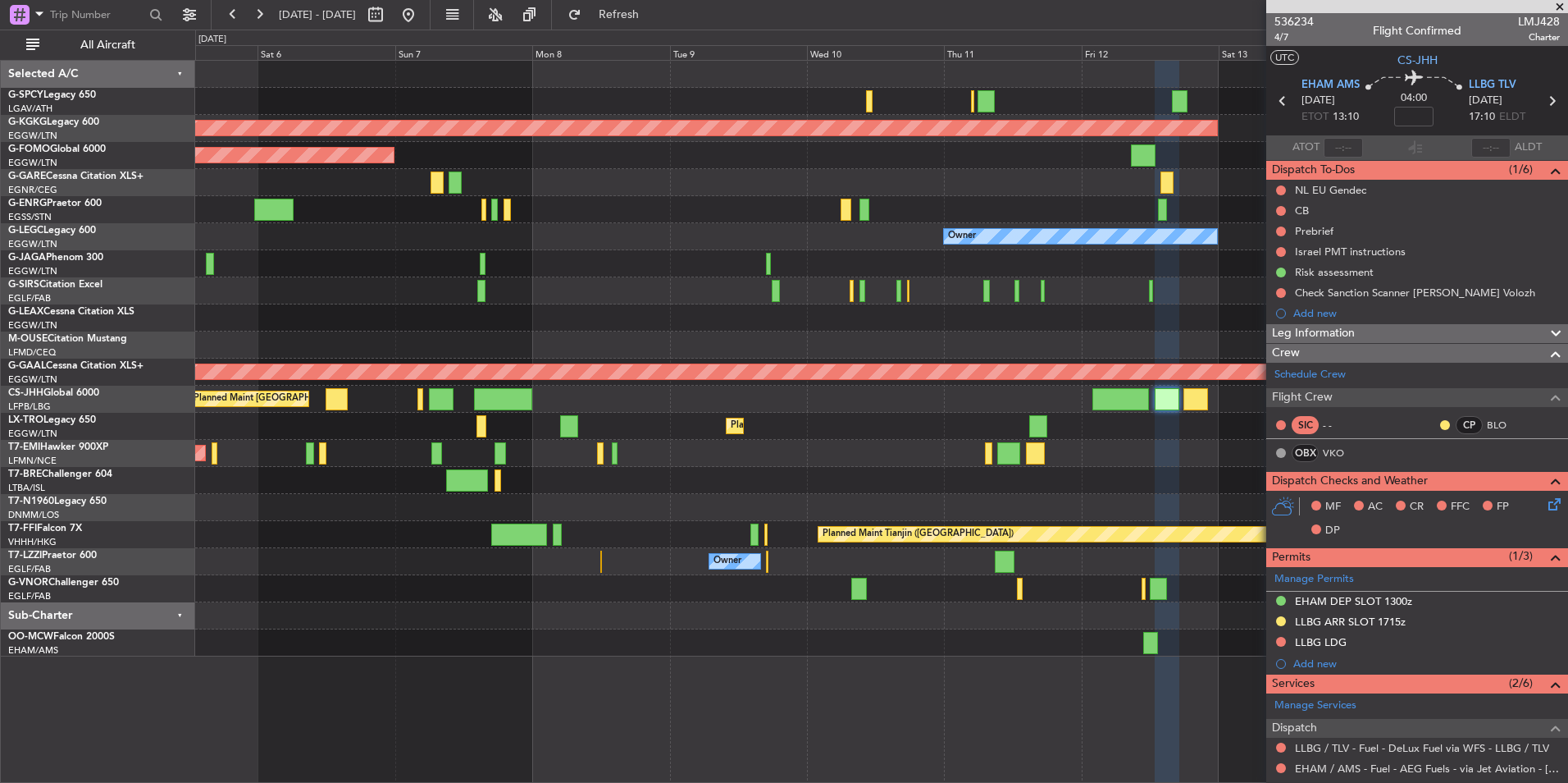
click at [826, 236] on div "AOG Maint [GEOGRAPHIC_DATA] (Ataturk) Planned Maint [GEOGRAPHIC_DATA] ([GEOGRAP…" at bounding box center [881, 359] width 1372 height 596
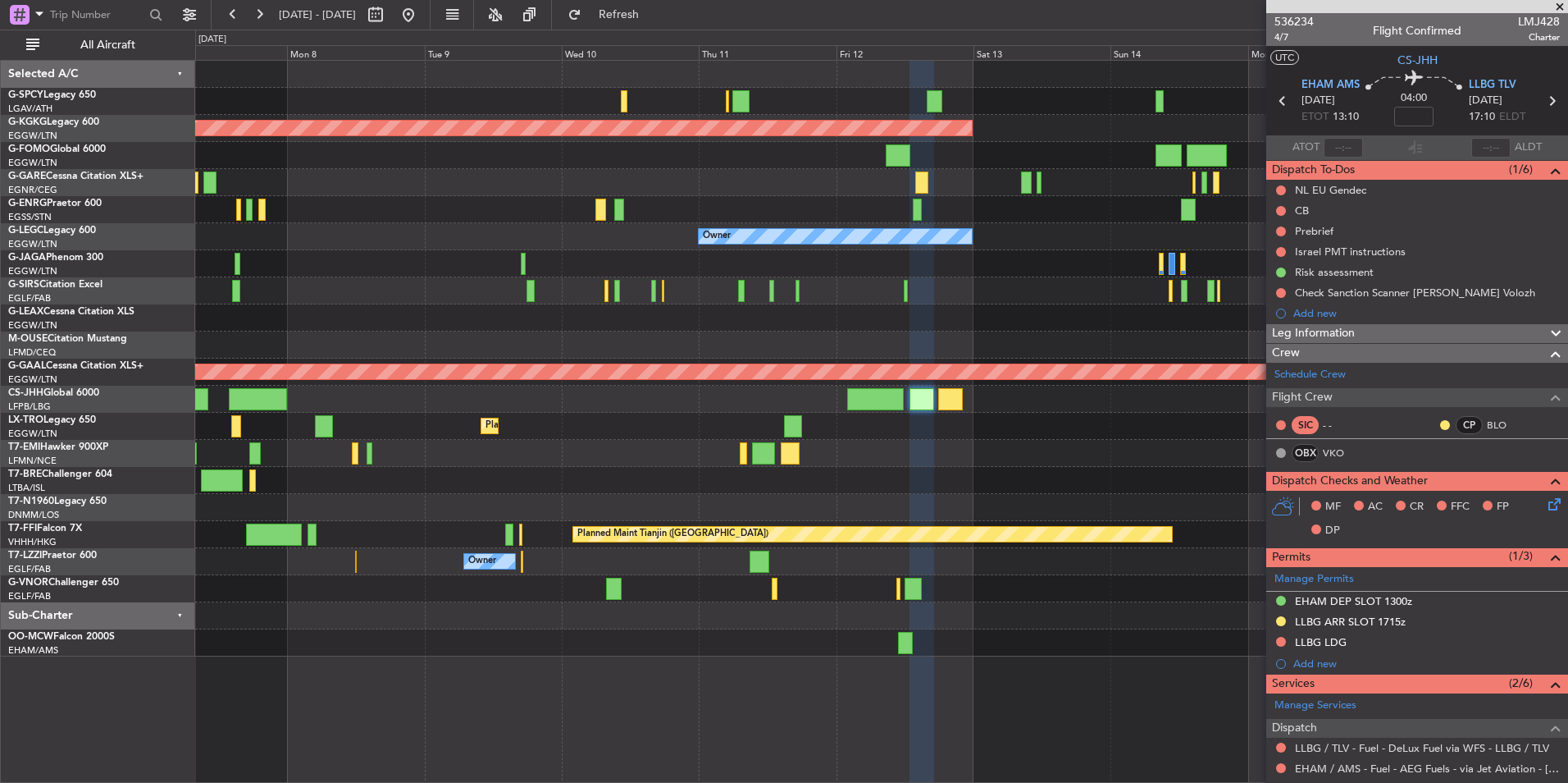
click at [960, 131] on div "AOG Maint [GEOGRAPHIC_DATA] (Ataturk) Planned Maint [GEOGRAPHIC_DATA] ([GEOGRAP…" at bounding box center [881, 359] width 1372 height 596
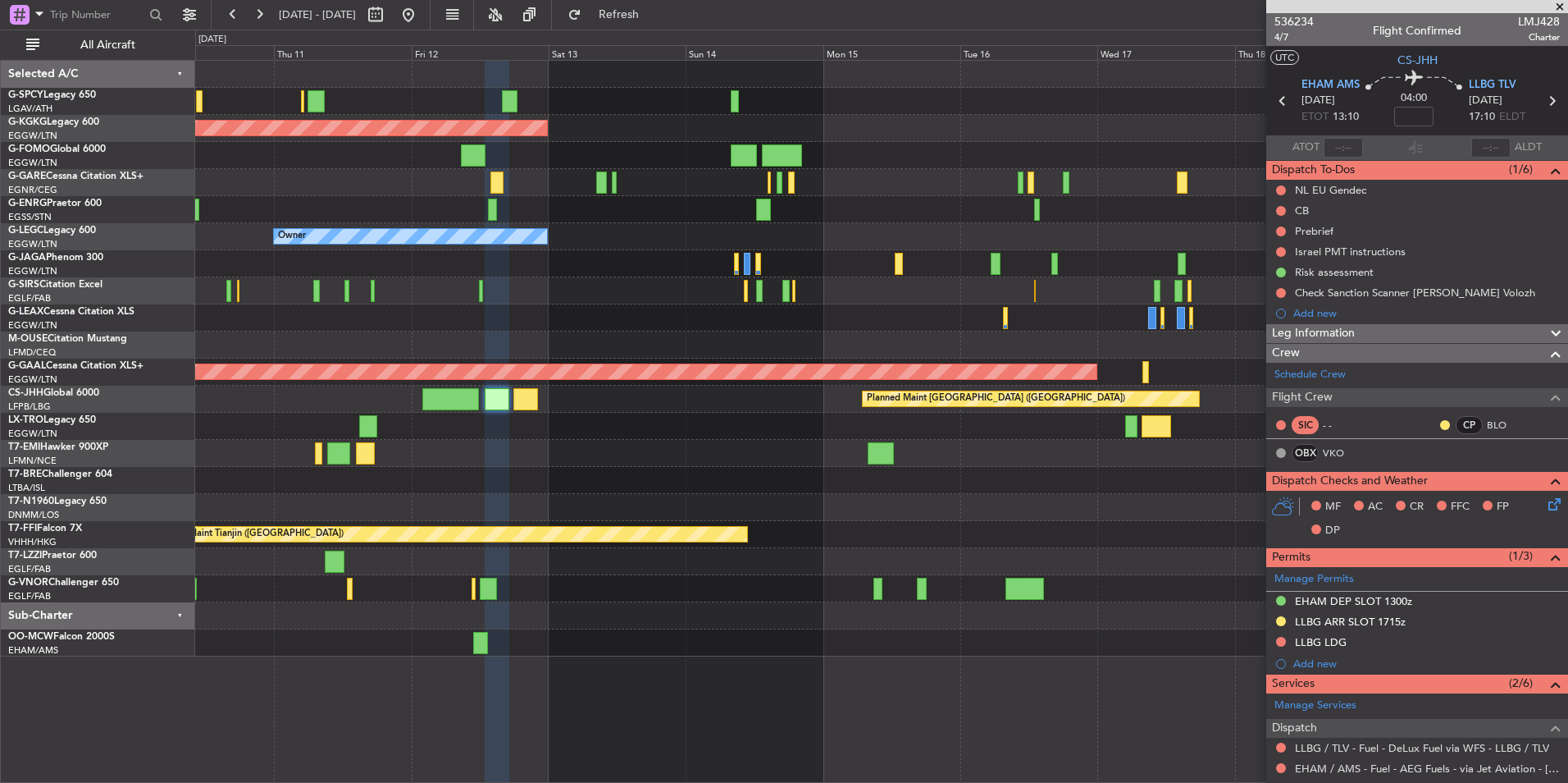
click at [646, 163] on div "AOG Maint Istanbul (Ataturk) Owner Planned Maint Dusseldorf Planned Maint Paris…" at bounding box center [881, 359] width 1372 height 596
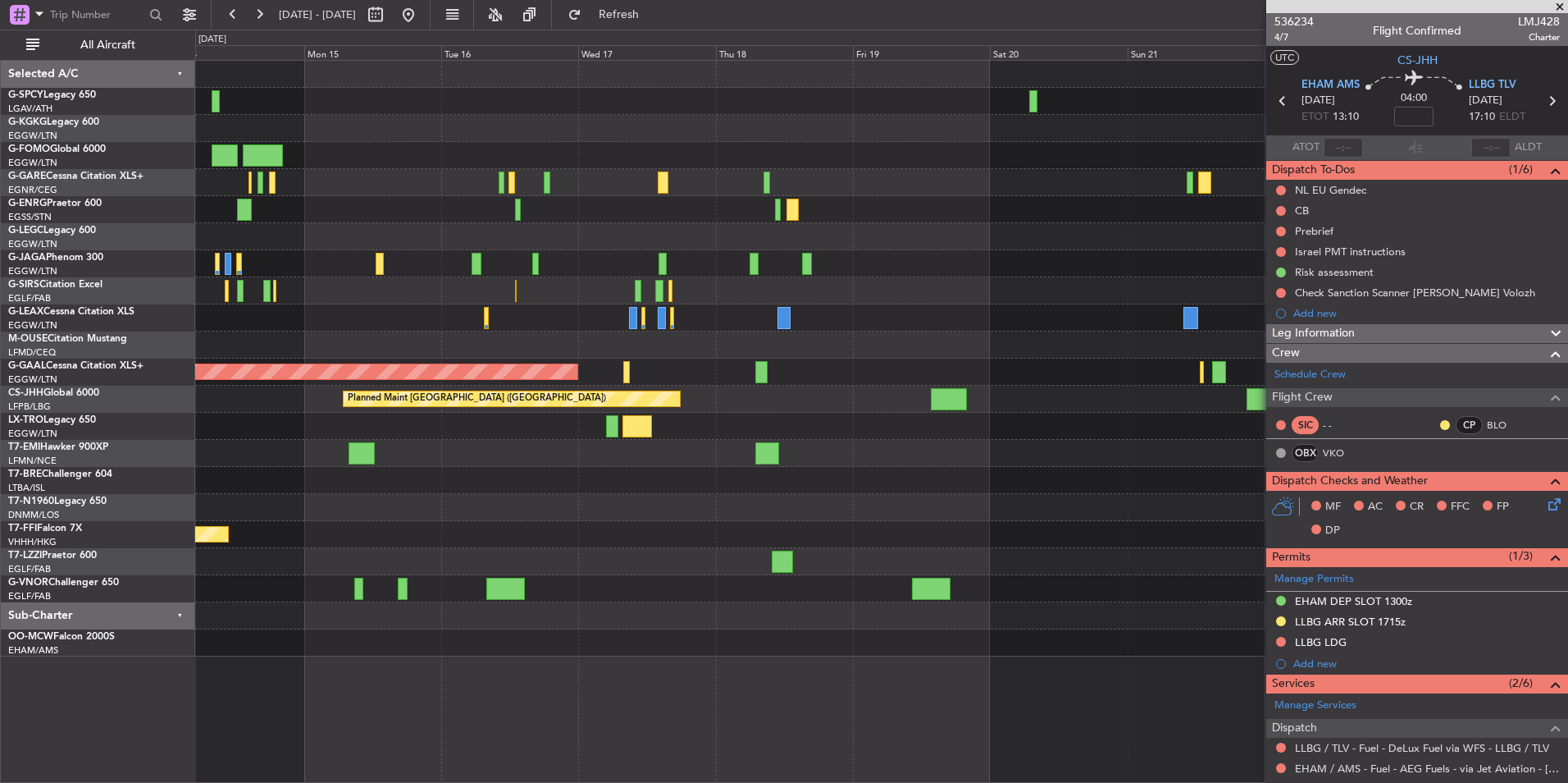
click at [542, 233] on div "AOG Maint [GEOGRAPHIC_DATA] (Ataturk) A/C Unavailable [GEOGRAPHIC_DATA] ([GEOGR…" at bounding box center [881, 359] width 1372 height 596
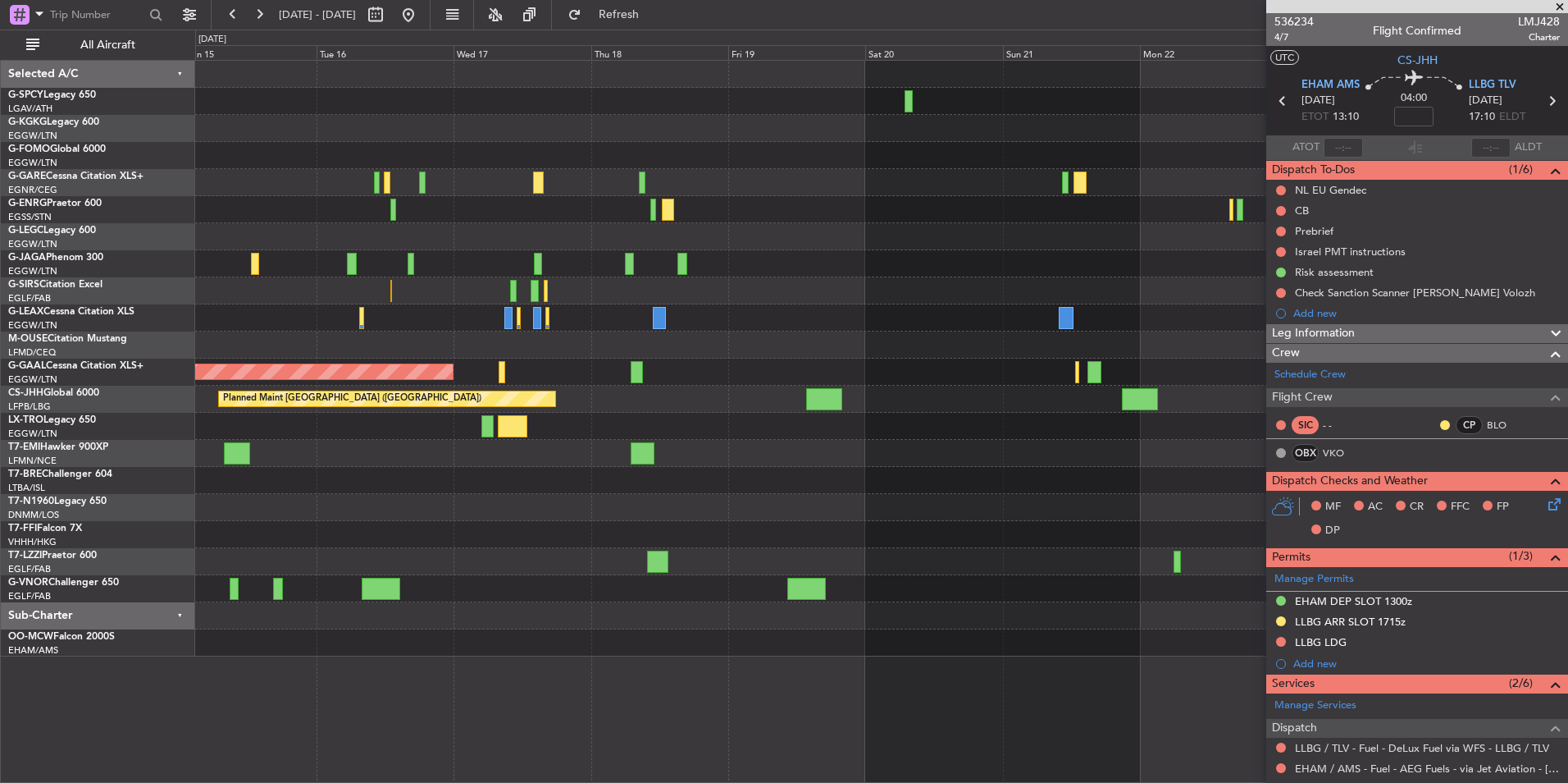
click at [820, 185] on div "AOG Maint [GEOGRAPHIC_DATA] (Ataturk) A/C Unavailable [GEOGRAPHIC_DATA] ([GEOGR…" at bounding box center [881, 359] width 1372 height 596
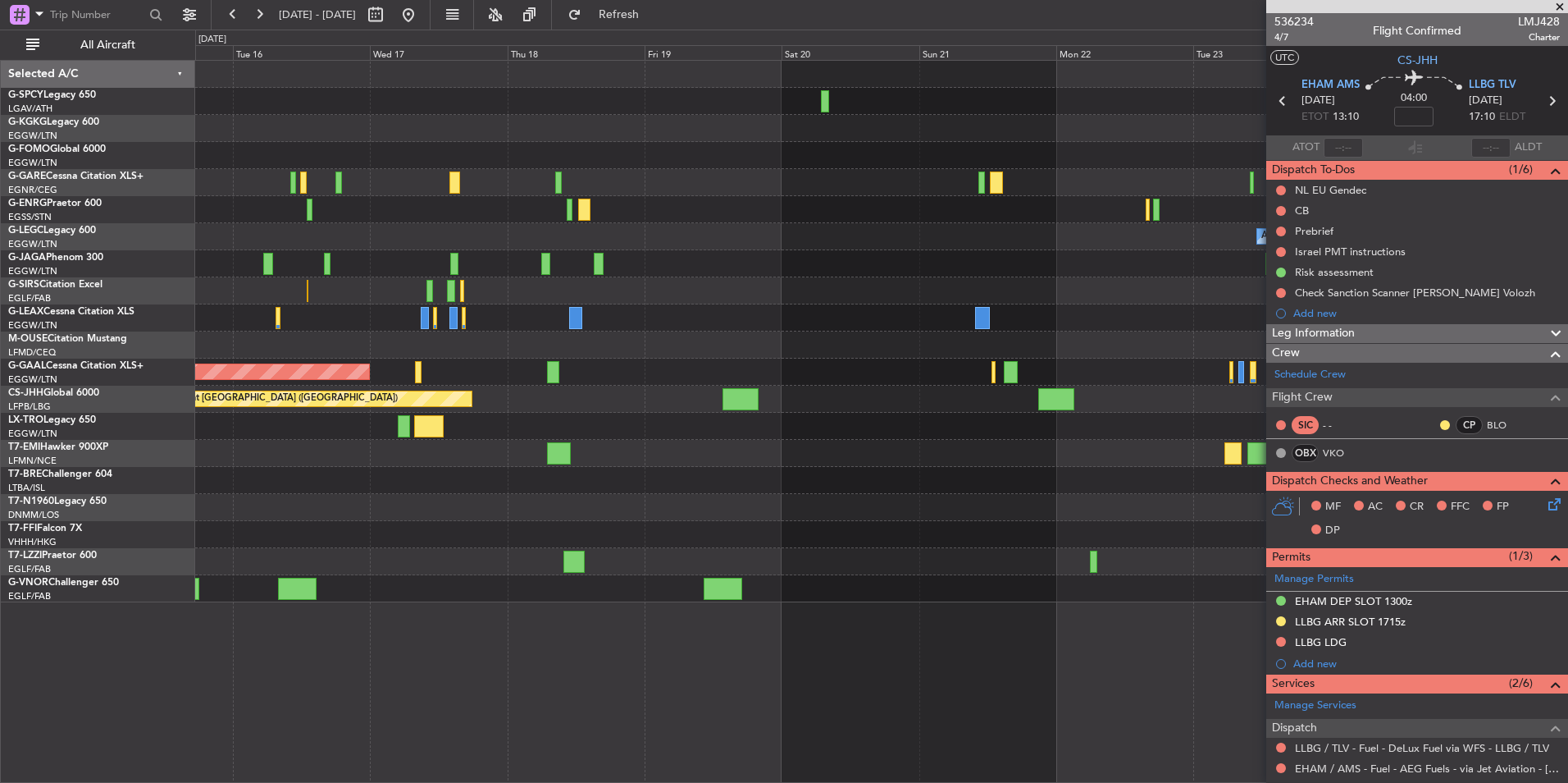
click at [792, 194] on div "A/C Unavailable London (Luton) Planned Maint London (Luton) Planned Maint Dusse…" at bounding box center [881, 331] width 1372 height 541
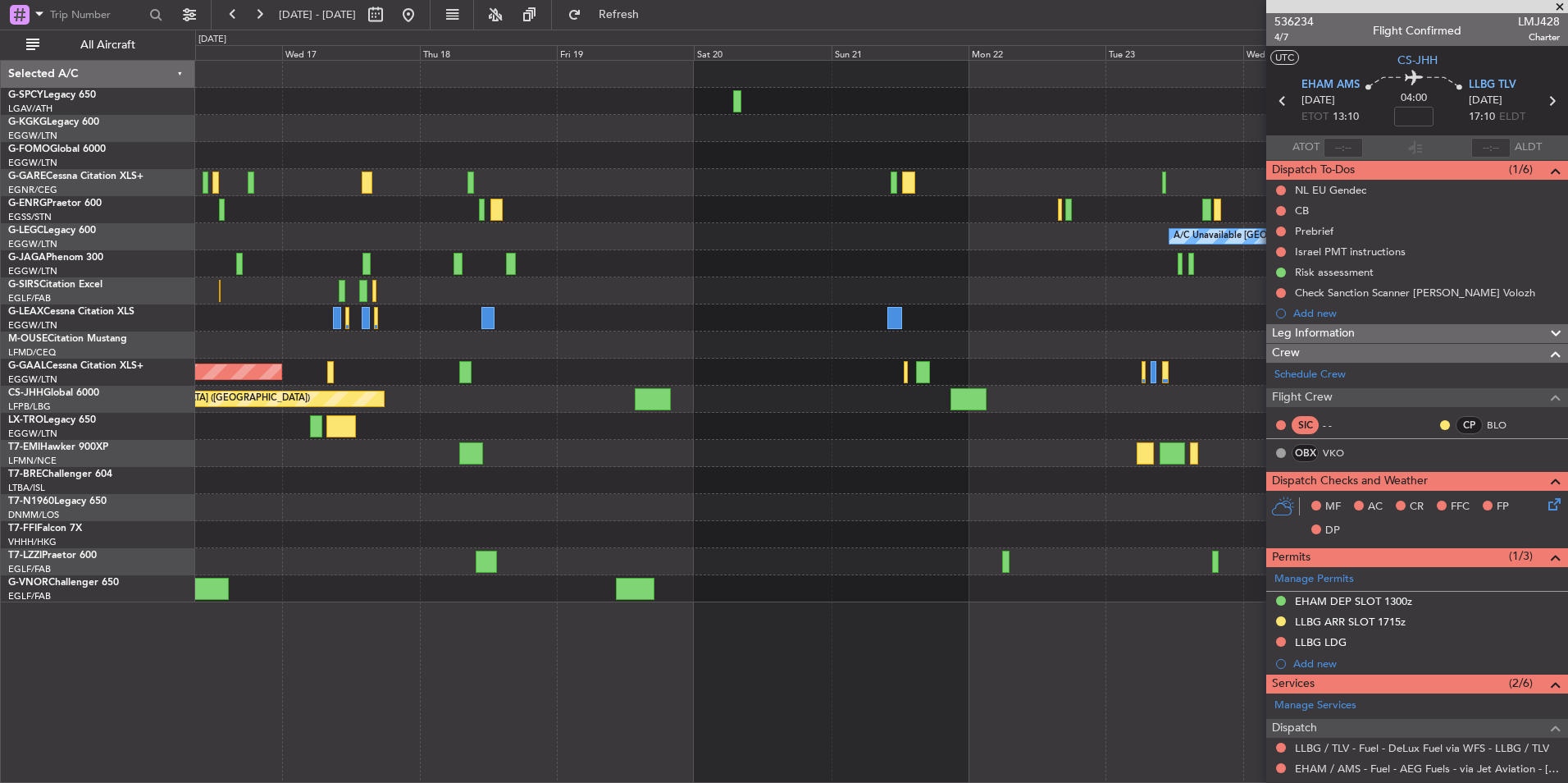
click at [821, 225] on div "A/C Unavailable London (Luton) Planned Maint London (Luton) Planned Maint Dusse…" at bounding box center [881, 331] width 1372 height 541
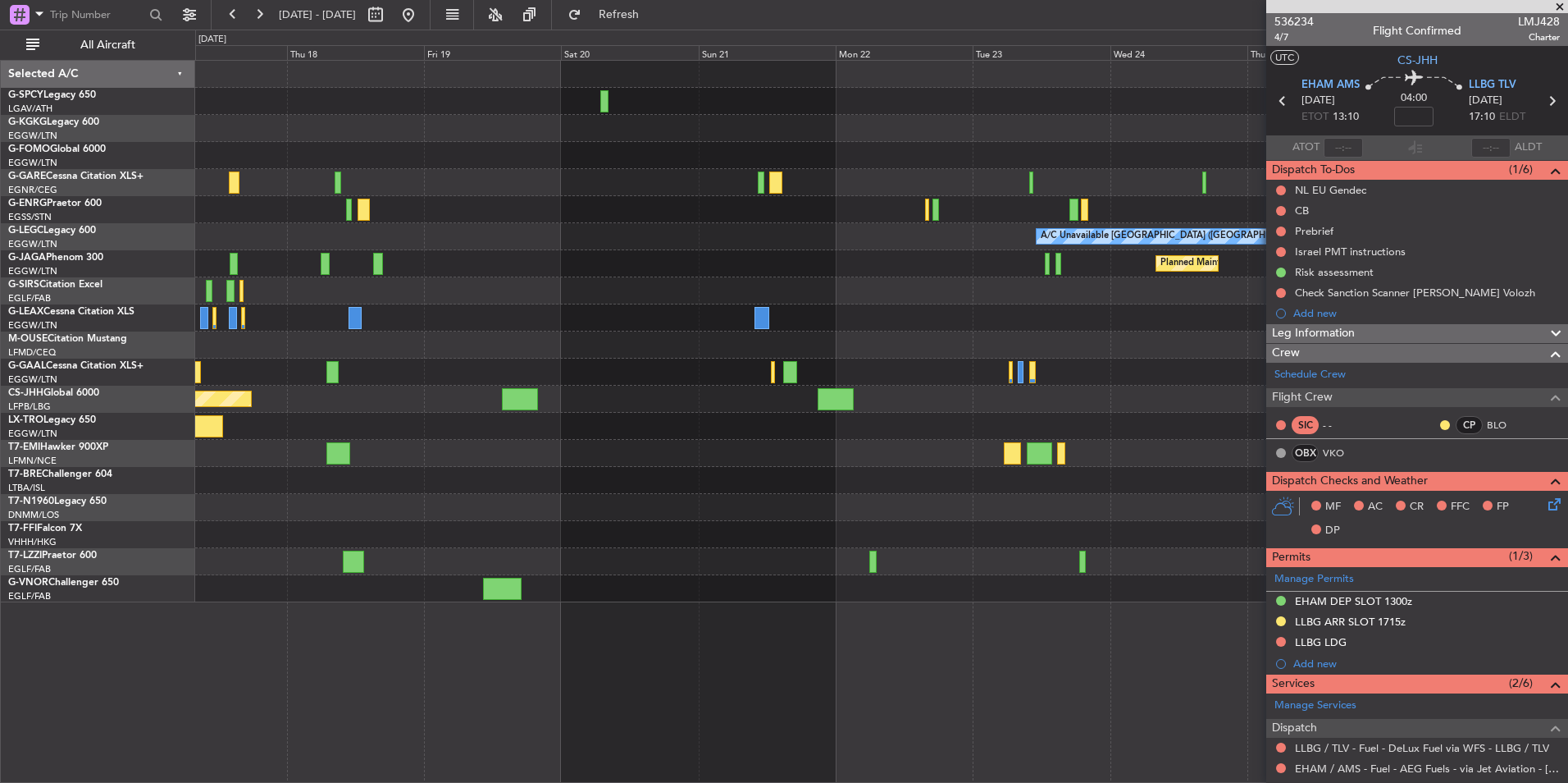
click at [696, 257] on div "A/C Unavailable London (Luton) Planned Maint London (Luton) Planned Maint Dusse…" at bounding box center [881, 331] width 1372 height 541
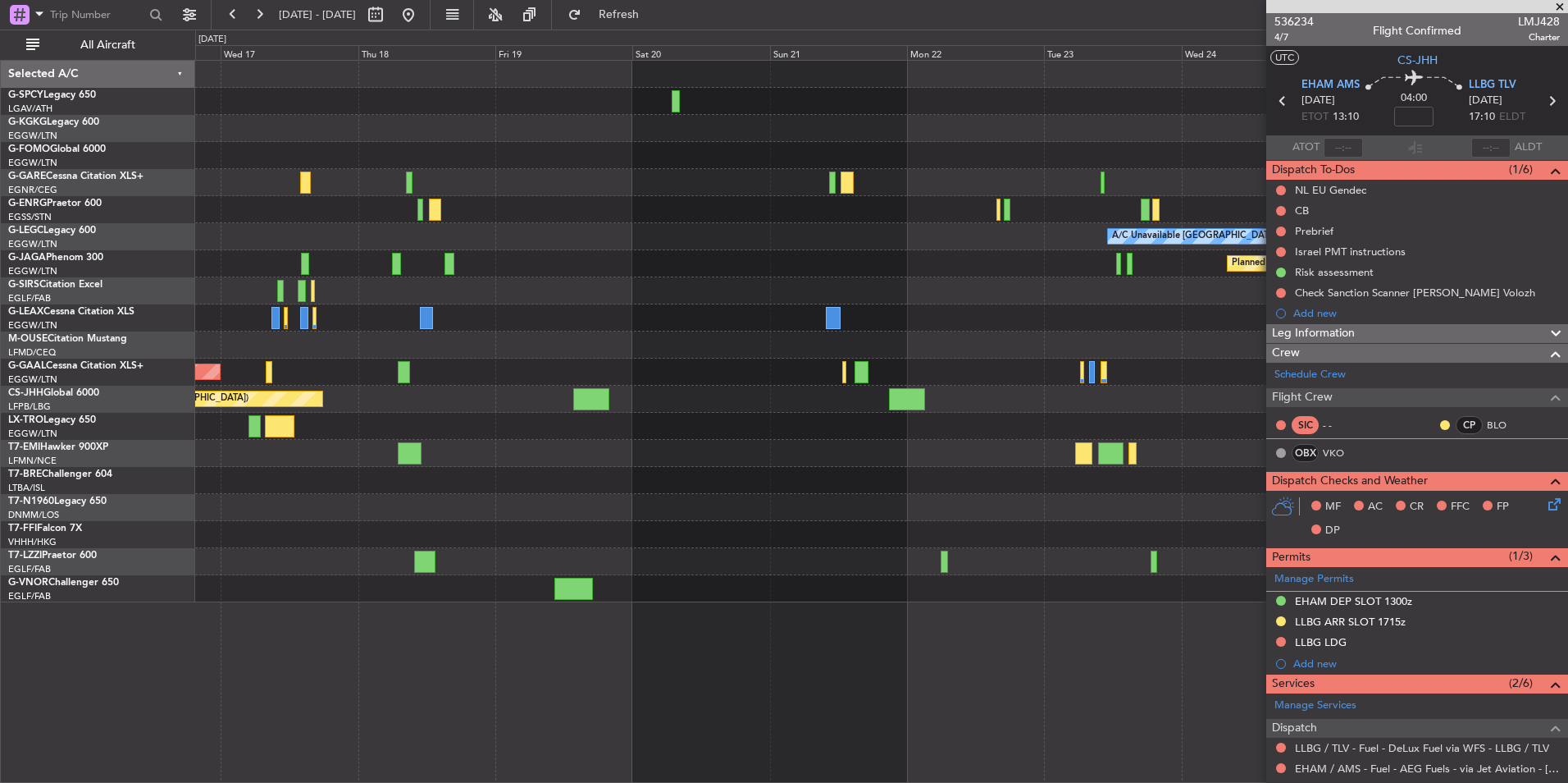
click at [841, 302] on div "A/C Unavailable London (Luton) Planned Maint London (Luton) Planned Maint Dusse…" at bounding box center [881, 331] width 1372 height 541
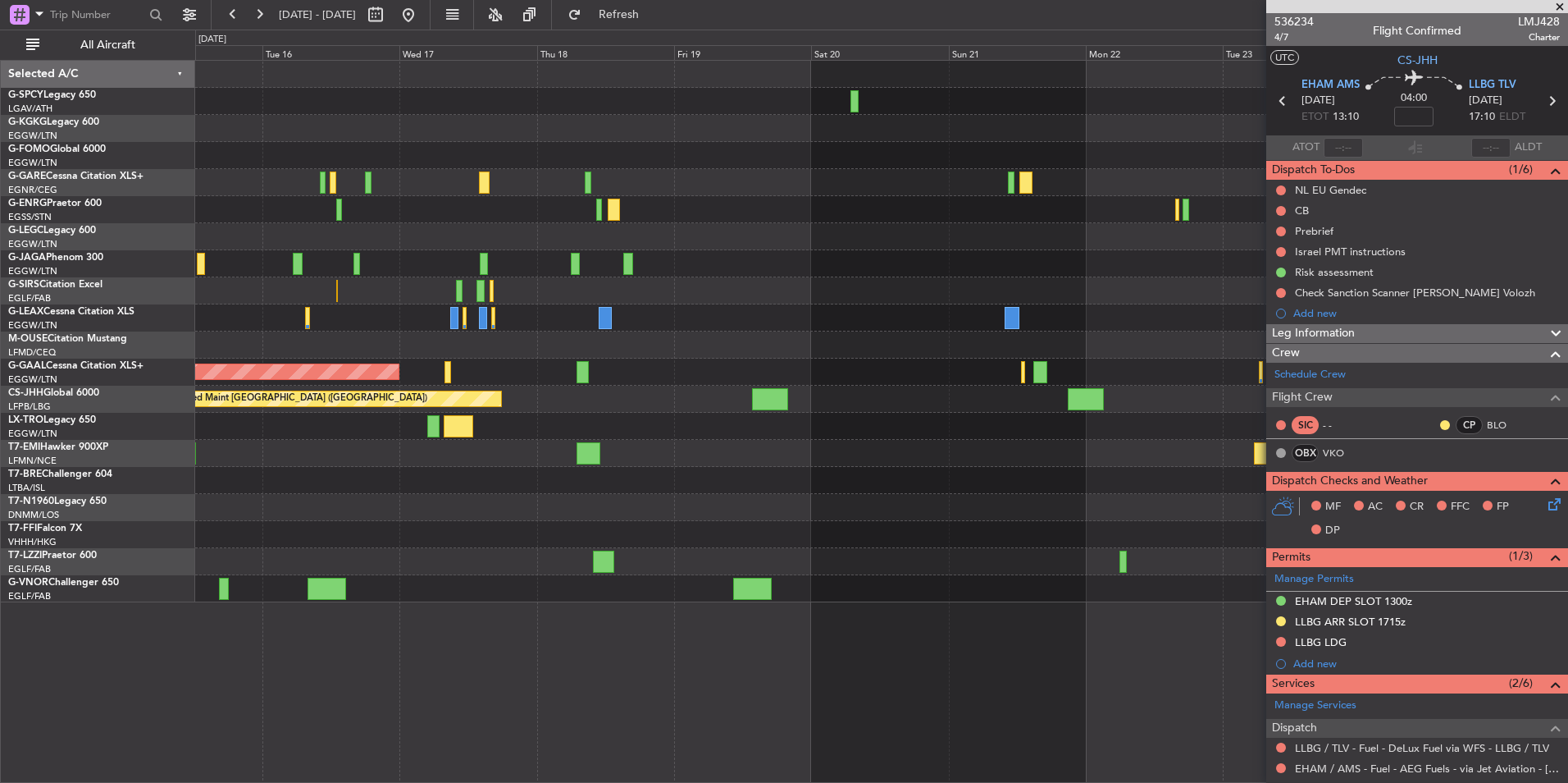
click at [773, 302] on div "A/C Unavailable London (Luton) Planned Maint London (Luton) Planned Maint Dusse…" at bounding box center [881, 331] width 1372 height 541
click at [421, 9] on button at bounding box center [408, 14] width 26 height 26
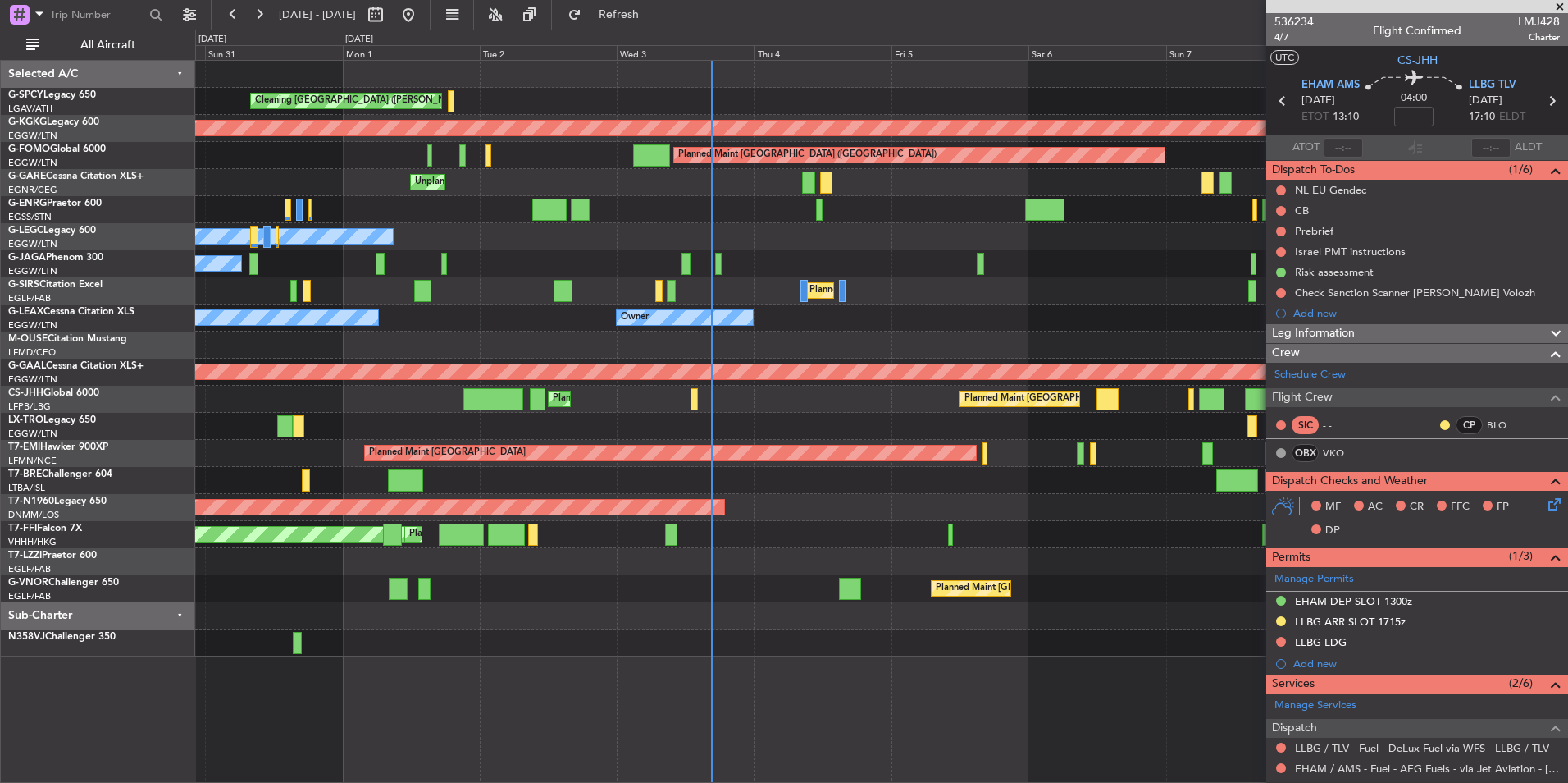
click at [875, 269] on div "Owner Ibiza" at bounding box center [881, 264] width 1372 height 27
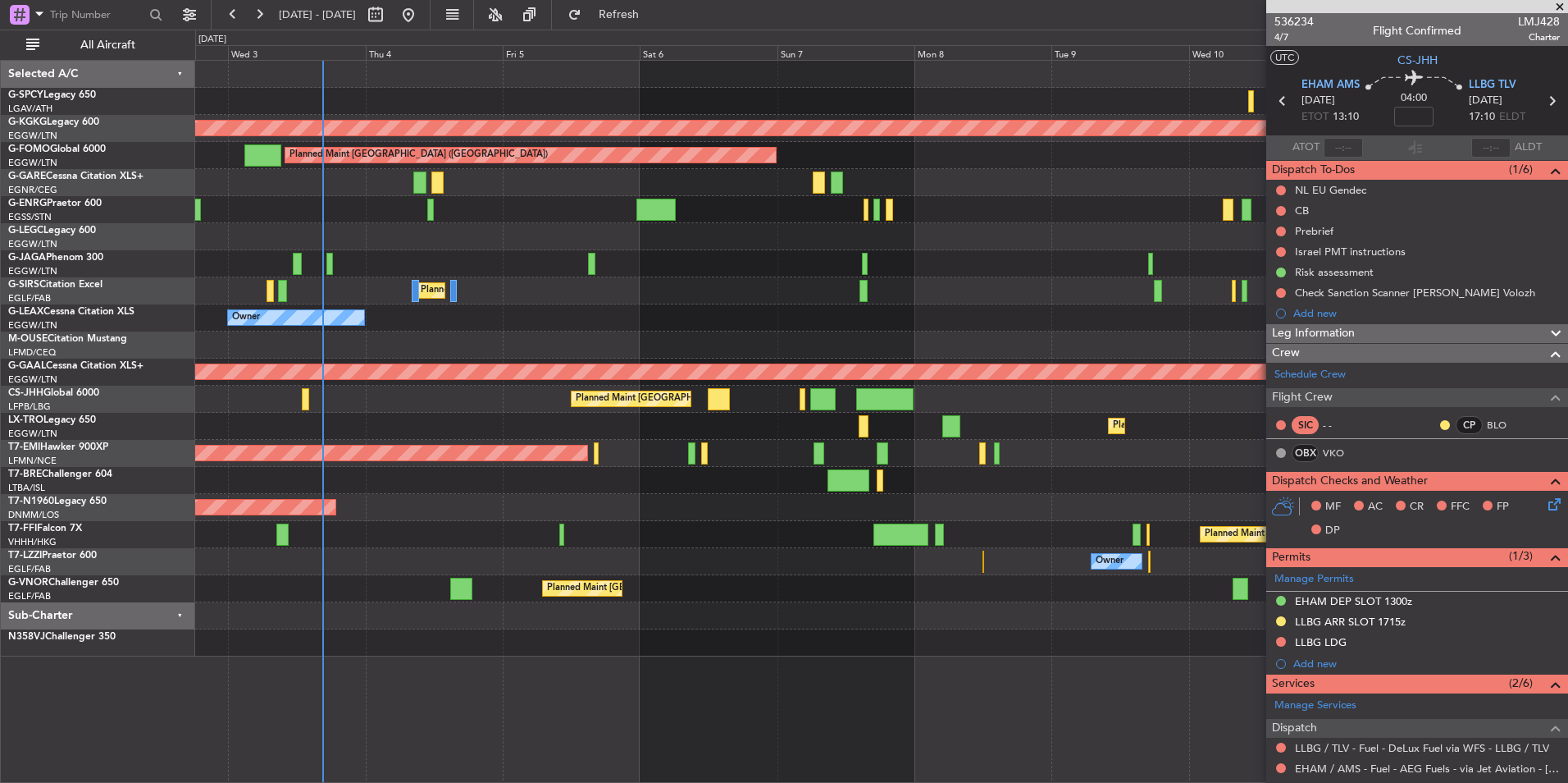
click at [629, 261] on div "Owner Ibiza" at bounding box center [881, 264] width 1372 height 27
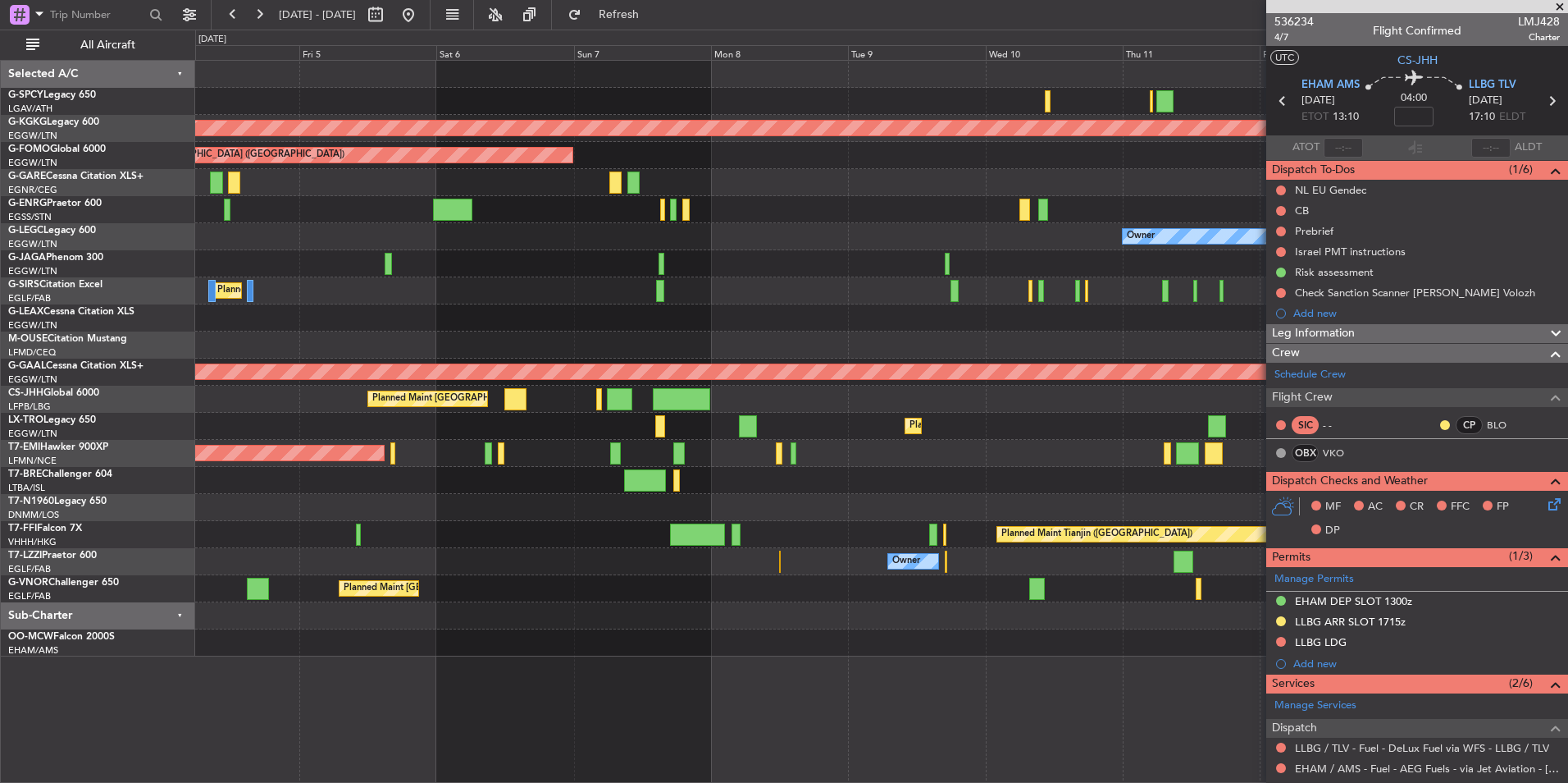
click at [704, 243] on div "AOG Maint Istanbul (Ataturk) Planned Maint London (Luton) Unplanned Maint Chest…" at bounding box center [881, 359] width 1372 height 596
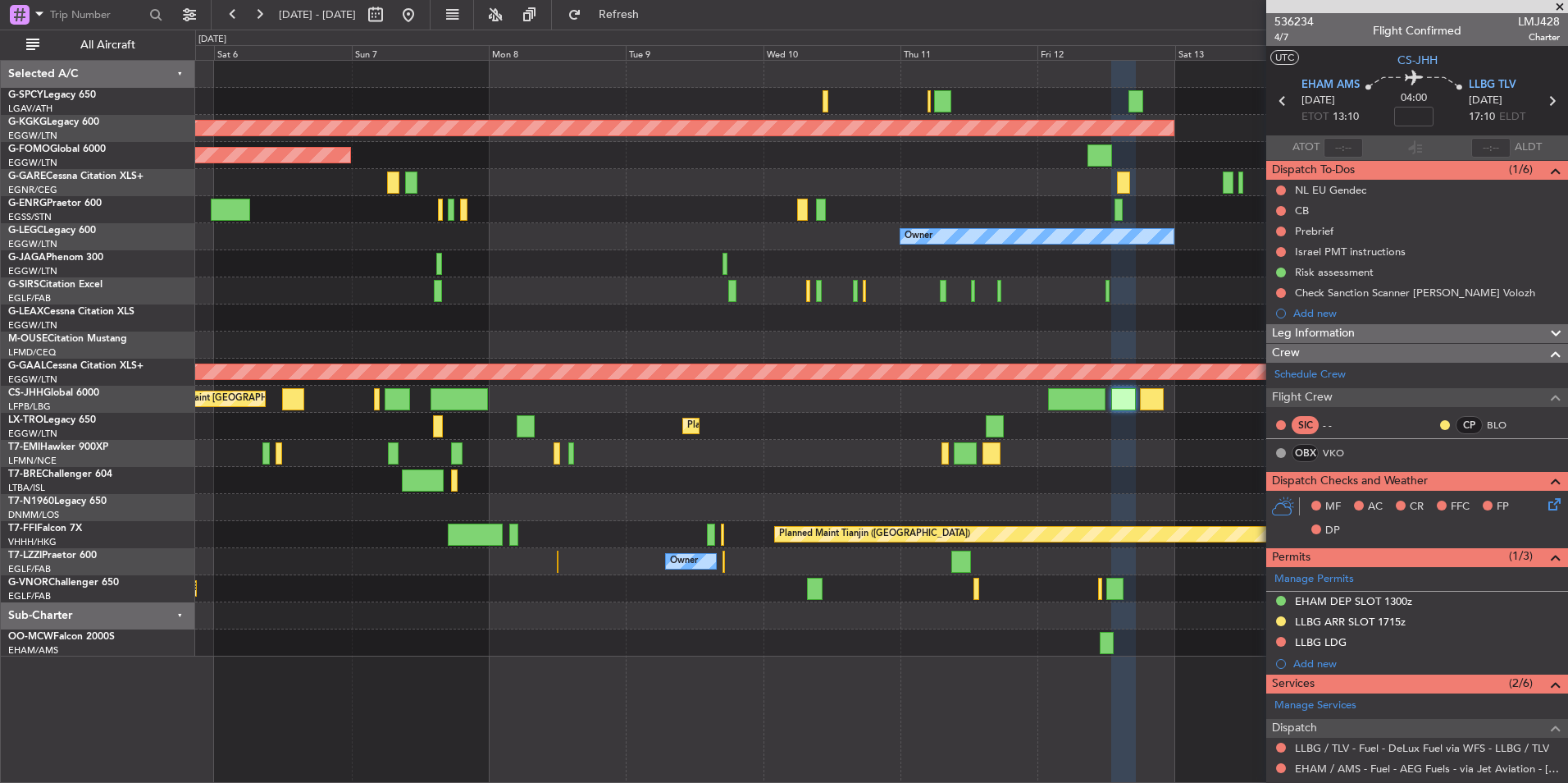
click at [653, 277] on div "AOG Maint Istanbul (Ataturk) Planned Maint London (Luton) Owner Planned Maint L…" at bounding box center [881, 359] width 1372 height 596
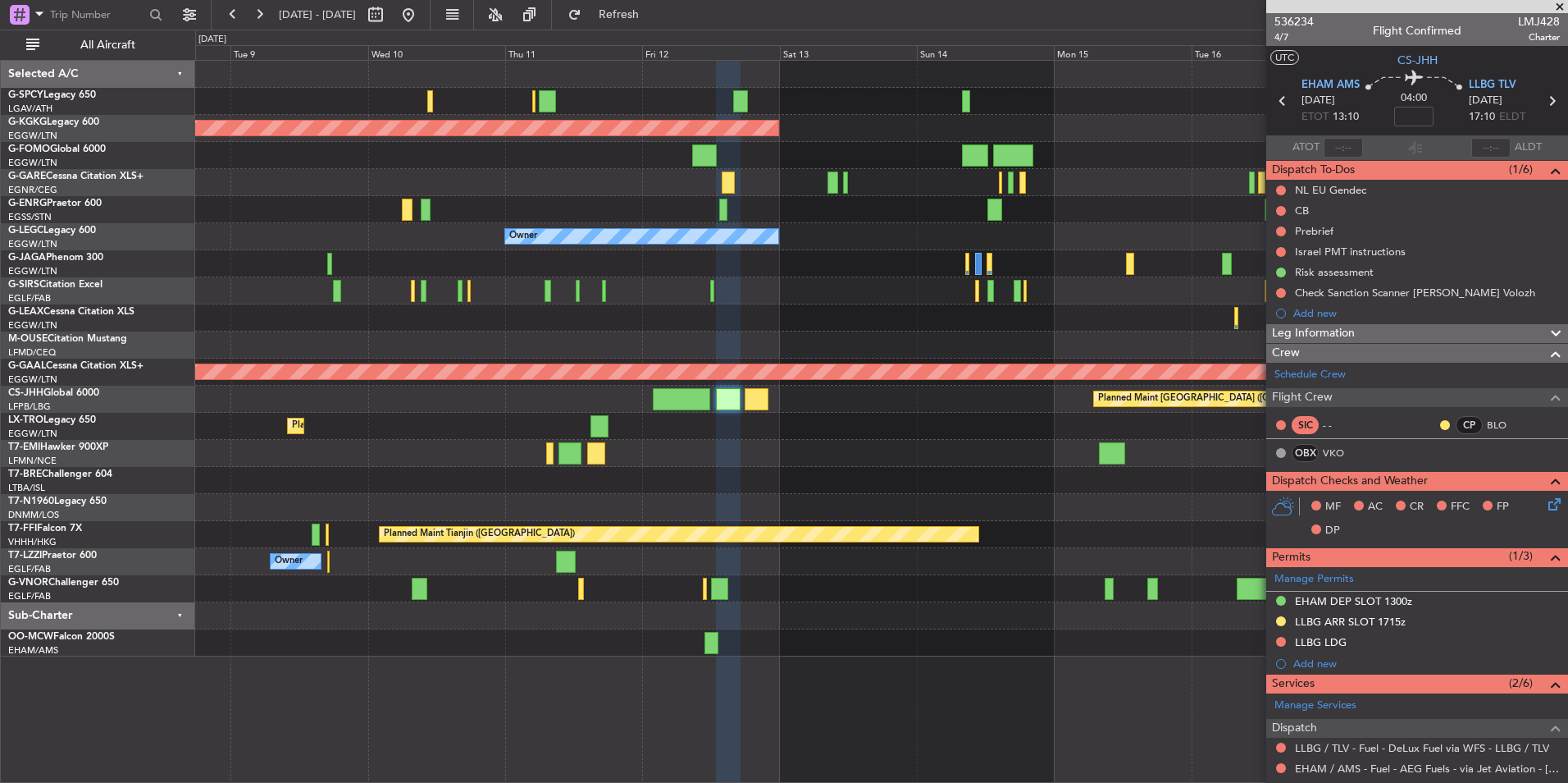
click at [802, 329] on div "AOG Maint [GEOGRAPHIC_DATA] (Ataturk) Planned Maint [GEOGRAPHIC_DATA] ([GEOGRAP…" at bounding box center [881, 359] width 1372 height 596
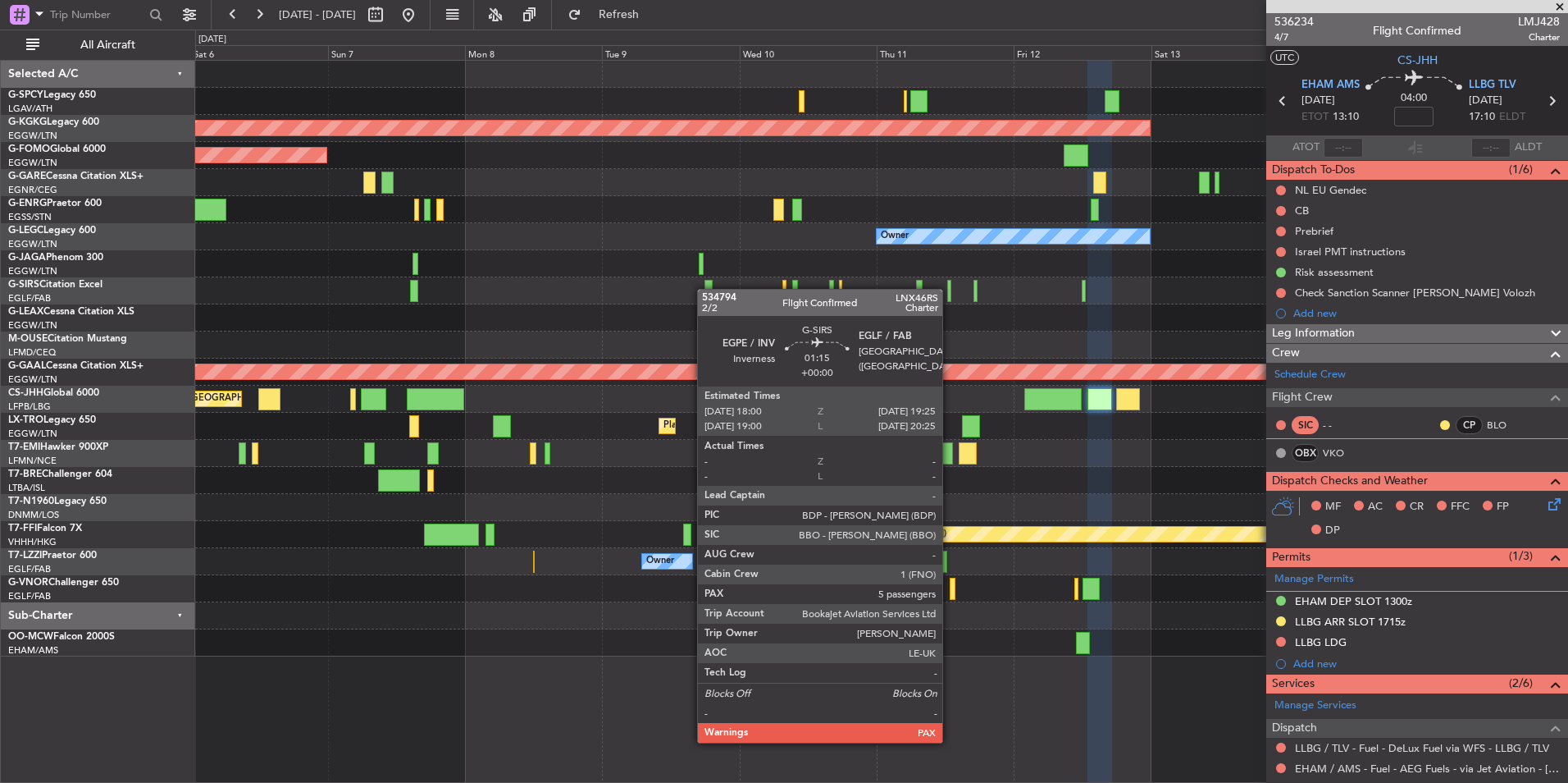
click at [805, 258] on div "AOG Maint Istanbul (Ataturk) Planned Maint London (Luton) Owner Planned Maint L…" at bounding box center [881, 359] width 1372 height 596
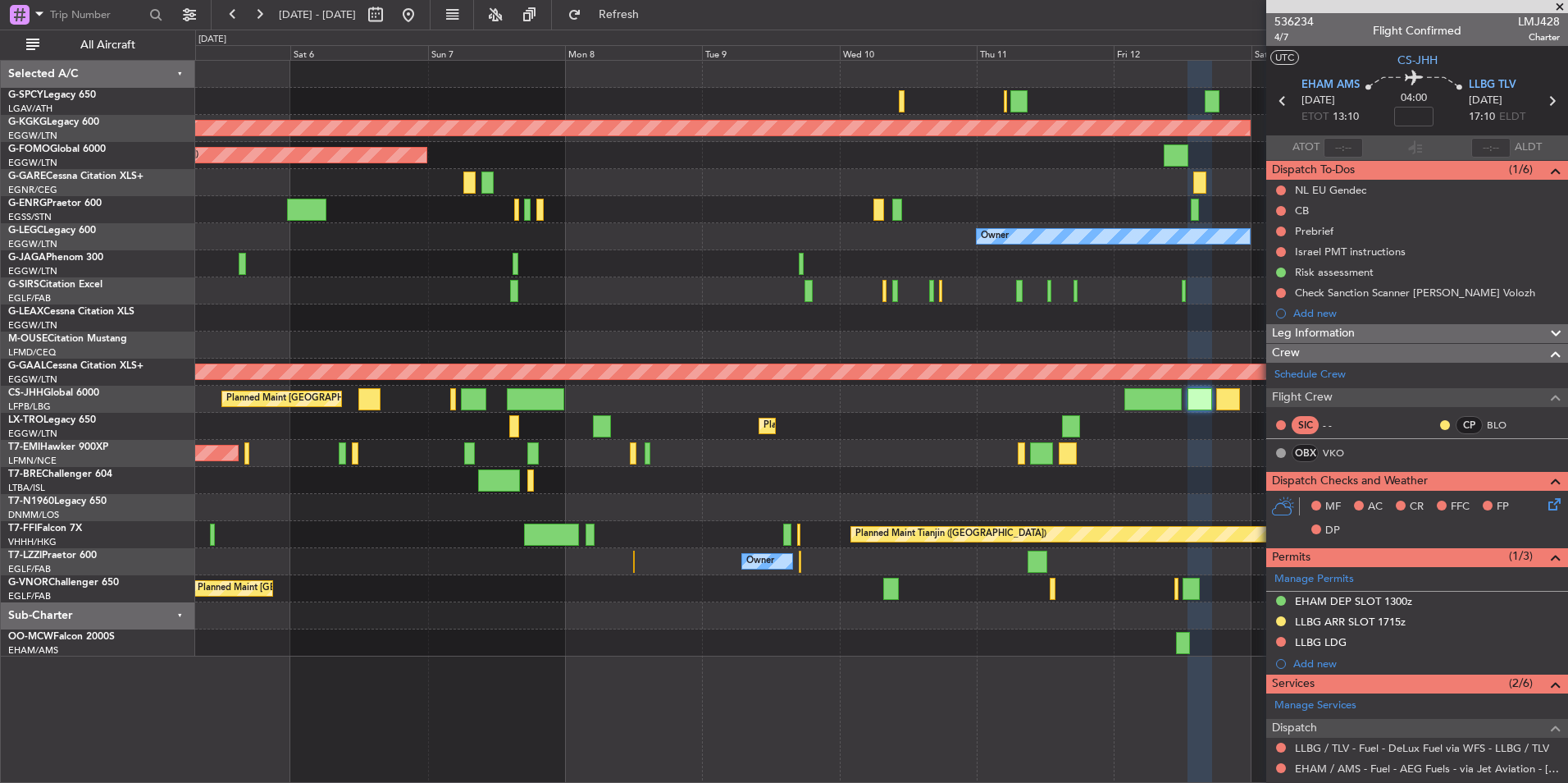
click at [681, 267] on div at bounding box center [881, 264] width 1372 height 27
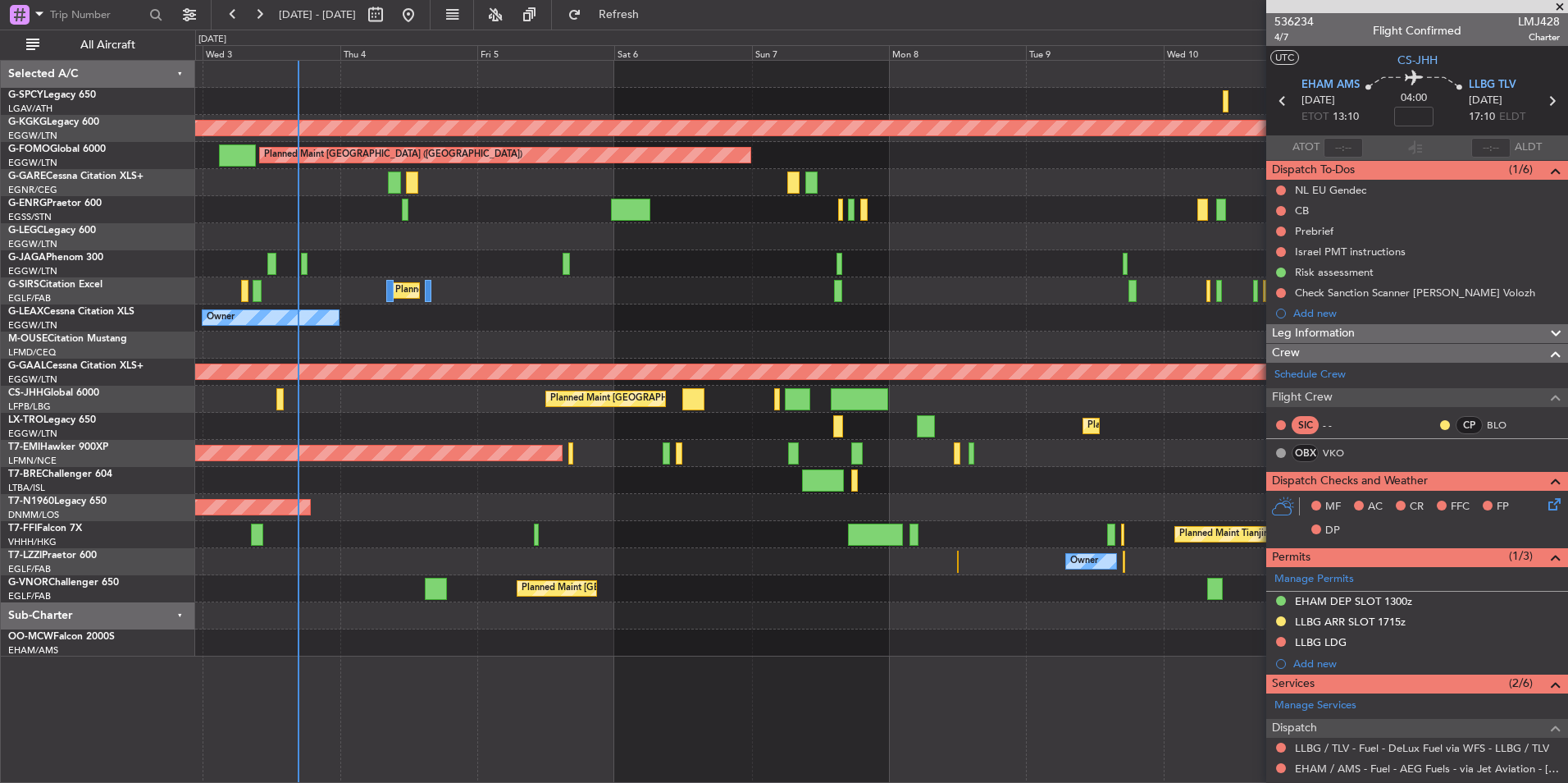
click at [581, 296] on div "Cleaning Athens (Eleftherios Venizelos Intl) AOG Maint Istanbul (Ataturk) Plann…" at bounding box center [881, 359] width 1372 height 596
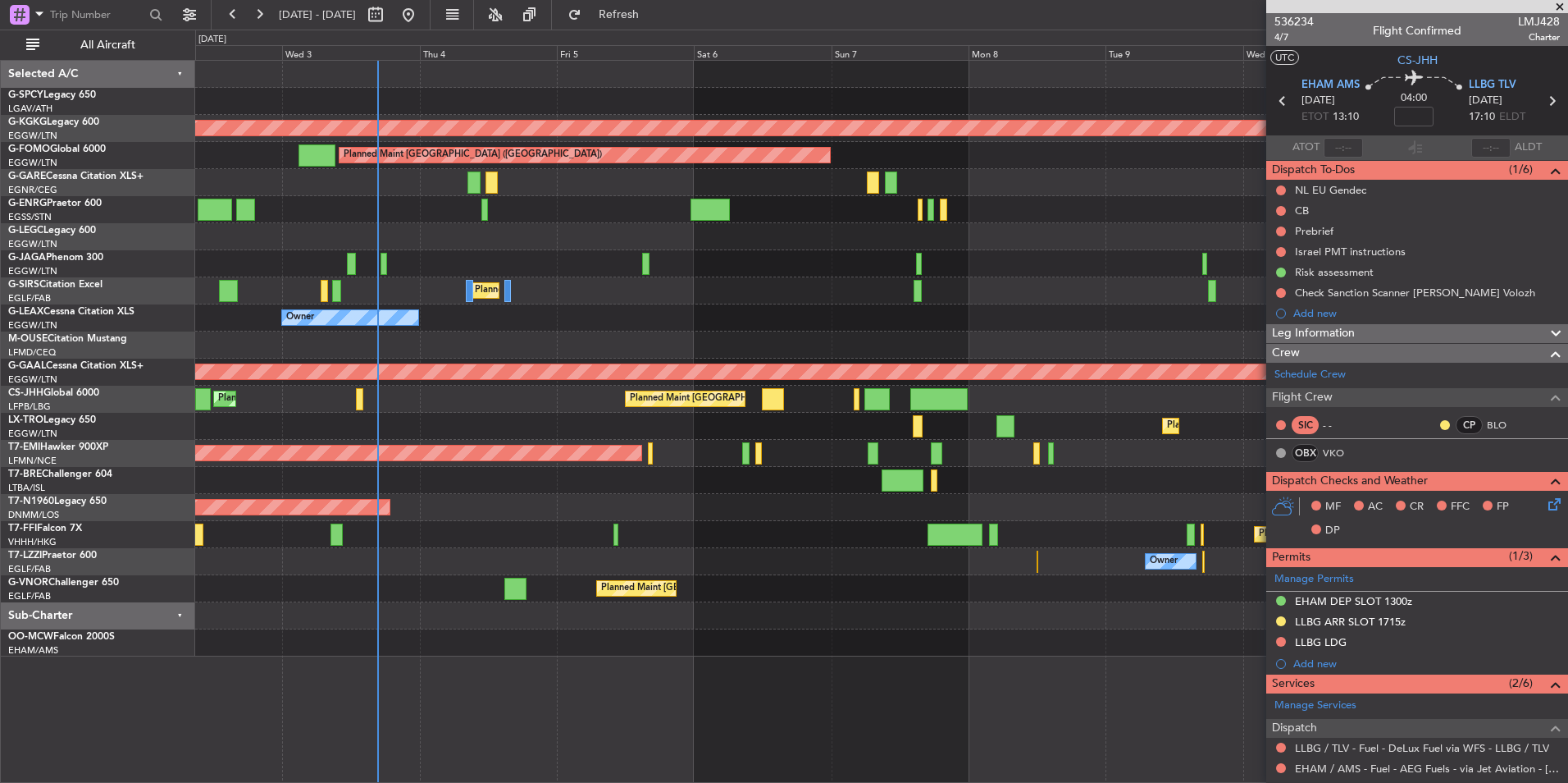
click at [385, 280] on div "Cleaning Athens (Eleftherios Venizelos Intl) AOG Maint Istanbul (Ataturk) Plann…" at bounding box center [881, 359] width 1372 height 596
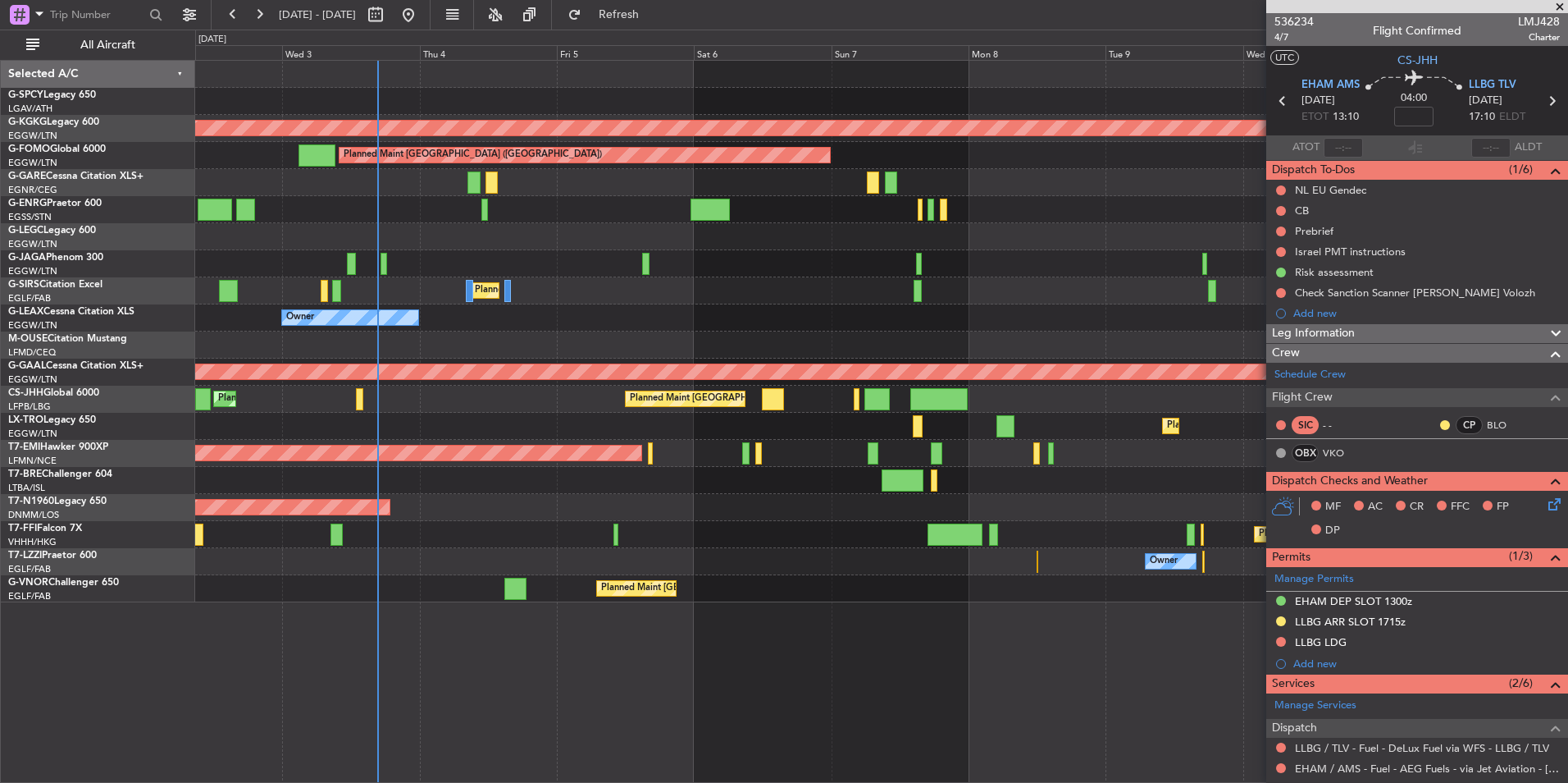
click at [356, 243] on div "Owner Owner" at bounding box center [881, 236] width 1372 height 27
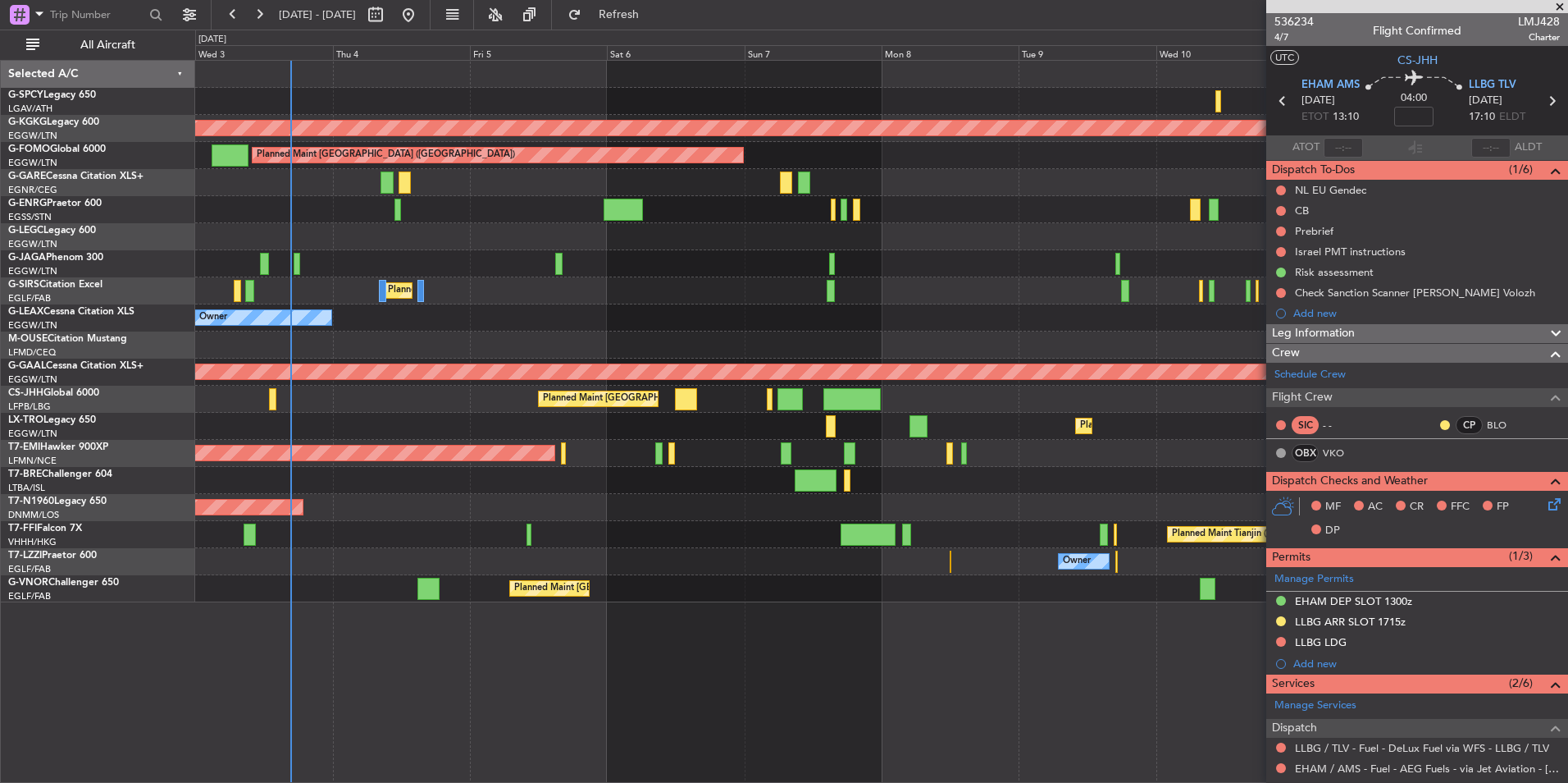
click at [618, 296] on div "Cleaning Athens (Eleftherios Venizelos Intl) AOG Maint Istanbul (Ataturk) Plann…" at bounding box center [881, 331] width 1372 height 541
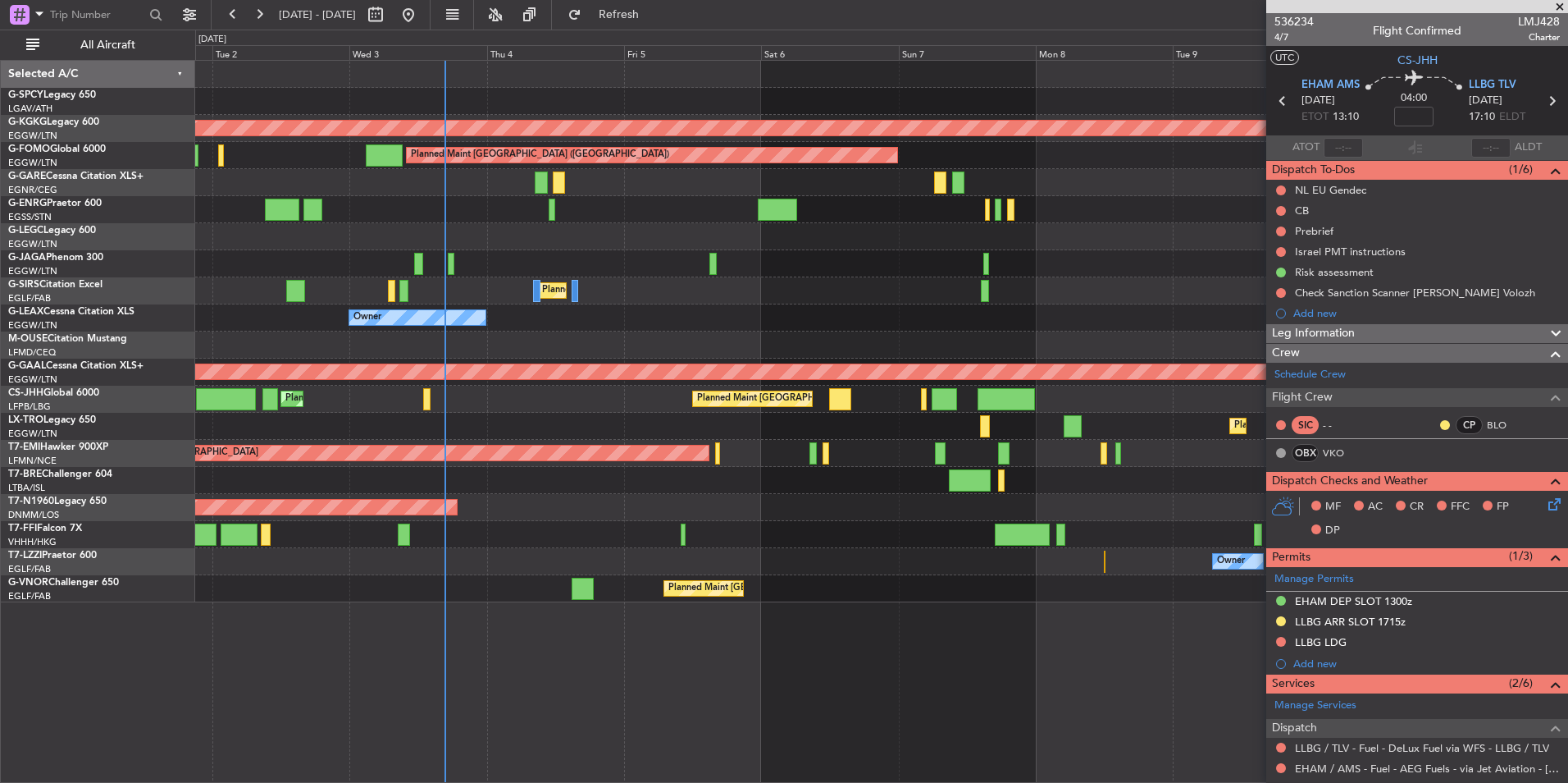
click at [1565, 8] on span at bounding box center [1560, 7] width 16 height 15
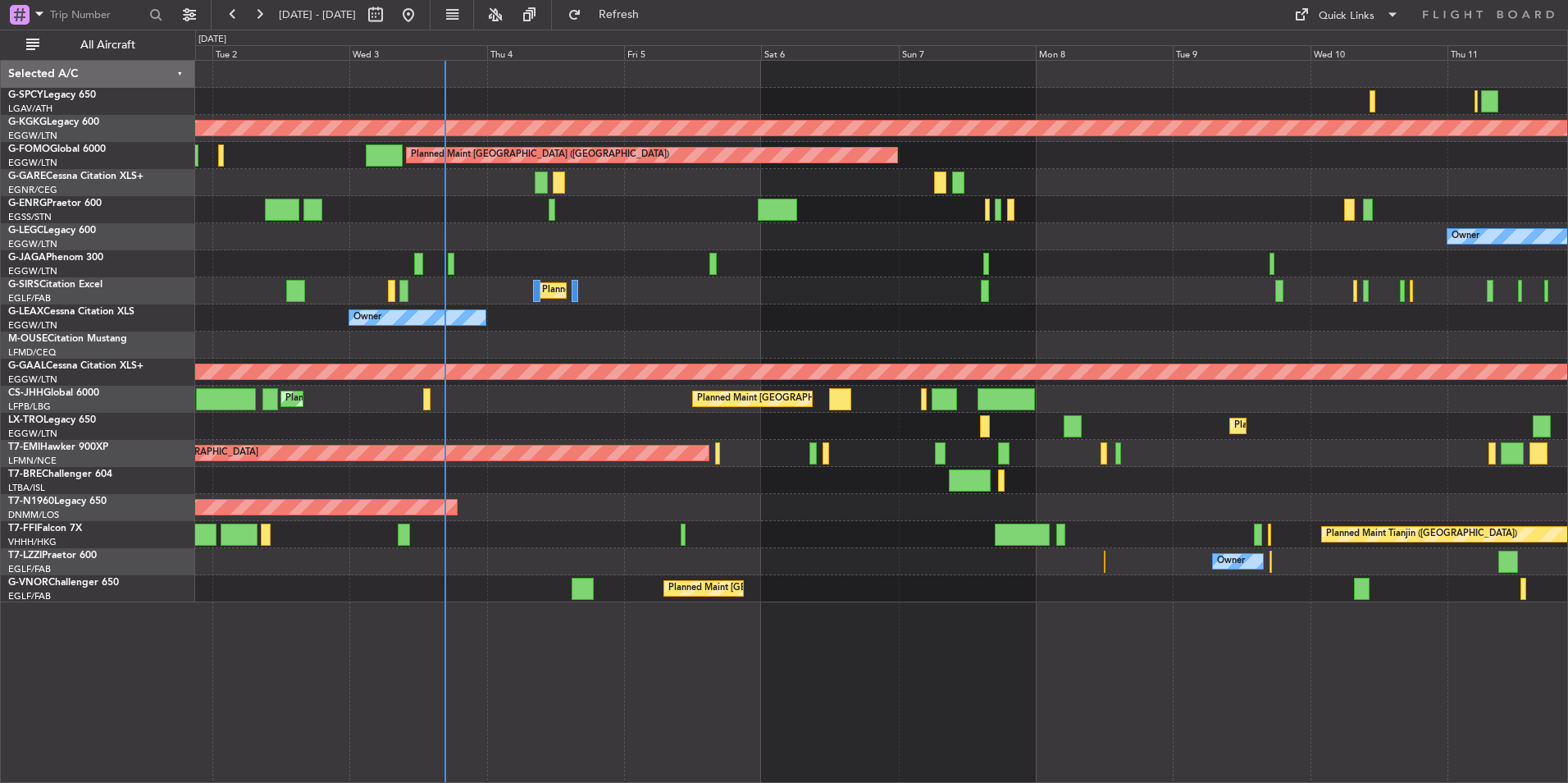
type input "0"
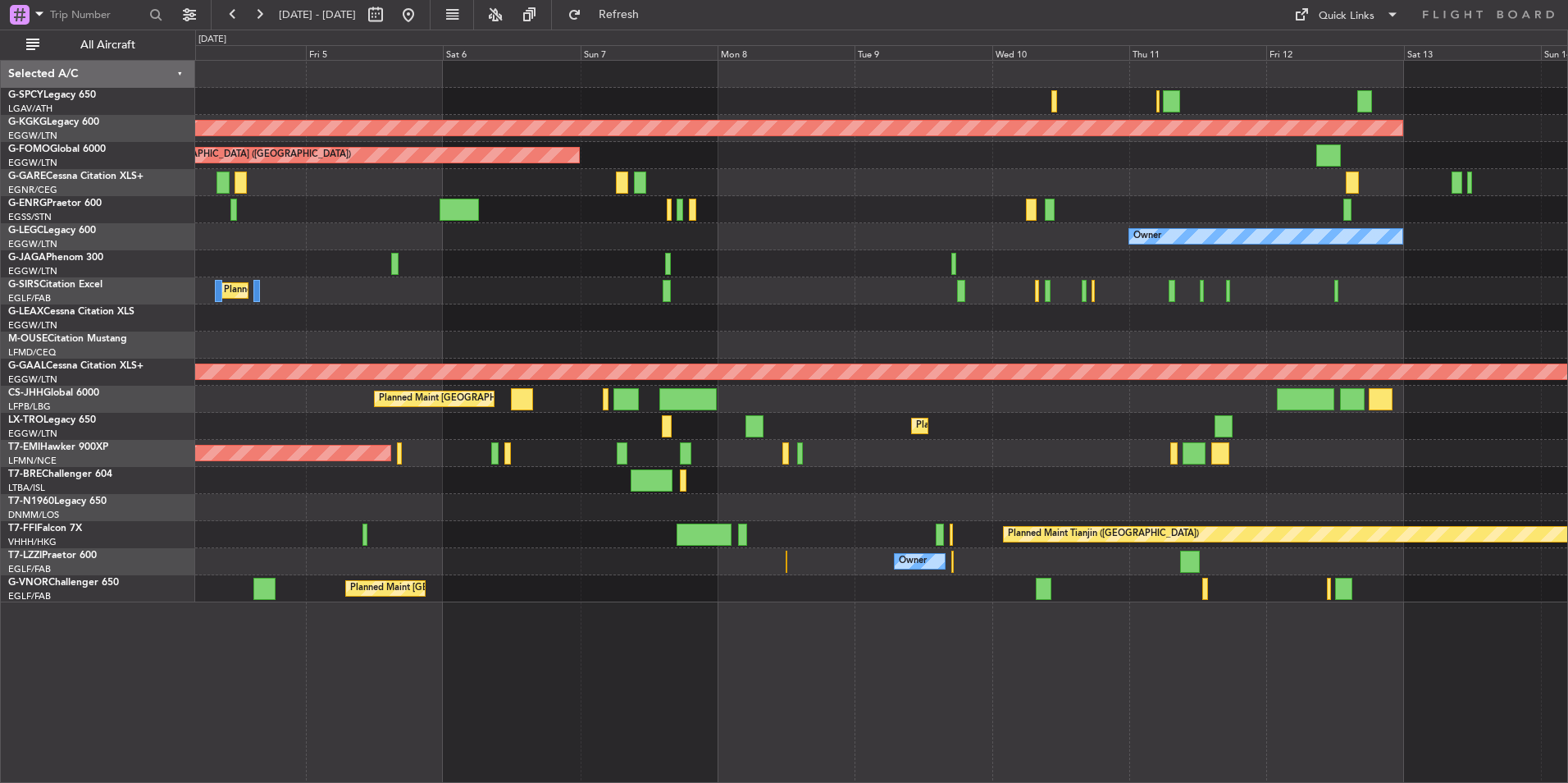
click at [948, 298] on div "Cleaning Athens (Eleftherios Venizelos Intl) AOG Maint Istanbul (Ataturk) Plann…" at bounding box center [881, 331] width 1372 height 541
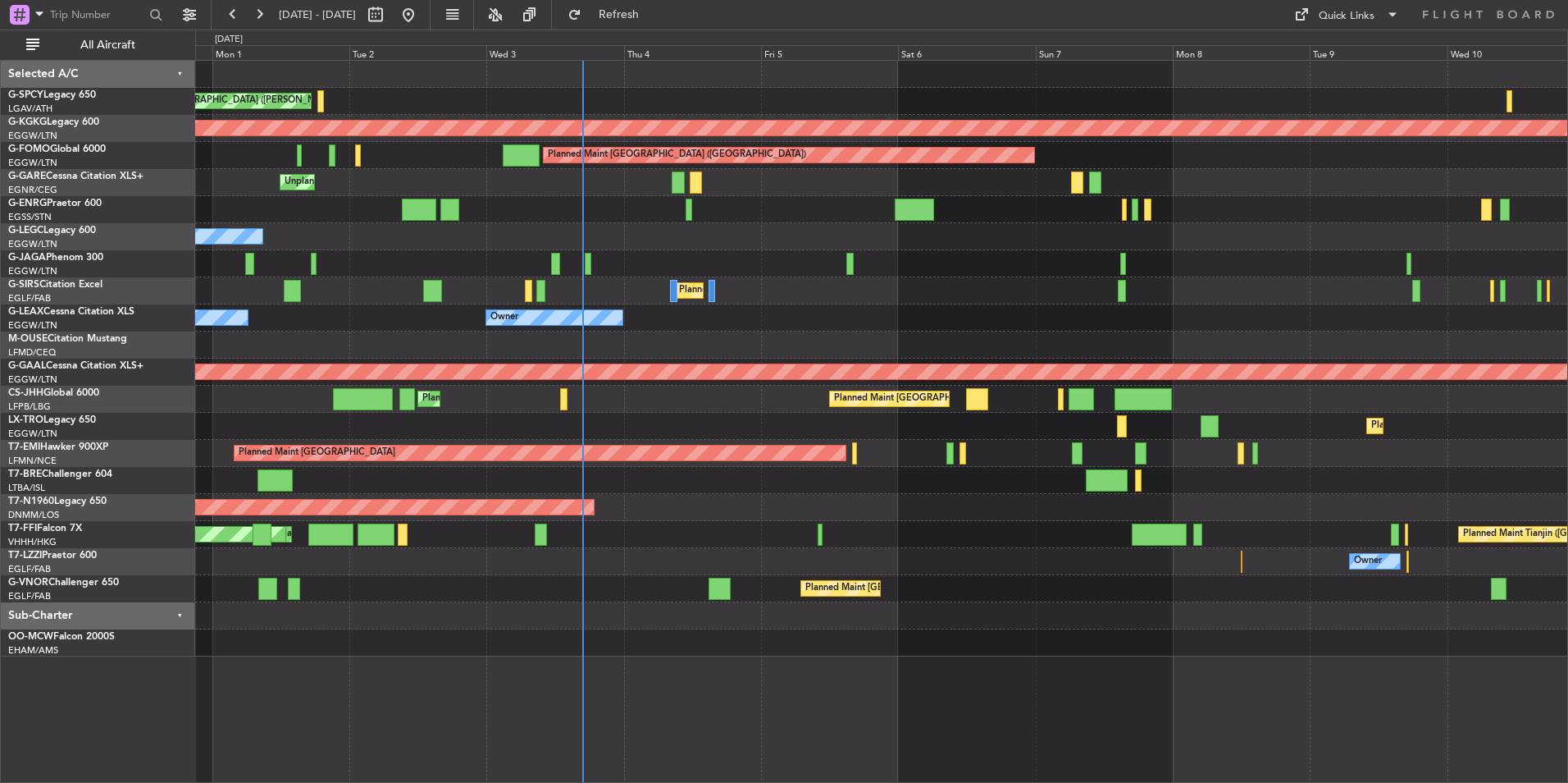
click at [1220, 223] on div "Cleaning Athens (Eleftherios Venizelos Intl) Planned Maint Athens (Eleftherios …" at bounding box center [881, 359] width 1372 height 596
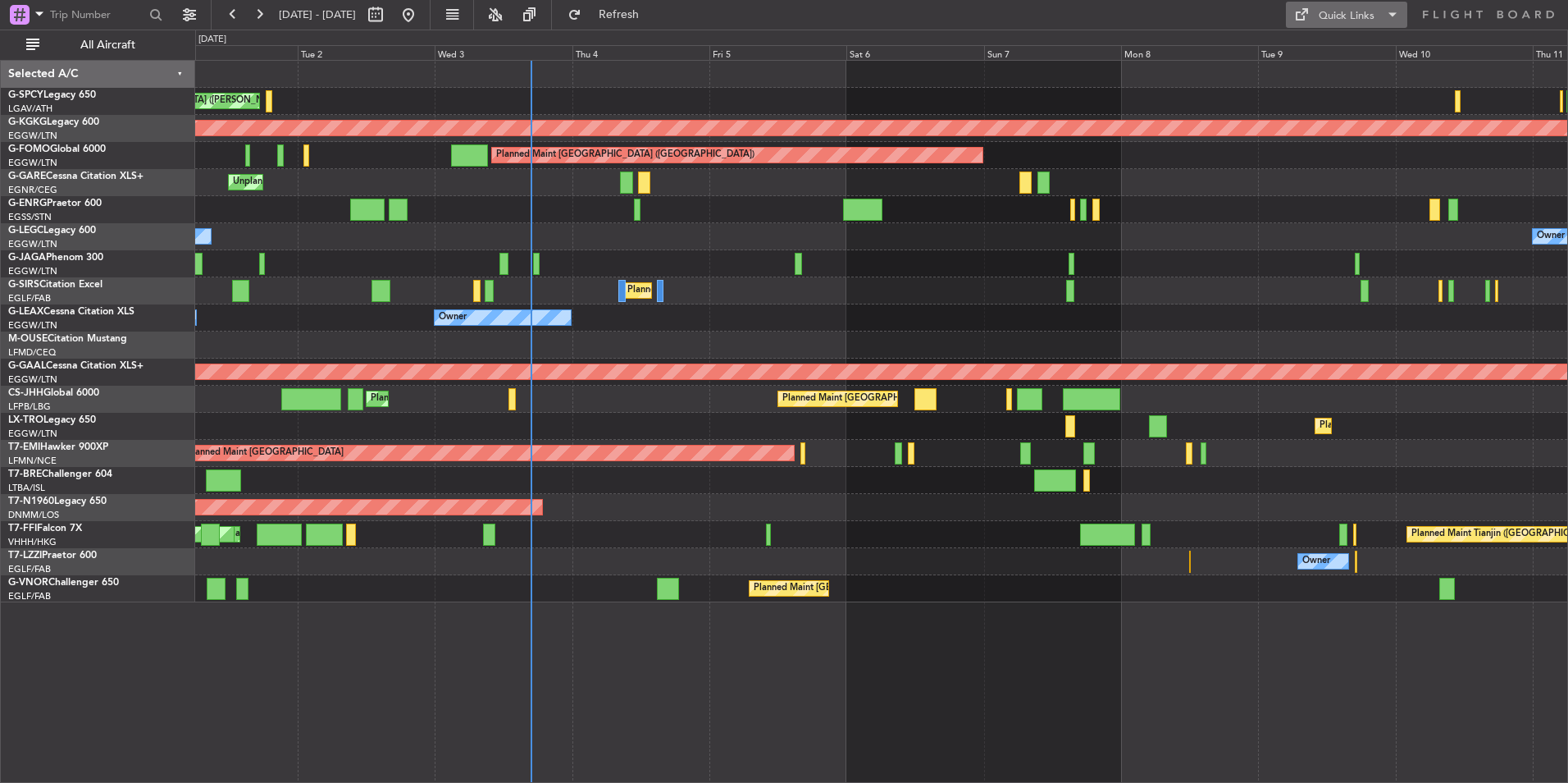
click at [1347, 4] on button "Quick Links" at bounding box center [1347, 14] width 122 height 26
click at [1360, 49] on button "Trip Builder" at bounding box center [1348, 55] width 123 height 39
click at [1357, 30] on div "Cleaning Athens (Eleftherios Venizelos Intl) Planned Maint Athens (Eleftherios …" at bounding box center [784, 406] width 1568 height 753
click at [1359, 22] on div "Quick Links" at bounding box center [1347, 16] width 55 height 16
click at [1322, 55] on button "Trip Builder" at bounding box center [1348, 55] width 123 height 39
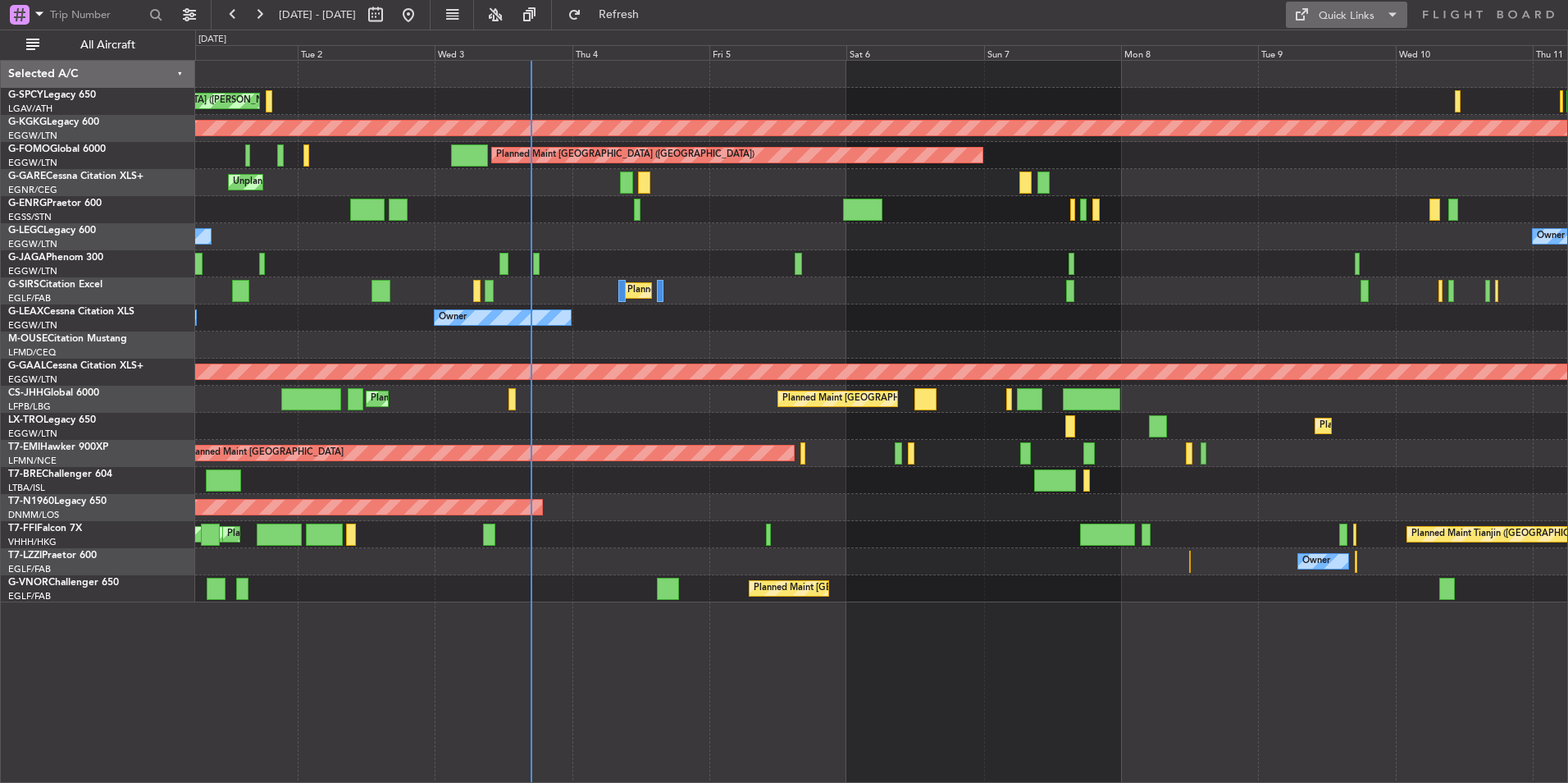
click at [1360, 8] on div "Quick Links" at bounding box center [1347, 16] width 55 height 16
click at [1355, 53] on button "Trip Builder" at bounding box center [1348, 55] width 123 height 39
click at [1358, 16] on div "Quick Links" at bounding box center [1347, 16] width 55 height 16
click at [1349, 47] on button "Trip Builder" at bounding box center [1348, 55] width 123 height 39
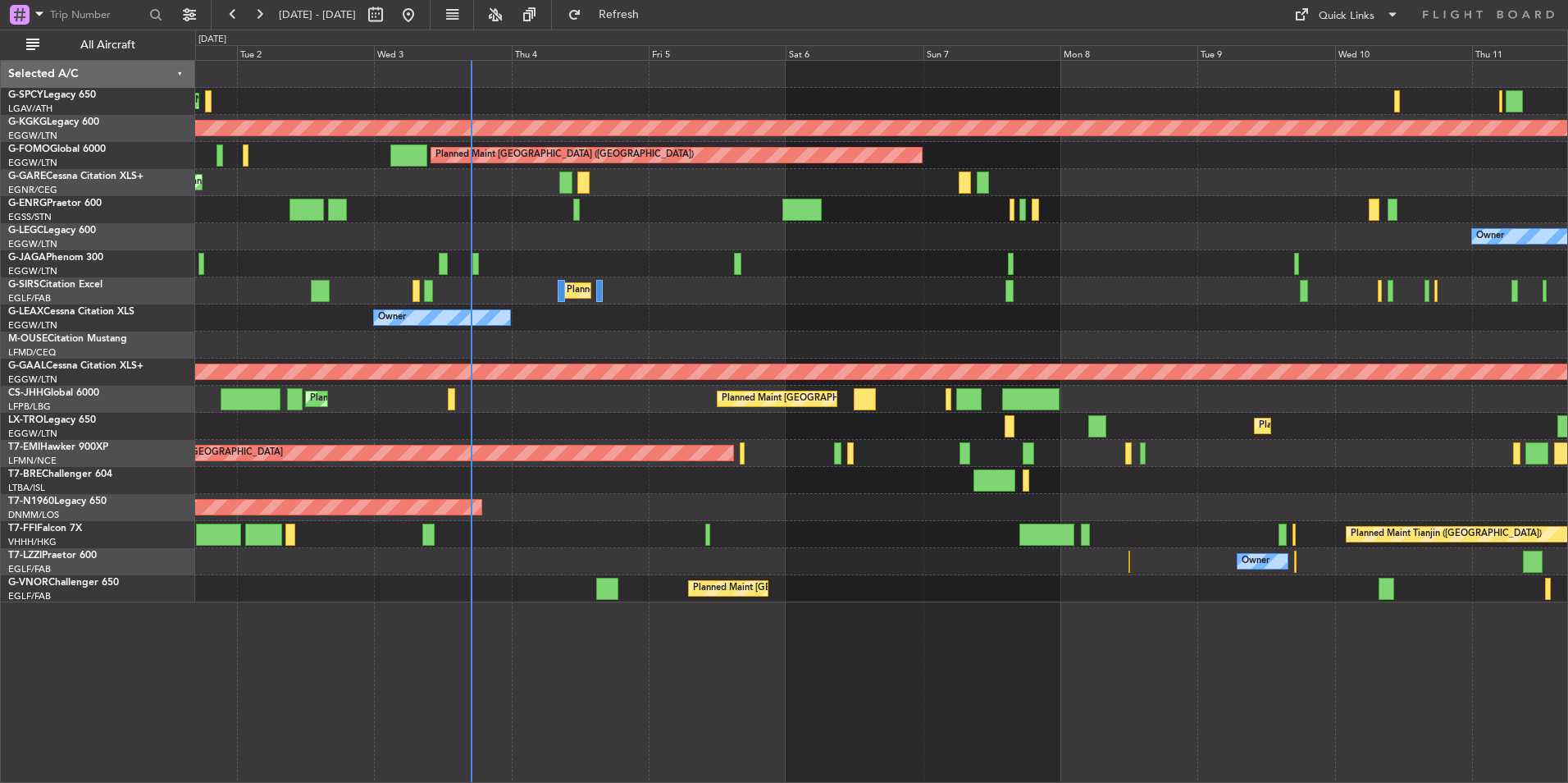
click at [736, 311] on div "Owner Owner" at bounding box center [881, 318] width 1372 height 27
click at [1360, 18] on div "Quick Links" at bounding box center [1347, 16] width 55 height 16
click at [1155, 183] on div at bounding box center [784, 391] width 1568 height 783
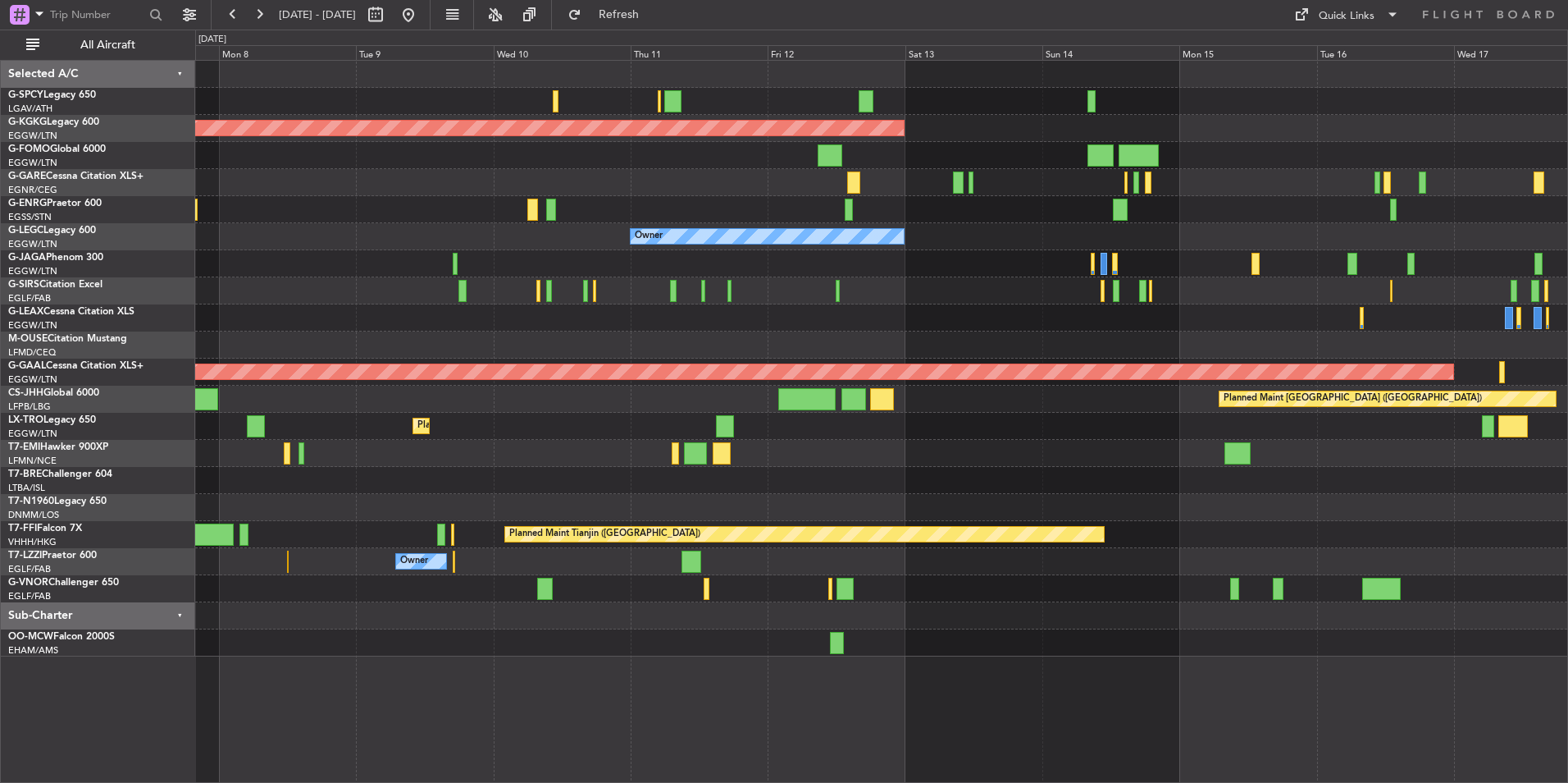
click at [232, 266] on div "AOG Maint Istanbul (Ataturk) Planned Maint London (Luton) Owner Planned Maint D…" at bounding box center [881, 359] width 1372 height 596
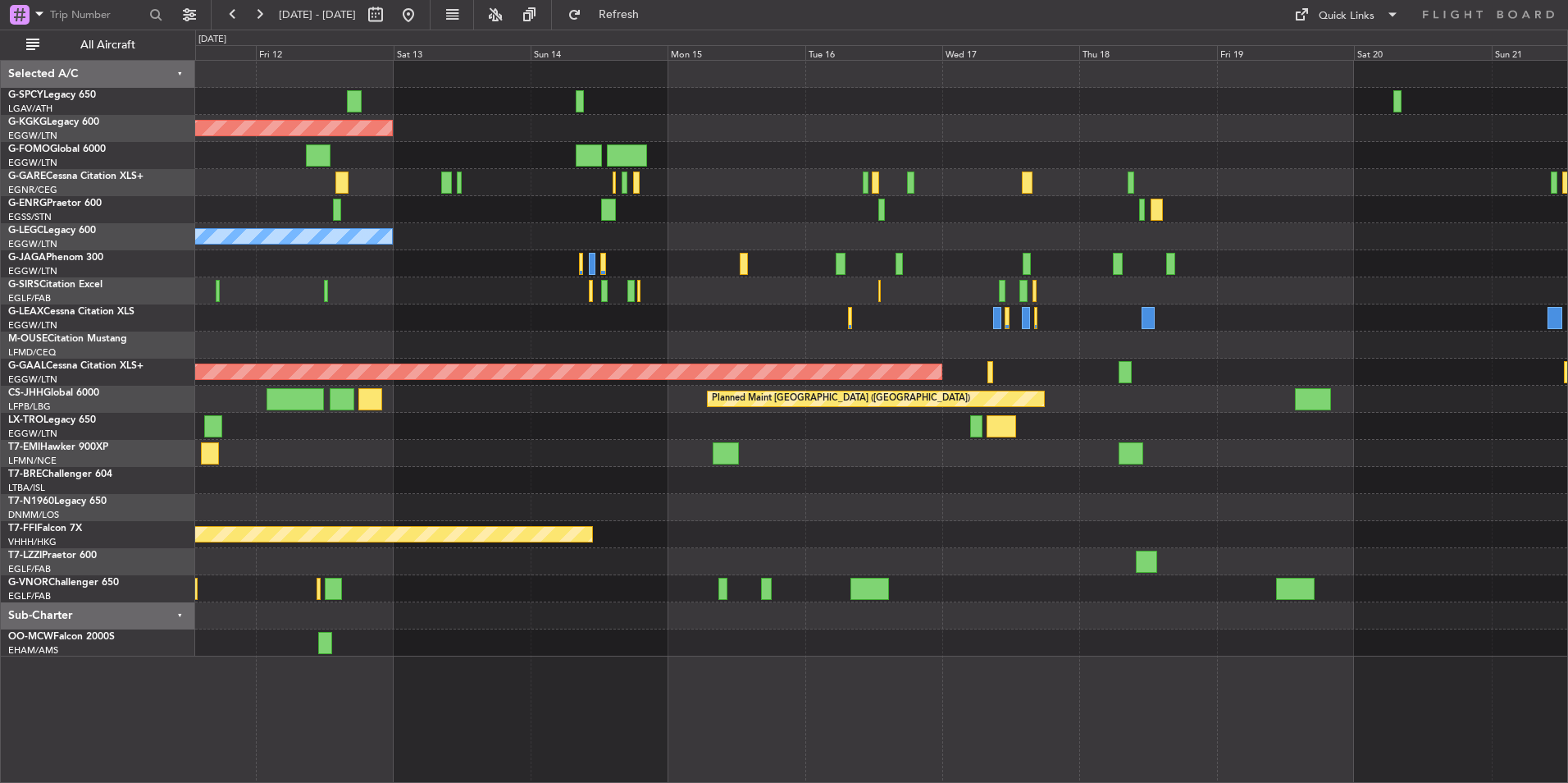
click at [360, 302] on div "AOG Maint [GEOGRAPHIC_DATA] (Ataturk) Owner A/C Unavailable [GEOGRAPHIC_DATA] (…" at bounding box center [881, 359] width 1372 height 596
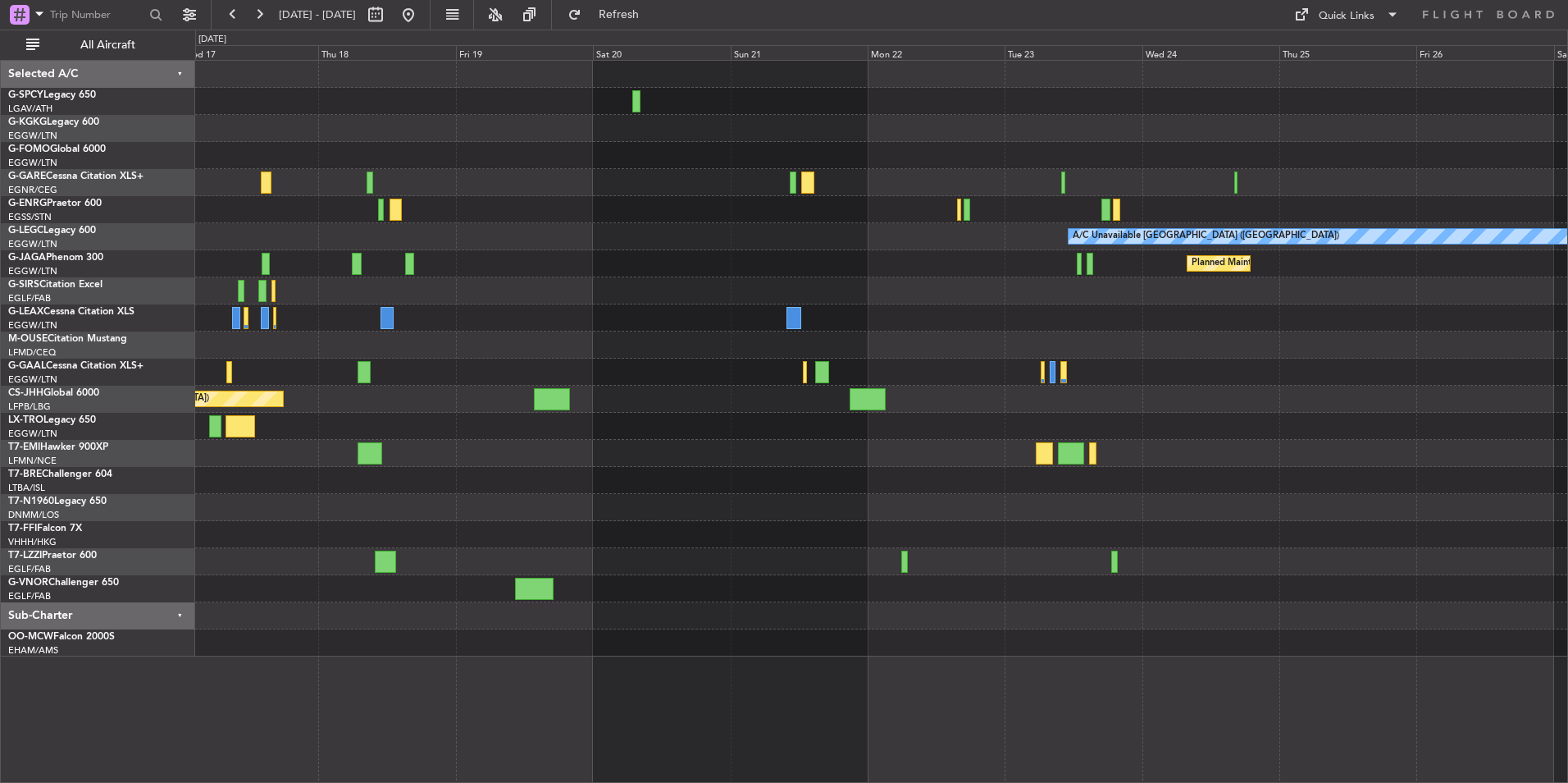
click at [561, 294] on div "A/C Unavailable [GEOGRAPHIC_DATA] ([GEOGRAPHIC_DATA]) Planned Maint [GEOGRAPHIC…" at bounding box center [881, 359] width 1372 height 596
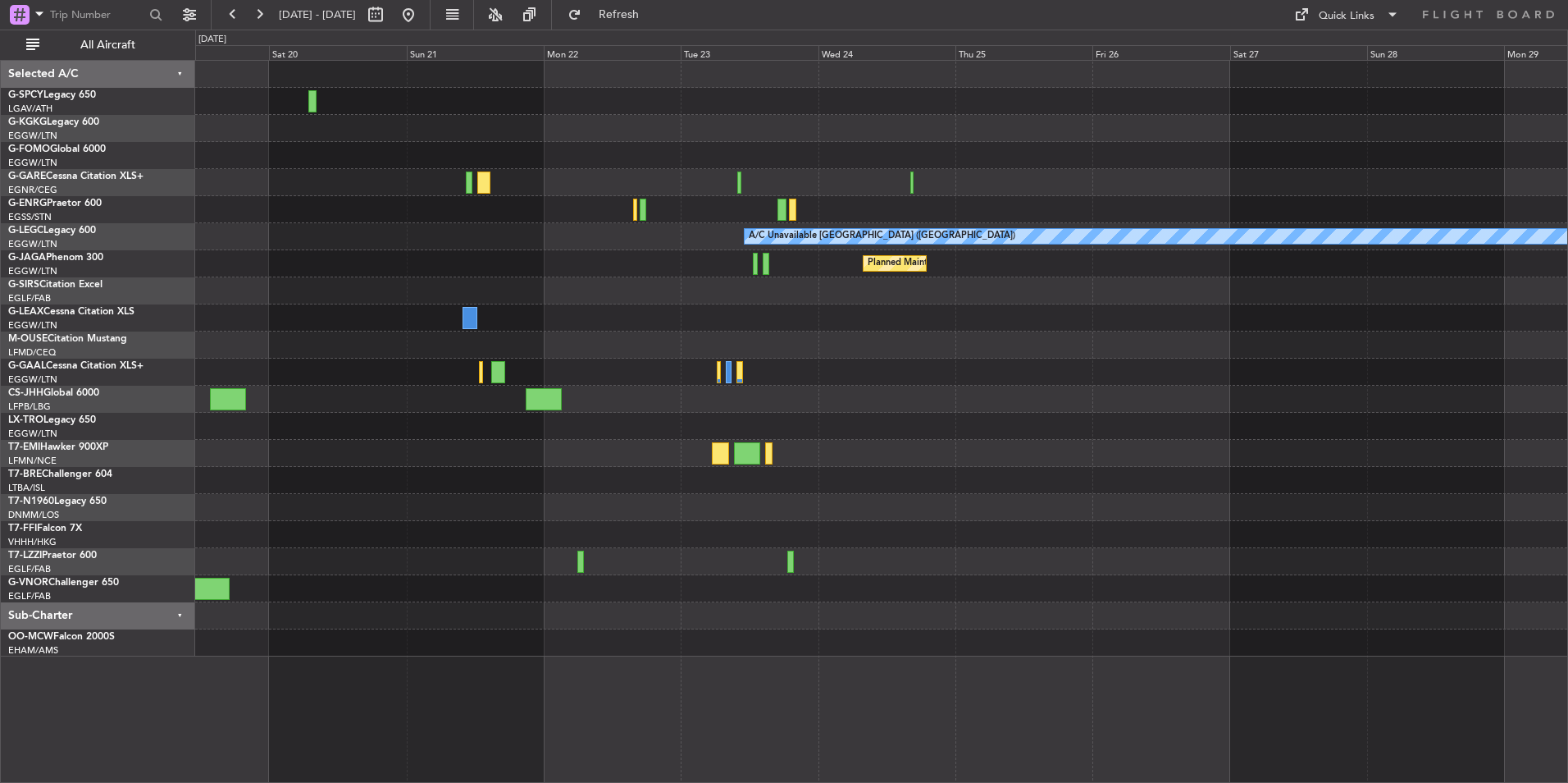
click at [493, 244] on div "A/C Unavailable [GEOGRAPHIC_DATA] ([GEOGRAPHIC_DATA])" at bounding box center [881, 236] width 1372 height 27
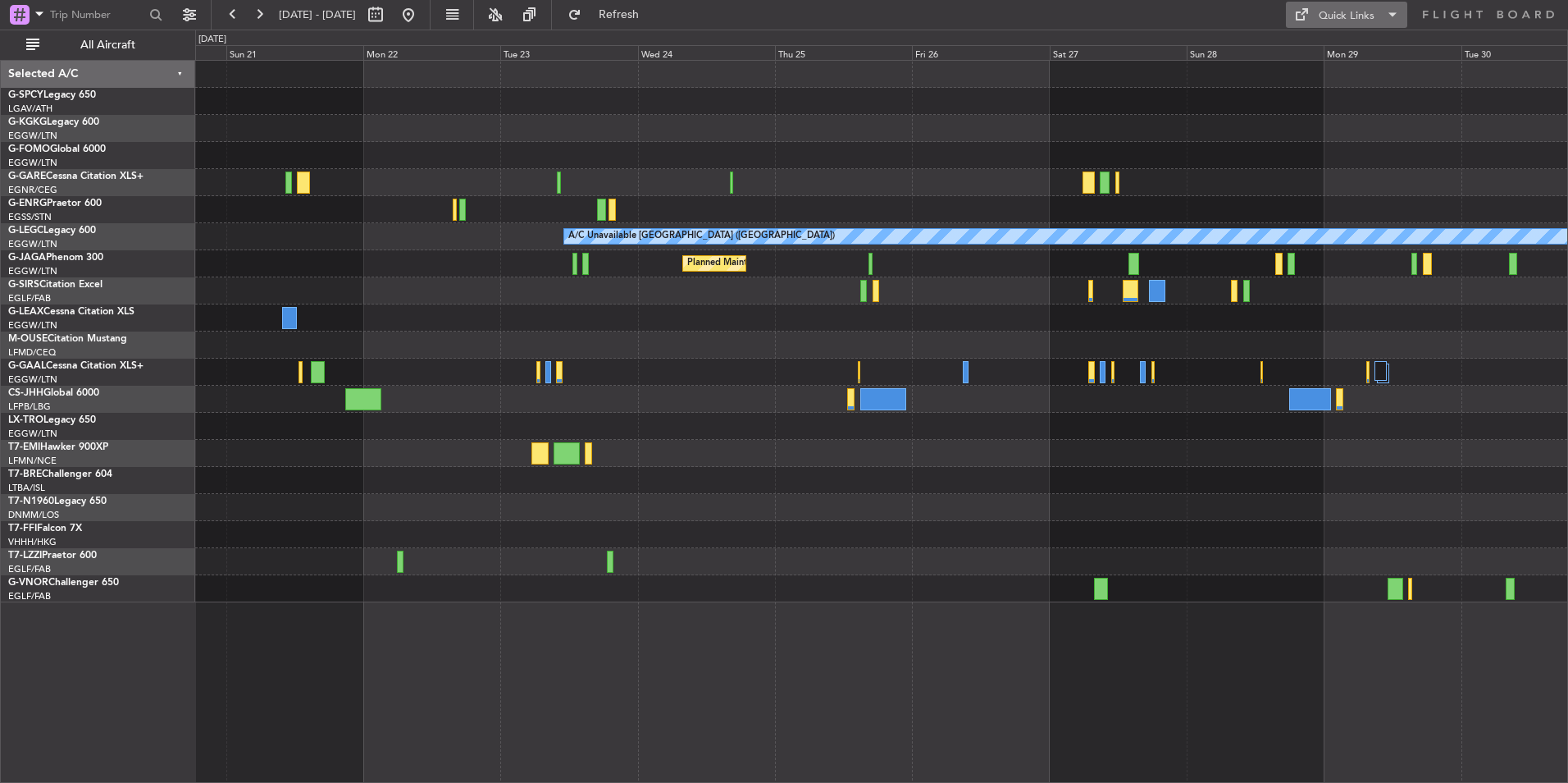
click at [1378, 22] on button "Quick Links" at bounding box center [1347, 14] width 122 height 26
click at [1329, 47] on button "Trip Builder" at bounding box center [1348, 55] width 123 height 39
click at [654, 14] on span "Refresh" at bounding box center [619, 14] width 69 height 12
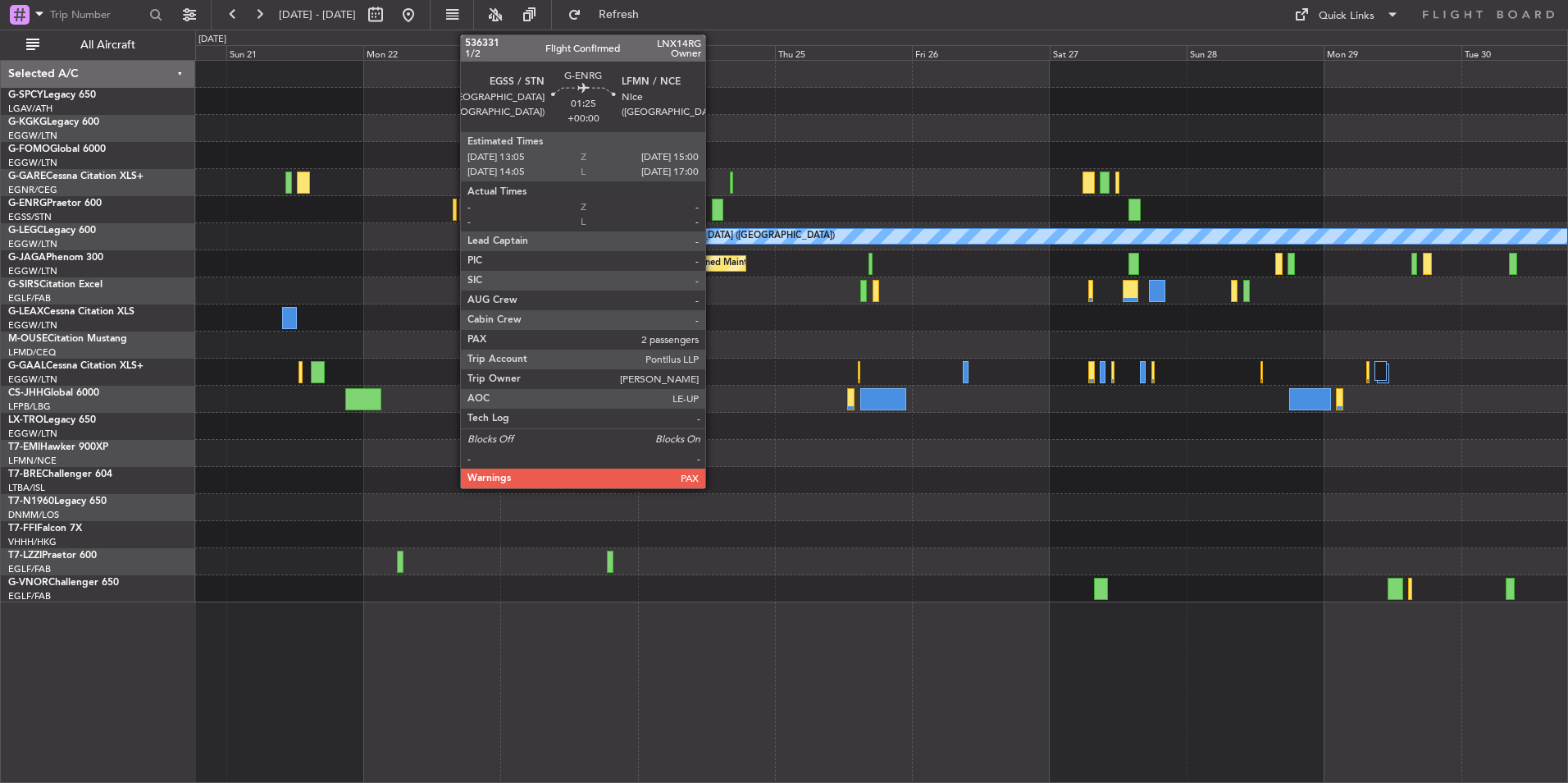
click at [715, 212] on div at bounding box center [717, 209] width 12 height 22
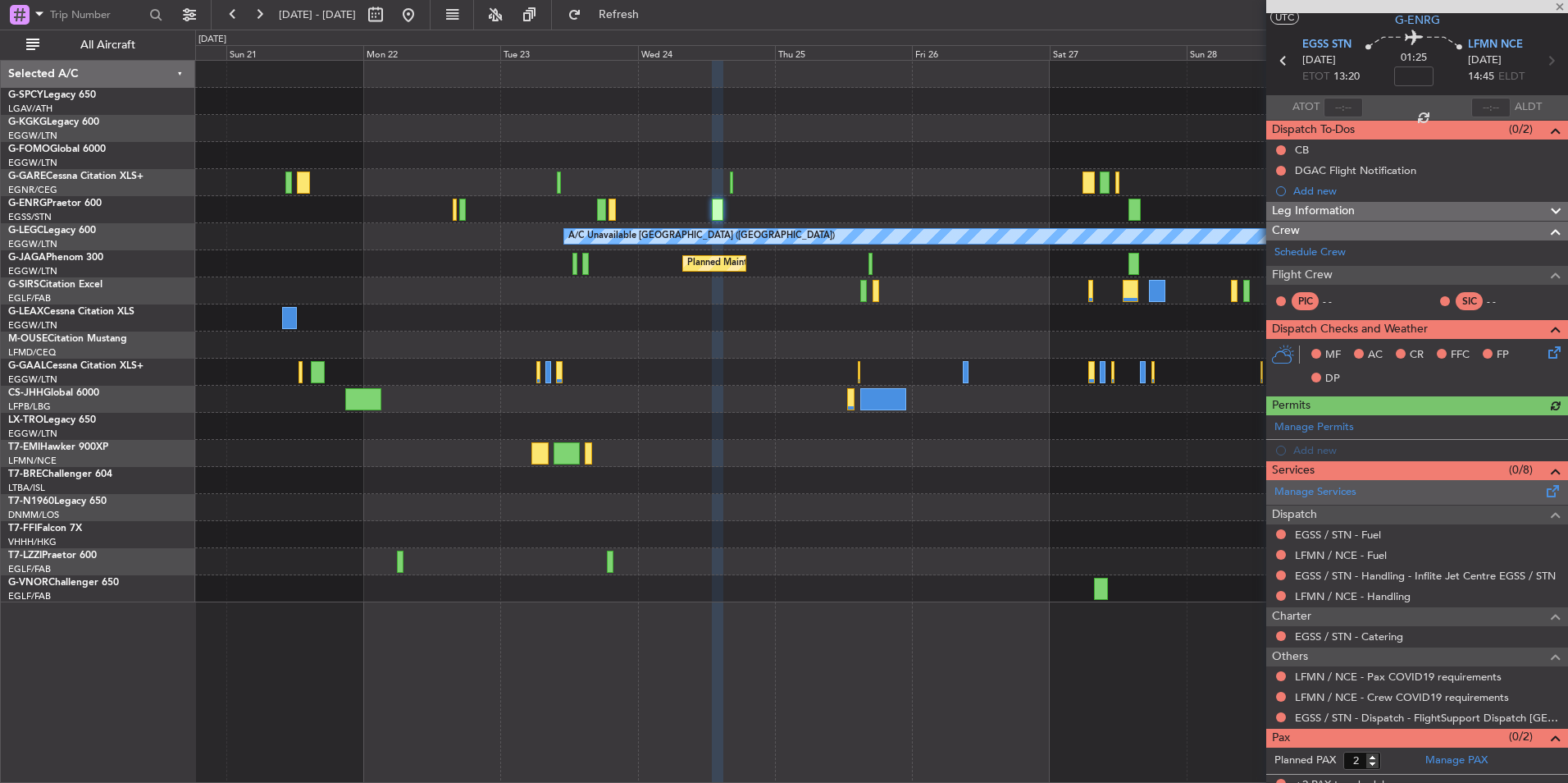
scroll to position [52, 0]
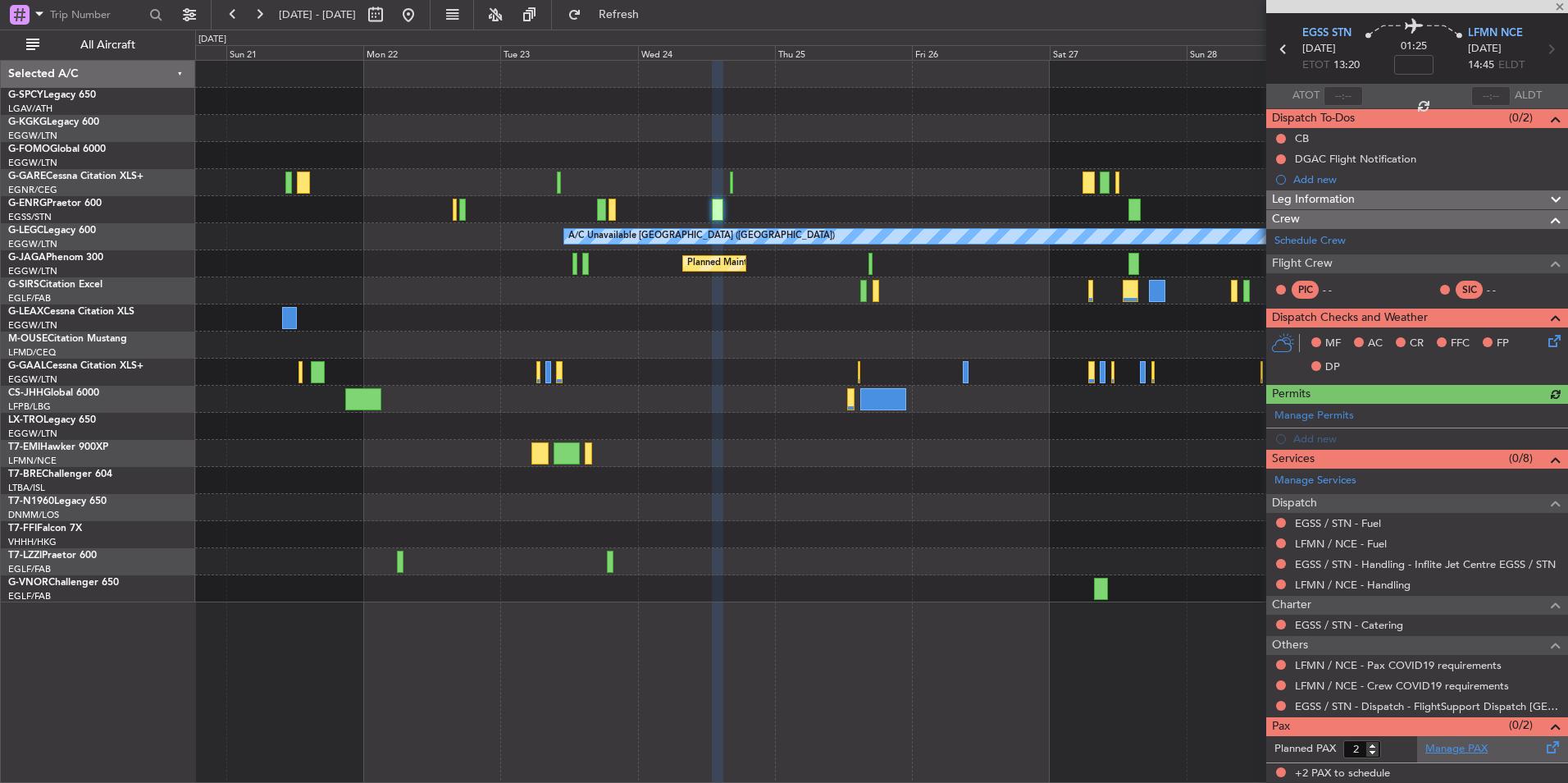
click at [1478, 752] on link "Manage PAX" at bounding box center [1457, 749] width 63 height 16
click at [654, 13] on span "Refresh" at bounding box center [619, 14] width 69 height 12
click at [1396, 586] on link "LFMN / NCE - Handling" at bounding box center [1352, 585] width 115 height 14
click at [638, 21] on button "Refresh" at bounding box center [609, 14] width 98 height 26
click at [1365, 543] on link "LFMN / NCE - Fuel" at bounding box center [1341, 544] width 92 height 14
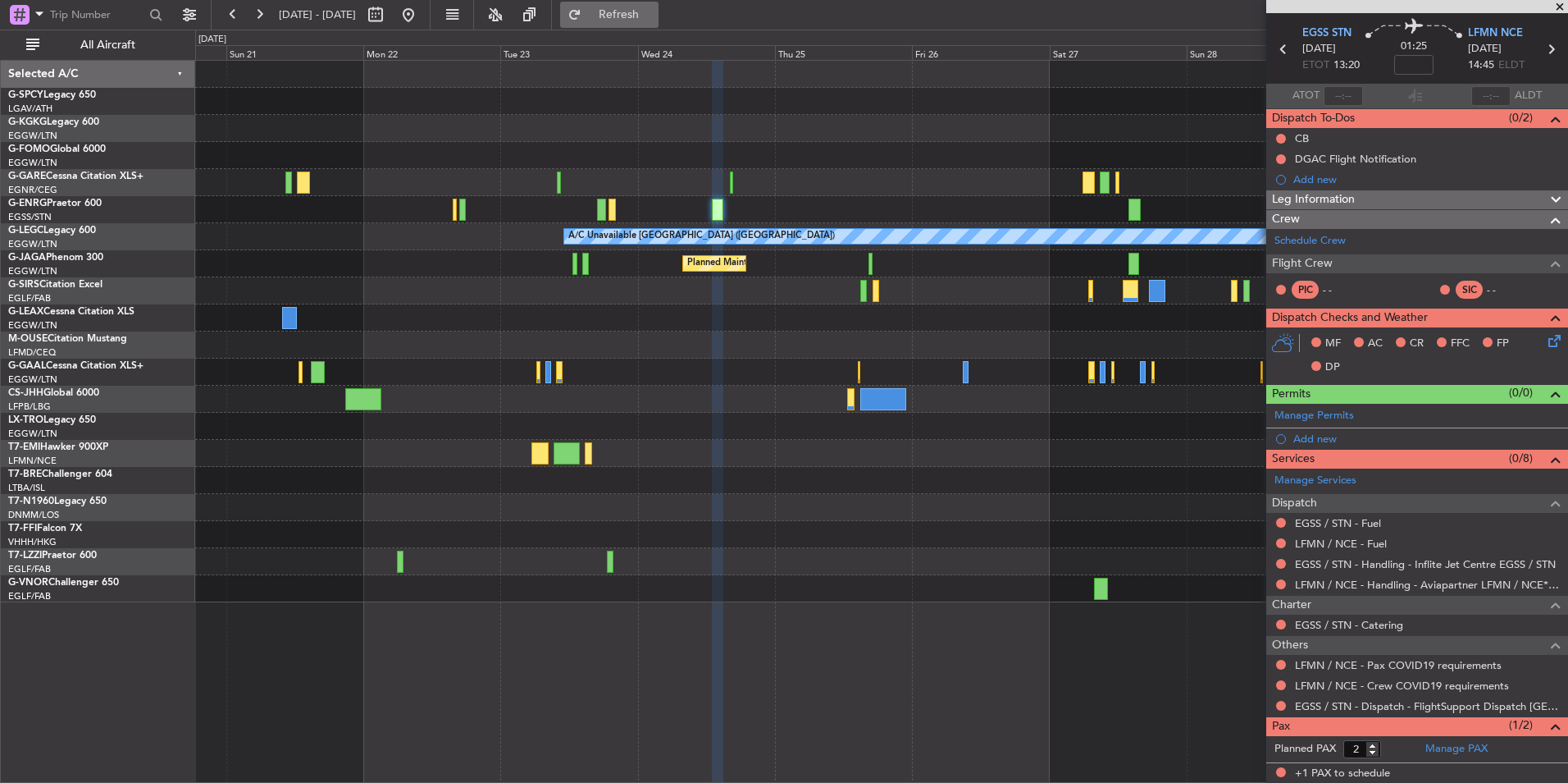
click at [654, 13] on span "Refresh" at bounding box center [619, 14] width 69 height 12
click at [1360, 523] on link "EGSS / STN - Fuel" at bounding box center [1338, 523] width 86 height 14
click at [649, 22] on button "Refresh" at bounding box center [609, 14] width 98 height 26
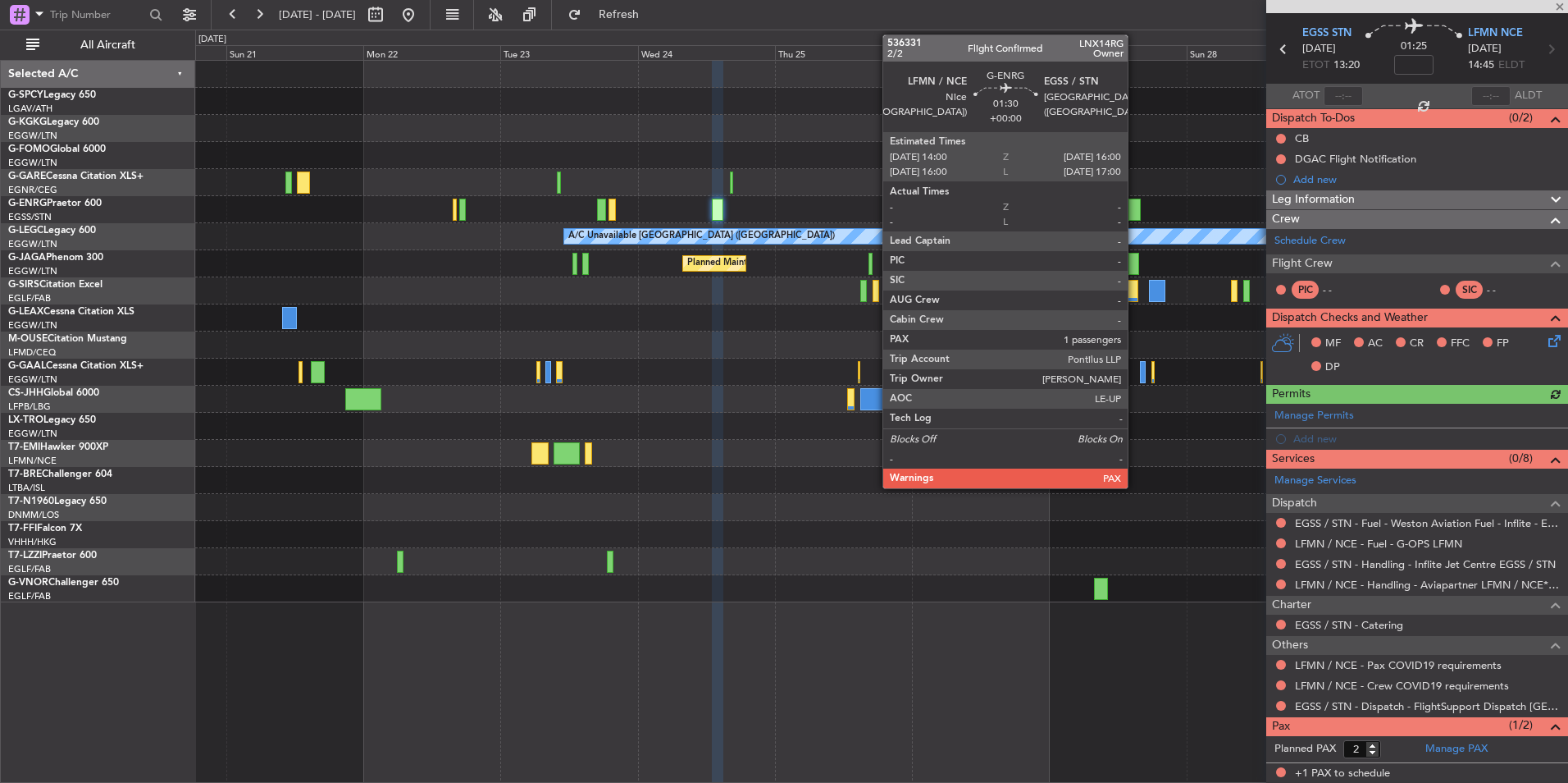
click at [1135, 213] on div at bounding box center [1134, 209] width 12 height 22
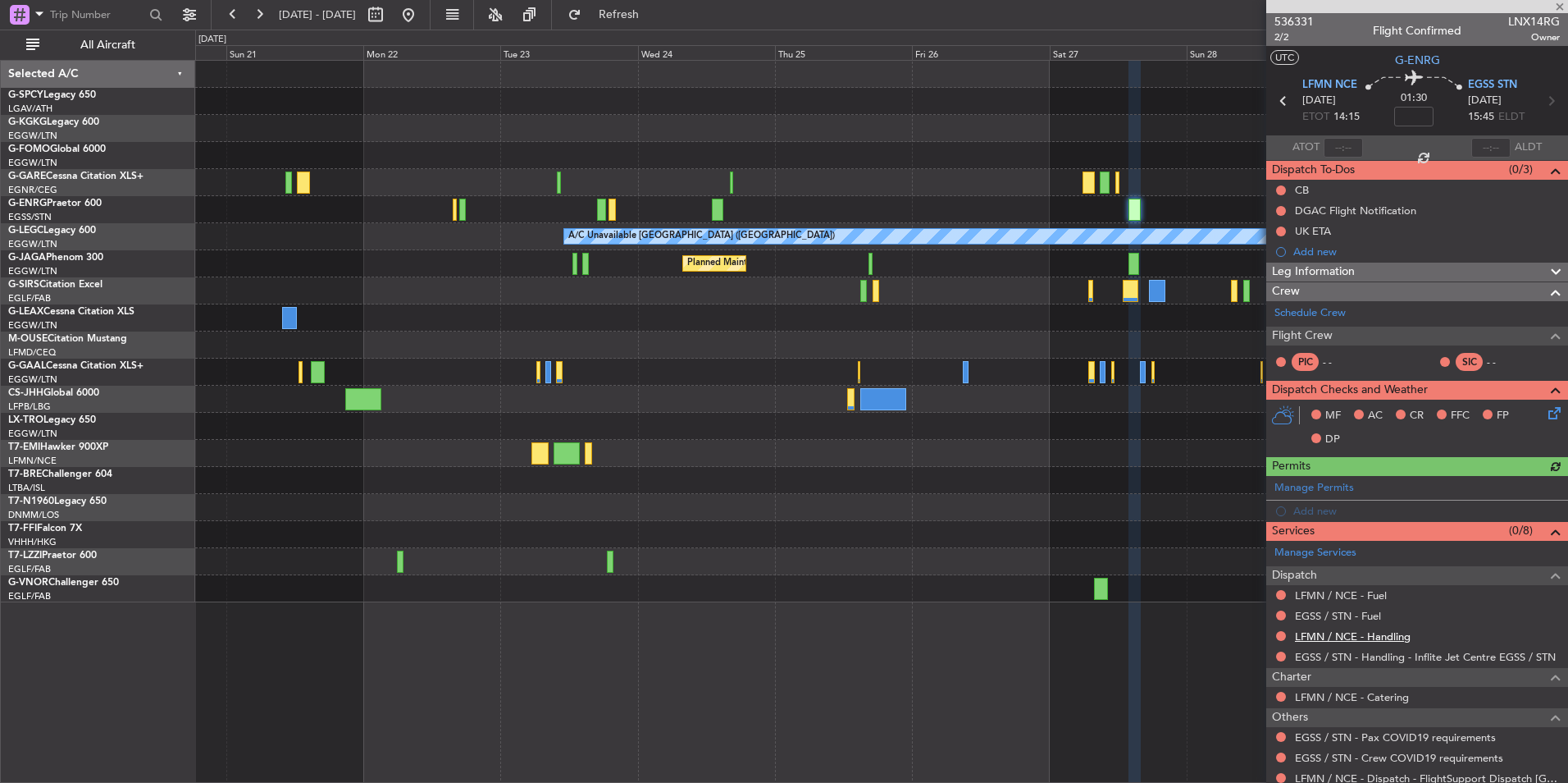
click at [1382, 631] on link "LFMN / NCE - Handling" at bounding box center [1352, 636] width 115 height 14
click at [657, 24] on button "Refresh" at bounding box center [609, 14] width 98 height 26
click at [1359, 618] on link "EGSS / STN - Fuel" at bounding box center [1338, 616] width 86 height 14
click at [643, 25] on button "Refresh" at bounding box center [609, 14] width 98 height 26
click at [1380, 590] on link "LFMN / NCE - Fuel" at bounding box center [1341, 595] width 92 height 14
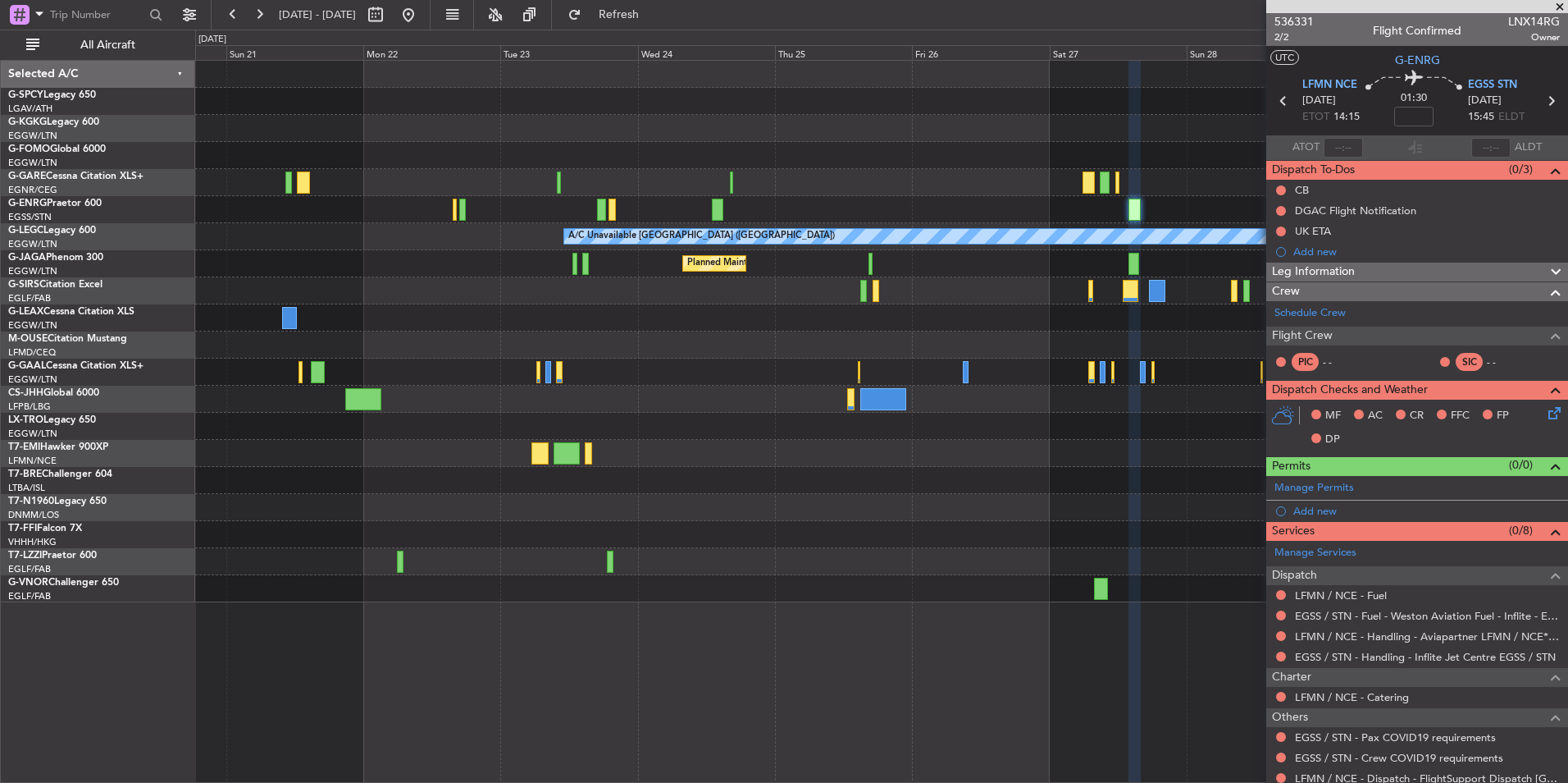
click at [643, 29] on fb-refresh-button "Refresh" at bounding box center [609, 14] width 114 height 30
click at [654, 13] on span "Refresh" at bounding box center [619, 14] width 69 height 12
click at [1321, 302] on div "Schedule Crew" at bounding box center [1417, 314] width 301 height 25
click at [624, 22] on button "Refresh" at bounding box center [609, 14] width 98 height 26
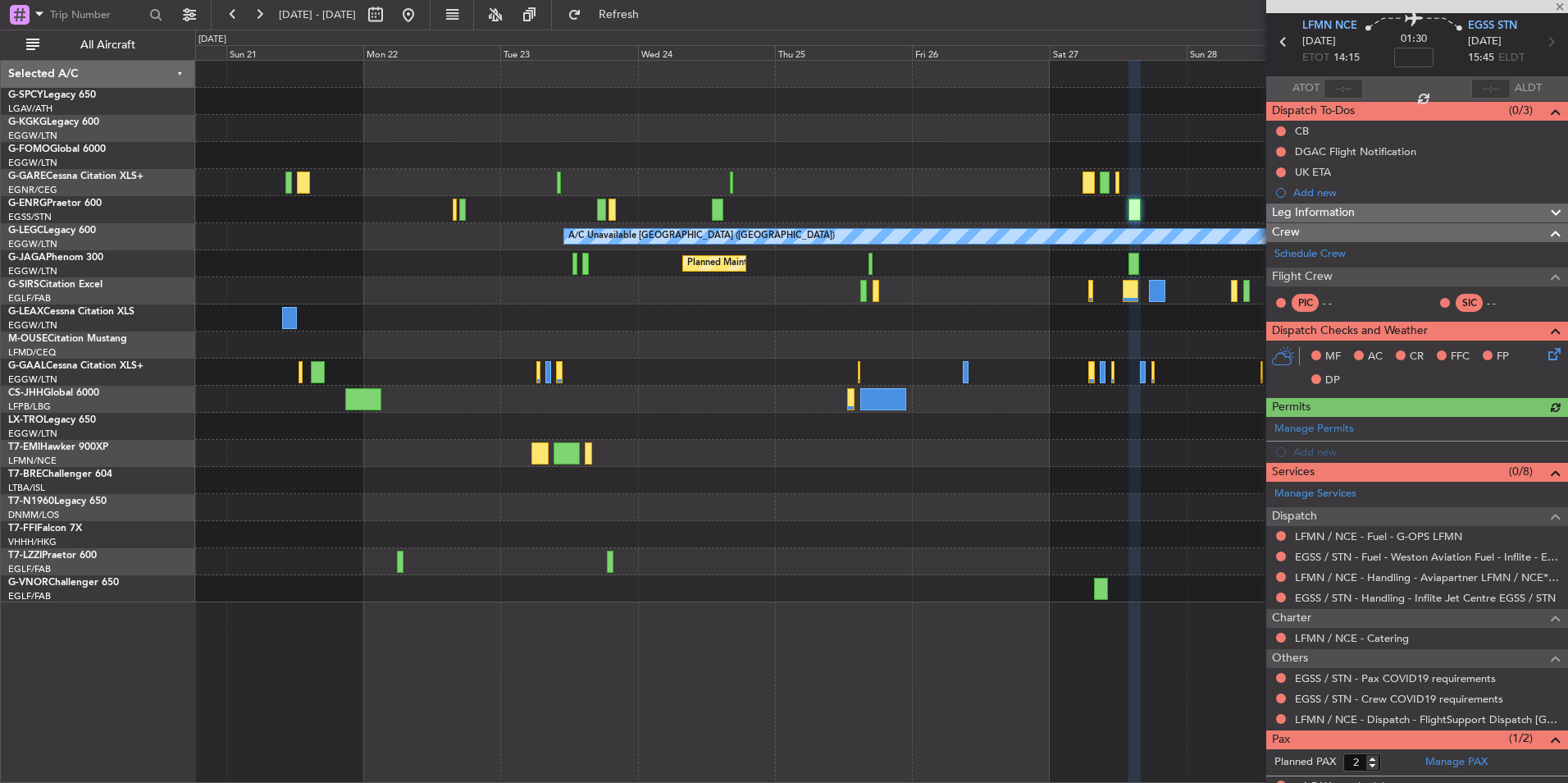
scroll to position [109, 0]
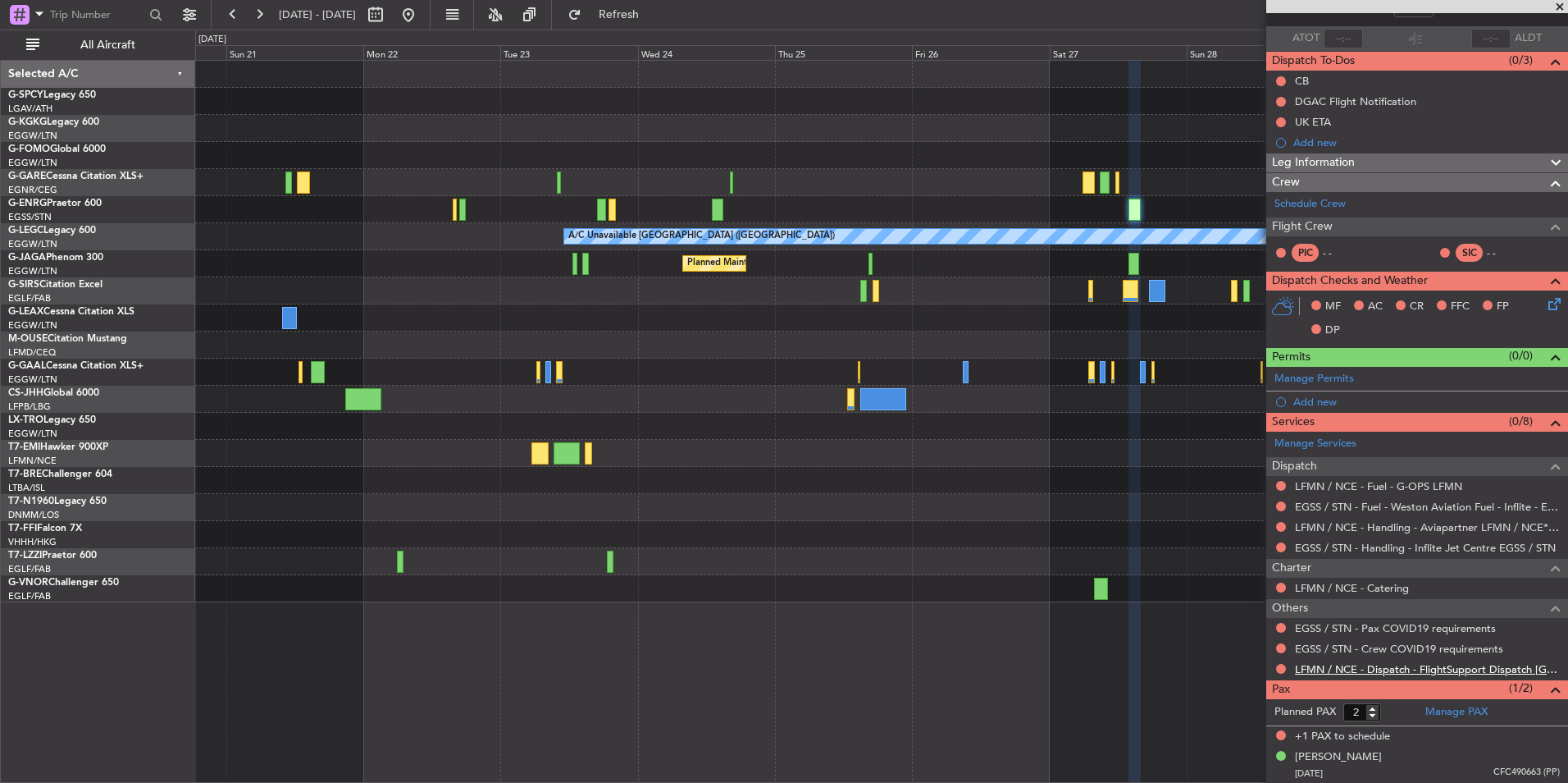
click at [1415, 668] on link "LFMN / NCE - Dispatch - FlightSupport Dispatch UK" at bounding box center [1428, 669] width 265 height 14
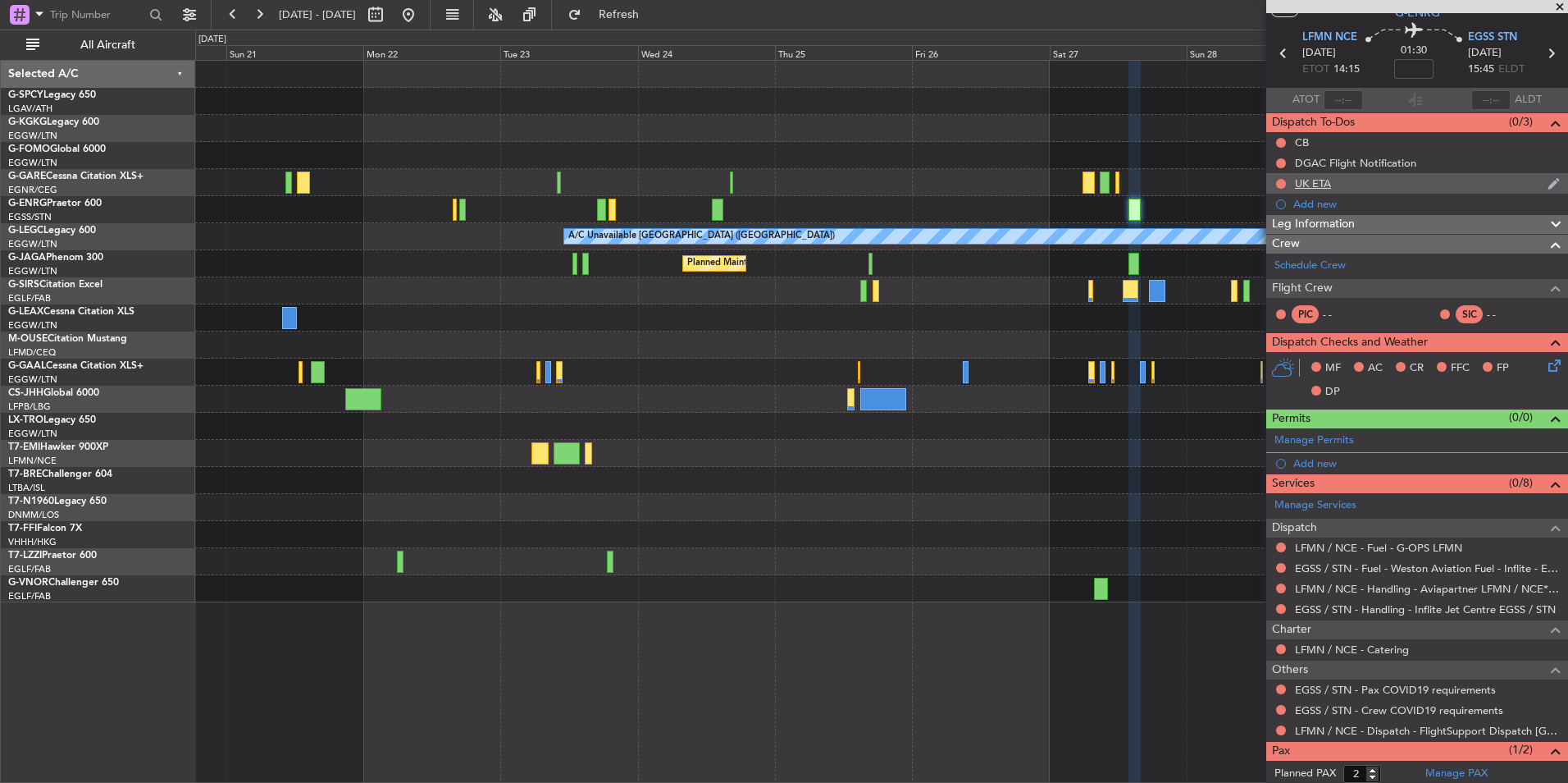
scroll to position [0, 0]
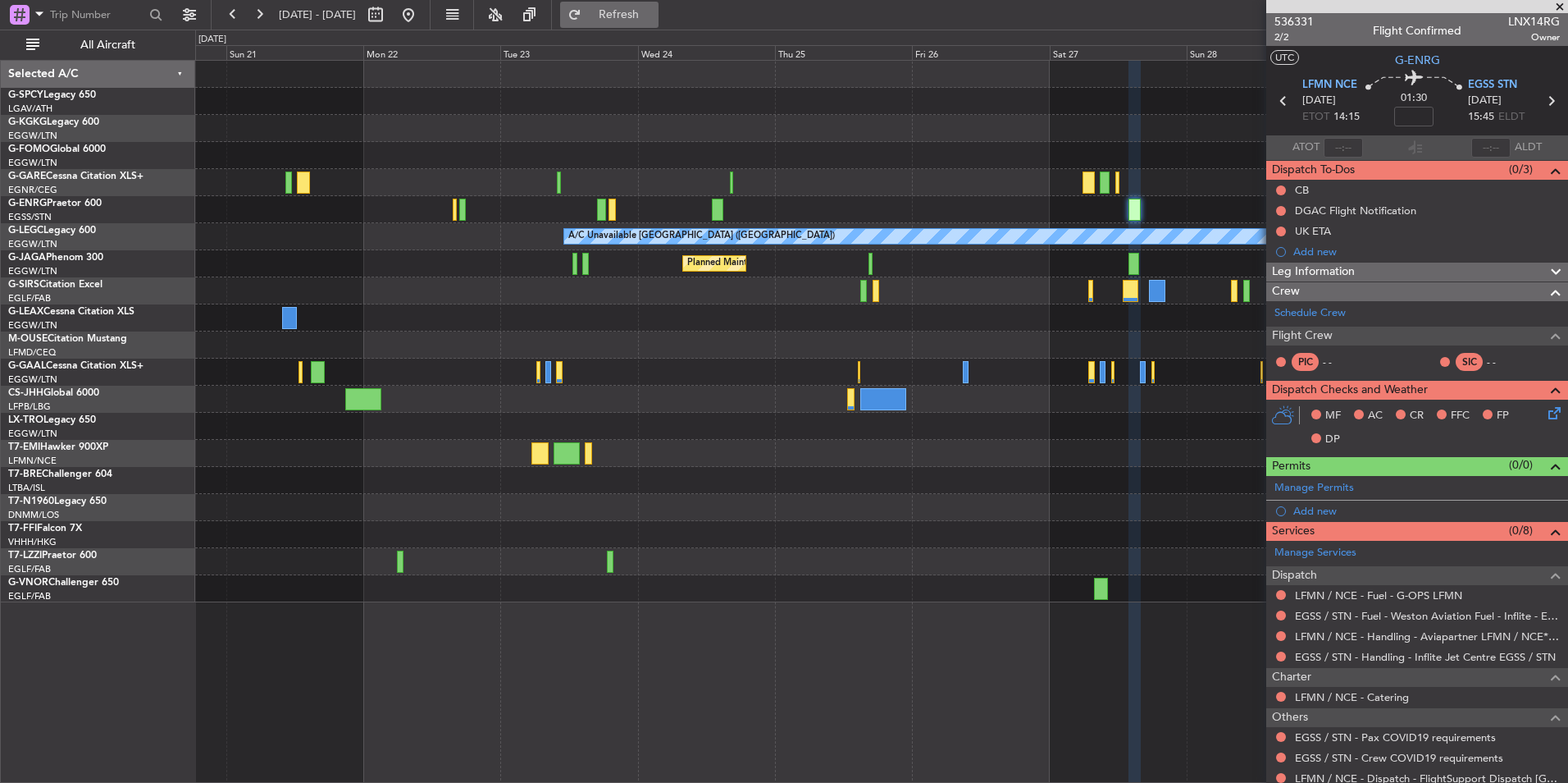
click at [654, 21] on span "Refresh" at bounding box center [619, 14] width 69 height 12
click at [1267, 13] on div "536331 2/2 Flight Confirmed LNX14RG Owner" at bounding box center [1417, 30] width 301 height 33
click at [1292, 19] on span "536331" at bounding box center [1294, 21] width 39 height 17
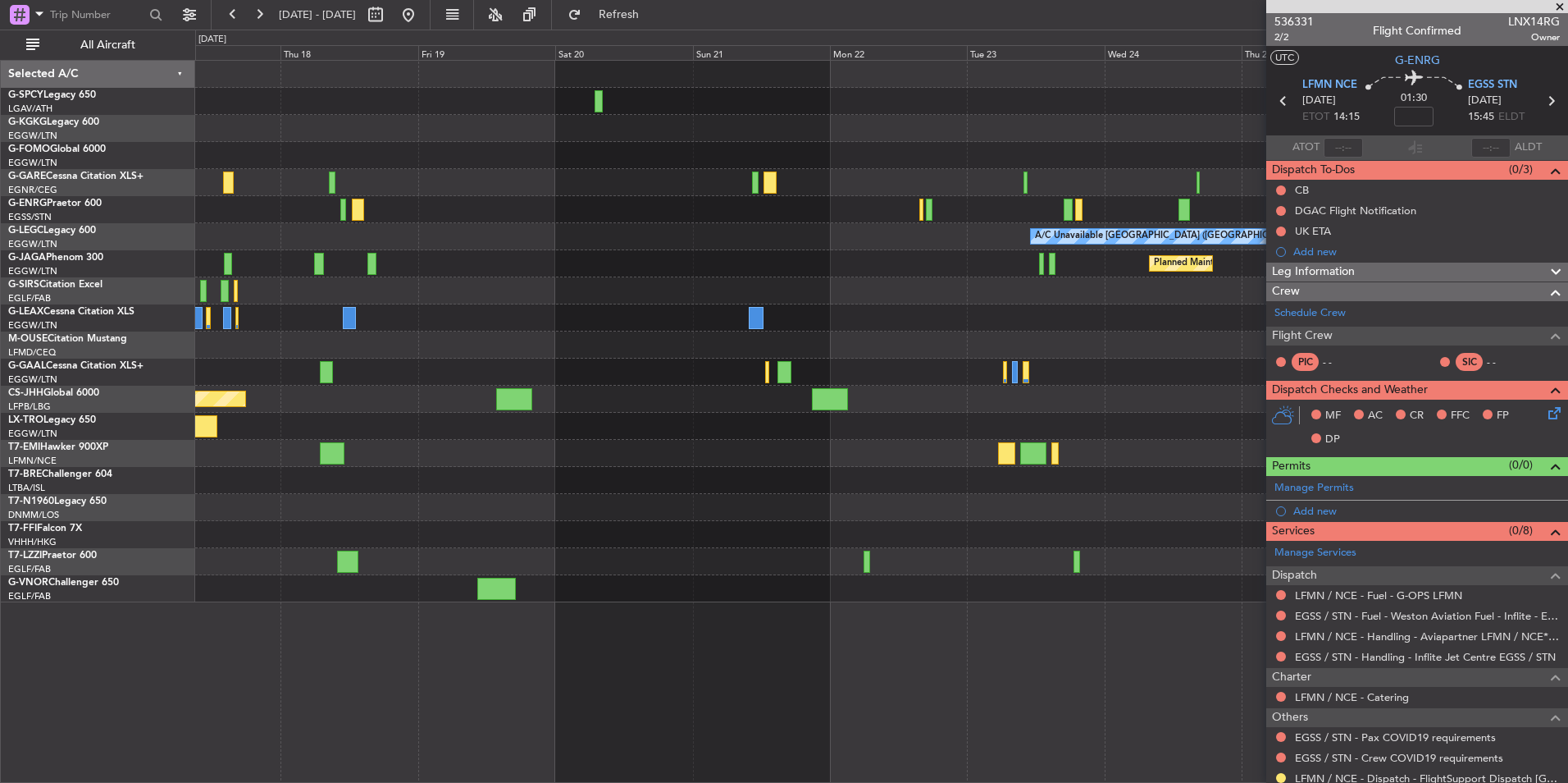
click at [1388, 474] on fb-app "20 Sep 2025 - 30 Sep 2025 Refresh Quick Links All Aircraft A/C Unavailable Lond…" at bounding box center [784, 397] width 1568 height 770
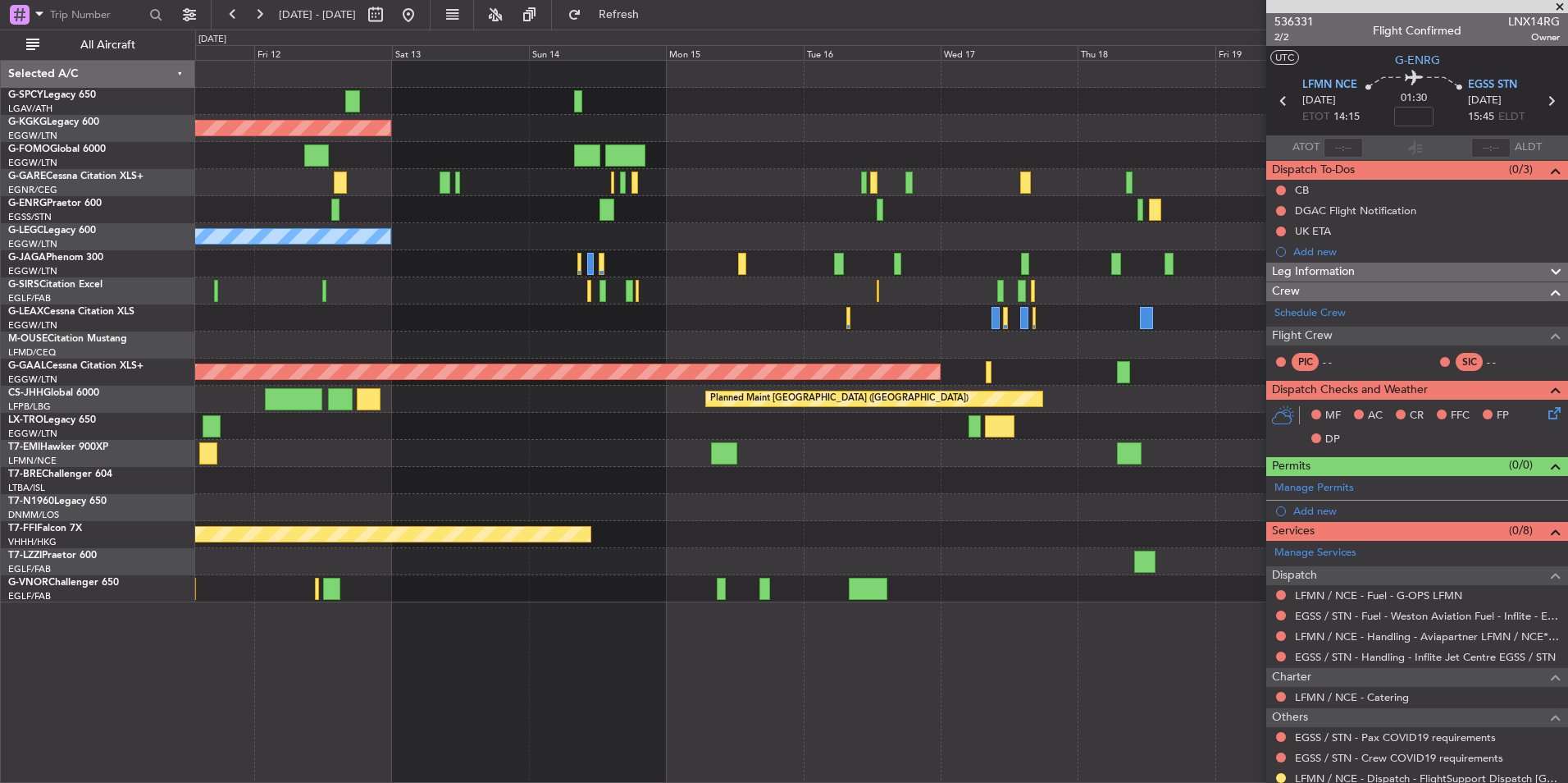
click at [1222, 472] on div "AOG Maint Istanbul (Ataturk) Owner A/C Unavailable London (Luton) Planned Maint…" at bounding box center [881, 331] width 1372 height 541
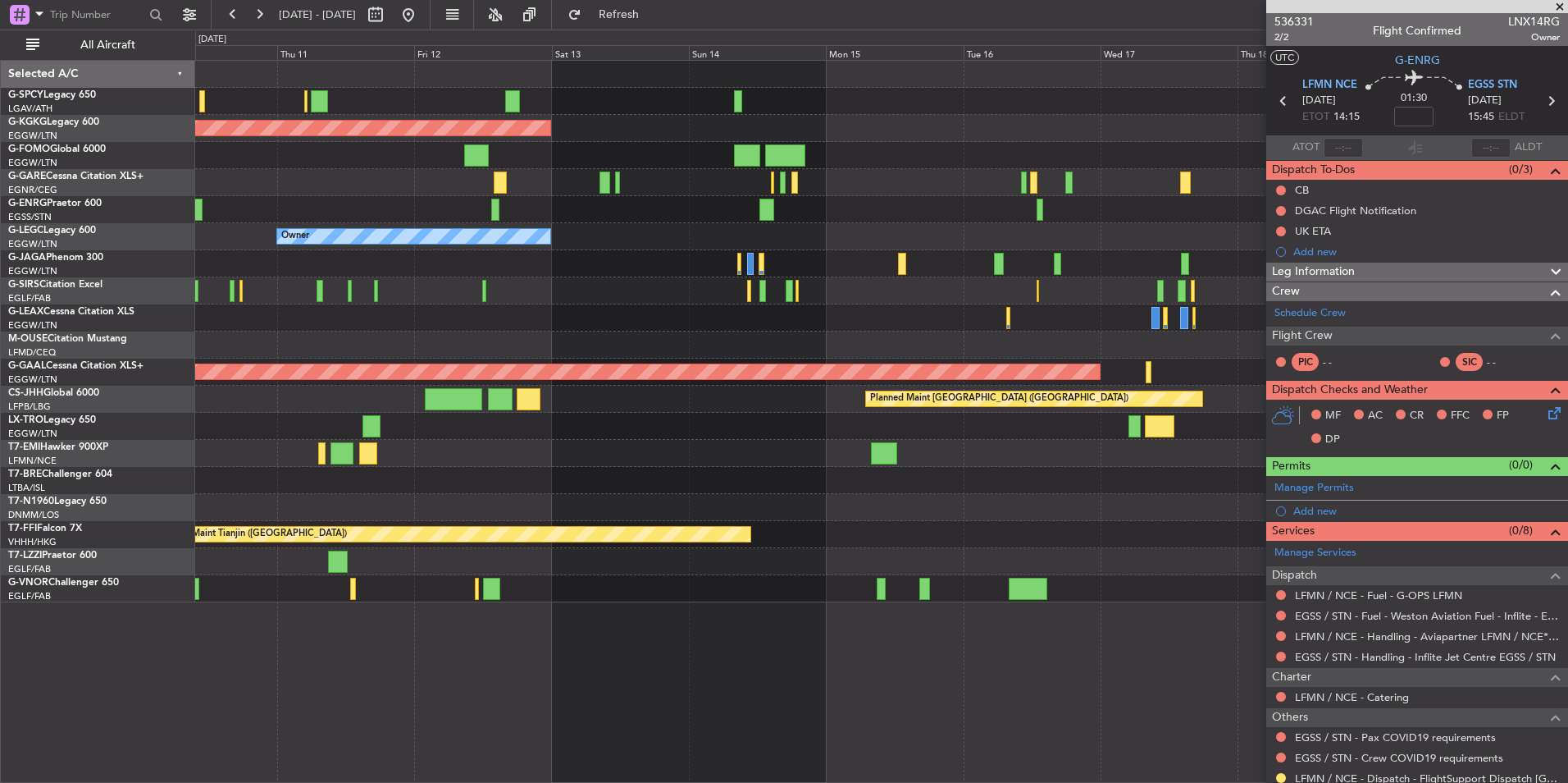
click at [640, 448] on div at bounding box center [881, 454] width 1372 height 27
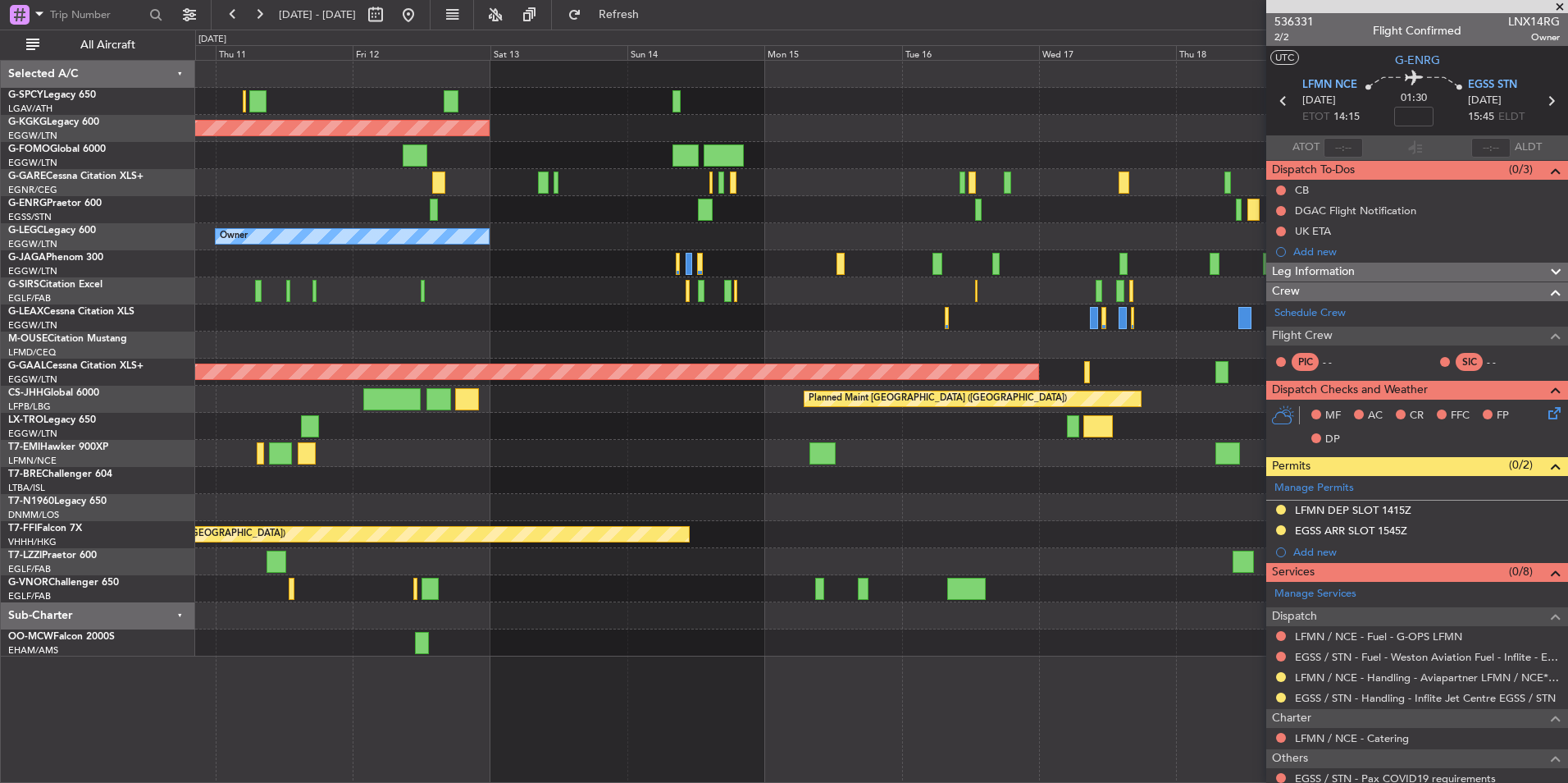
click at [460, 313] on div at bounding box center [881, 318] width 1372 height 27
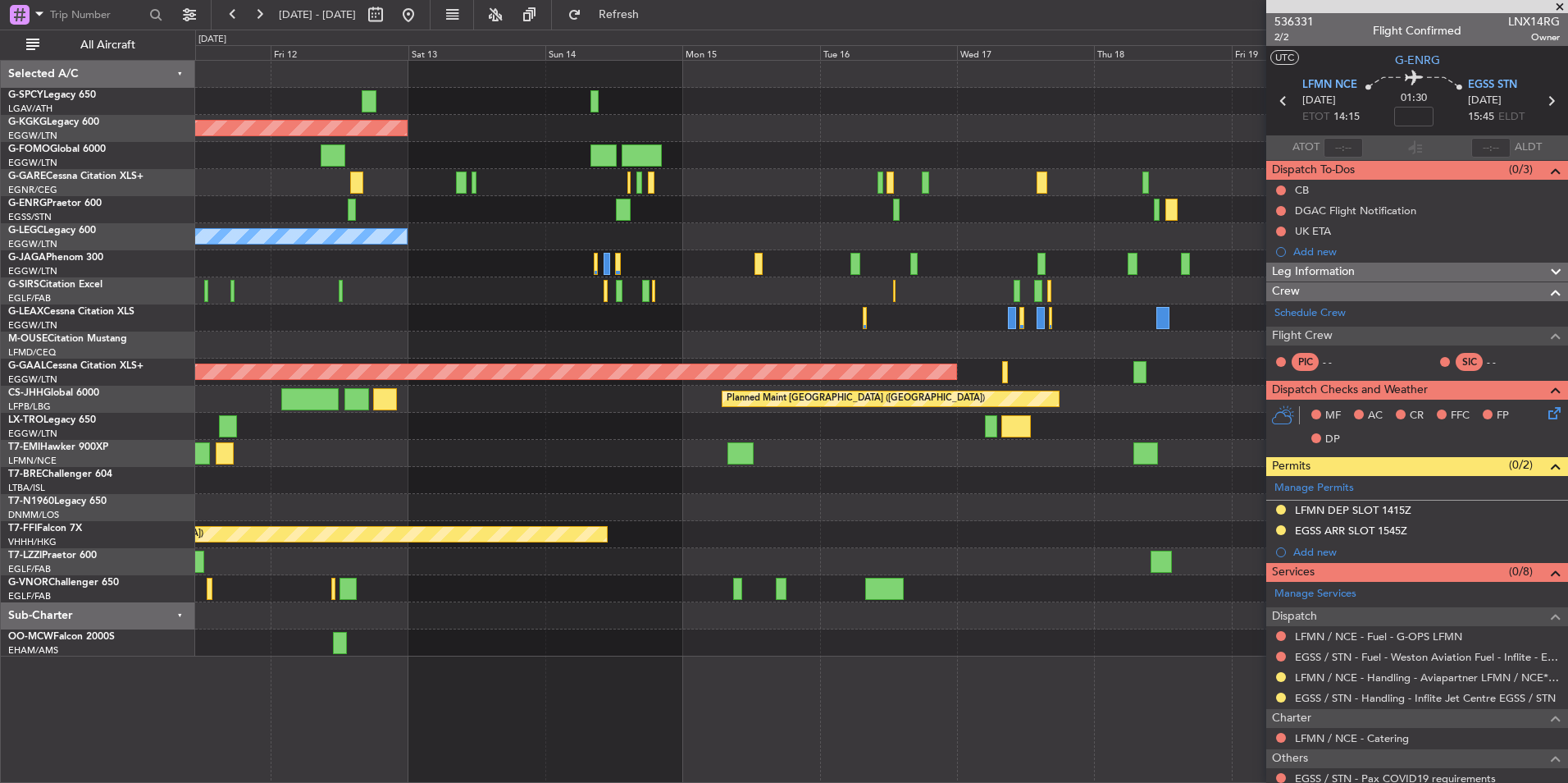
click at [436, 267] on div at bounding box center [881, 264] width 1372 height 27
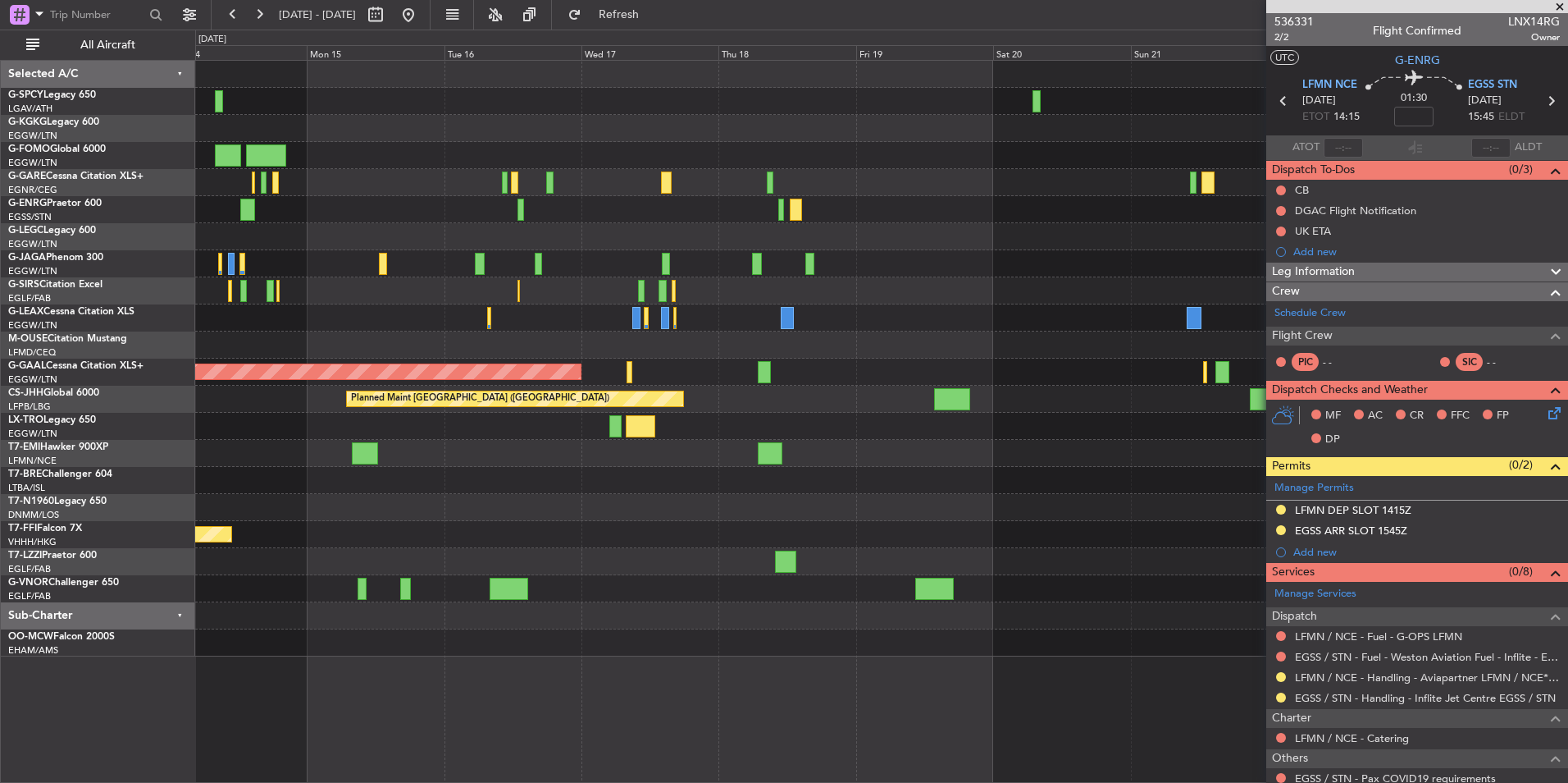
click at [353, 283] on div "AOG Maint Istanbul (Ataturk) A/C Unavailable London (Luton) Owner Planned Maint…" at bounding box center [881, 359] width 1372 height 596
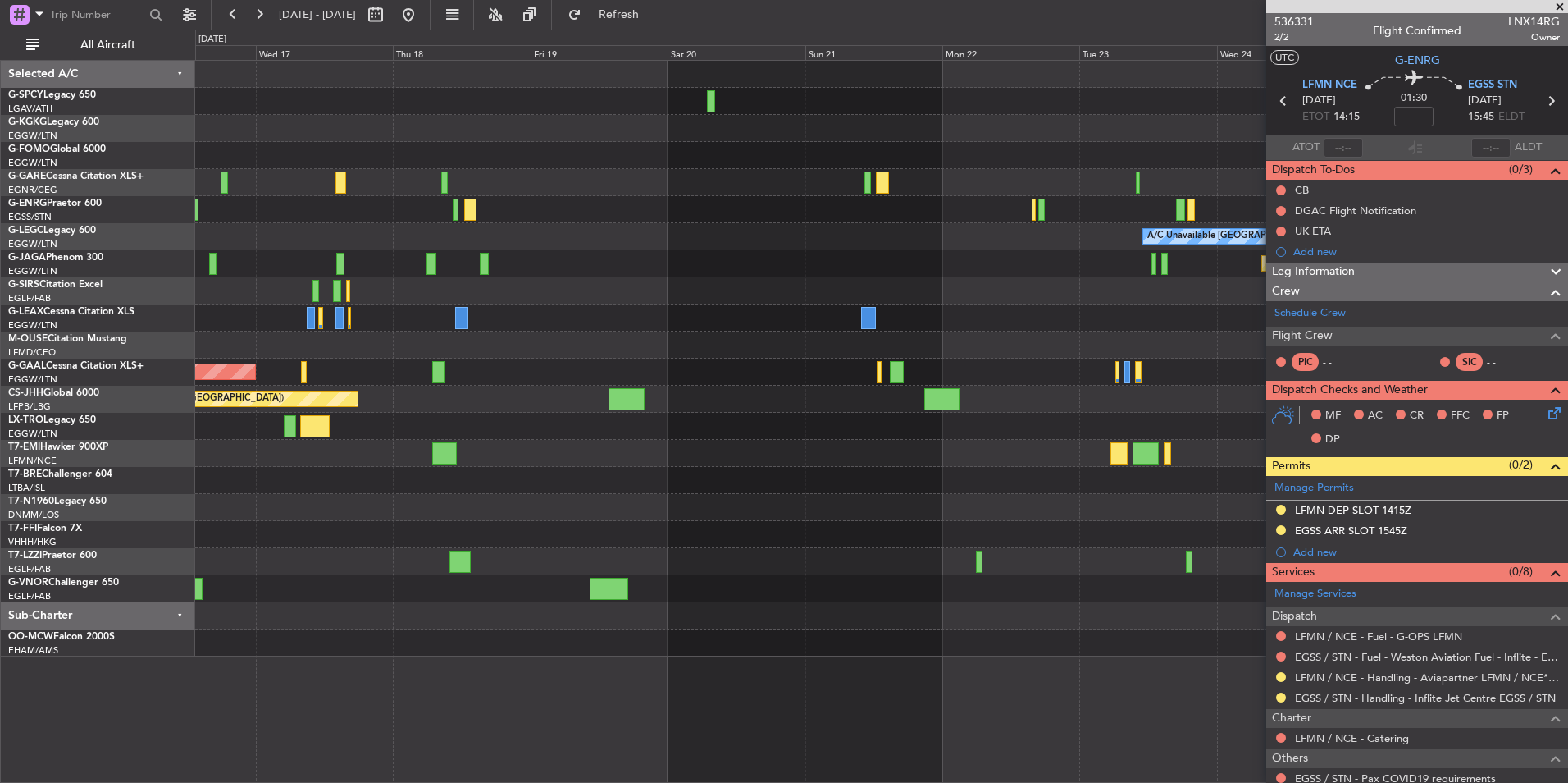
click at [588, 309] on div "A/C Unavailable London (Luton) Planned Maint London (Luton) Planned Maint Dusse…" at bounding box center [881, 359] width 1372 height 596
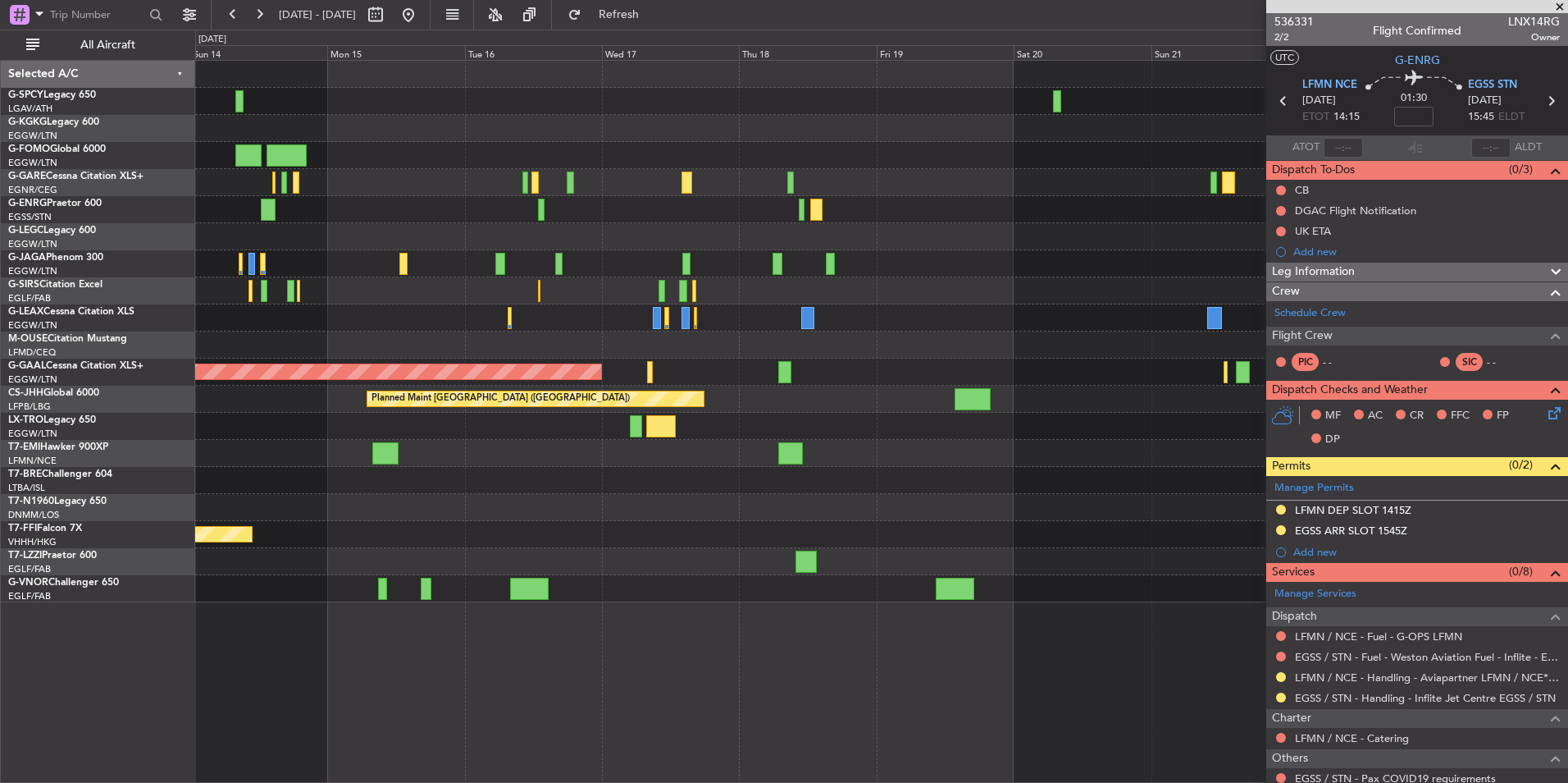
click at [862, 270] on div "AOG Maint Istanbul (Ataturk) A/C Unavailable London (Luton) Owner Planned Maint…" at bounding box center [881, 331] width 1372 height 541
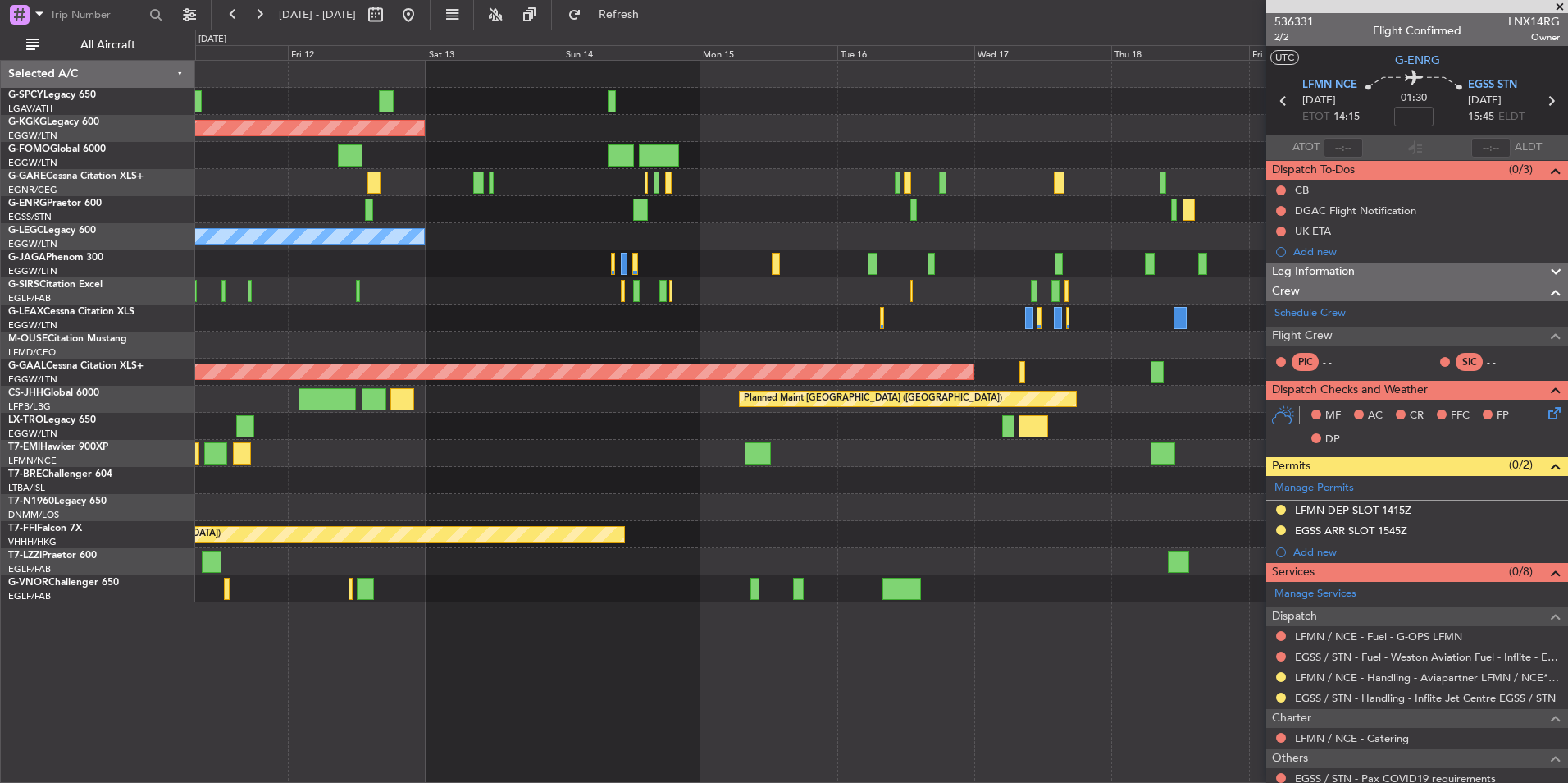
click at [951, 238] on div "AOG Maint Istanbul (Ataturk) Owner A/C Unavailable London (Luton) Planned Maint…" at bounding box center [881, 331] width 1372 height 541
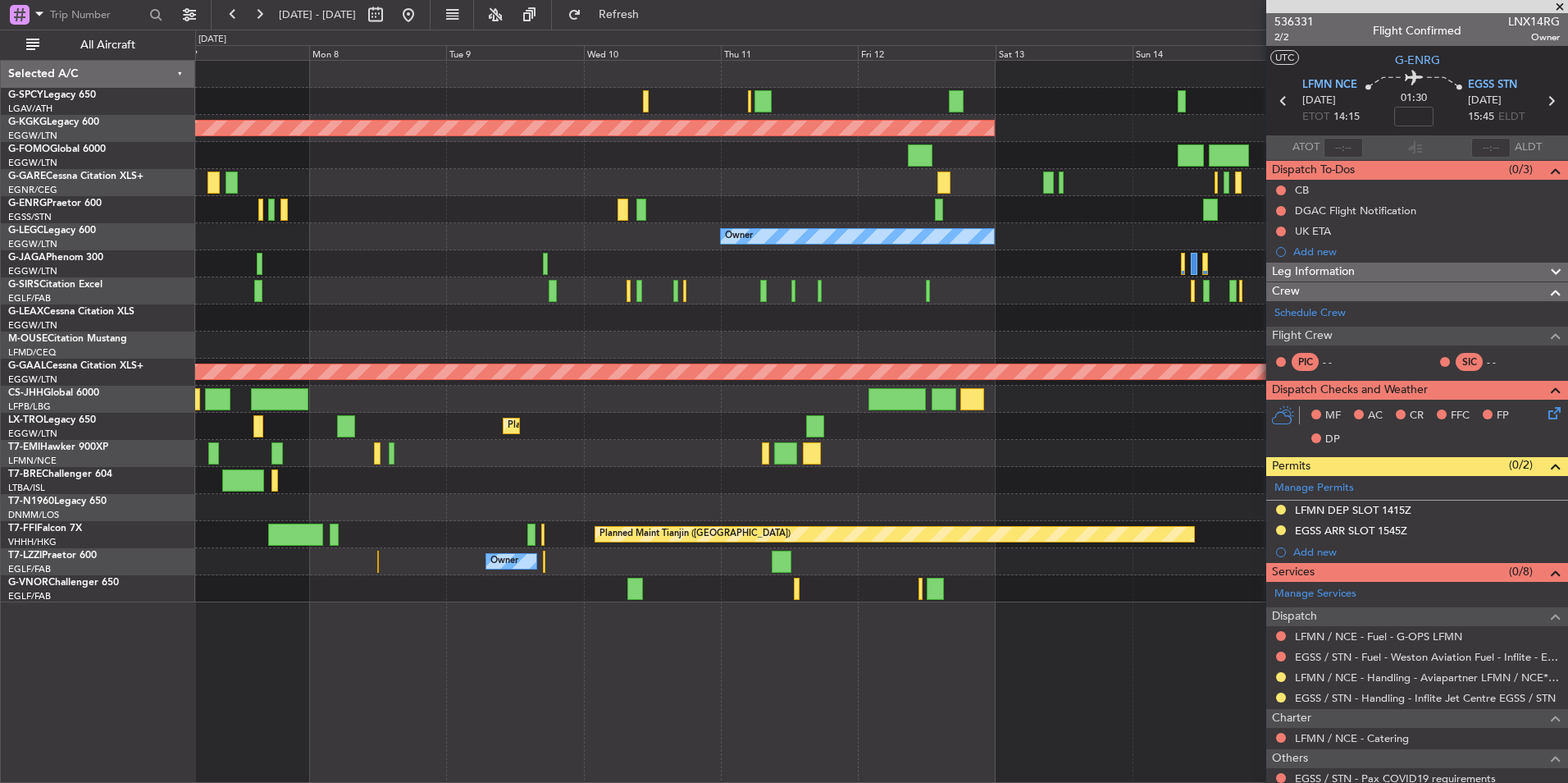
click at [1113, 223] on div "AOG Maint Istanbul (Ataturk) Planned Maint London (Luton) Owner Planned Maint D…" at bounding box center [881, 331] width 1372 height 541
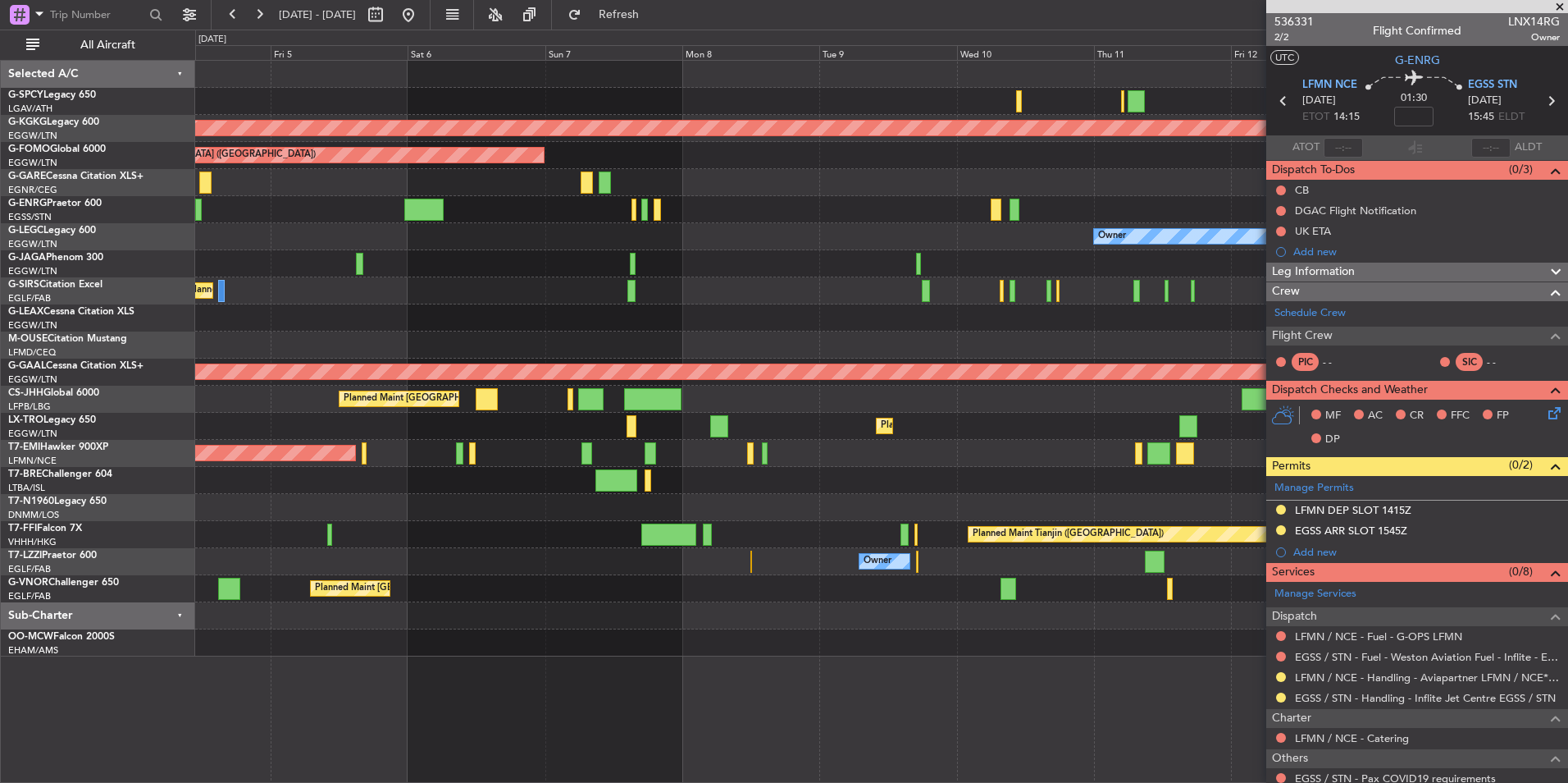
click at [875, 240] on div "Owner" at bounding box center [881, 236] width 1372 height 27
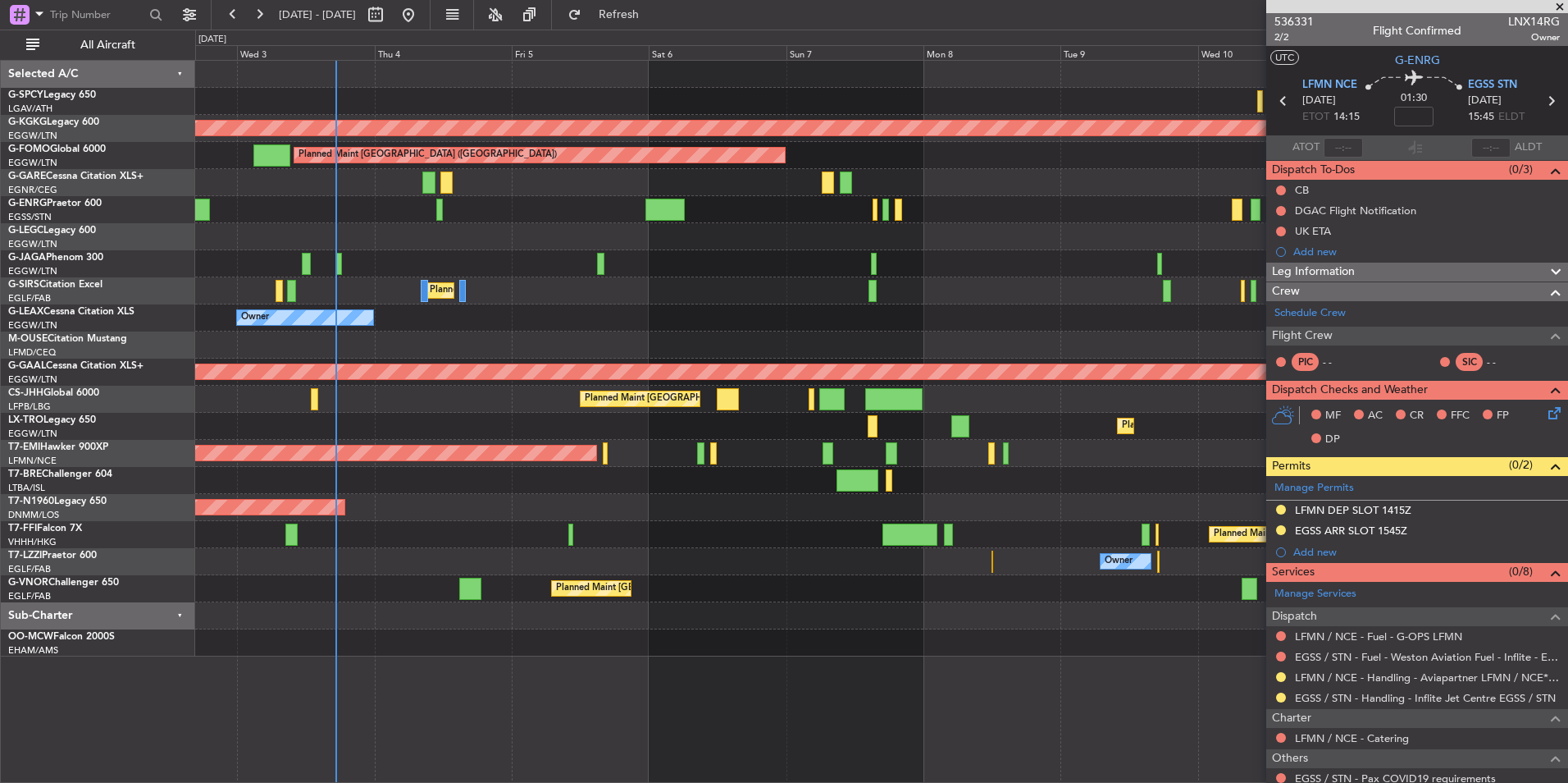
click at [851, 227] on div "Owner Owner" at bounding box center [881, 236] width 1372 height 27
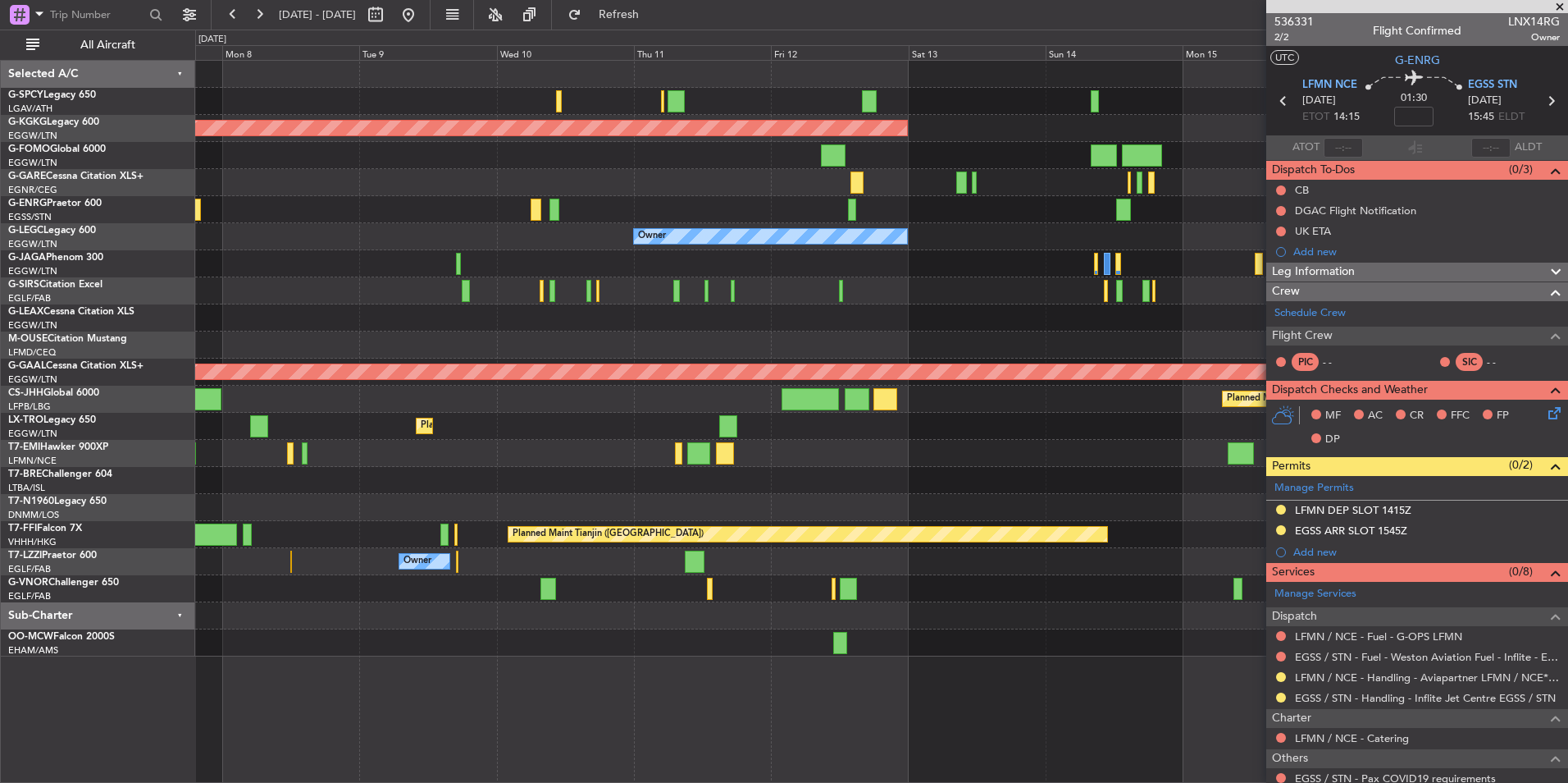
click at [0, 101] on html "07 Sep 2025 - 17 Sep 2025 Refresh Quick Links All Aircraft AOG Maint Istanbul (…" at bounding box center [784, 391] width 1568 height 783
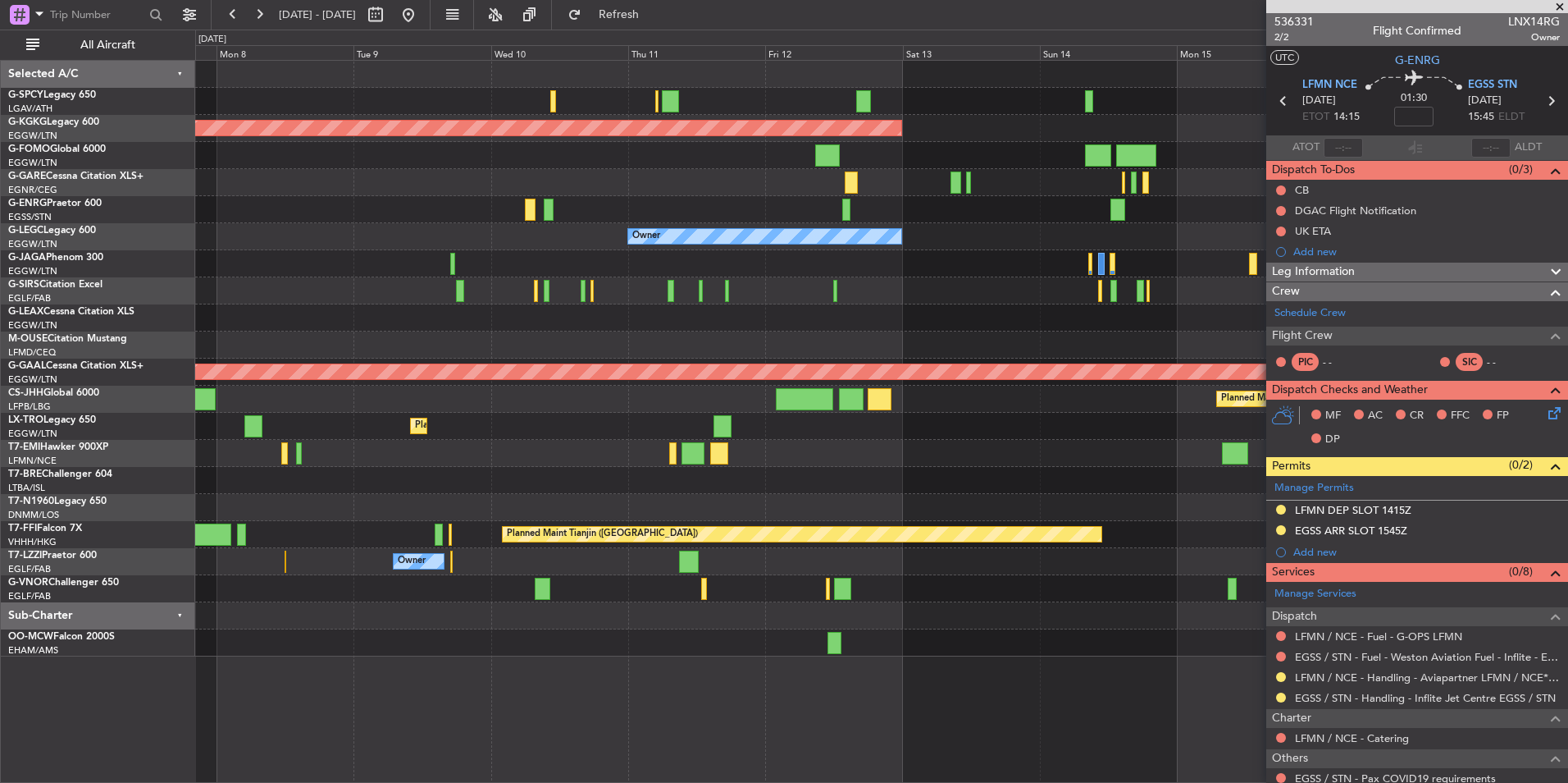
click at [1564, 4] on span at bounding box center [1560, 7] width 16 height 15
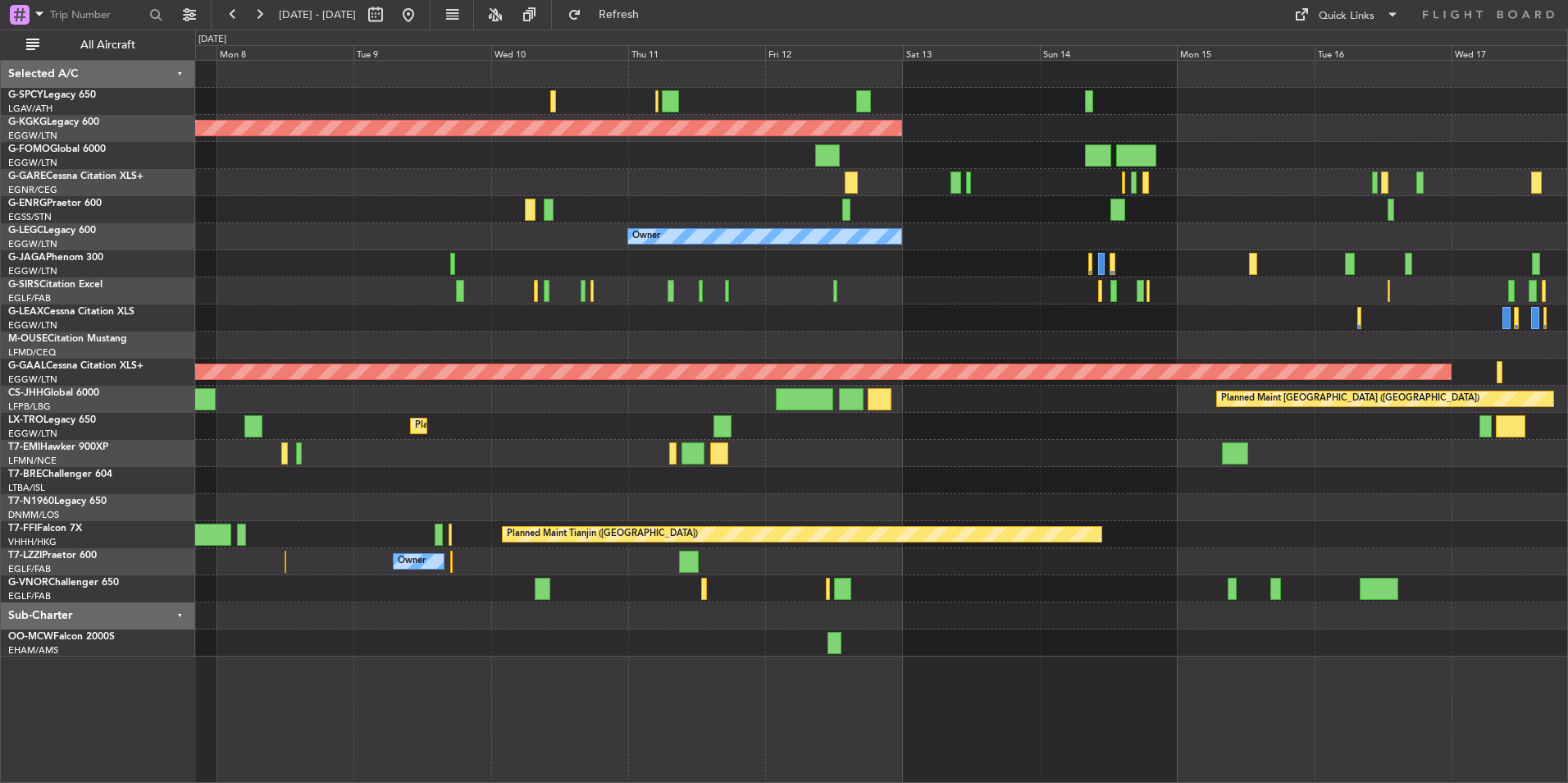
type input "0"
click at [1347, 26] on button "Quick Links" at bounding box center [1347, 14] width 122 height 26
click at [1344, 56] on button "Trip Builder" at bounding box center [1348, 55] width 123 height 39
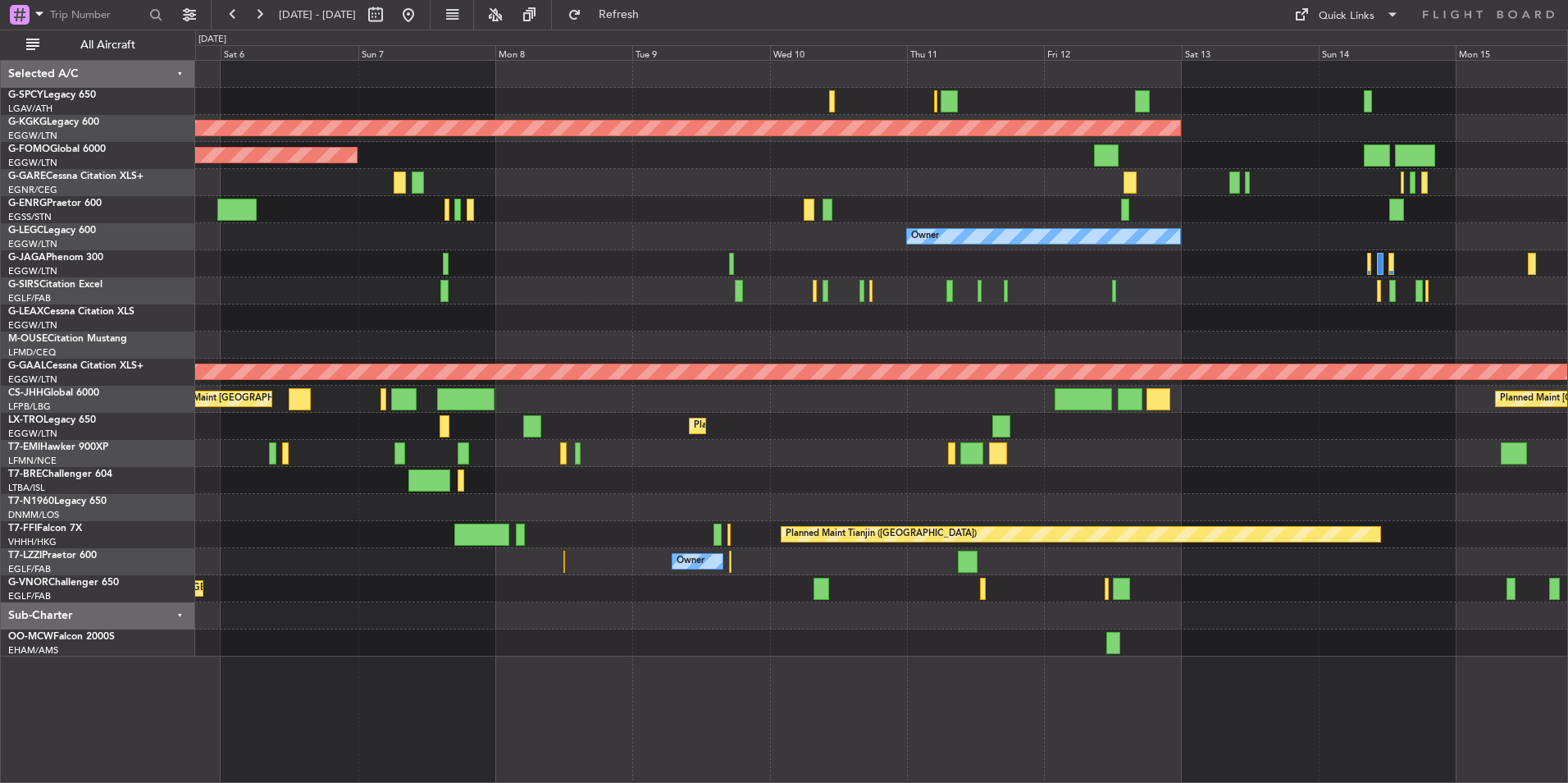
click at [1209, 298] on div "AOG Maint Istanbul (Ataturk) Planned Maint London (Luton) Owner Planned Maint L…" at bounding box center [881, 359] width 1372 height 596
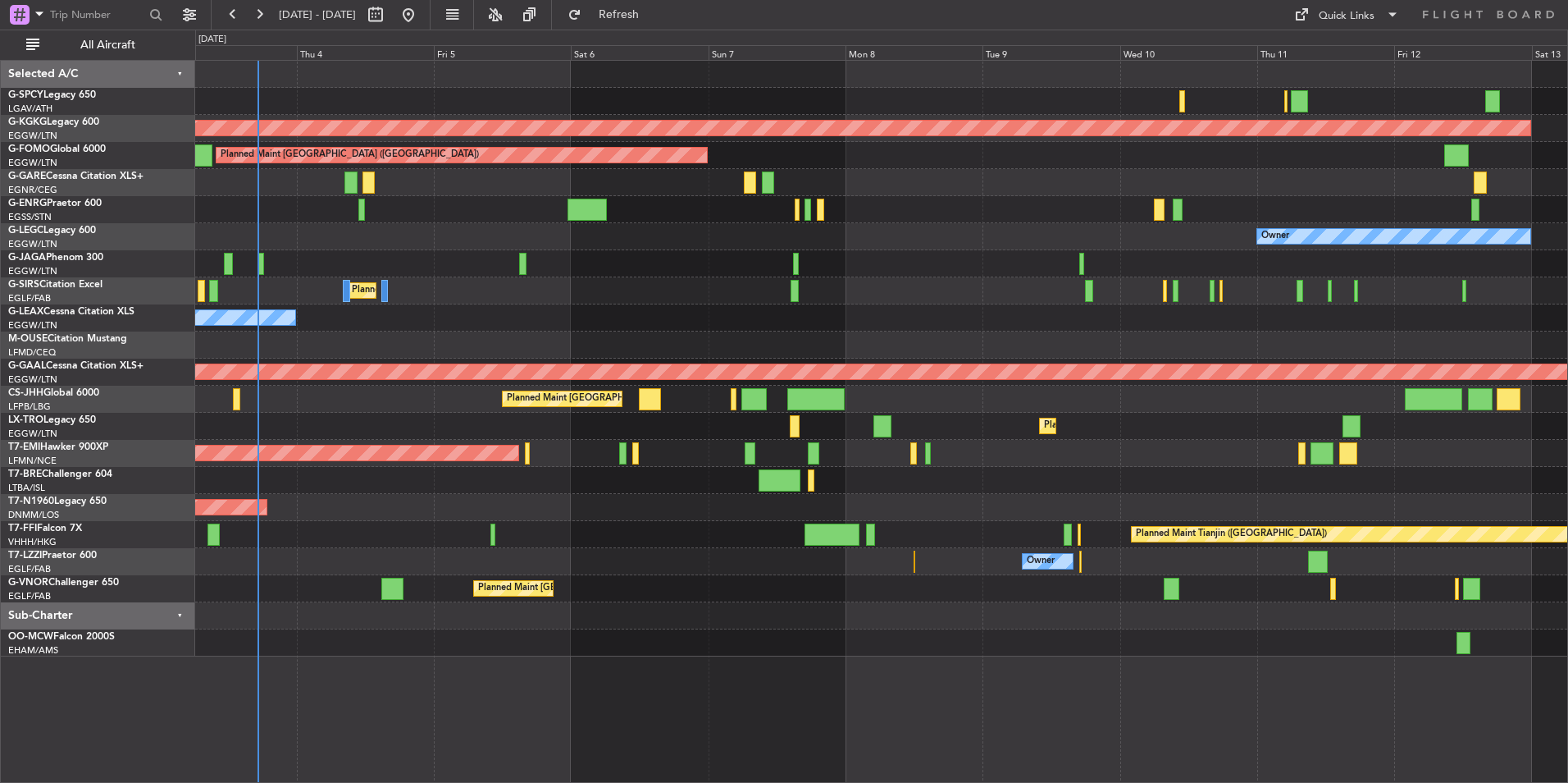
click at [1394, 248] on div "Cleaning Athens (Eleftherios Venizelos Intl) AOG Maint Istanbul (Ataturk) Plann…" at bounding box center [881, 359] width 1372 height 596
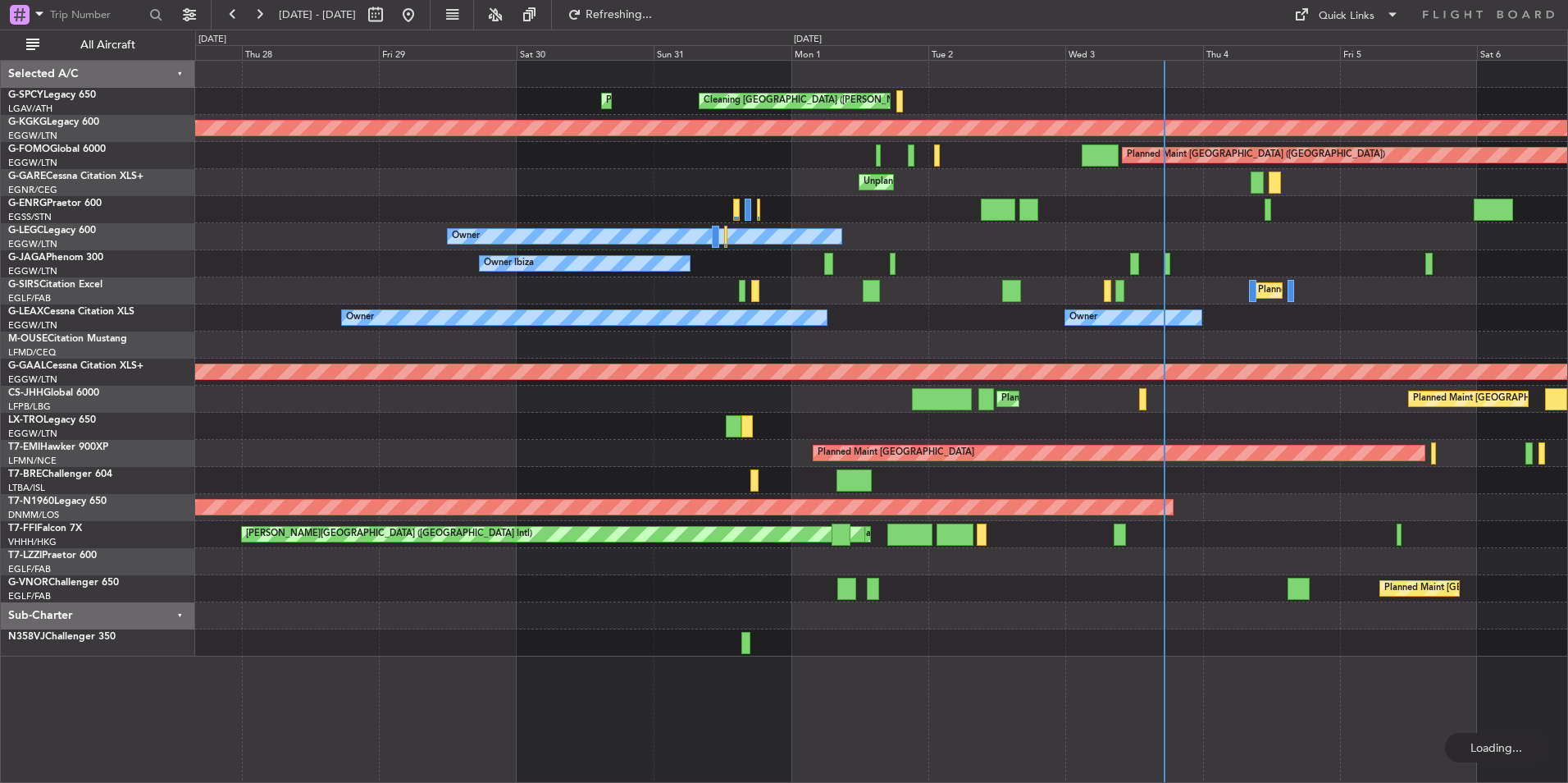
click at [997, 223] on div "Owner" at bounding box center [881, 236] width 1372 height 27
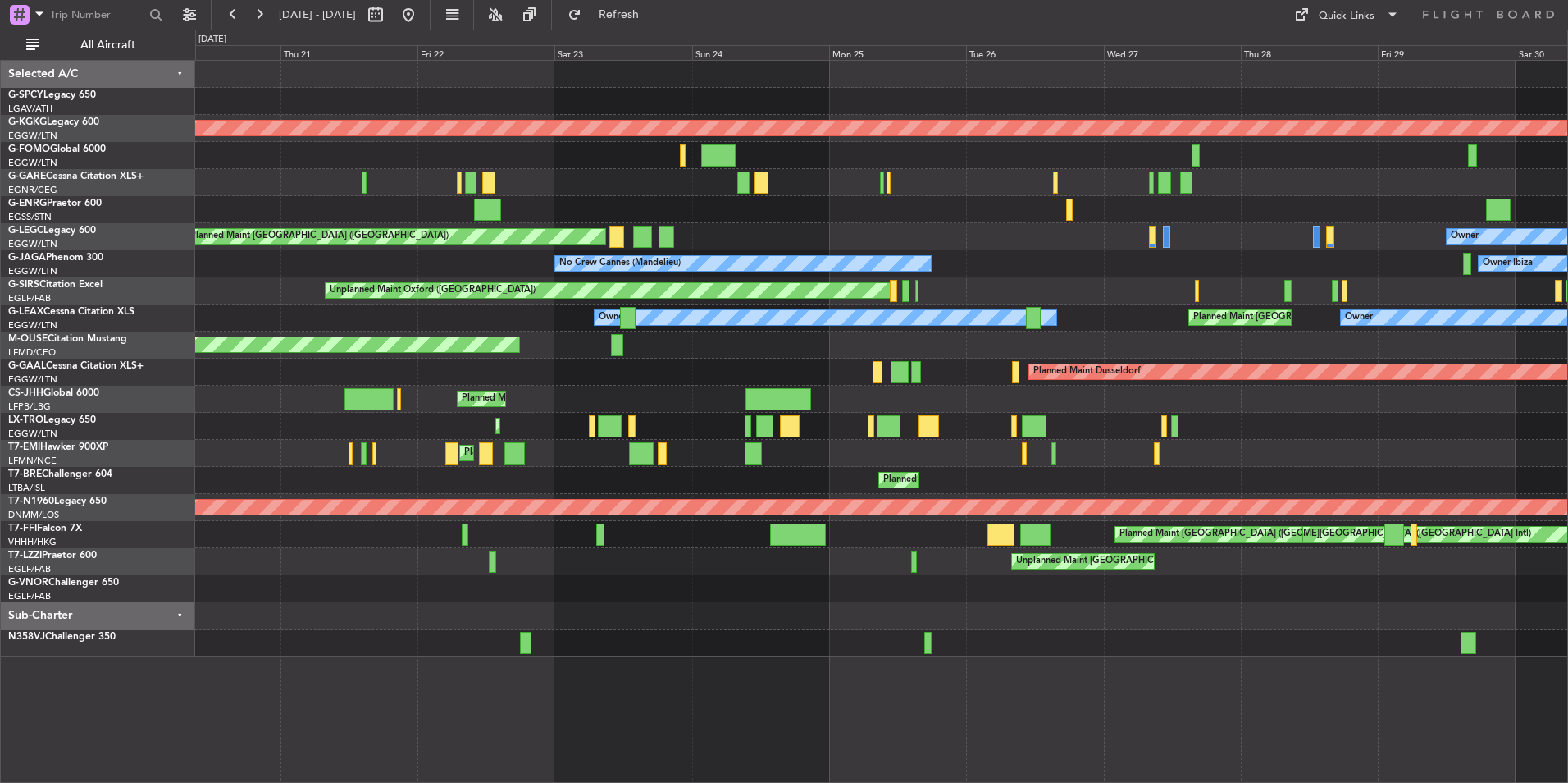
click at [1038, 277] on div "Owner Ibiza No Crew Cannes (Mandelieu)" at bounding box center [881, 264] width 1372 height 27
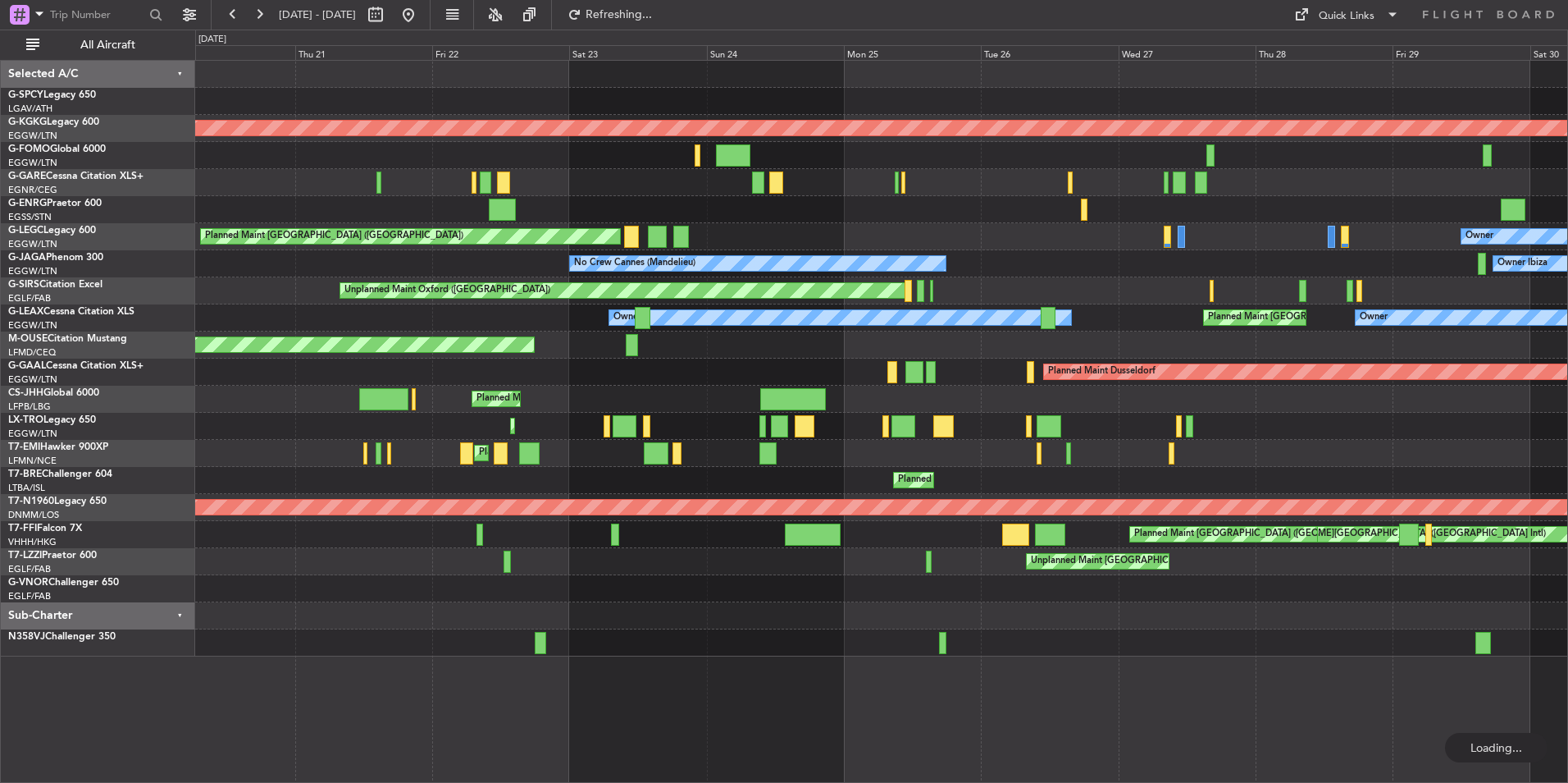
click at [638, 259] on div "Owner Ibiza No Crew Cannes (Mandelieu)" at bounding box center [881, 264] width 1372 height 27
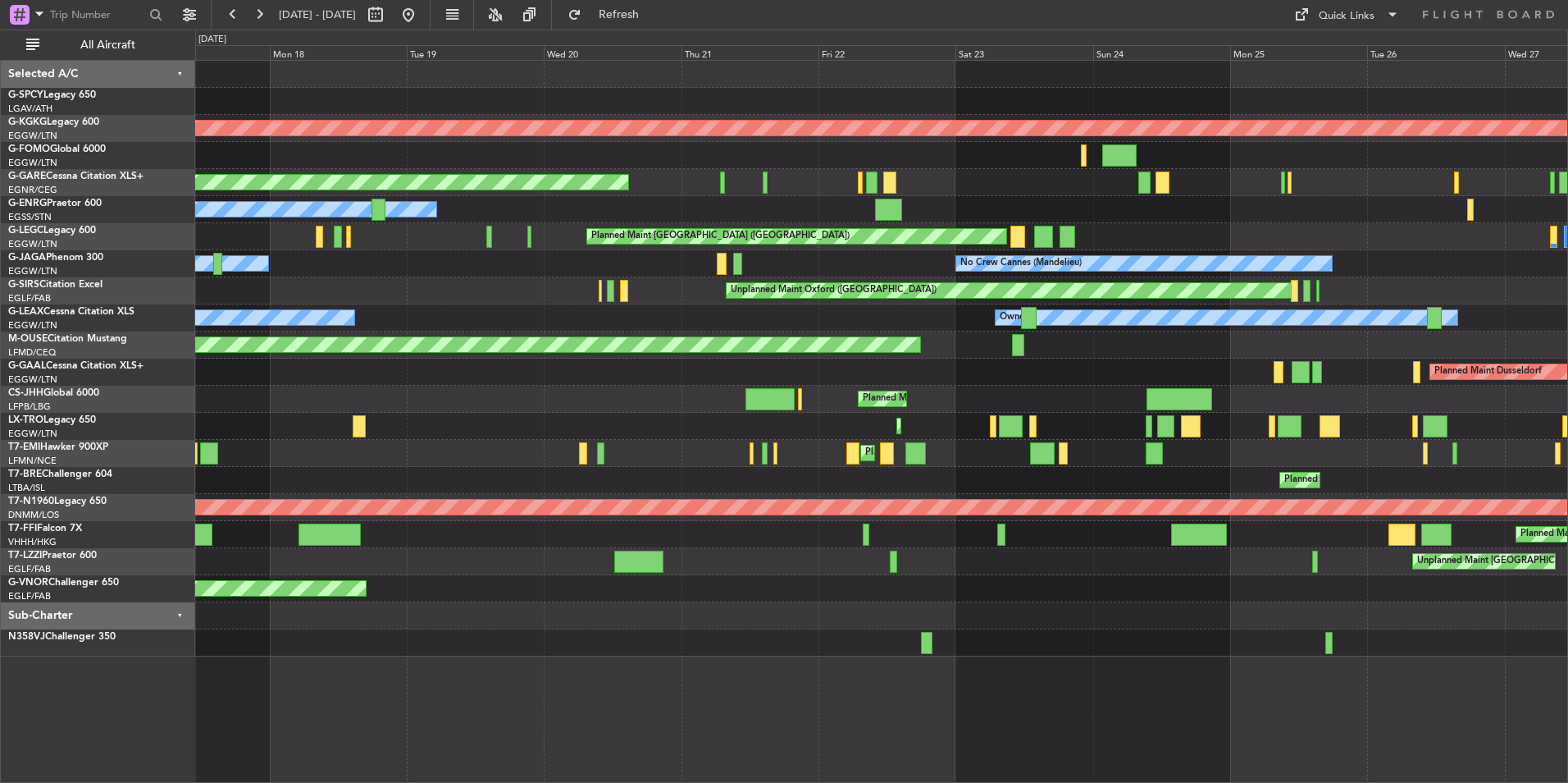
click at [893, 267] on div "No Crew Cannes (Mandelieu) Owner Owner Ibiza" at bounding box center [881, 264] width 1372 height 27
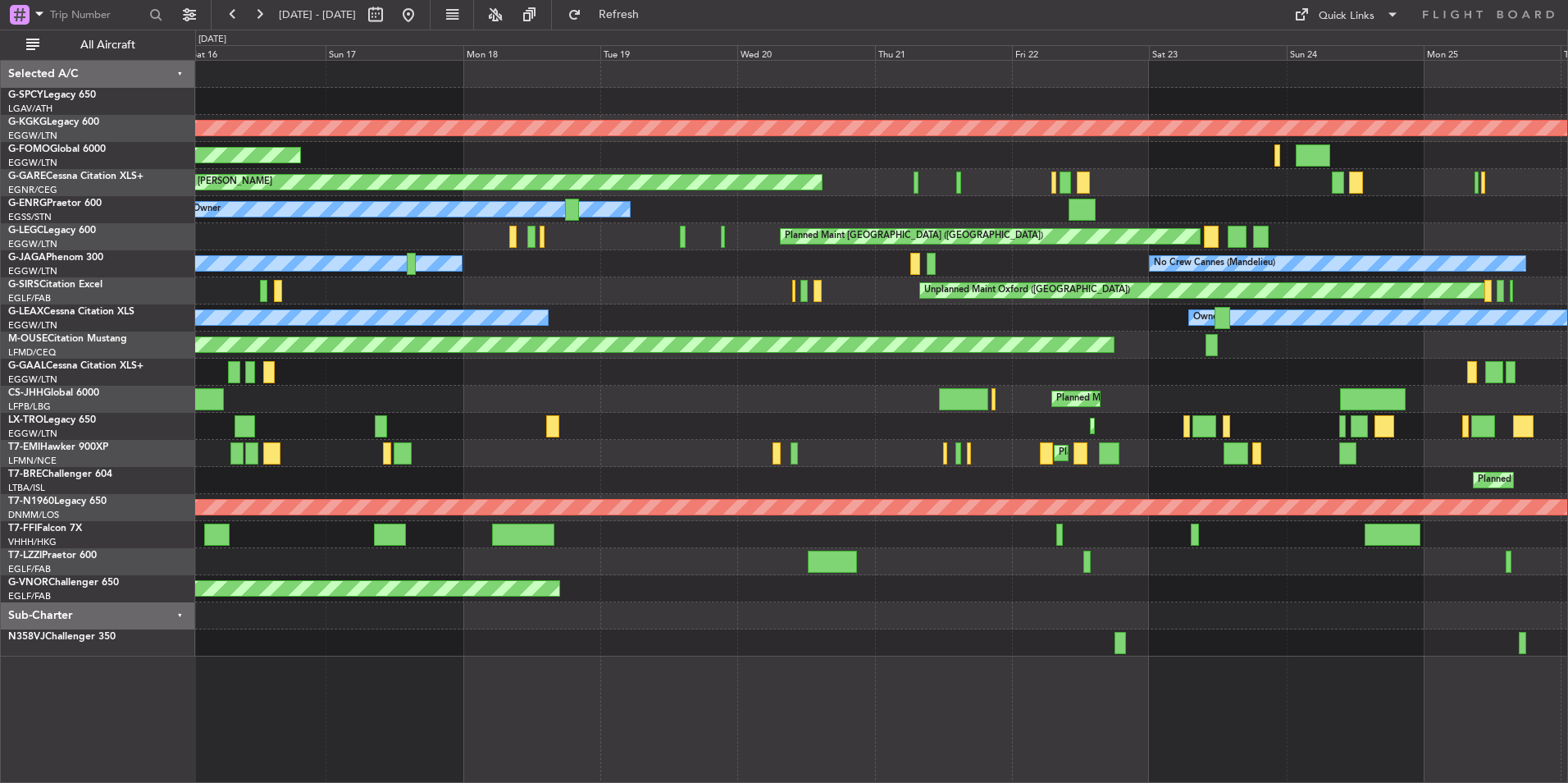
click at [640, 277] on div "AOG Maint Istanbul (Ataturk) Planned Maint Windsor Locks (Bradley Intl) Unplann…" at bounding box center [881, 359] width 1372 height 596
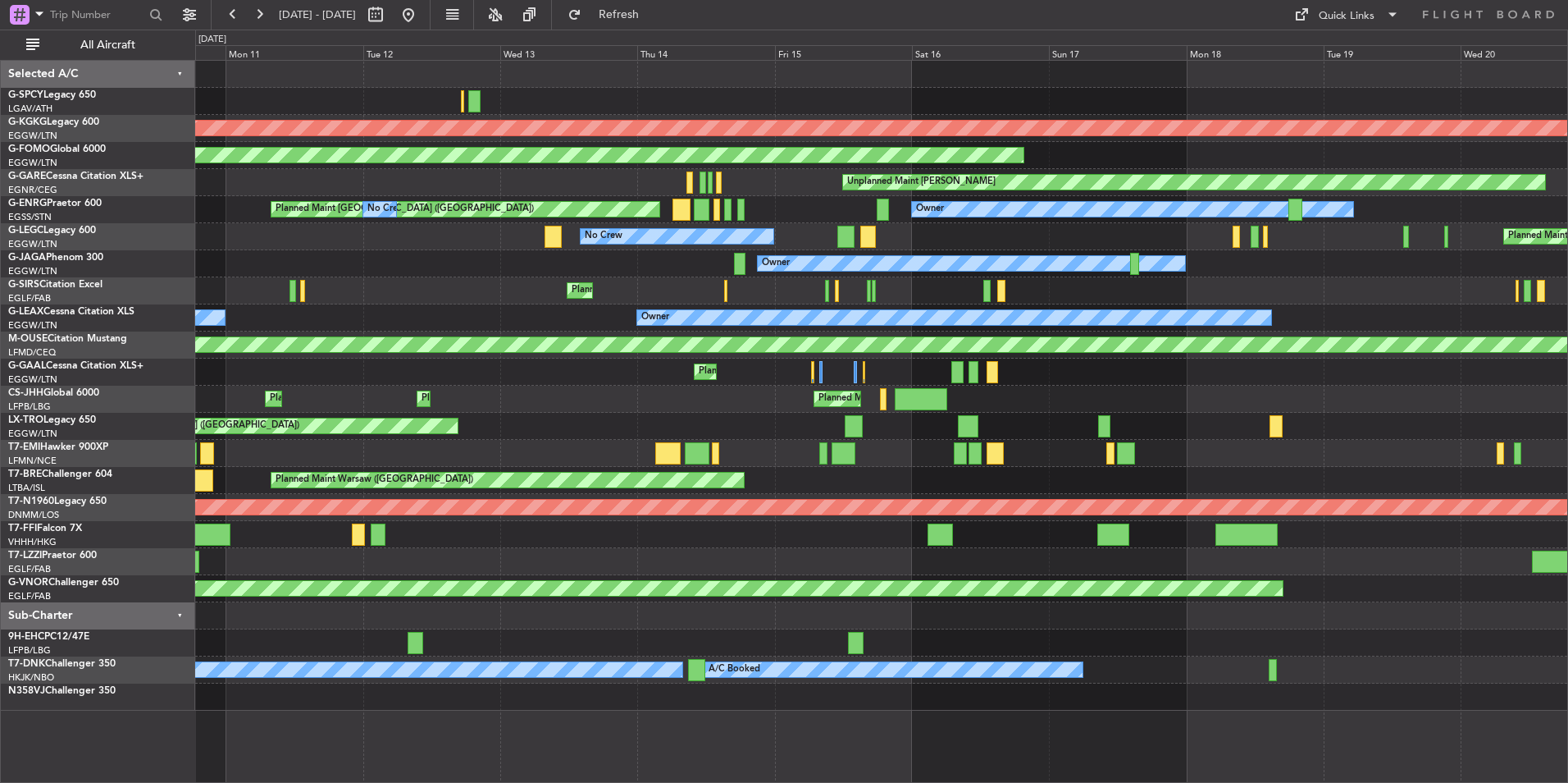
click at [811, 228] on div "Planned Maint London (Luton) No Crew" at bounding box center [881, 236] width 1372 height 27
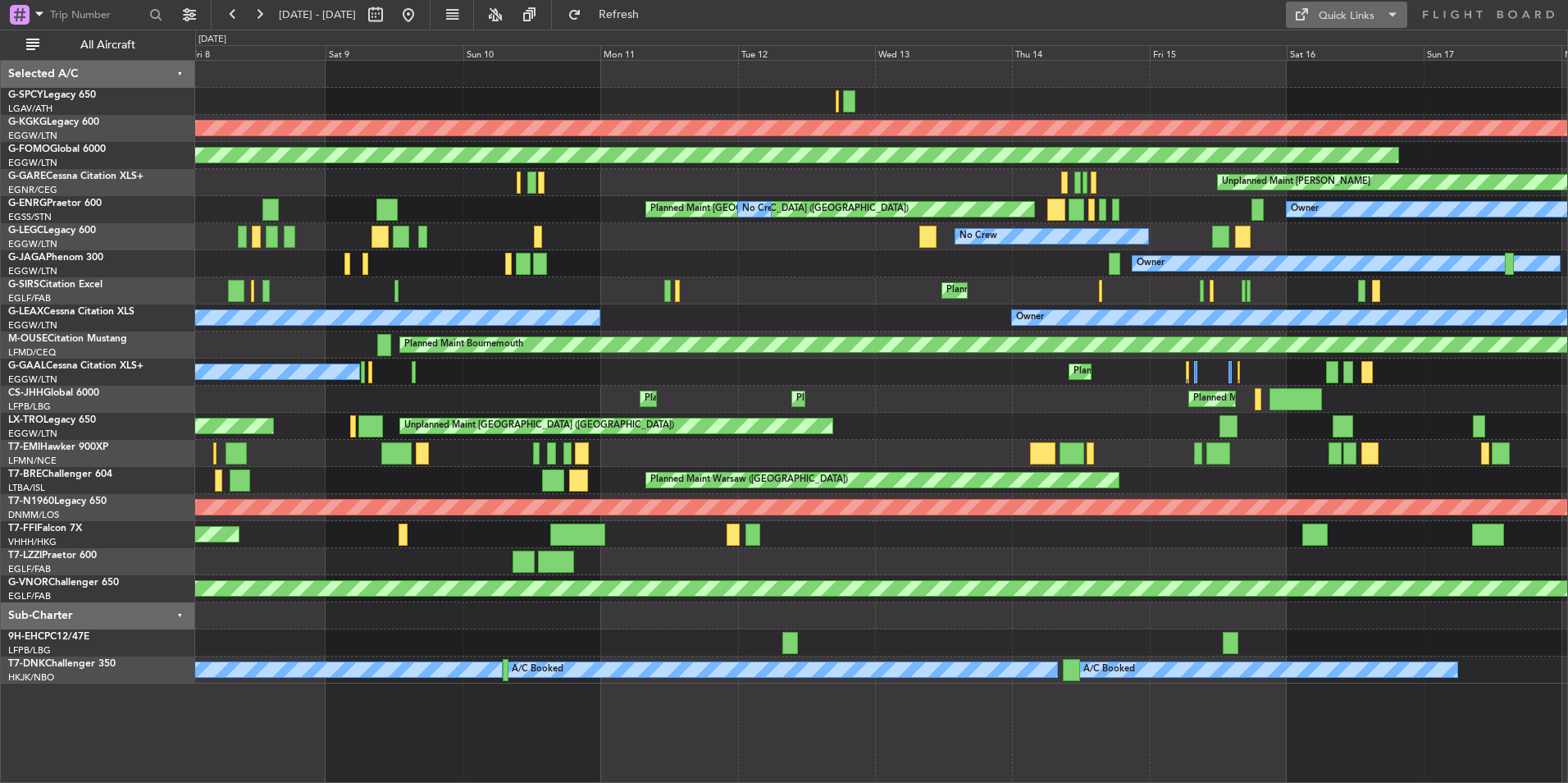
click at [1355, 16] on div "Quick Links" at bounding box center [1347, 16] width 55 height 16
click at [1375, 53] on button "Trip Builder" at bounding box center [1348, 55] width 123 height 39
click at [421, 23] on button at bounding box center [408, 14] width 26 height 26
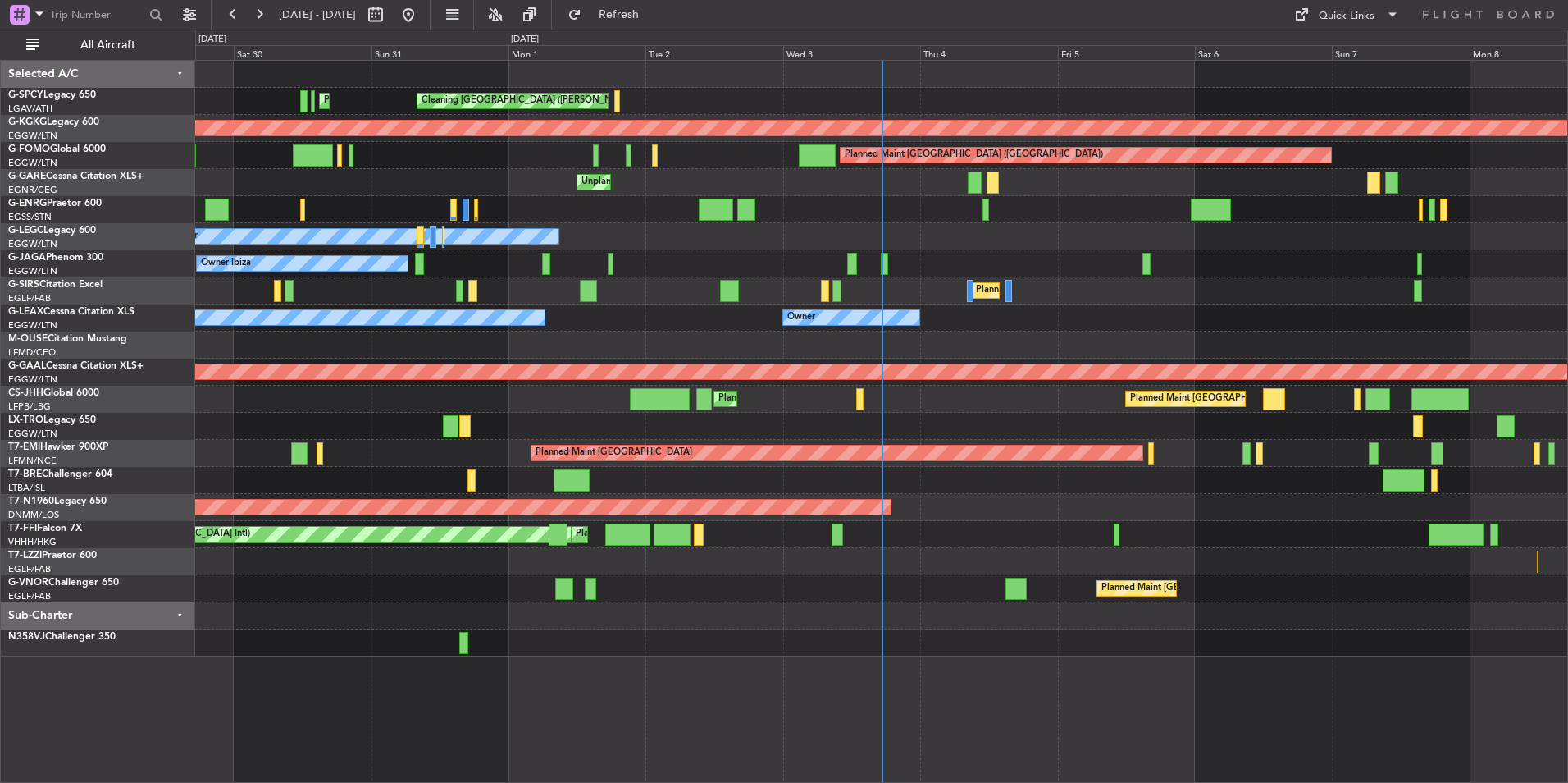
click at [496, 252] on div "Owner Ibiza" at bounding box center [881, 264] width 1372 height 27
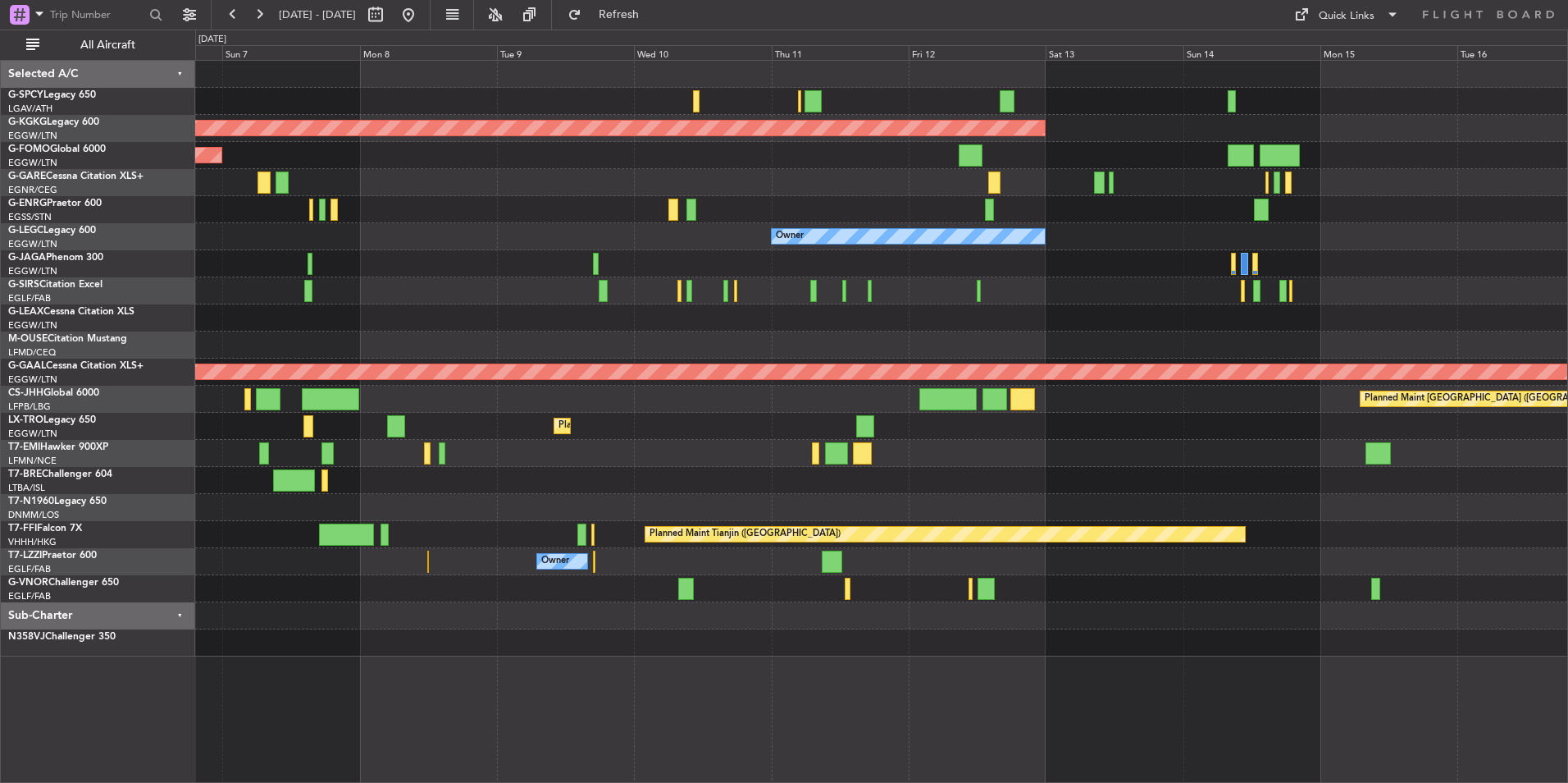
click at [510, 318] on div "AOG Maint Istanbul (Ataturk) Planned Maint London (Luton) Owner Planned Maint L…" at bounding box center [881, 359] width 1372 height 596
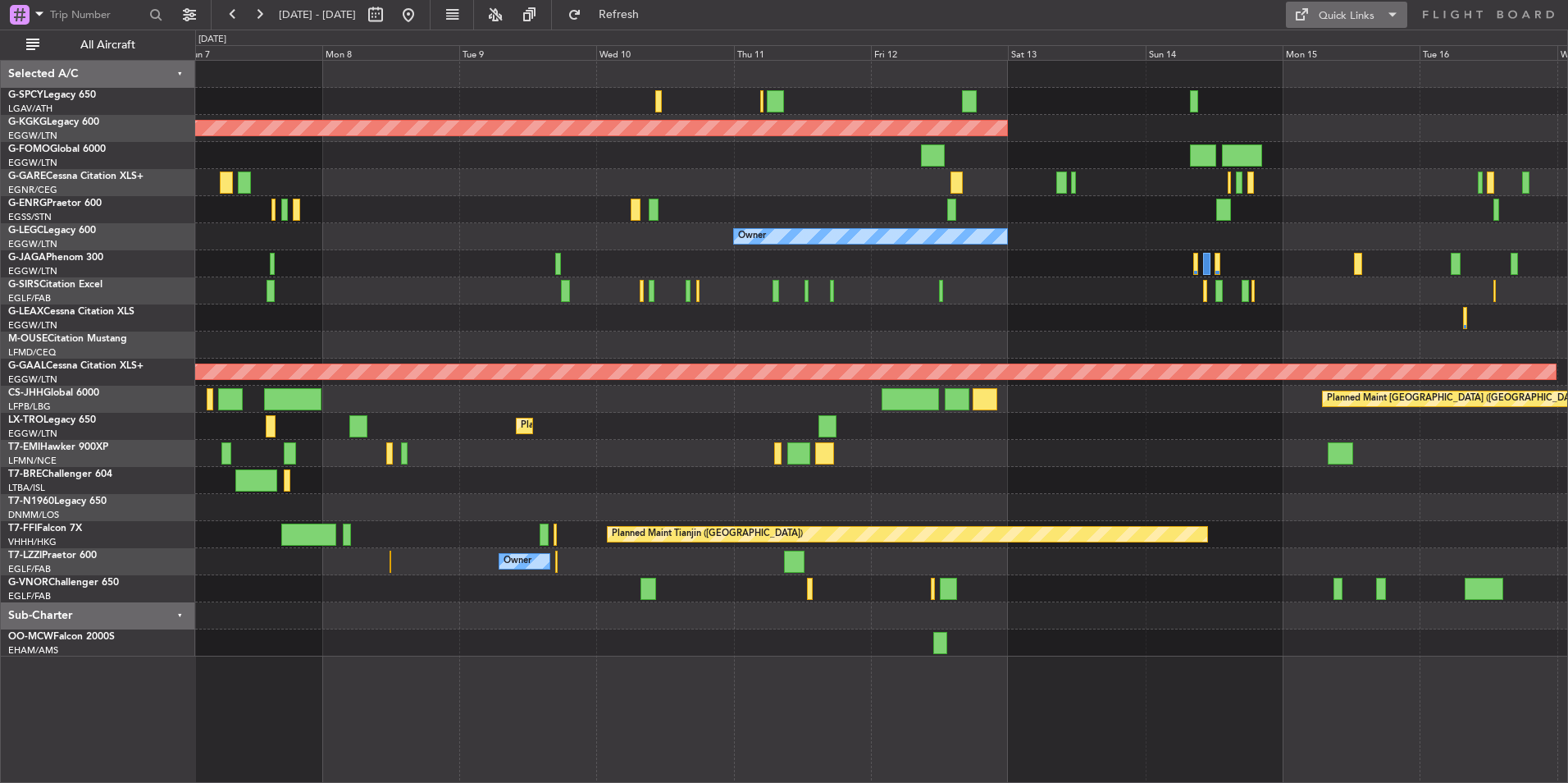
click at [1360, 21] on div "Quick Links" at bounding box center [1347, 16] width 55 height 16
click at [1309, 43] on button "Trip Builder" at bounding box center [1348, 55] width 123 height 39
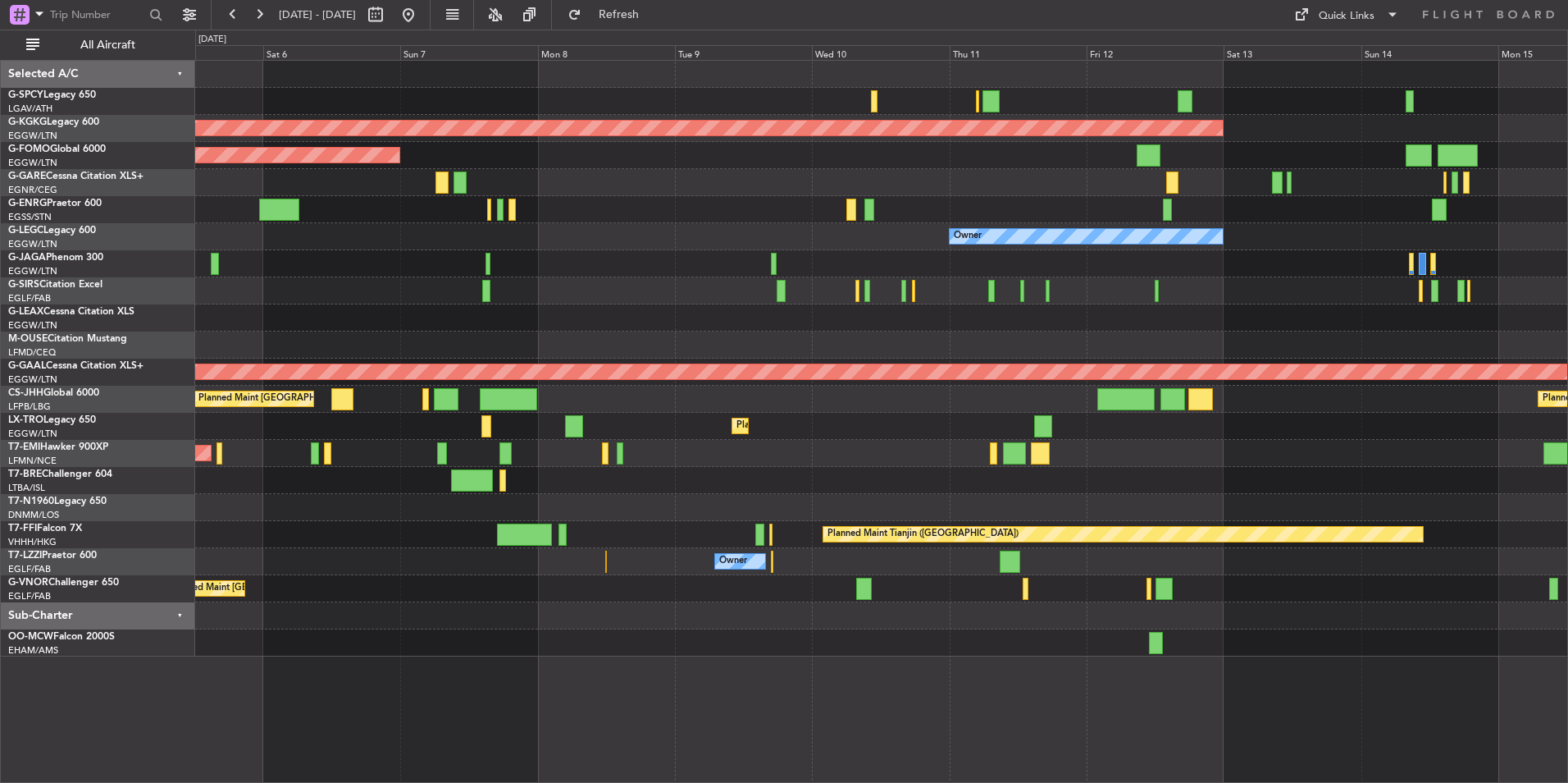
click at [1067, 268] on div at bounding box center [881, 264] width 1372 height 27
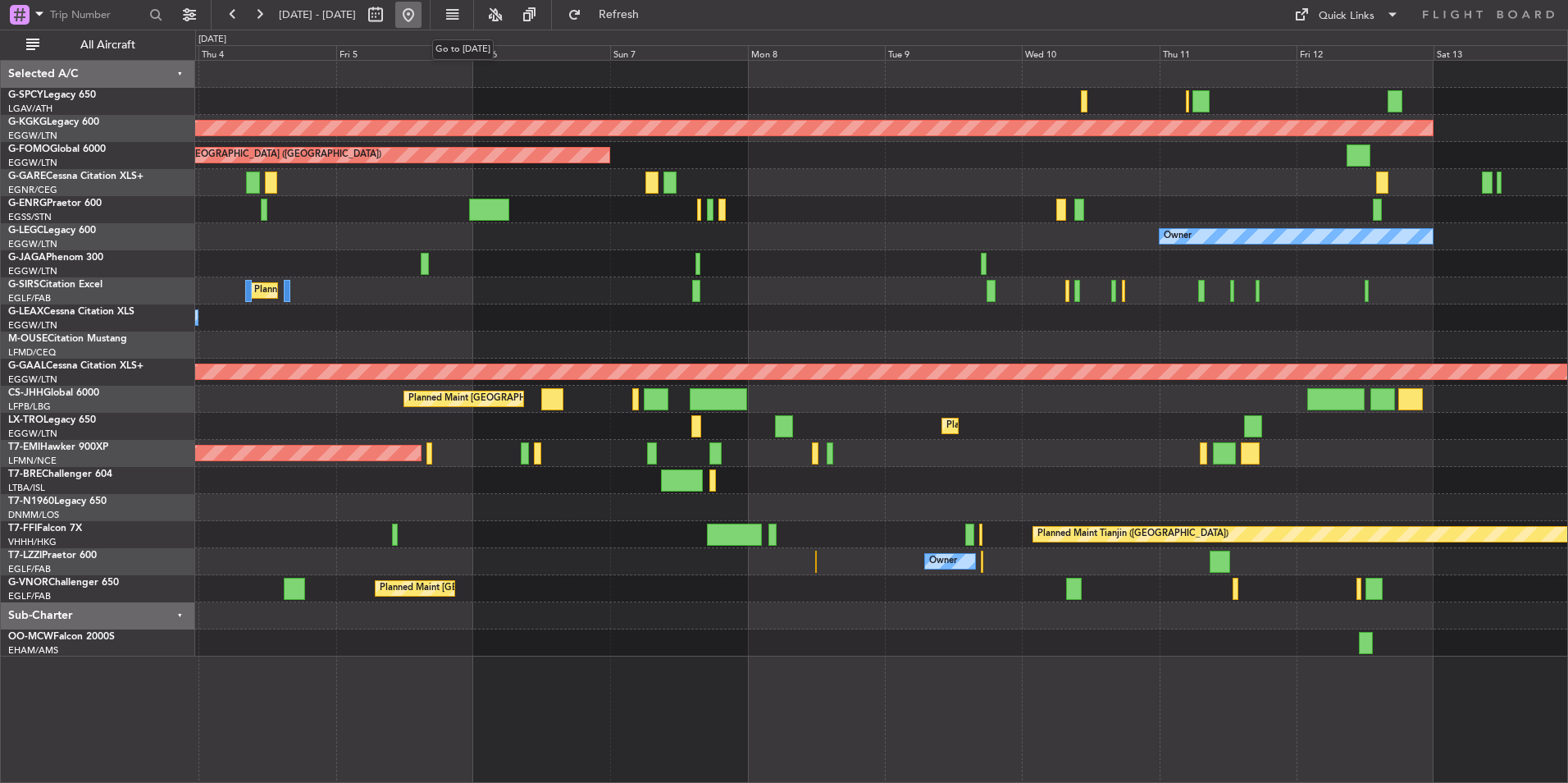
click at [421, 14] on button at bounding box center [408, 14] width 26 height 26
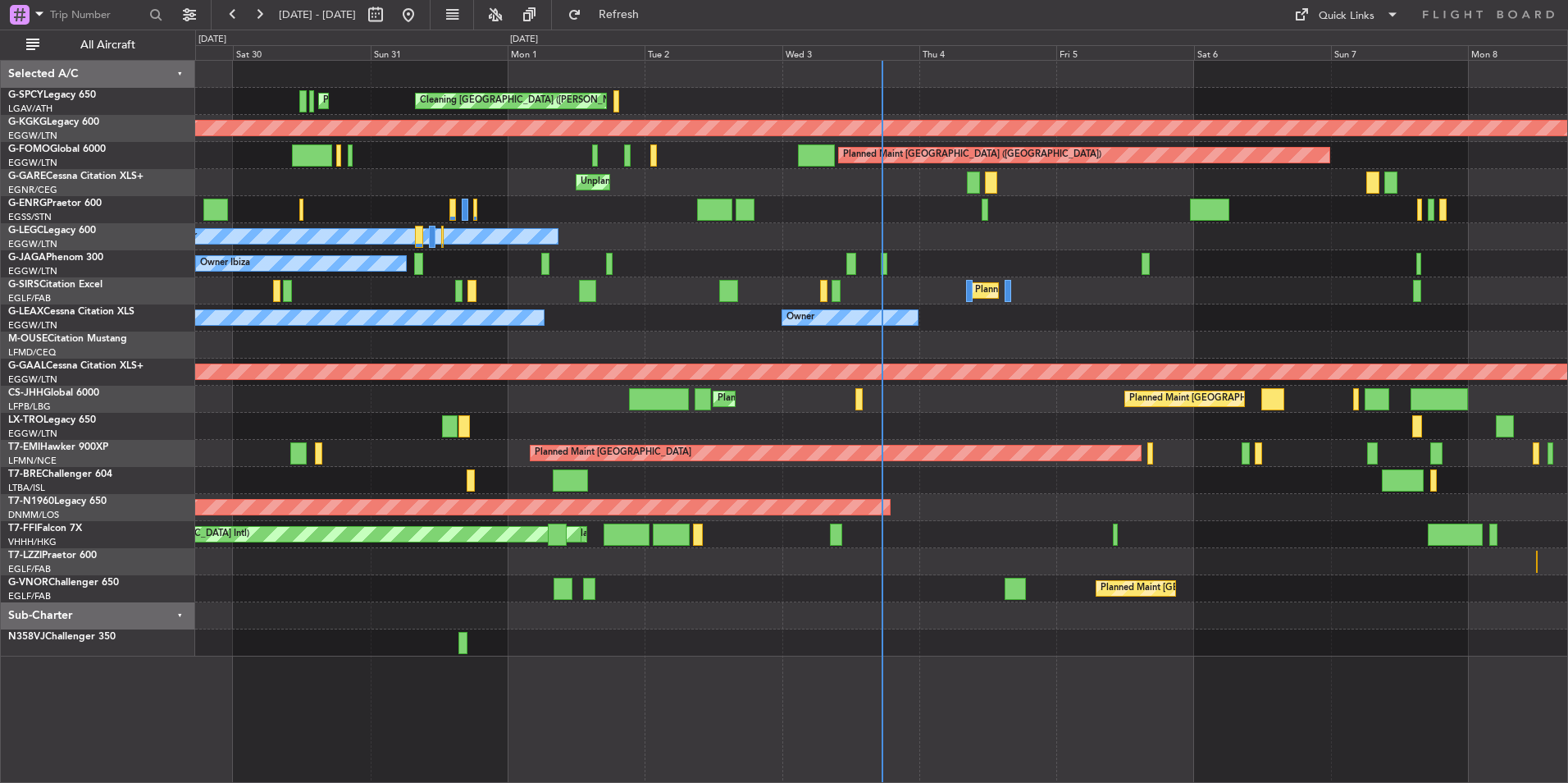
click at [980, 173] on div at bounding box center [973, 183] width 13 height 22
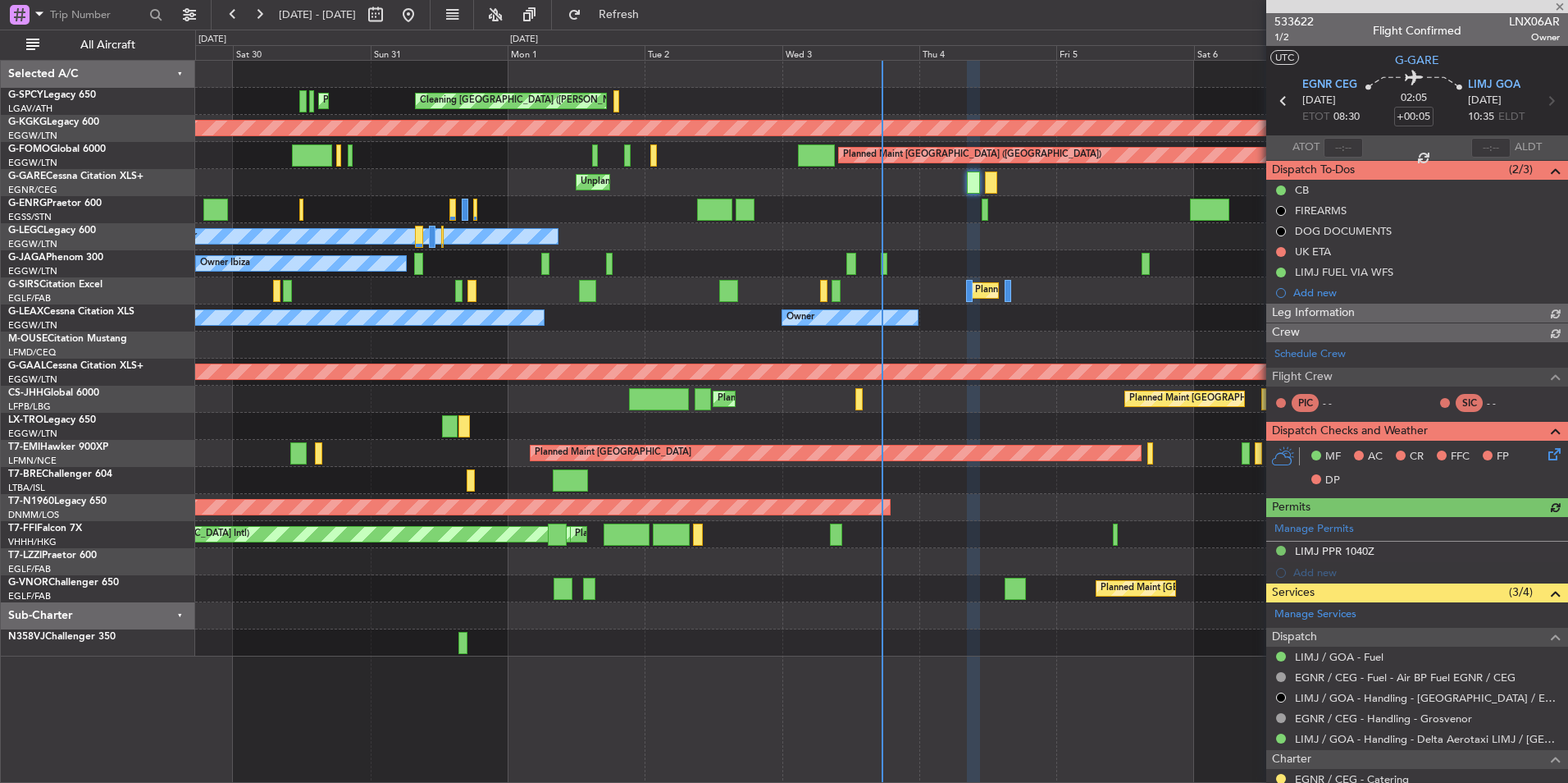
click at [1298, 26] on span "533622" at bounding box center [1294, 21] width 39 height 17
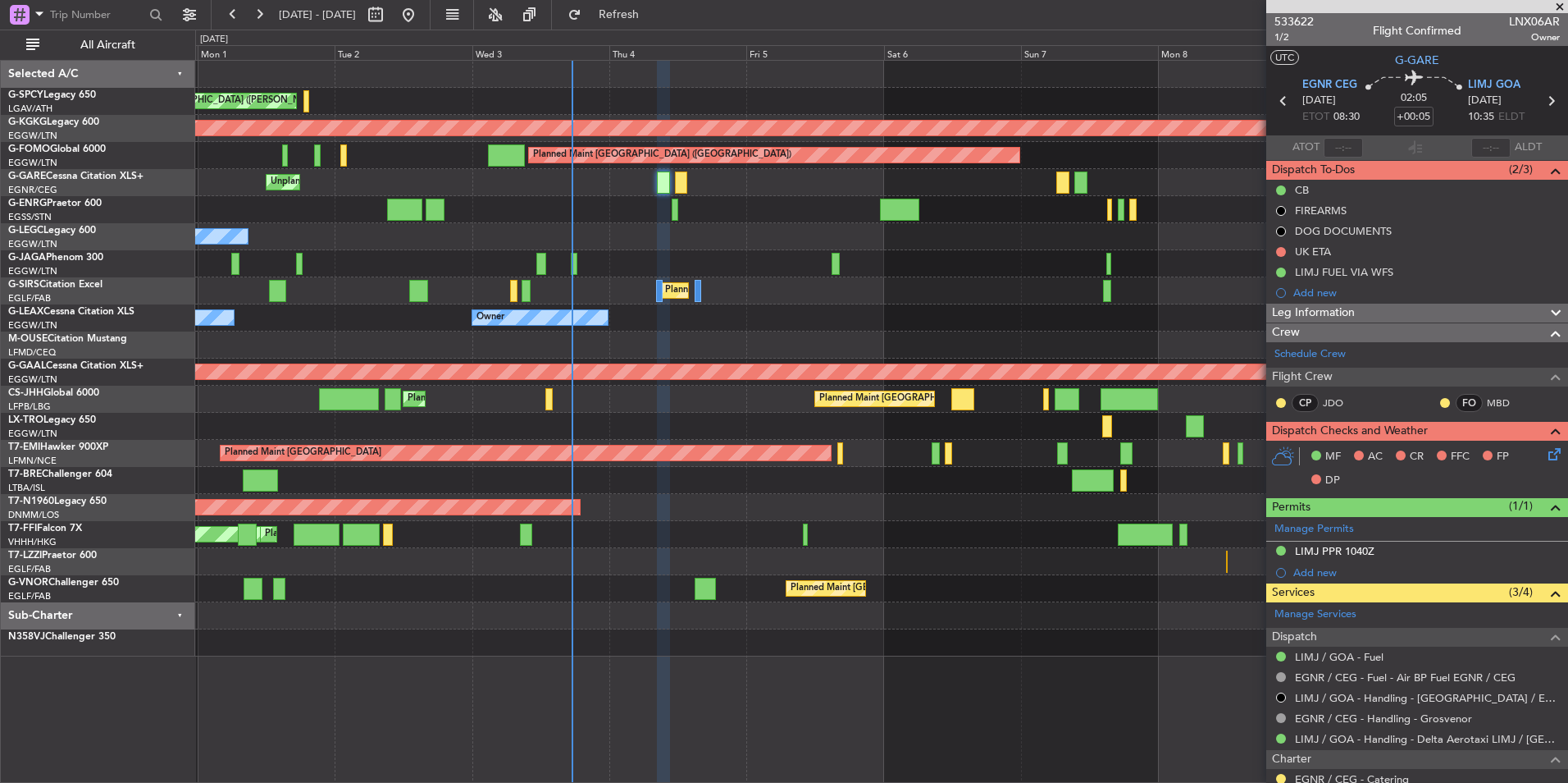
click at [242, 243] on div "Owner Owner" at bounding box center [881, 236] width 1372 height 27
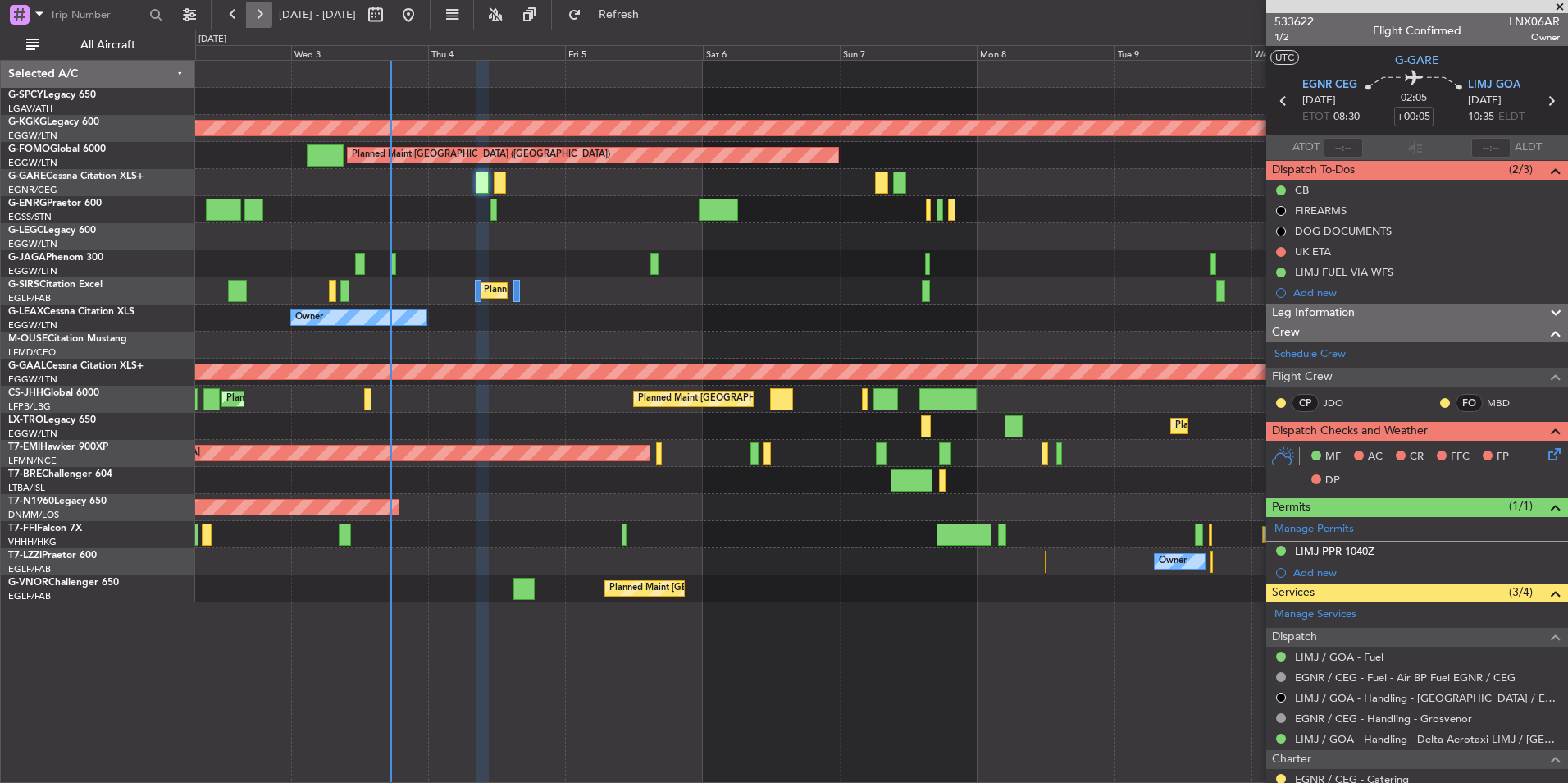
click at [251, 23] on button at bounding box center [259, 14] width 26 height 26
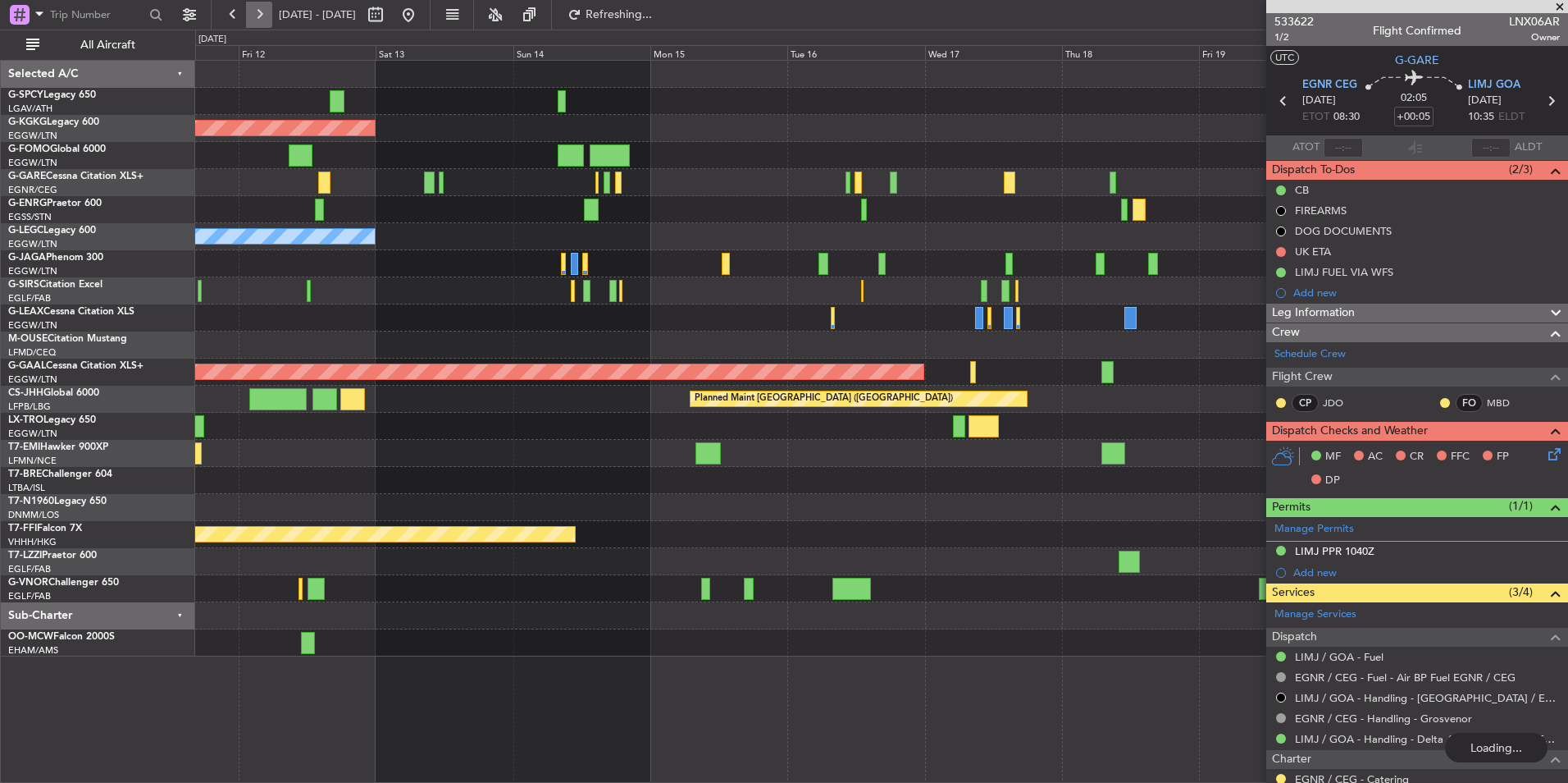
click at [251, 23] on button at bounding box center [259, 14] width 26 height 26
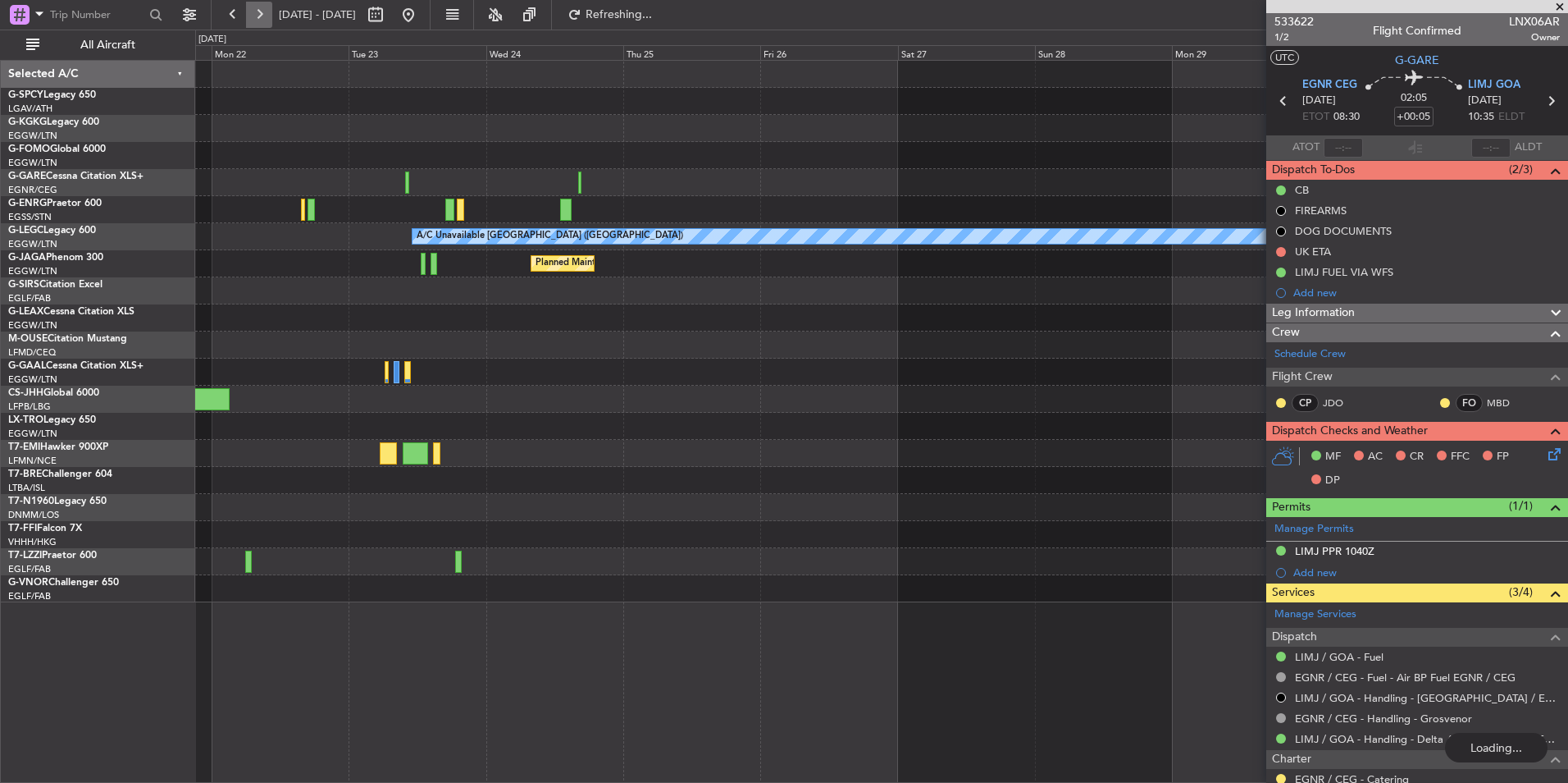
click at [251, 23] on button at bounding box center [259, 14] width 26 height 26
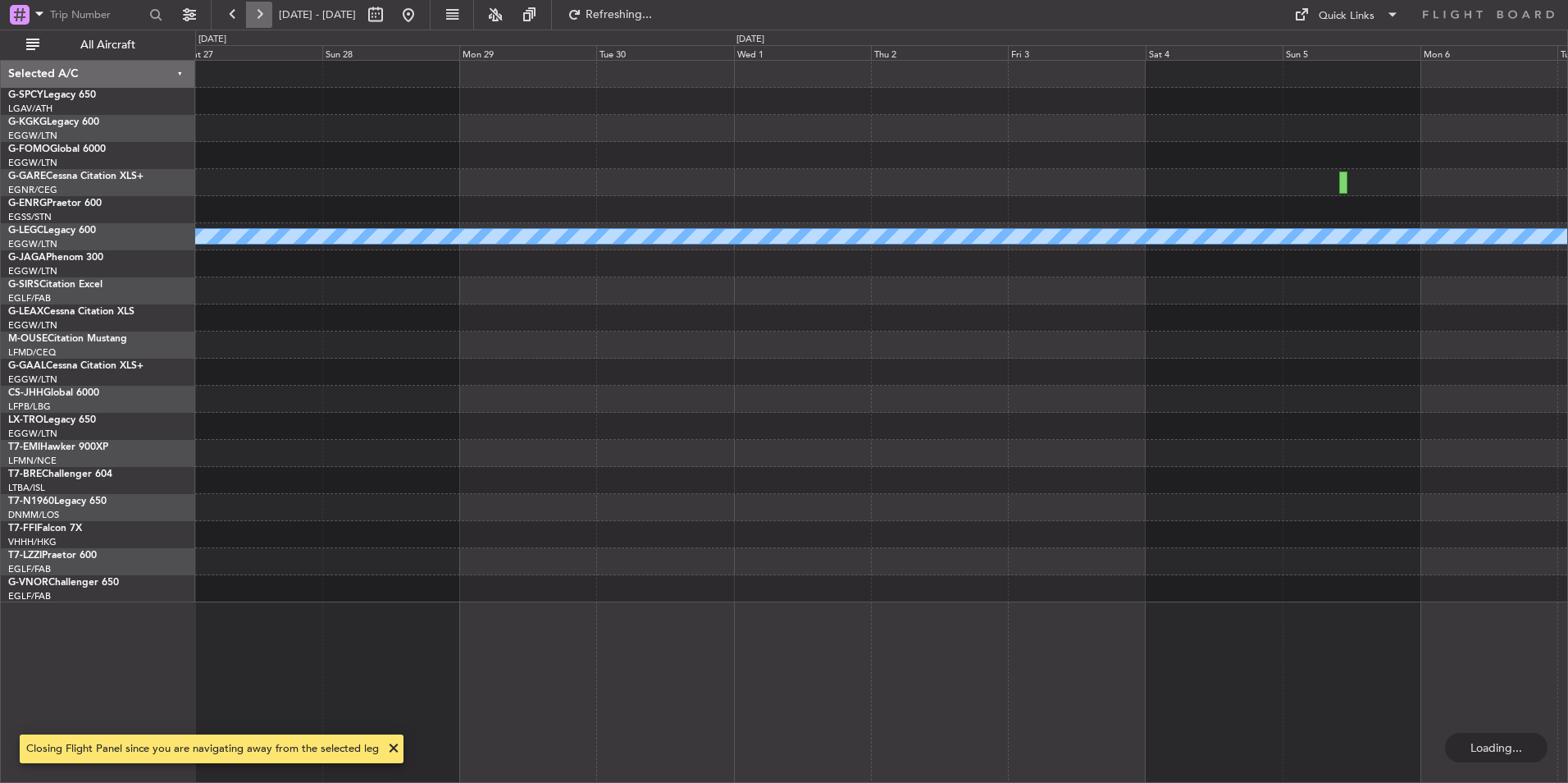
click at [251, 23] on button at bounding box center [259, 14] width 26 height 26
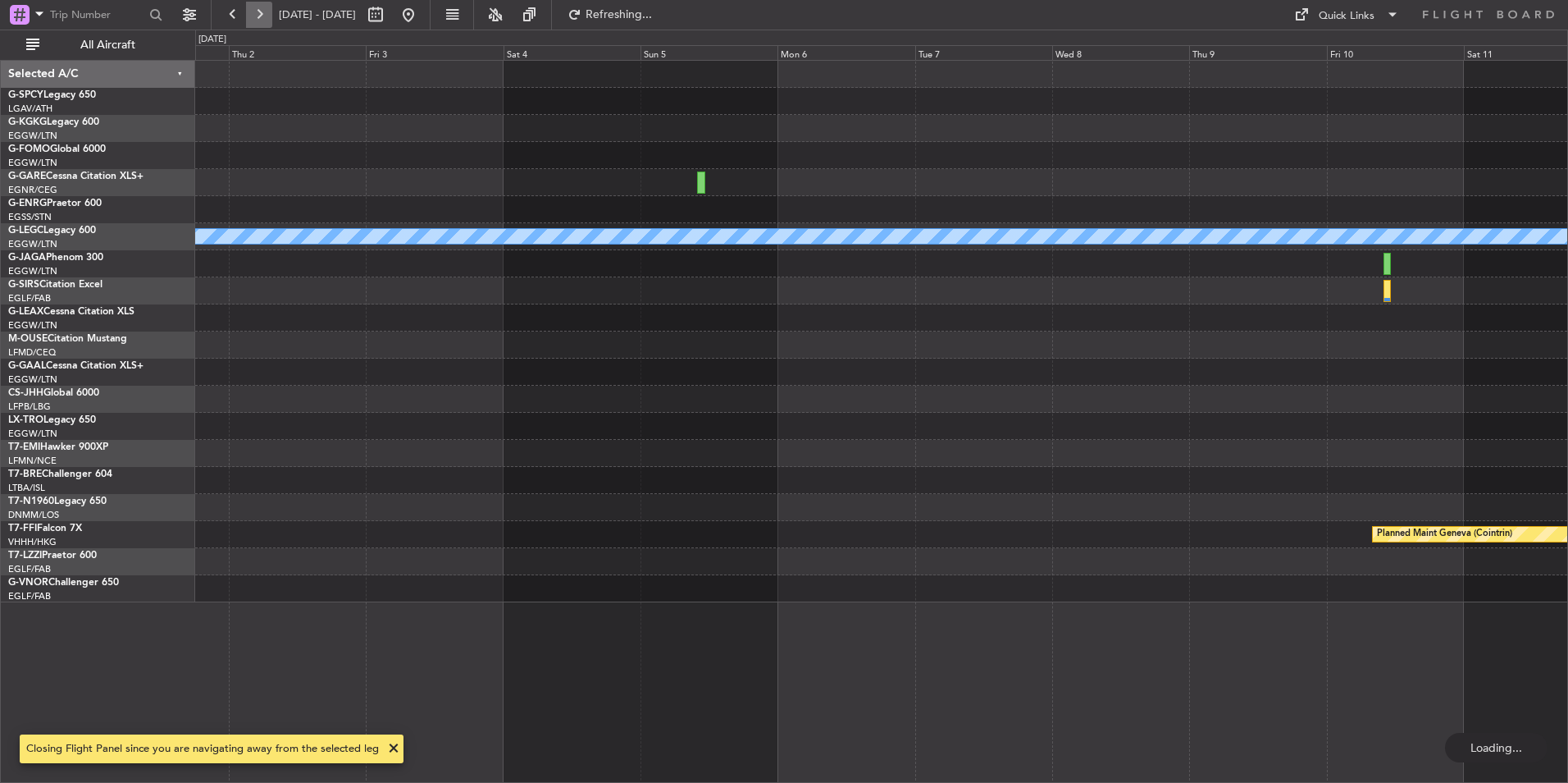
click at [251, 23] on button at bounding box center [259, 14] width 26 height 26
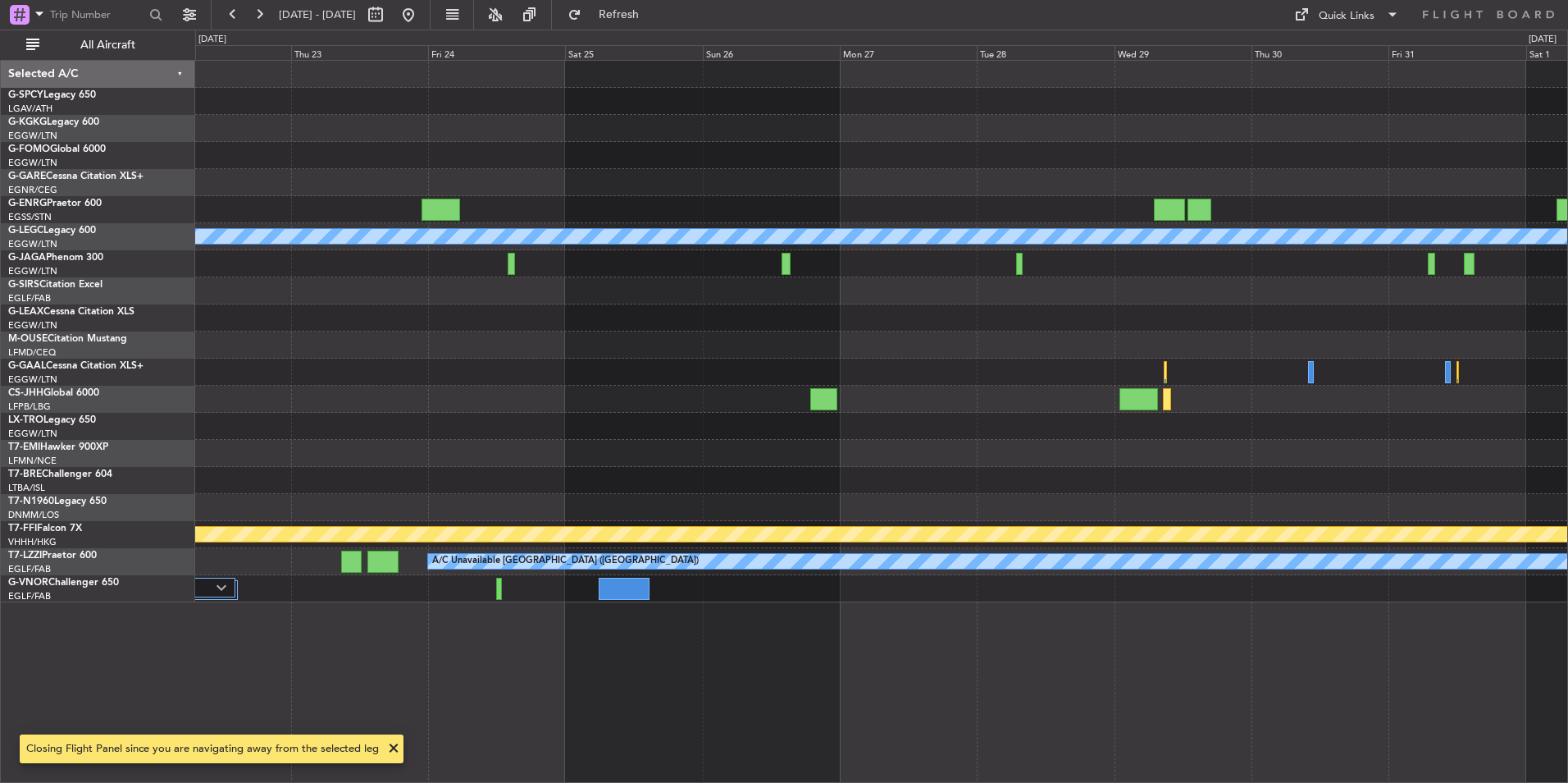
click at [242, 12] on button at bounding box center [233, 14] width 26 height 26
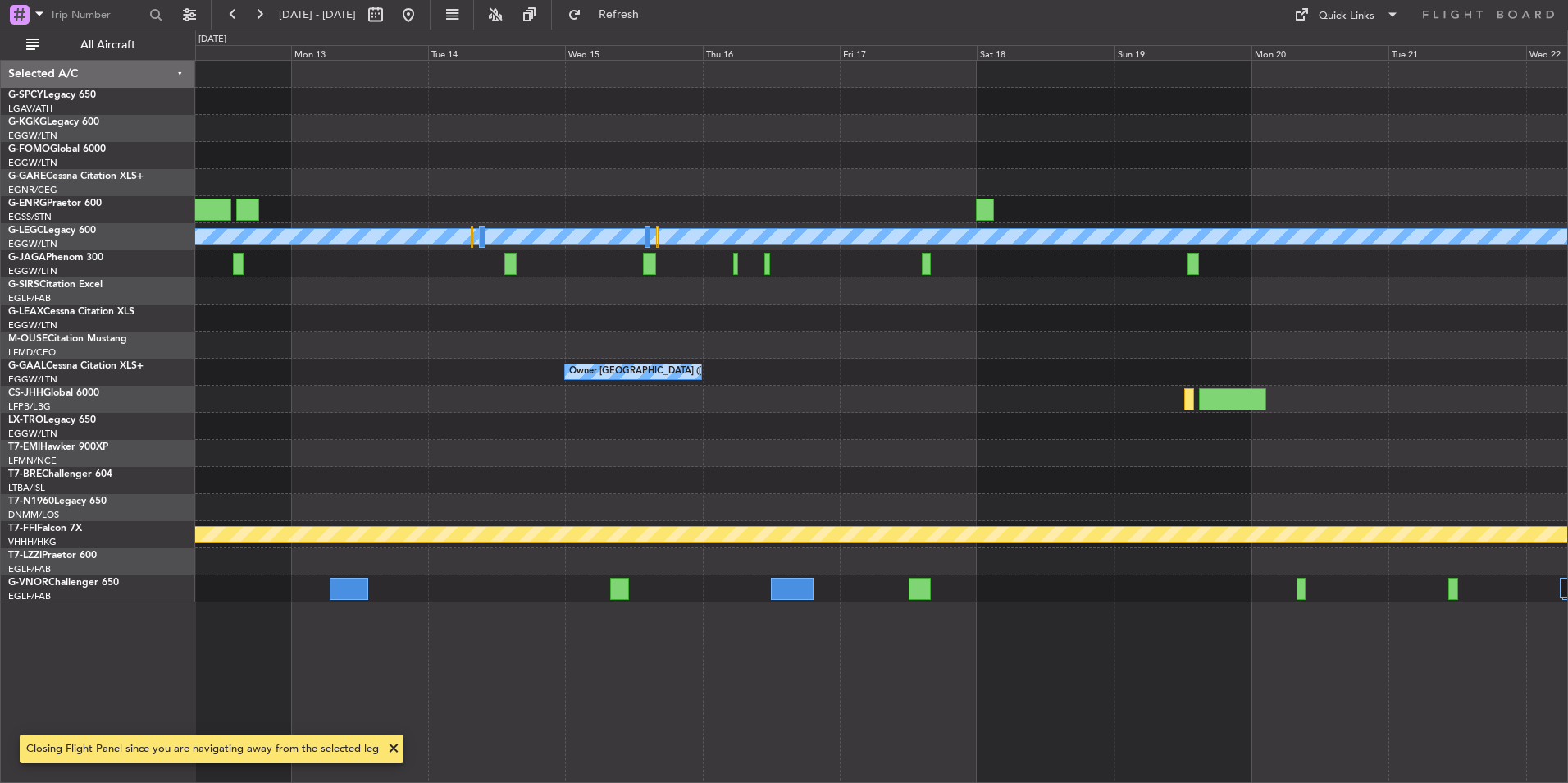
click at [242, 12] on button at bounding box center [233, 14] width 26 height 26
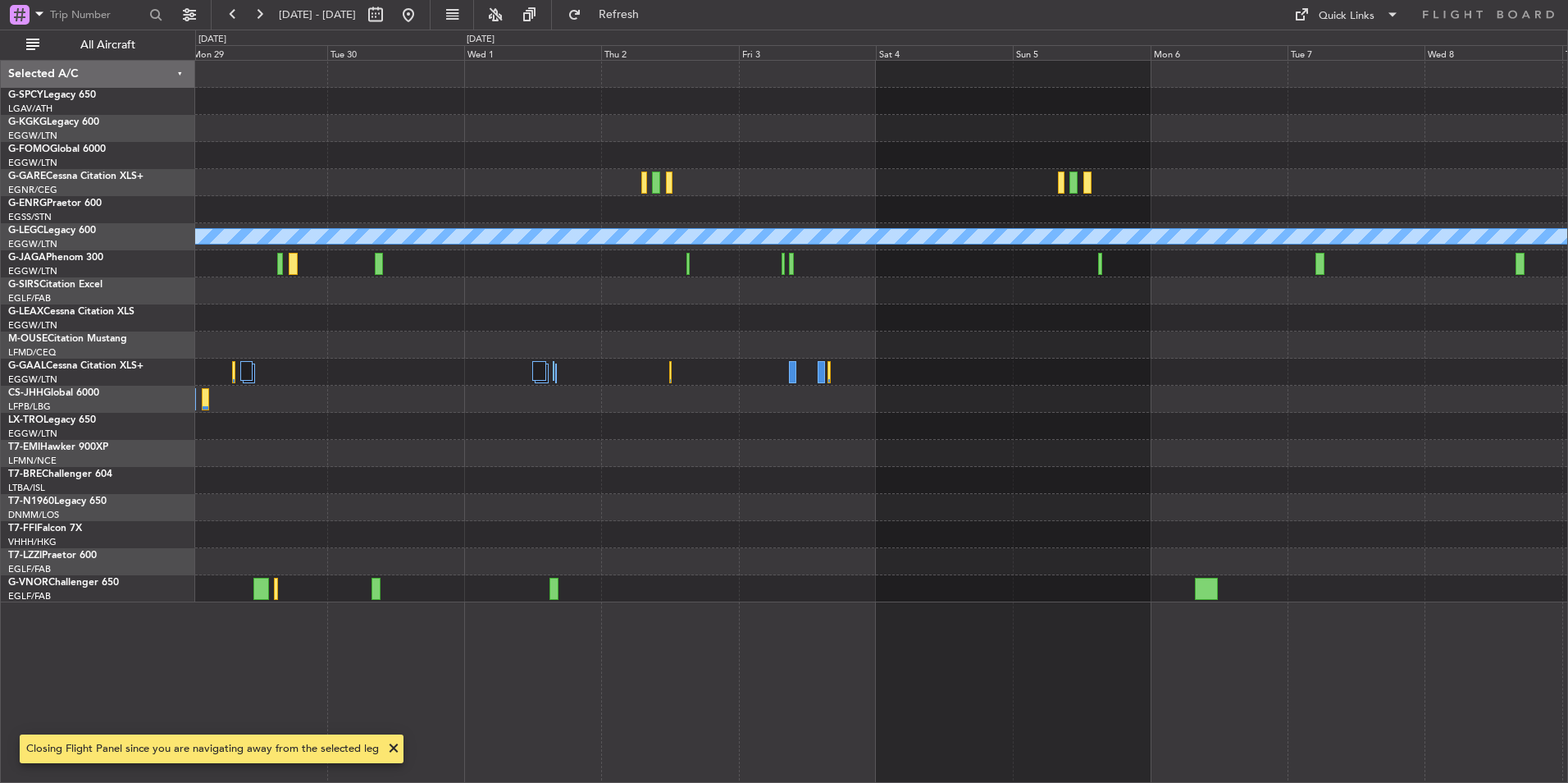
click at [887, 329] on div "A/C Unavailable [GEOGRAPHIC_DATA] ([GEOGRAPHIC_DATA]) Planned Maint Geneva ([GE…" at bounding box center [881, 331] width 1372 height 541
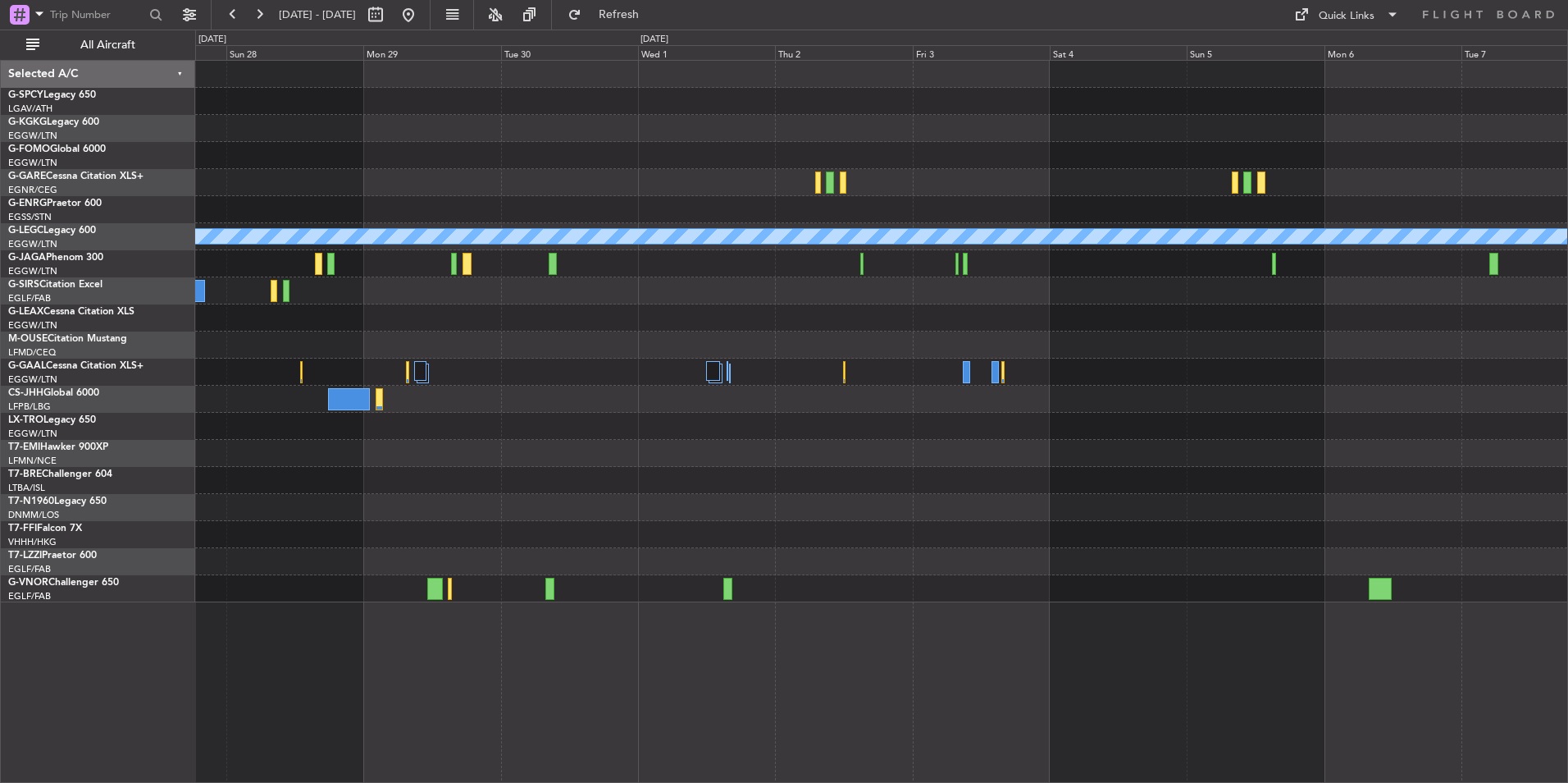
click at [905, 455] on div "A/C Unavailable [GEOGRAPHIC_DATA] ([GEOGRAPHIC_DATA])" at bounding box center [881, 331] width 1372 height 541
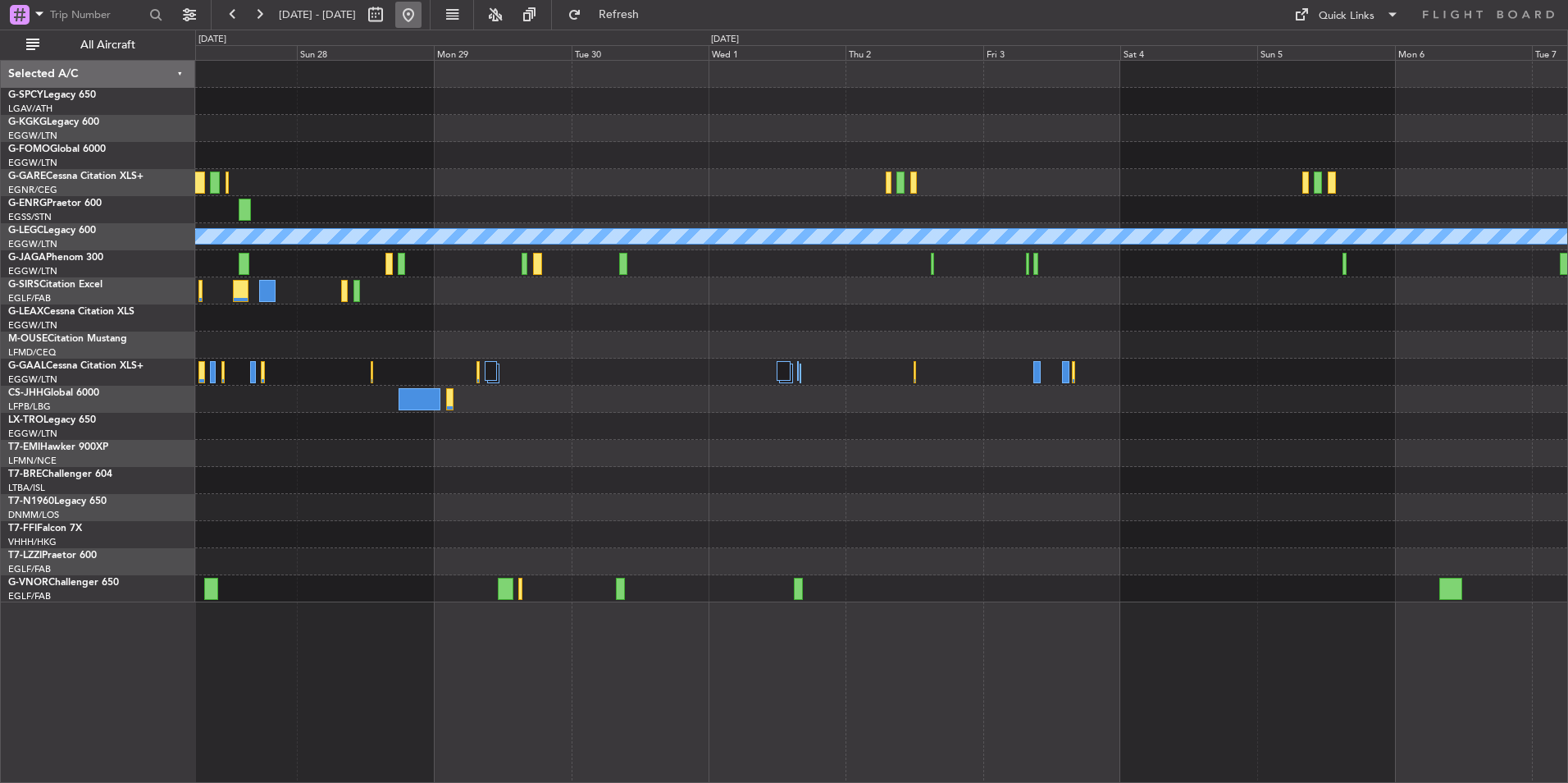
click at [421, 11] on button at bounding box center [408, 14] width 26 height 26
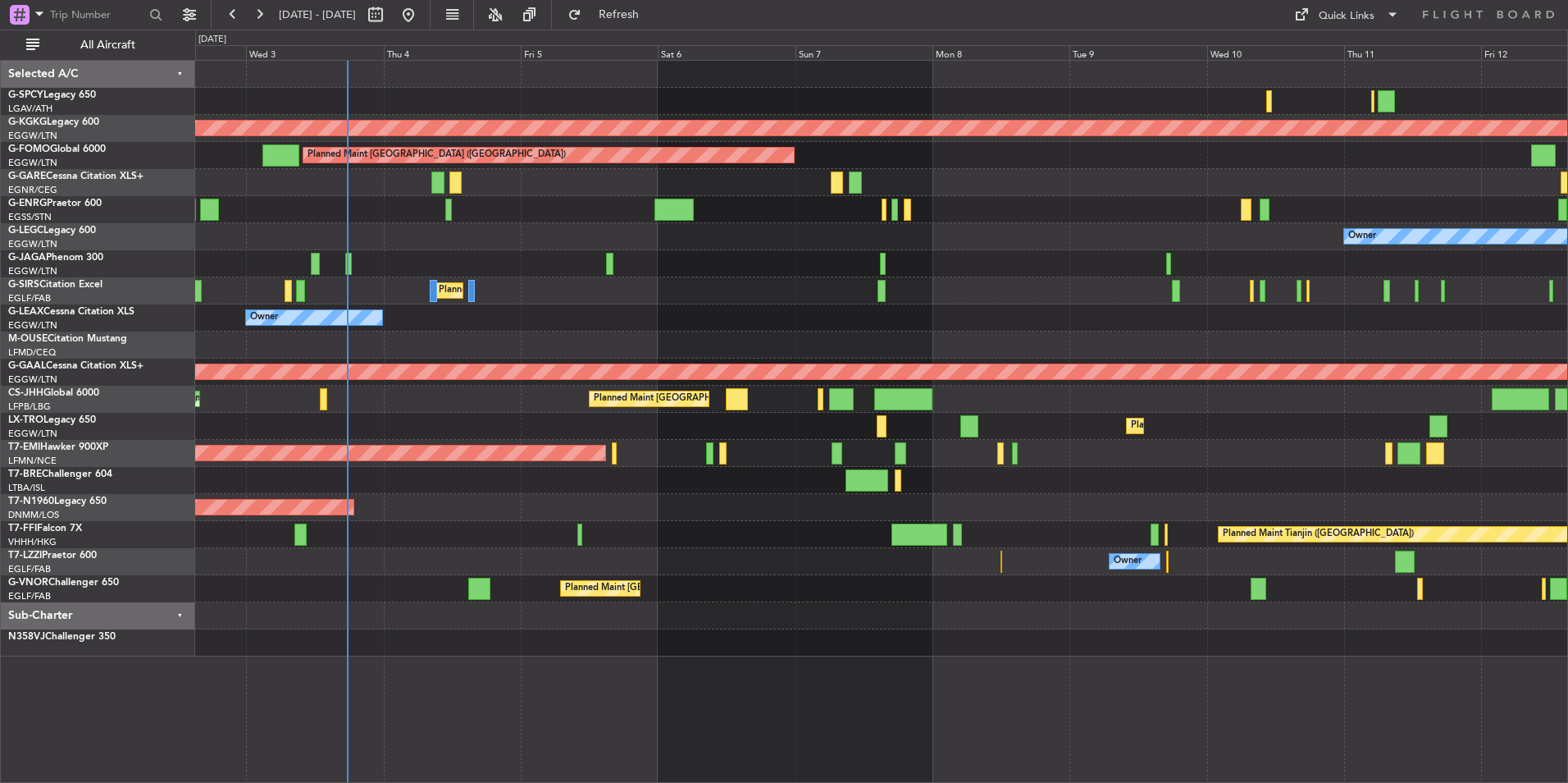
click at [587, 368] on div "Cleaning [GEOGRAPHIC_DATA] ([PERSON_NAME] Intl) AOG Maint [GEOGRAPHIC_DATA] ([G…" at bounding box center [881, 359] width 1372 height 596
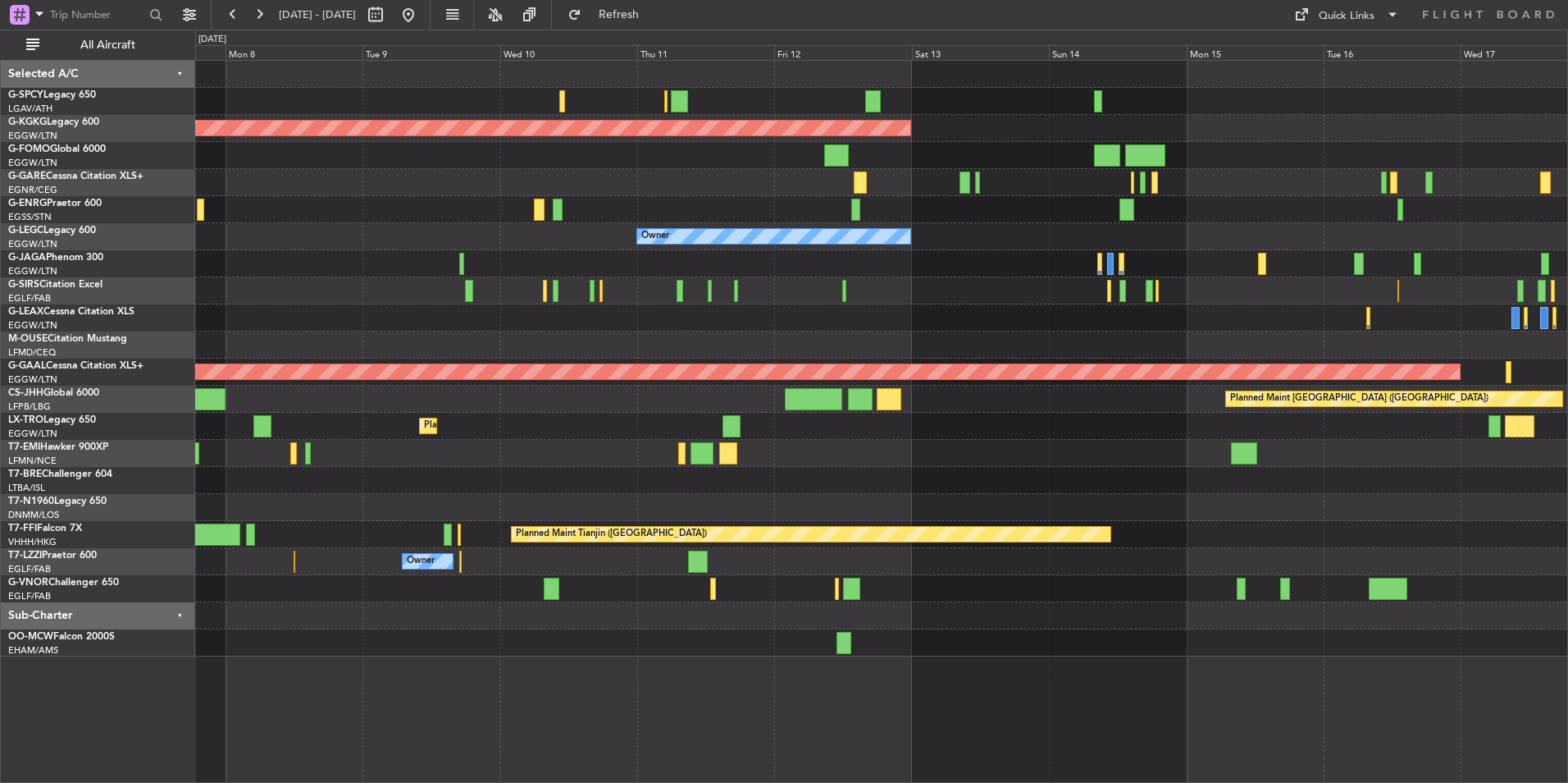
click at [733, 425] on div "Planned Maint Dusseldorf" at bounding box center [881, 426] width 1372 height 27
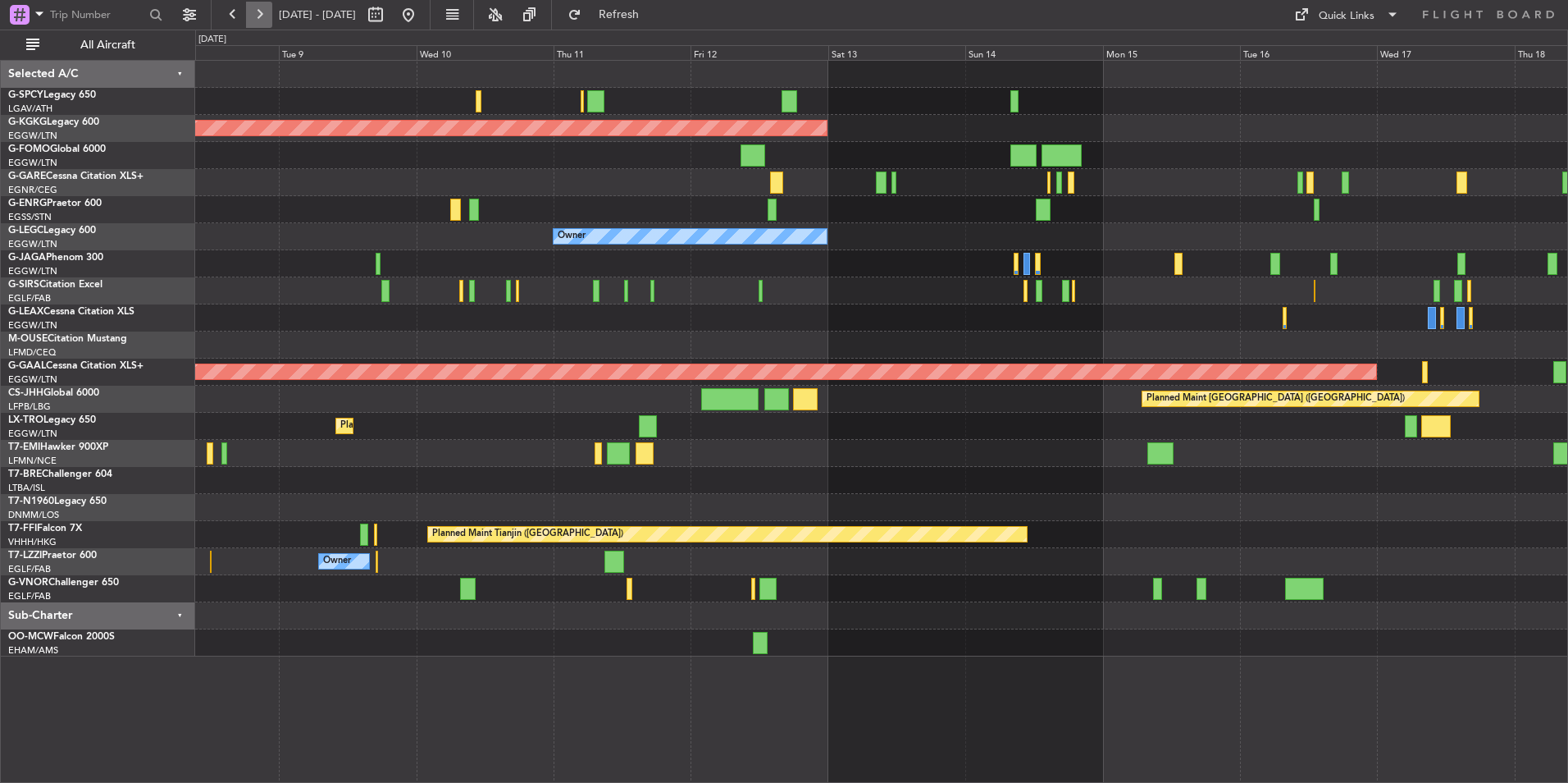
click at [246, 13] on button at bounding box center [259, 14] width 26 height 26
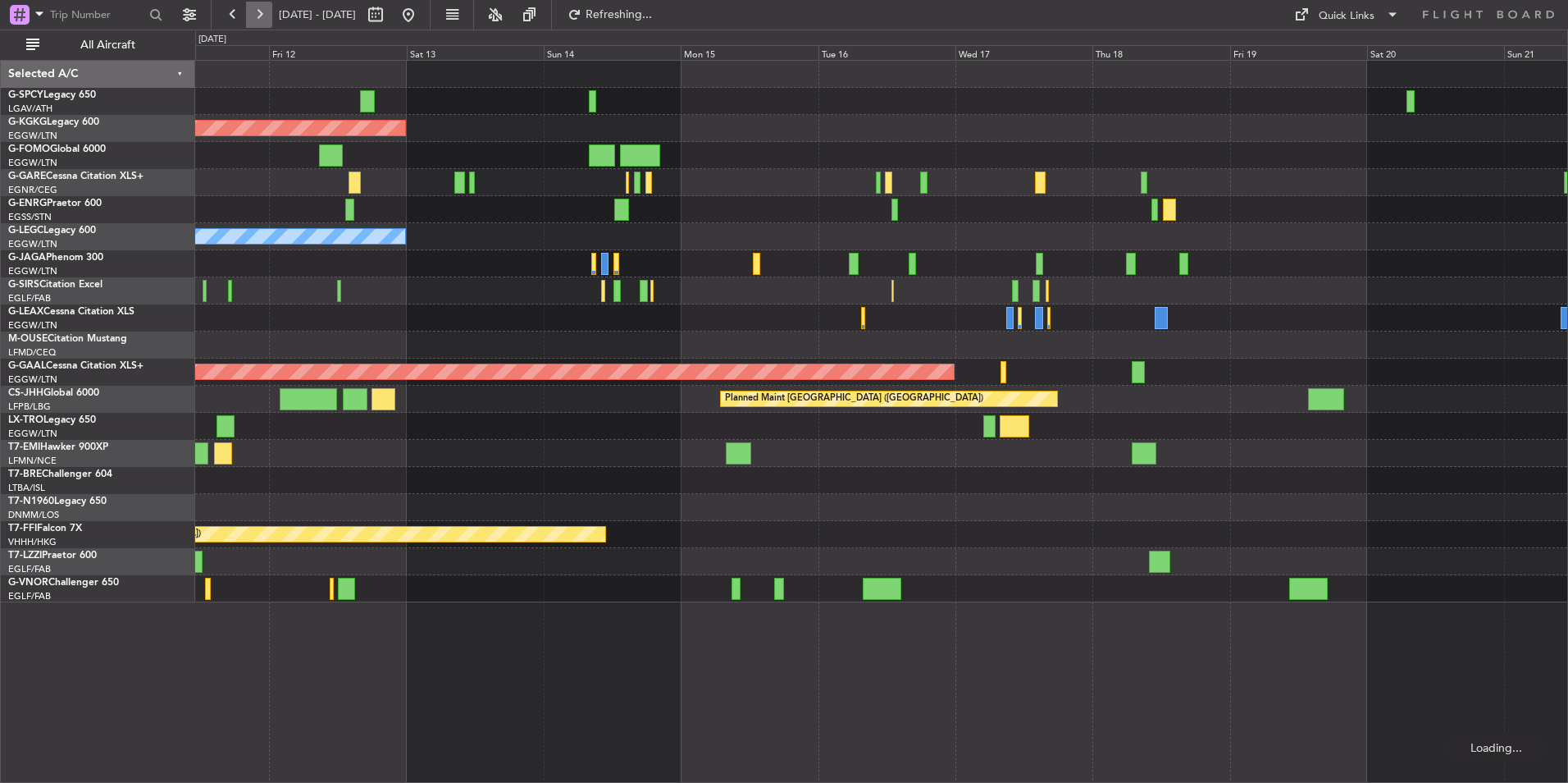
click at [251, 13] on button at bounding box center [259, 14] width 26 height 26
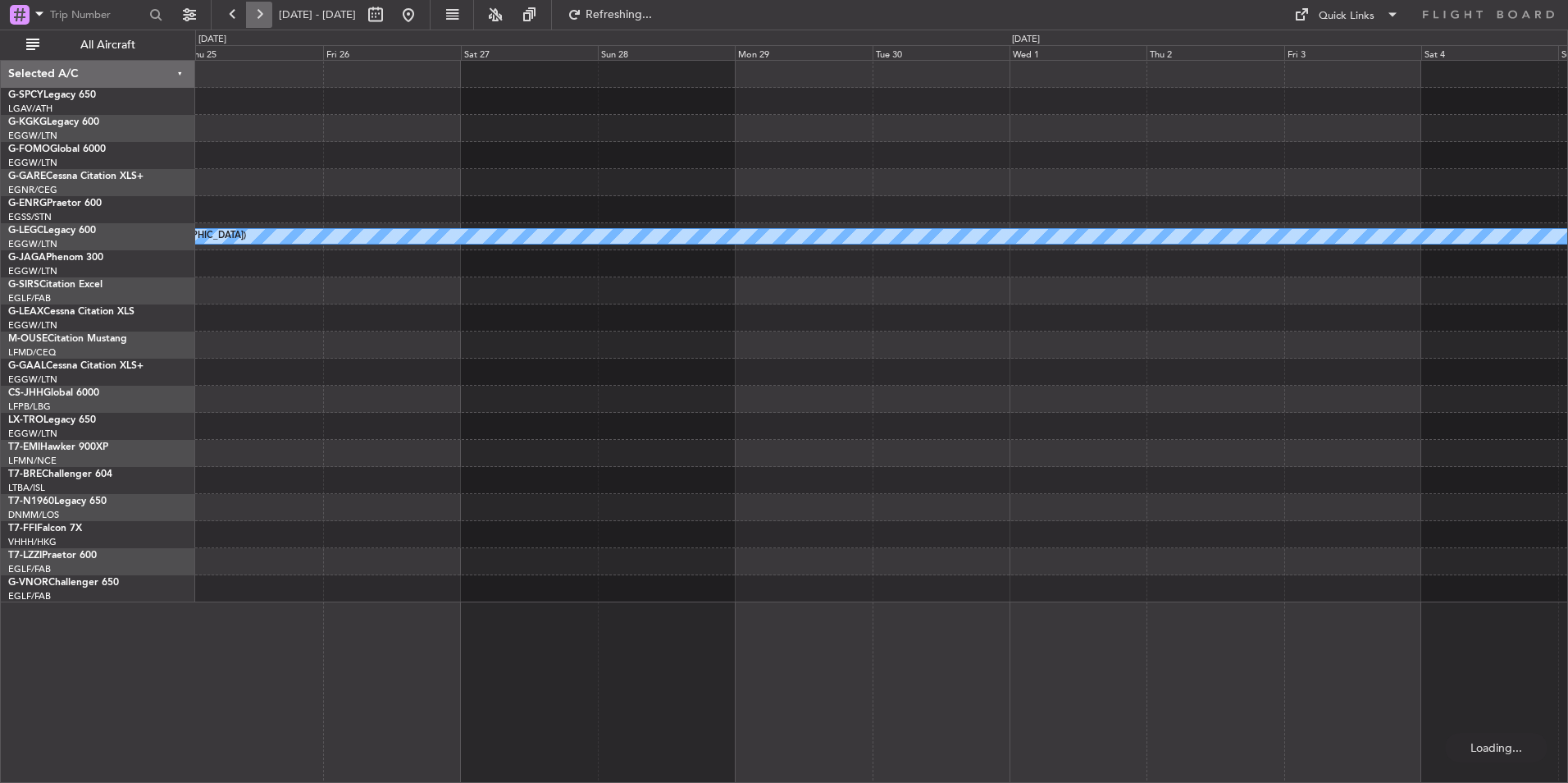
click at [251, 13] on button at bounding box center [259, 14] width 26 height 26
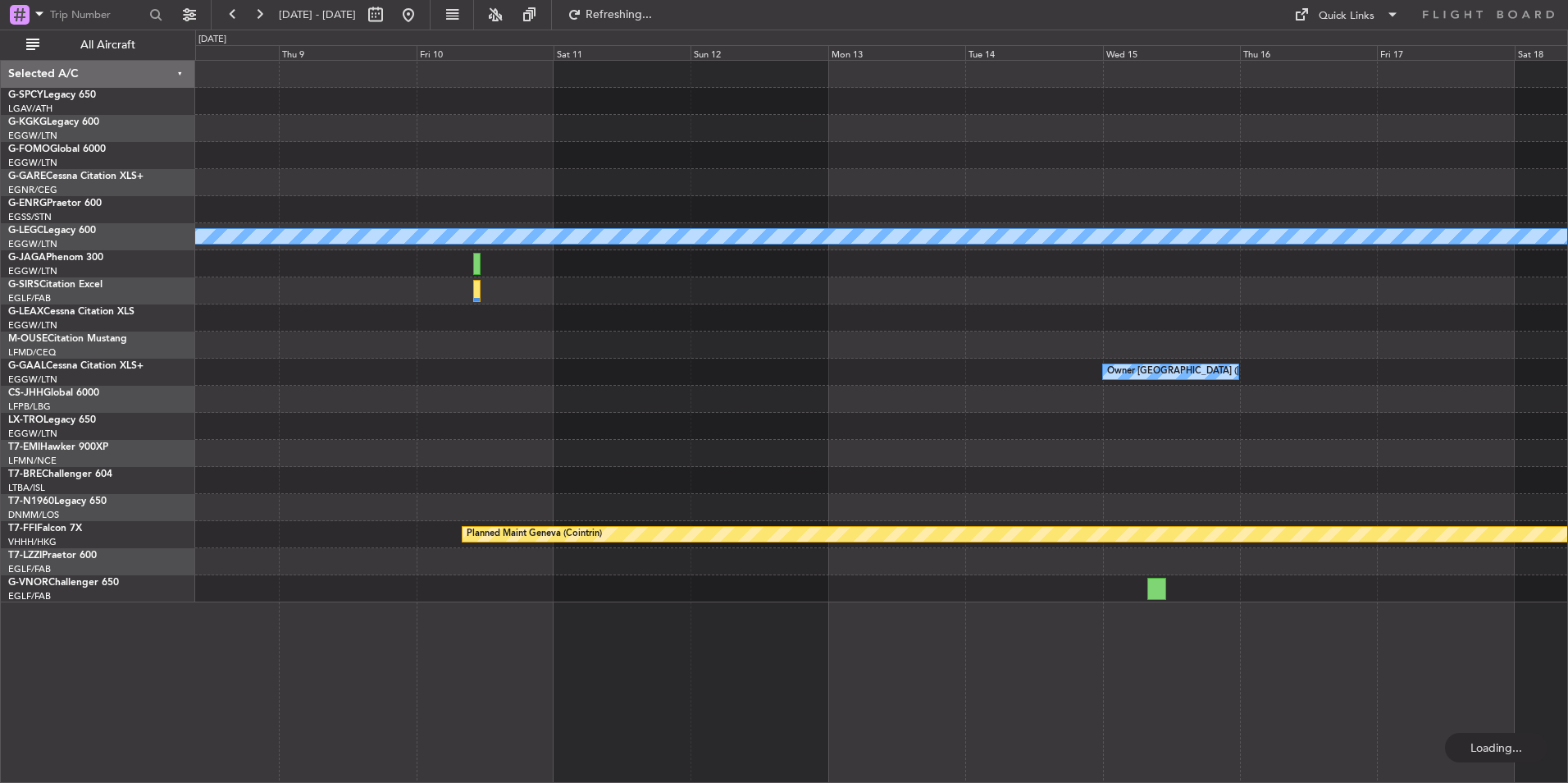
click at [218, 13] on fb-range-datepicker "[DATE] - [DATE]" at bounding box center [321, 14] width 220 height 30
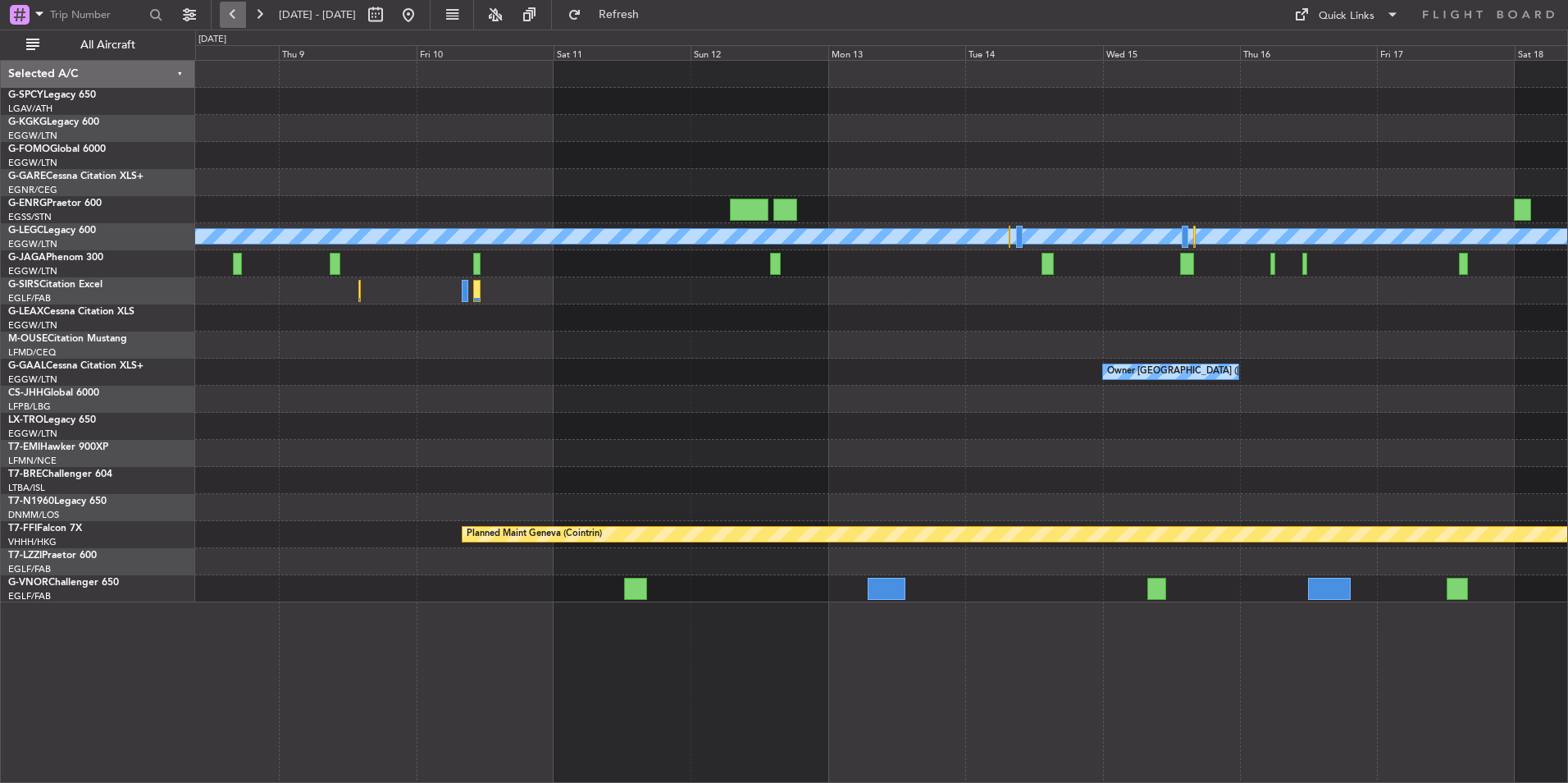
click at [227, 14] on button at bounding box center [233, 14] width 26 height 26
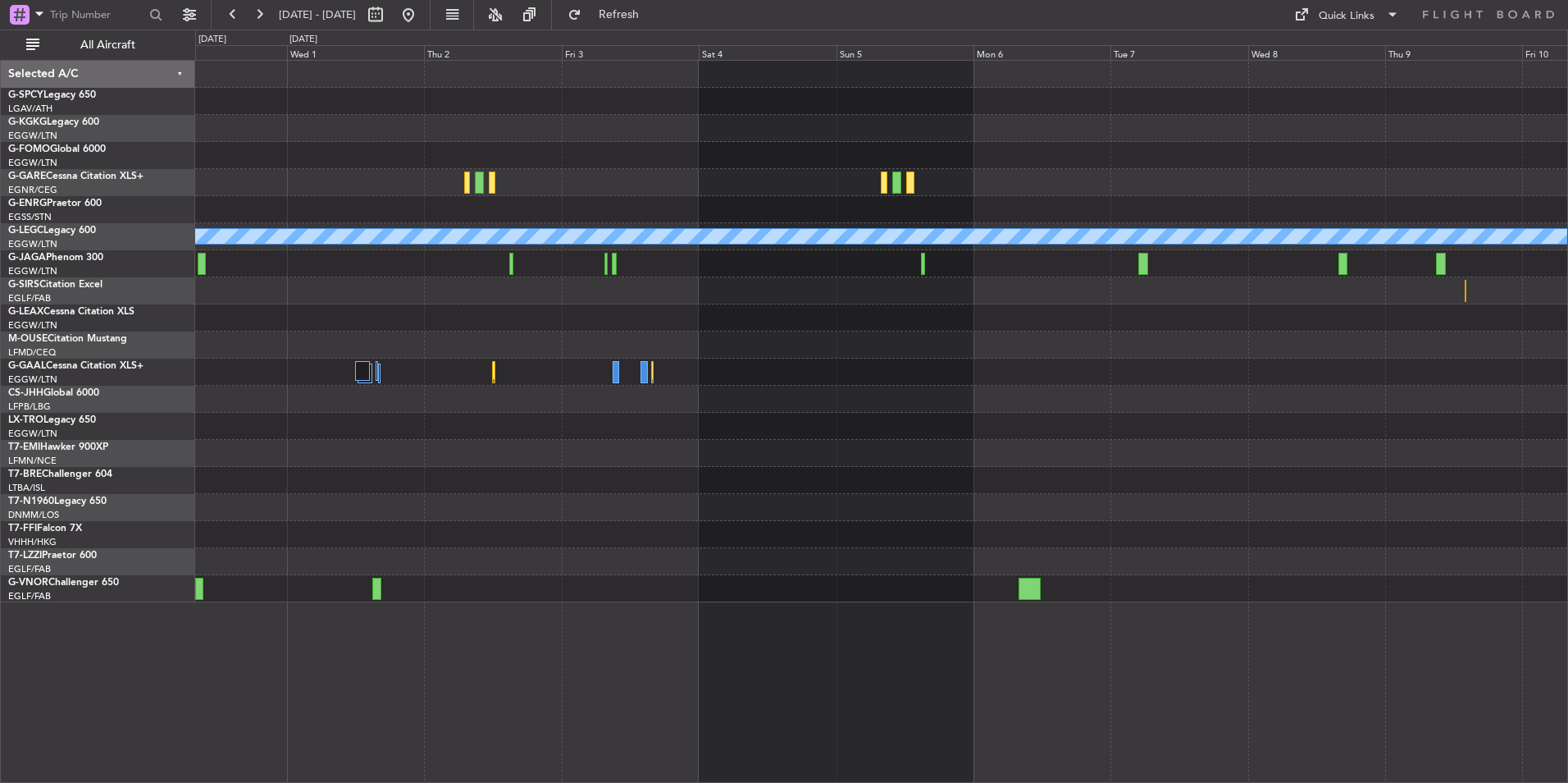
click at [26, 200] on div "A/C Unavailable [GEOGRAPHIC_DATA] ([GEOGRAPHIC_DATA]) Planned Maint Geneva ([GE…" at bounding box center [784, 406] width 1568 height 753
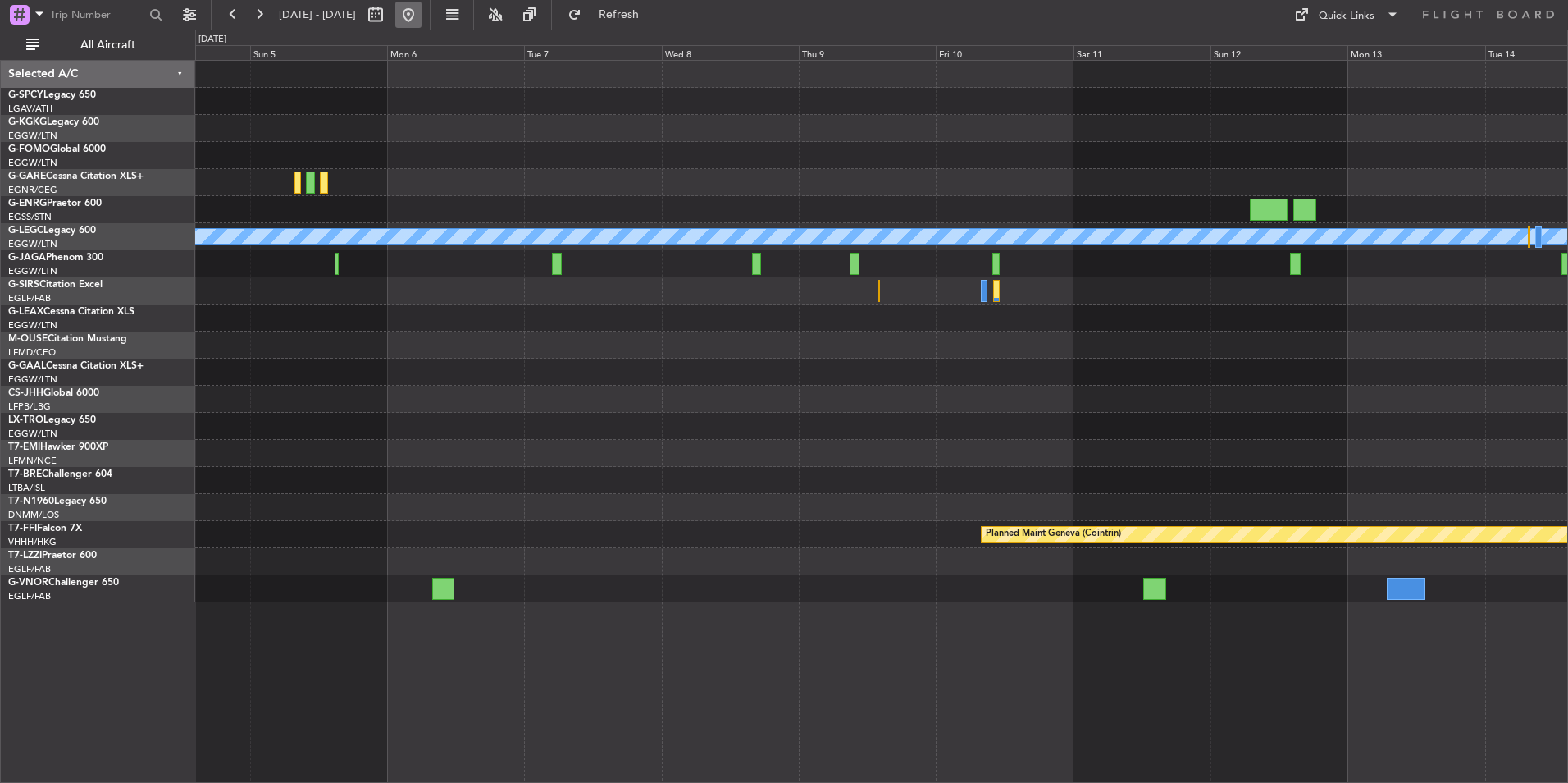
click at [421, 16] on button at bounding box center [408, 14] width 26 height 26
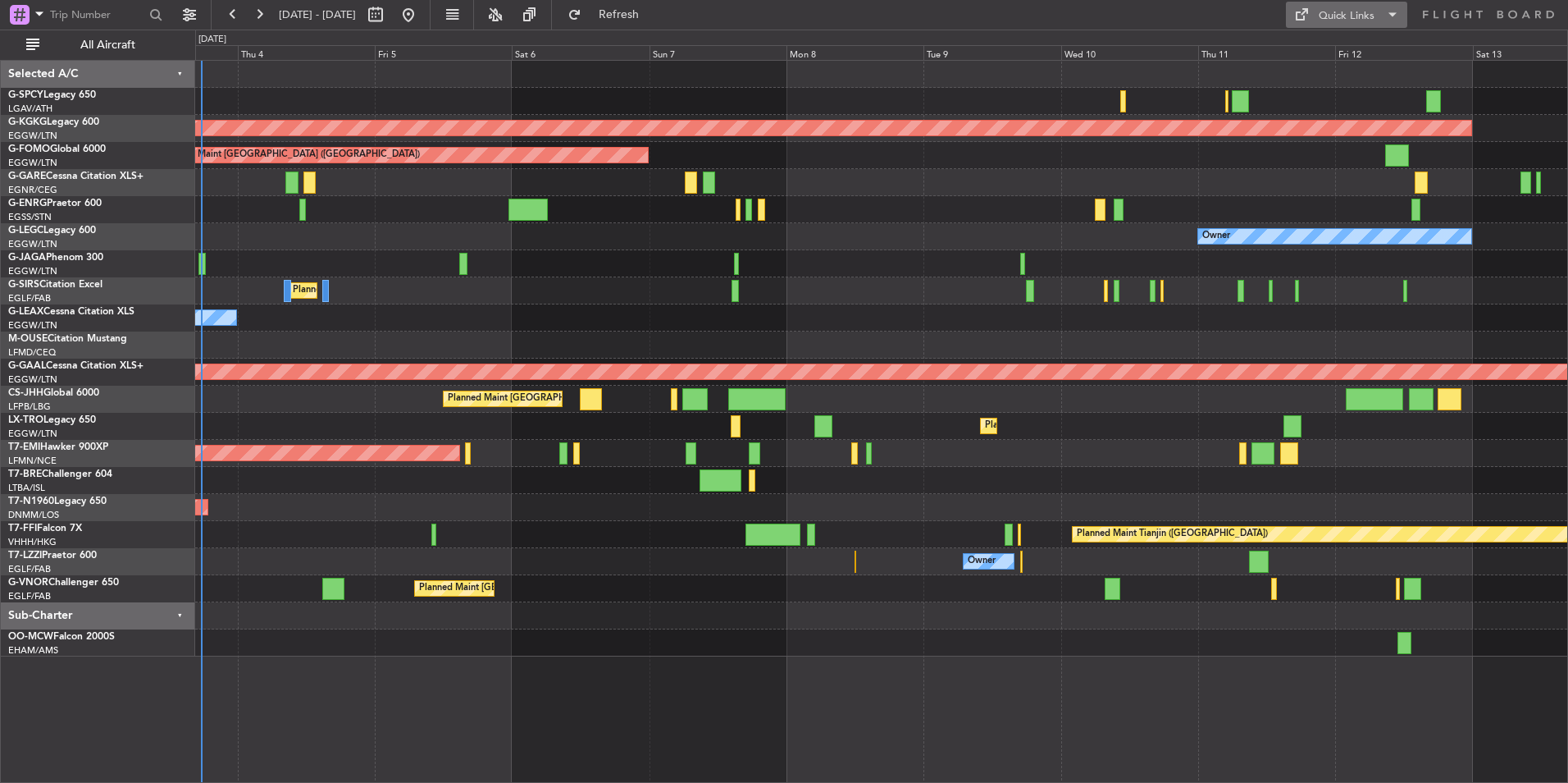
click at [1318, 16] on button "Quick Links" at bounding box center [1347, 14] width 122 height 26
click at [1342, 48] on button "Trip Builder" at bounding box center [1348, 55] width 123 height 39
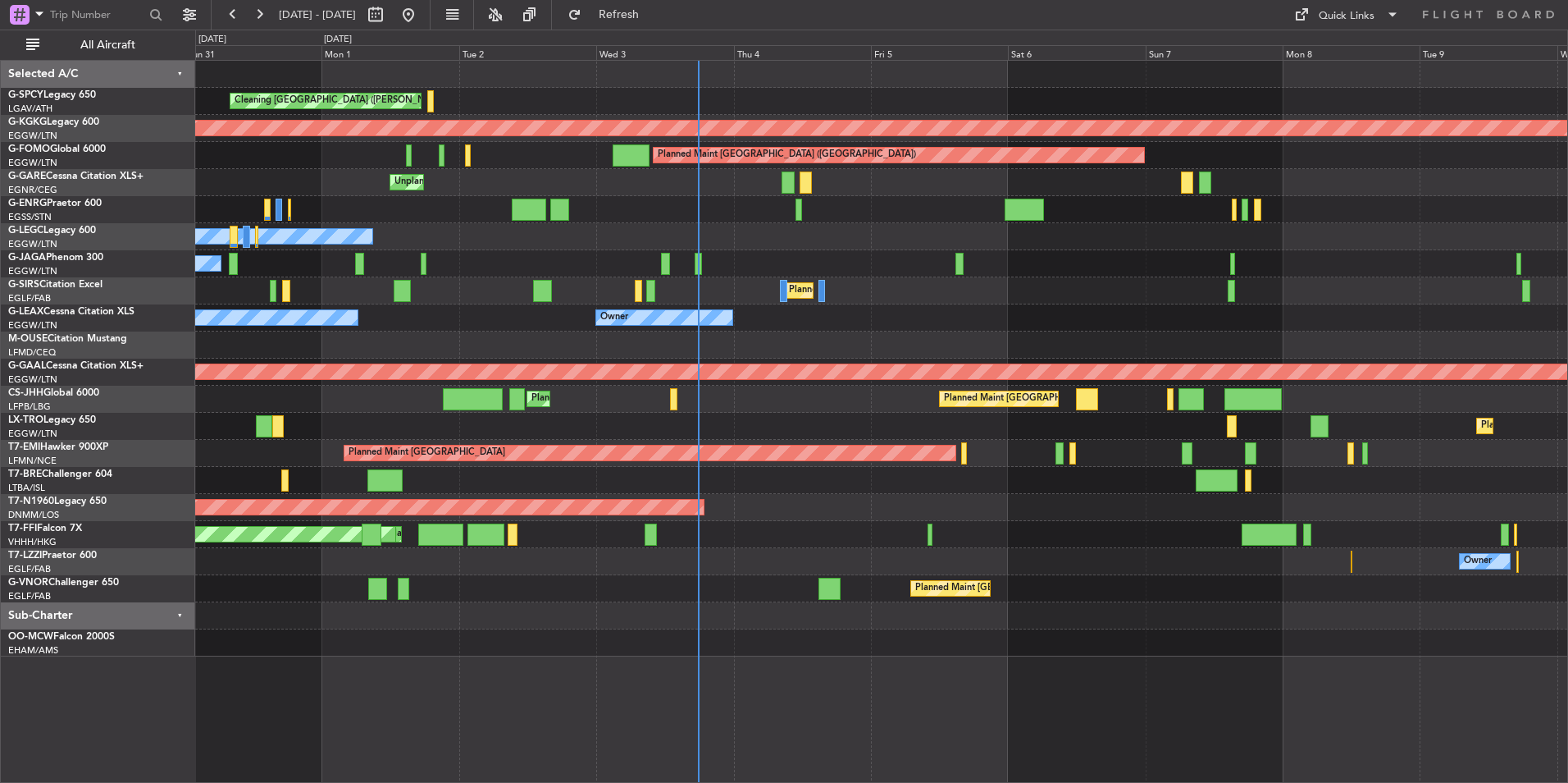
click at [1132, 351] on div at bounding box center [881, 345] width 1372 height 27
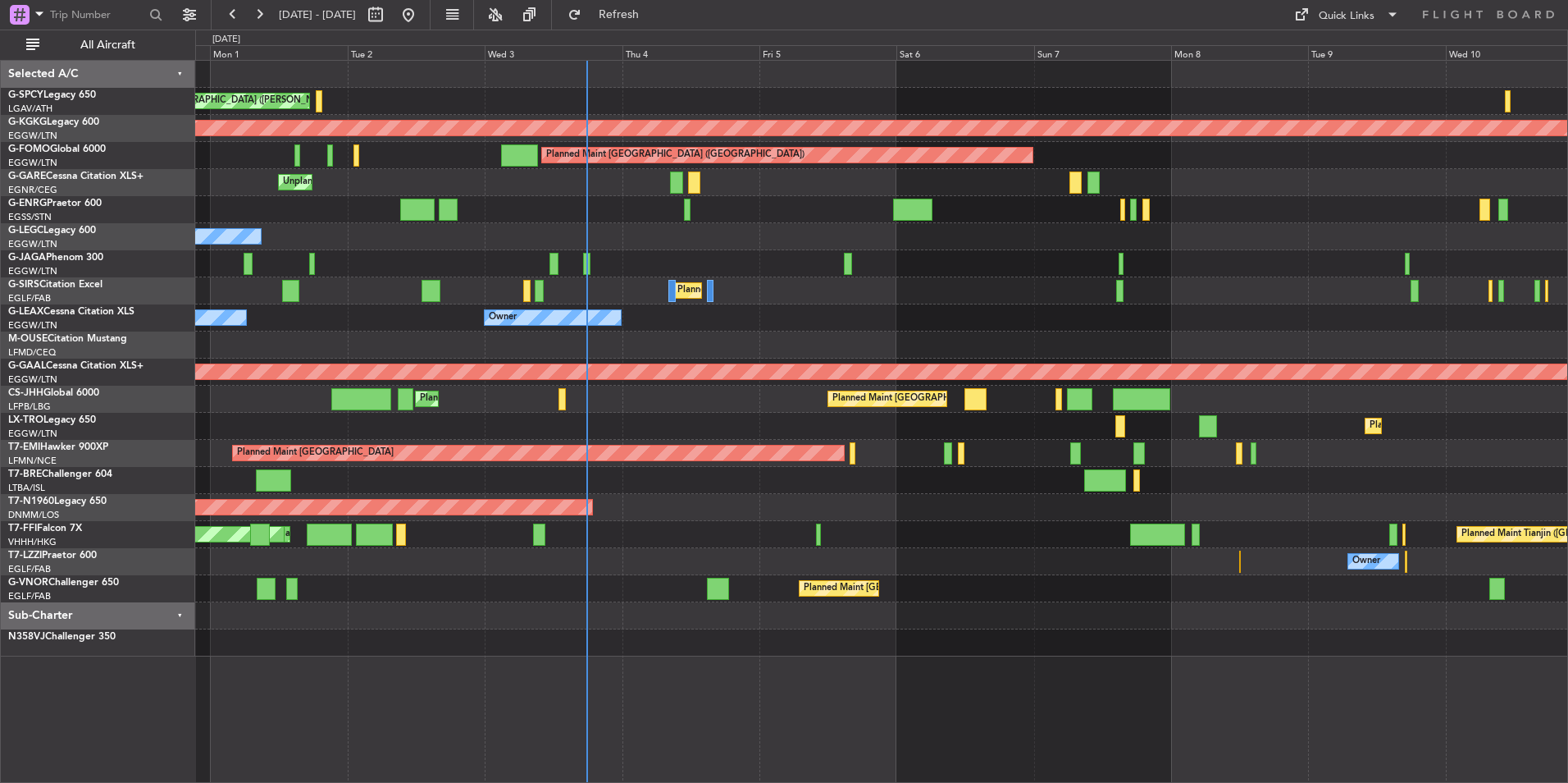
click at [766, 421] on div "Planned Maint Dusseldorf" at bounding box center [881, 426] width 1372 height 27
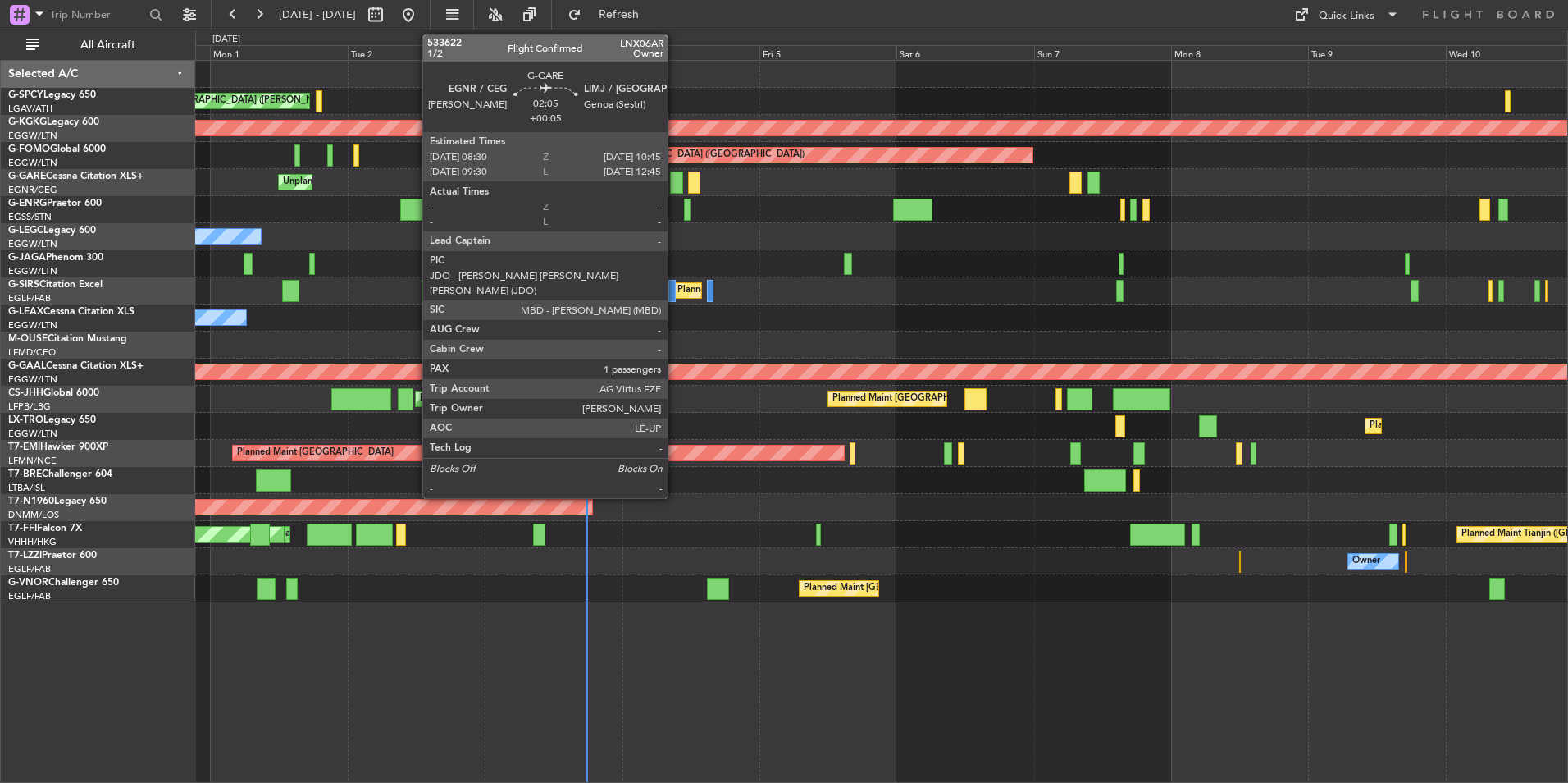
click at [675, 187] on div at bounding box center [676, 183] width 13 height 22
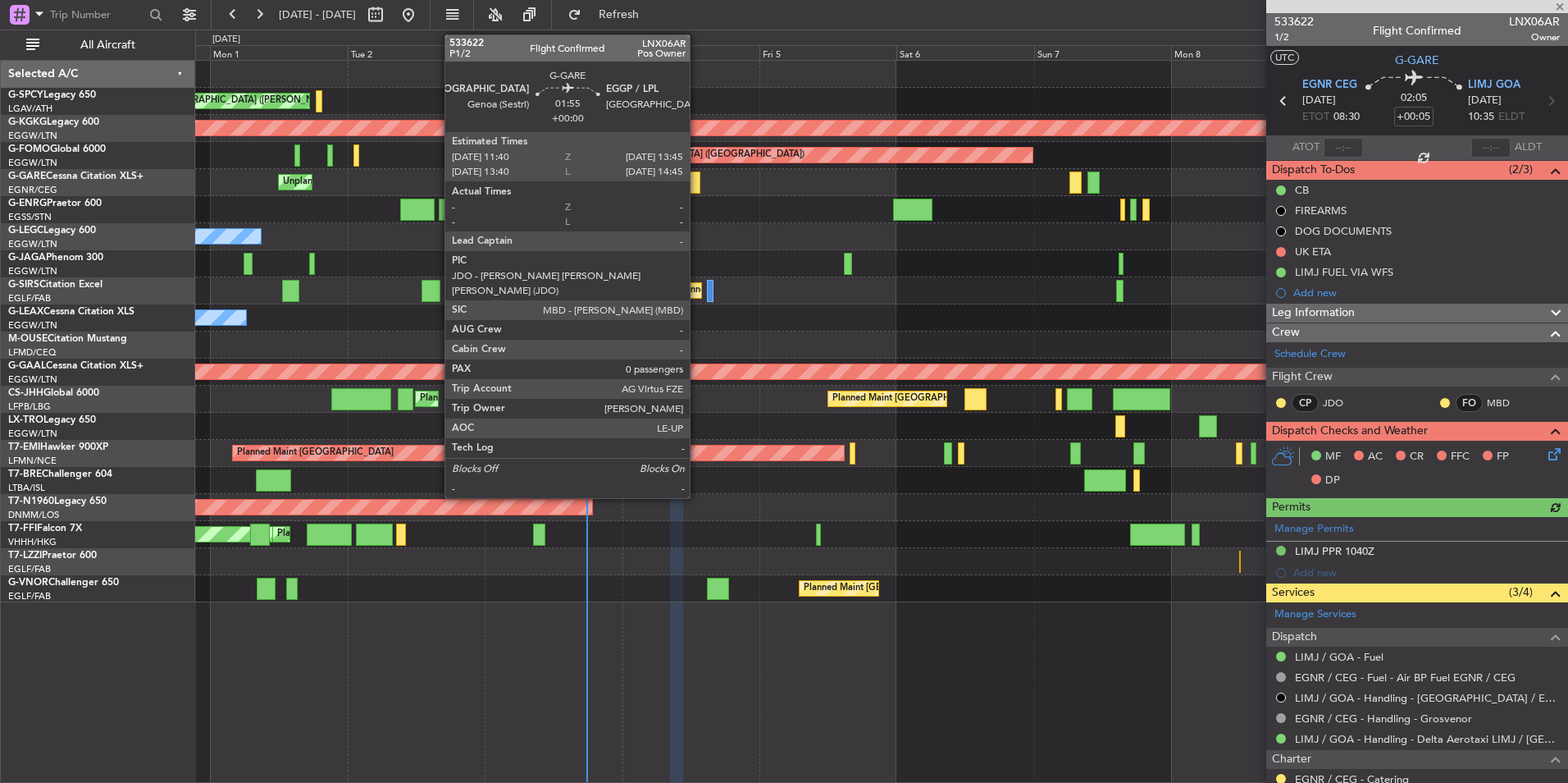
click at [697, 191] on div at bounding box center [694, 183] width 13 height 22
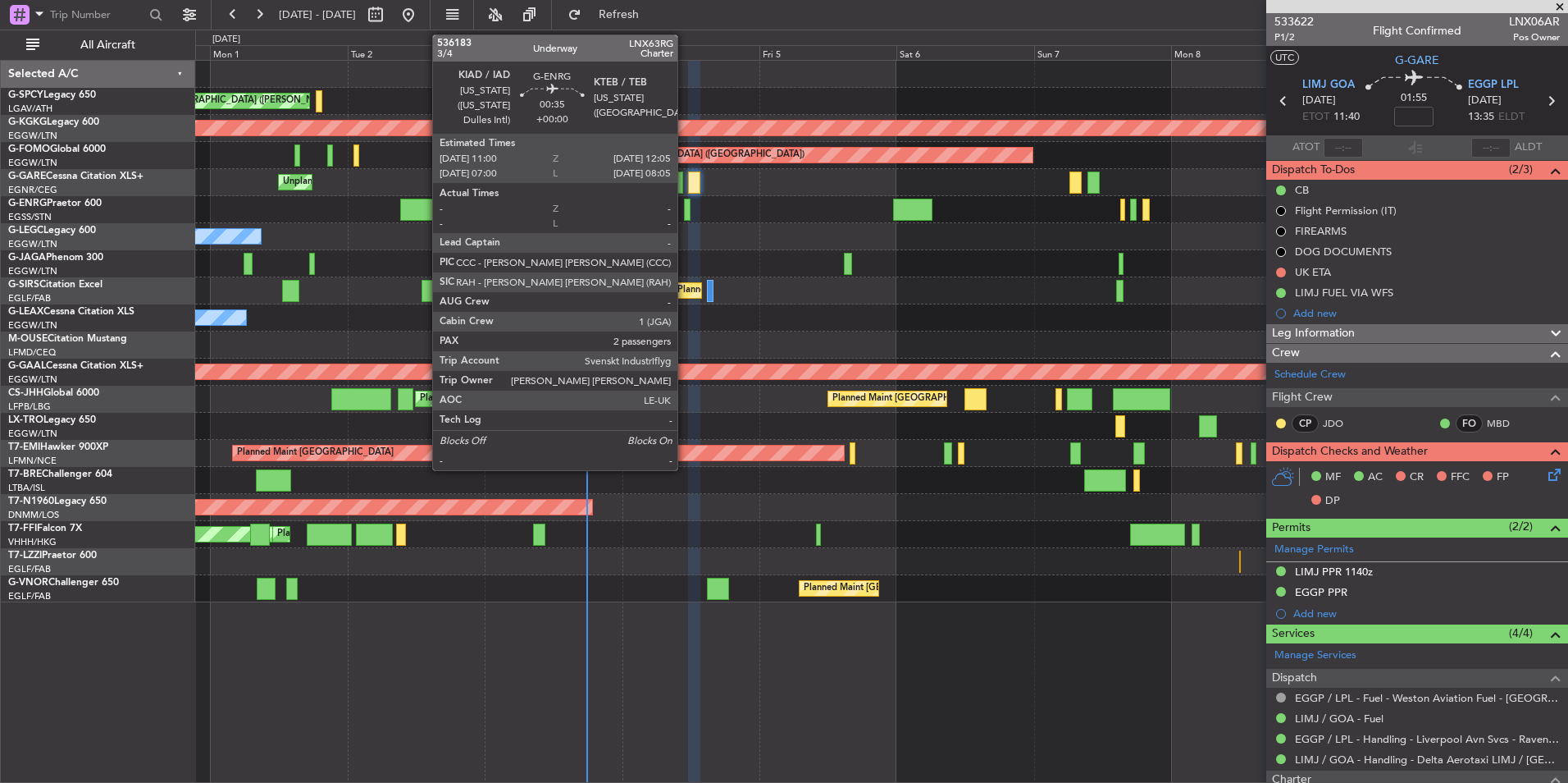
click at [685, 215] on div at bounding box center [687, 209] width 6 height 22
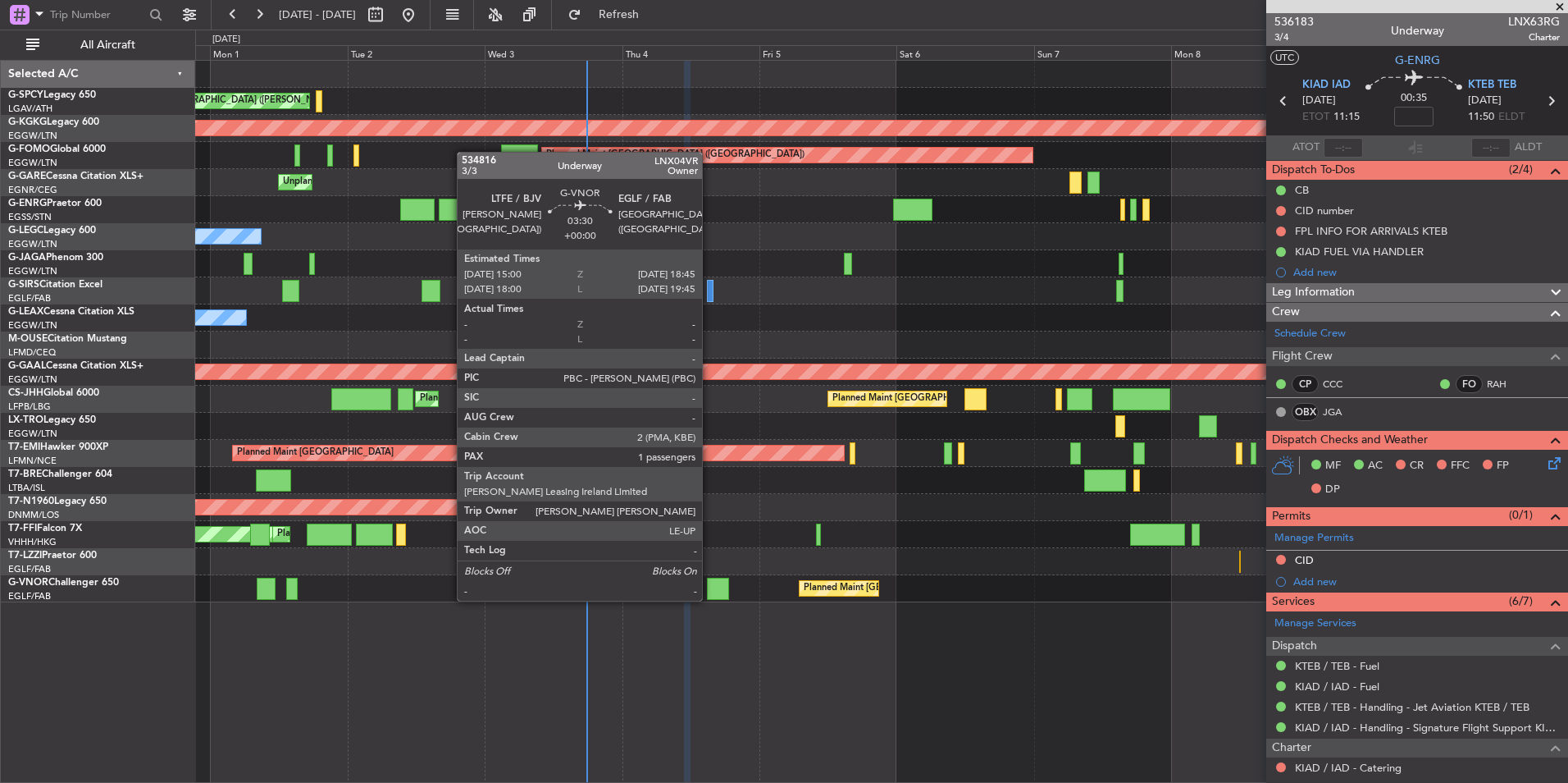
click at [709, 584] on div at bounding box center [717, 589] width 22 height 22
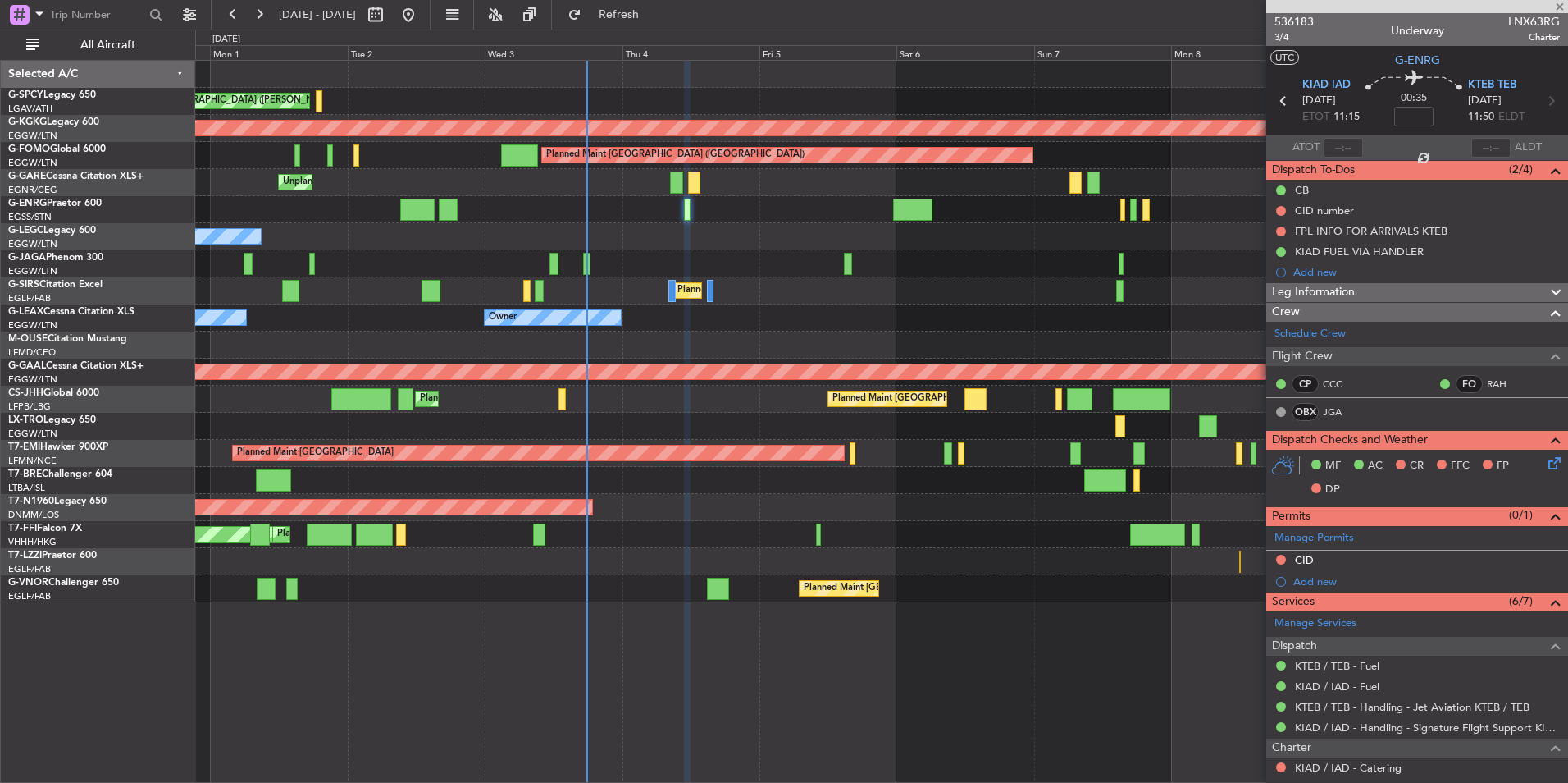
type input "1"
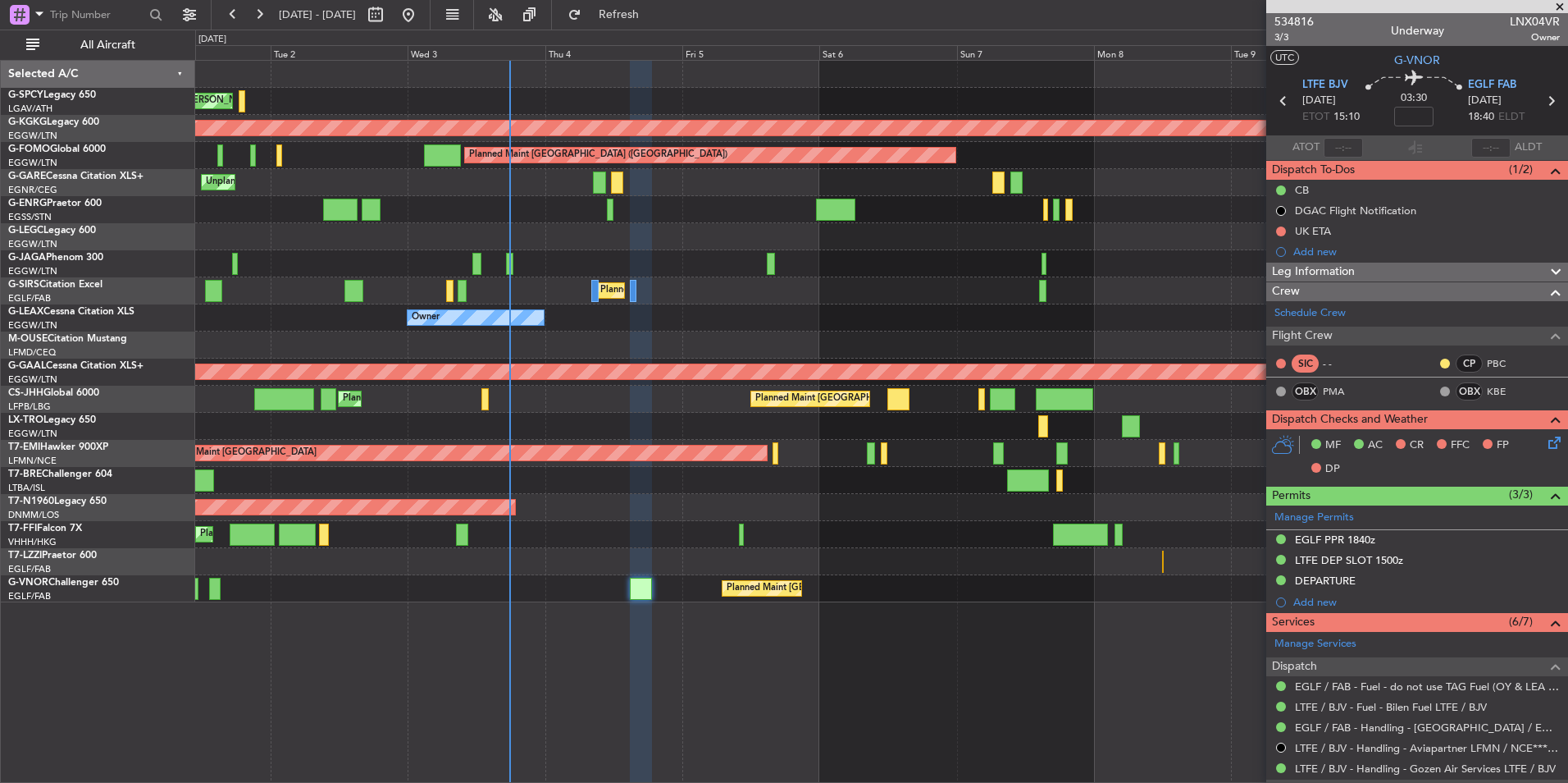
click at [420, 240] on div "Owner Owner" at bounding box center [881, 236] width 1372 height 27
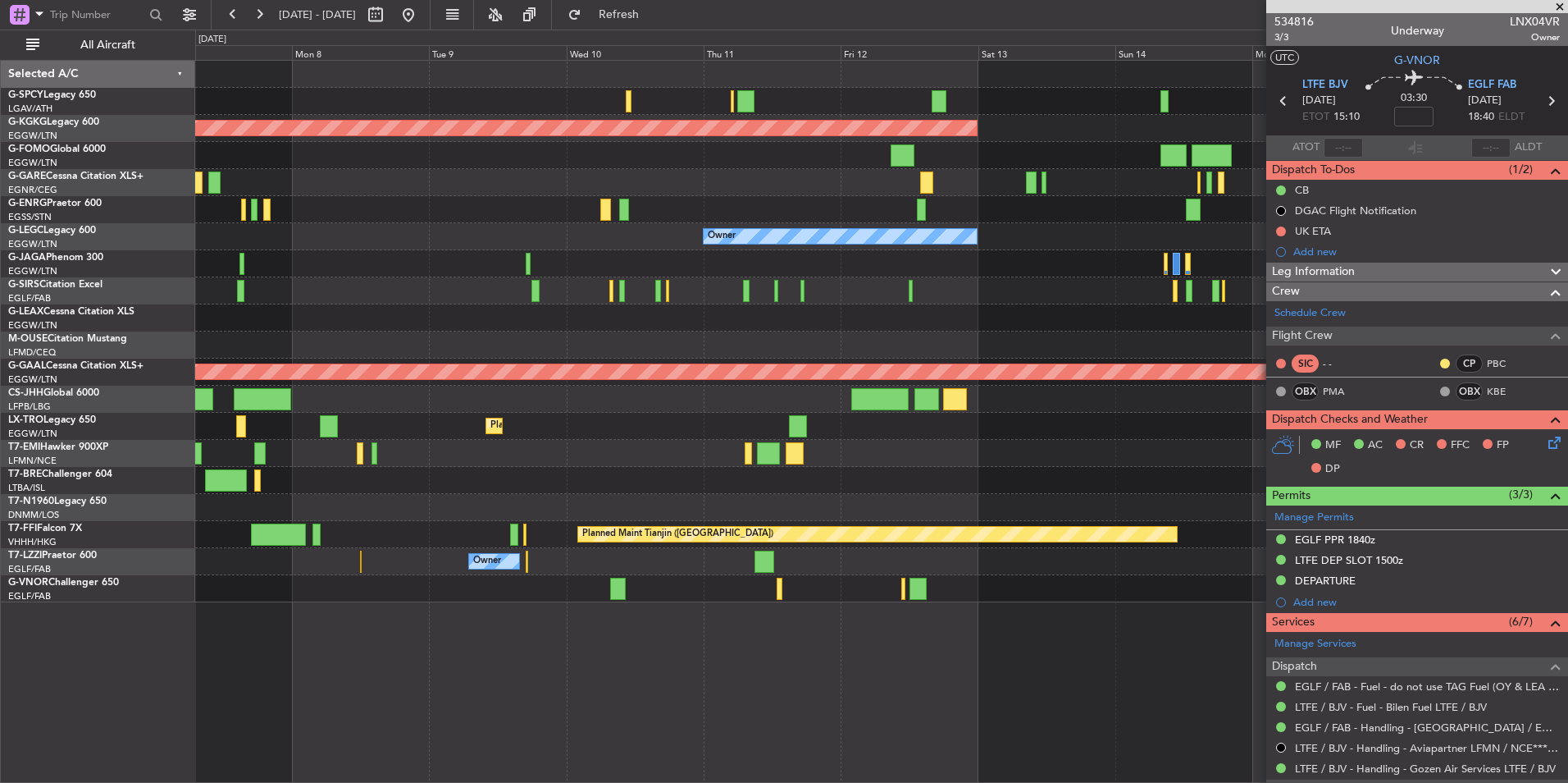
click at [196, 220] on div at bounding box center [881, 209] width 1372 height 27
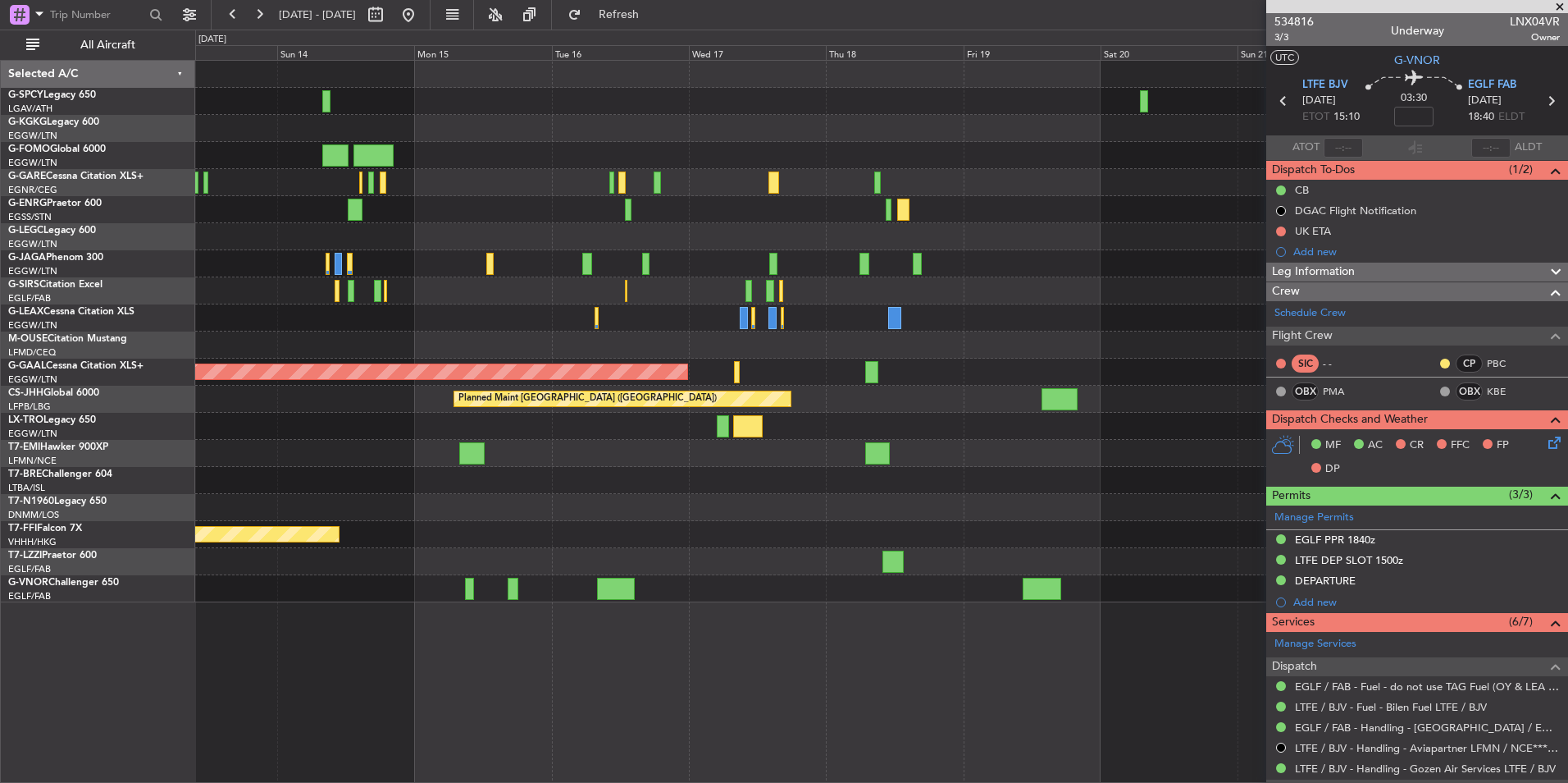
click at [237, 247] on div "Owner A/C Unavailable [GEOGRAPHIC_DATA] ([GEOGRAPHIC_DATA])" at bounding box center [881, 236] width 1372 height 27
